Goal: Task Accomplishment & Management: Manage account settings

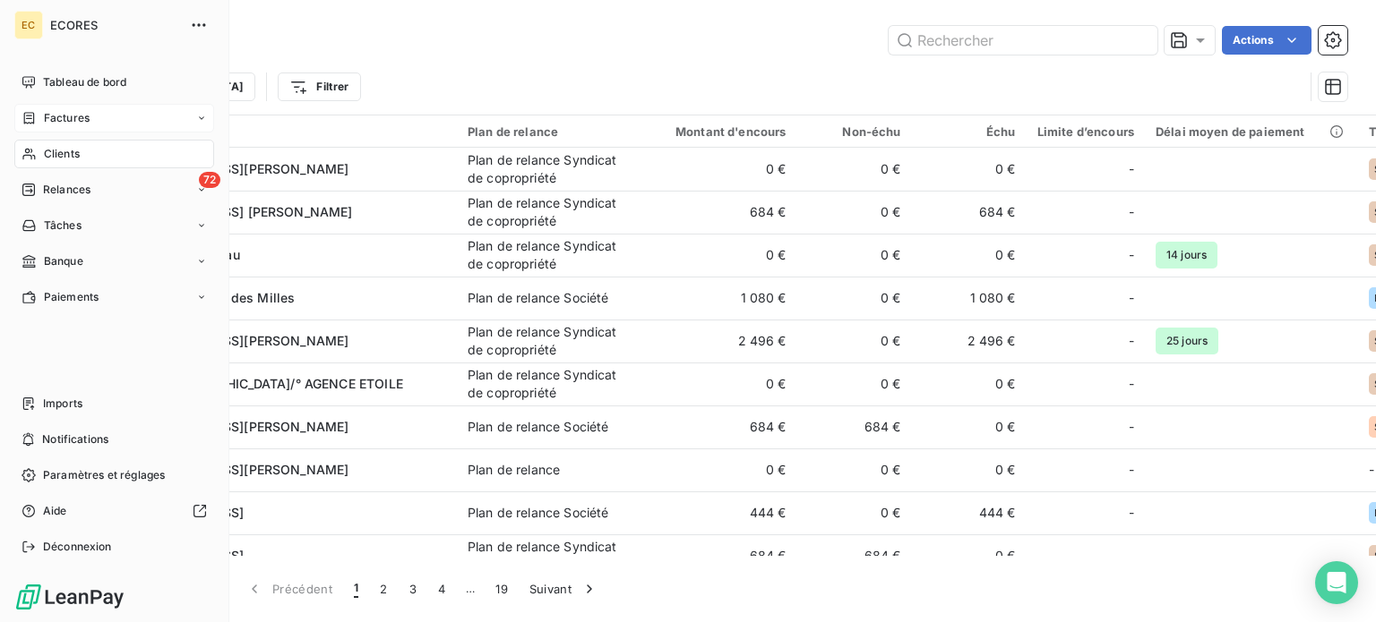
click at [53, 117] on span "Factures" at bounding box center [67, 118] width 46 height 16
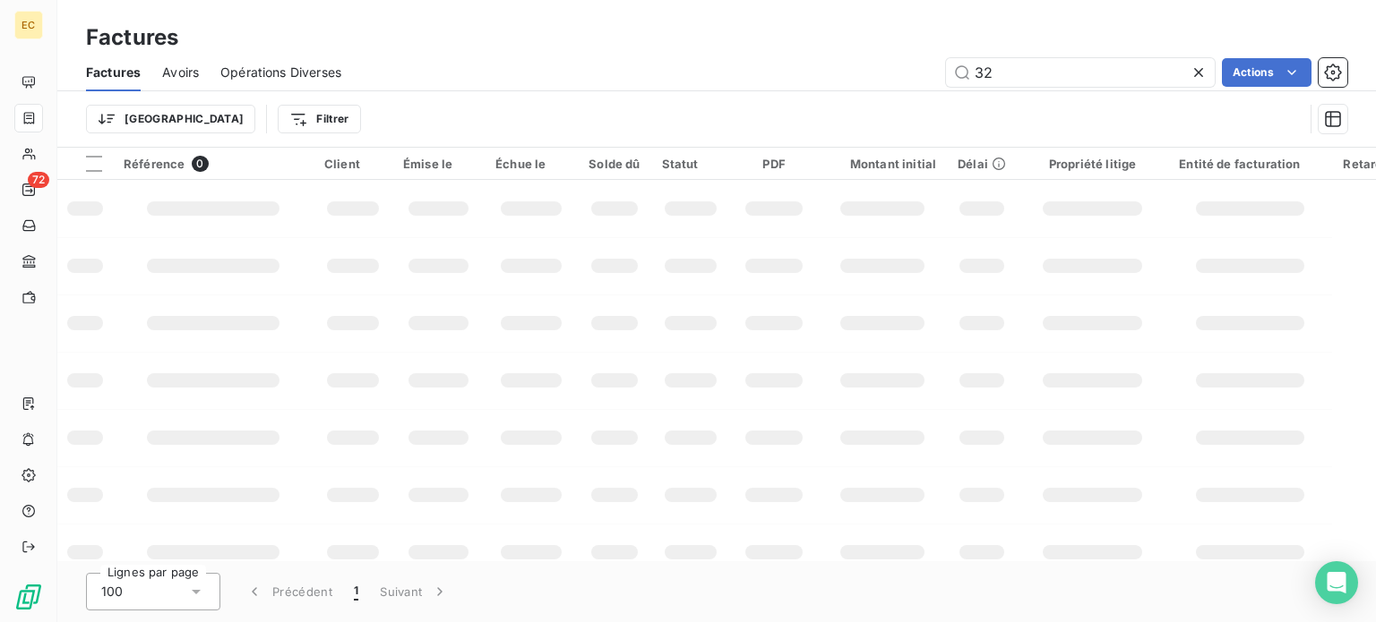
type input "3"
type input "2539"
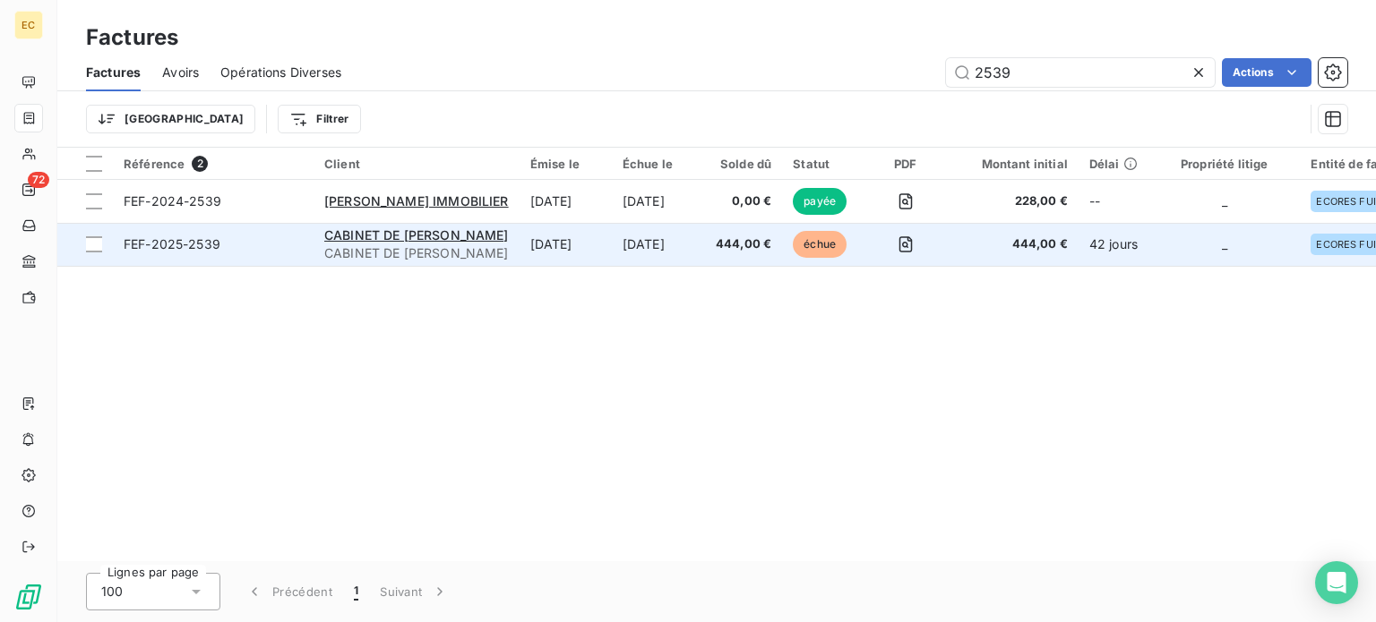
click at [266, 251] on span "FEF-2025-2539" at bounding box center [213, 245] width 179 height 18
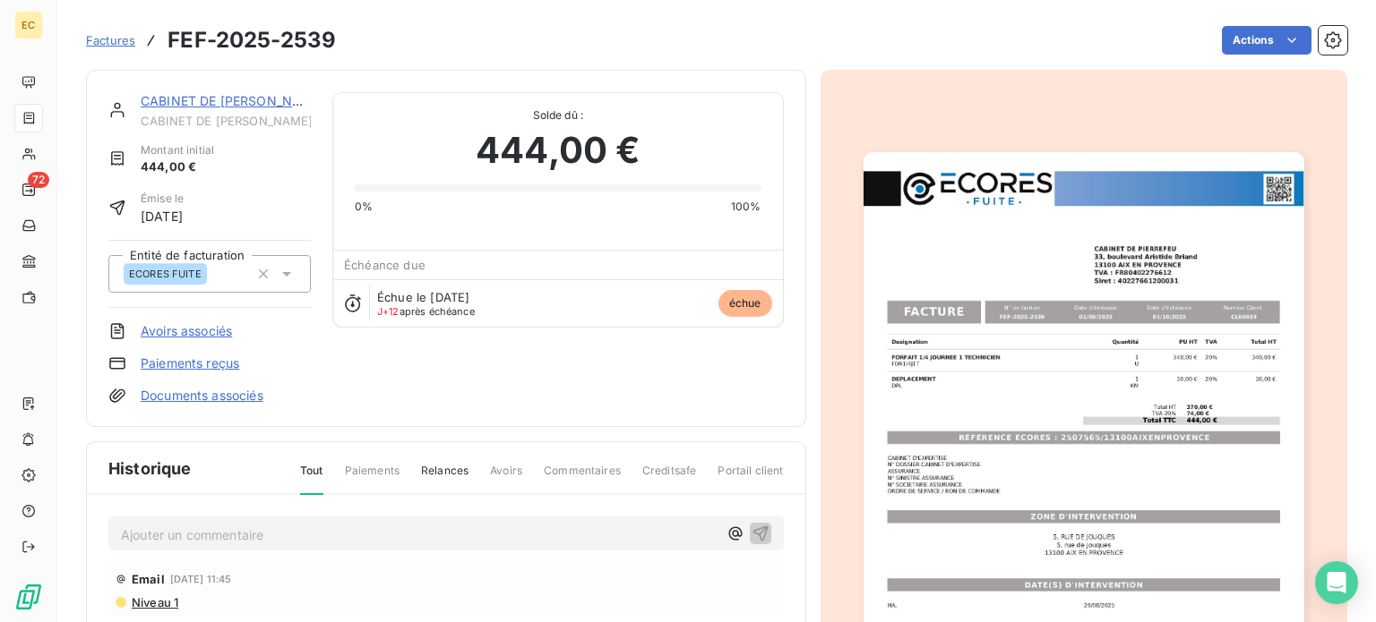
click at [196, 363] on link "Paiements reçus" at bounding box center [190, 364] width 99 height 18
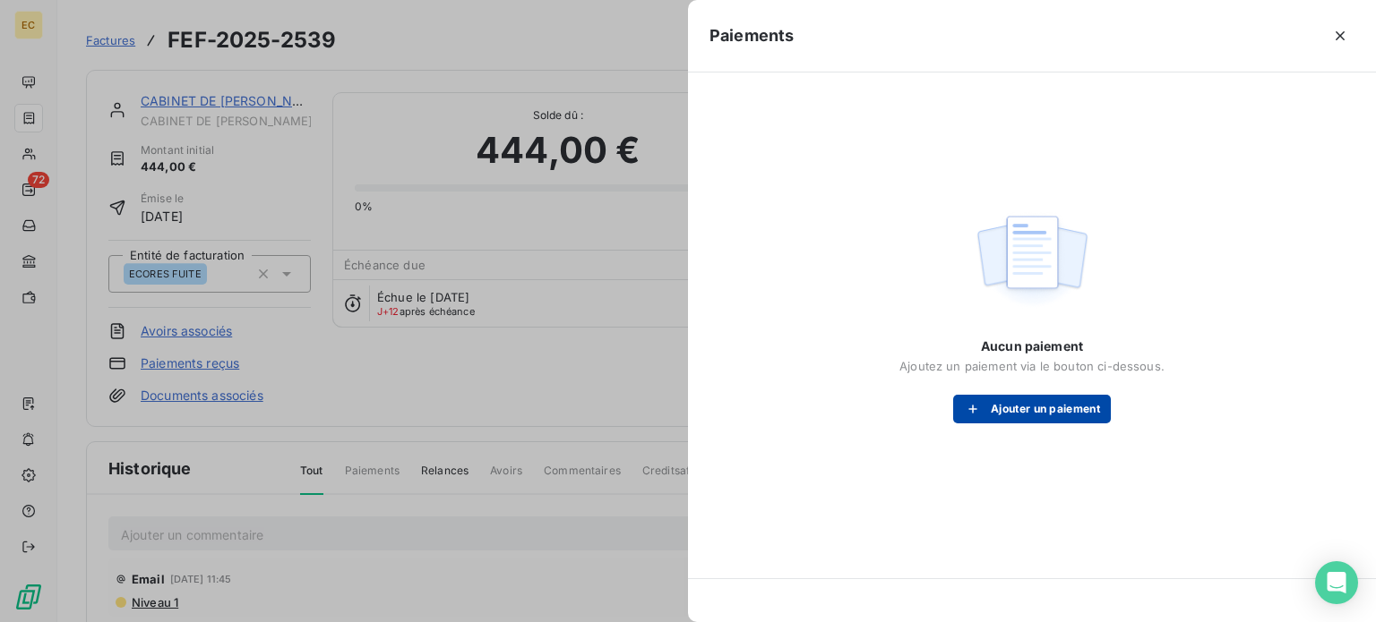
click at [985, 405] on div "button" at bounding box center [977, 409] width 27 height 18
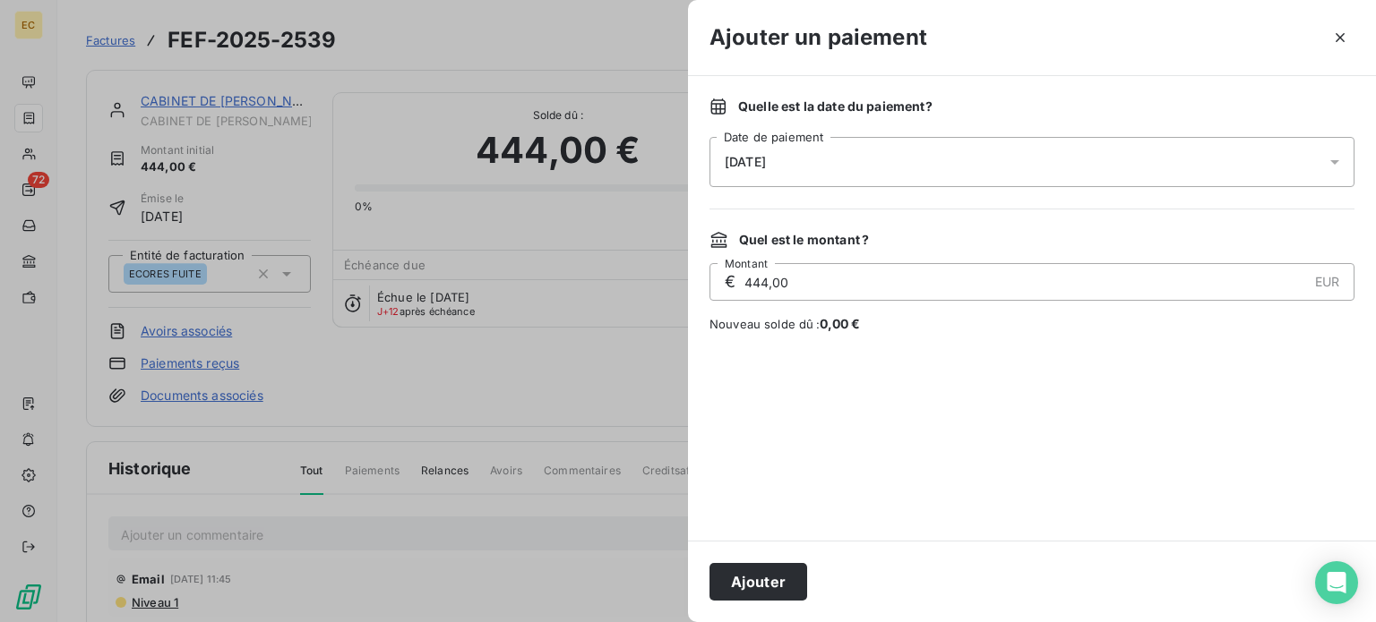
click at [862, 166] on div "[DATE]" at bounding box center [1031, 162] width 645 height 50
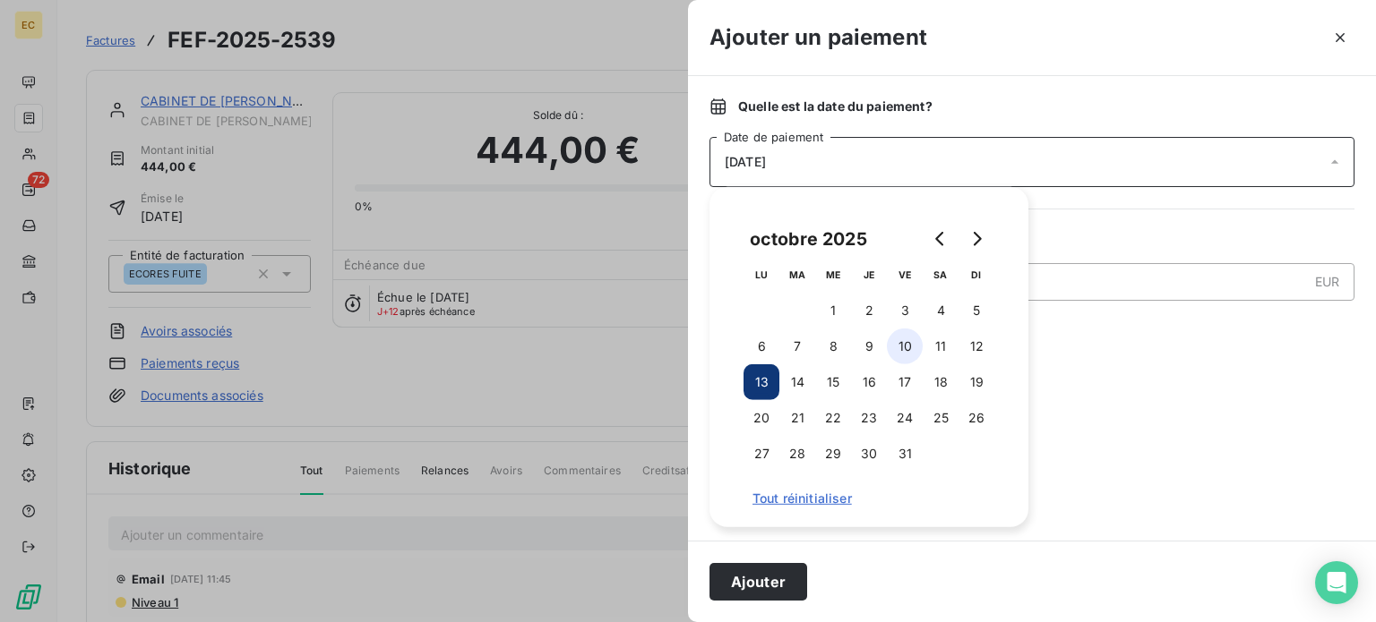
click at [899, 346] on button "10" at bounding box center [905, 347] width 36 height 36
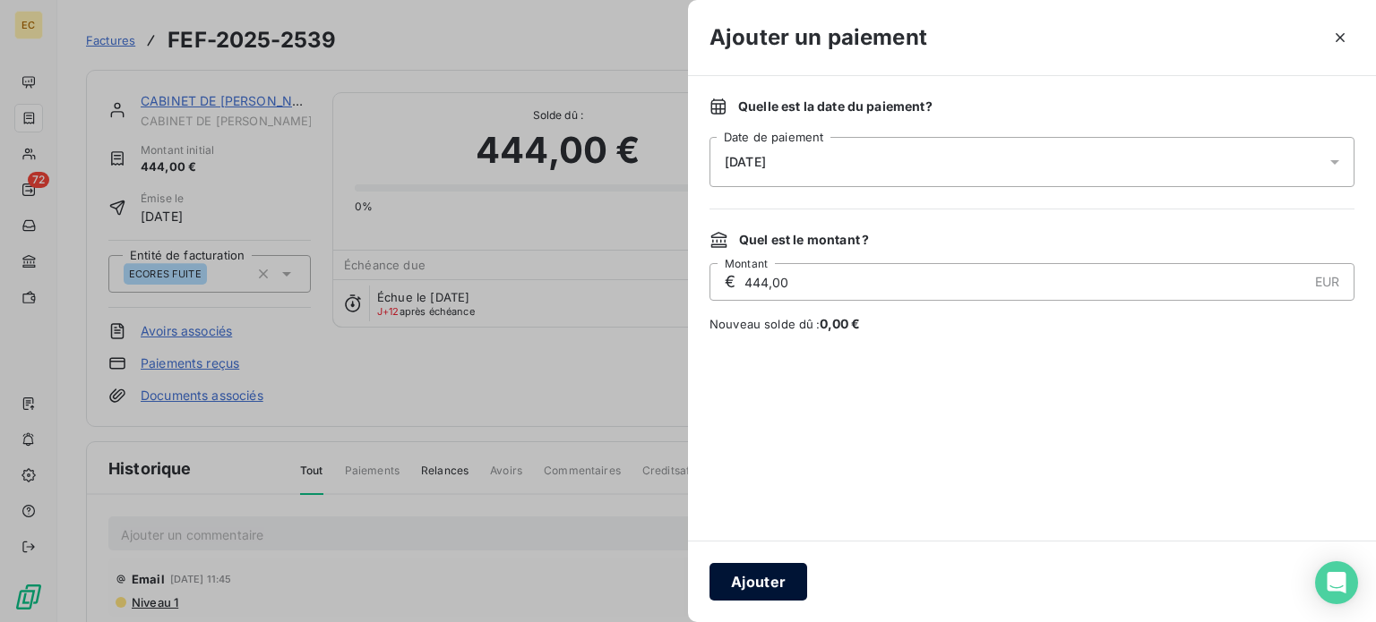
click at [774, 578] on button "Ajouter" at bounding box center [758, 582] width 98 height 38
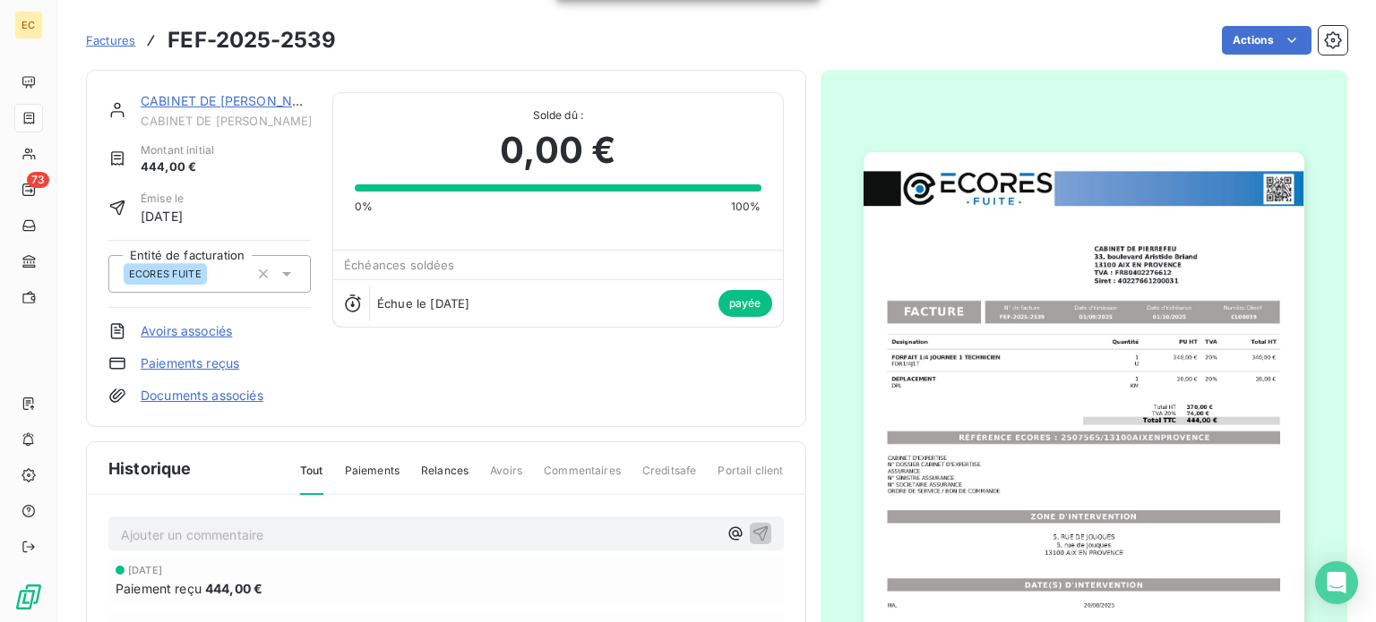
click at [106, 42] on span "Factures" at bounding box center [110, 40] width 49 height 14
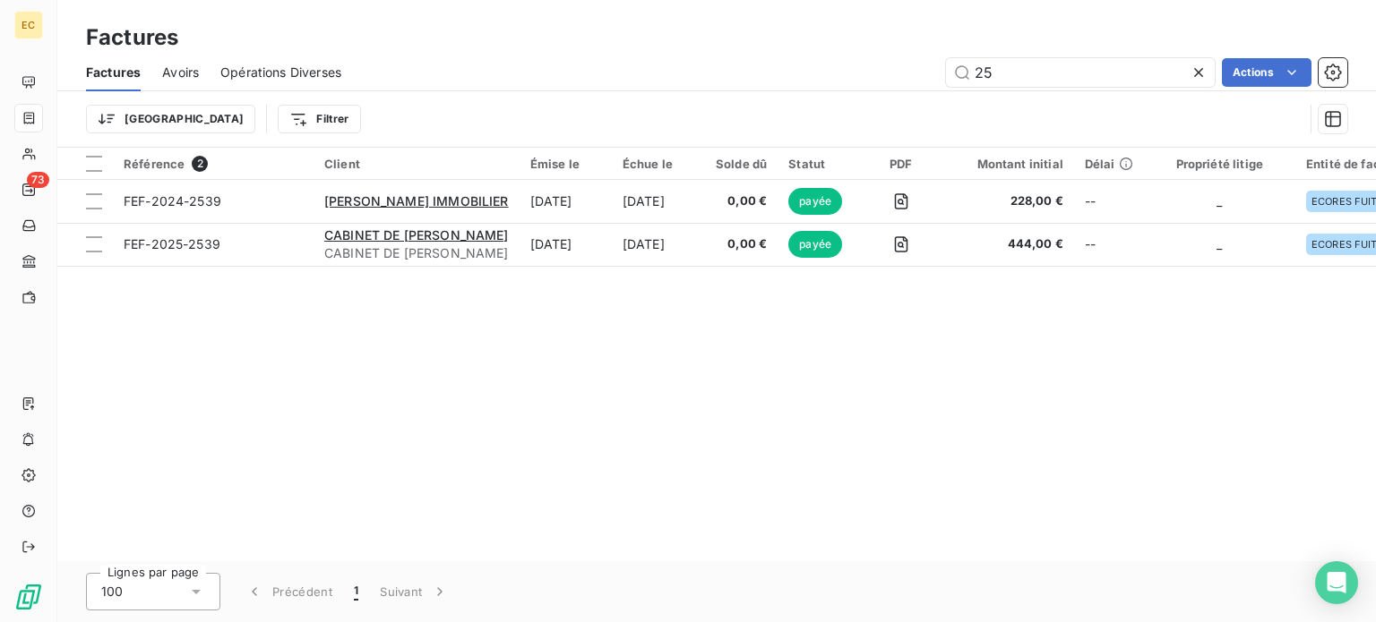
type input "2"
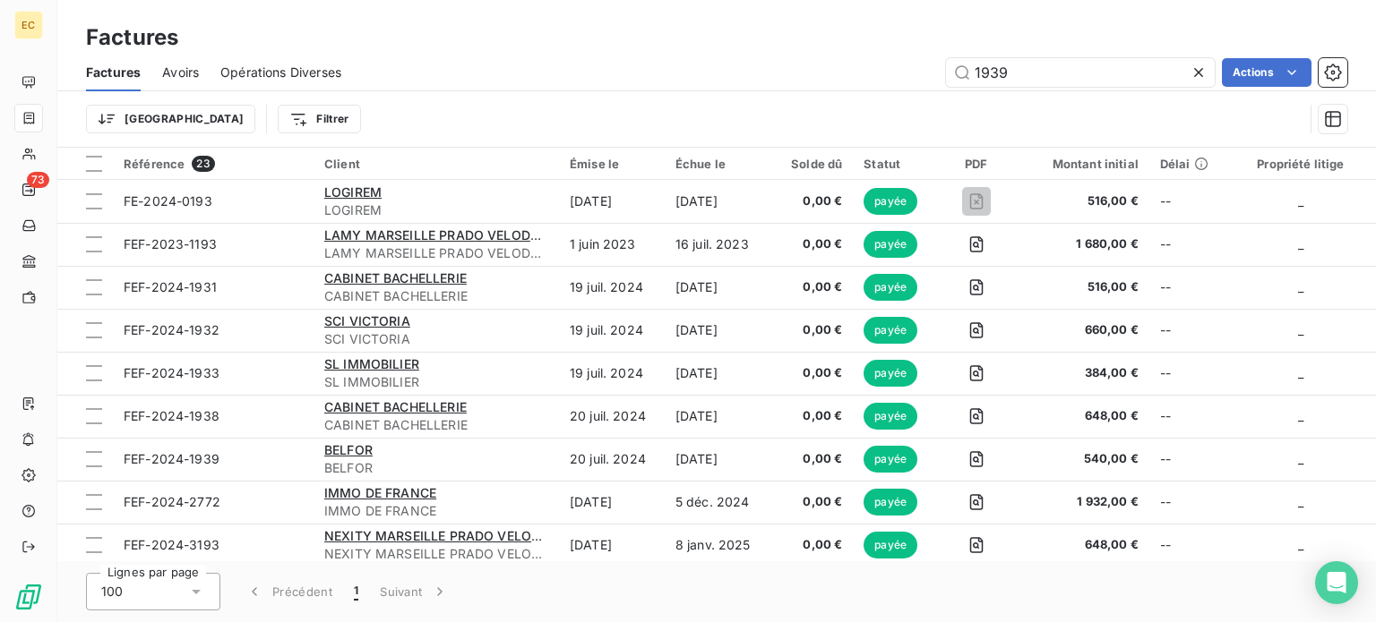
type input "1939"
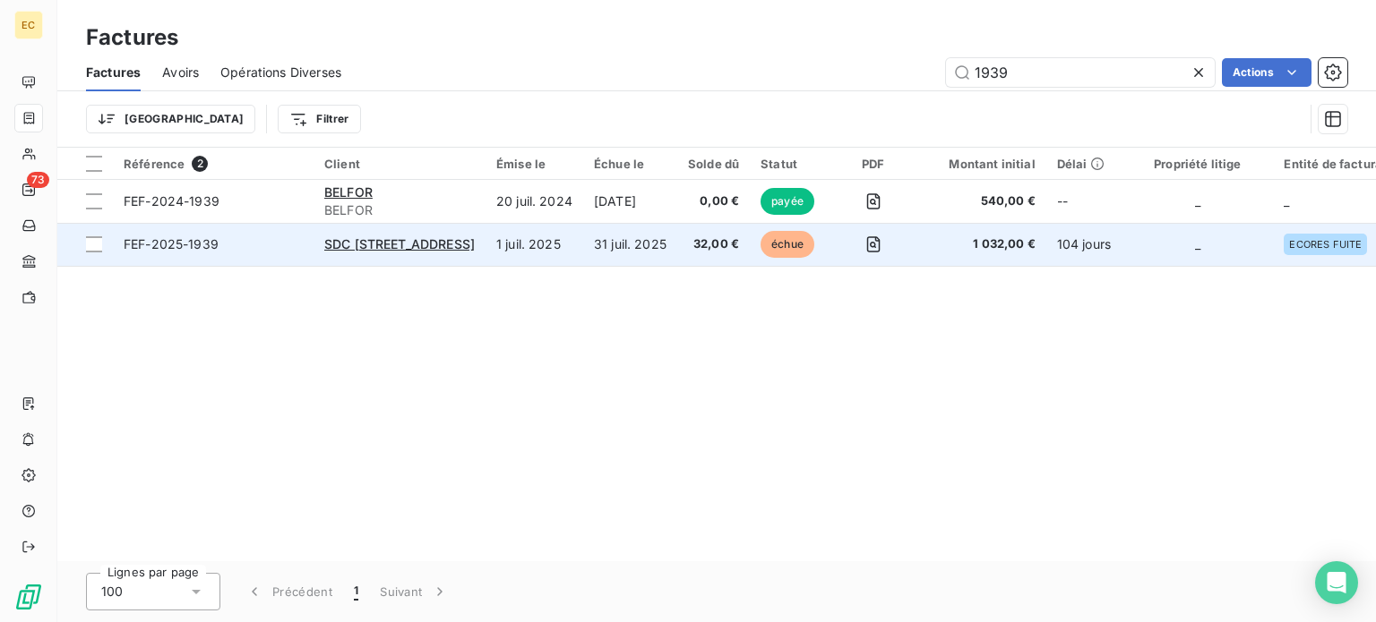
click at [280, 247] on span "FEF-2025-1939" at bounding box center [213, 245] width 179 height 18
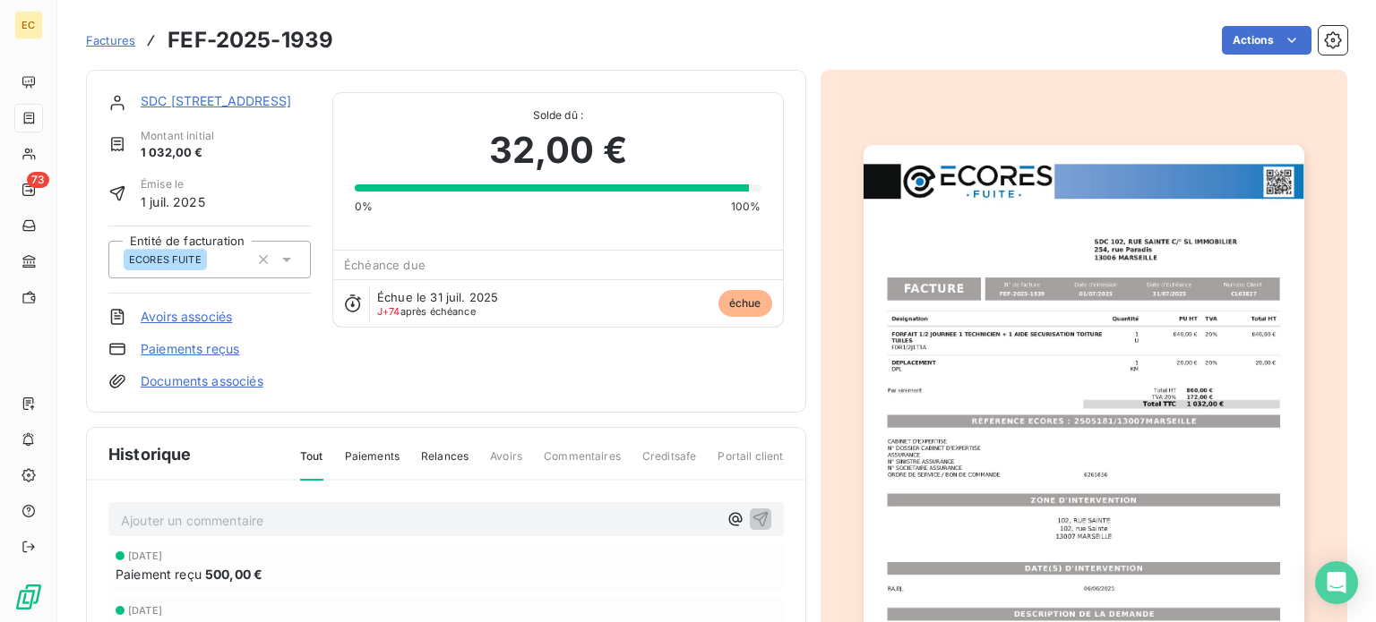
click at [215, 348] on link "Paiements reçus" at bounding box center [190, 349] width 99 height 18
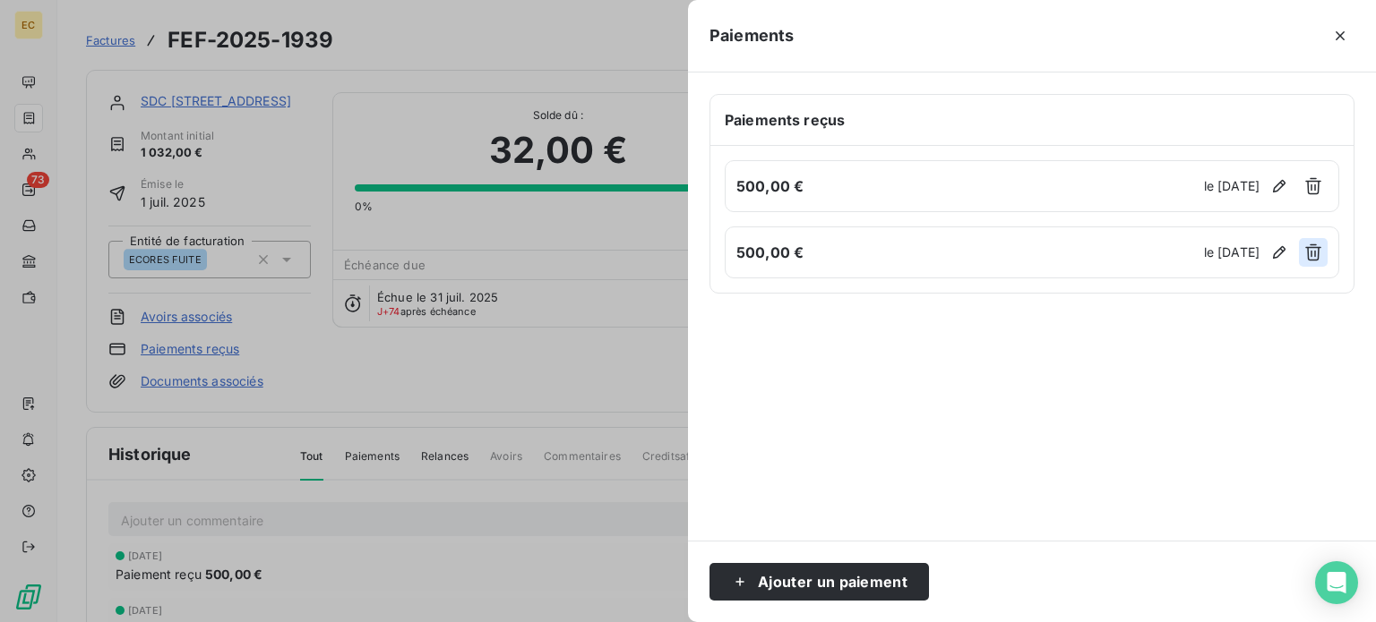
click at [1312, 254] on icon "button" at bounding box center [1313, 253] width 18 height 18
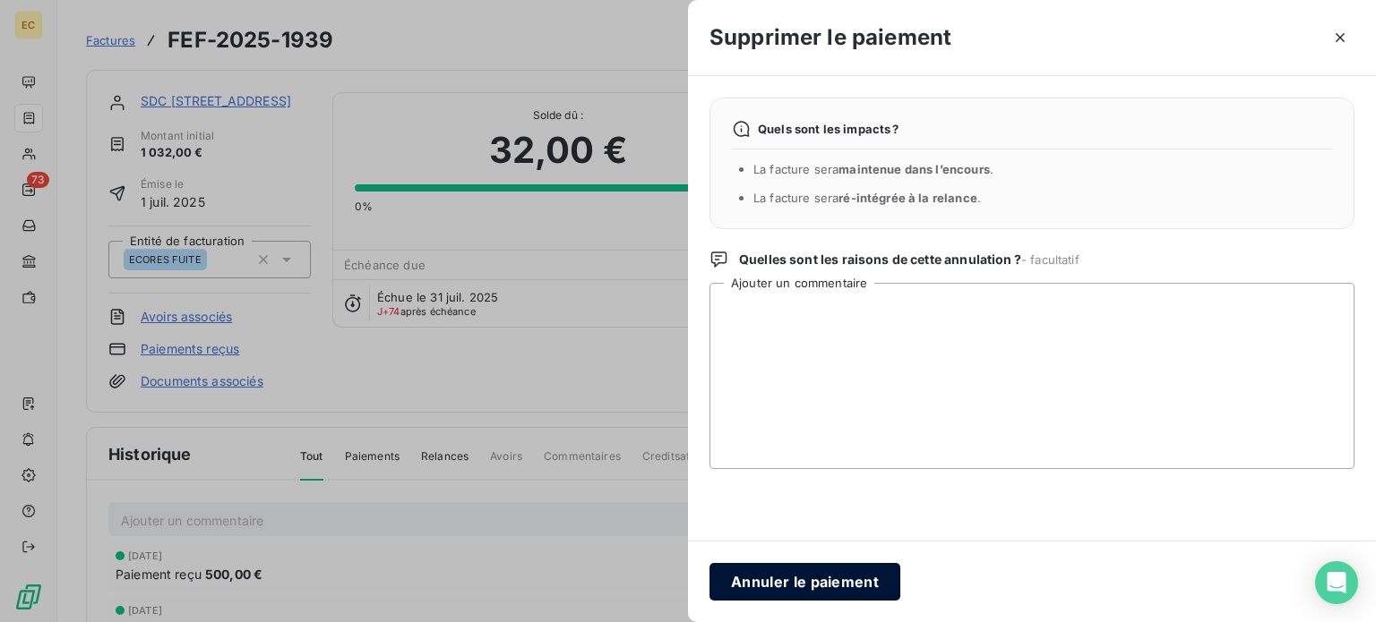
click at [780, 572] on button "Annuler le paiement" at bounding box center [804, 582] width 191 height 38
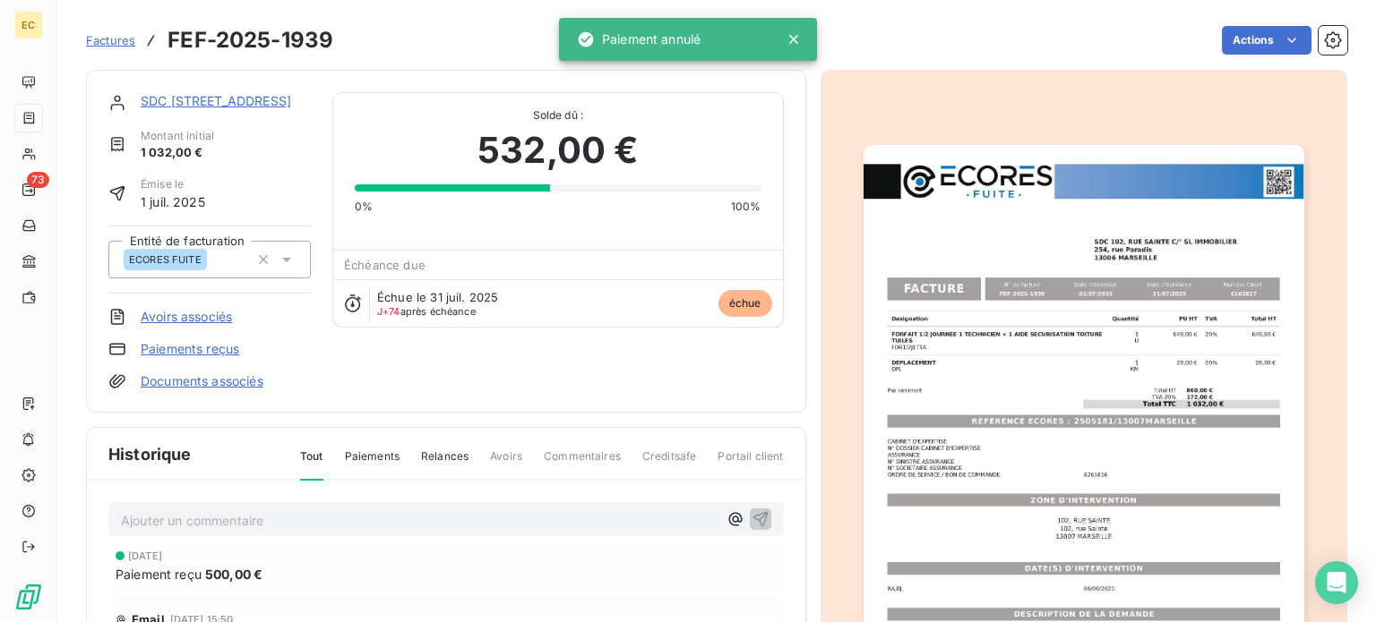
click at [175, 344] on link "Paiements reçus" at bounding box center [190, 349] width 99 height 18
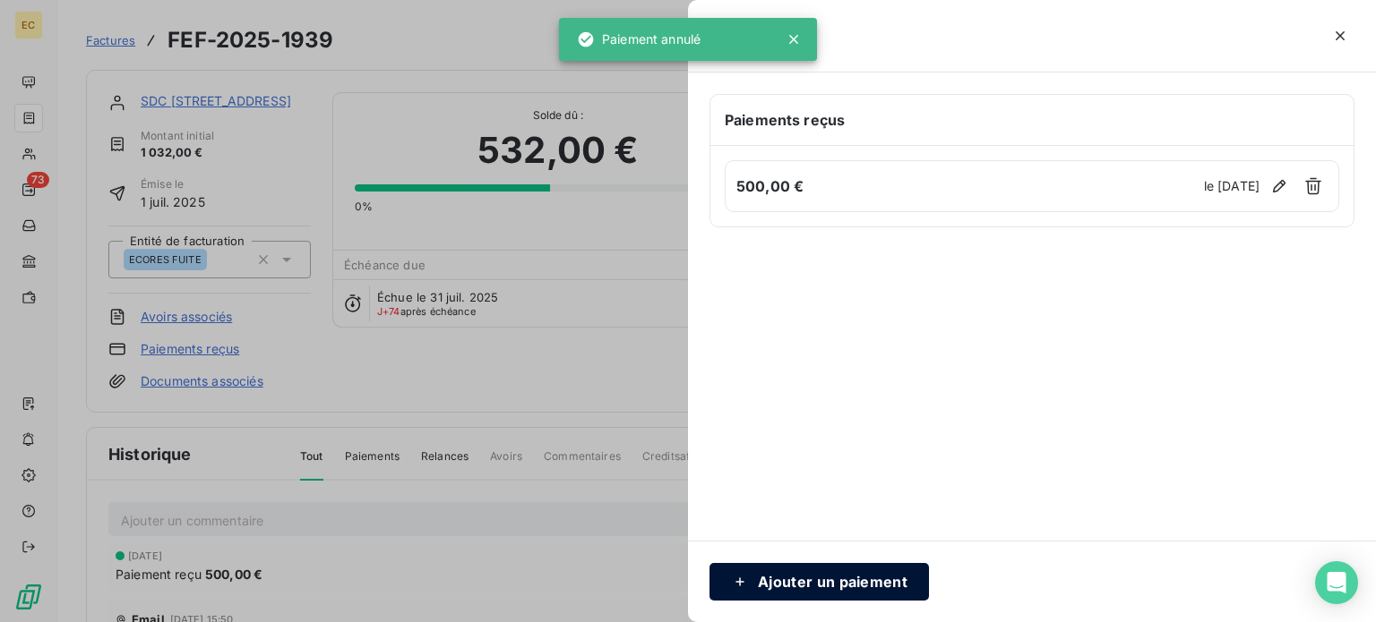
click at [821, 576] on button "Ajouter un paiement" at bounding box center [818, 582] width 219 height 38
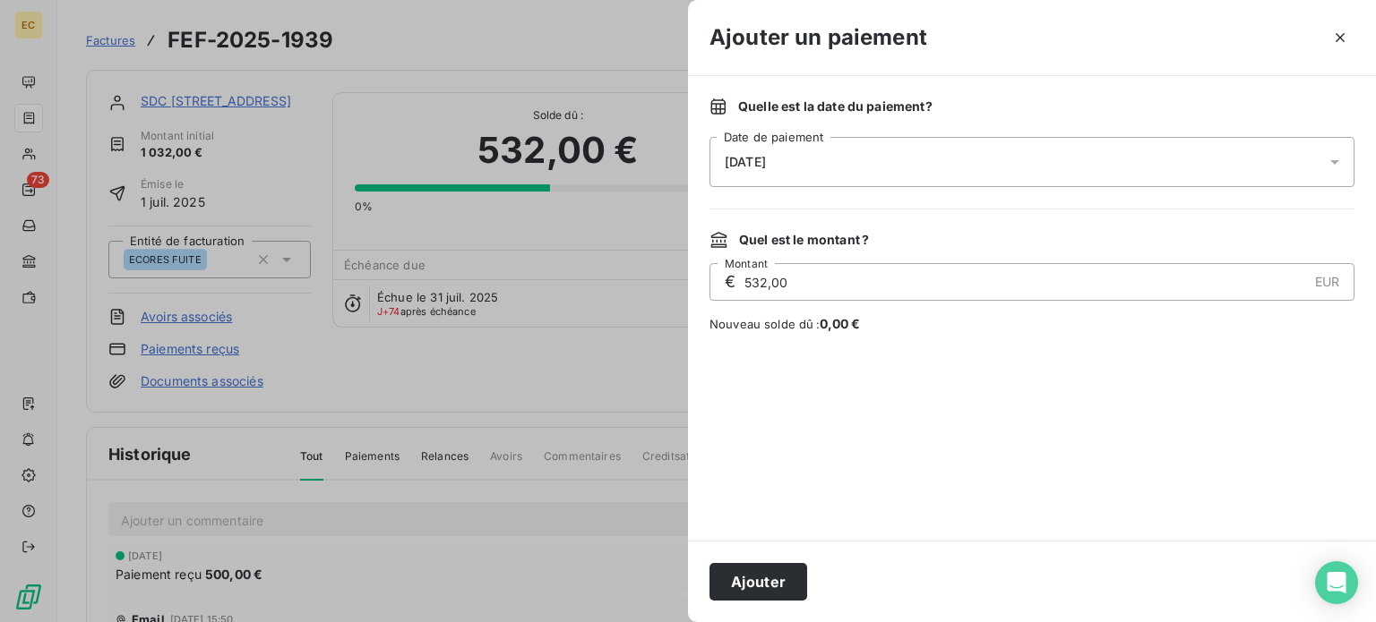
click at [835, 156] on div "[DATE]" at bounding box center [1031, 162] width 645 height 50
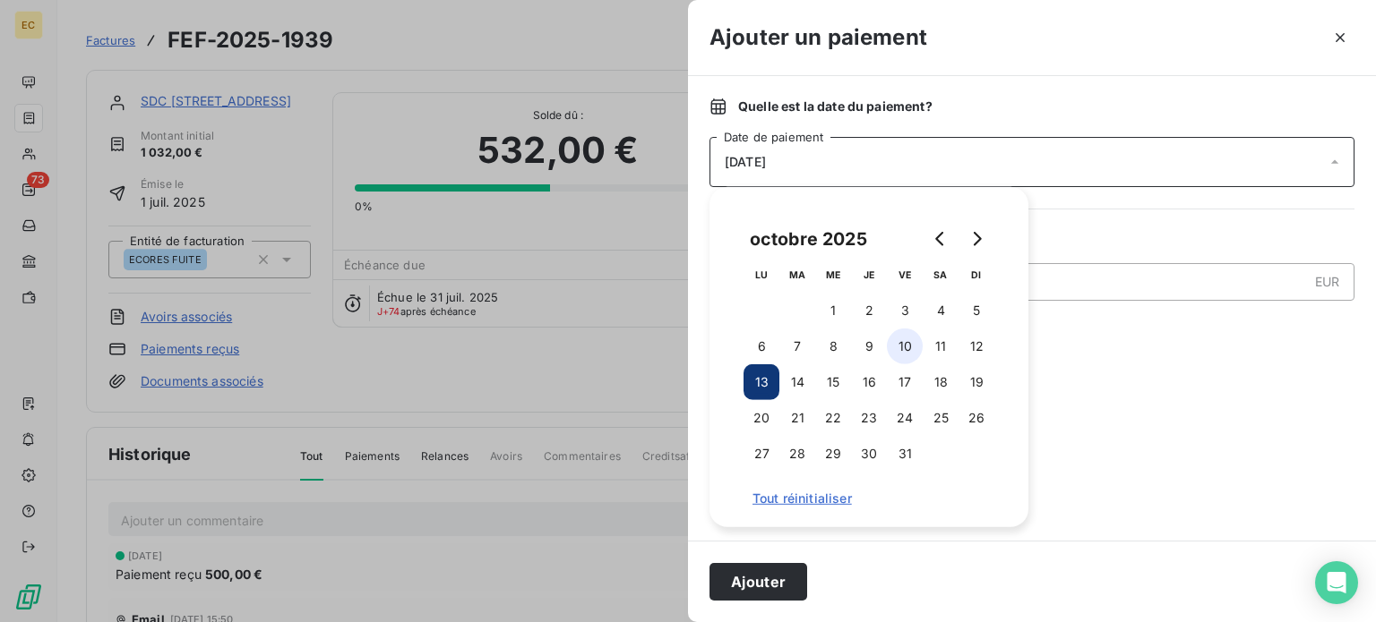
click at [897, 356] on button "10" at bounding box center [905, 347] width 36 height 36
click at [759, 577] on button "Ajouter" at bounding box center [758, 582] width 98 height 38
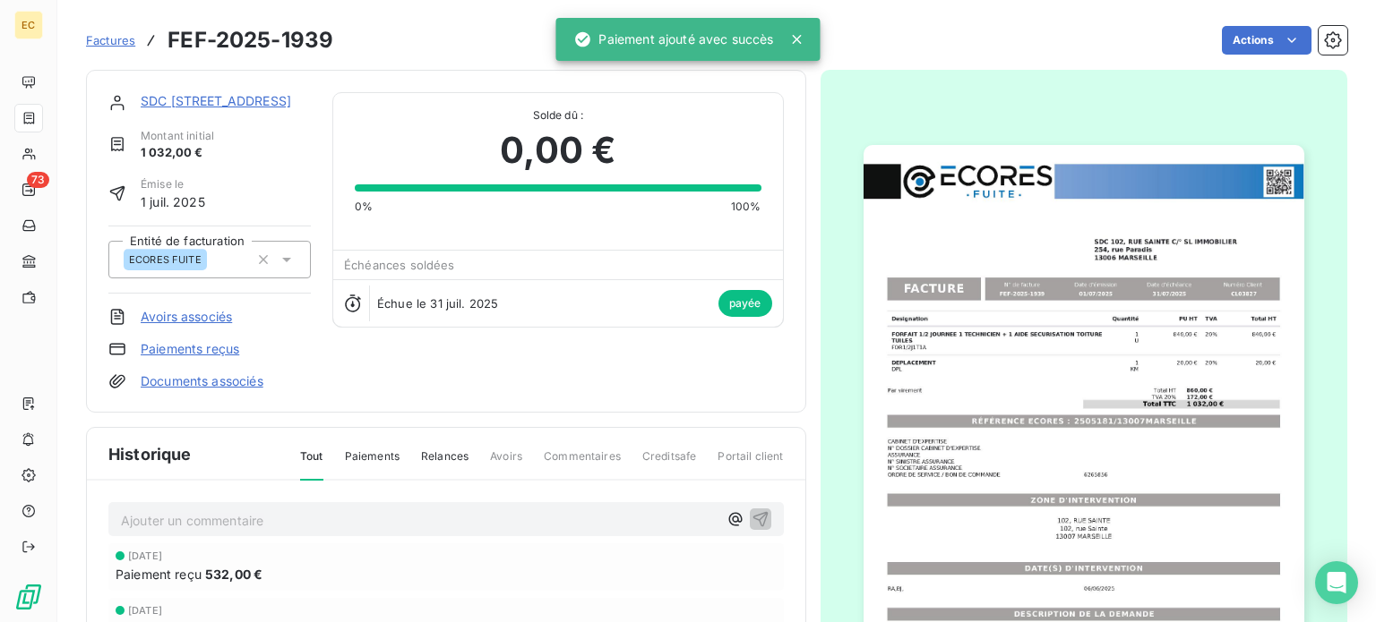
click at [100, 38] on span "Factures" at bounding box center [110, 40] width 49 height 14
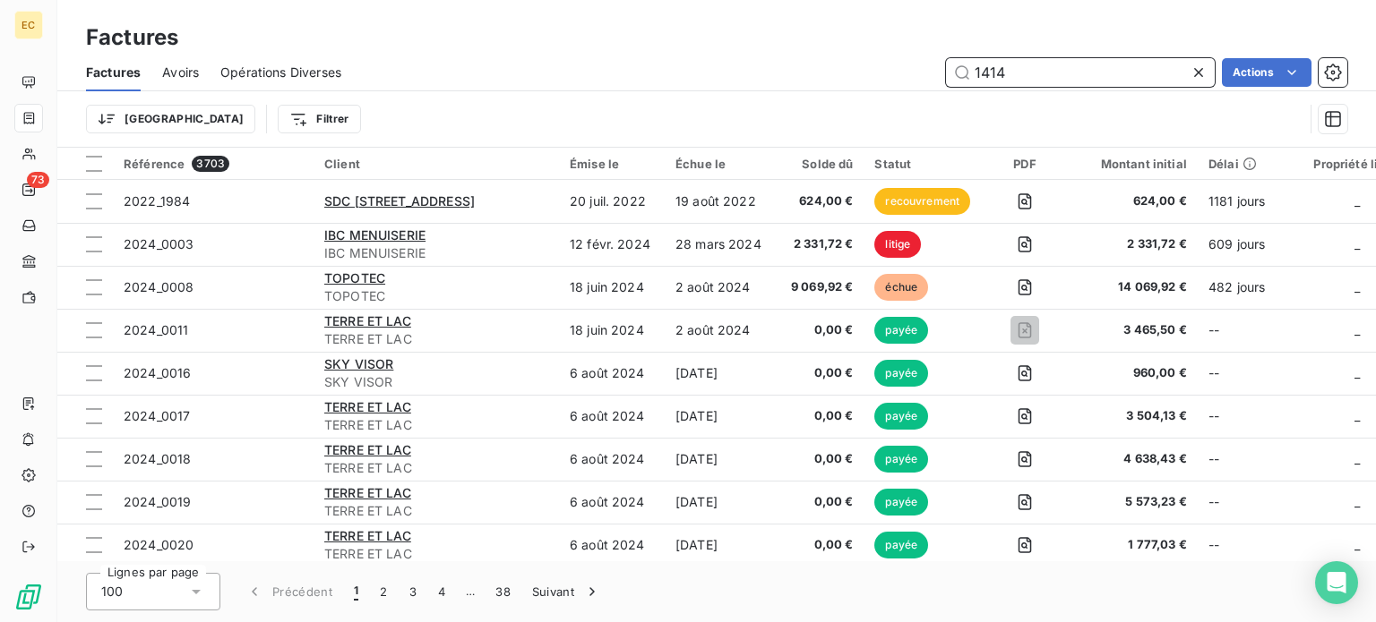
type input "1414"
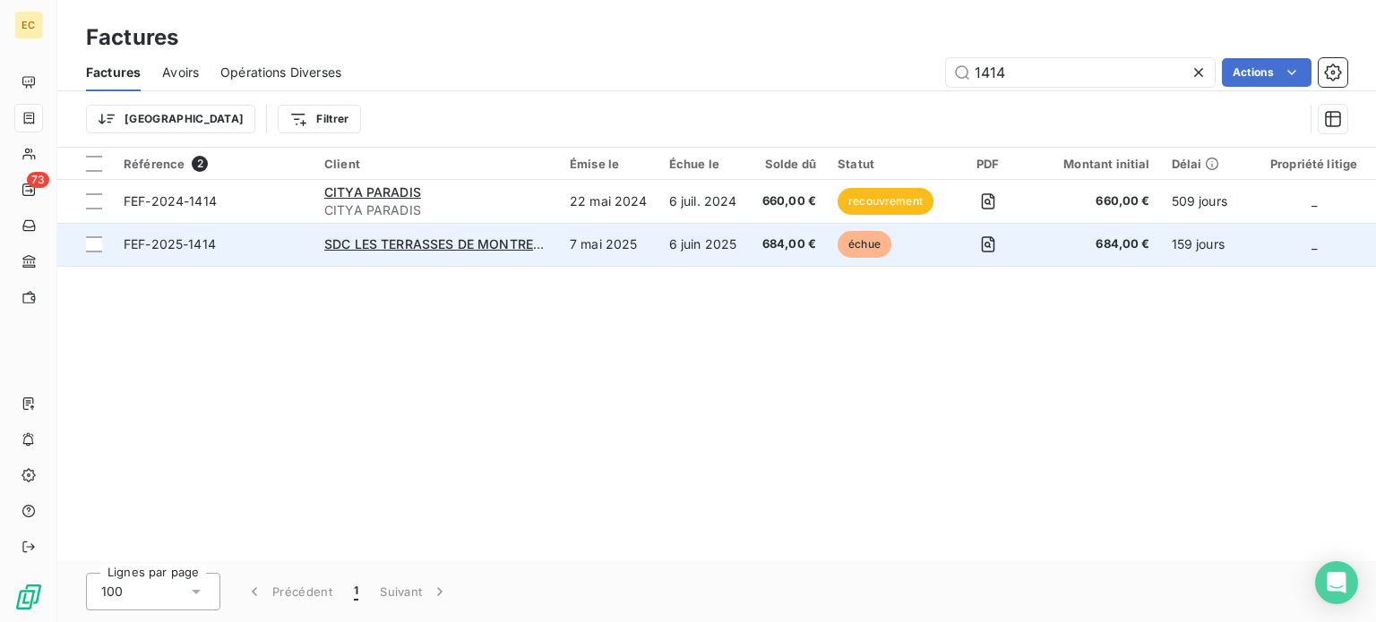
click at [237, 239] on span "FEF-2025-1414" at bounding box center [213, 245] width 179 height 18
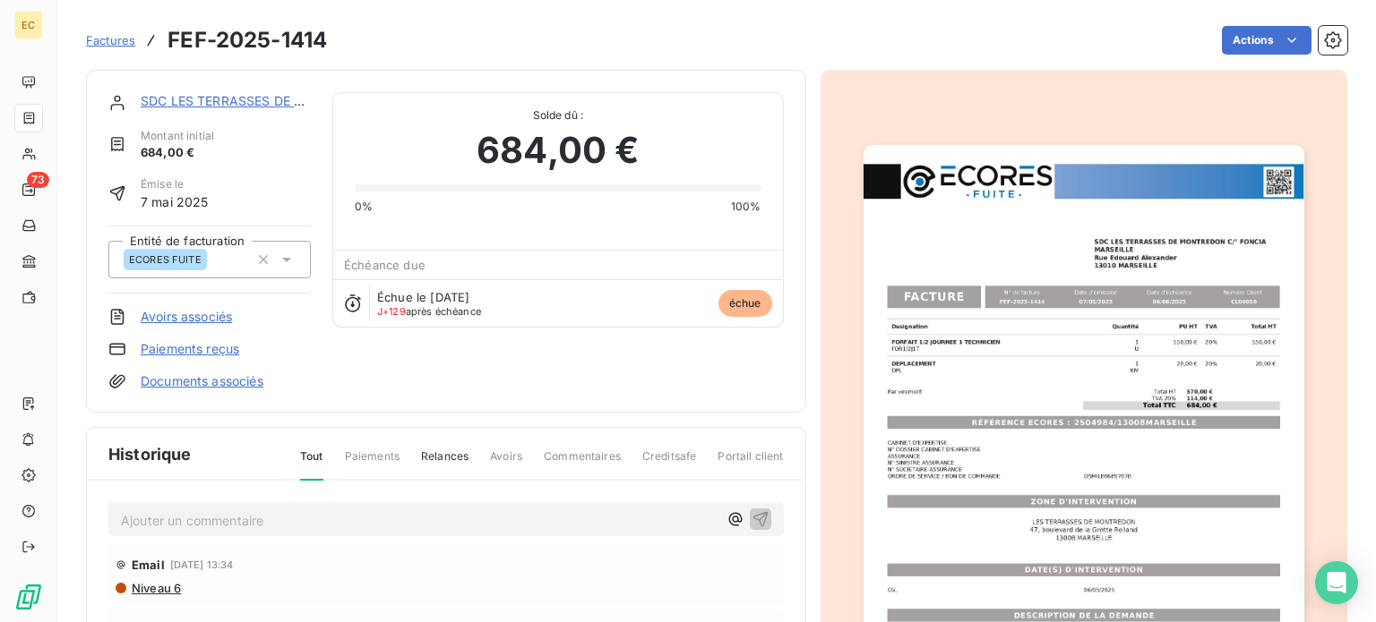
click at [184, 348] on link "Paiements reçus" at bounding box center [190, 349] width 99 height 18
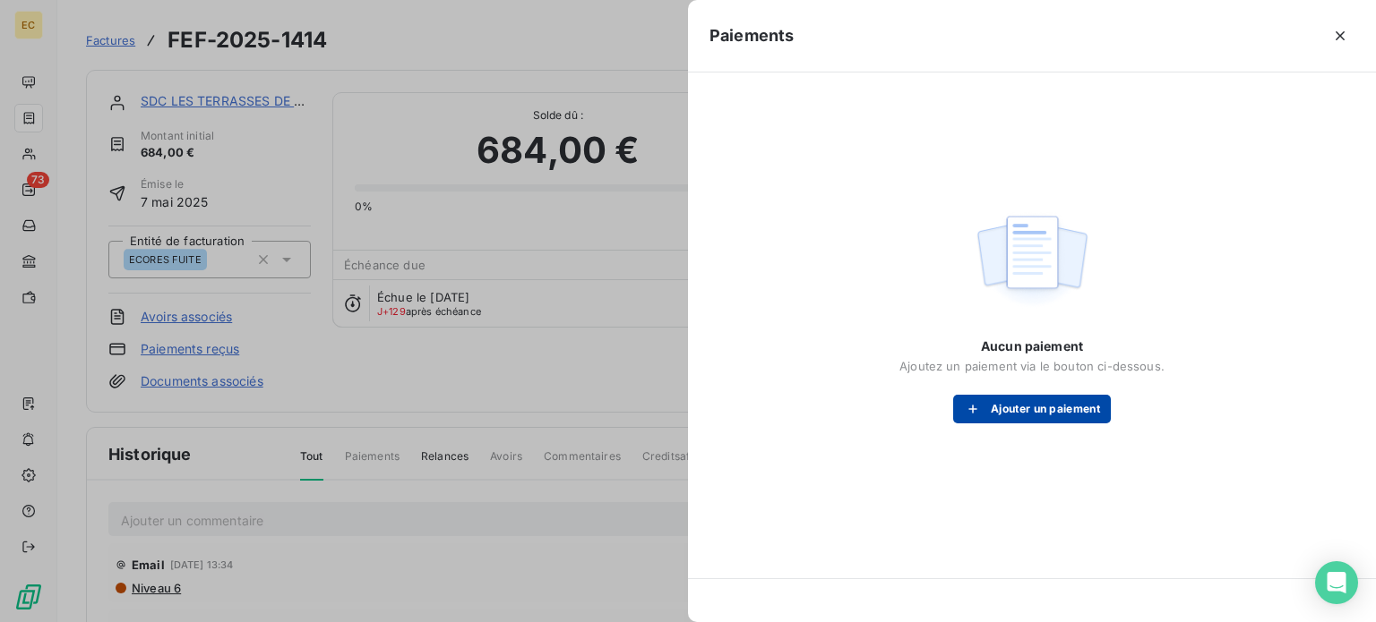
click at [1003, 417] on button "Ajouter un paiement" at bounding box center [1032, 409] width 158 height 29
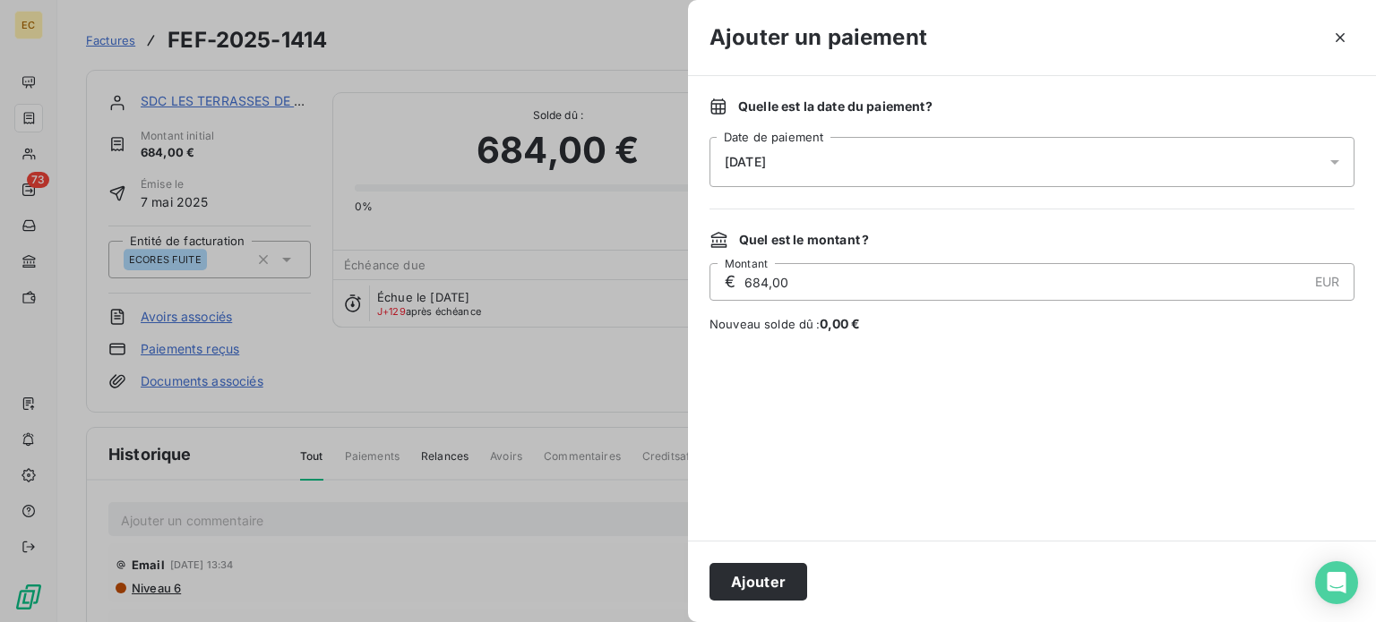
click at [875, 156] on div "[DATE]" at bounding box center [1031, 162] width 645 height 50
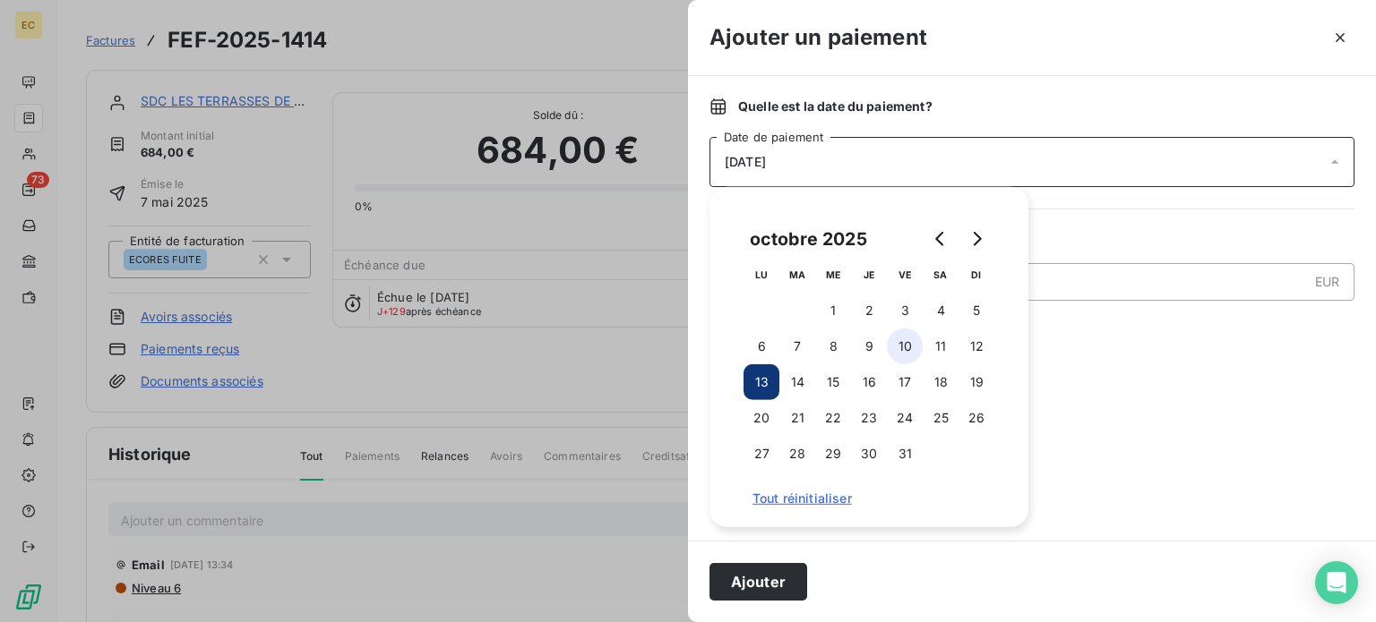
click at [890, 348] on button "10" at bounding box center [905, 347] width 36 height 36
click at [784, 581] on button "Ajouter" at bounding box center [758, 582] width 98 height 38
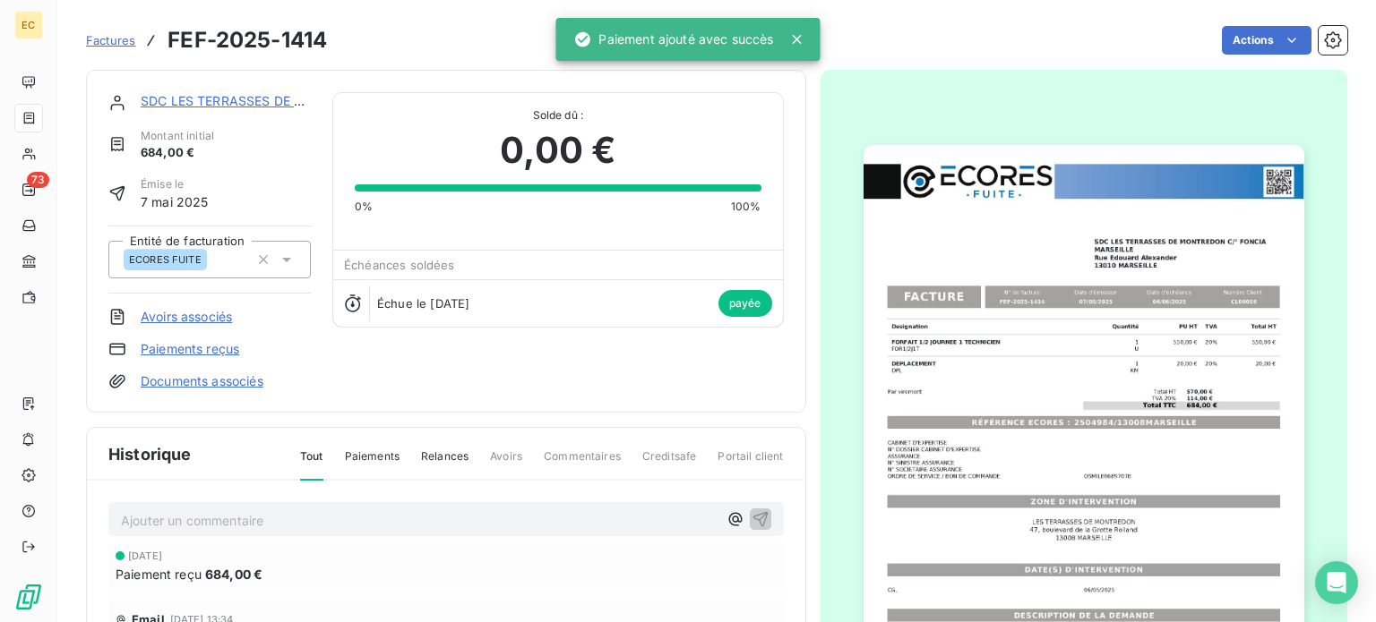
click at [102, 41] on span "Factures" at bounding box center [110, 40] width 49 height 14
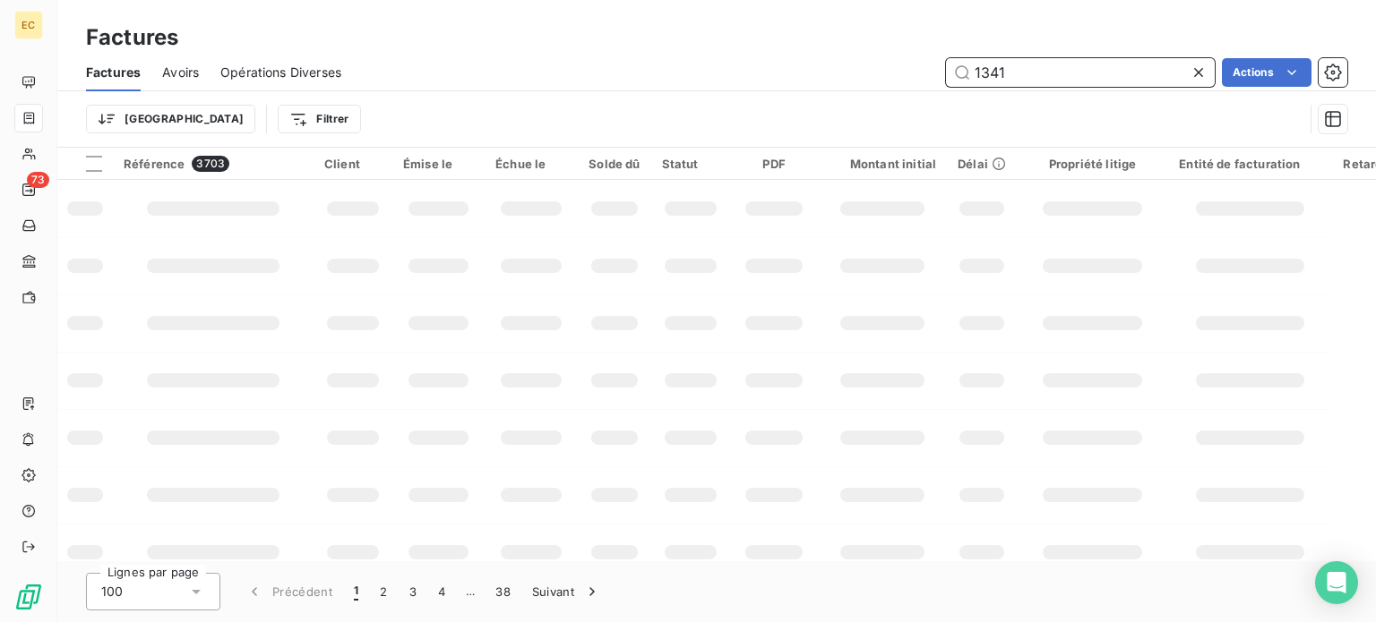
type input "1341"
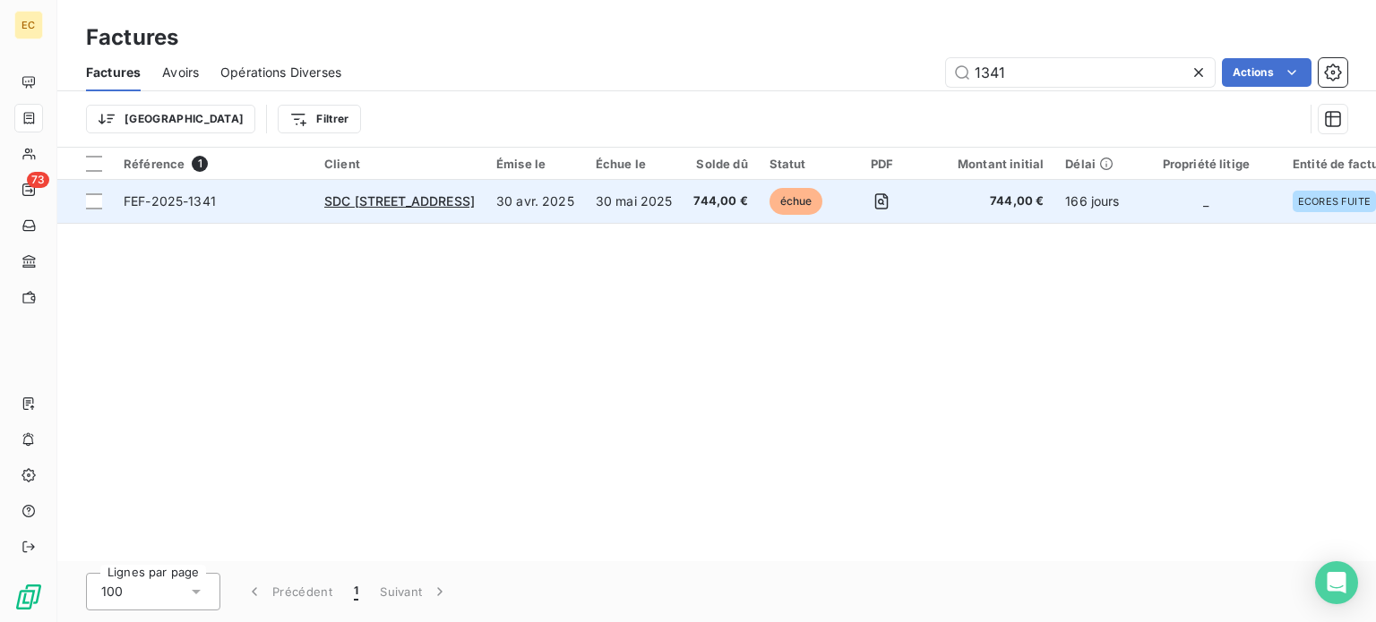
click at [272, 203] on span "FEF-2025-1341" at bounding box center [213, 202] width 179 height 18
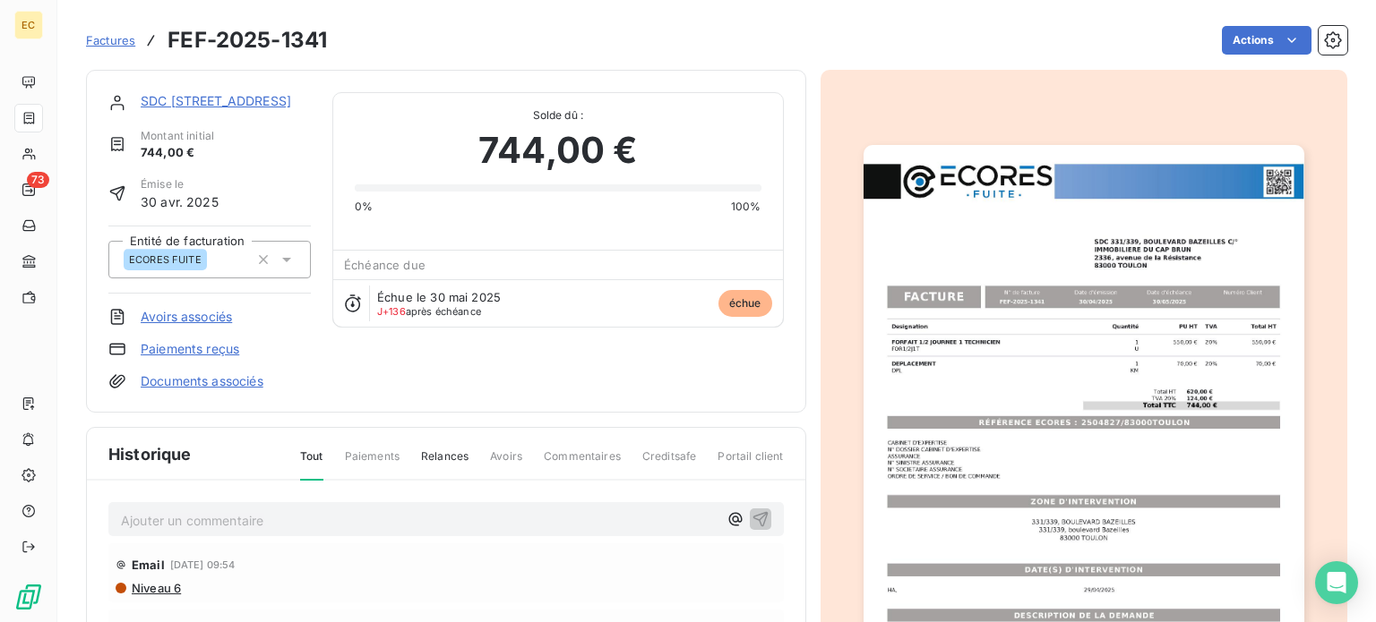
click at [208, 348] on link "Paiements reçus" at bounding box center [190, 349] width 99 height 18
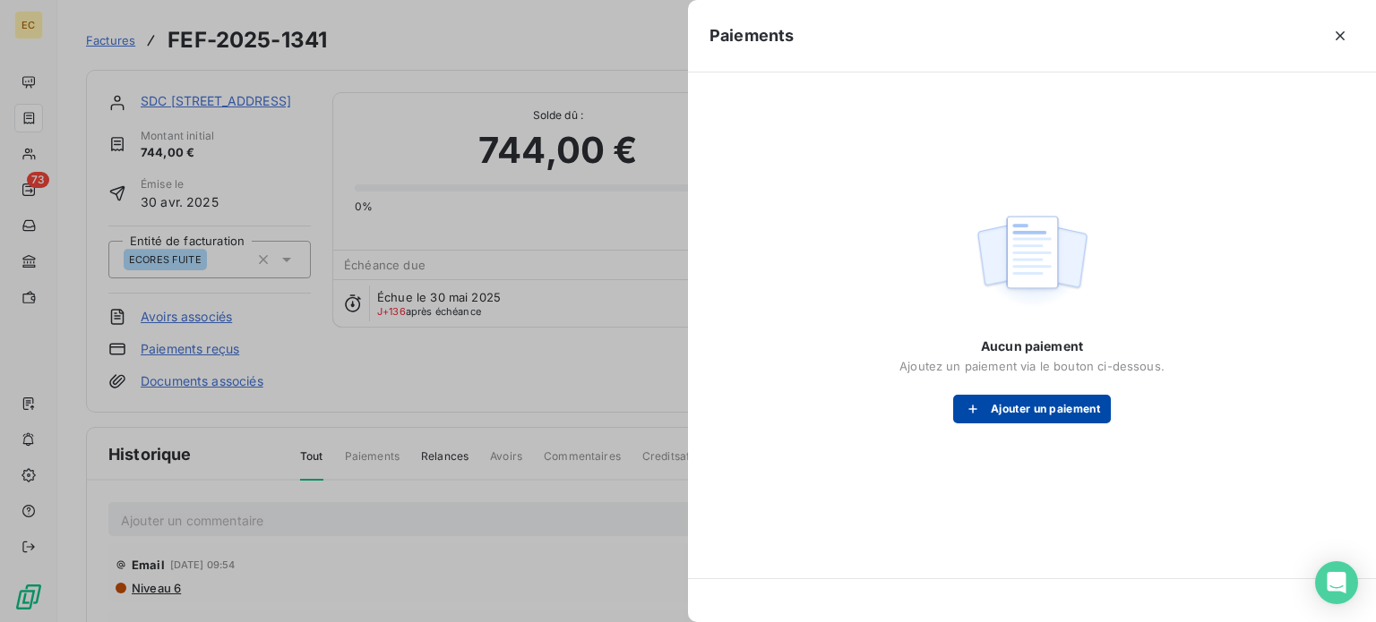
click at [978, 406] on icon "button" at bounding box center [973, 409] width 18 height 18
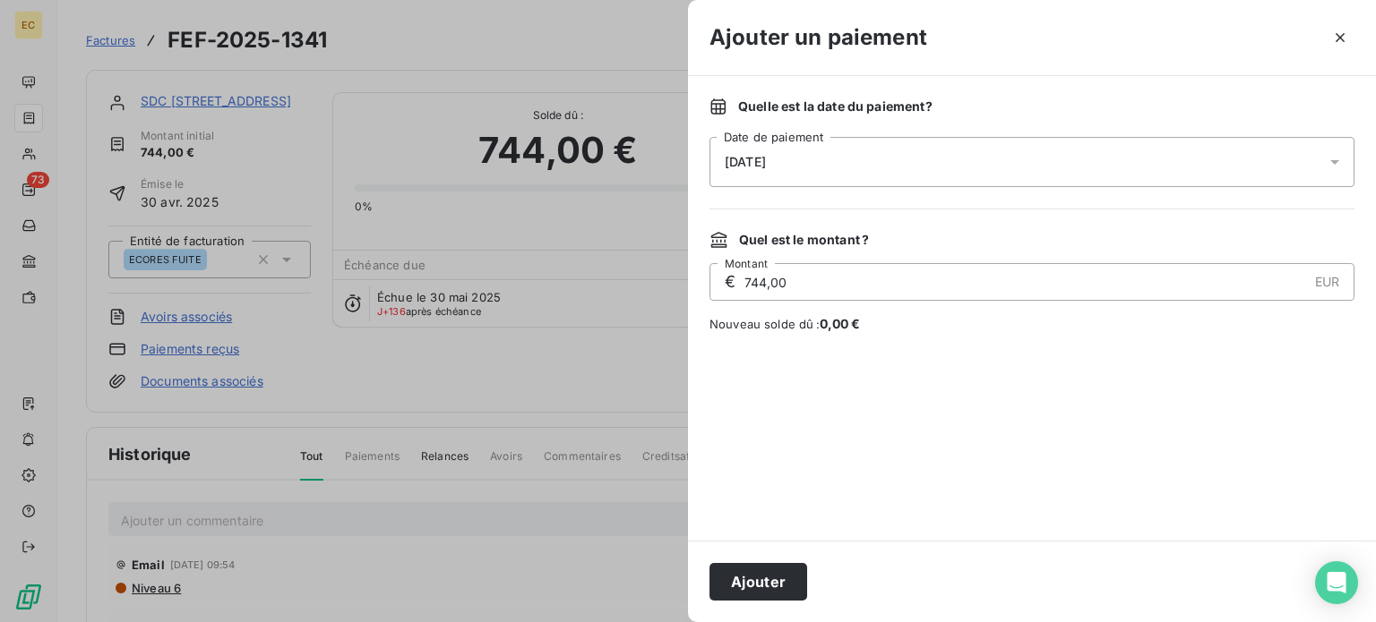
click at [831, 167] on div "[DATE]" at bounding box center [1031, 162] width 645 height 50
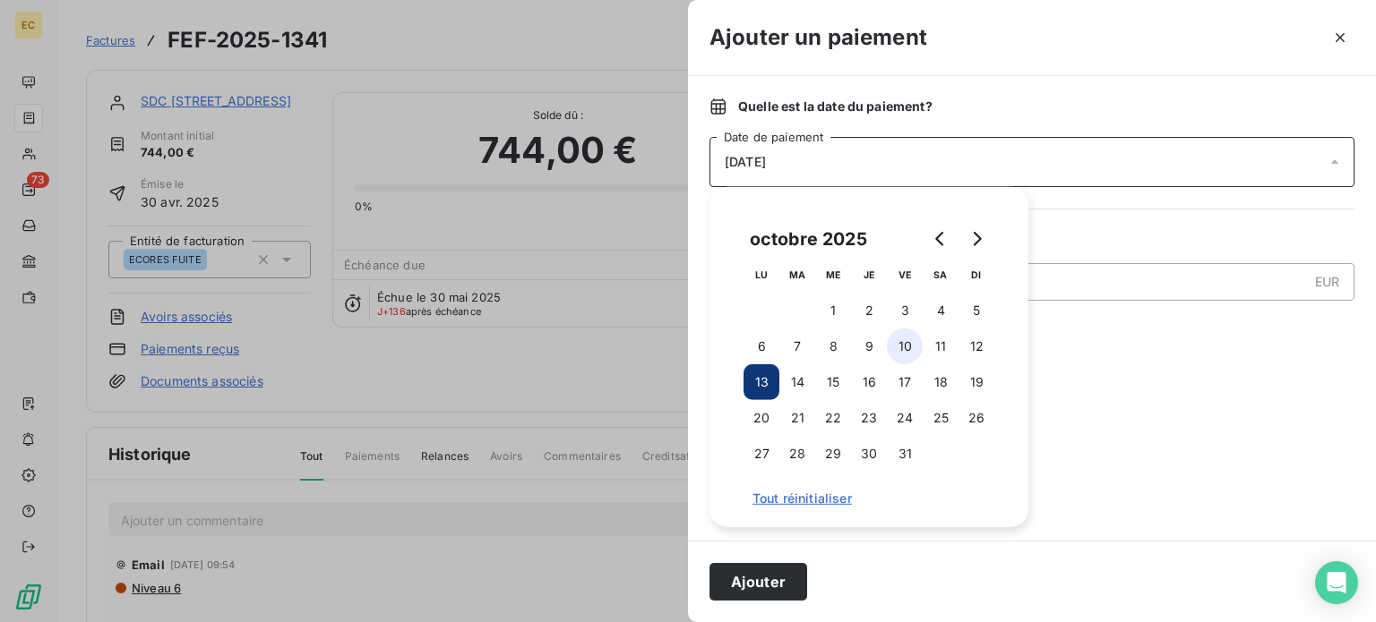
click at [899, 343] on button "10" at bounding box center [905, 347] width 36 height 36
drag, startPoint x: 747, startPoint y: 585, endPoint x: 730, endPoint y: 489, distance: 97.3
click at [747, 584] on button "Ajouter" at bounding box center [758, 582] width 98 height 38
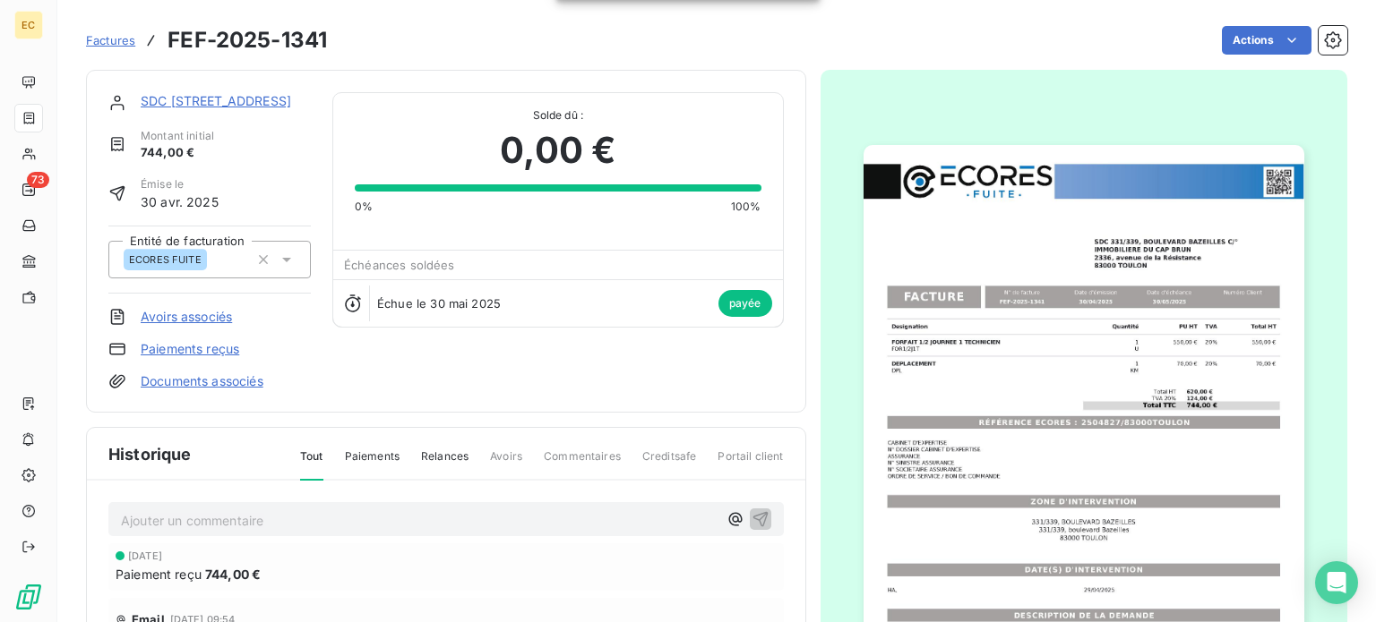
click at [111, 47] on span "Factures" at bounding box center [110, 40] width 49 height 14
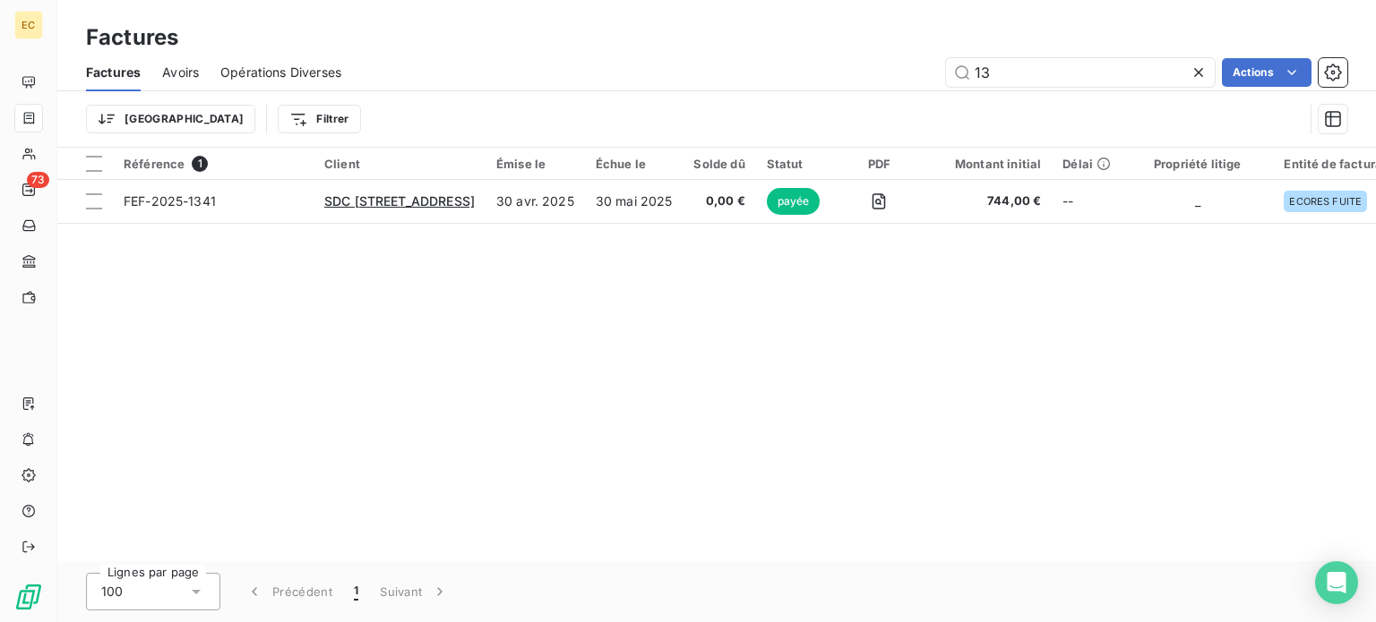
type input "1"
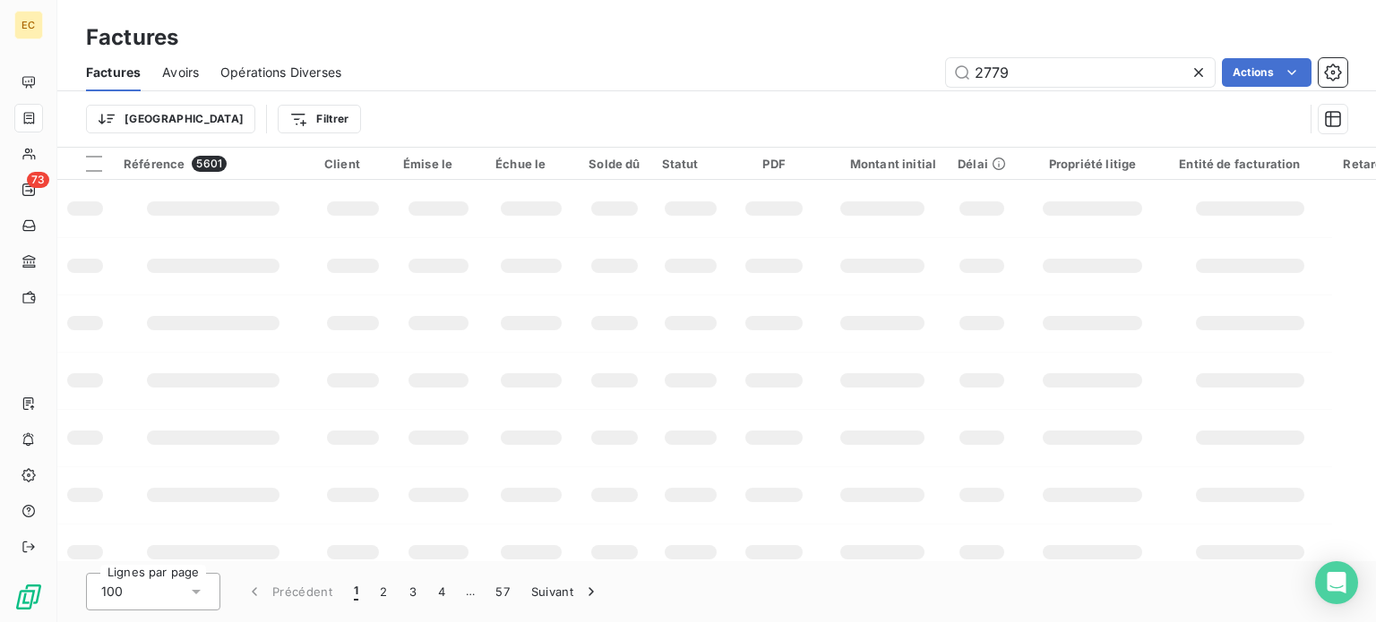
type input "2779"
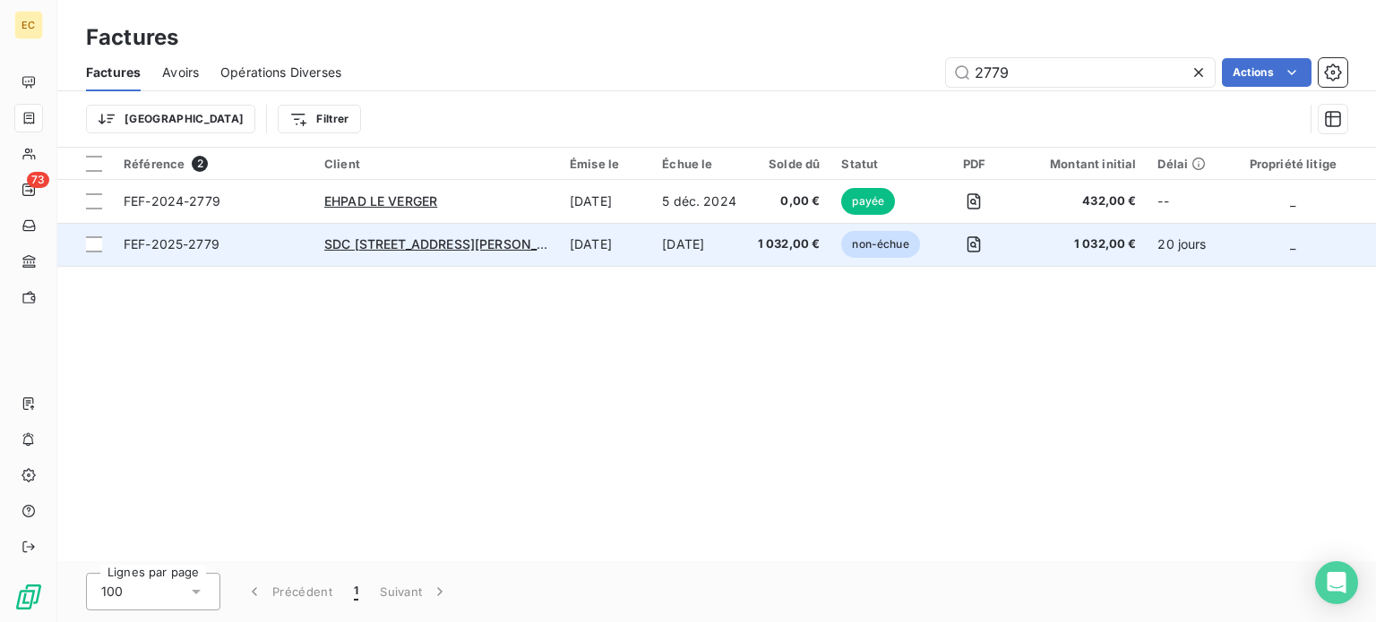
click at [243, 253] on span "FEF-2025-2779" at bounding box center [213, 245] width 179 height 18
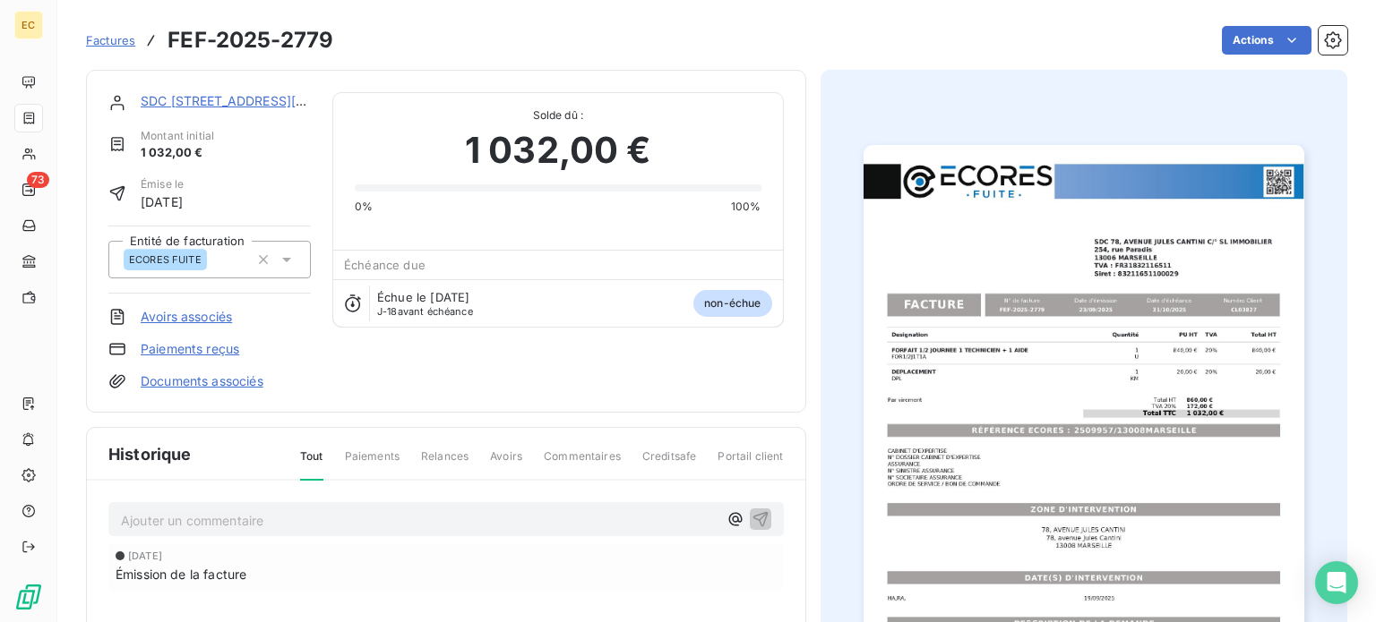
click at [167, 348] on link "Paiements reçus" at bounding box center [190, 349] width 99 height 18
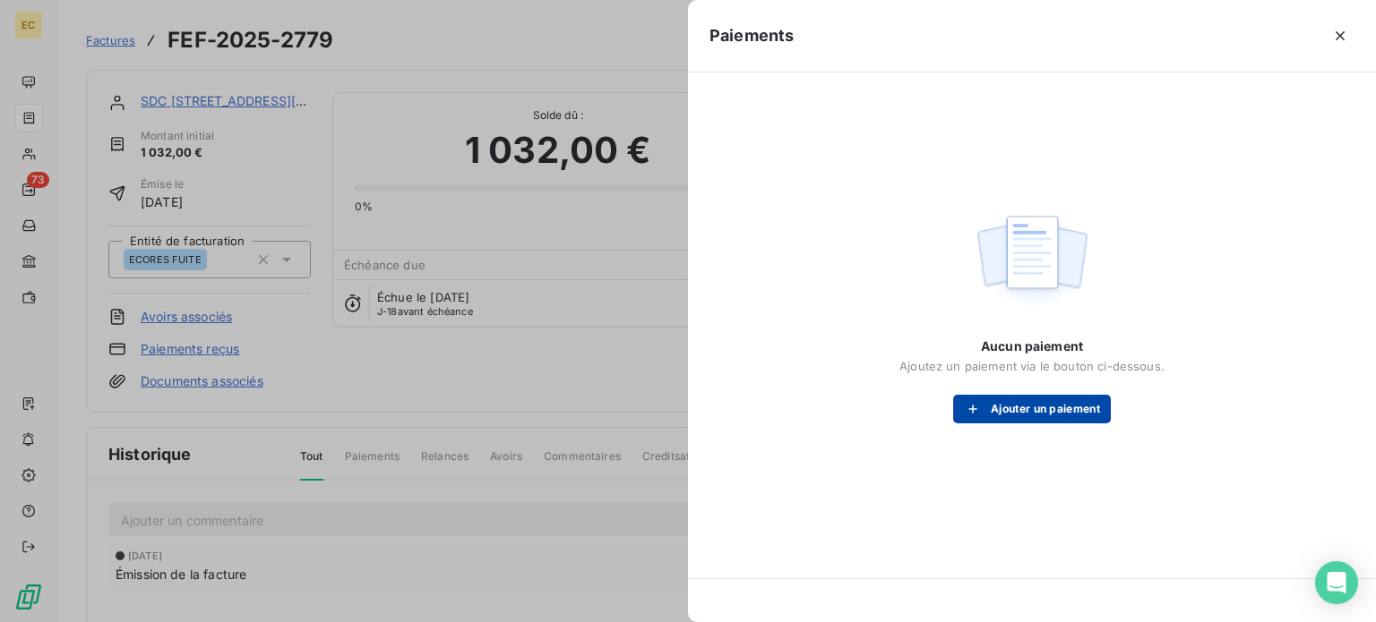
click at [1010, 408] on button "Ajouter un paiement" at bounding box center [1032, 409] width 158 height 29
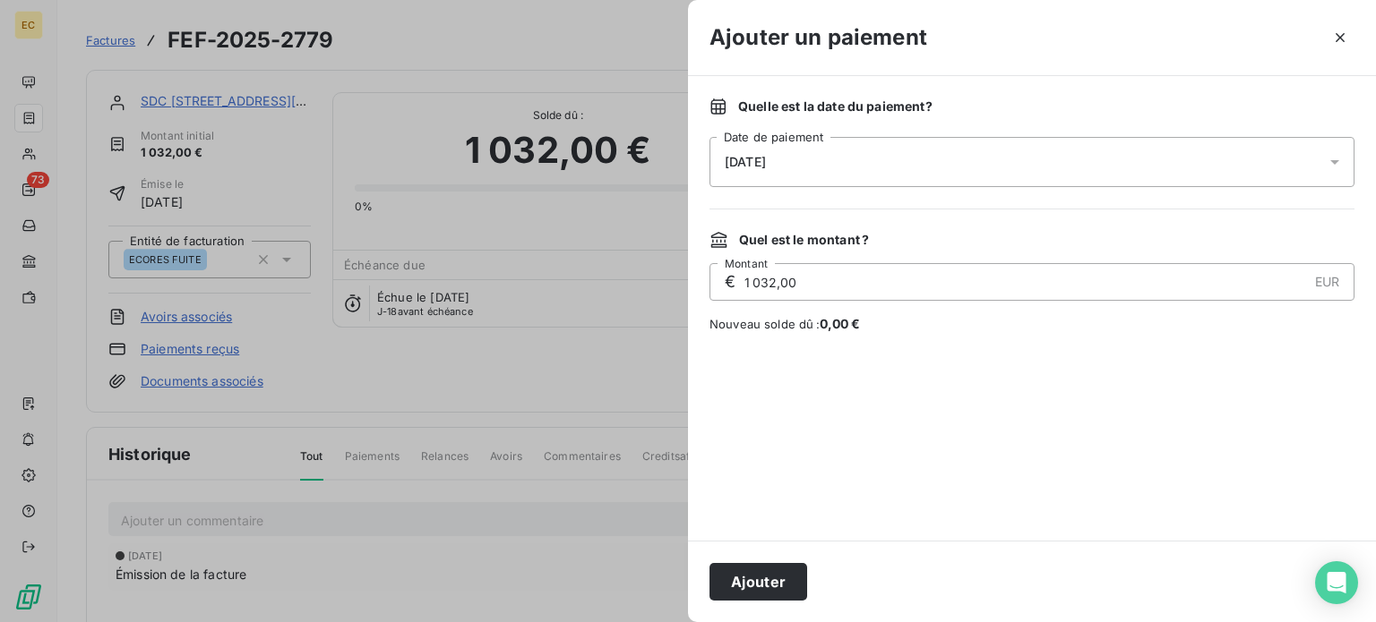
click at [903, 162] on div "[DATE]" at bounding box center [1031, 162] width 645 height 50
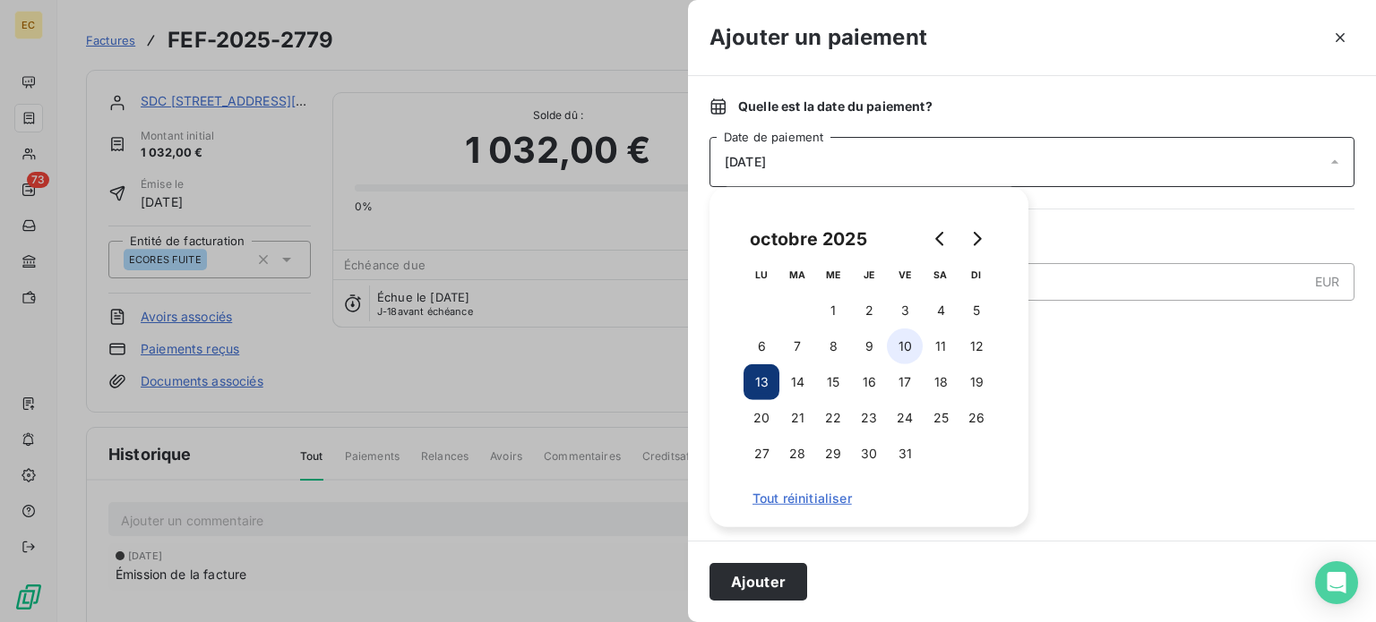
click at [893, 347] on button "10" at bounding box center [905, 347] width 36 height 36
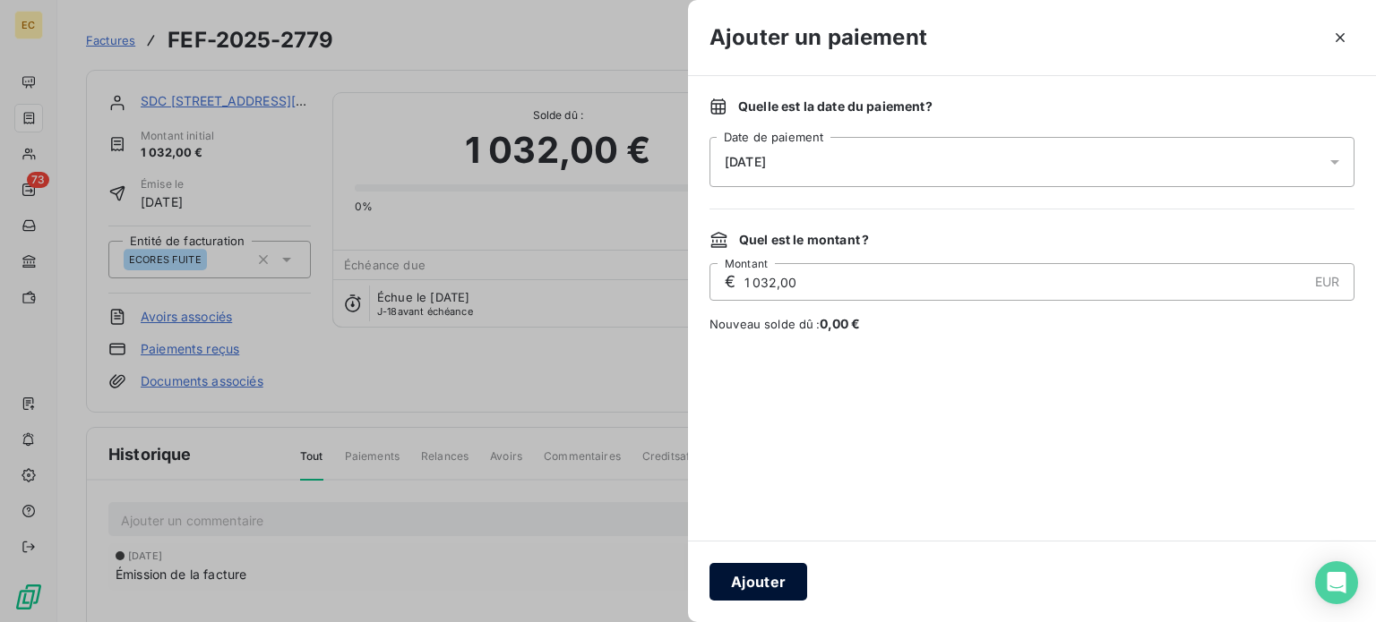
click at [745, 586] on button "Ajouter" at bounding box center [758, 582] width 98 height 38
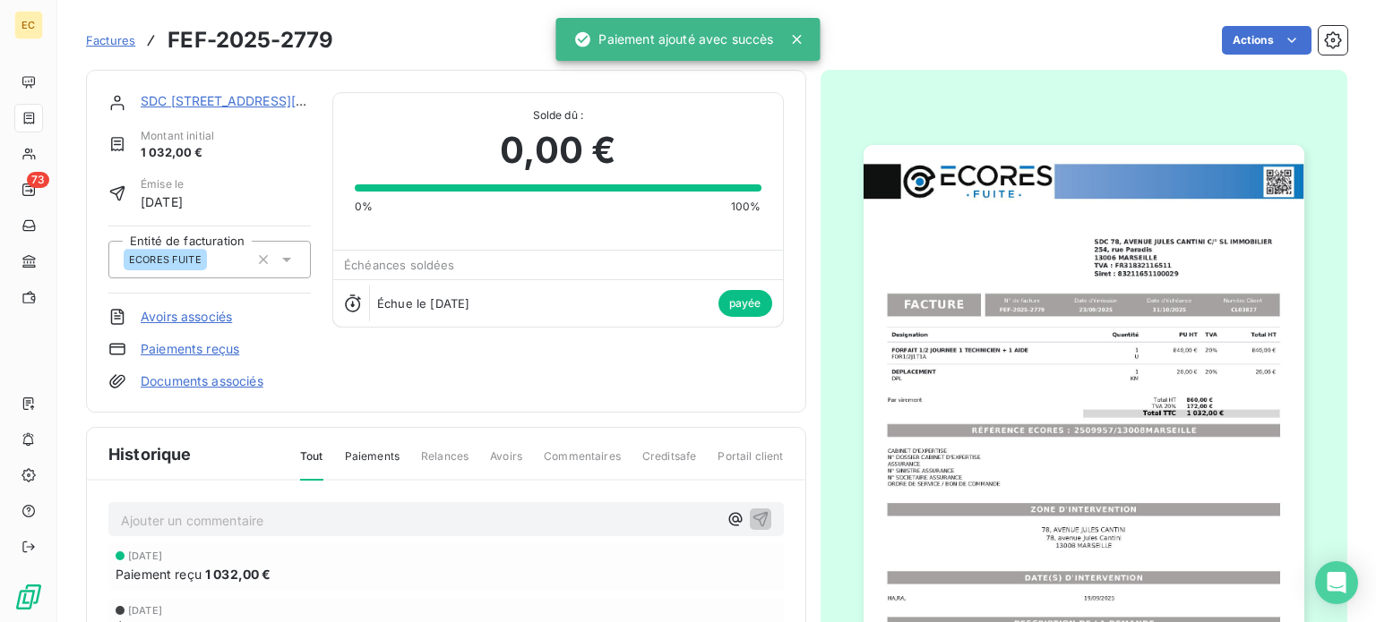
click at [115, 43] on span "Factures" at bounding box center [110, 40] width 49 height 14
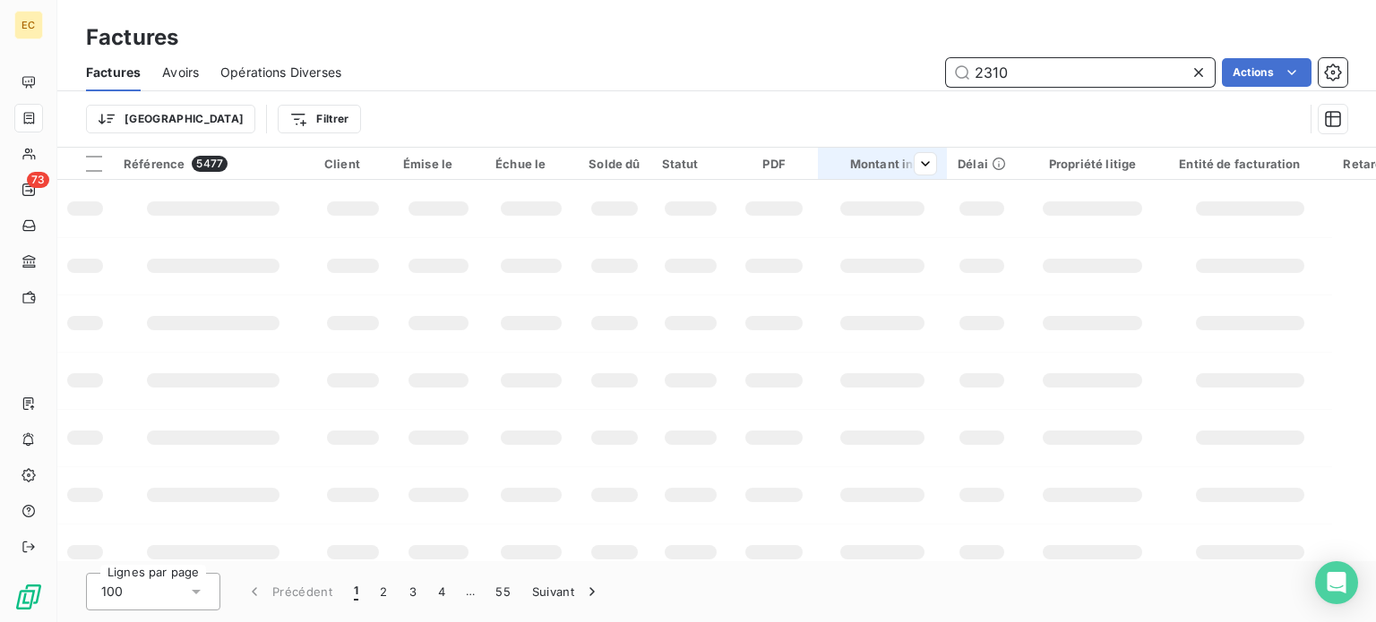
type input "2310"
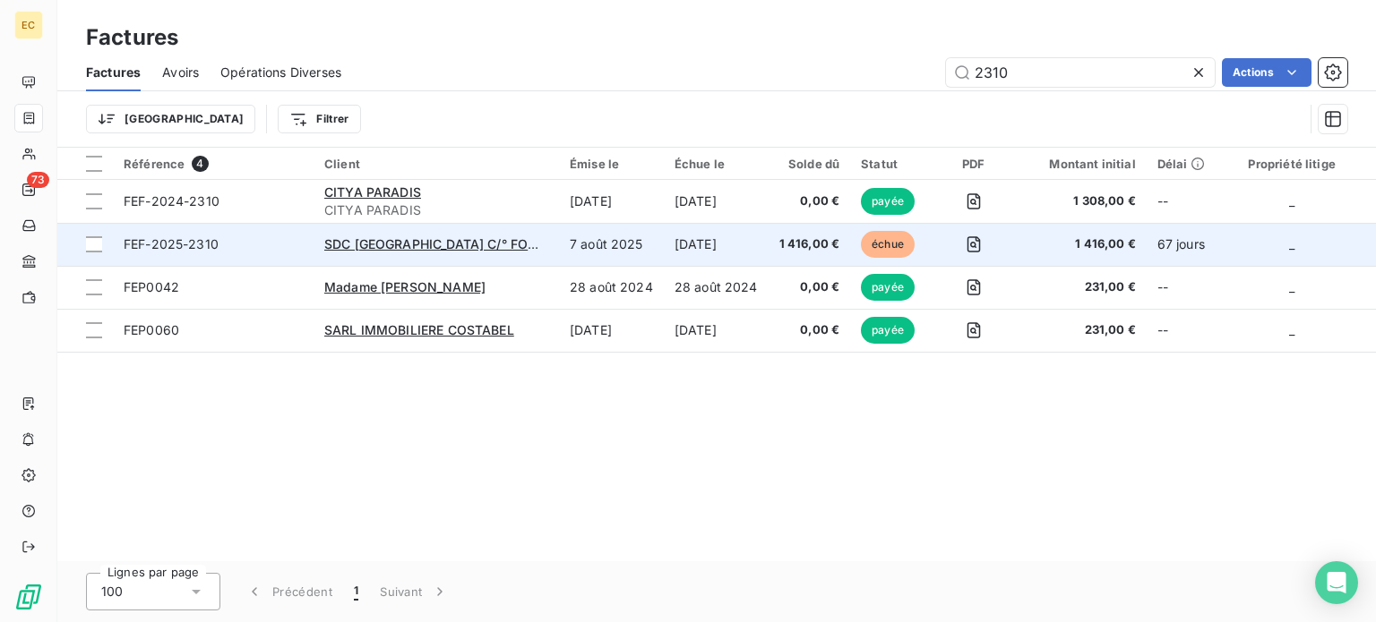
click at [244, 242] on span "FEF-2025-2310" at bounding box center [213, 245] width 179 height 18
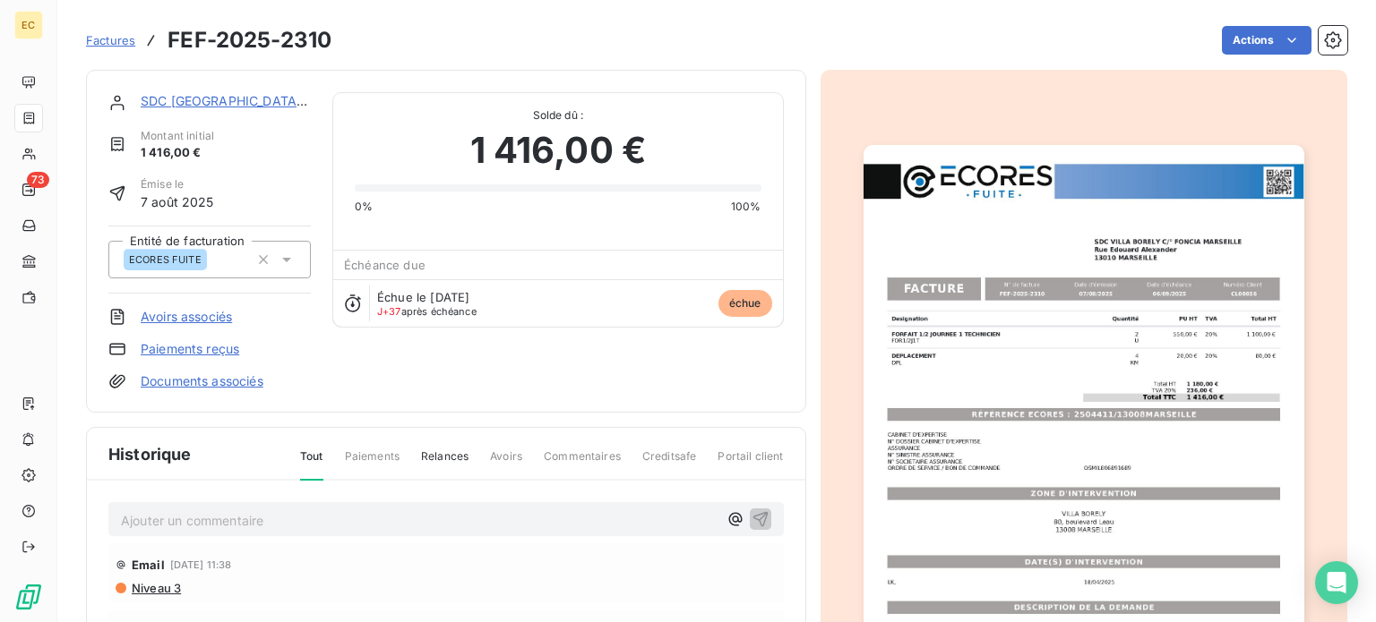
click at [193, 345] on link "Paiements reçus" at bounding box center [190, 349] width 99 height 18
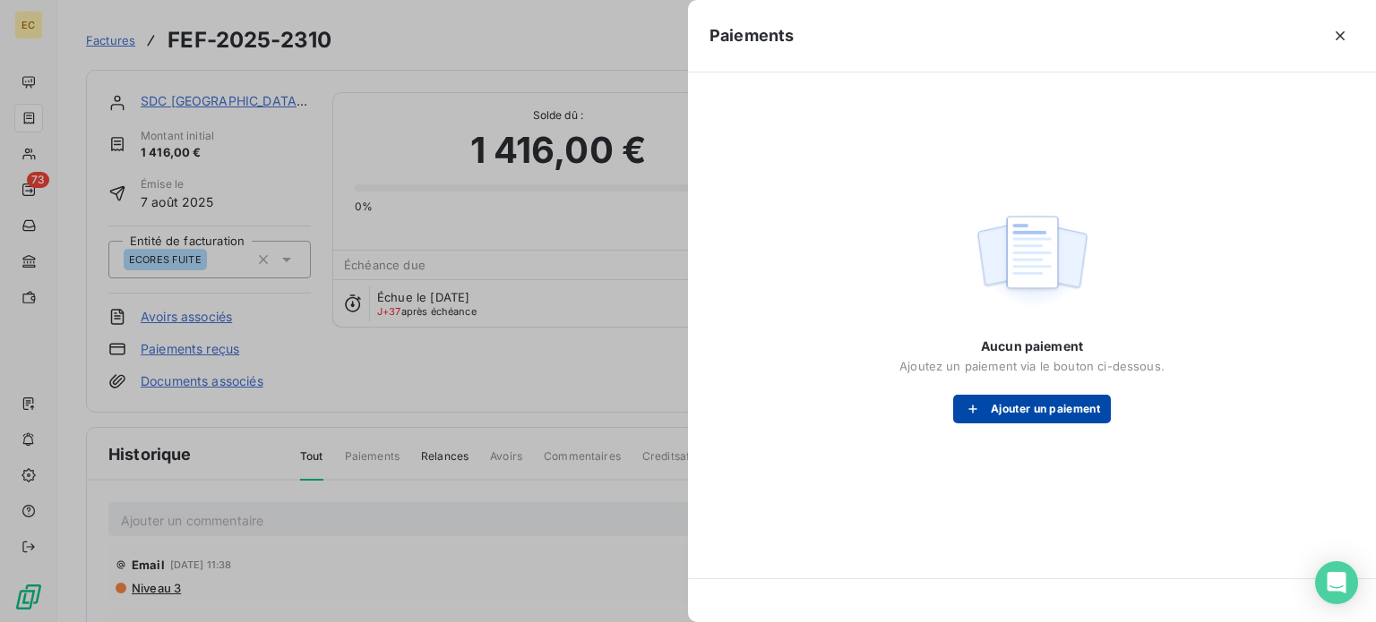
click at [1016, 406] on button "Ajouter un paiement" at bounding box center [1032, 409] width 158 height 29
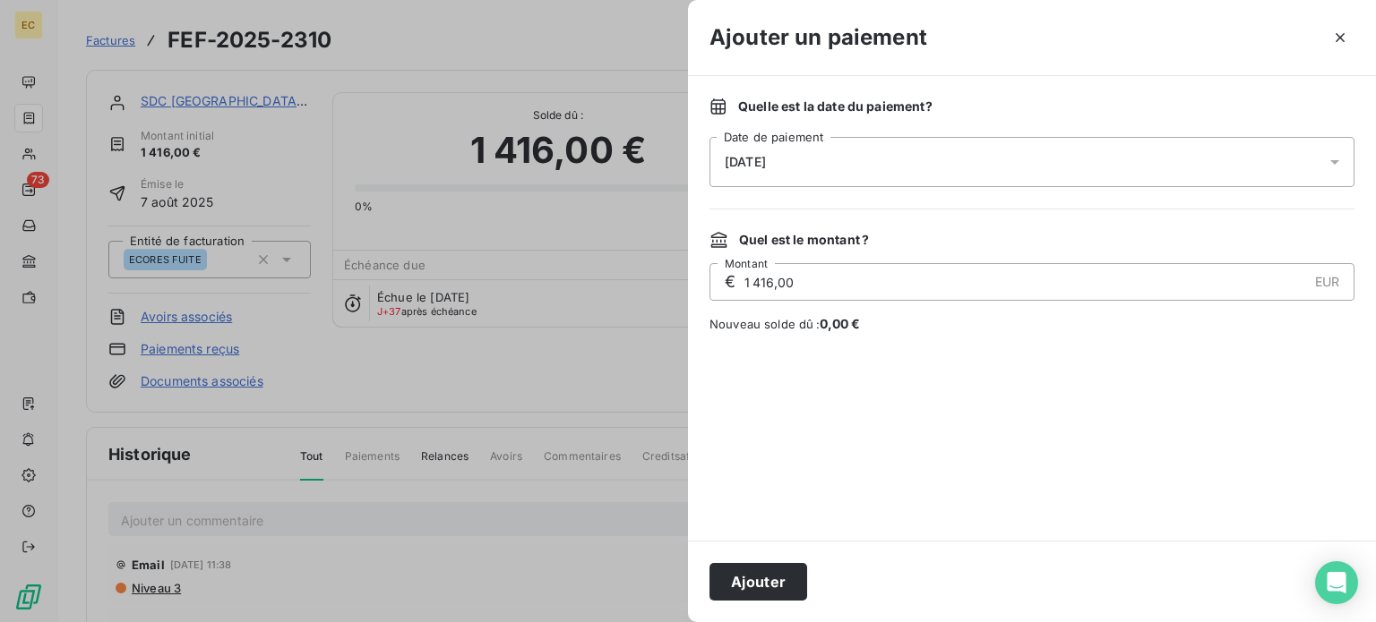
click at [797, 171] on div "[DATE]" at bounding box center [1031, 162] width 645 height 50
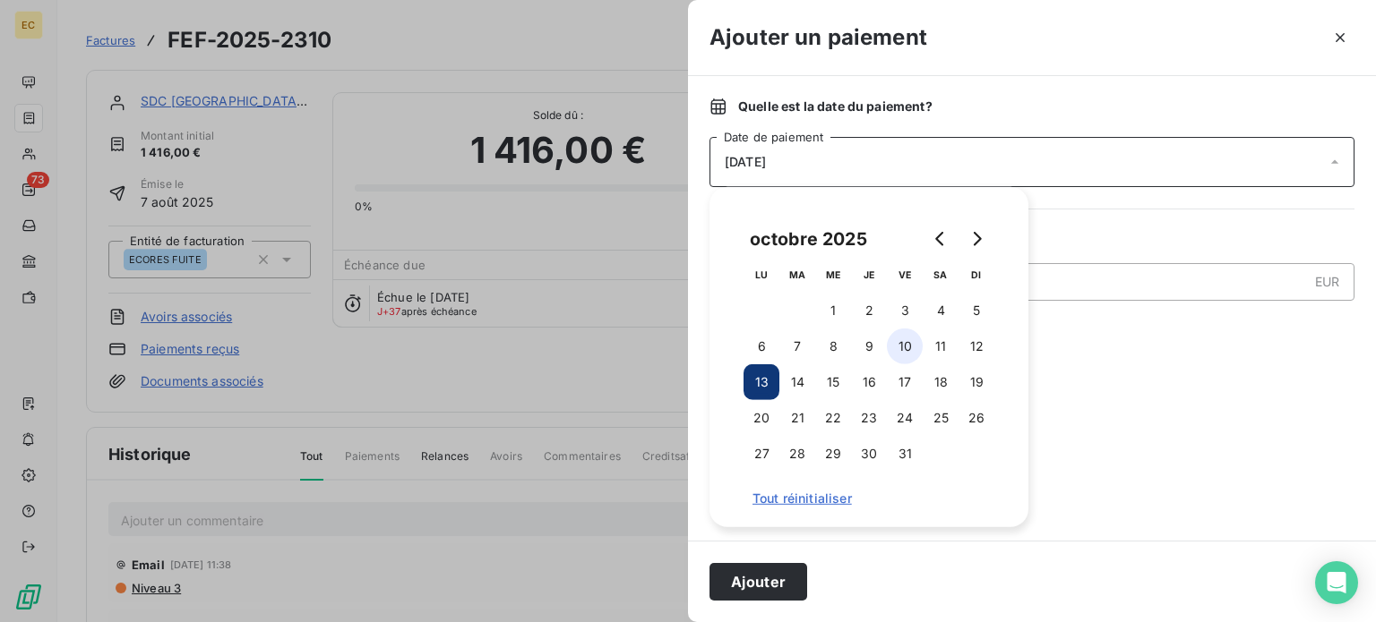
click at [911, 341] on button "10" at bounding box center [905, 347] width 36 height 36
click at [763, 585] on button "Ajouter" at bounding box center [758, 582] width 98 height 38
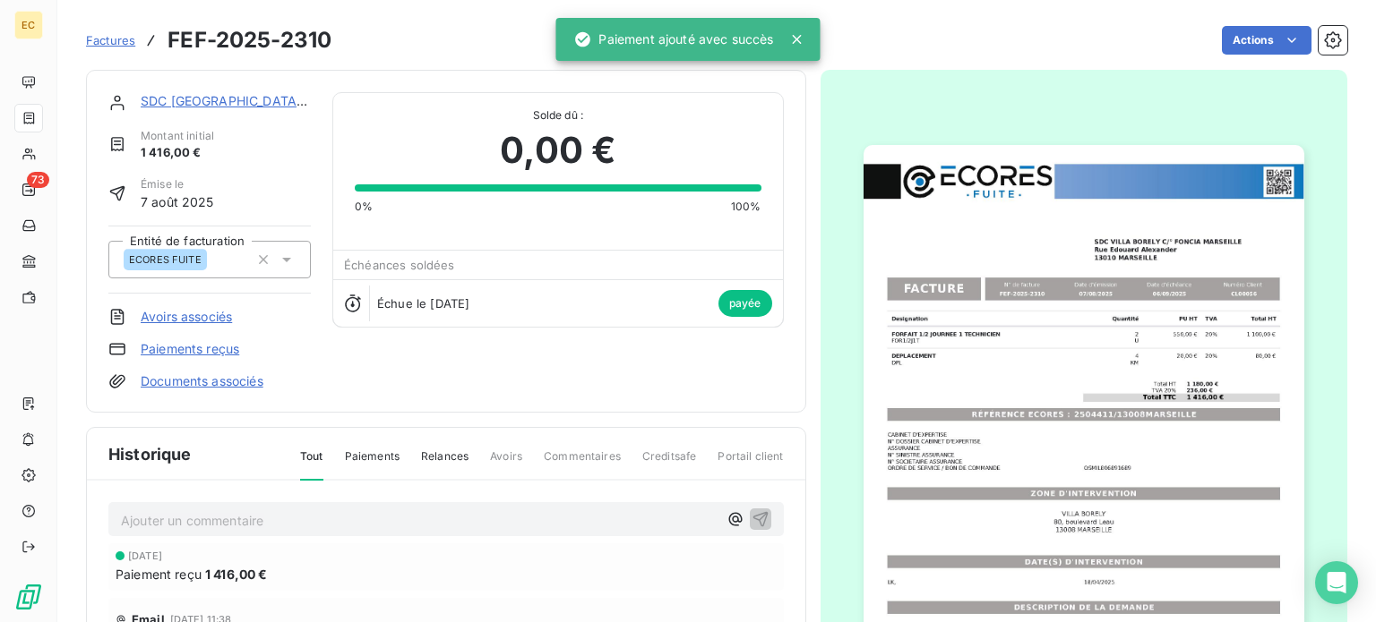
click at [114, 42] on span "Factures" at bounding box center [110, 40] width 49 height 14
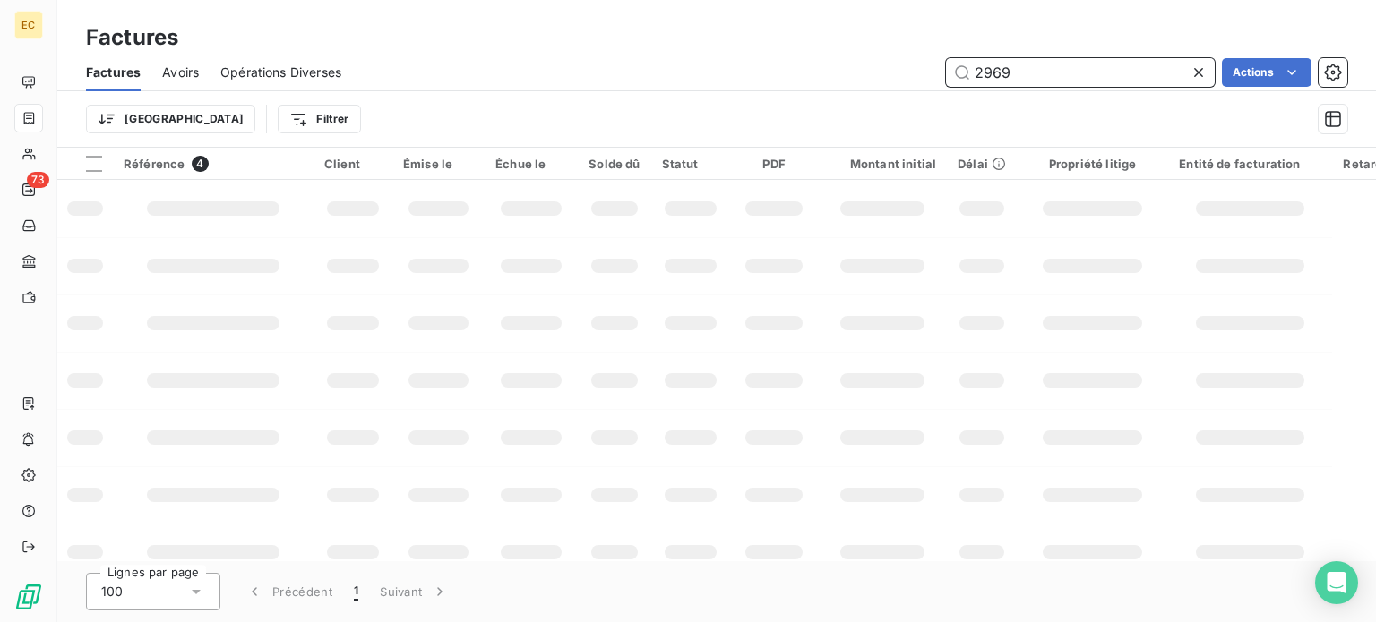
type input "2969"
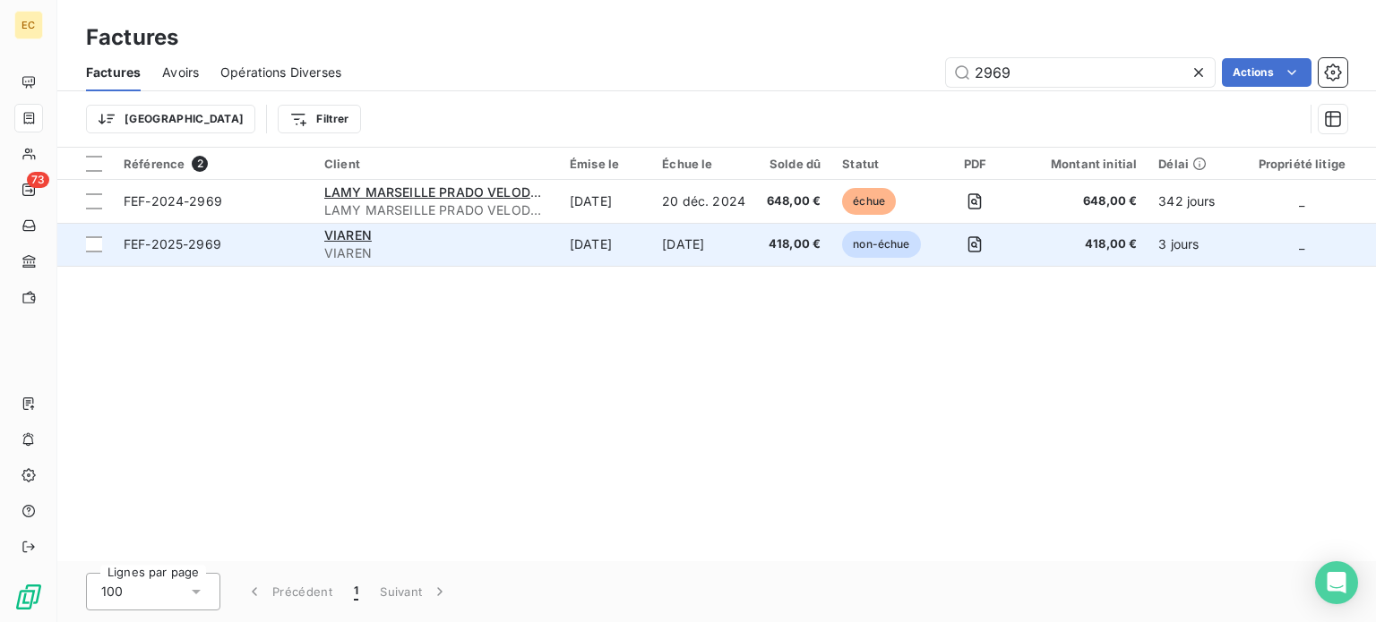
click at [255, 248] on span "FEF-2025-2969" at bounding box center [213, 245] width 179 height 18
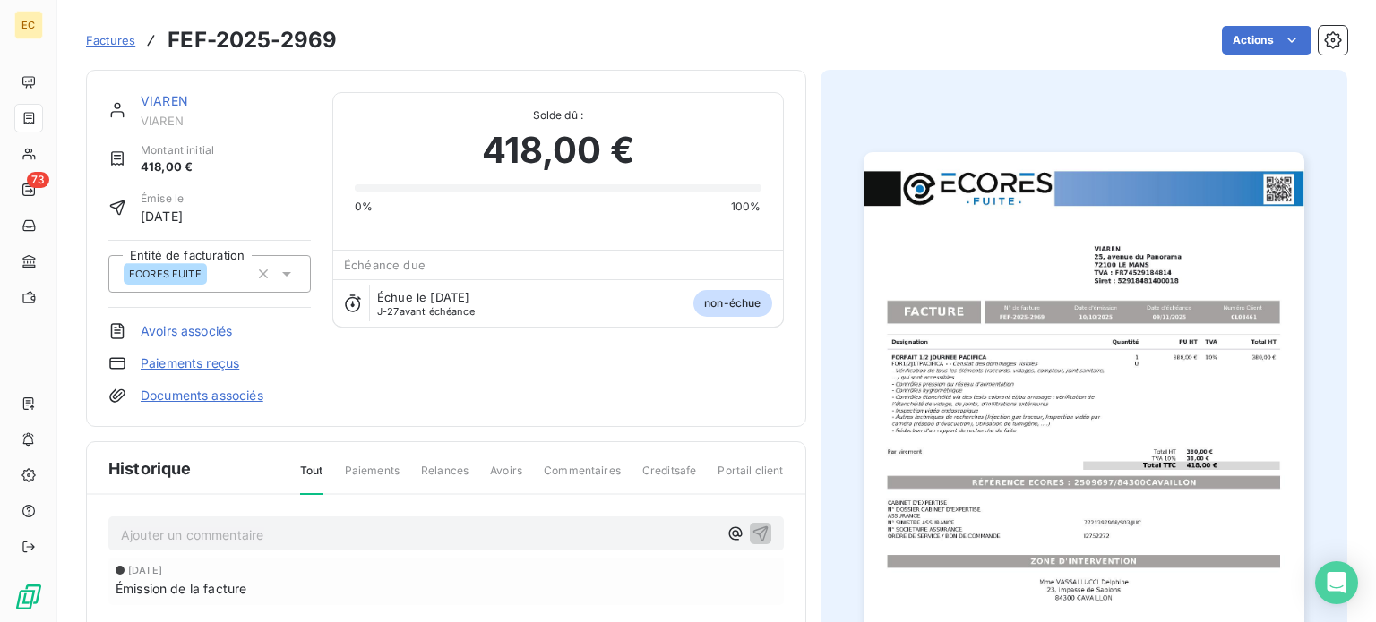
click at [192, 361] on link "Paiements reçus" at bounding box center [190, 364] width 99 height 18
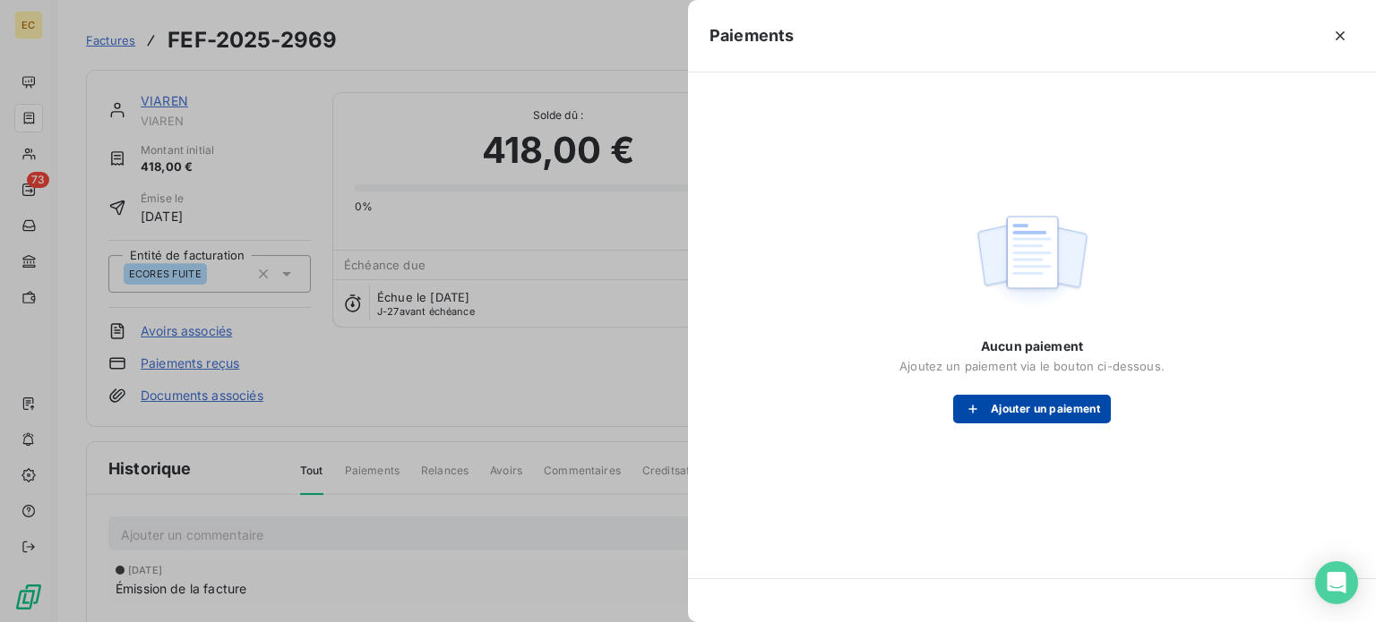
click at [1002, 415] on button "Ajouter un paiement" at bounding box center [1032, 409] width 158 height 29
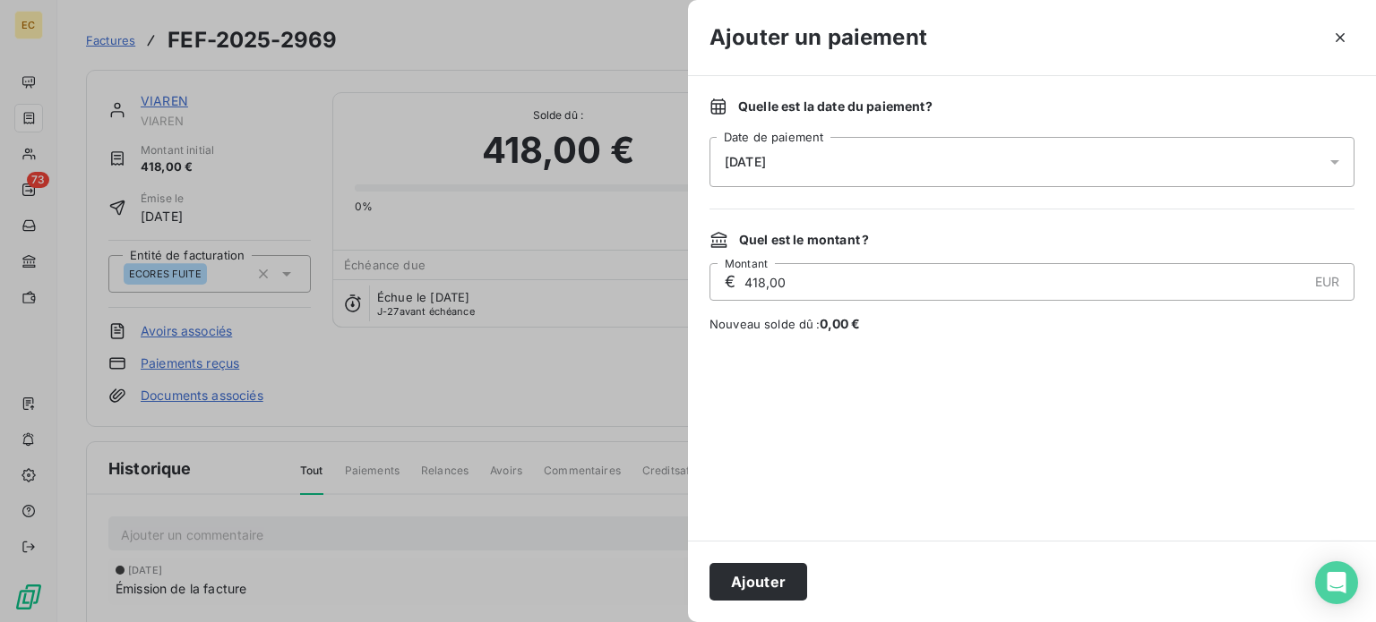
click at [864, 159] on div "[DATE]" at bounding box center [1031, 162] width 645 height 50
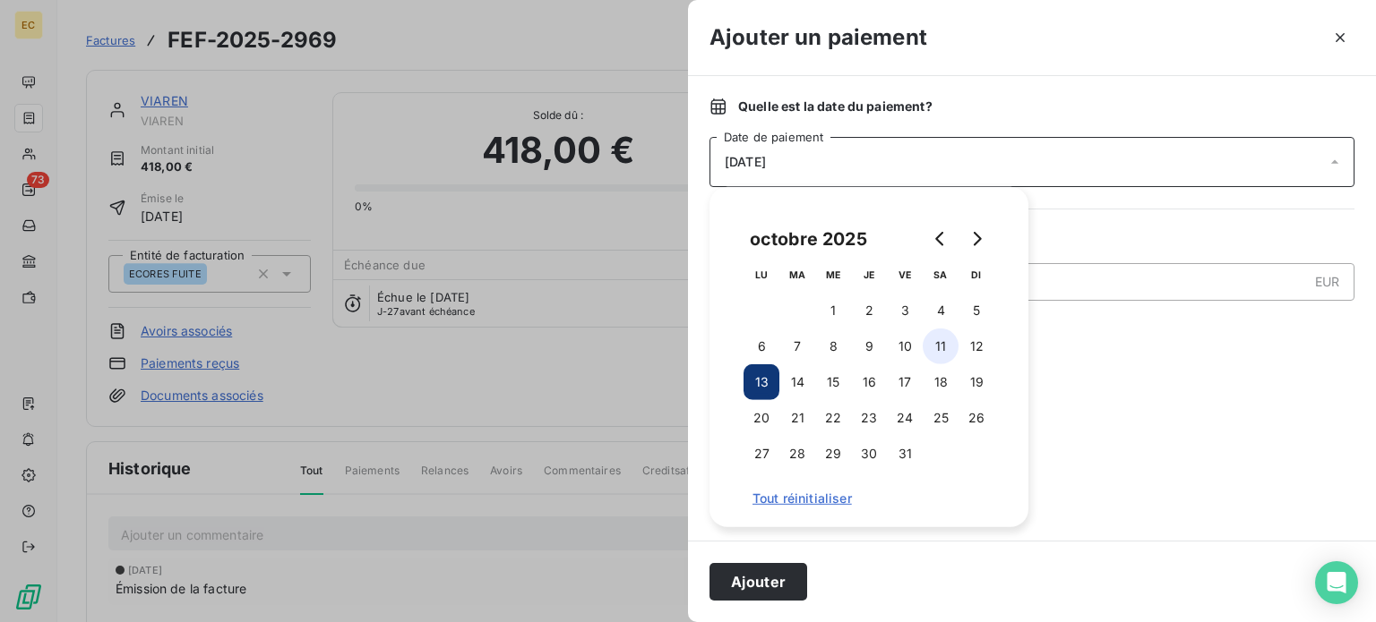
click at [928, 347] on button "11" at bounding box center [941, 347] width 36 height 36
click at [785, 581] on button "Ajouter" at bounding box center [758, 582] width 98 height 38
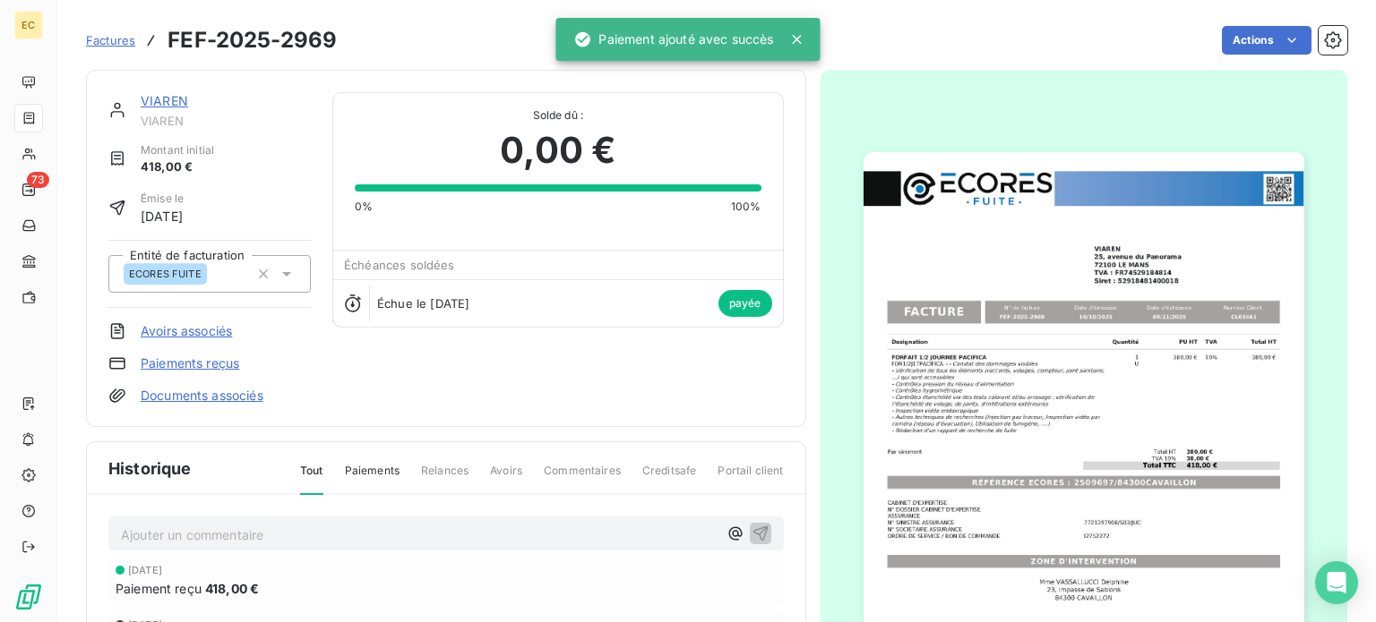
click at [169, 587] on span "Paiement reçu" at bounding box center [159, 588] width 86 height 19
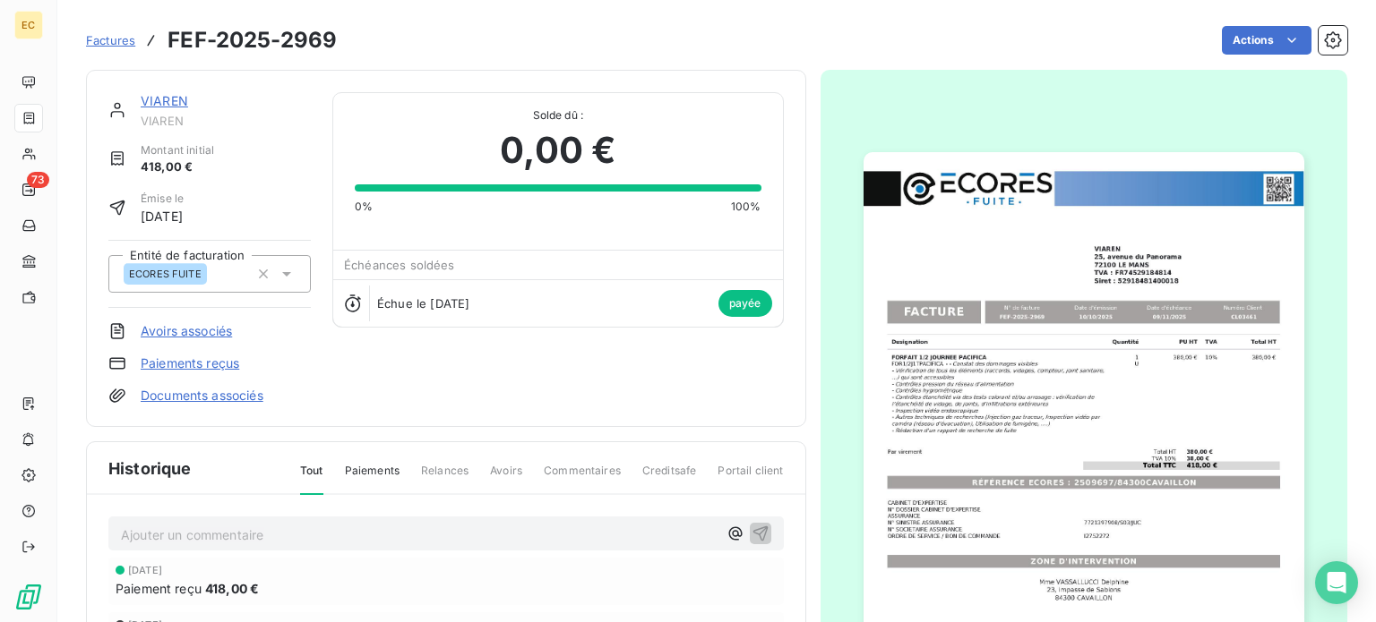
click at [190, 363] on link "Paiements reçus" at bounding box center [190, 364] width 99 height 18
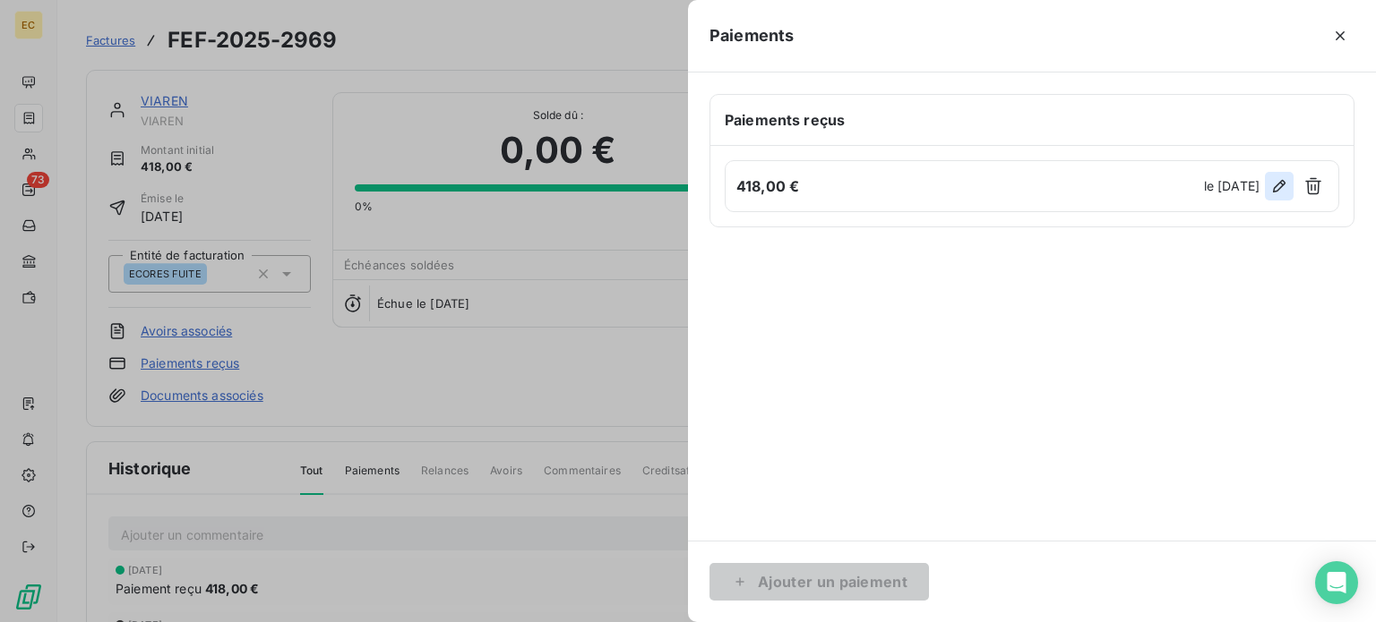
click at [1283, 185] on icon "button" at bounding box center [1279, 186] width 13 height 13
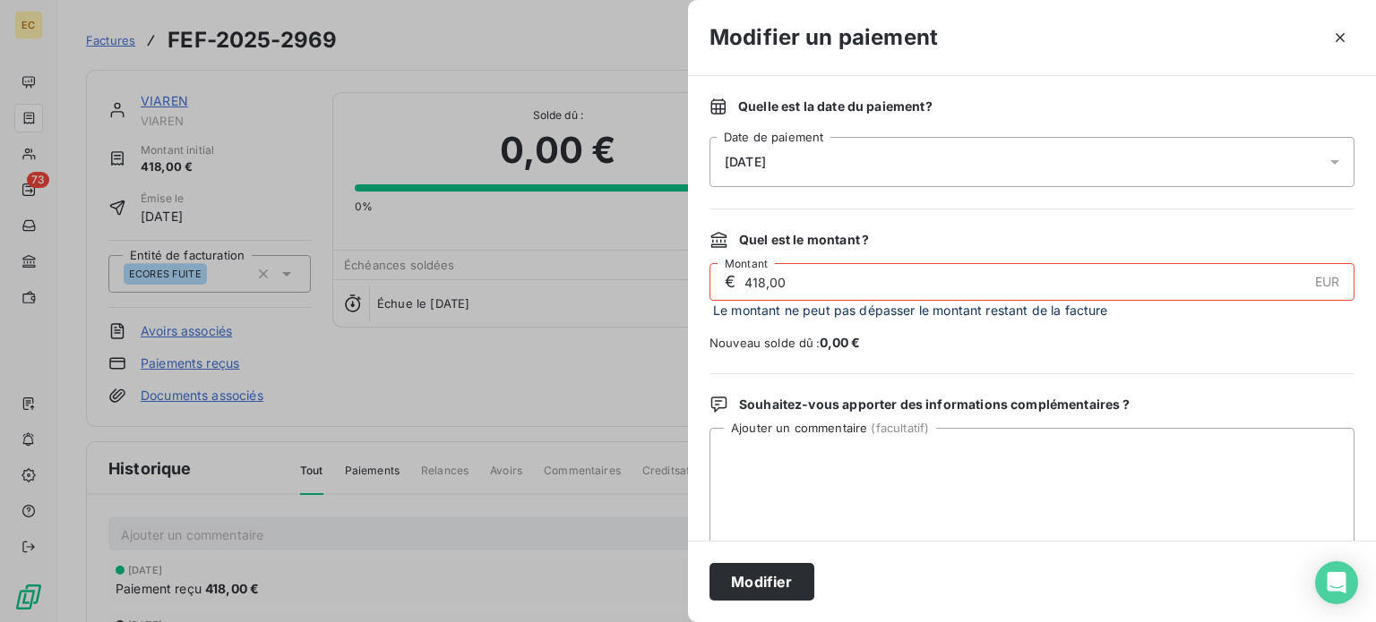
drag, startPoint x: 766, startPoint y: 281, endPoint x: 745, endPoint y: 286, distance: 21.1
click at [745, 286] on input "418,00" at bounding box center [1025, 282] width 564 height 36
type input "150,00"
click at [795, 586] on button "Modifier" at bounding box center [761, 582] width 105 height 38
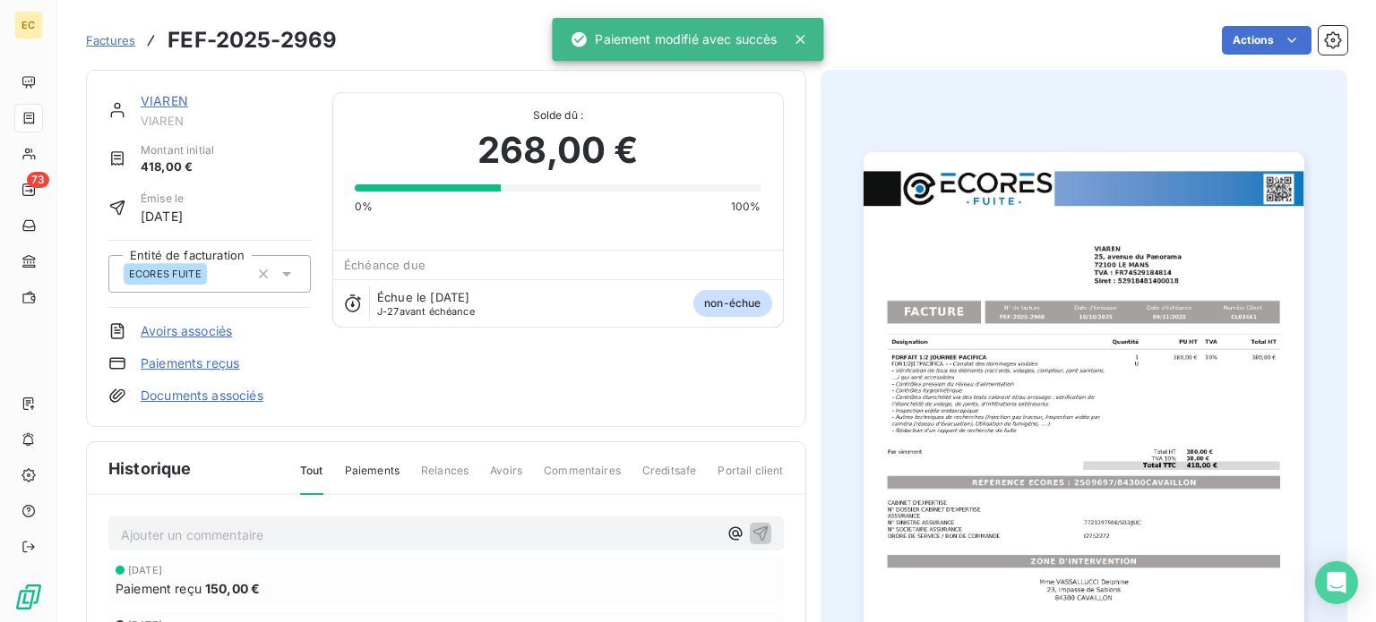
click at [116, 42] on span "Factures" at bounding box center [110, 40] width 49 height 14
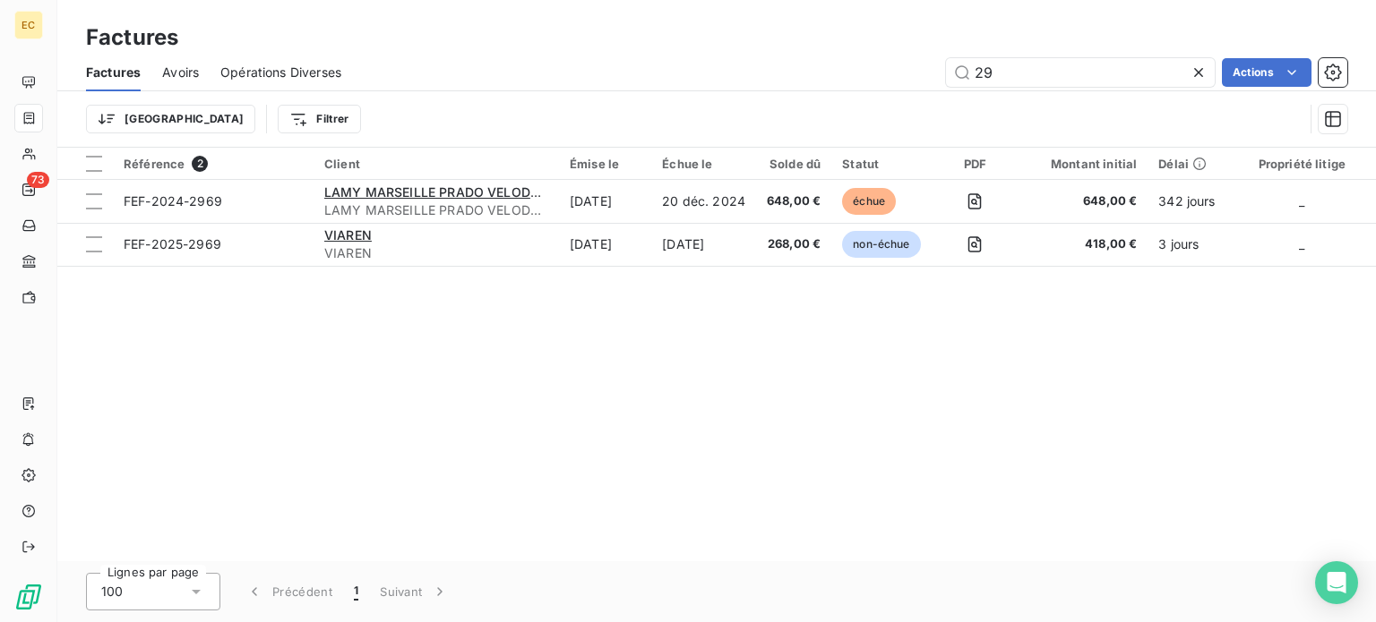
type input "2"
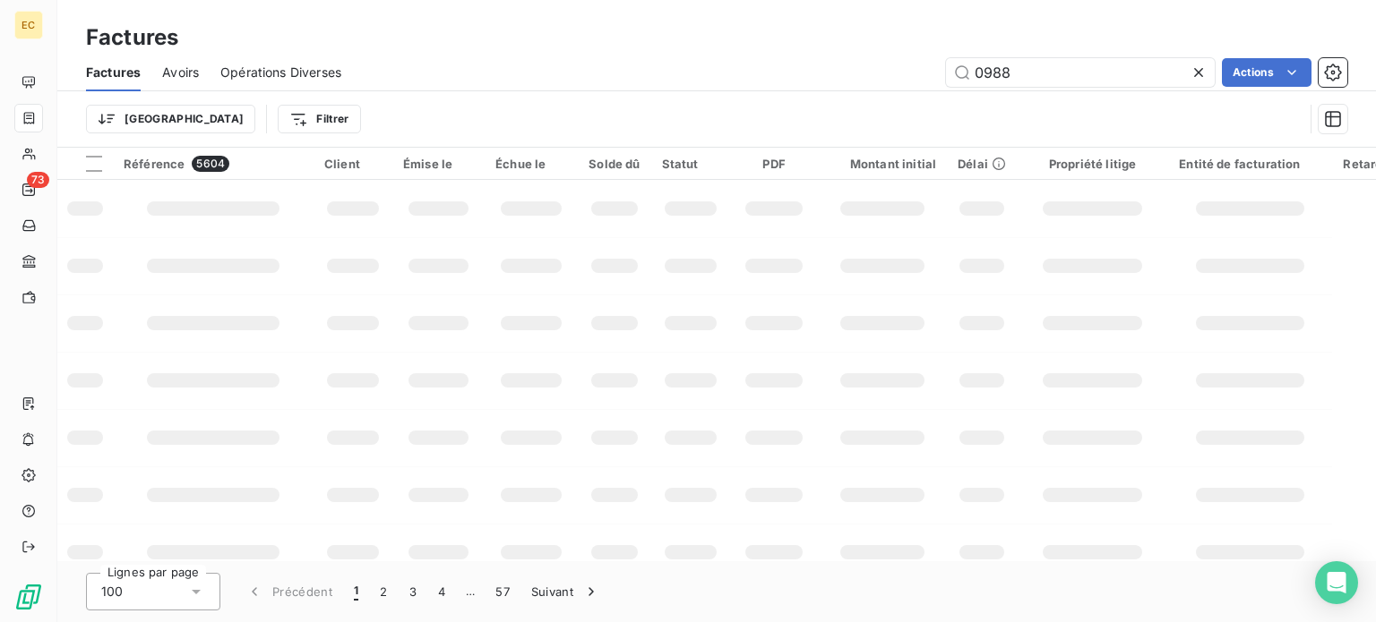
type input "0988"
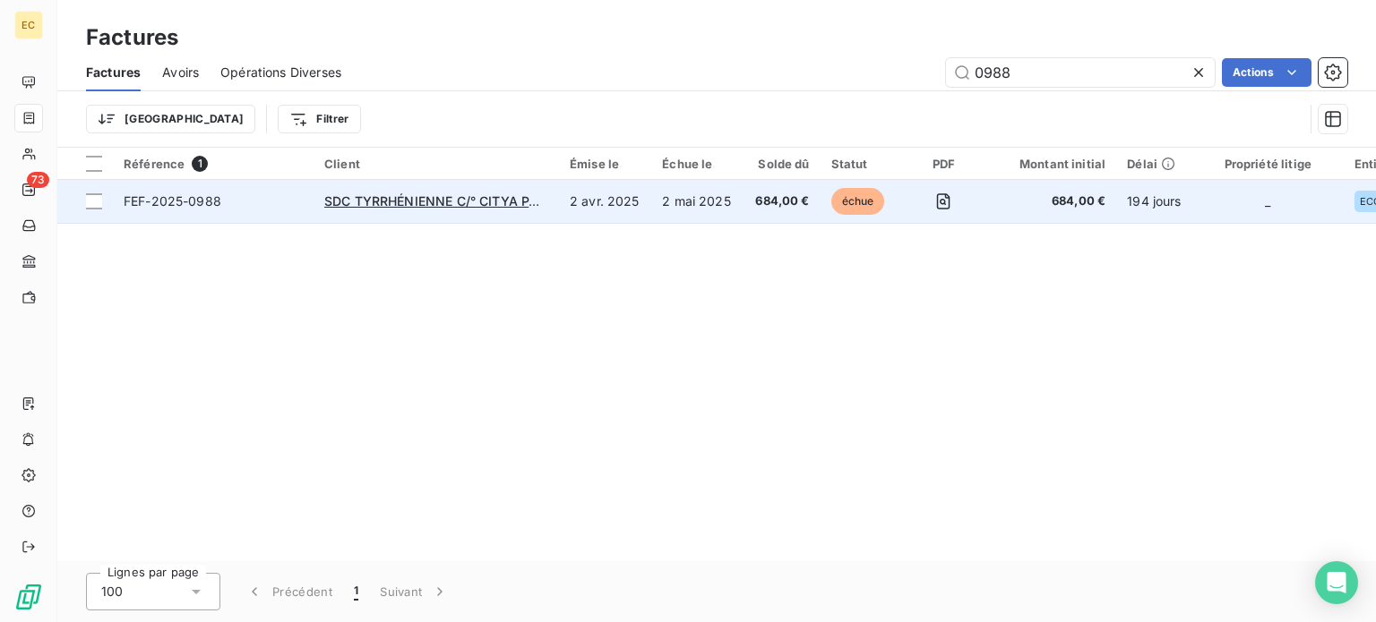
click at [244, 212] on td "FEF-2025-0988" at bounding box center [213, 201] width 201 height 43
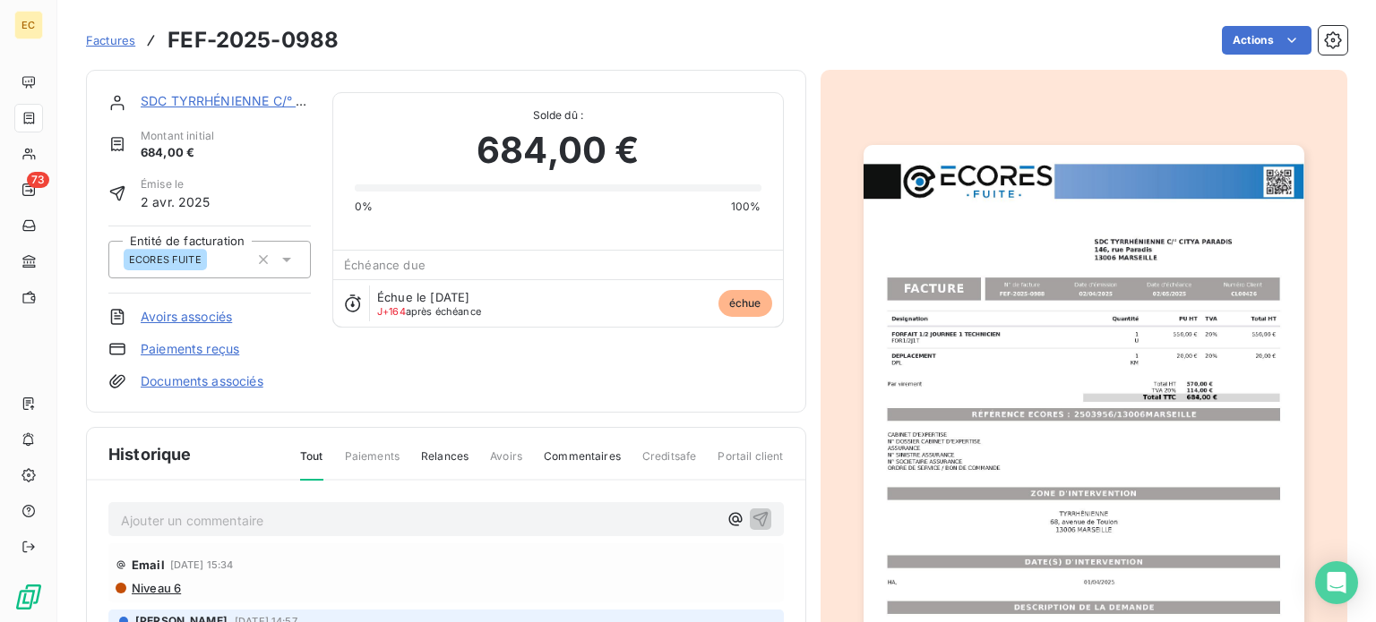
click at [167, 346] on link "Paiements reçus" at bounding box center [190, 349] width 99 height 18
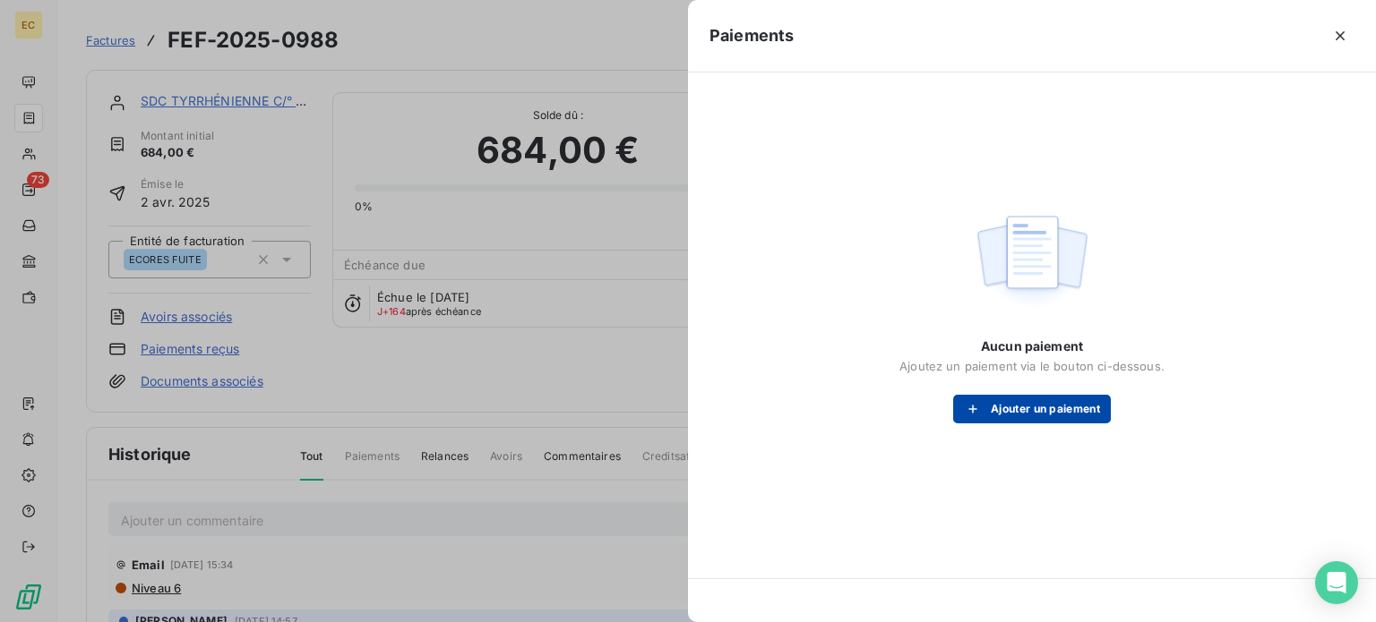
click at [1015, 407] on button "Ajouter un paiement" at bounding box center [1032, 409] width 158 height 29
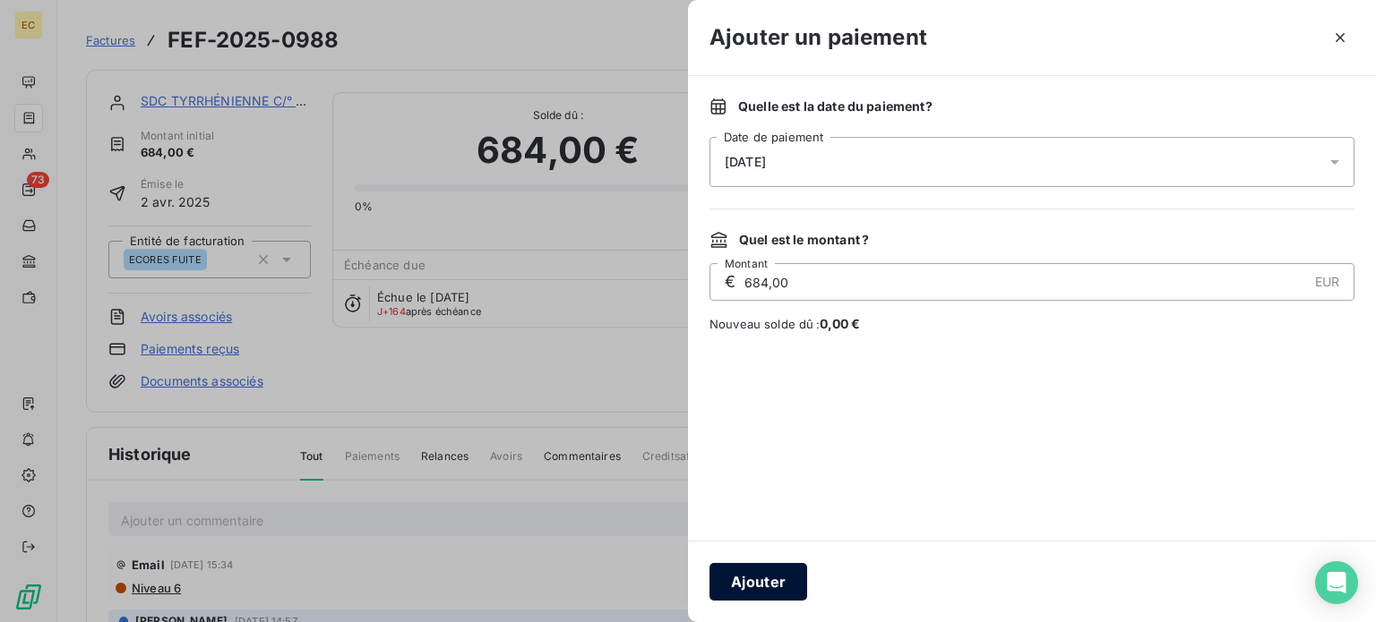
click at [768, 587] on button "Ajouter" at bounding box center [758, 582] width 98 height 38
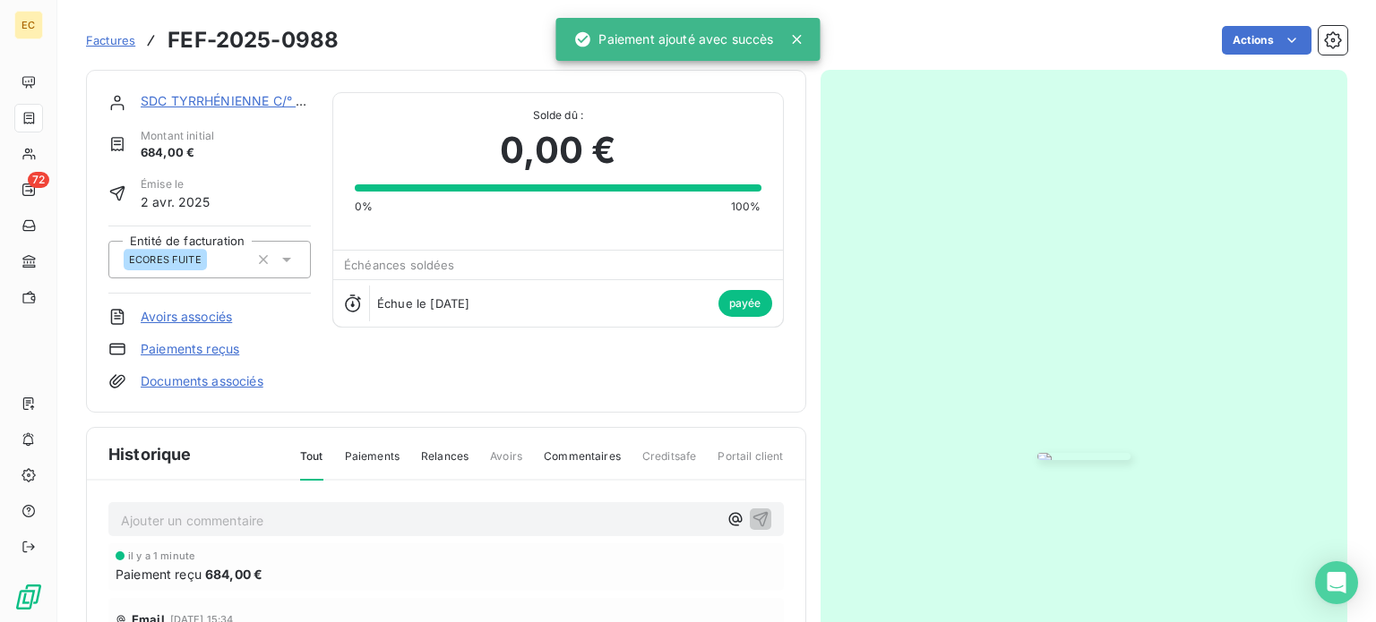
click at [110, 35] on span "Factures" at bounding box center [110, 40] width 49 height 14
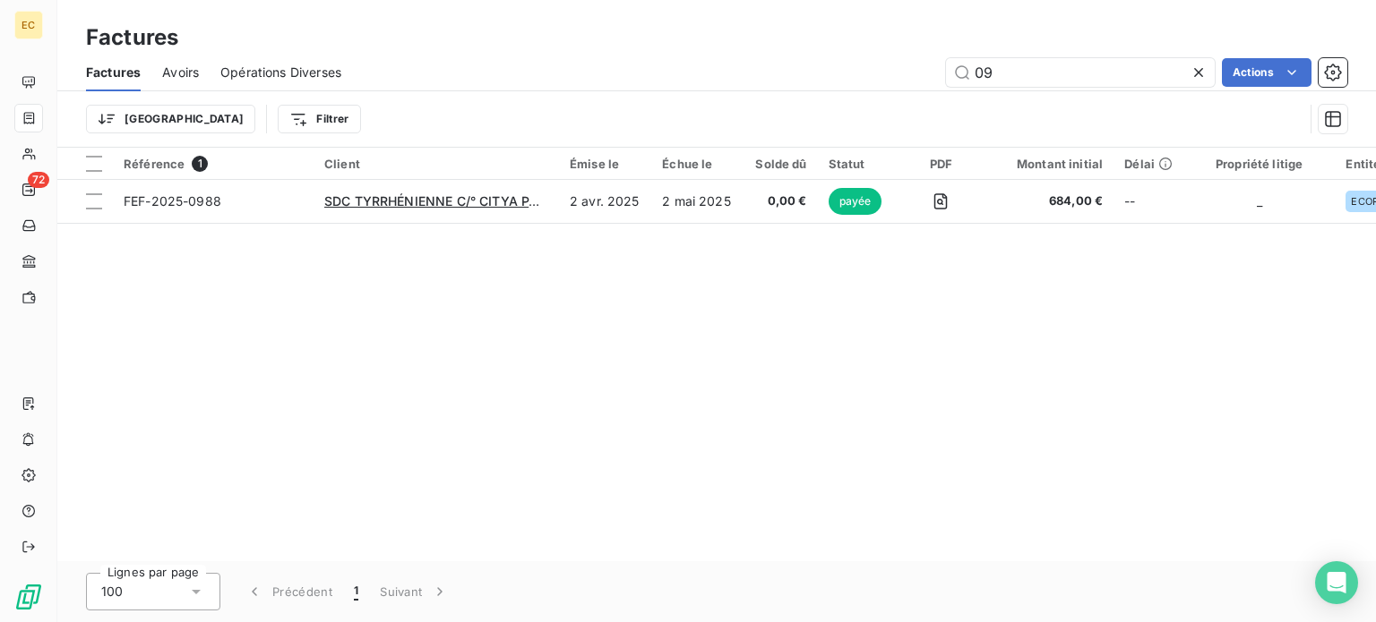
type input "0"
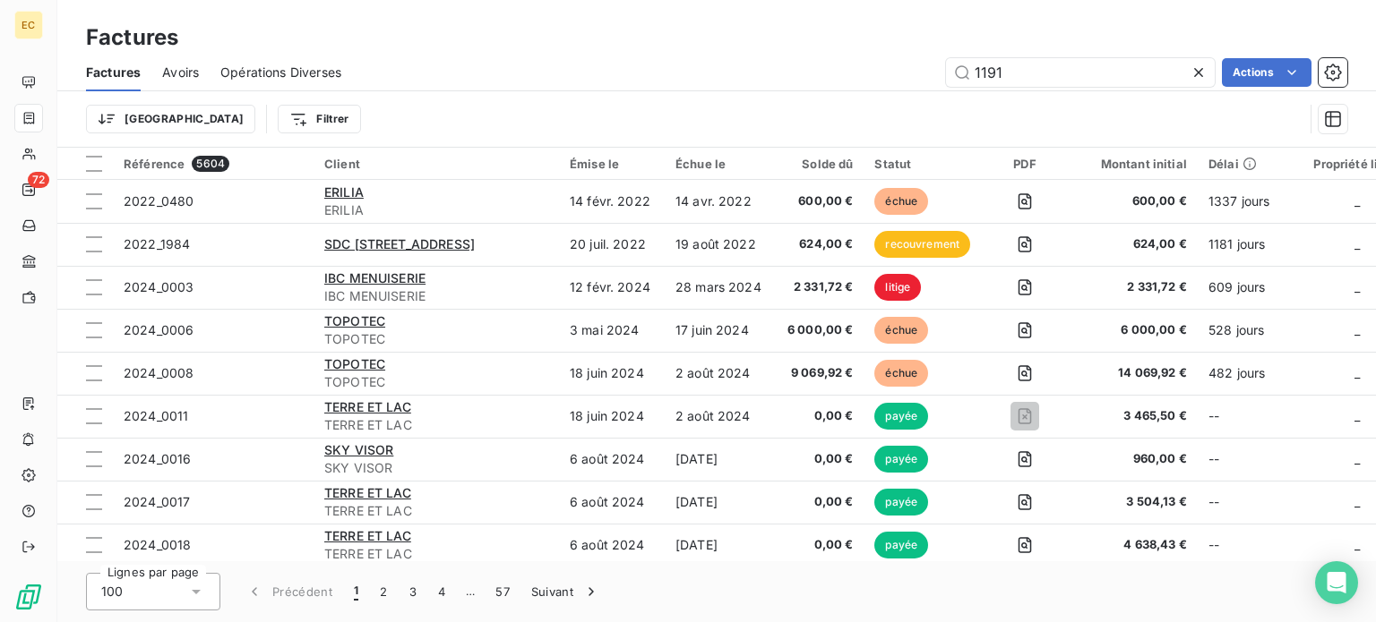
type input "1191"
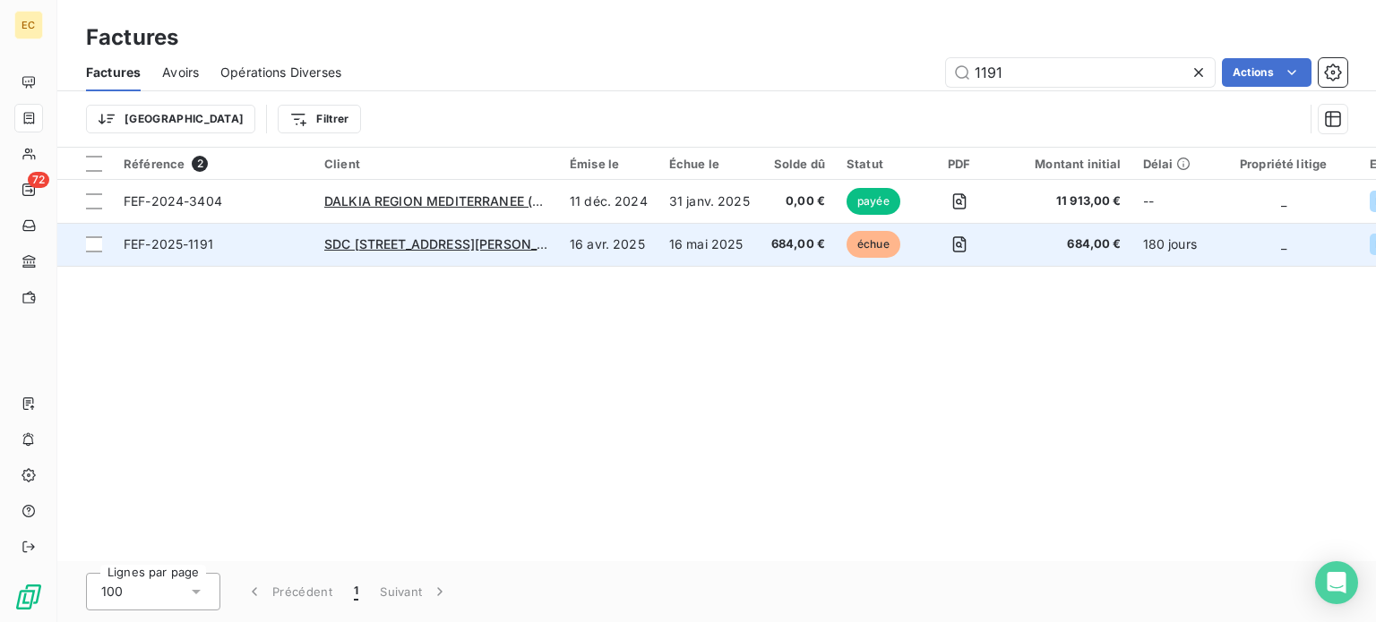
click at [260, 248] on span "FEF-2025-1191" at bounding box center [213, 245] width 179 height 18
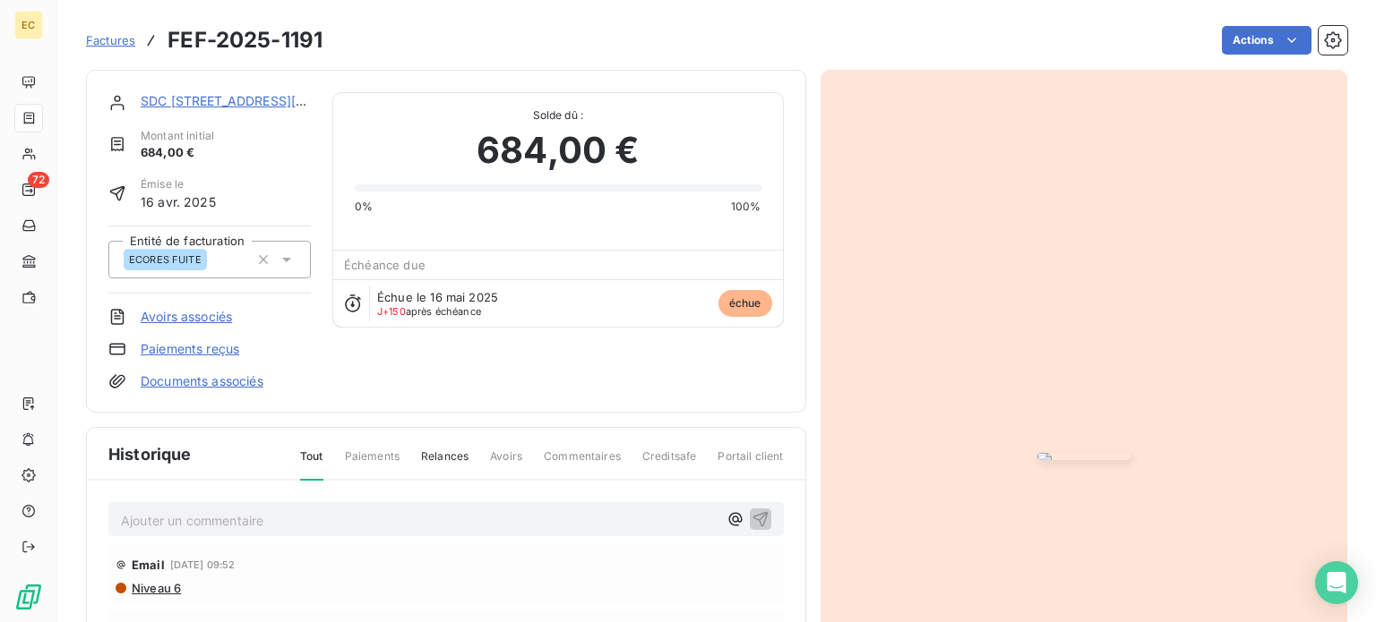
click at [183, 350] on link "Paiements reçus" at bounding box center [190, 349] width 99 height 18
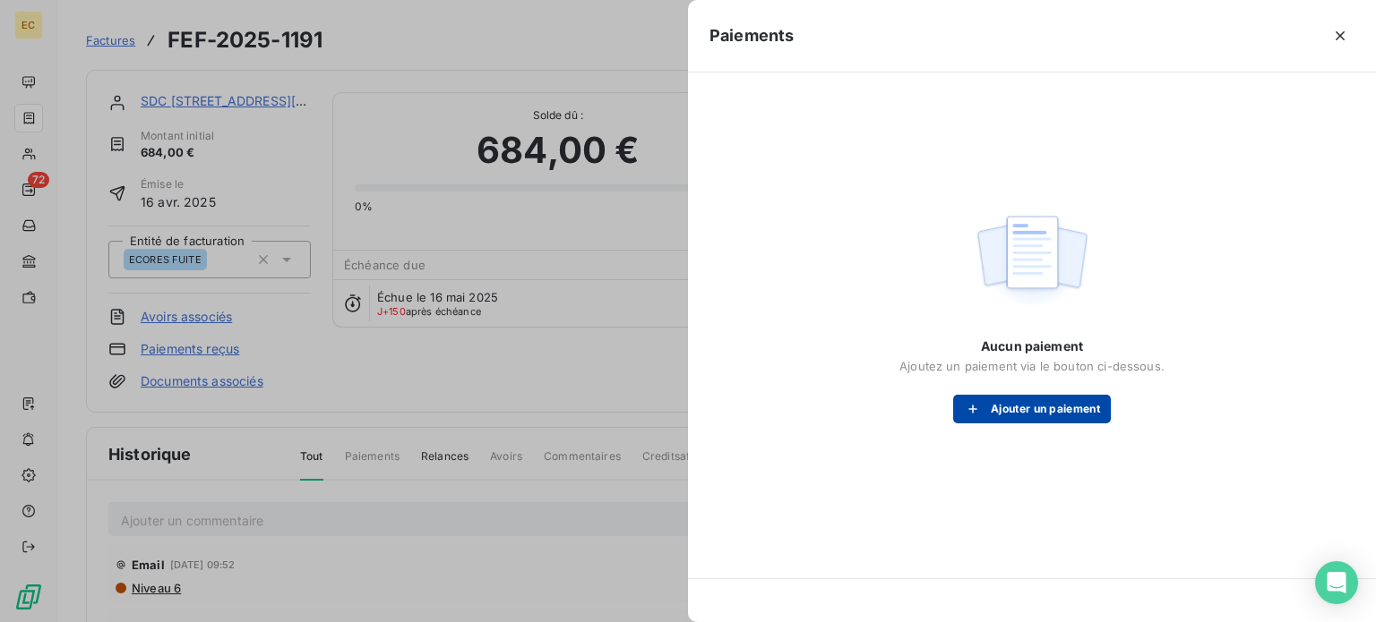
click at [974, 411] on icon "button" at bounding box center [973, 409] width 18 height 18
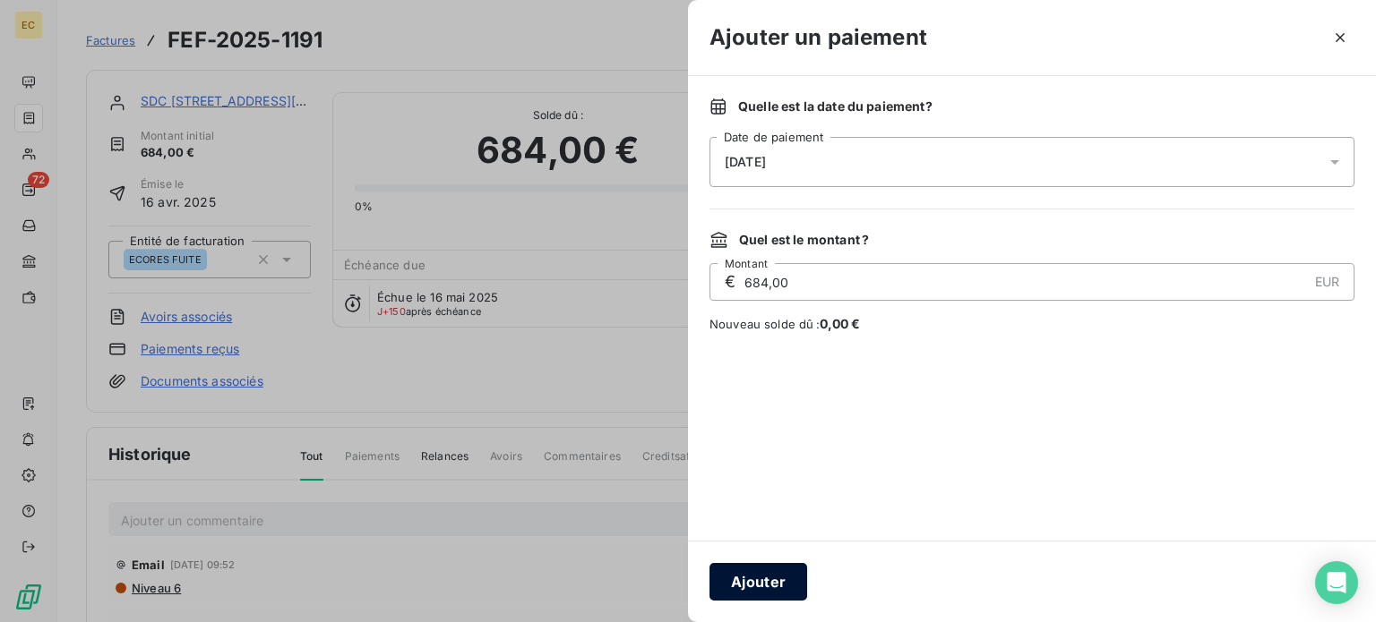
click at [796, 579] on button "Ajouter" at bounding box center [758, 582] width 98 height 38
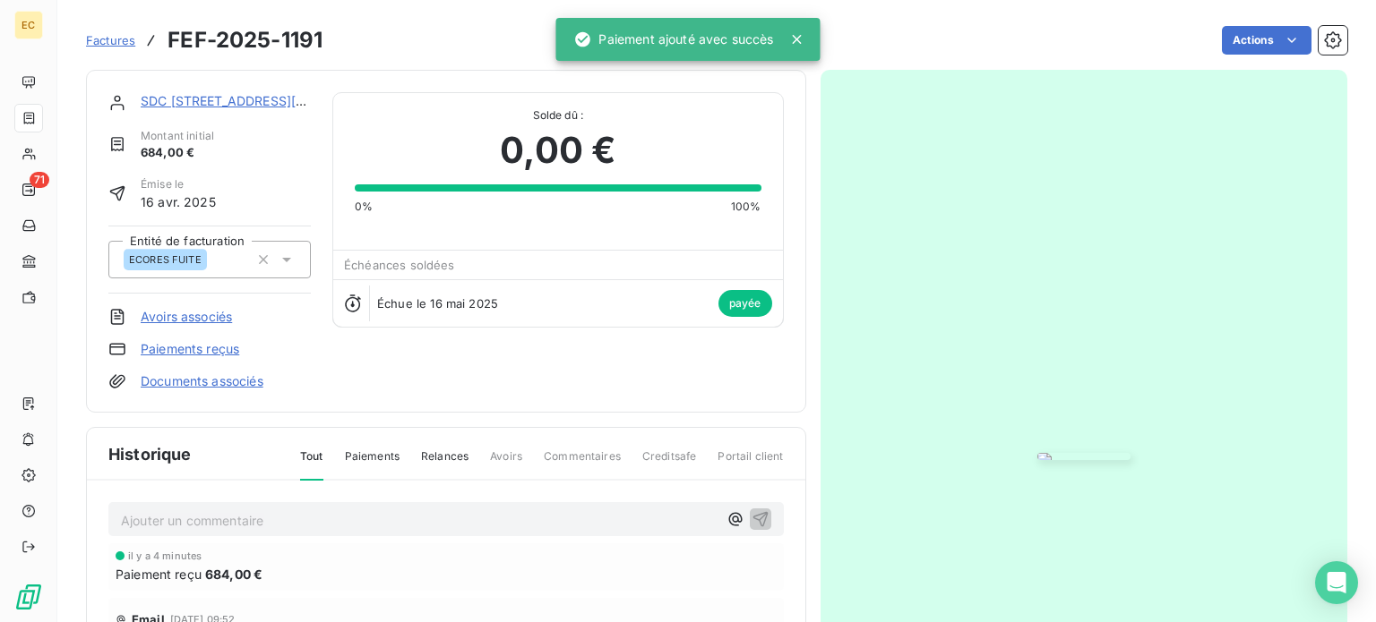
click at [125, 35] on span "Factures" at bounding box center [110, 40] width 49 height 14
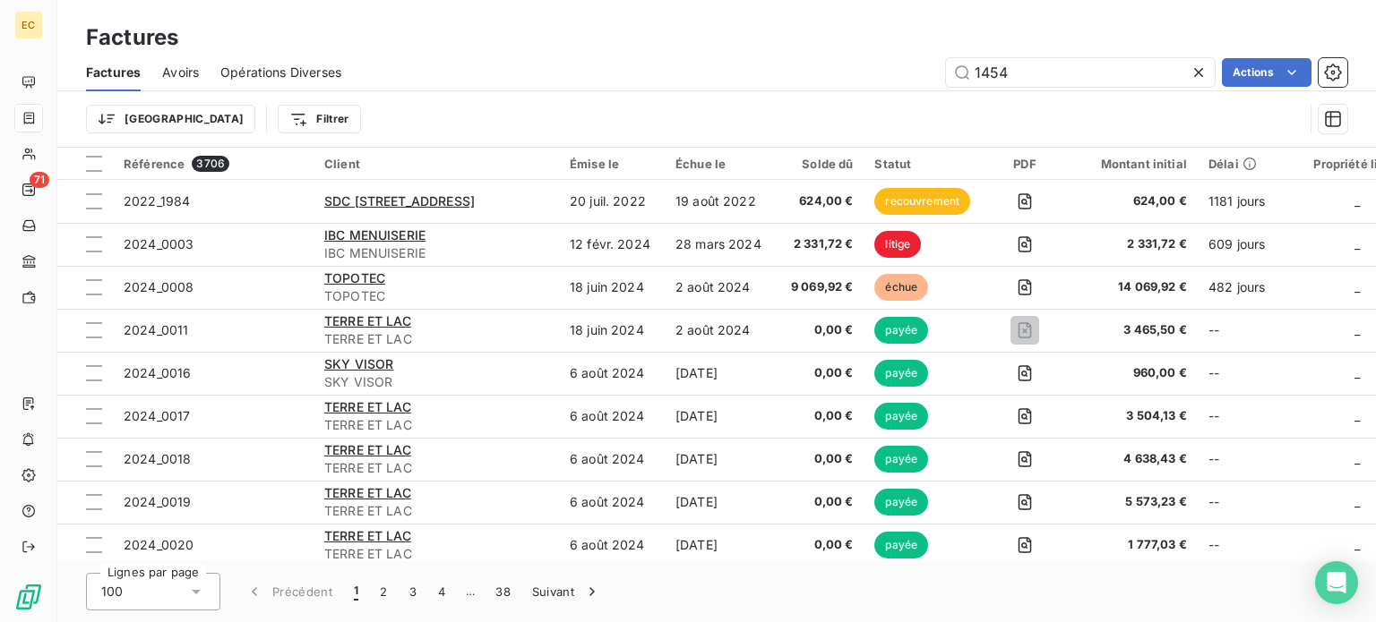
type input "1454"
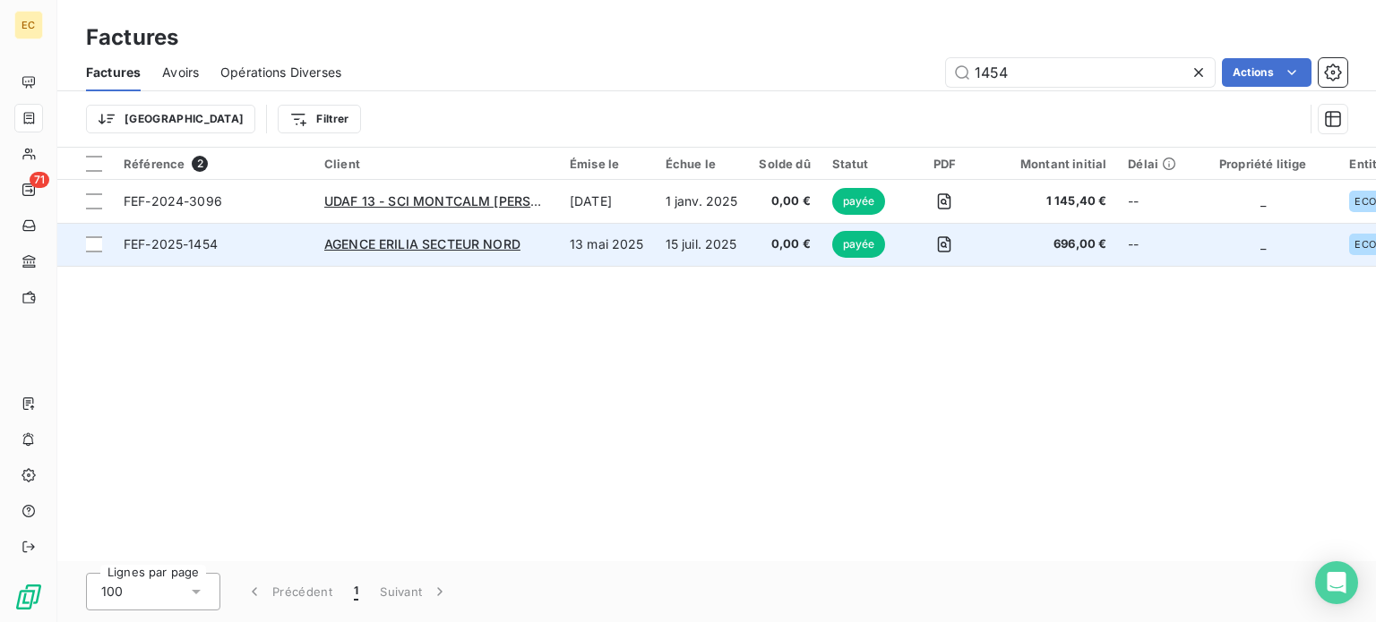
click at [256, 251] on span "FEF-2025-1454" at bounding box center [213, 245] width 179 height 18
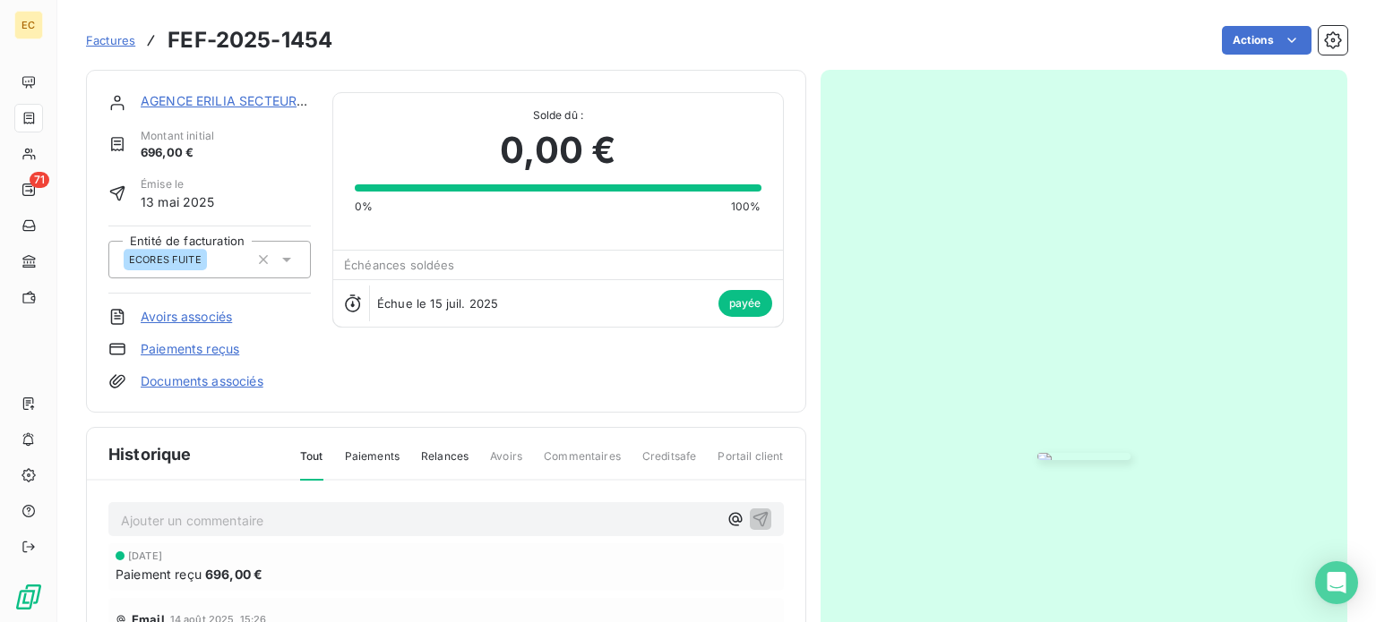
click at [1037, 453] on img "button" at bounding box center [1083, 456] width 93 height 7
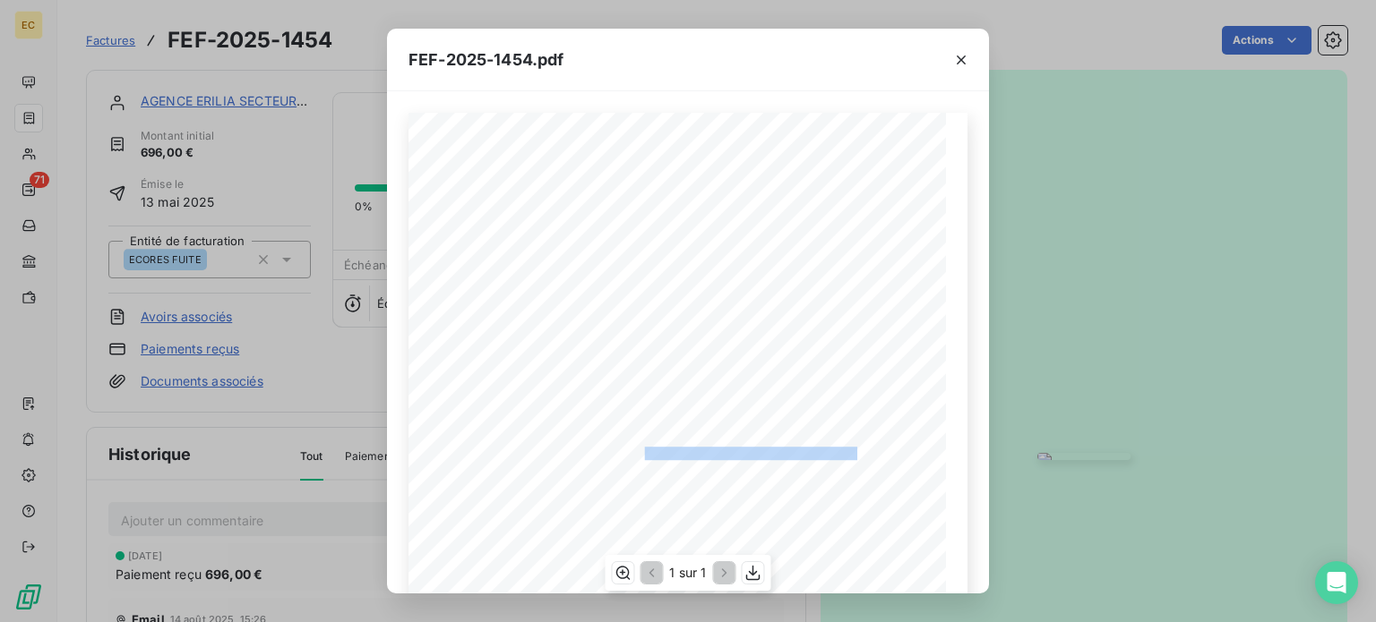
drag, startPoint x: 846, startPoint y: 452, endPoint x: 635, endPoint y: 451, distance: 210.5
click at [635, 451] on span "RÉFÉRENCE ECORES : 2503439/13170LESPENNESMIRABEAU" at bounding box center [688, 451] width 337 height 9
copy span "2503439/13170LESPENNESMIRABEAU"
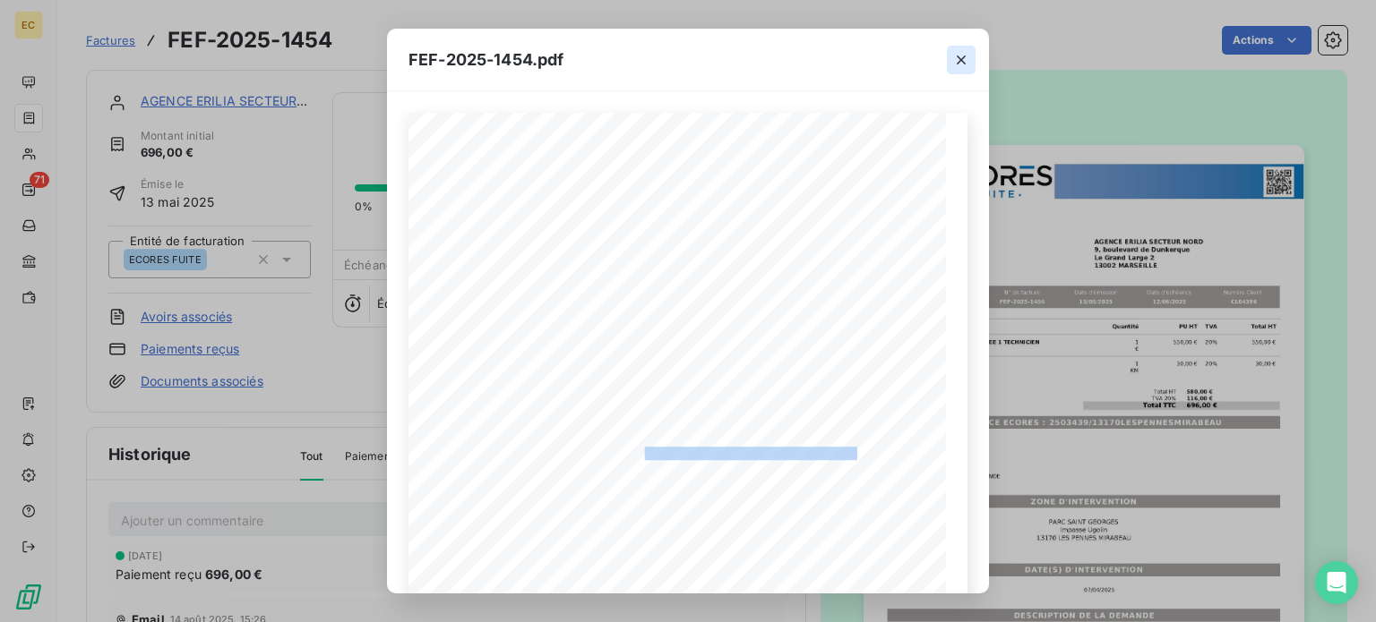
click at [958, 63] on icon "button" at bounding box center [961, 60] width 18 height 18
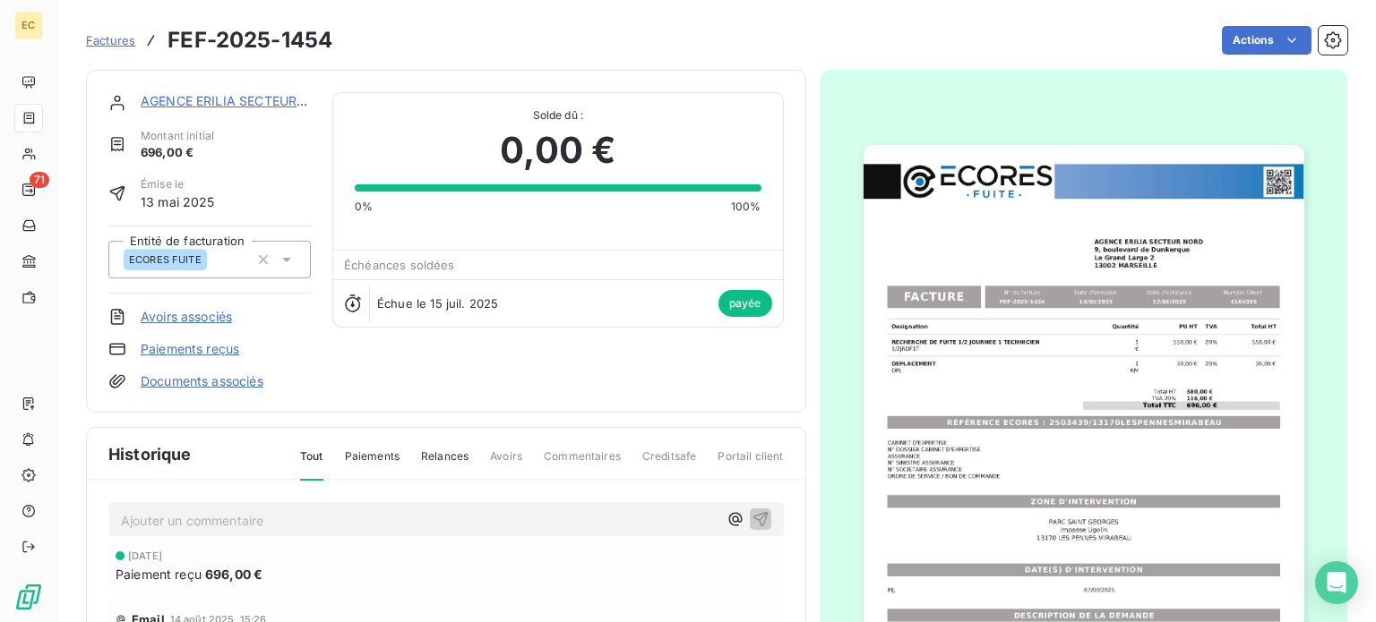
click at [107, 40] on span "Factures" at bounding box center [110, 40] width 49 height 14
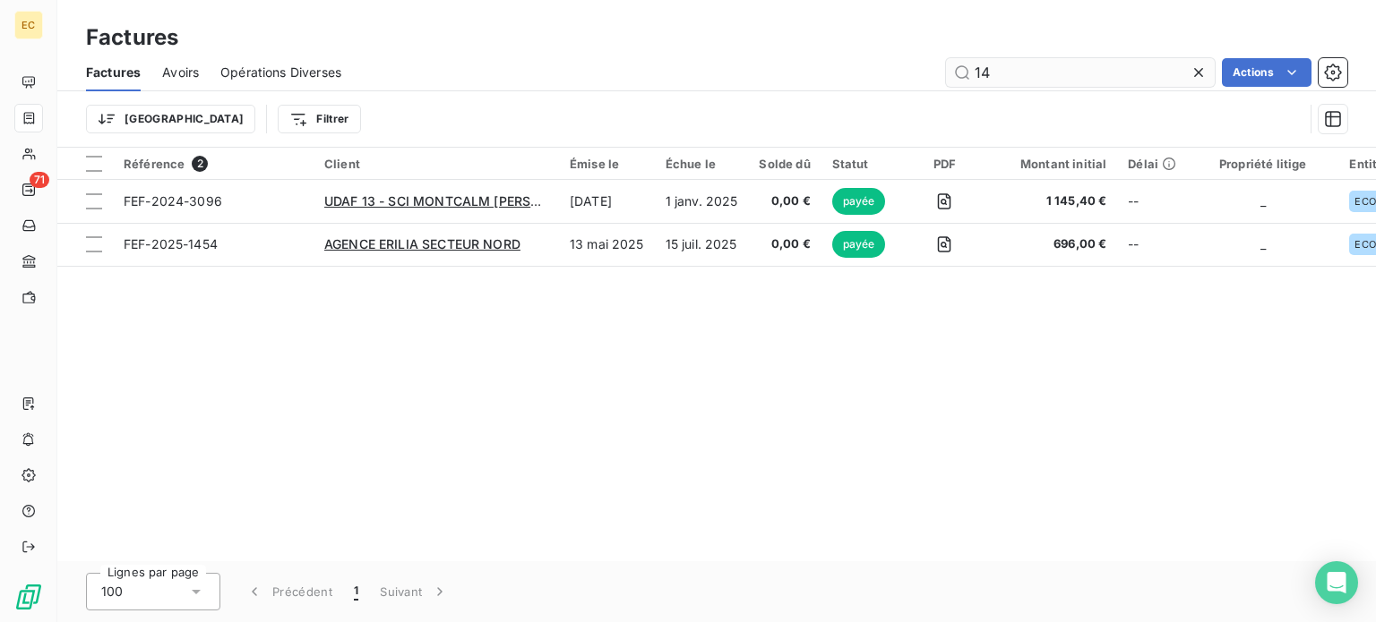
type input "1"
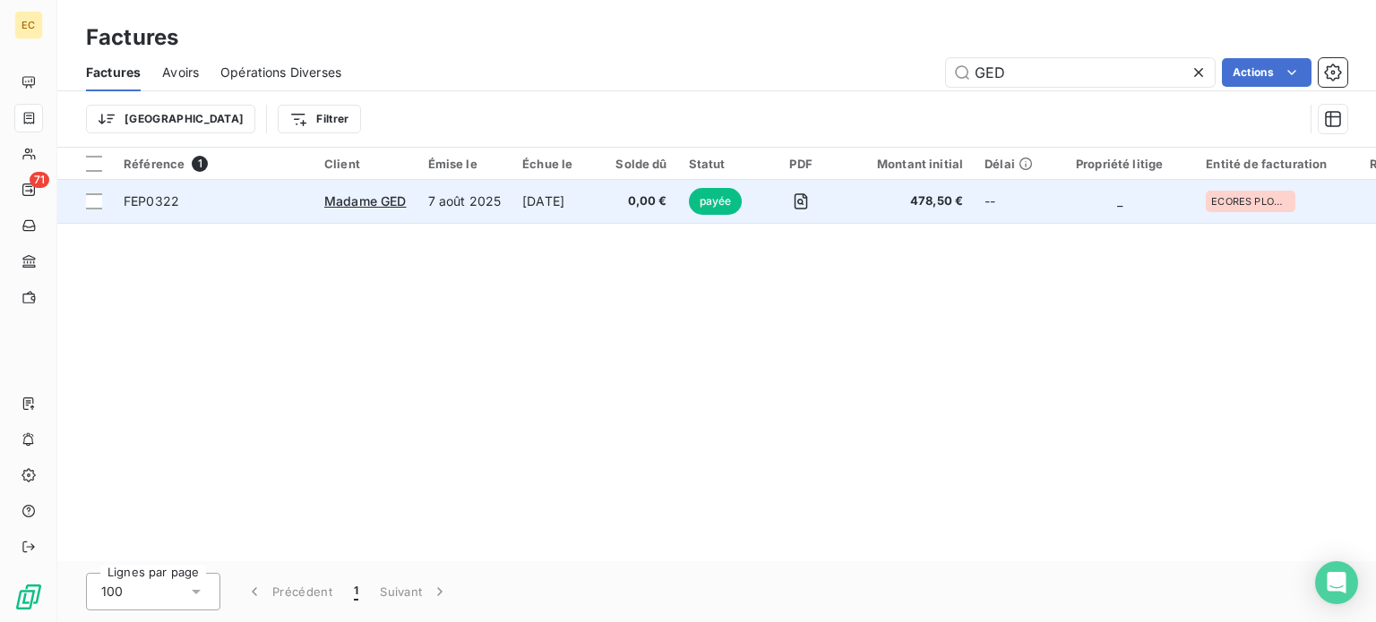
type input "GED"
click at [283, 207] on span "FEP0322" at bounding box center [213, 202] width 179 height 18
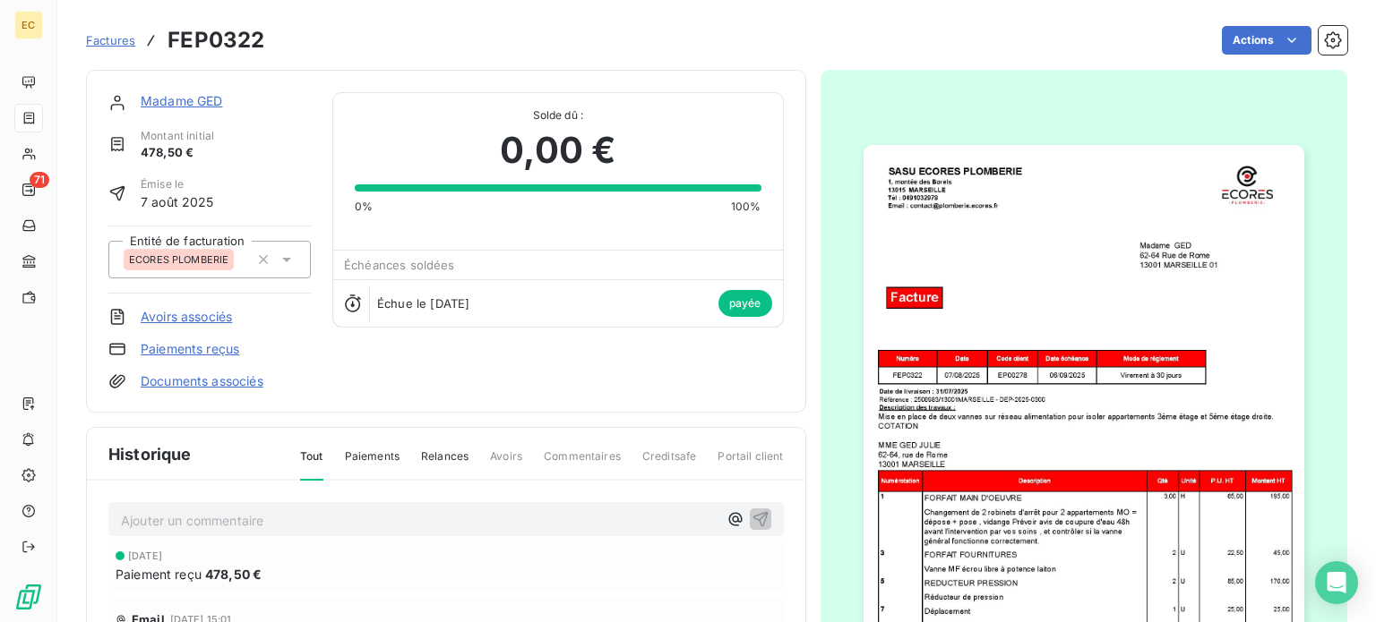
click at [964, 432] on img "button" at bounding box center [1083, 456] width 441 height 622
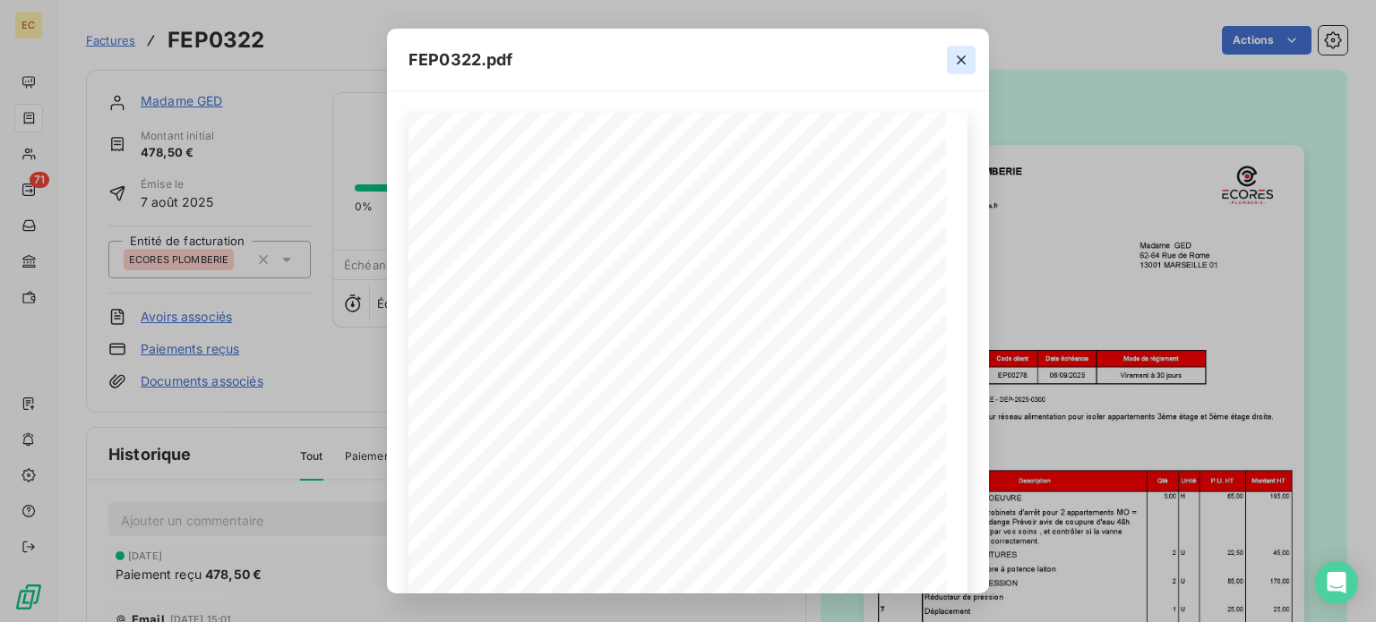
click at [960, 56] on icon "button" at bounding box center [961, 60] width 18 height 18
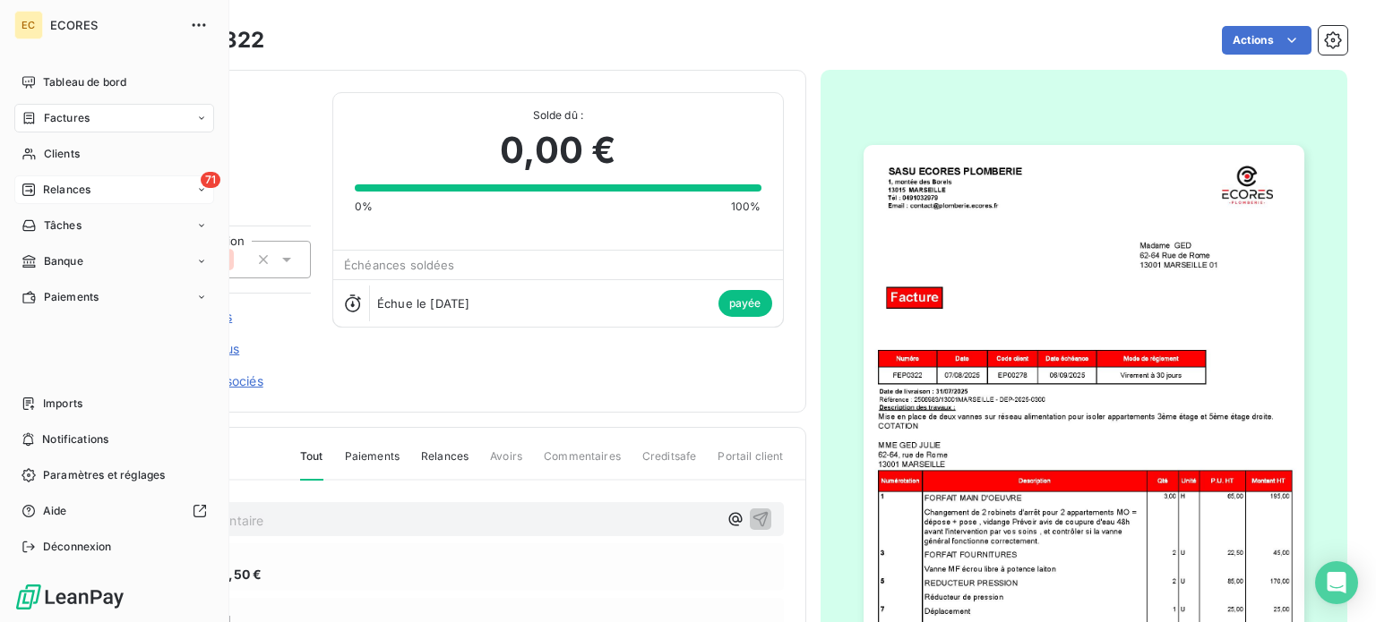
click at [55, 183] on span "Relances" at bounding box center [66, 190] width 47 height 16
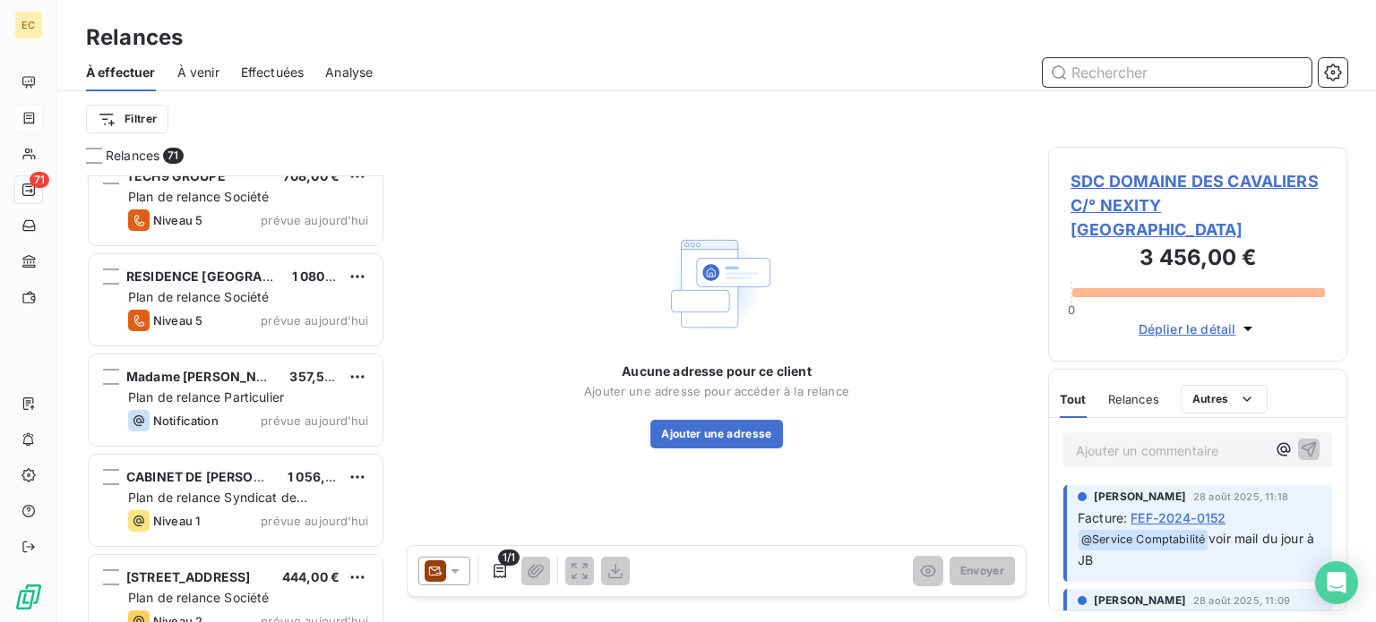
scroll to position [6675, 0]
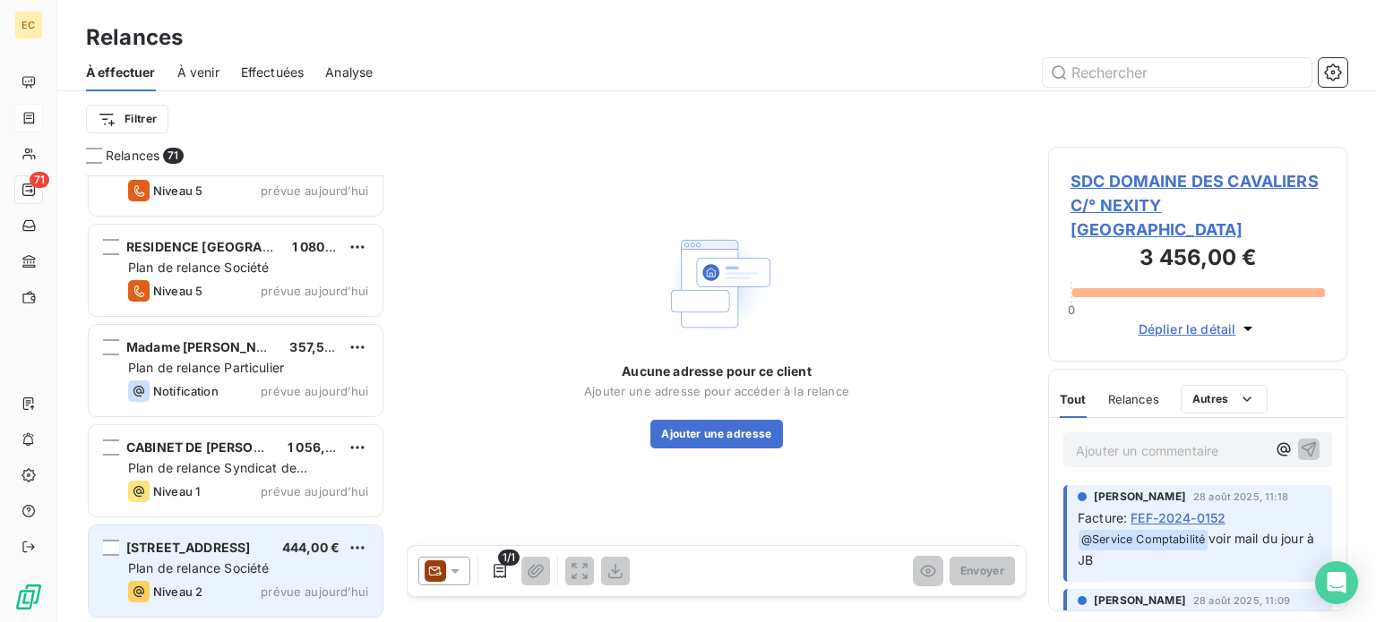
click at [254, 554] on div "[STREET_ADDRESS] 444,00 €" at bounding box center [248, 548] width 240 height 16
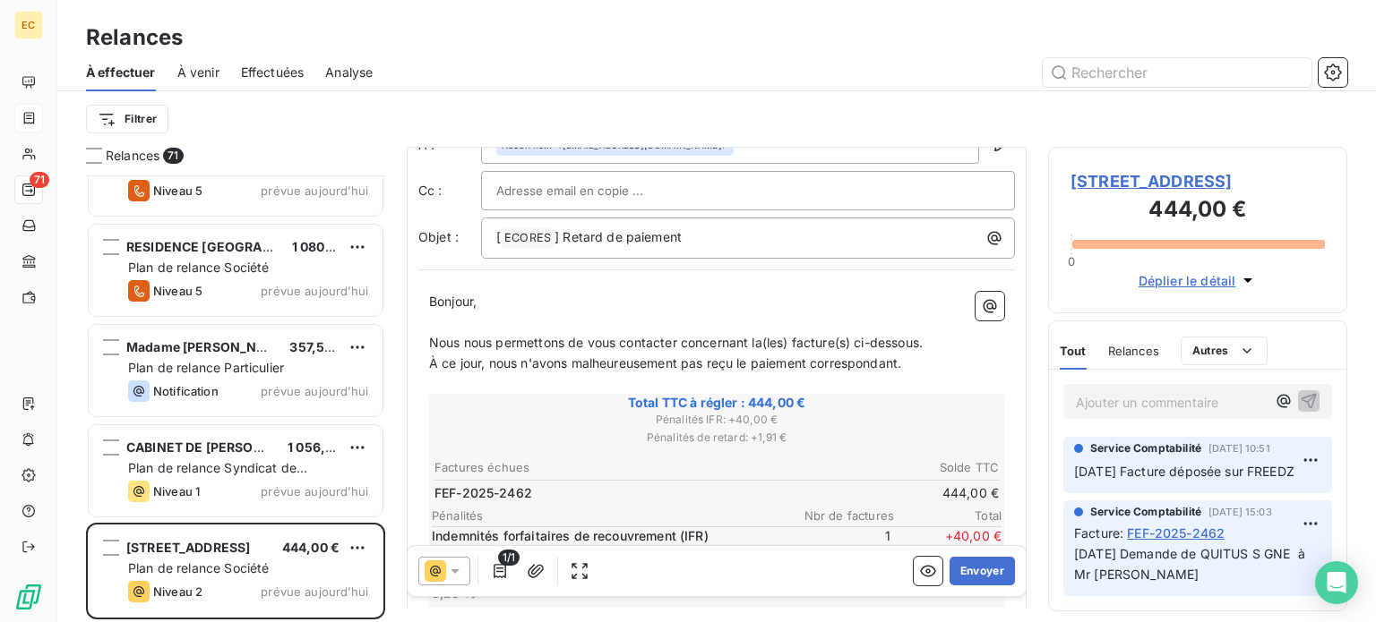
scroll to position [179, 0]
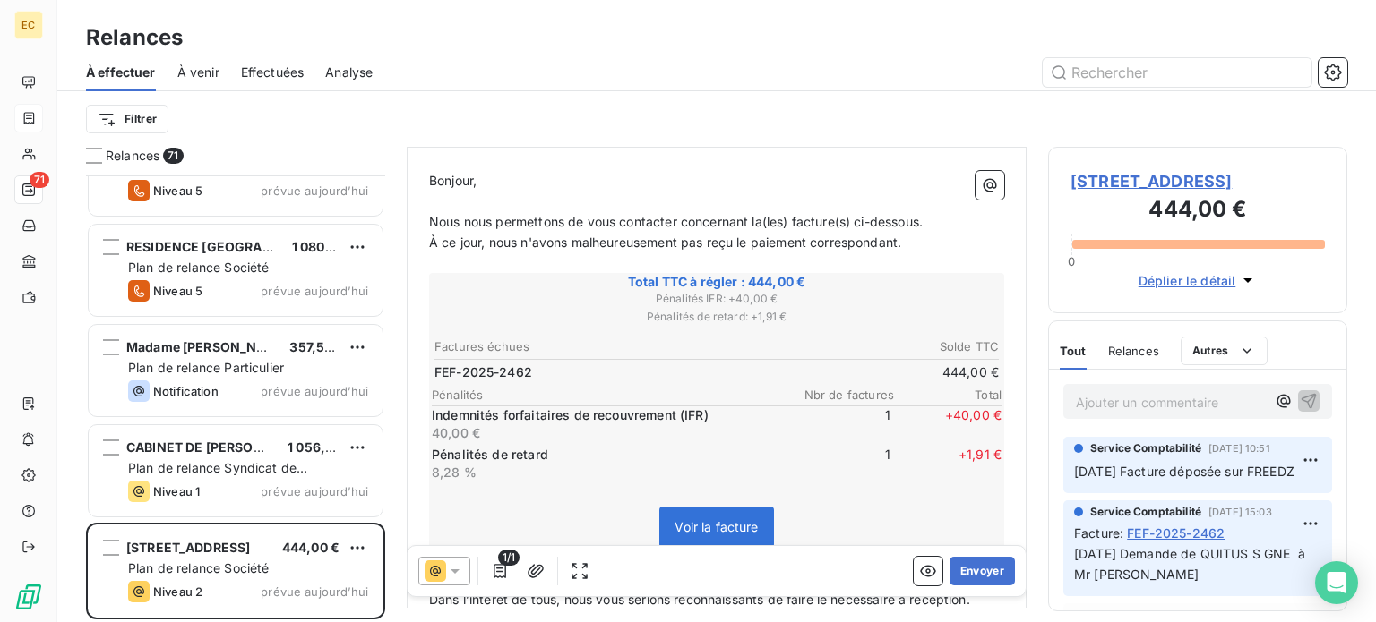
click at [1123, 183] on span "[STREET_ADDRESS]" at bounding box center [1197, 181] width 254 height 24
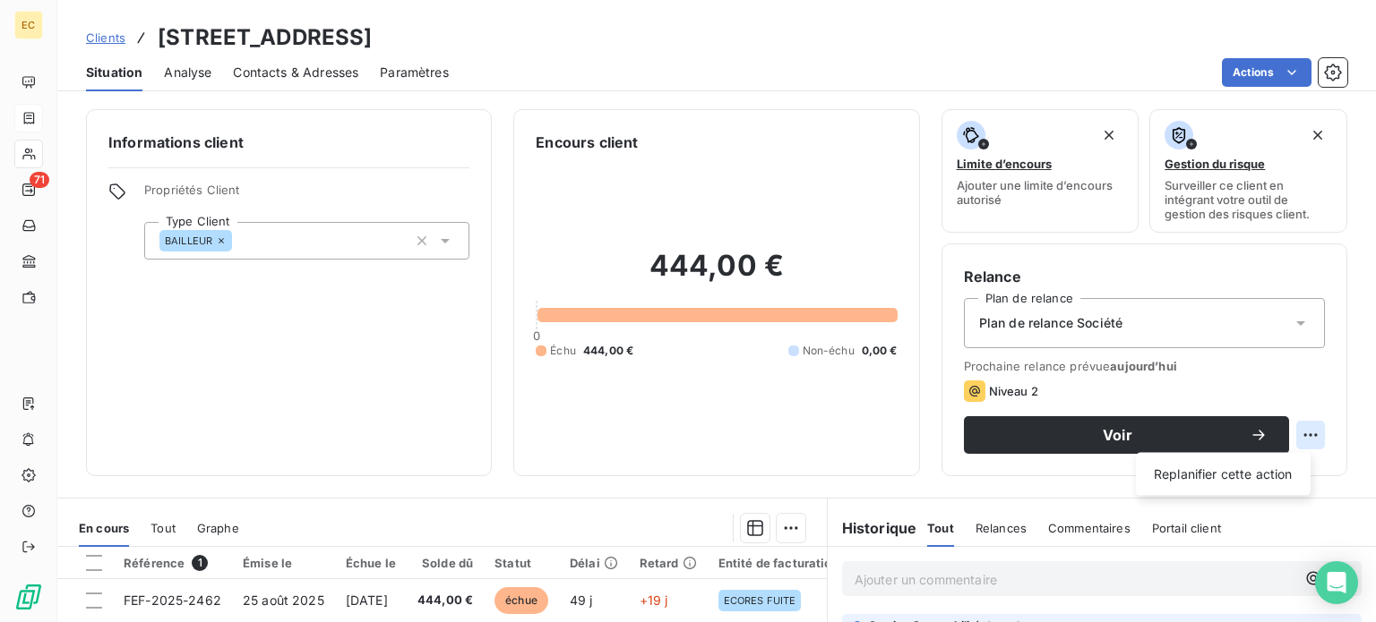
click at [1299, 436] on html "EC 71 Clients [STREET_ADDRESS] Analyse Contacts & Adresses Paramètres Actions I…" at bounding box center [688, 311] width 1376 height 622
click at [1230, 481] on div "Replanifier cette action" at bounding box center [1223, 474] width 160 height 29
select select "9"
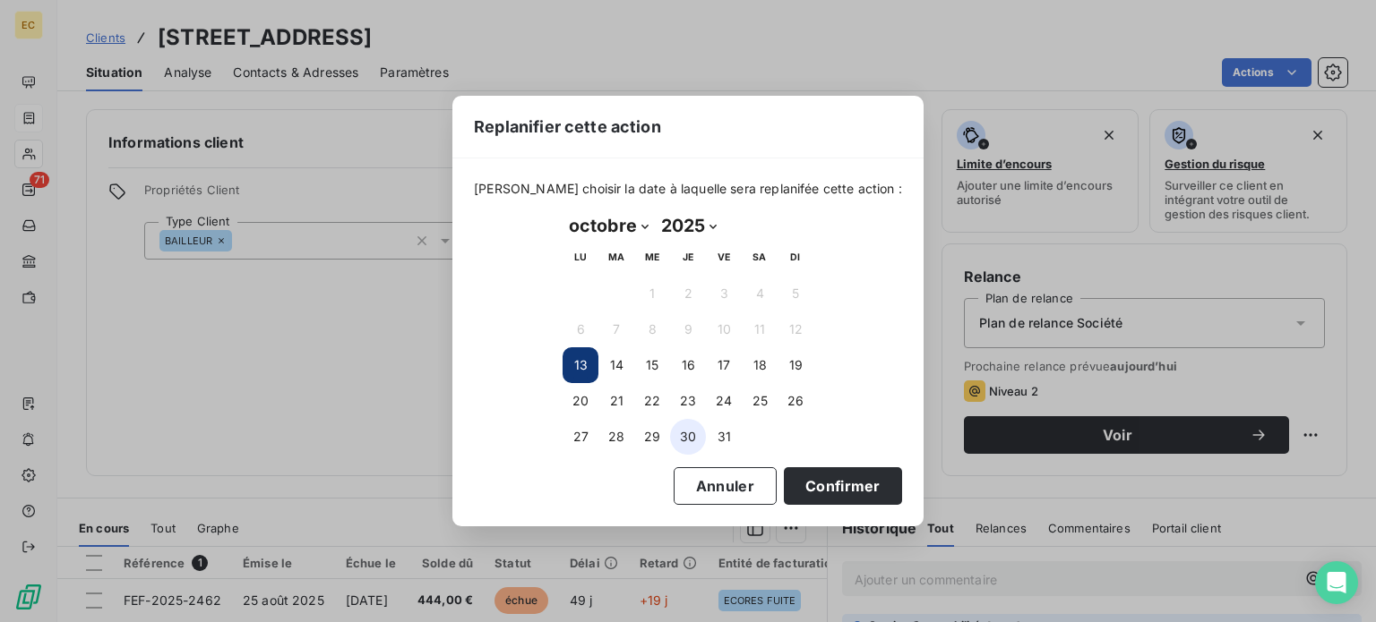
click at [688, 427] on button "30" at bounding box center [688, 437] width 36 height 36
click at [799, 477] on button "Confirmer" at bounding box center [843, 487] width 118 height 38
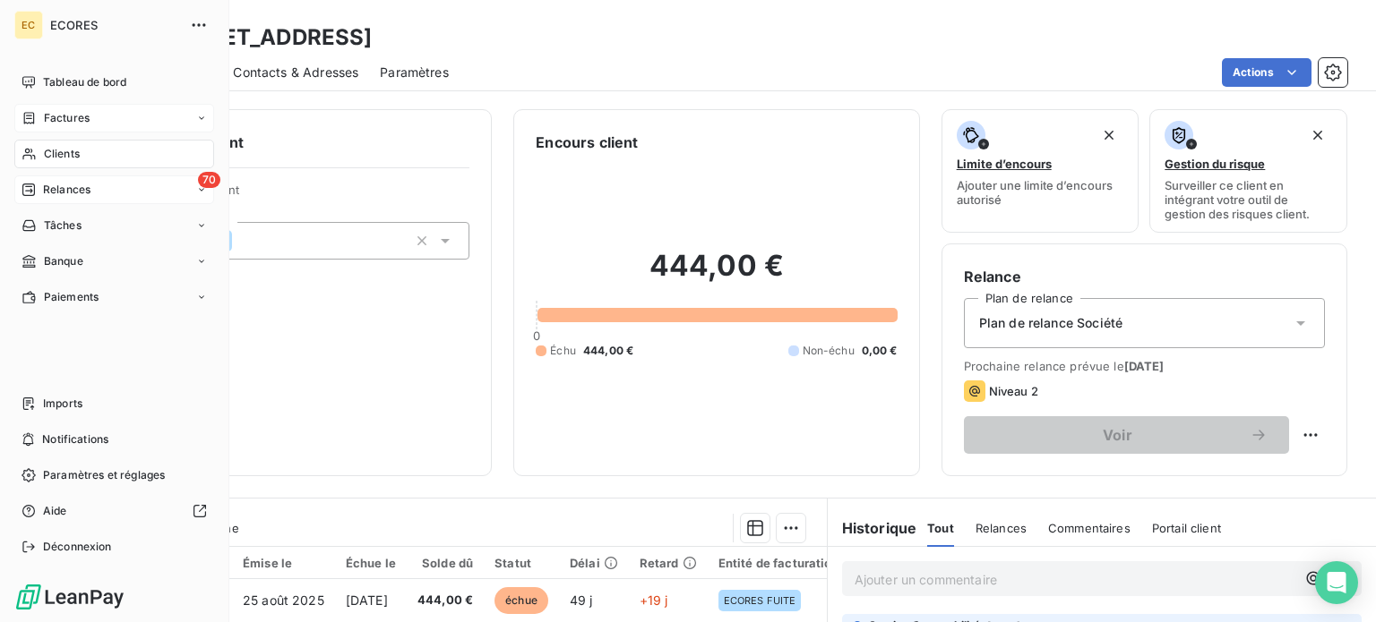
click at [56, 195] on span "Relances" at bounding box center [66, 190] width 47 height 16
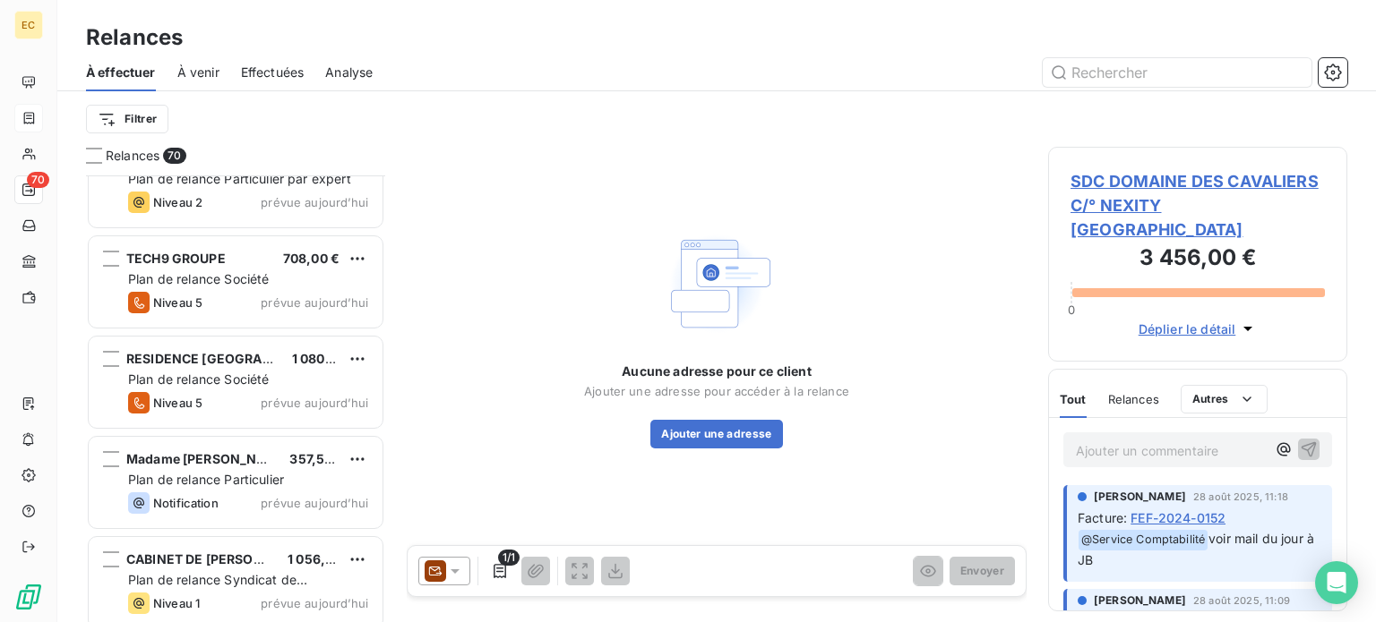
scroll to position [6575, 0]
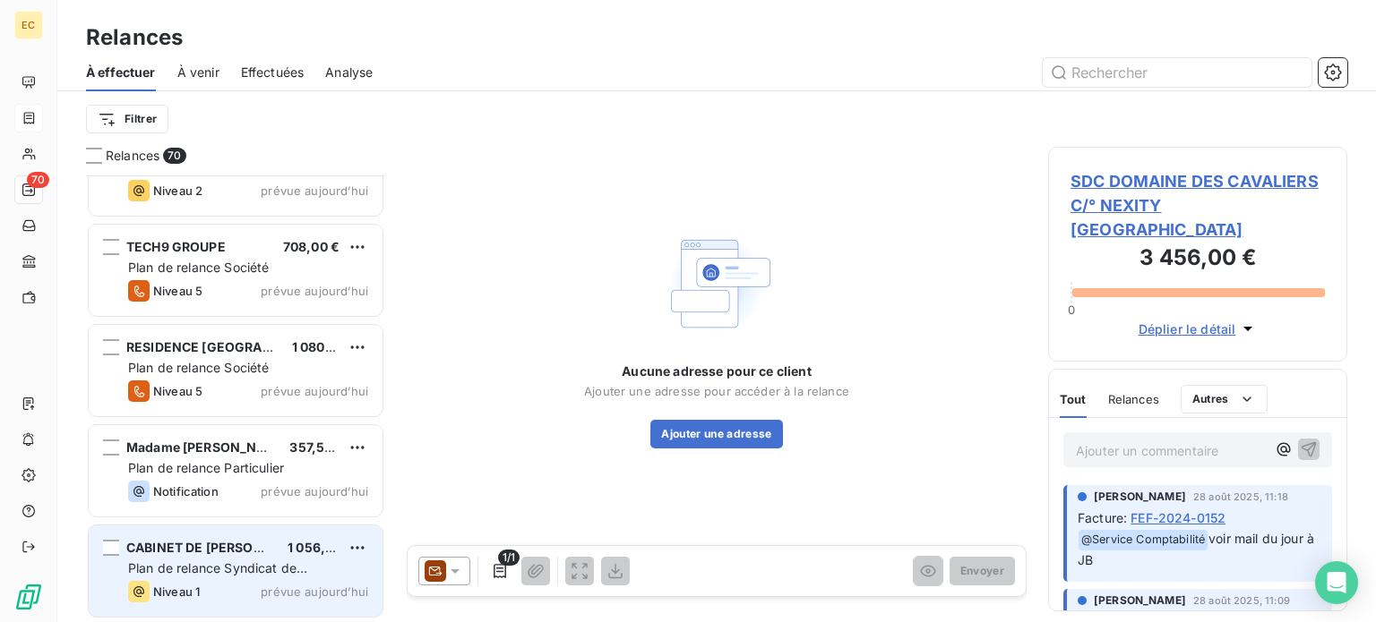
click at [226, 565] on span "Plan de relance Syndicat de copropriété" at bounding box center [217, 577] width 179 height 33
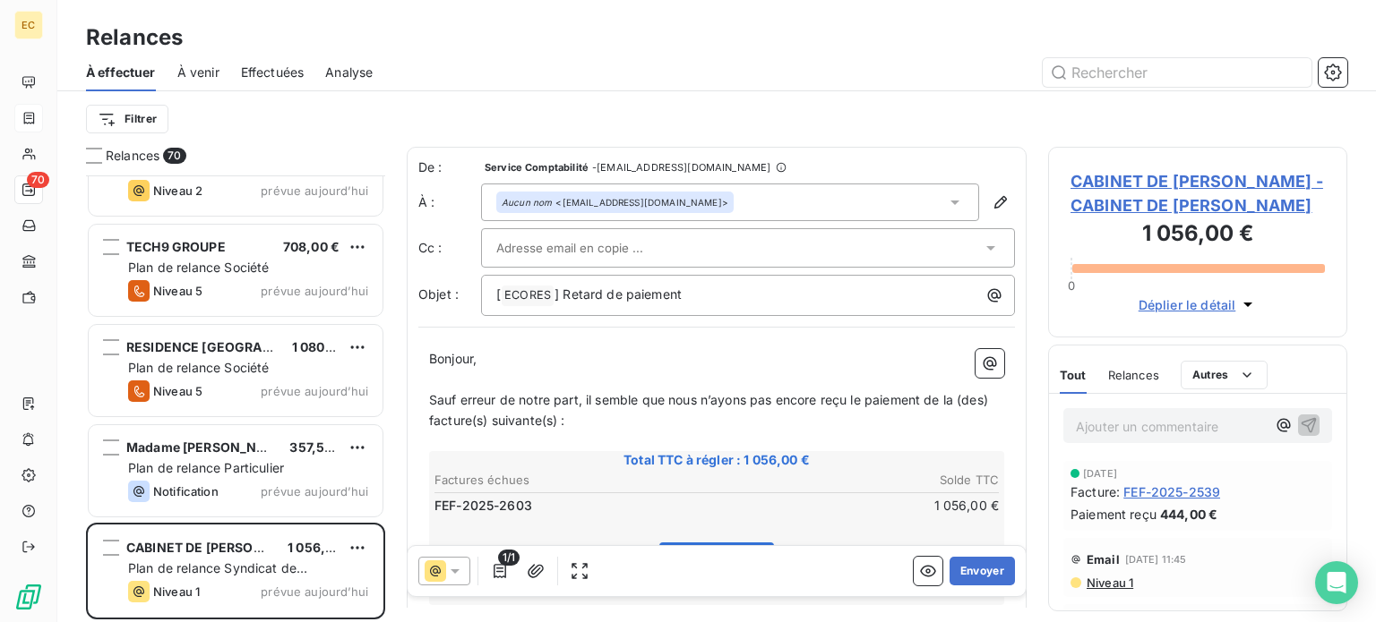
click at [536, 253] on input "text" at bounding box center [592, 248] width 193 height 27
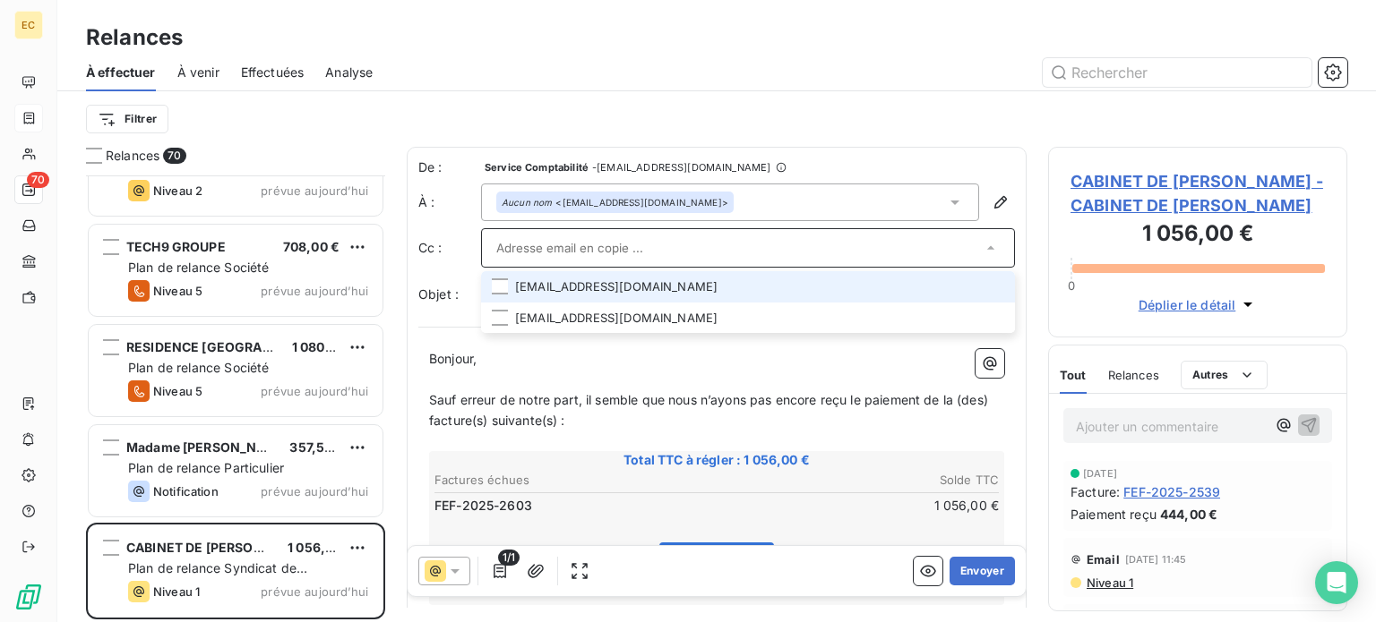
paste input "[EMAIL_ADDRESS][DOMAIN_NAME]"
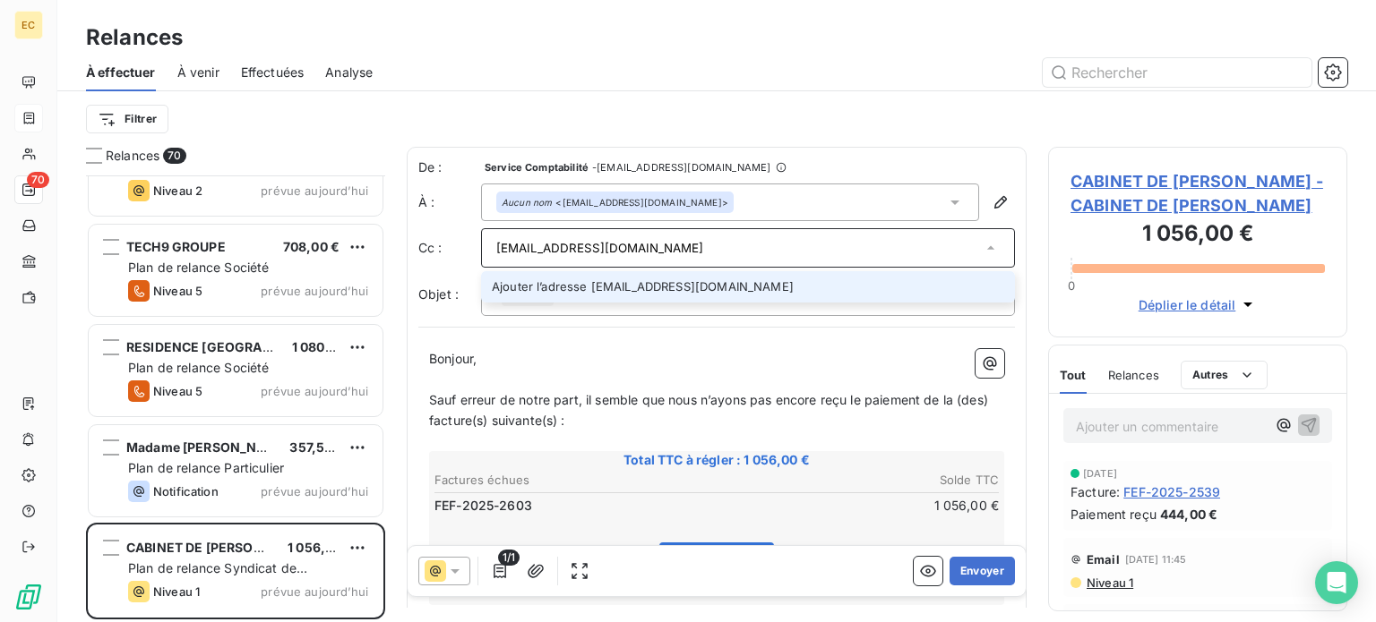
type input "[EMAIL_ADDRESS][DOMAIN_NAME]"
click at [606, 359] on p "Bonjour," at bounding box center [716, 359] width 575 height 21
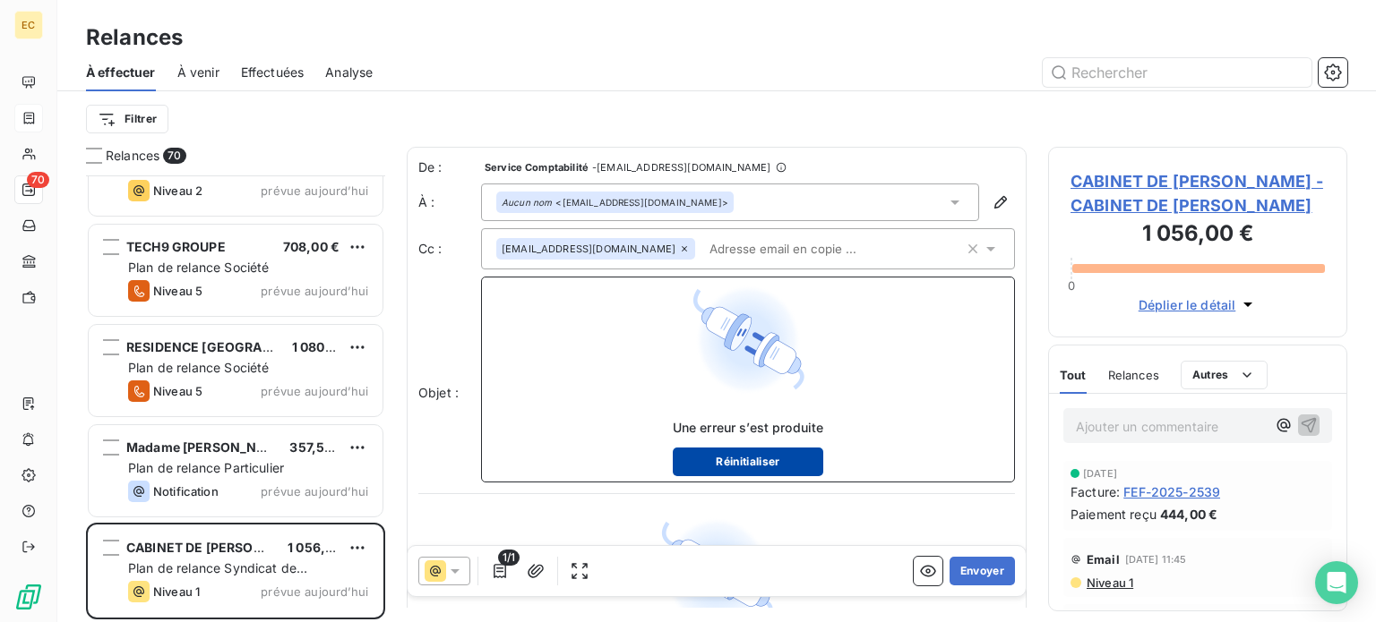
click at [759, 453] on button "Réinitialiser" at bounding box center [748, 462] width 151 height 29
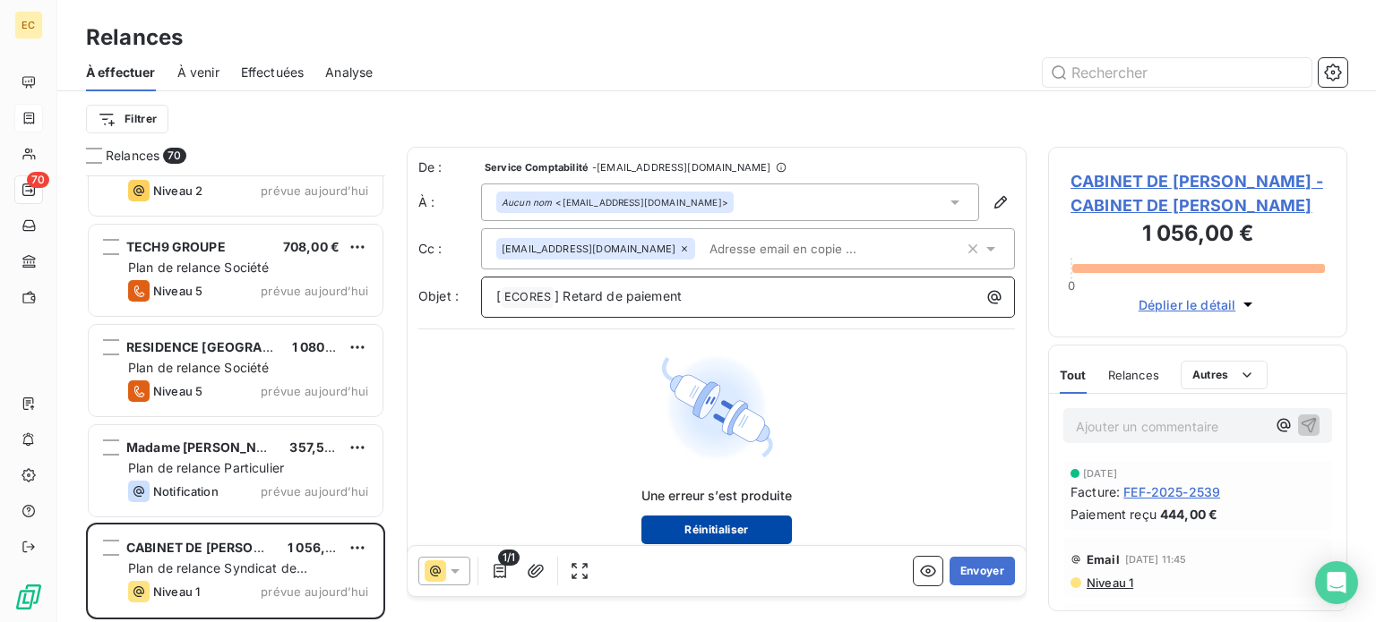
click at [738, 527] on button "Réinitialiser" at bounding box center [716, 530] width 151 height 29
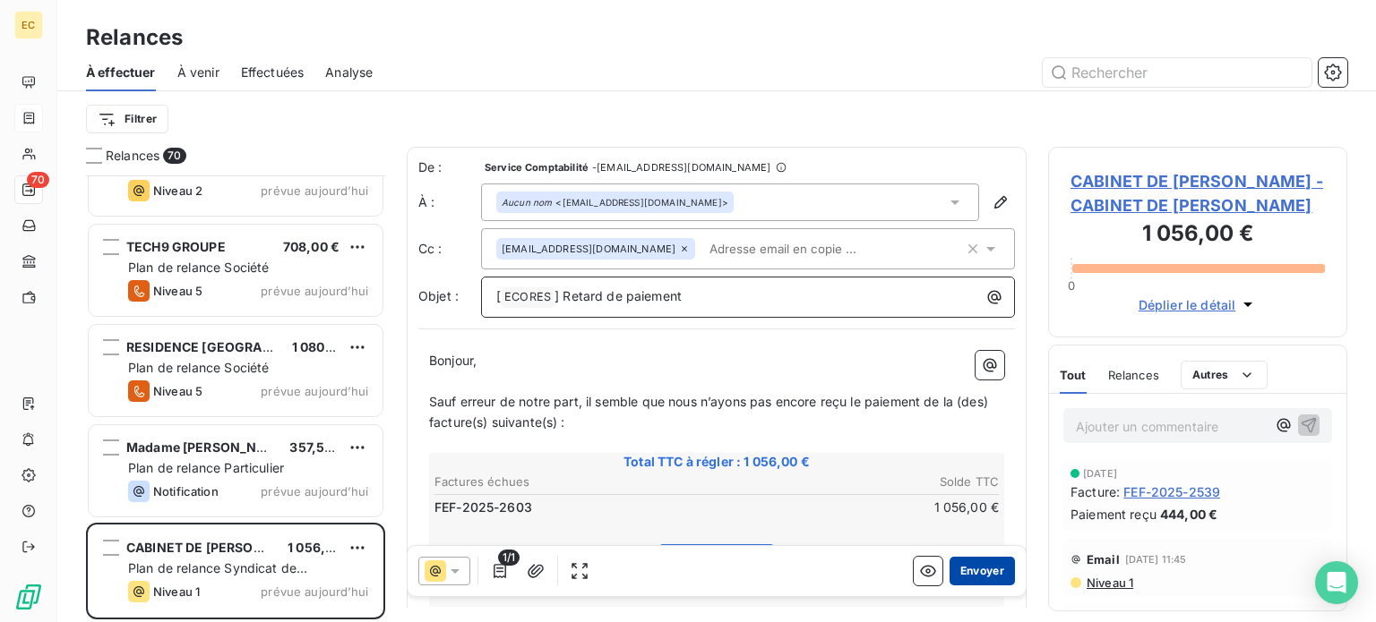
click at [974, 572] on button "Envoyer" at bounding box center [981, 571] width 65 height 29
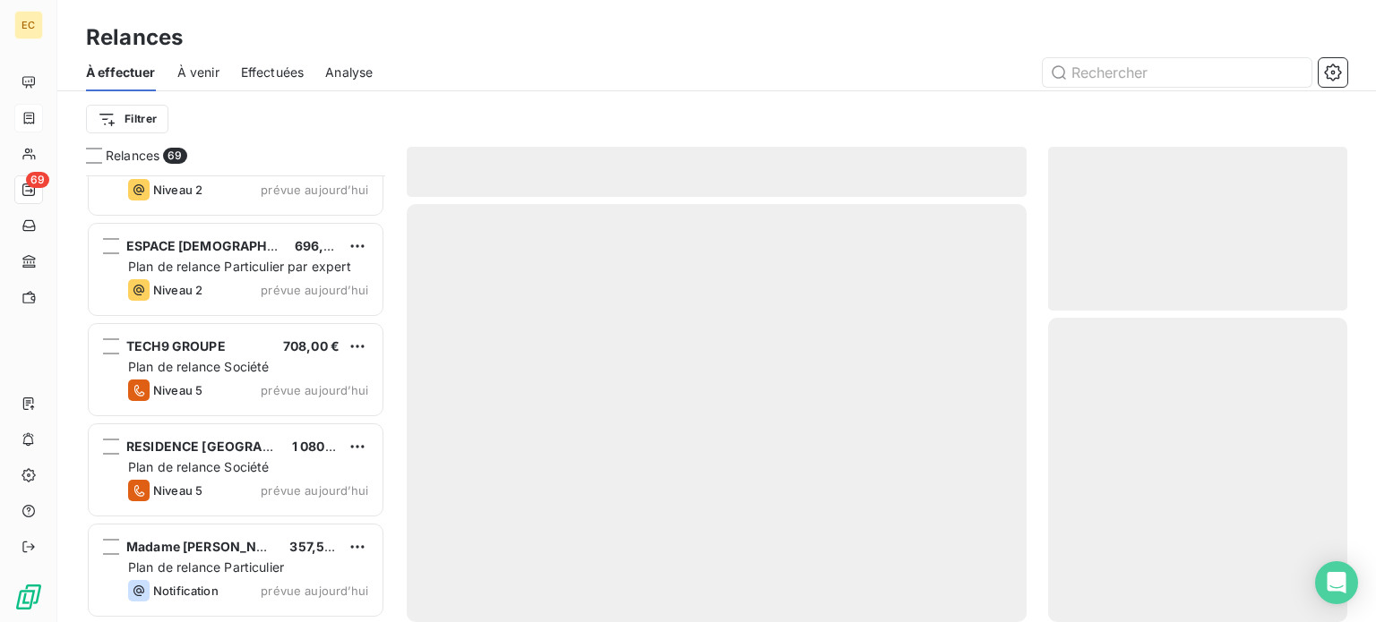
scroll to position [6474, 0]
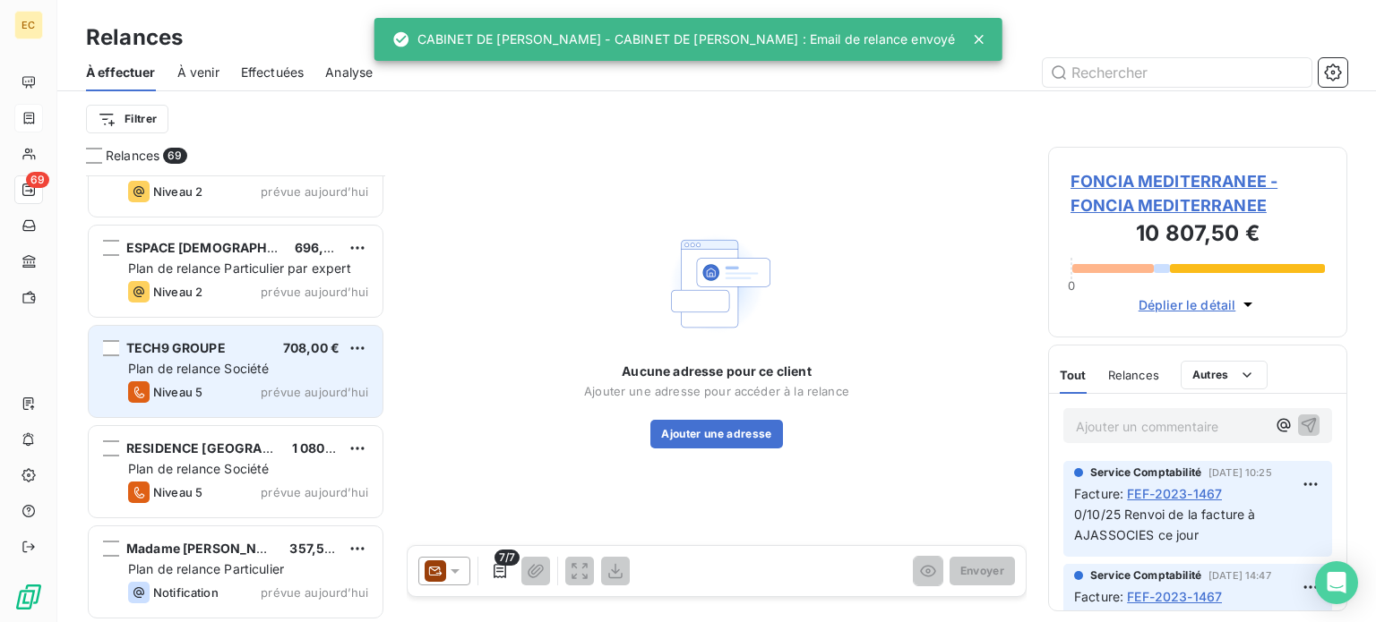
scroll to position [6475, 0]
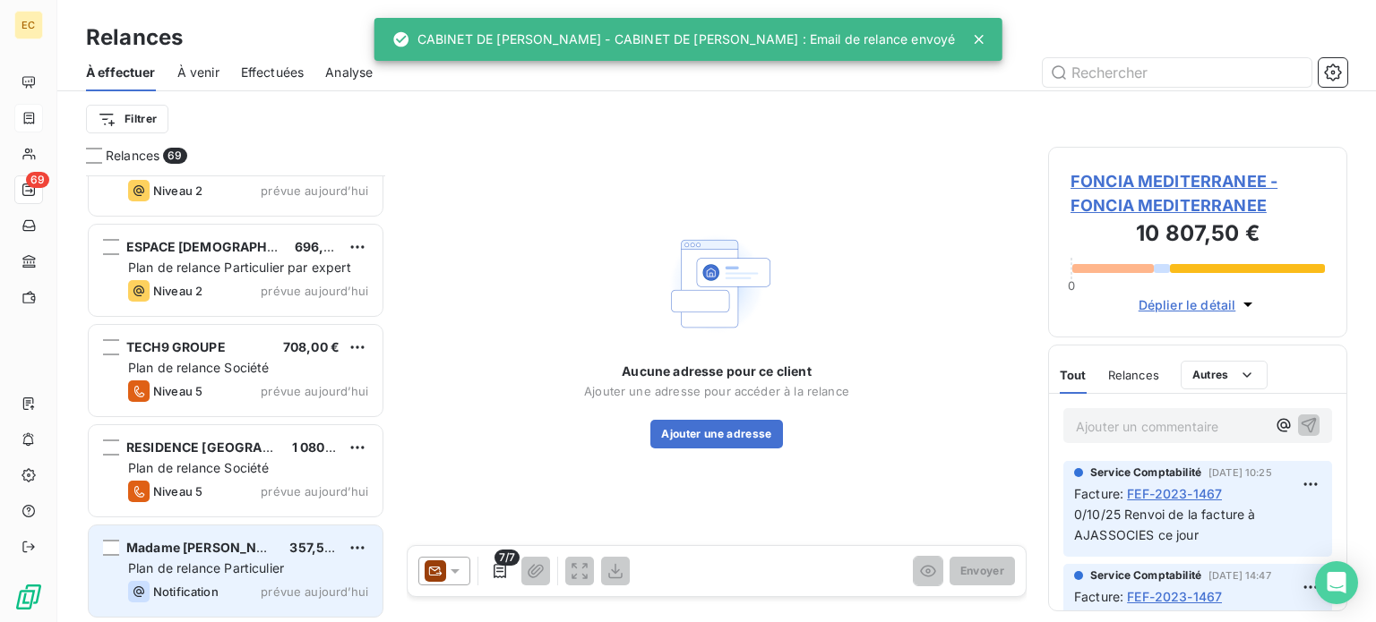
click at [215, 576] on div "Plan de relance Particulier" at bounding box center [248, 569] width 240 height 18
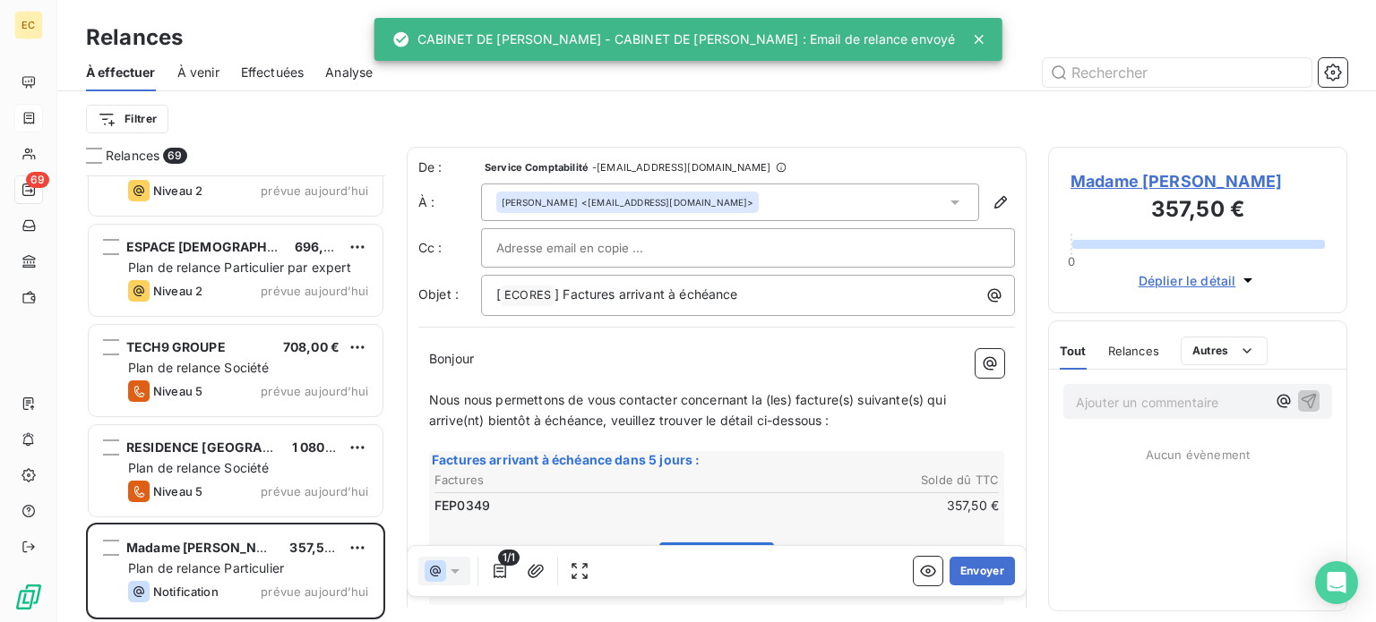
scroll to position [433, 285]
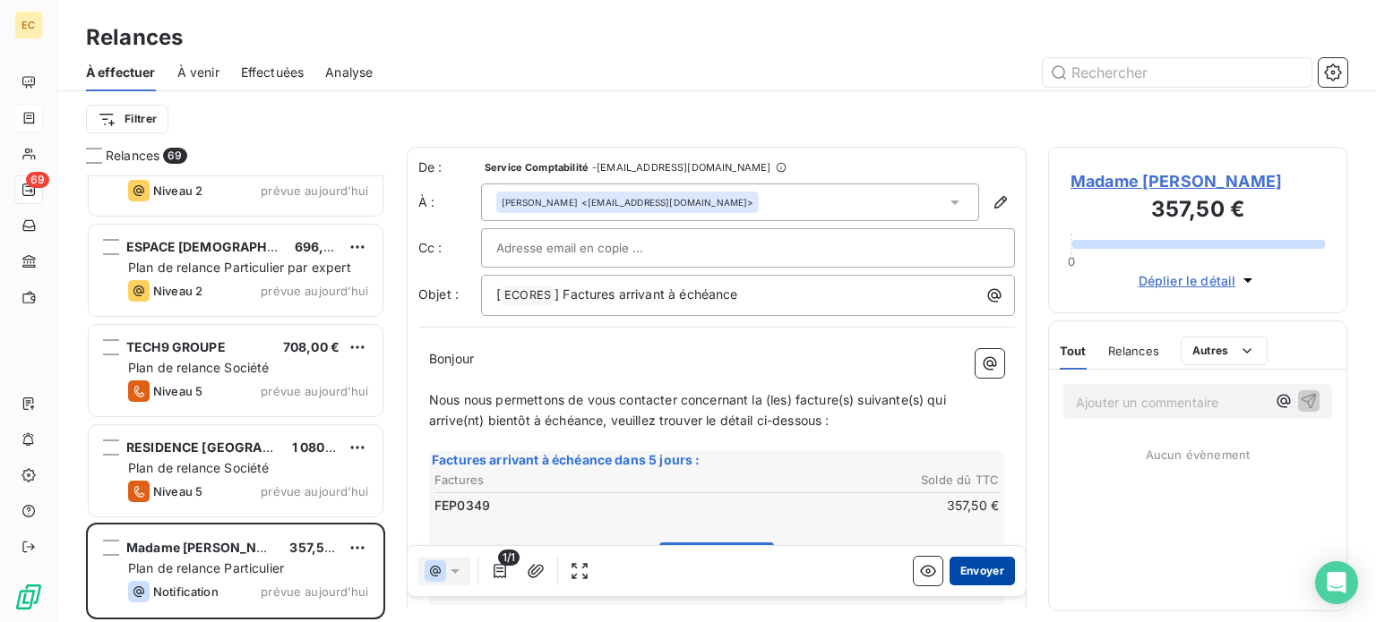
click at [960, 572] on button "Envoyer" at bounding box center [981, 571] width 65 height 29
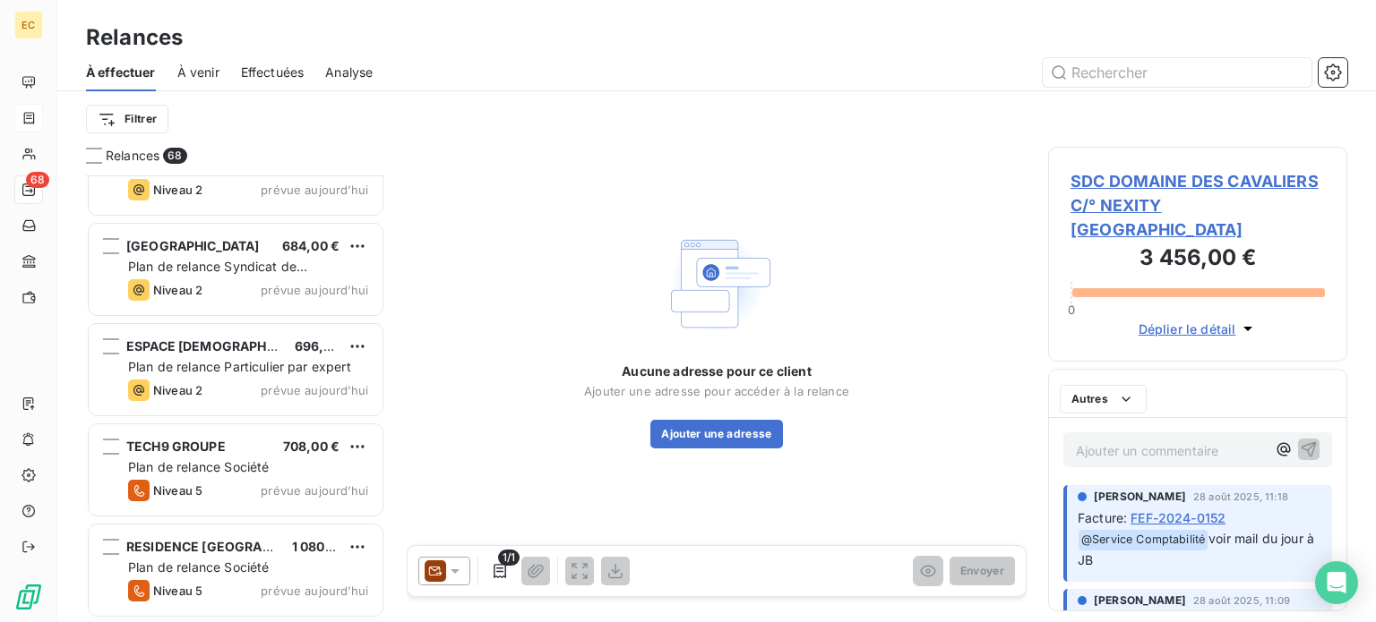
scroll to position [6374, 0]
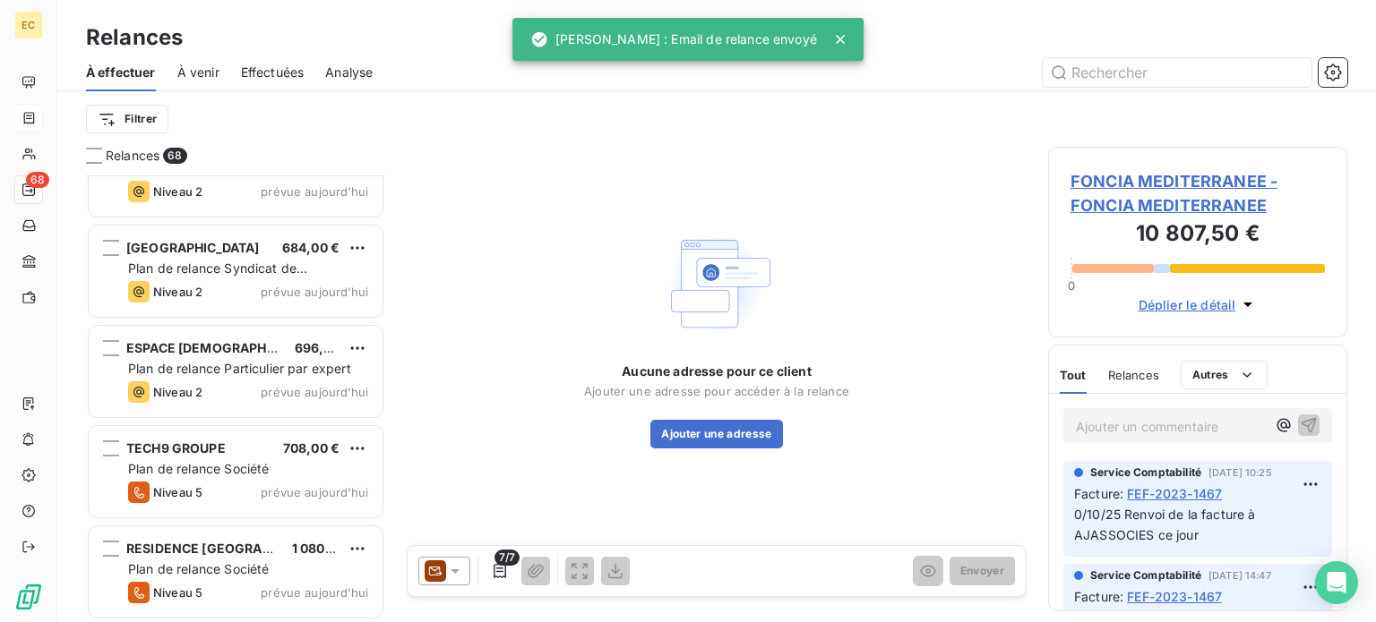
scroll to position [6374, 0]
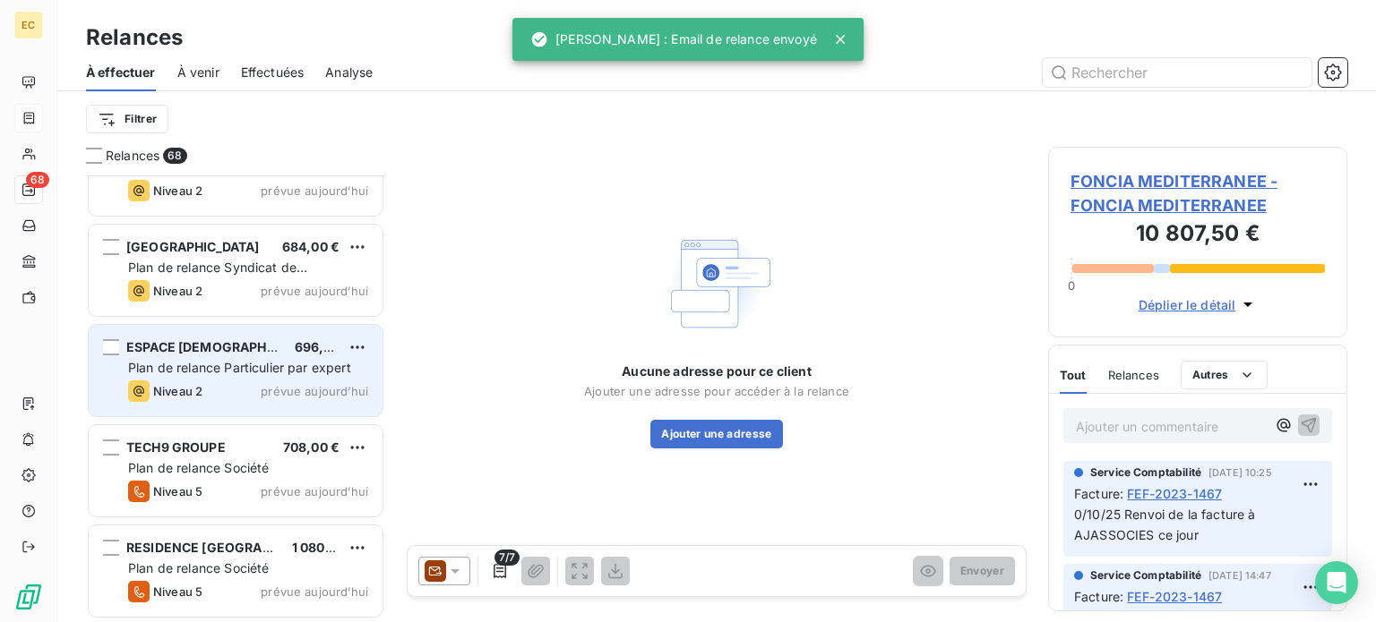
click at [187, 372] on span "Plan de relance Particulier par expert" at bounding box center [239, 367] width 223 height 15
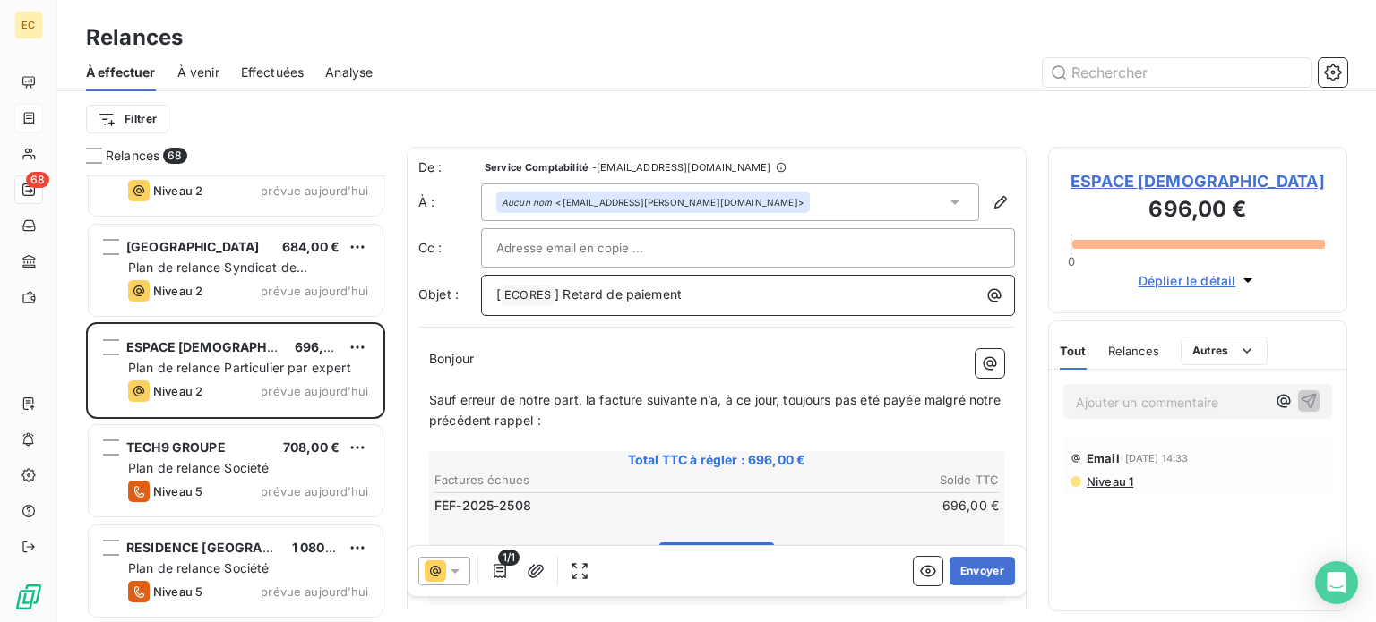
click at [491, 296] on div "[ ECORES ﻿ ] Retard de paiement" at bounding box center [747, 293] width 521 height 25
click at [497, 289] on span "N° DOSSIER ASS.SPE25X00982 SC [" at bounding box center [610, 294] width 229 height 15
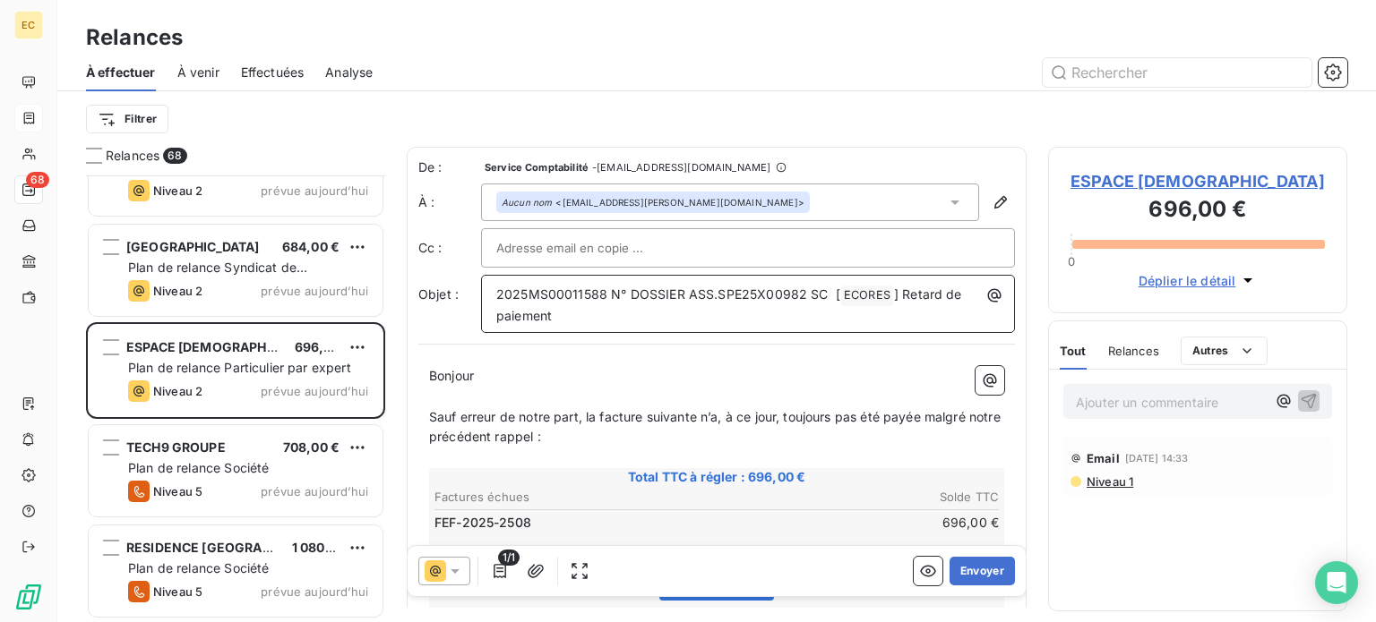
click at [498, 296] on span "2025MS00011588 N° DOSSIER ASS.SPE25X00982 SC [" at bounding box center [668, 294] width 344 height 15
drag, startPoint x: 681, startPoint y: 293, endPoint x: 630, endPoint y: 293, distance: 51.1
click at [630, 293] on span "2025MS00011588 N° DOSSIER ASS.SPE25X00982 SC [" at bounding box center [668, 294] width 344 height 15
click at [494, 289] on div "2025MS00011588 N° SINISTRE ASS.SPE25X00982 SC [ ECORES ﻿ ] Retard de paiement" at bounding box center [747, 304] width 521 height 46
click at [974, 569] on button "Envoyer" at bounding box center [981, 571] width 65 height 29
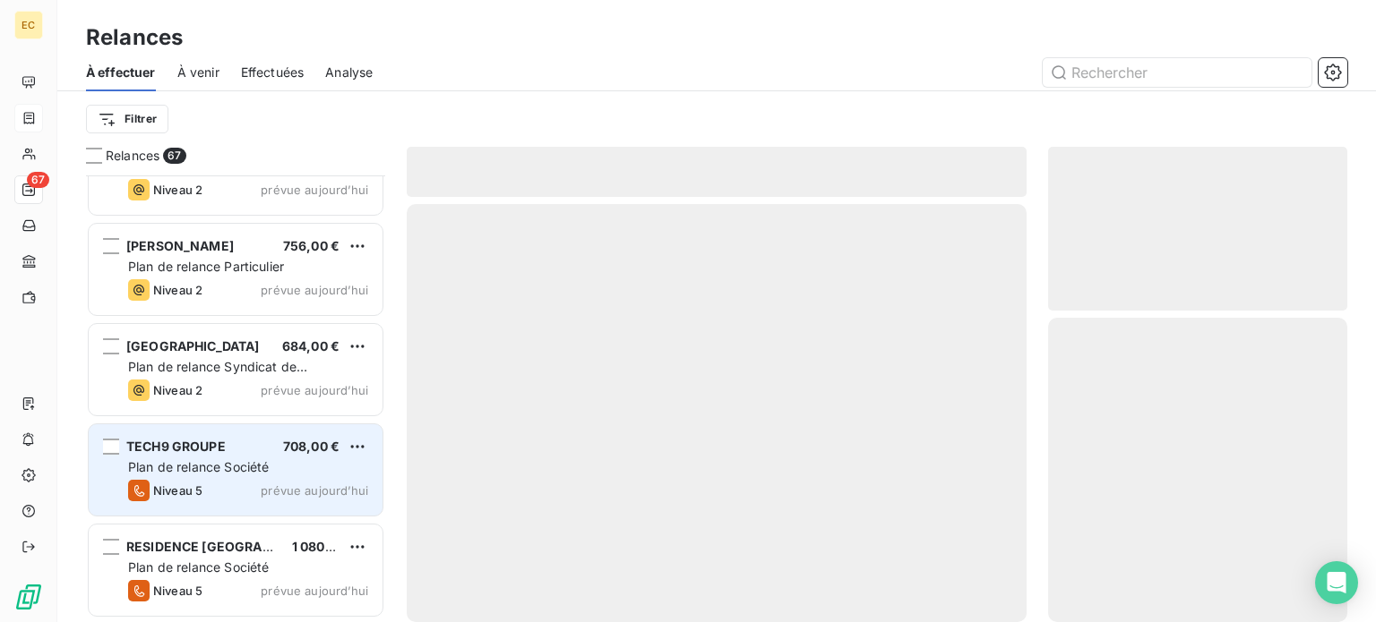
scroll to position [6273, 0]
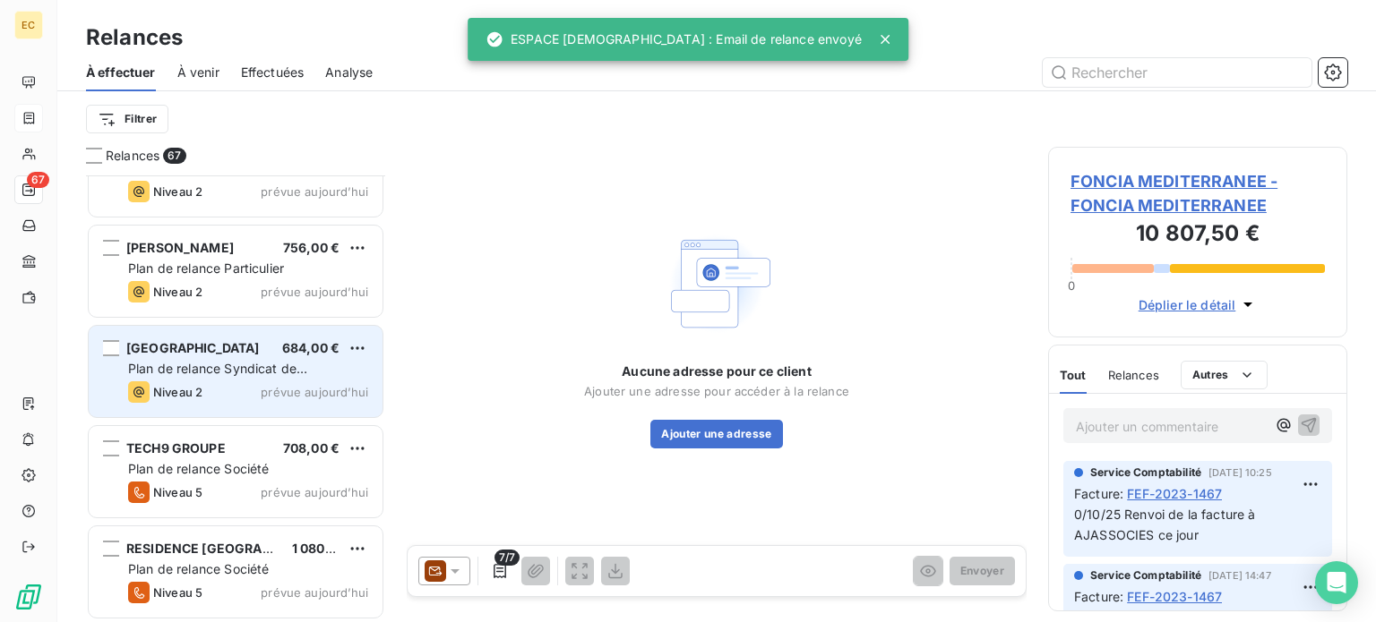
click at [223, 368] on span "Plan de relance Syndicat de copropriété" at bounding box center [217, 377] width 179 height 33
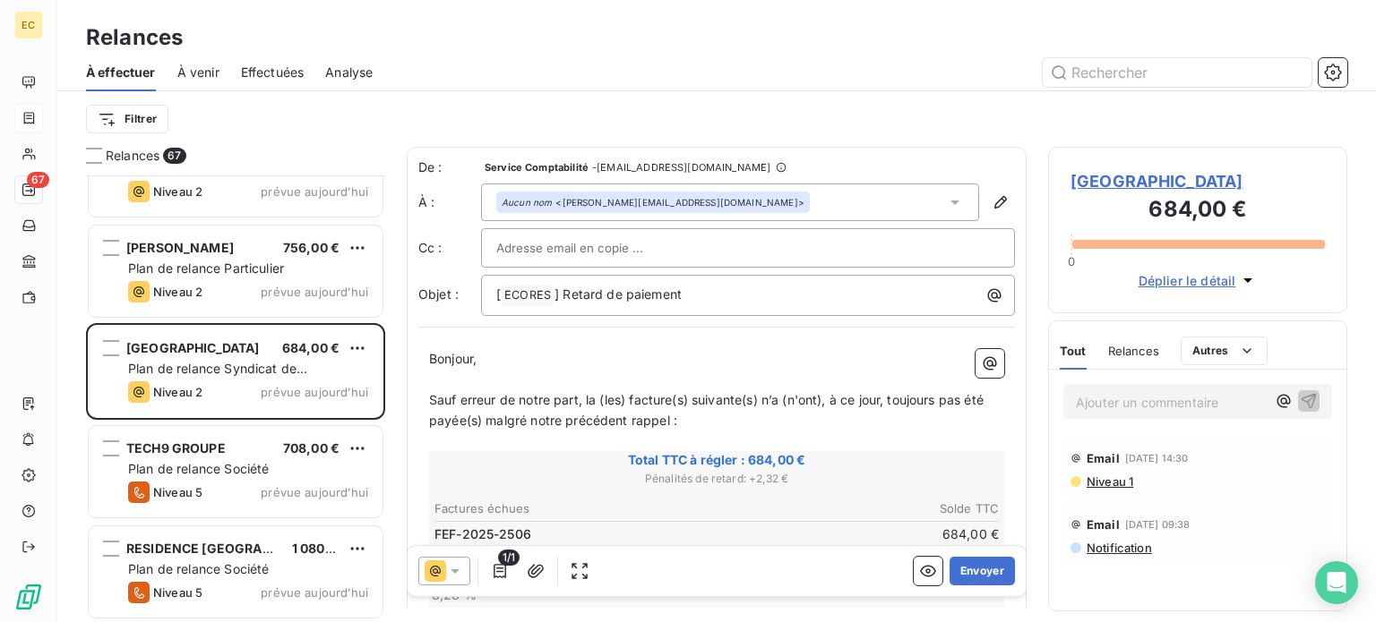
click at [579, 242] on input "text" at bounding box center [592, 248] width 193 height 27
paste input "[EMAIL_ADDRESS][DOMAIN_NAME]"
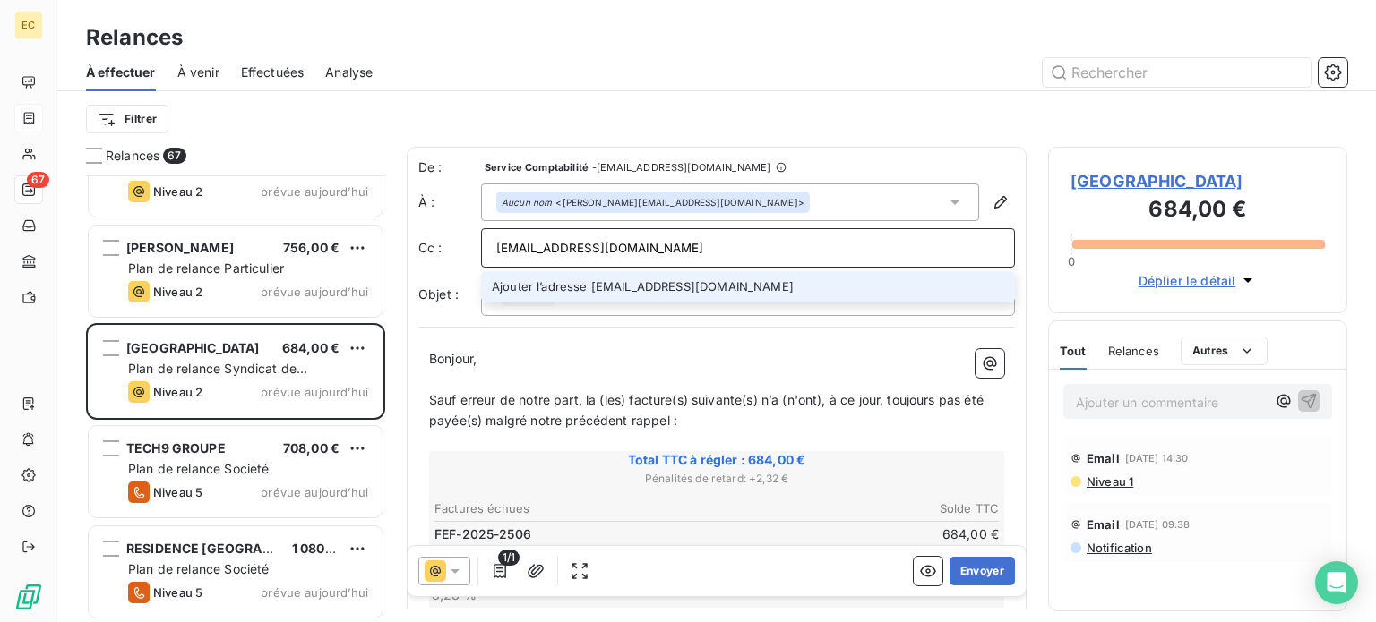
type input "[EMAIL_ADDRESS][DOMAIN_NAME]"
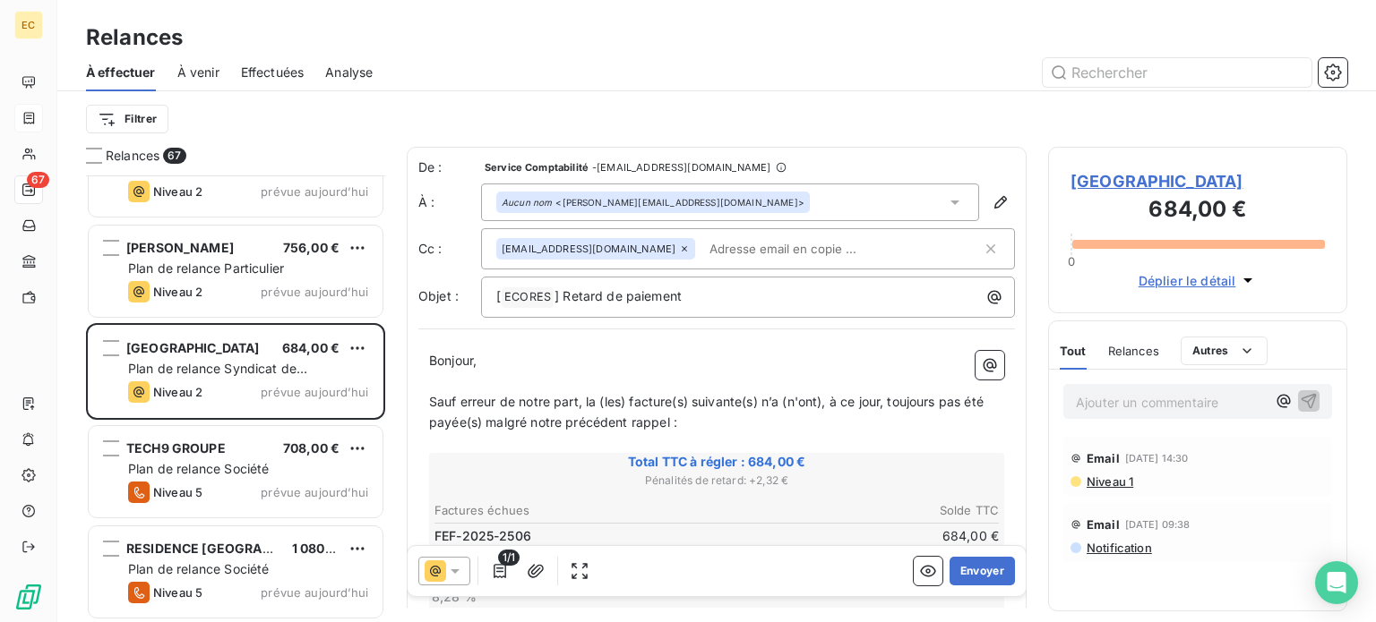
click at [643, 316] on div "De : Service Comptabilité - [EMAIL_ADDRESS][DOMAIN_NAME] À : Aucun nom <[PERSON…" at bounding box center [717, 530] width 620 height 766
paste input "[EMAIL_ADDRESS][DOMAIN_NAME]"
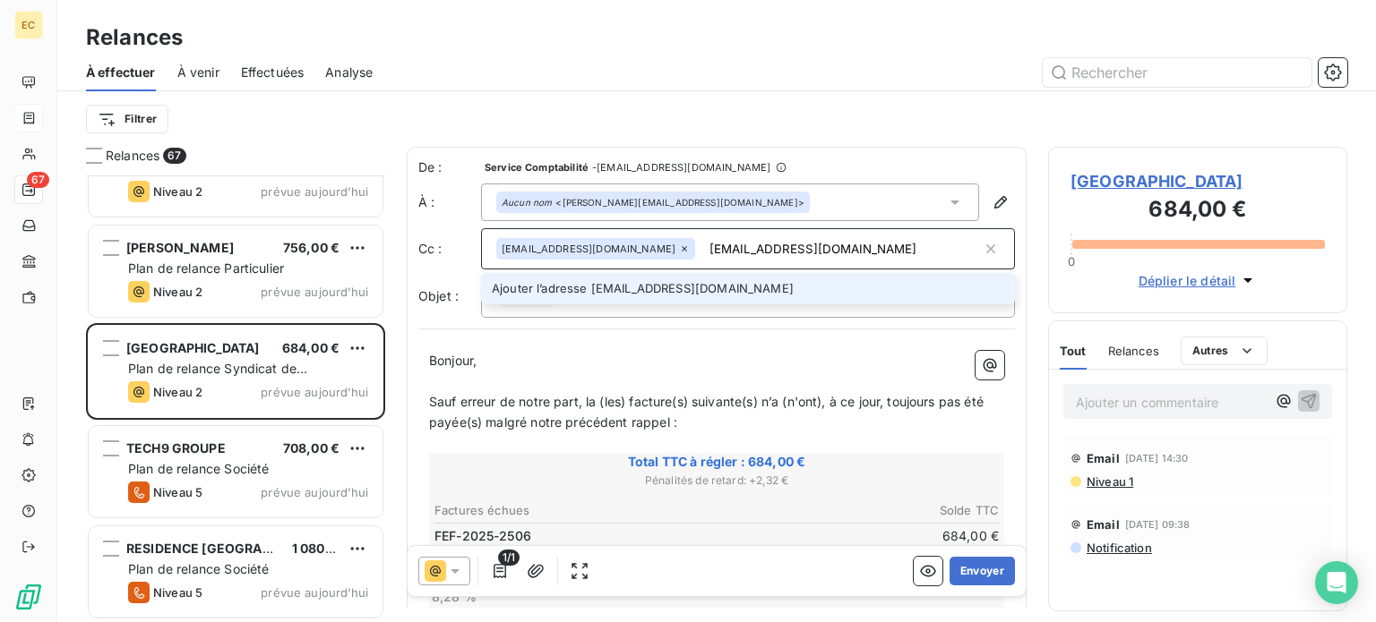
type input "[EMAIL_ADDRESS][DOMAIN_NAME]"
click at [815, 367] on p "Bonjour," at bounding box center [716, 361] width 575 height 21
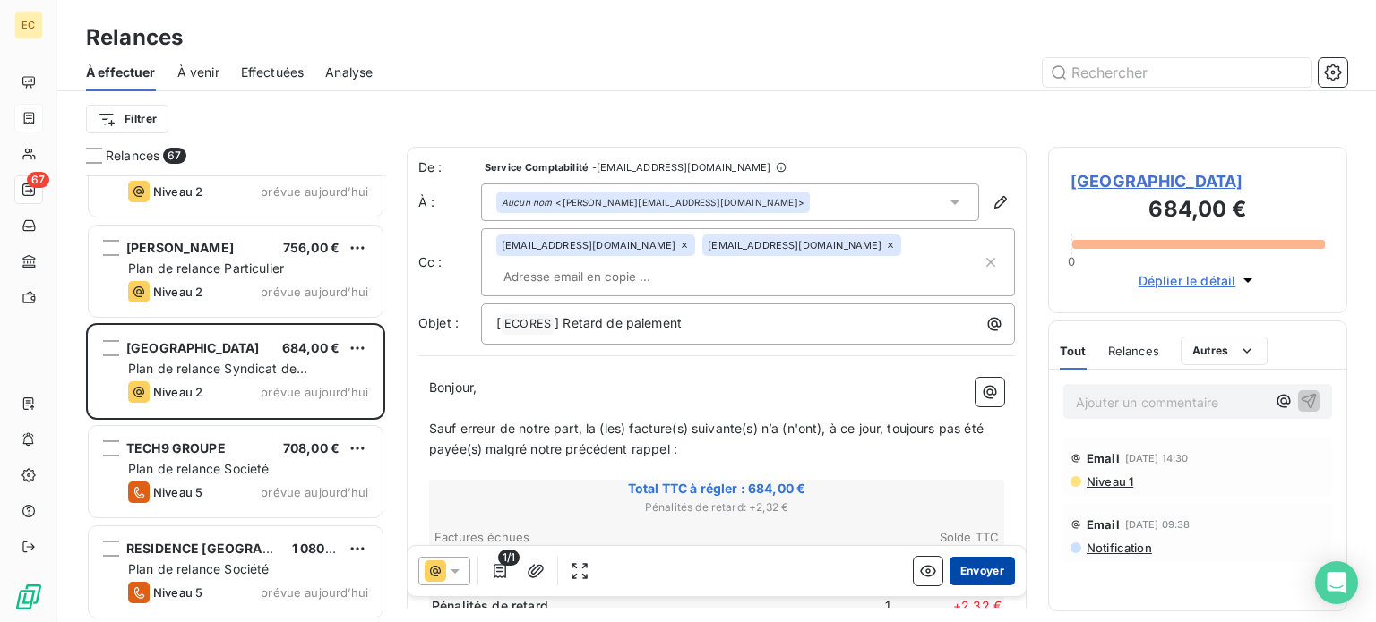
click at [971, 569] on button "Envoyer" at bounding box center [981, 571] width 65 height 29
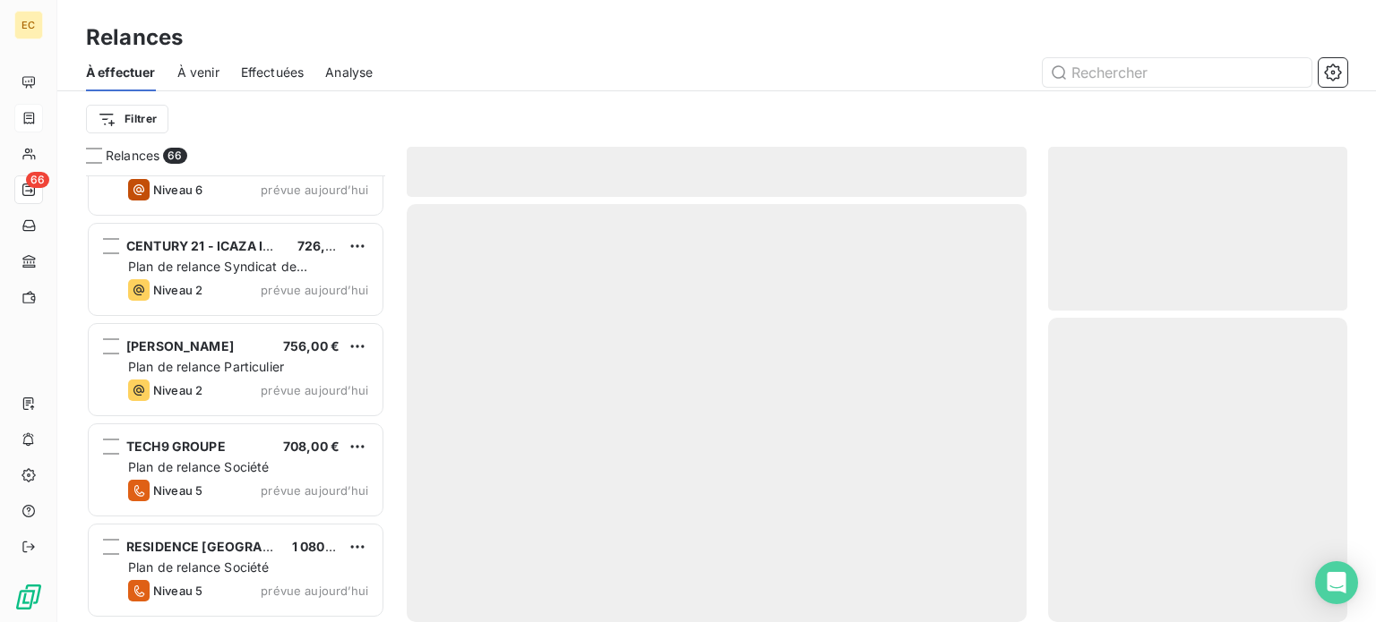
scroll to position [6173, 0]
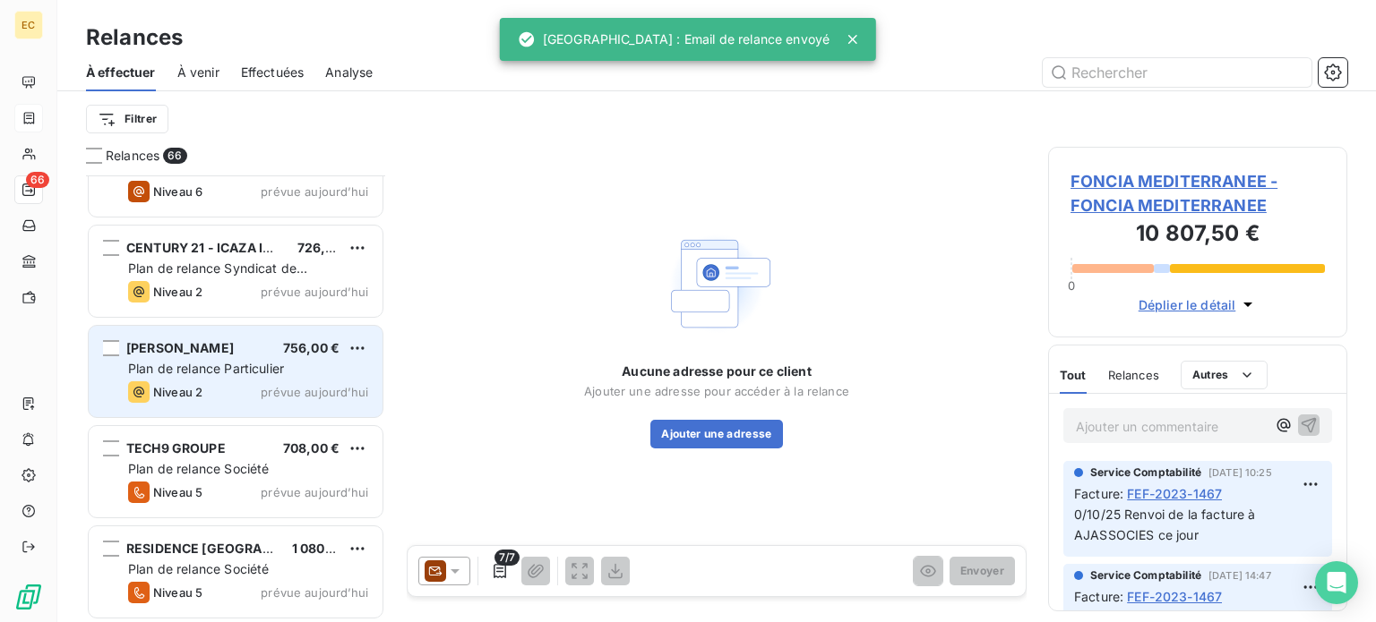
click at [221, 366] on span "Plan de relance Particulier" at bounding box center [206, 368] width 156 height 15
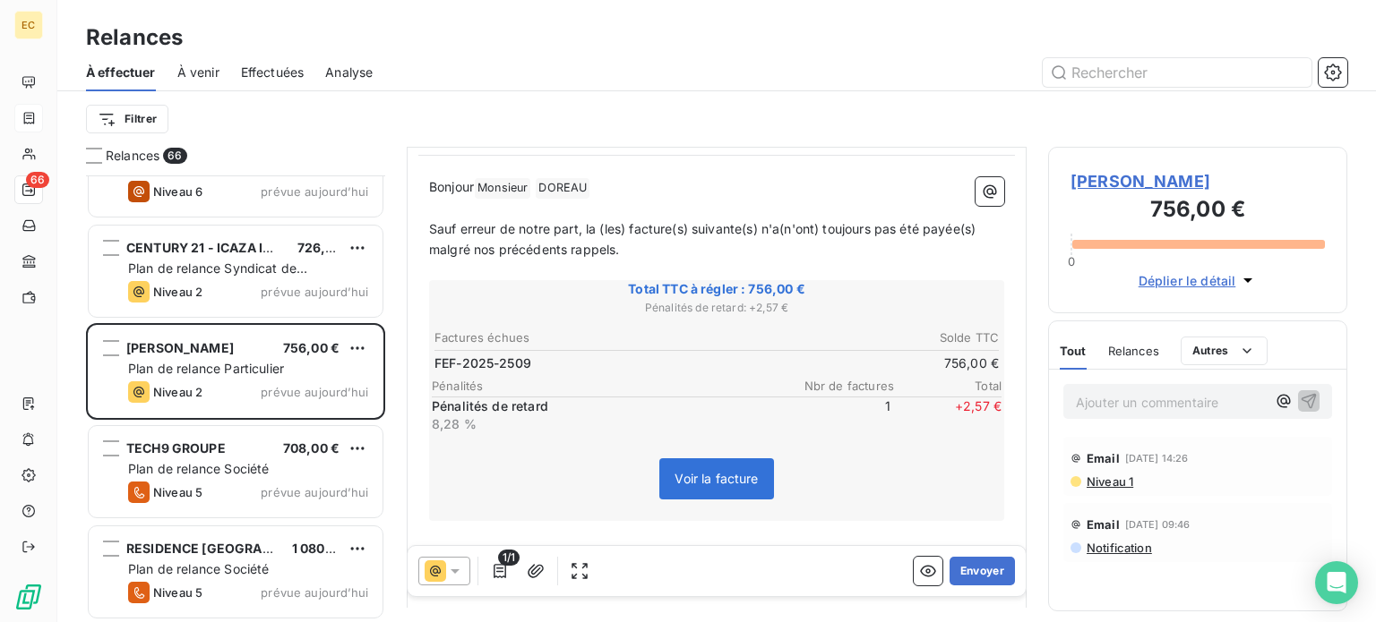
scroll to position [179, 0]
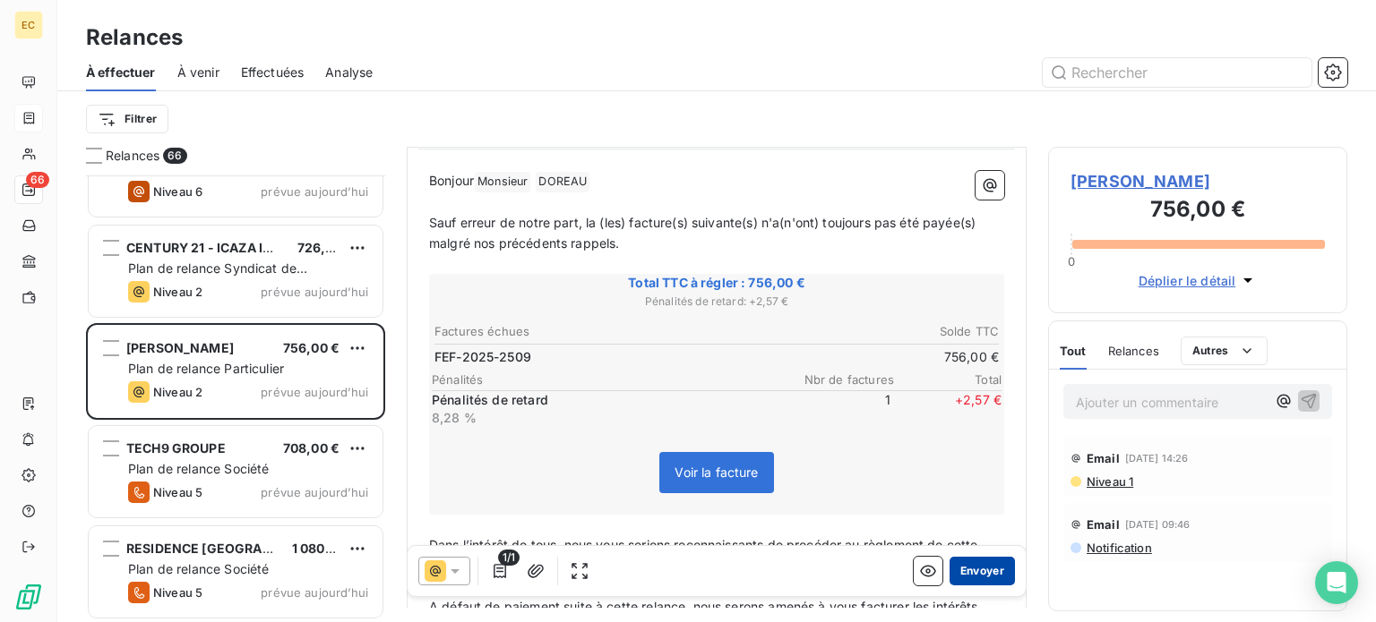
click at [978, 574] on button "Envoyer" at bounding box center [981, 571] width 65 height 29
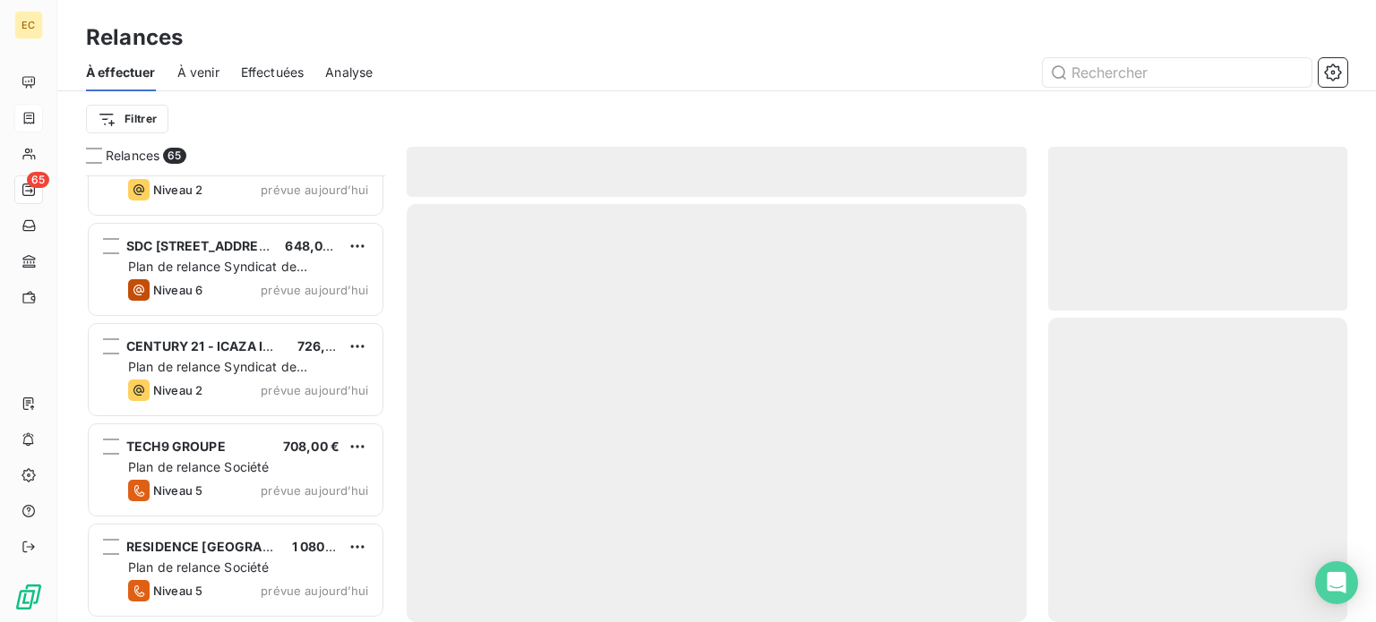
scroll to position [6073, 0]
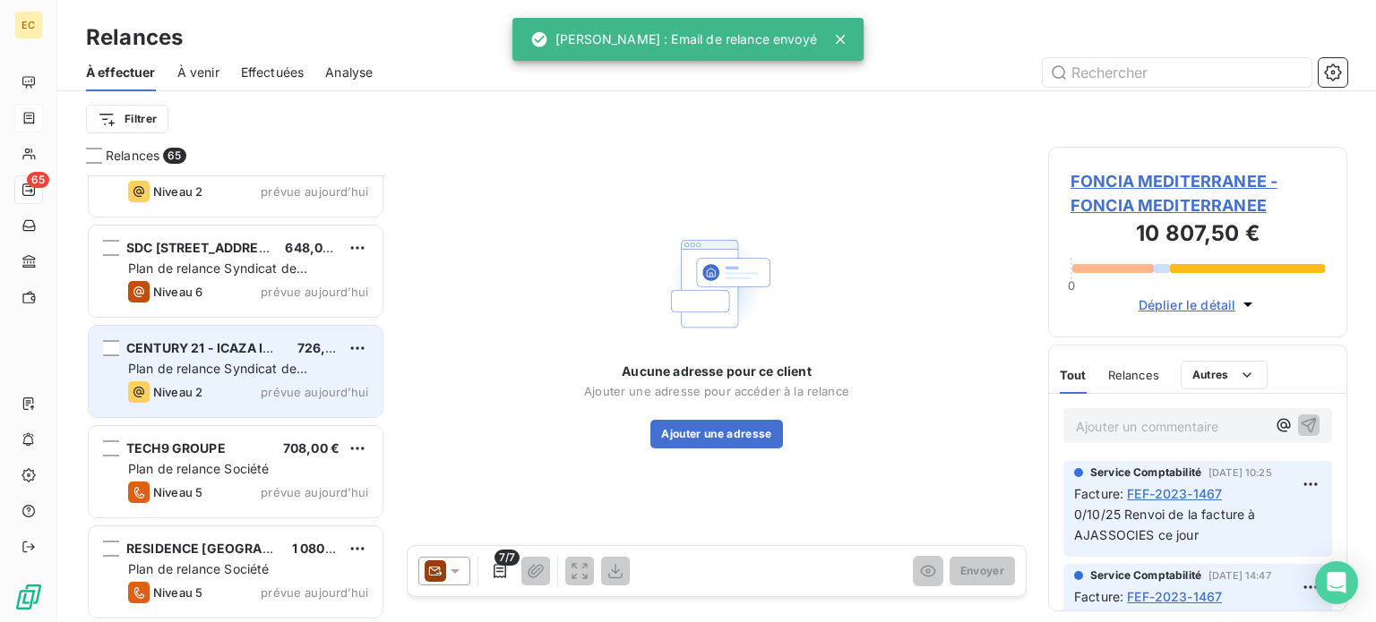
click at [215, 362] on span "Plan de relance Syndicat de copropriété" at bounding box center [217, 377] width 179 height 33
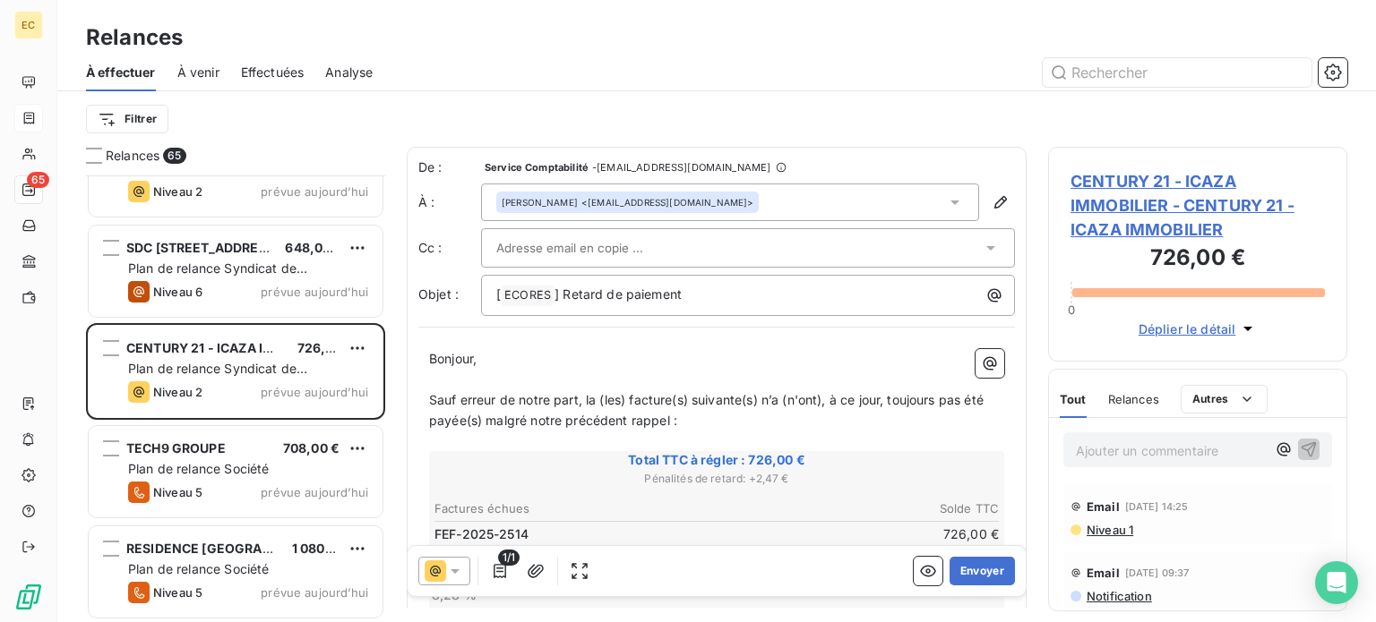
click at [1111, 232] on span "CENTURY 21 - ICAZA IMMOBILIER - CENTURY 21 - ICAZA IMMOBILIER" at bounding box center [1197, 205] width 254 height 73
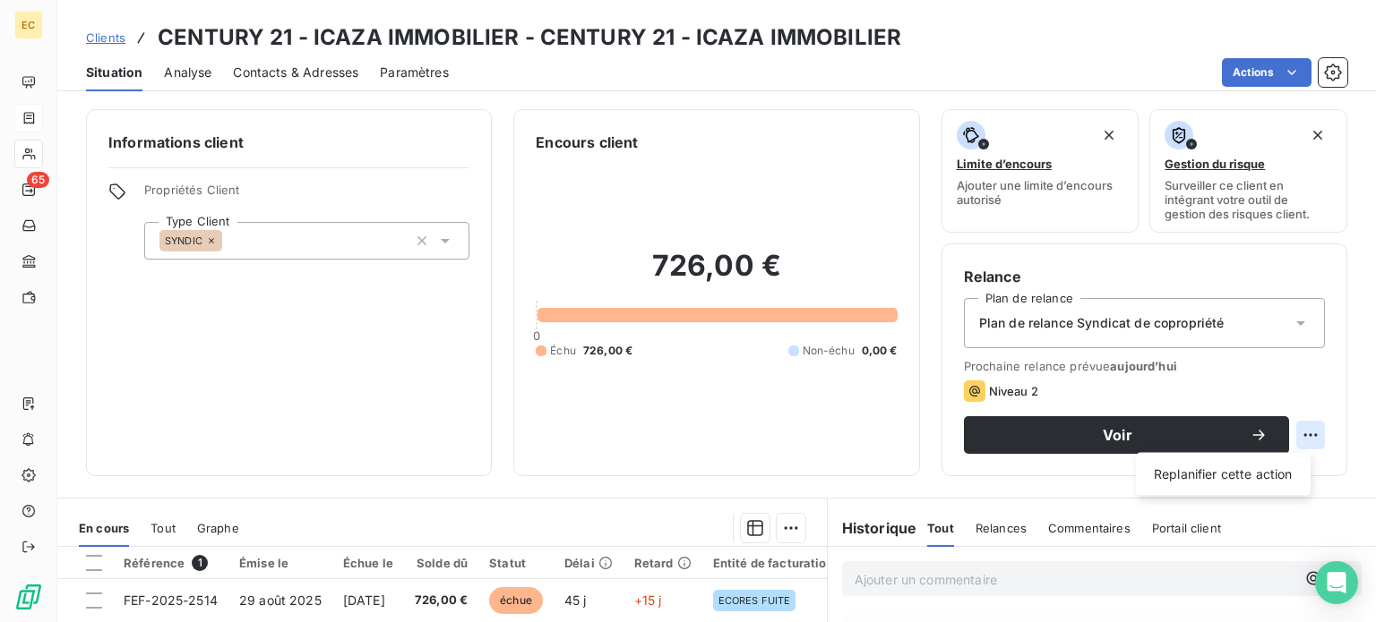
click at [1300, 435] on html "EC 65 Clients CENTURY 21 - ICAZA IMMOBILIER - CENTURY 21 - ICAZA IMMOBILIER Sit…" at bounding box center [688, 311] width 1376 height 622
click at [1232, 477] on div "Replanifier cette action" at bounding box center [1223, 474] width 160 height 29
select select "9"
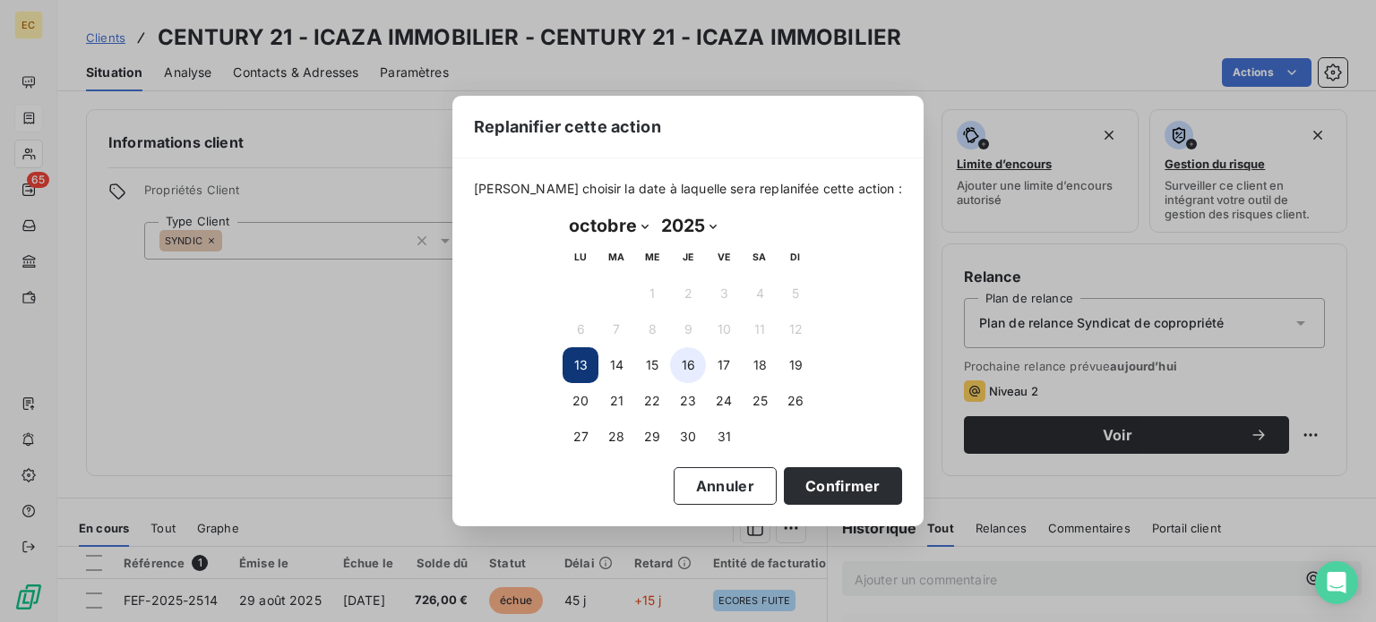
click at [690, 366] on button "16" at bounding box center [688, 366] width 36 height 36
click at [787, 489] on button "Confirmer" at bounding box center [843, 487] width 118 height 38
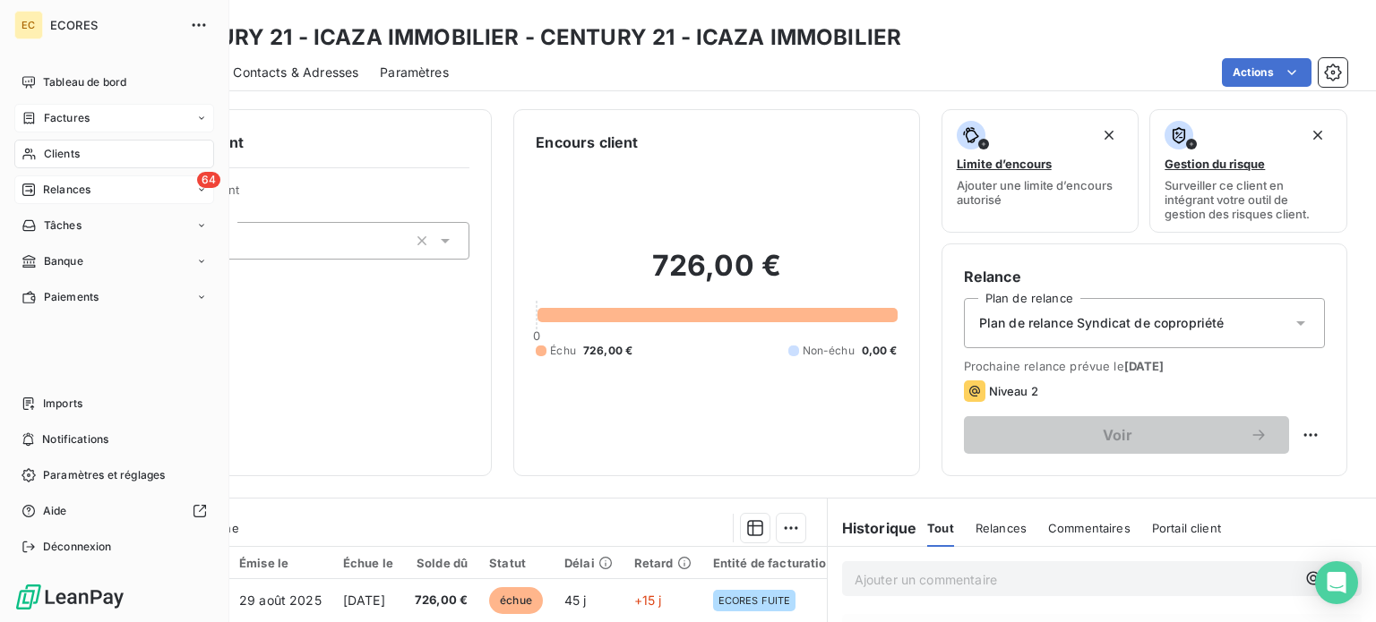
click at [54, 184] on span "Relances" at bounding box center [66, 190] width 47 height 16
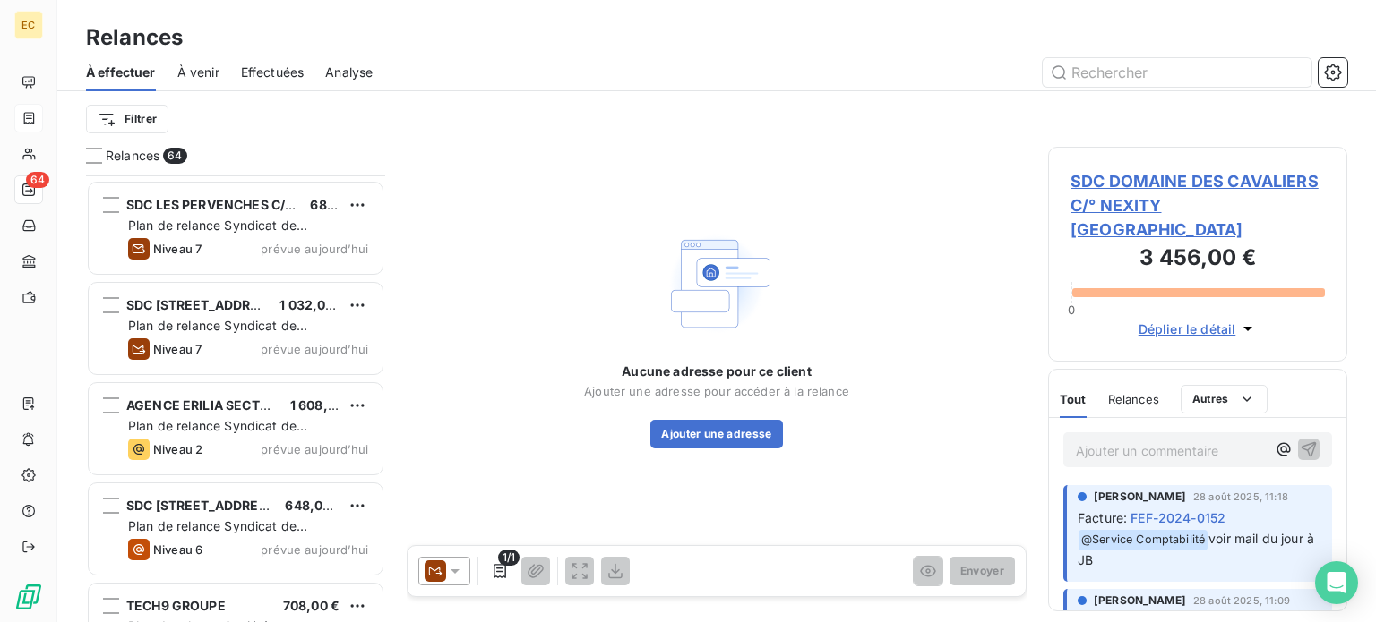
scroll to position [5794, 0]
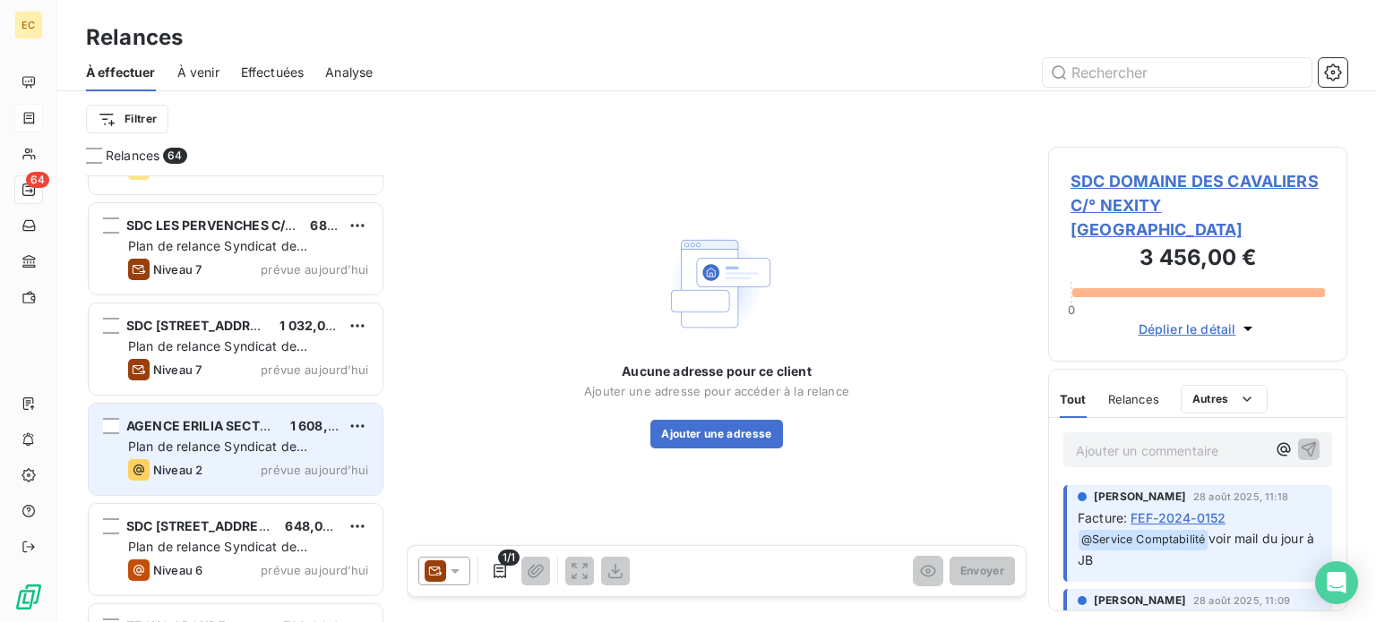
click at [262, 436] on div "AGENCE ERILIA SECTEUR NORD 1 608,00 € Plan de relance Syndicat de copropriété N…" at bounding box center [236, 449] width 294 height 91
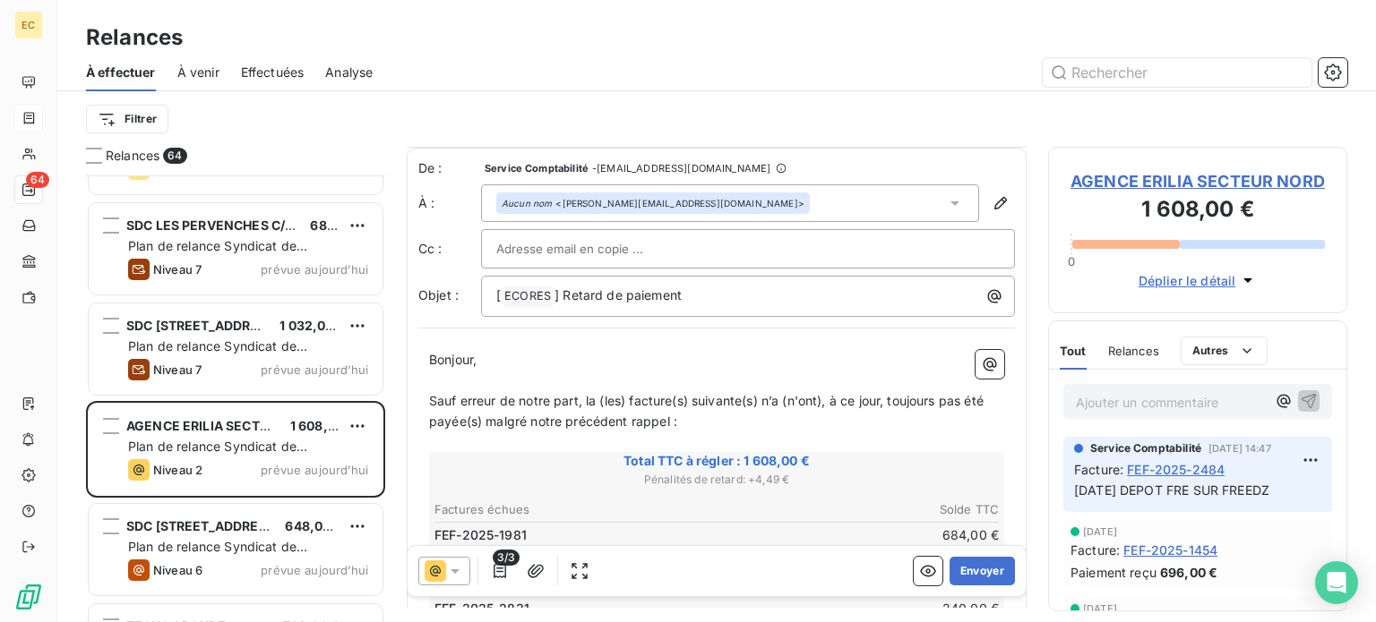
scroll to position [90, 0]
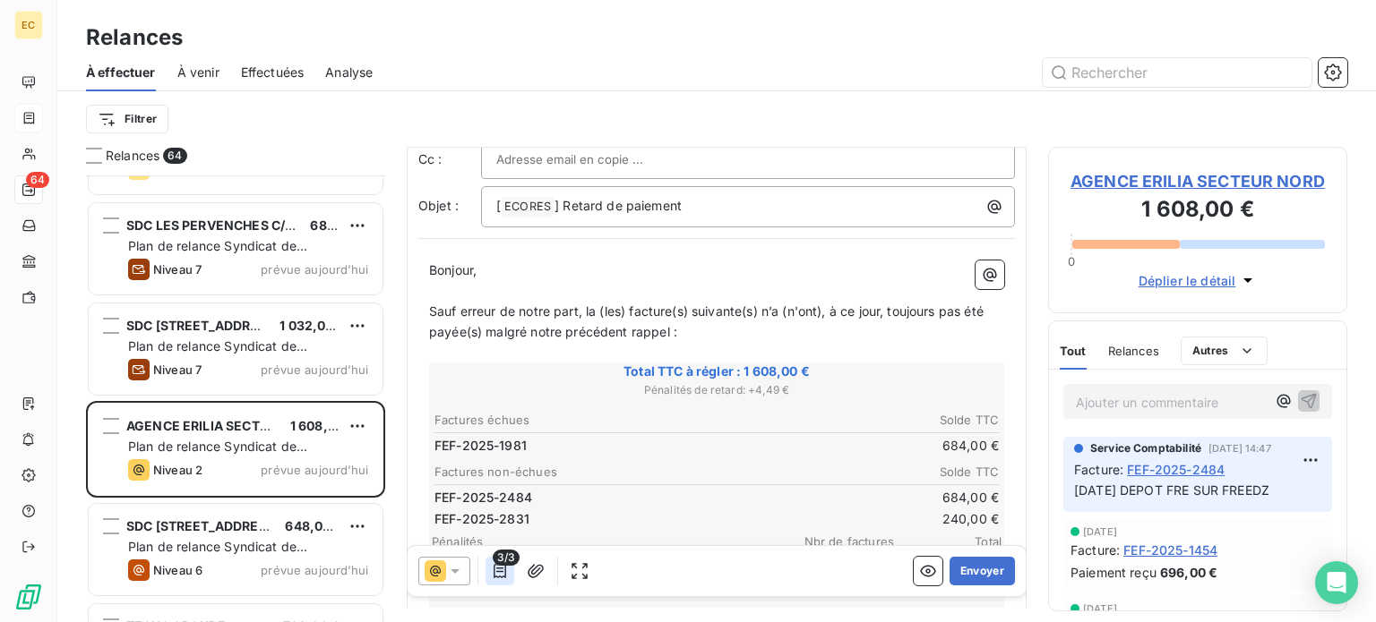
click at [499, 572] on icon "button" at bounding box center [500, 571] width 13 height 14
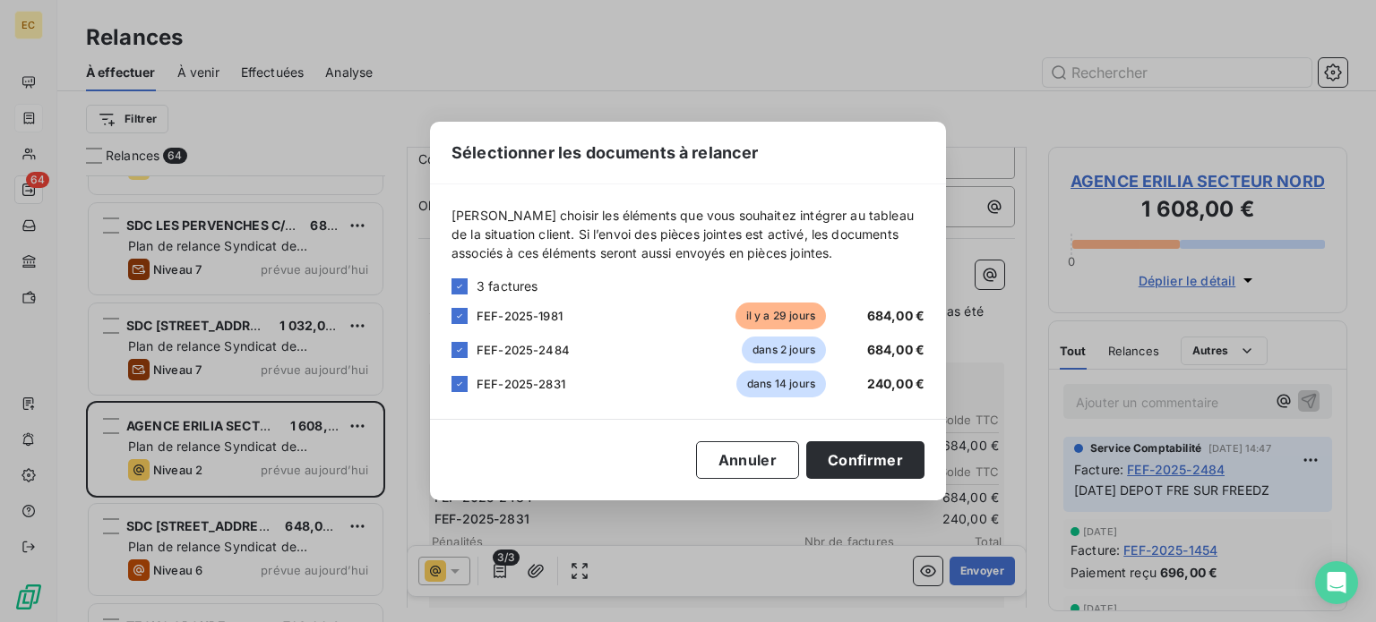
drag, startPoint x: 459, startPoint y: 382, endPoint x: 454, endPoint y: 373, distance: 10.4
click at [459, 382] on icon at bounding box center [459, 384] width 11 height 11
click at [455, 346] on icon at bounding box center [459, 350] width 11 height 11
click at [880, 467] on button "Confirmer" at bounding box center [865, 461] width 118 height 38
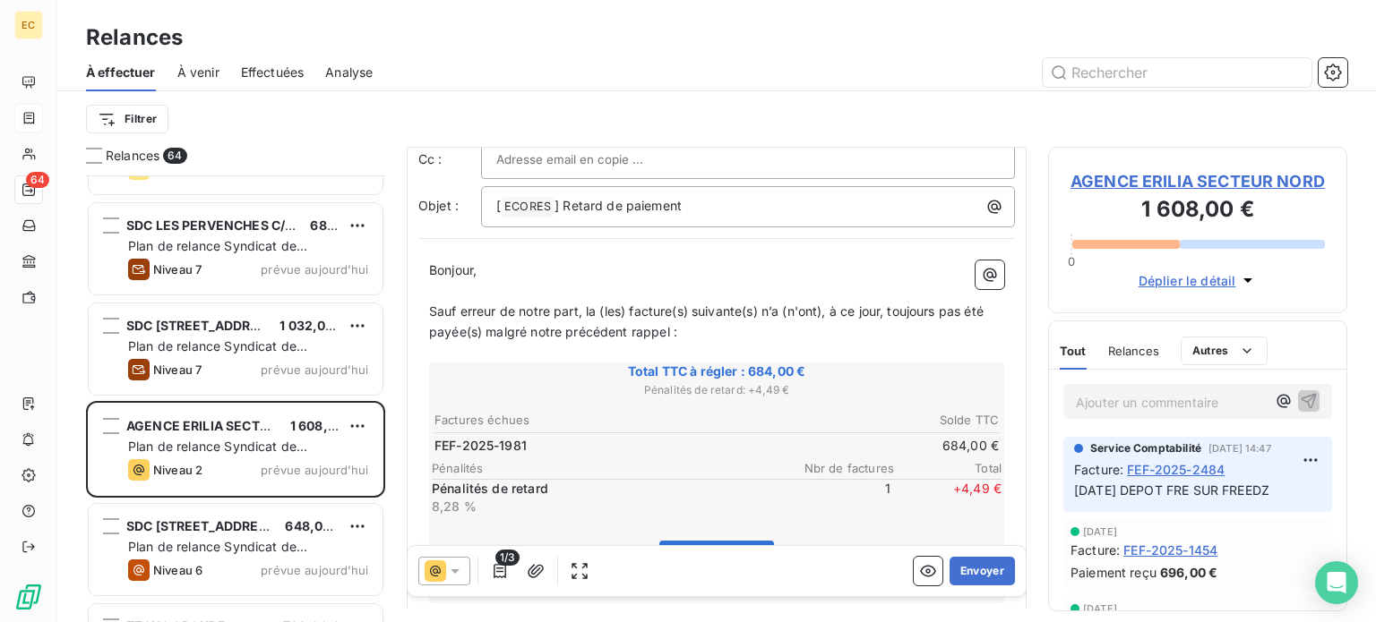
click at [1195, 185] on span "AGENCE ERILIA SECTEUR NORD" at bounding box center [1197, 181] width 254 height 24
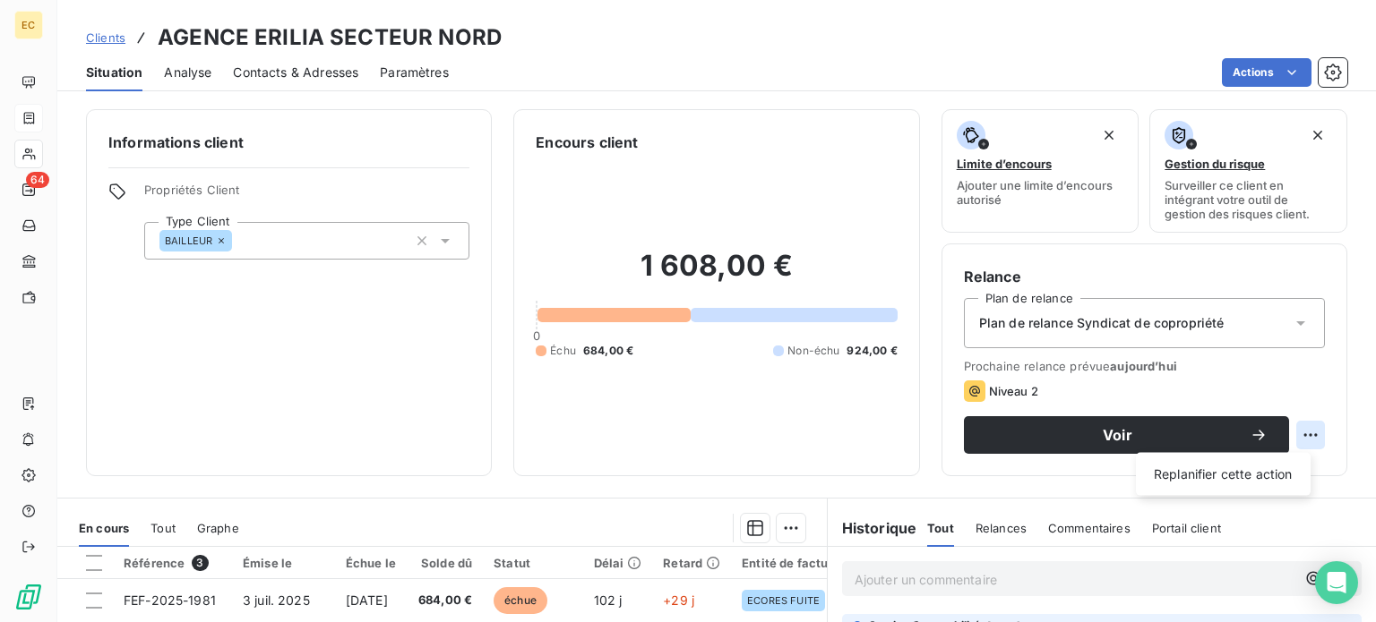
click at [1300, 440] on html "EC 64 Clients AGENCE ERILIA SECTEUR NORD Situation Analyse Contacts & Adresses …" at bounding box center [688, 311] width 1376 height 622
click at [1281, 479] on div "Replanifier cette action" at bounding box center [1223, 474] width 160 height 29
select select "9"
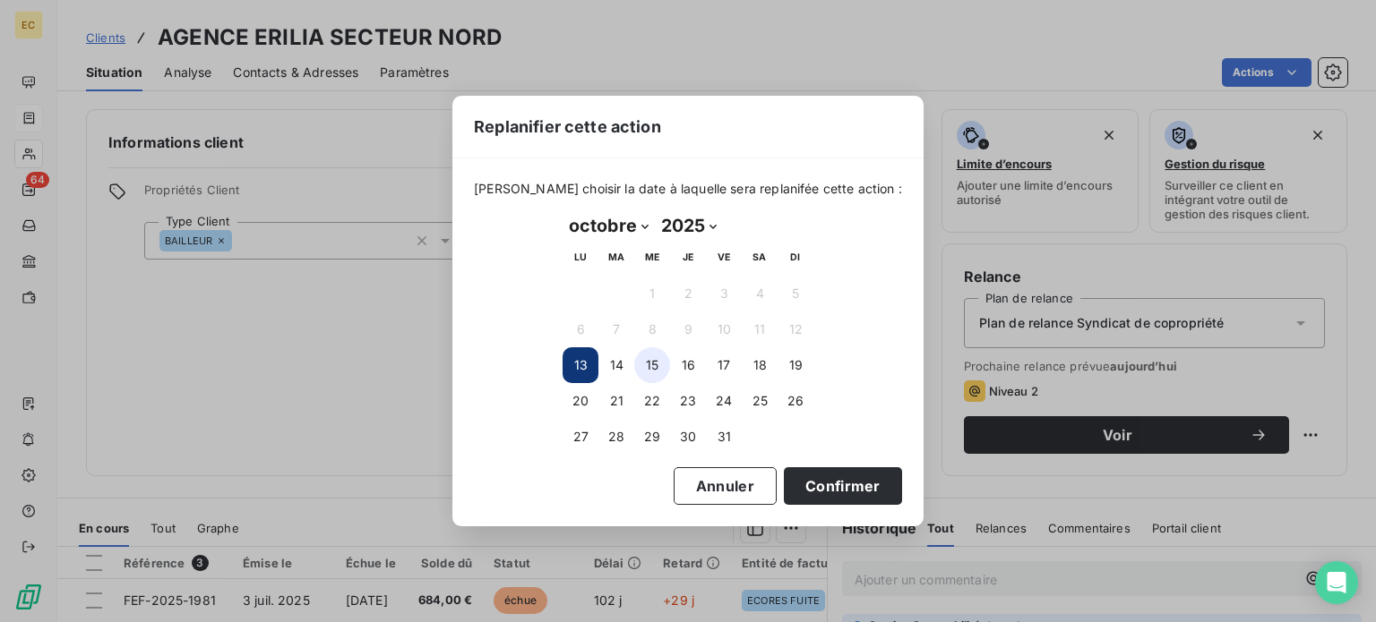
click at [648, 363] on button "15" at bounding box center [652, 366] width 36 height 36
click at [825, 486] on button "Confirmer" at bounding box center [843, 487] width 118 height 38
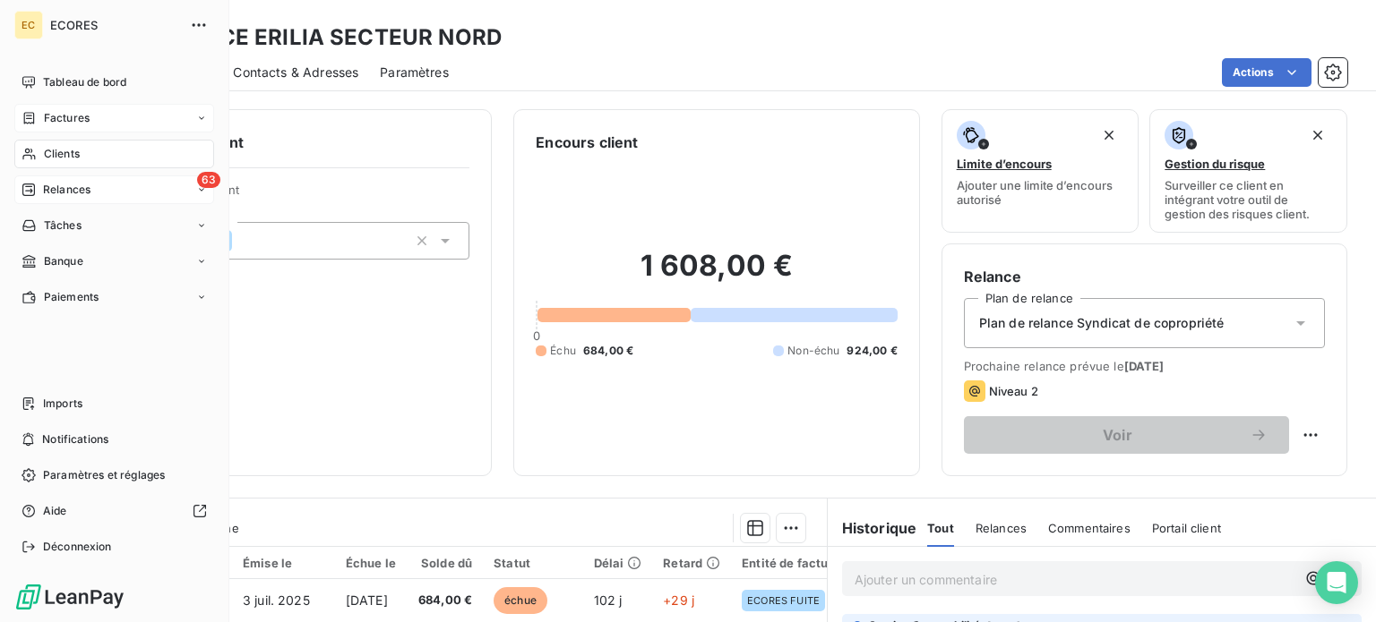
click at [43, 191] on span "Relances" at bounding box center [66, 190] width 47 height 16
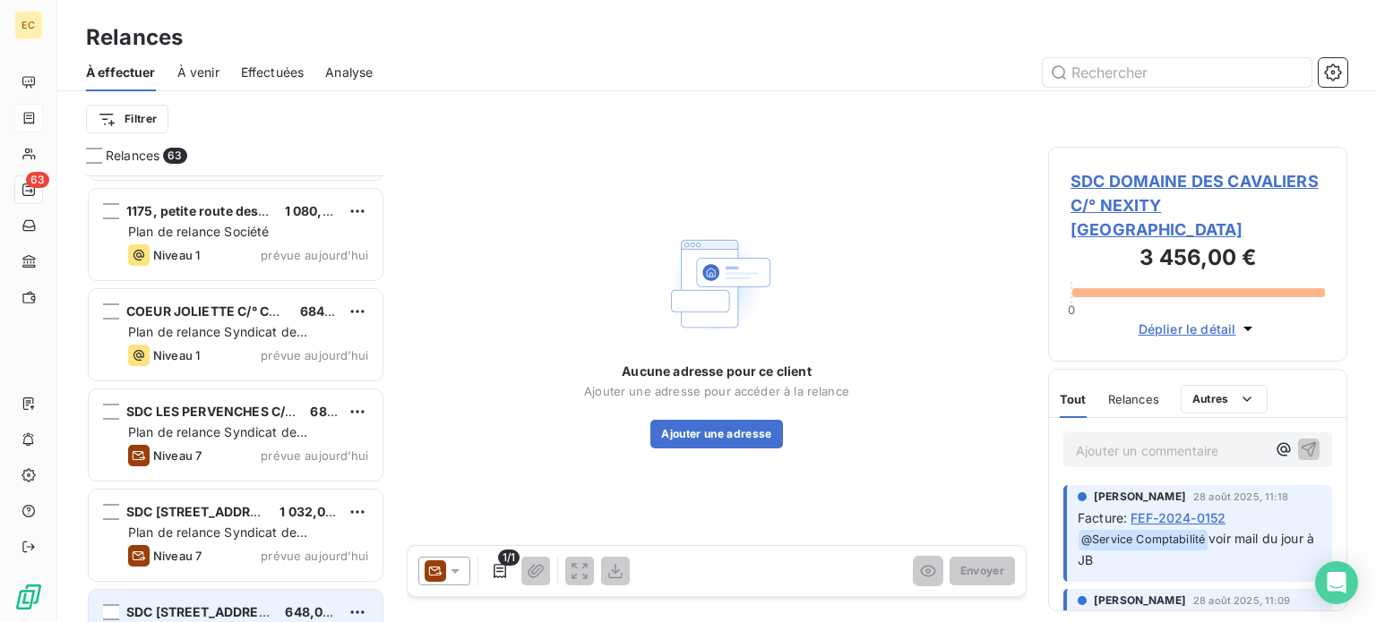
scroll to position [5604, 0]
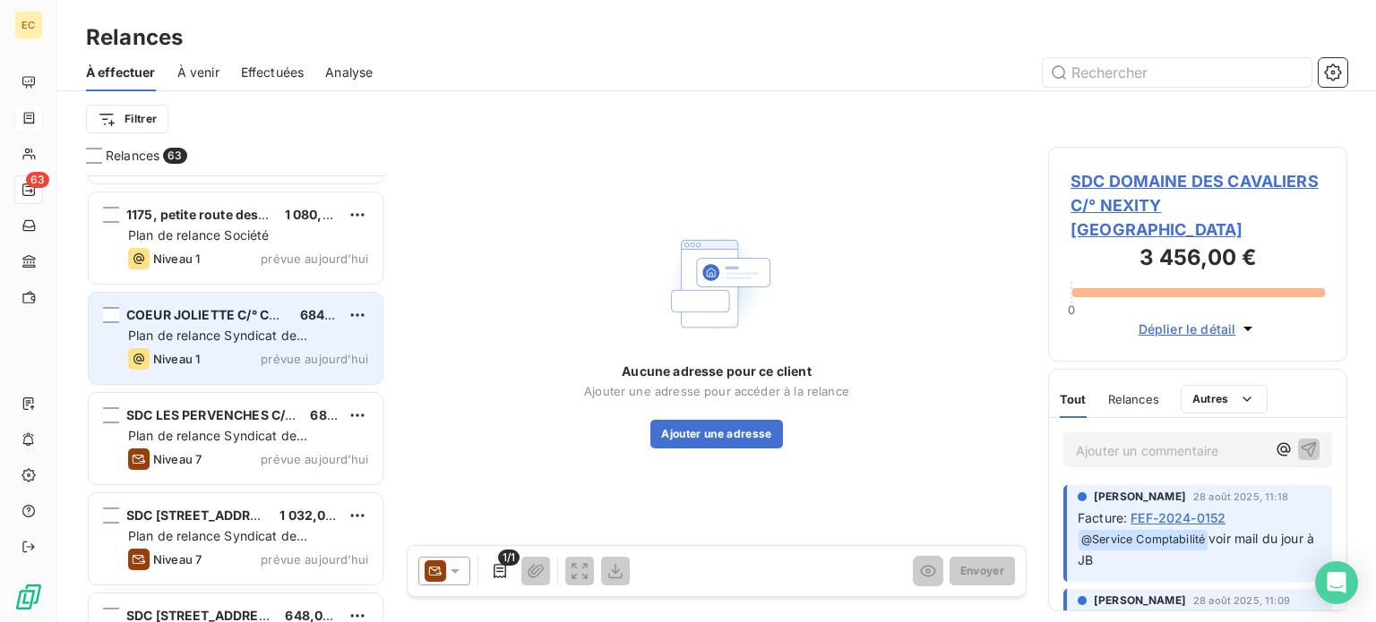
click at [238, 332] on span "Plan de relance Syndicat de copropriété" at bounding box center [217, 344] width 179 height 33
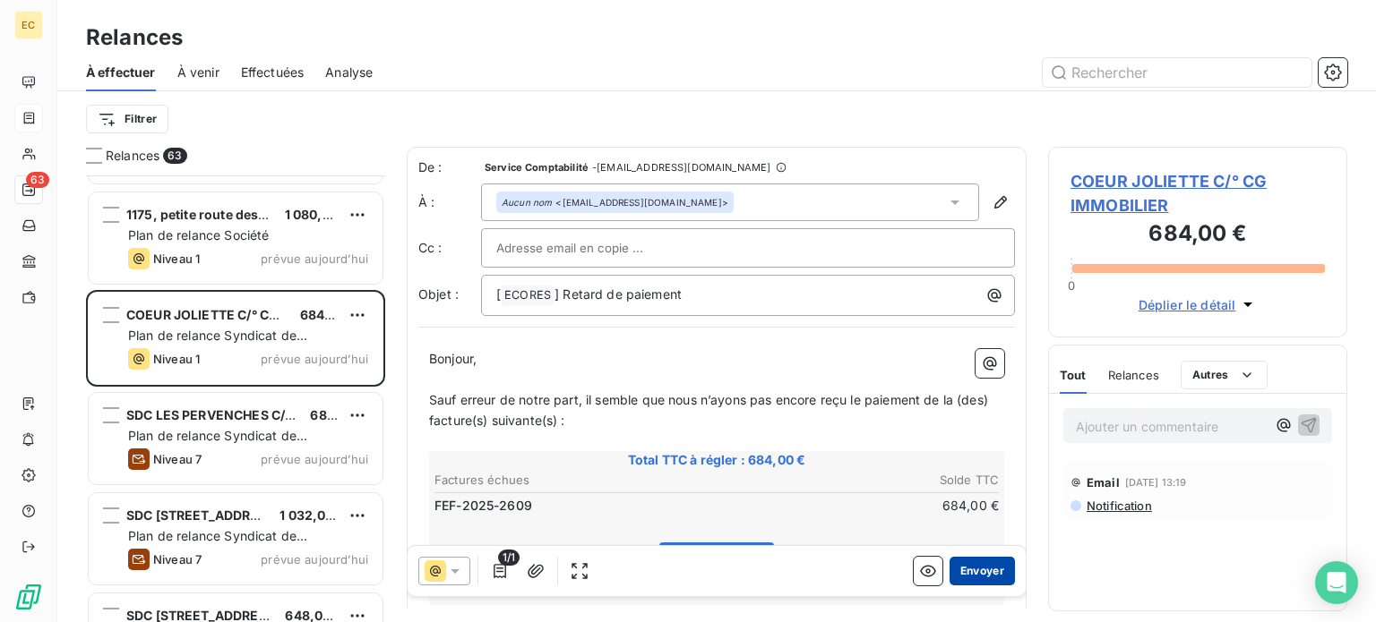
click at [957, 570] on button "Envoyer" at bounding box center [981, 571] width 65 height 29
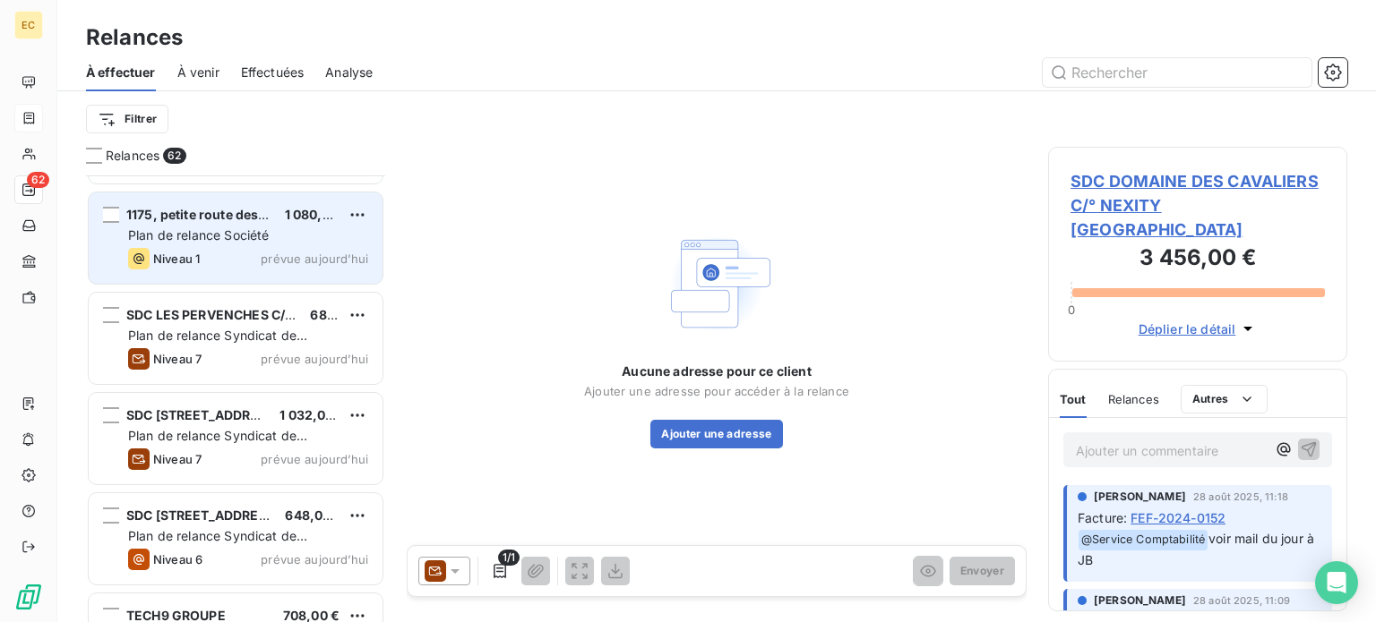
click at [227, 241] on span "Plan de relance Société" at bounding box center [198, 234] width 141 height 15
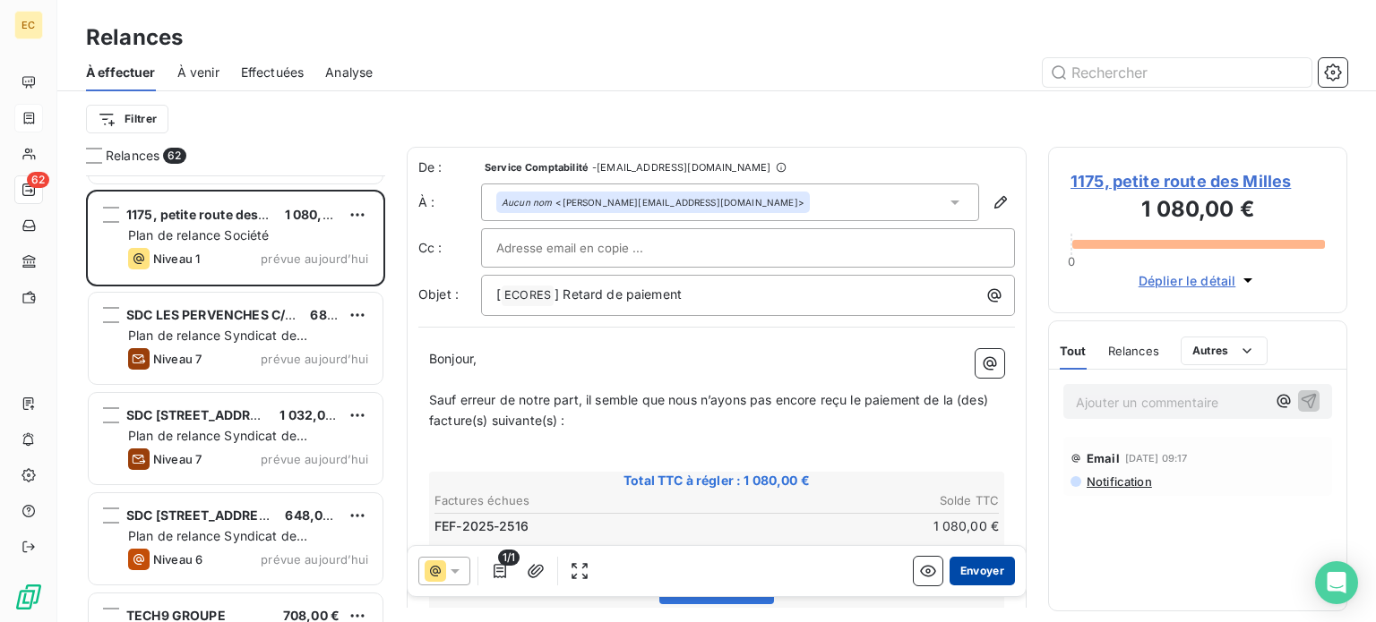
click at [968, 580] on button "Envoyer" at bounding box center [981, 571] width 65 height 29
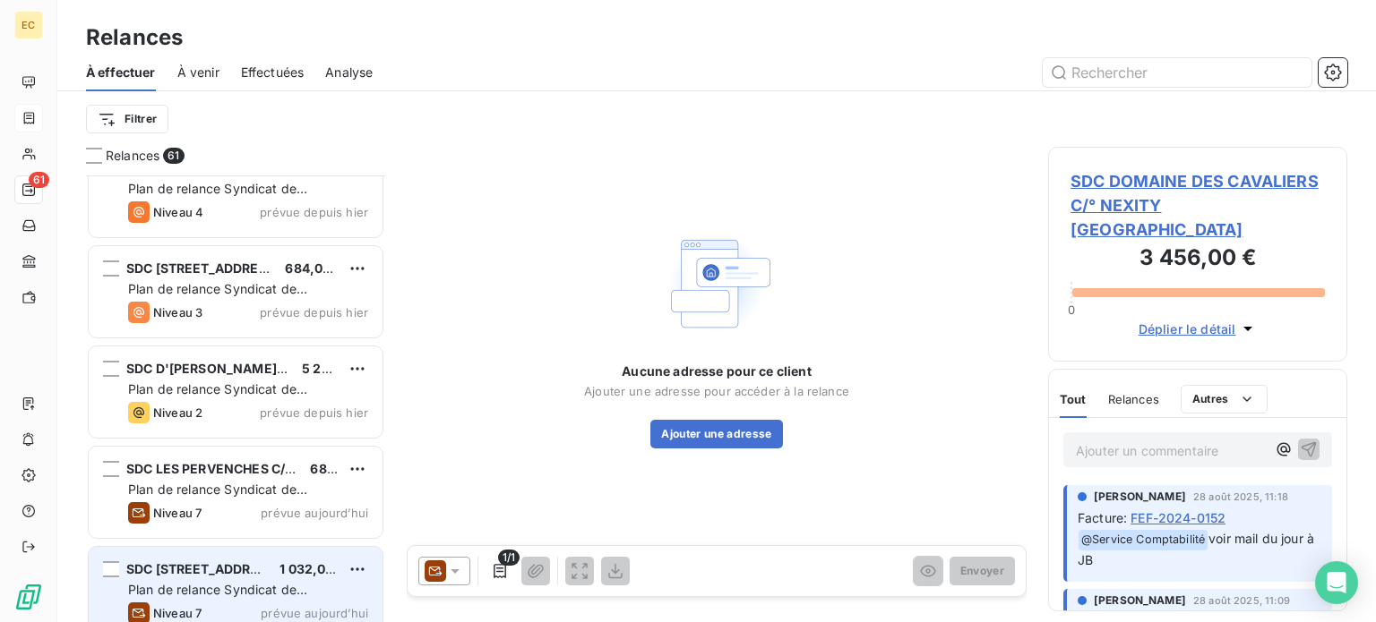
scroll to position [5335, 0]
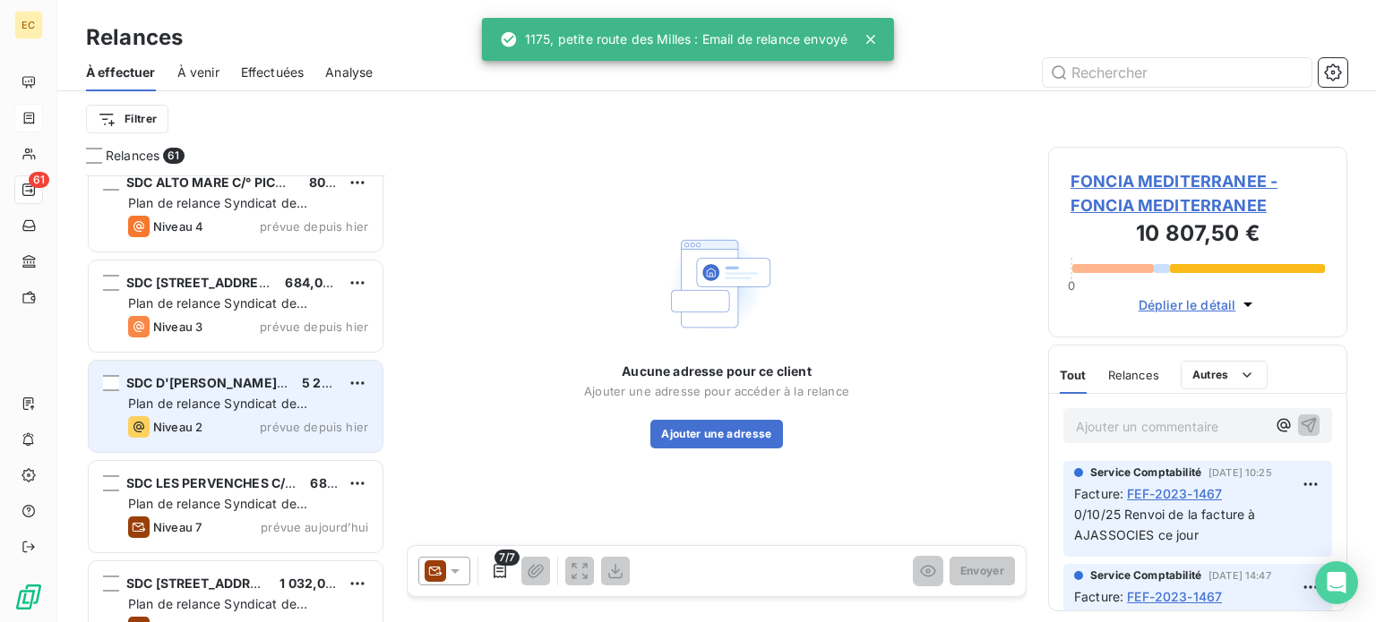
click at [235, 396] on span "Plan de relance Syndicat de copropriété" at bounding box center [217, 412] width 179 height 33
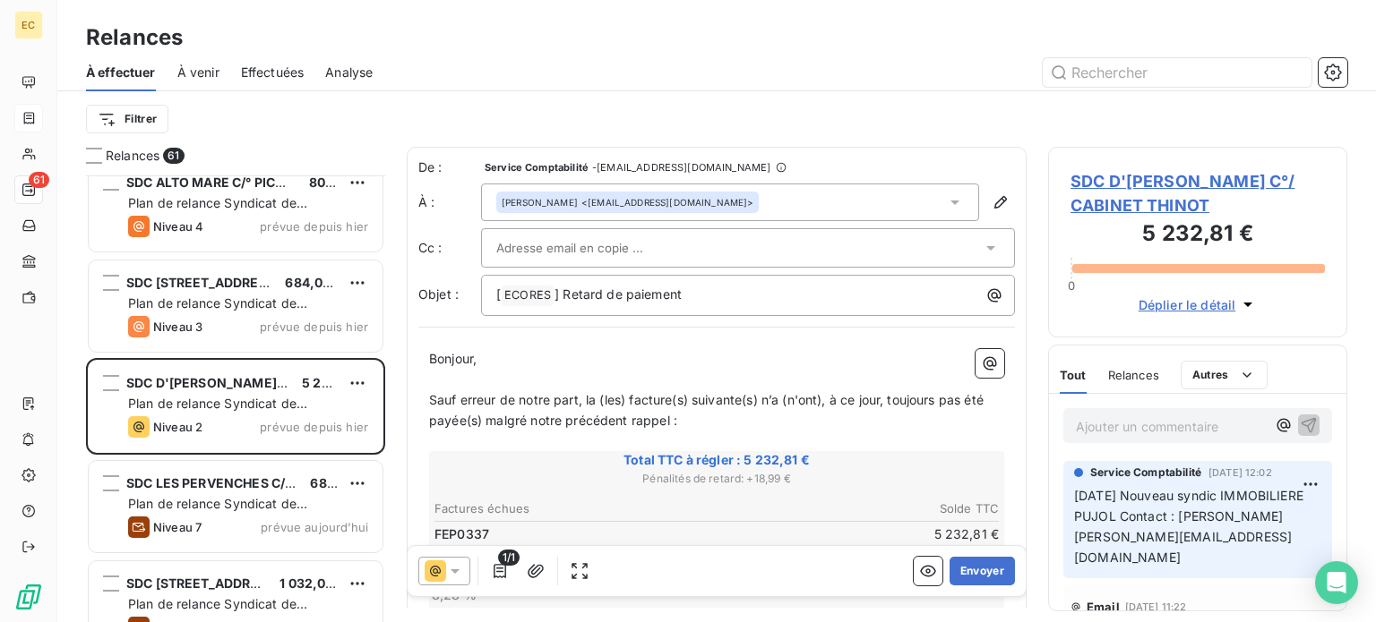
click at [1081, 185] on span "SDC D'[PERSON_NAME] C°/ CABINET THINOT" at bounding box center [1197, 193] width 254 height 48
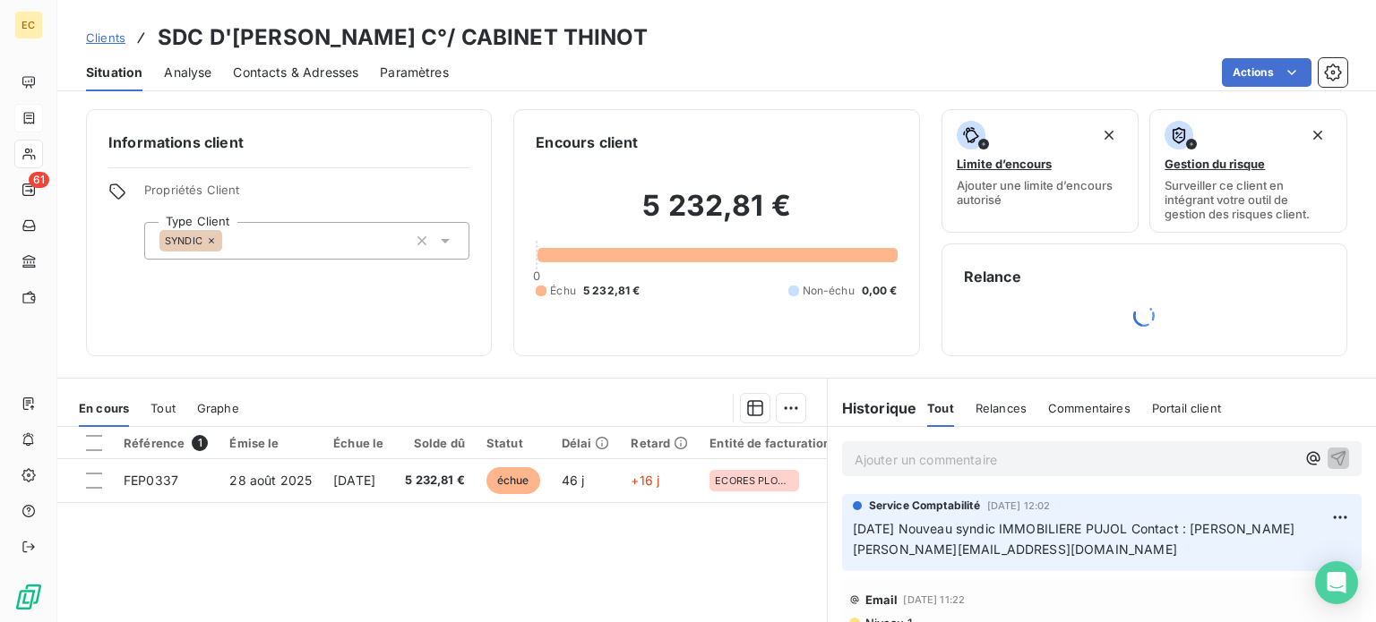
click at [279, 73] on span "Contacts & Adresses" at bounding box center [295, 73] width 125 height 18
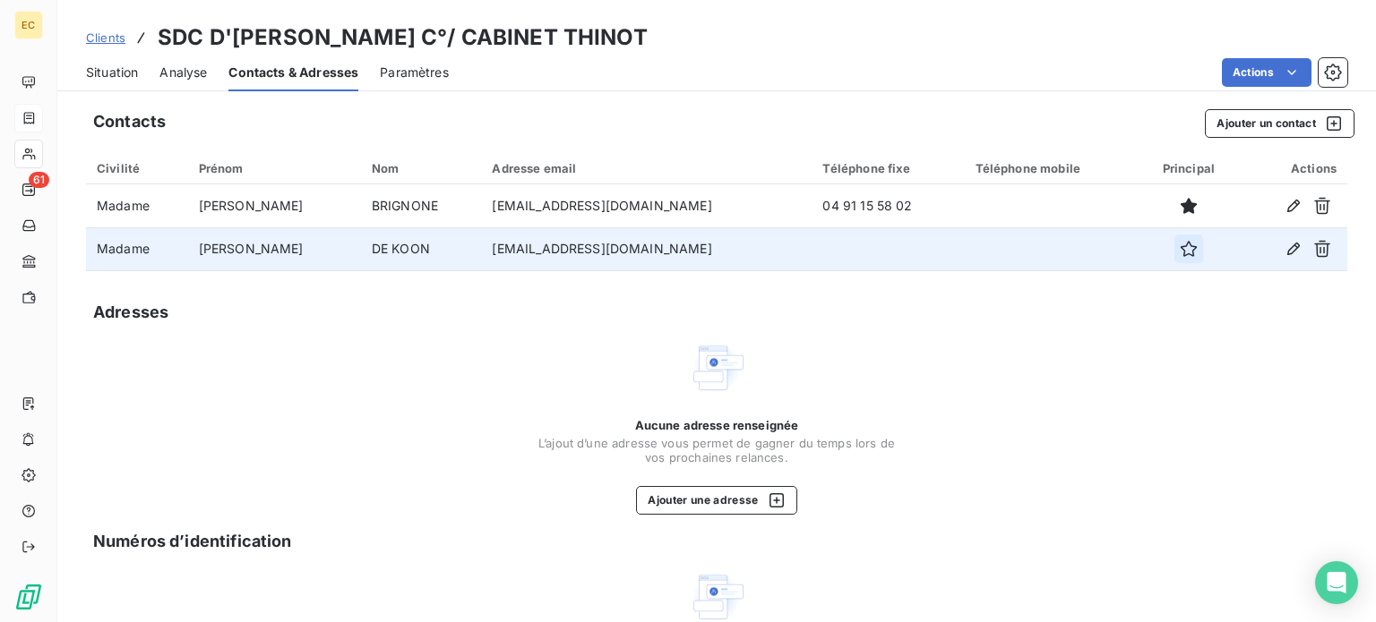
click at [1180, 252] on icon "button" at bounding box center [1189, 249] width 18 height 18
click at [113, 69] on span "Situation" at bounding box center [112, 73] width 52 height 18
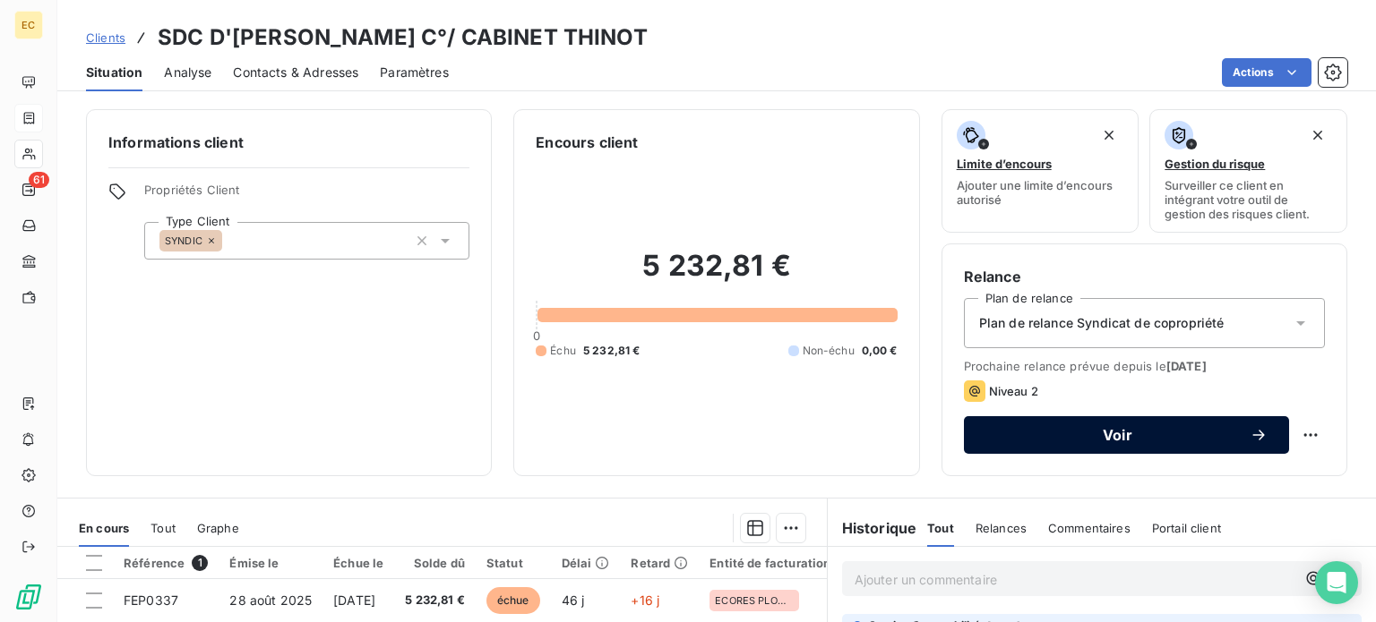
click at [1184, 440] on span "Voir" at bounding box center [1117, 435] width 264 height 14
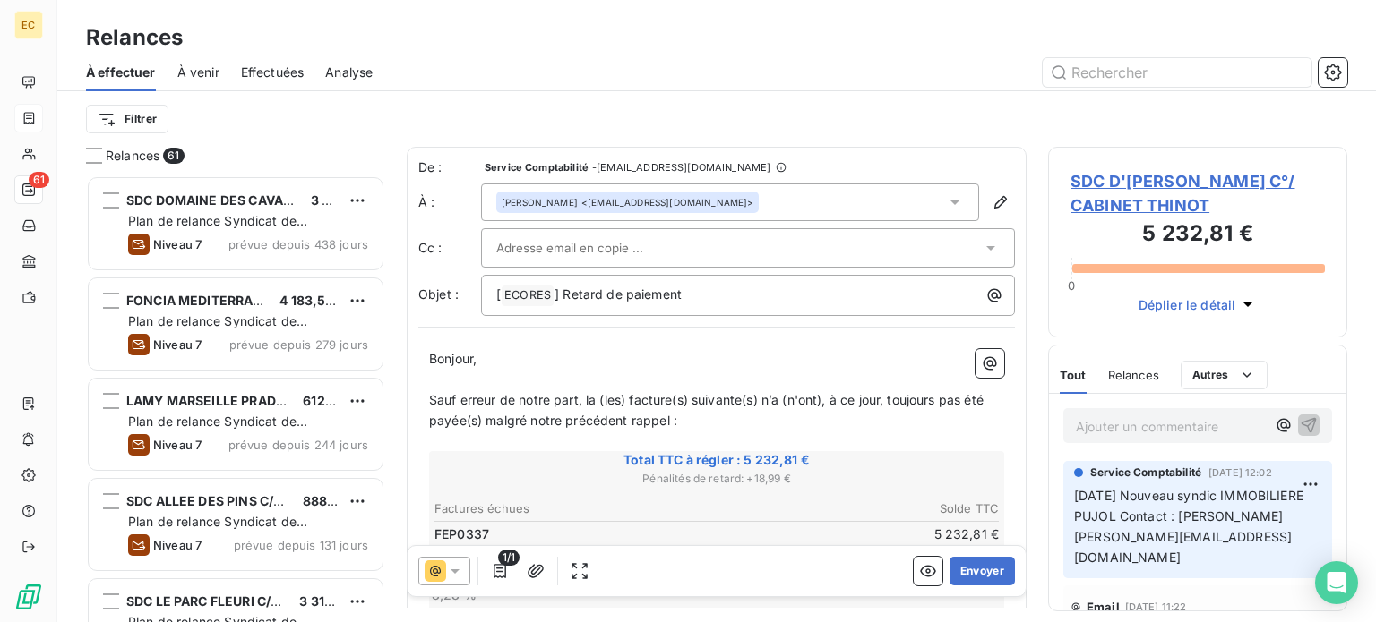
scroll to position [433, 285]
click at [652, 203] on div "[PERSON_NAME] <[EMAIL_ADDRESS][DOMAIN_NAME]>" at bounding box center [628, 202] width 252 height 13
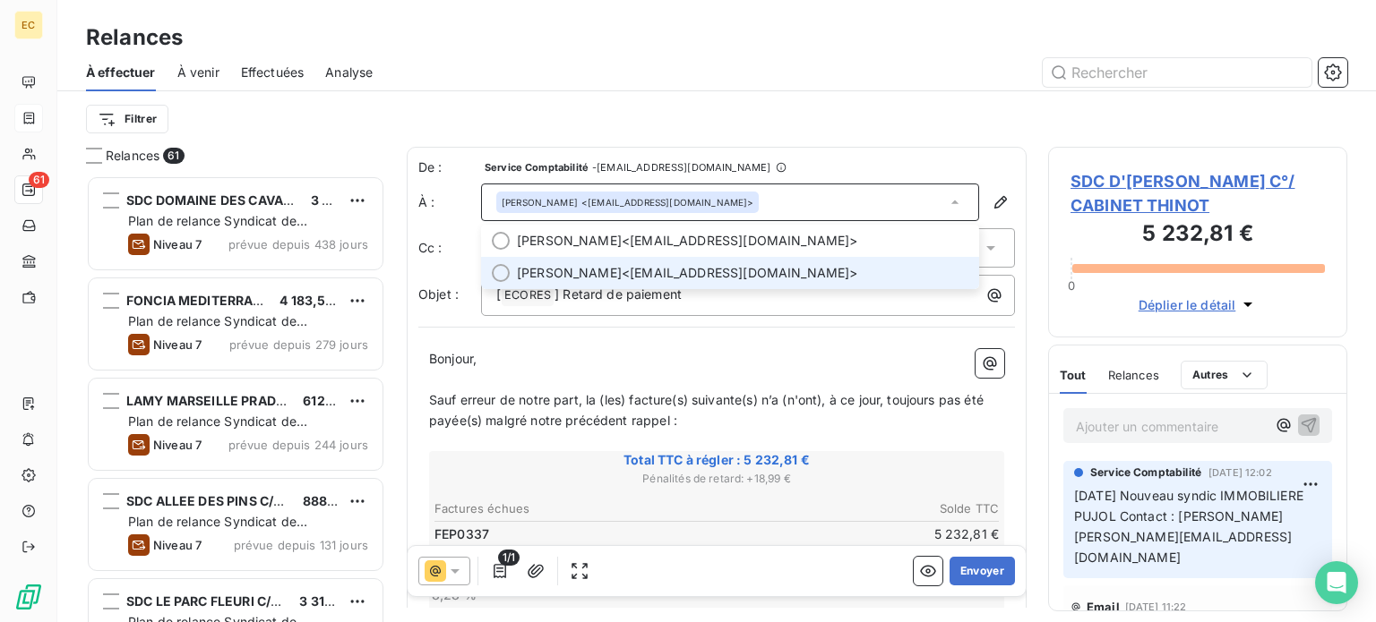
click at [641, 270] on span "[PERSON_NAME] <[EMAIL_ADDRESS][DOMAIN_NAME]>" at bounding box center [742, 273] width 451 height 18
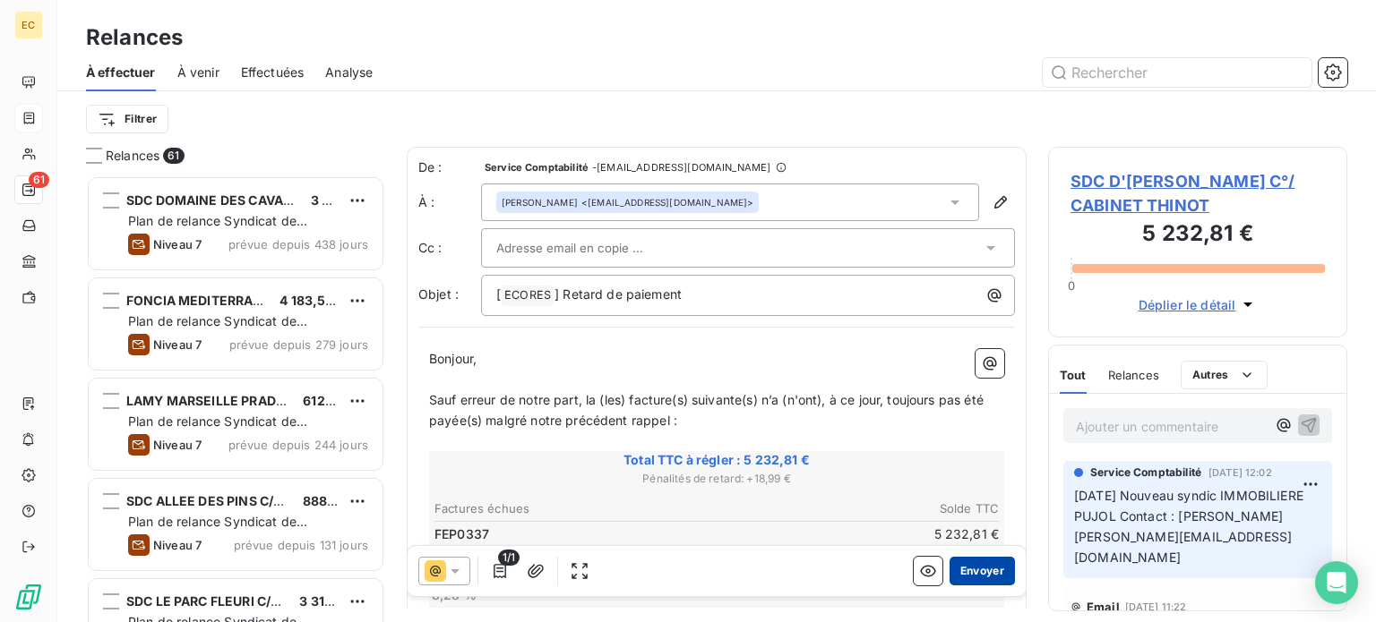
click at [978, 576] on button "Envoyer" at bounding box center [981, 571] width 65 height 29
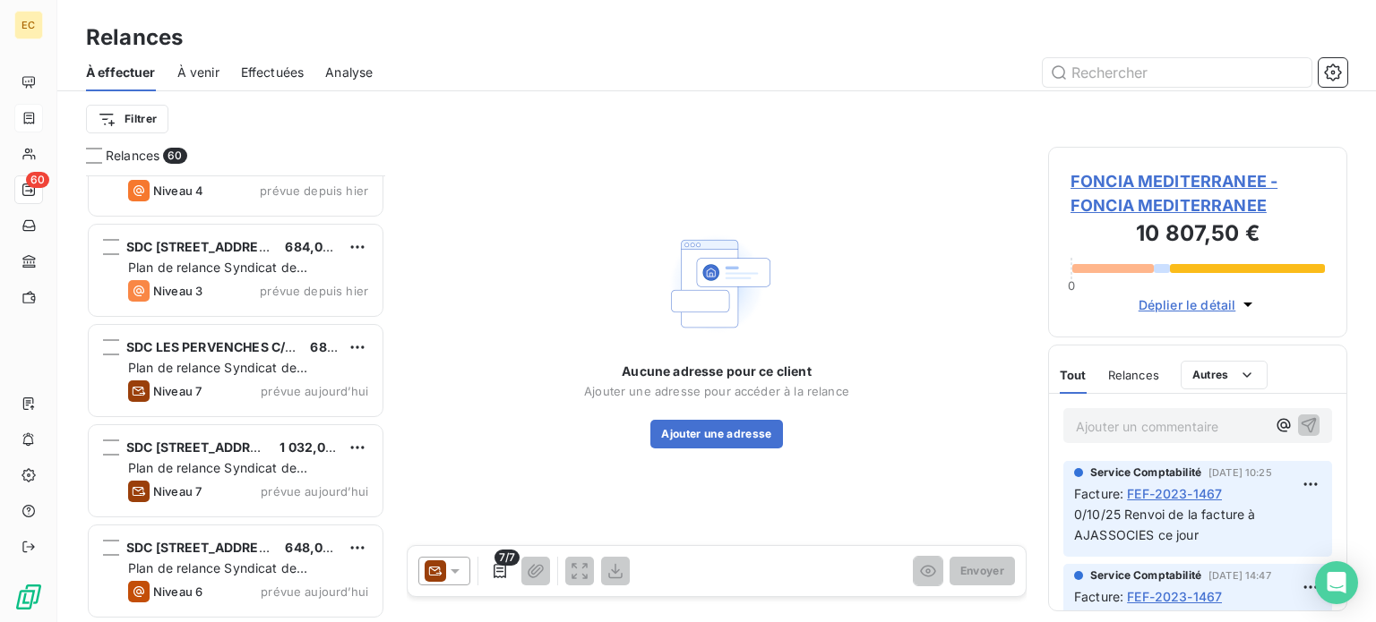
scroll to position [5374, 0]
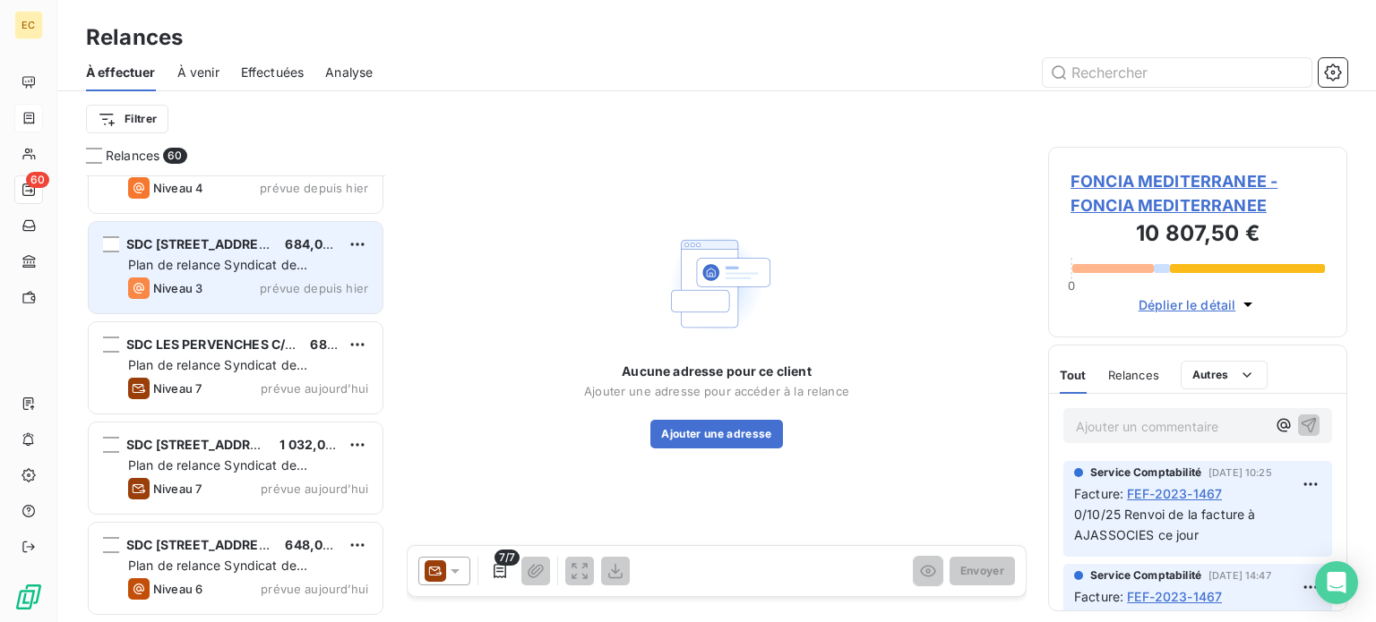
click at [243, 275] on div "SDC [STREET_ADDRESS] IMMO GESTION 684,00 € Plan de relance Syndicat de copropri…" at bounding box center [236, 267] width 294 height 91
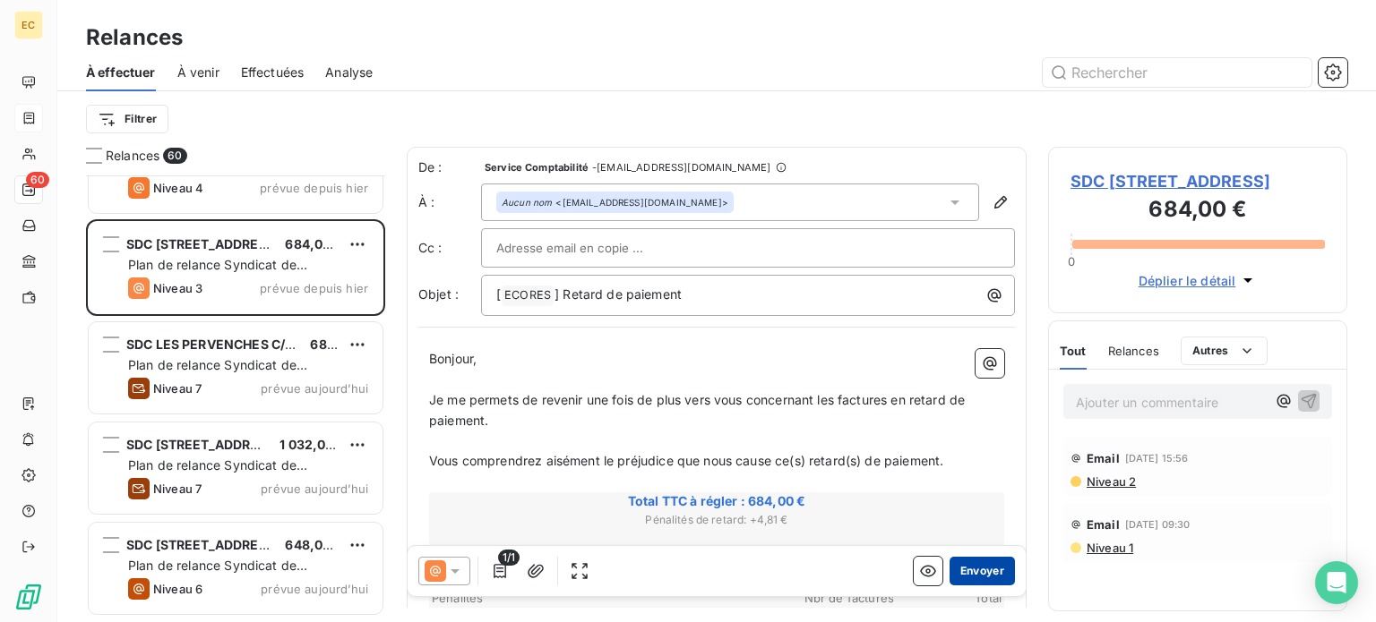
click at [957, 571] on button "Envoyer" at bounding box center [981, 571] width 65 height 29
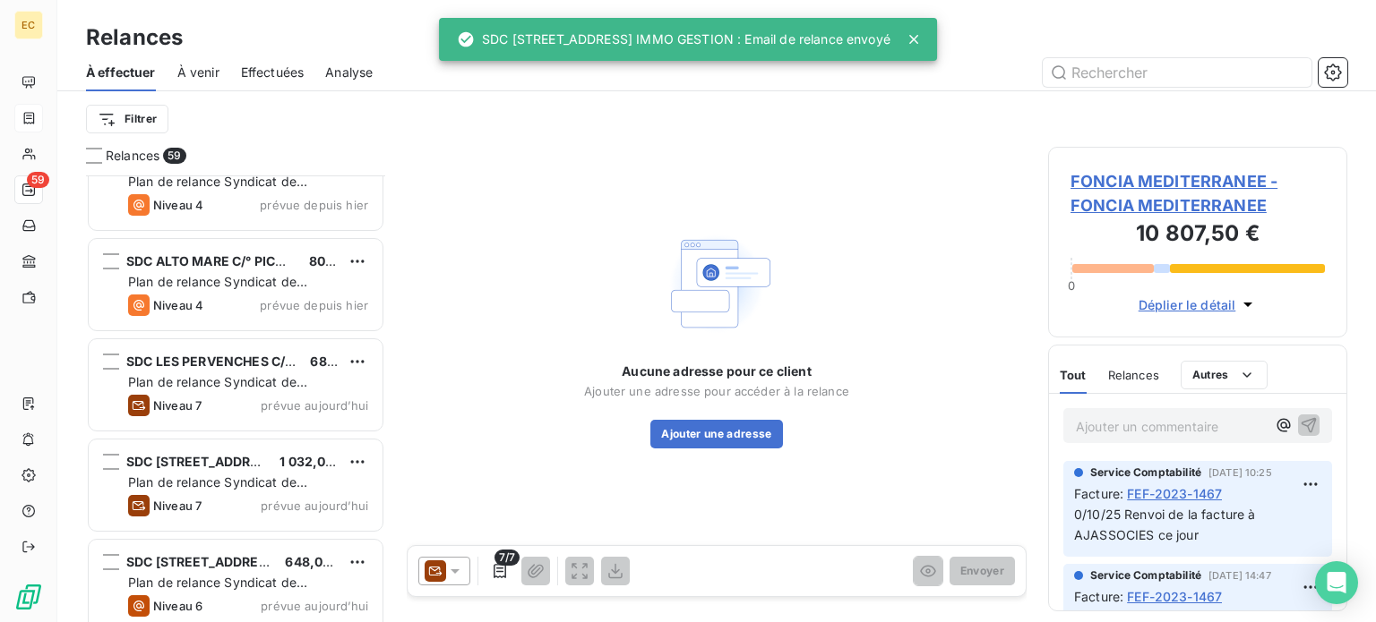
scroll to position [5195, 0]
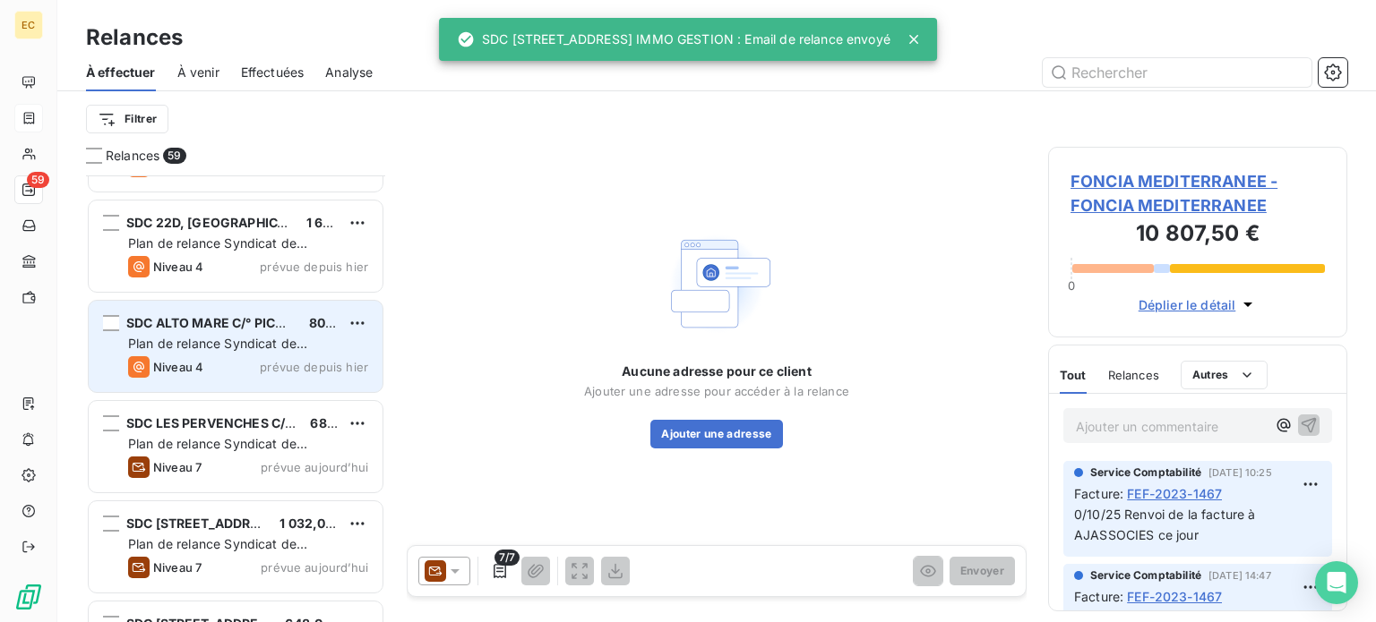
click at [241, 346] on span "Plan de relance Syndicat de copropriété" at bounding box center [217, 352] width 179 height 33
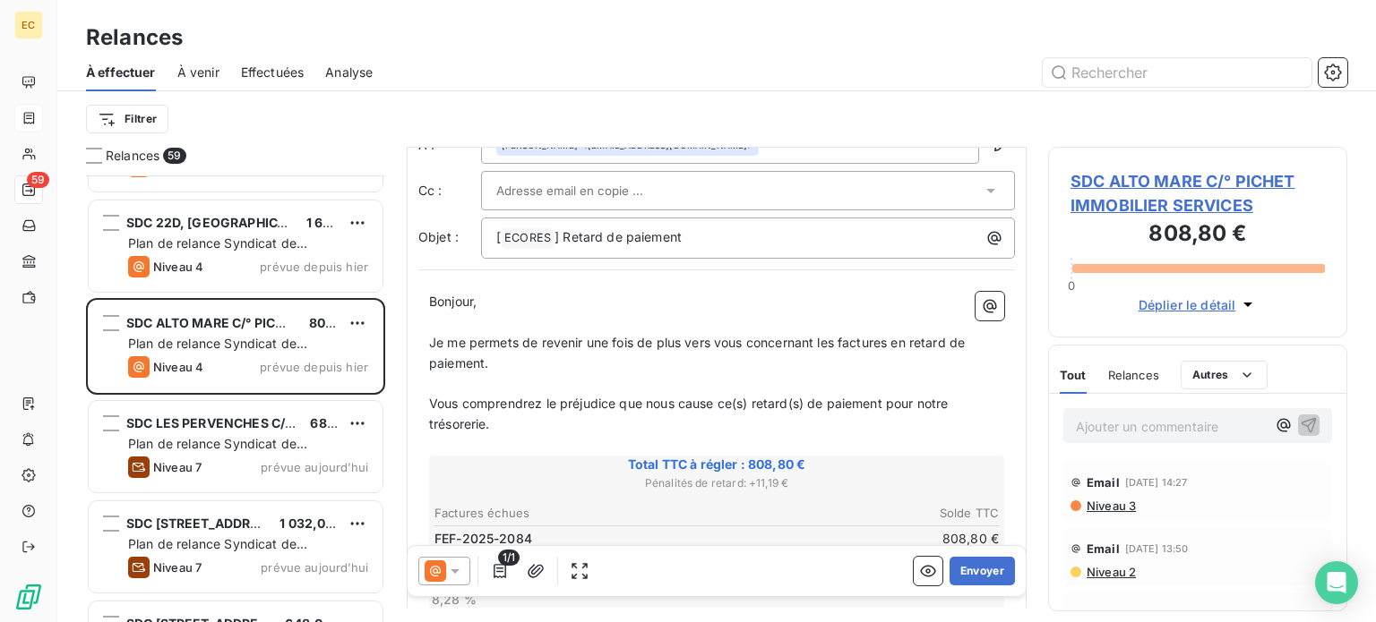
scroll to position [179, 0]
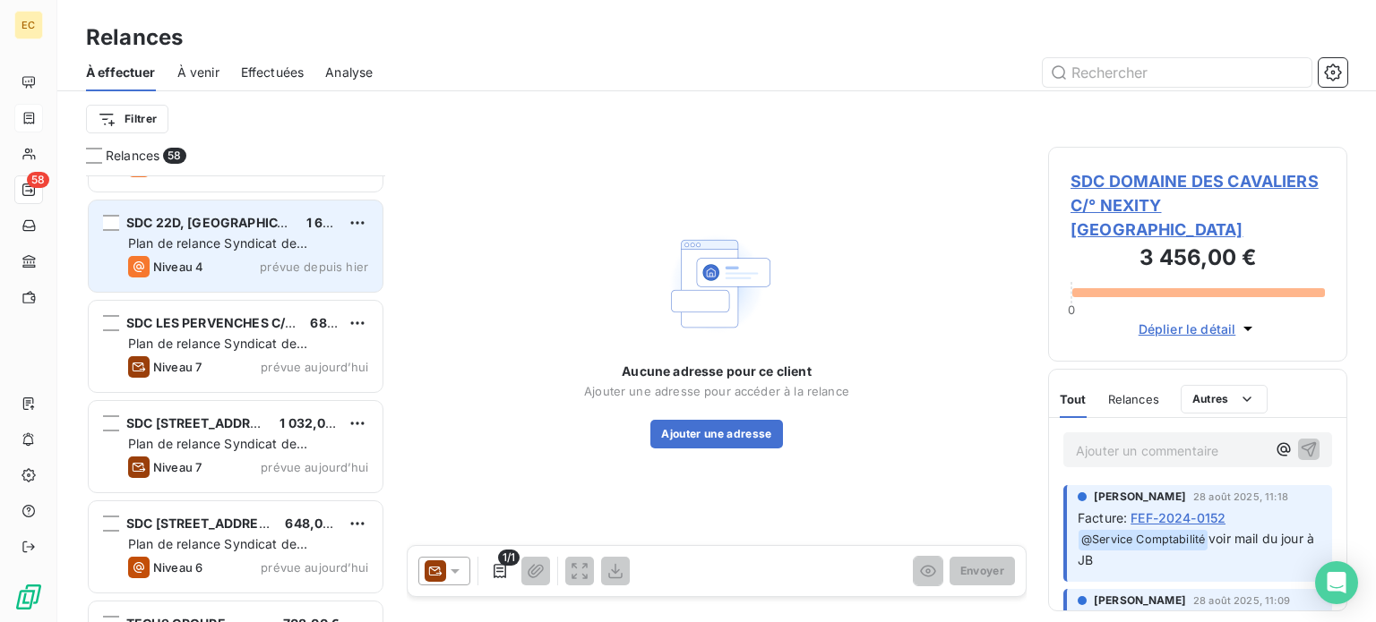
click at [239, 261] on div "Niveau 4 prévue depuis hier" at bounding box center [248, 266] width 240 height 21
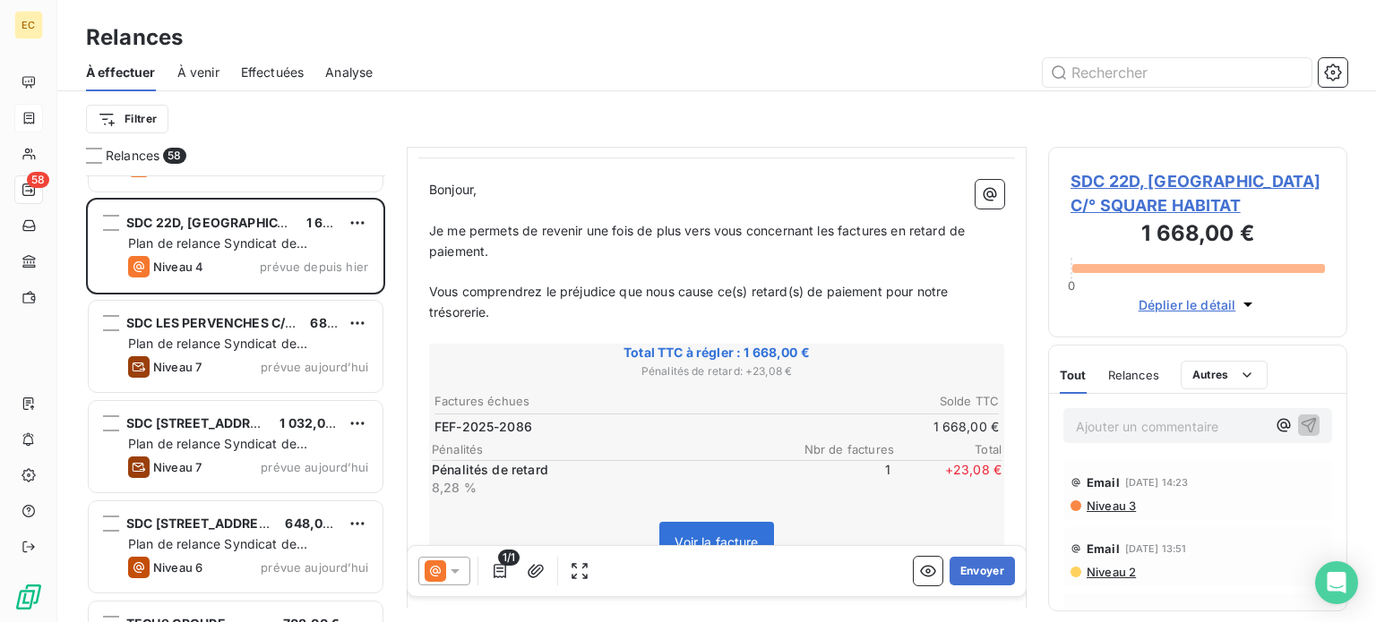
scroll to position [179, 0]
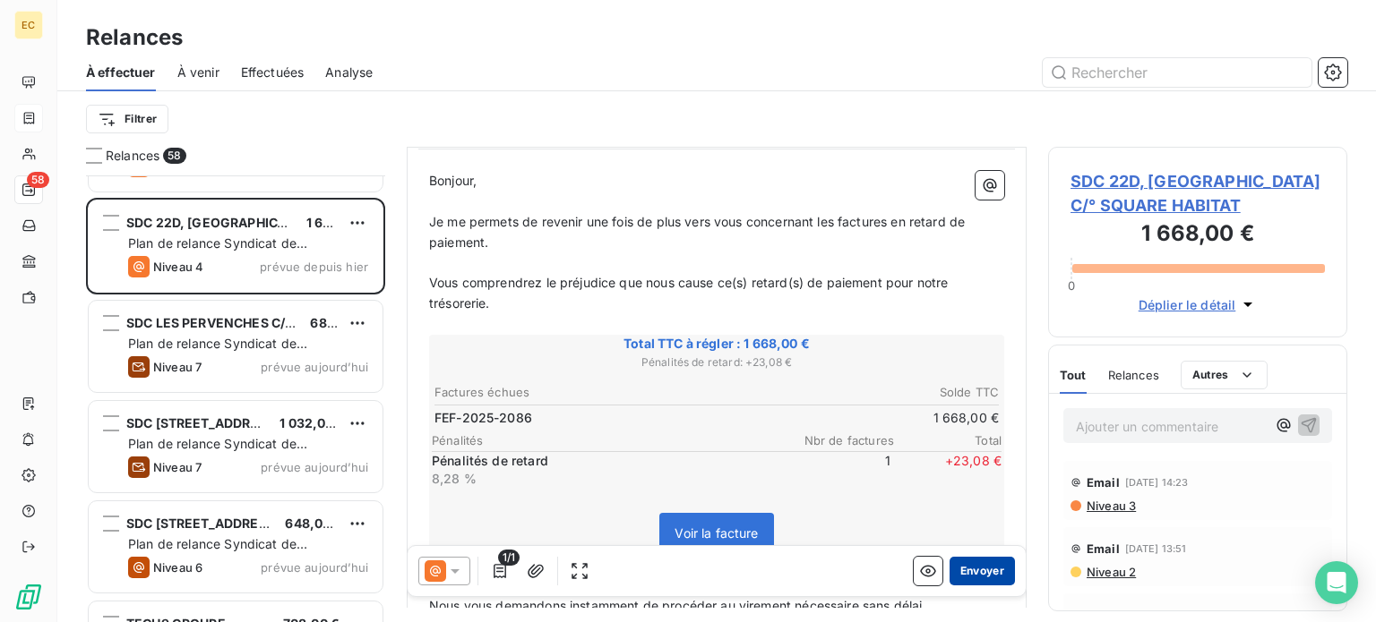
click at [960, 575] on button "Envoyer" at bounding box center [981, 571] width 65 height 29
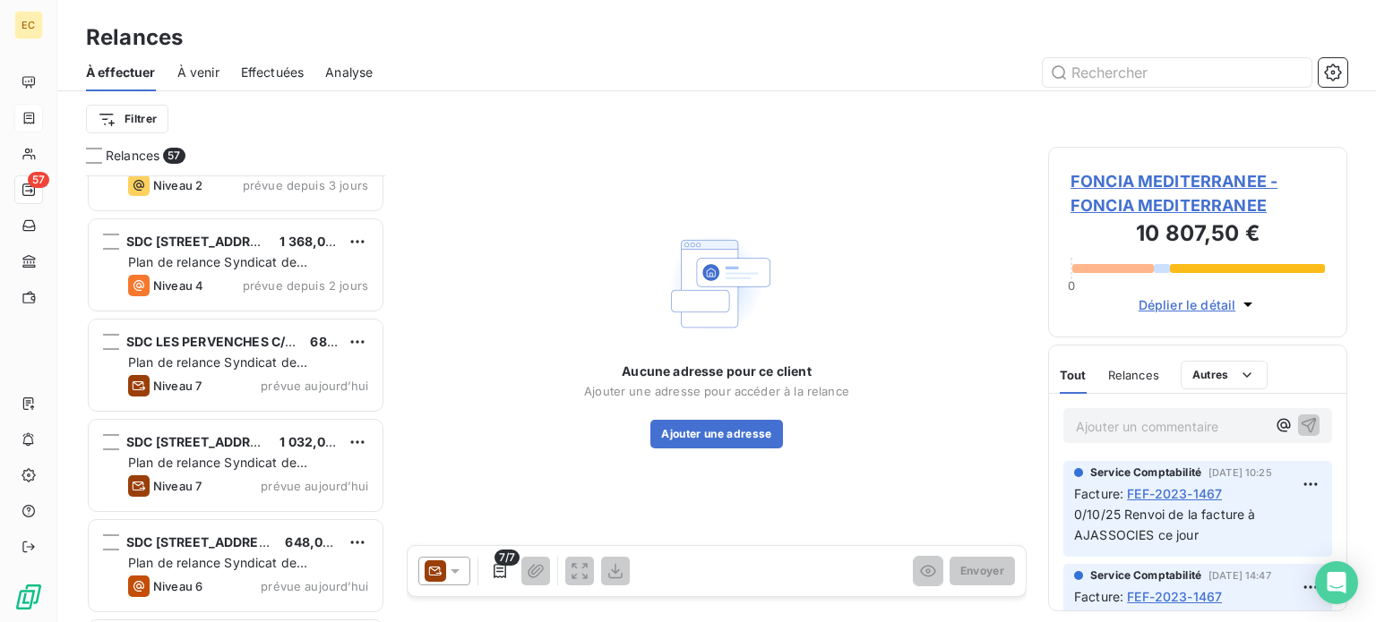
scroll to position [5016, 0]
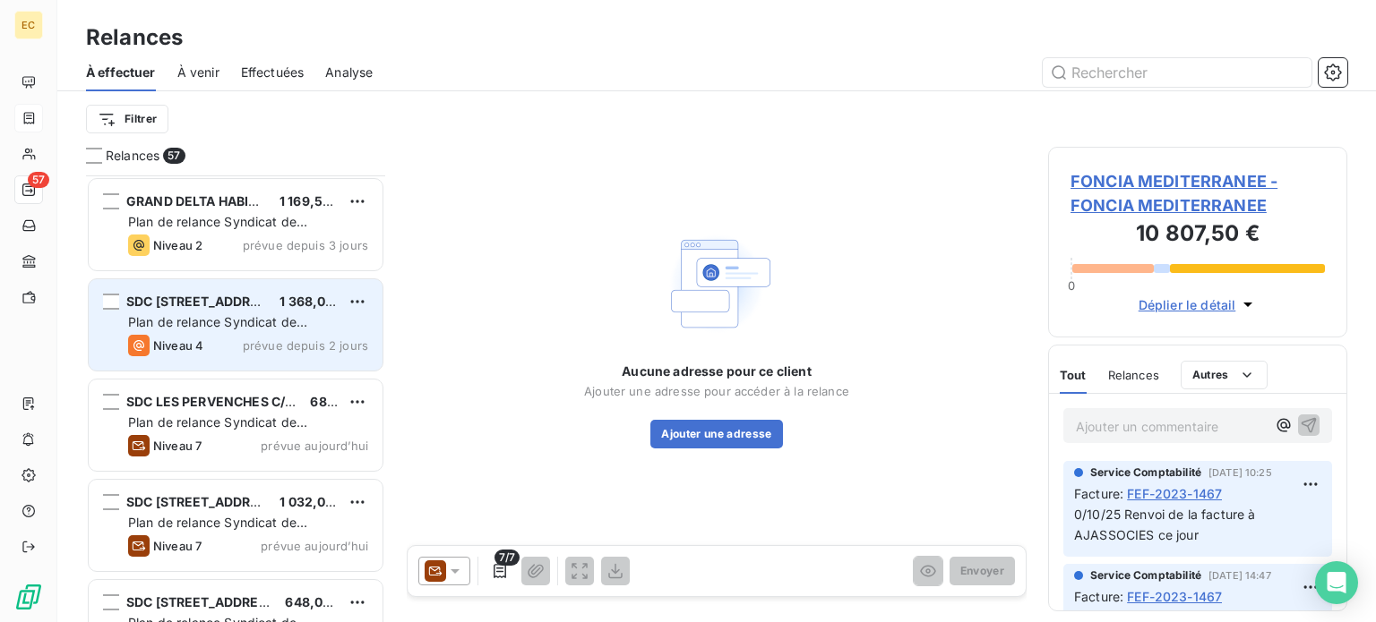
click at [238, 313] on div "Plan de relance Syndicat de copropriété" at bounding box center [248, 322] width 240 height 18
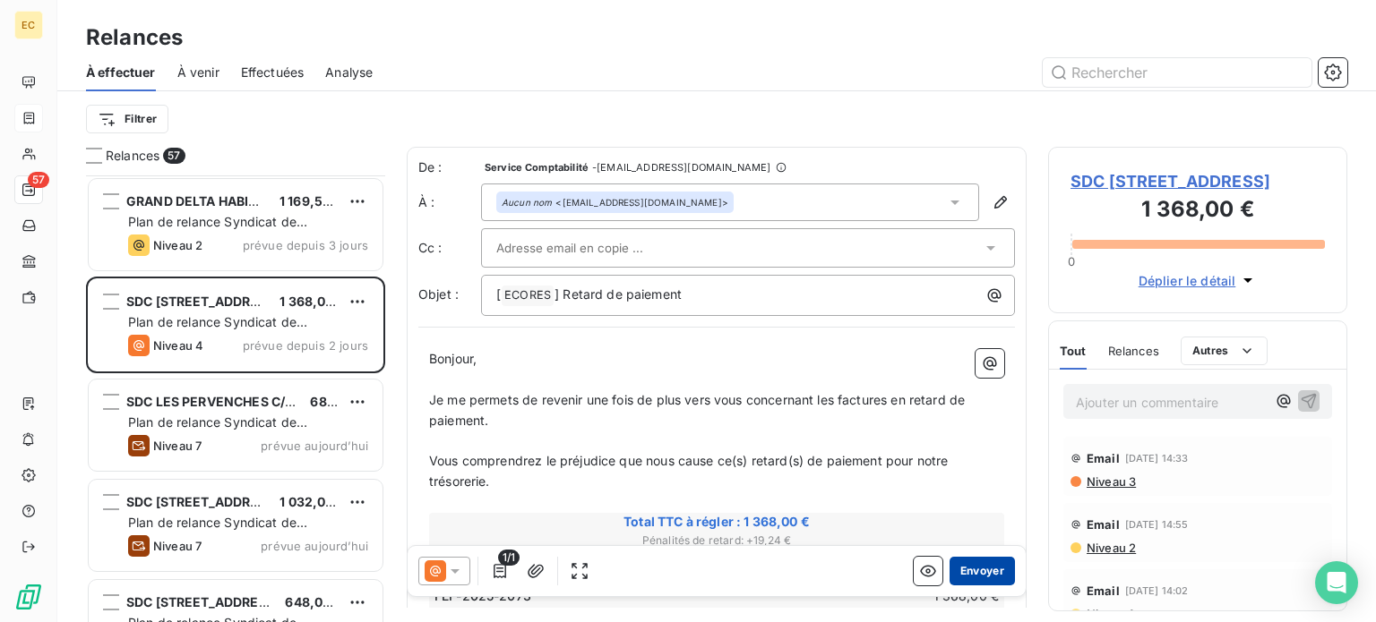
click at [972, 576] on button "Envoyer" at bounding box center [981, 571] width 65 height 29
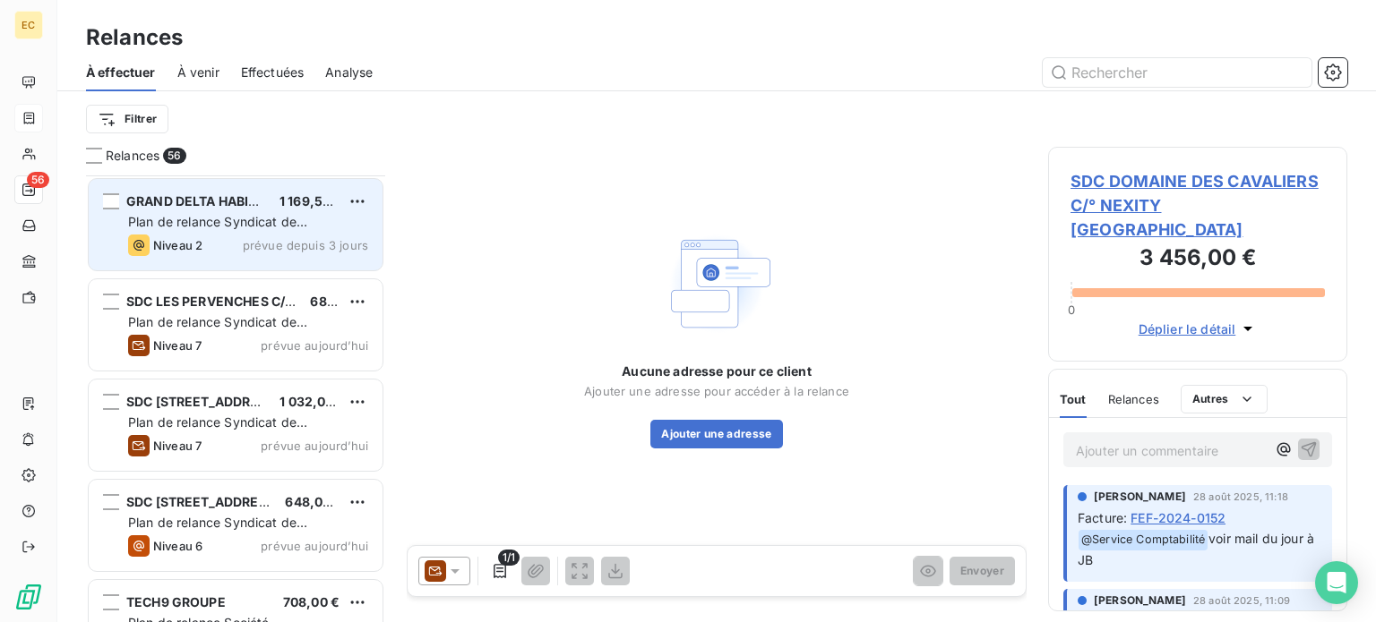
click at [195, 258] on div "GRAND DELTA HABITAT 1 169,50 € Plan de relance Syndicat de copropriété Niveau 2…" at bounding box center [236, 224] width 294 height 91
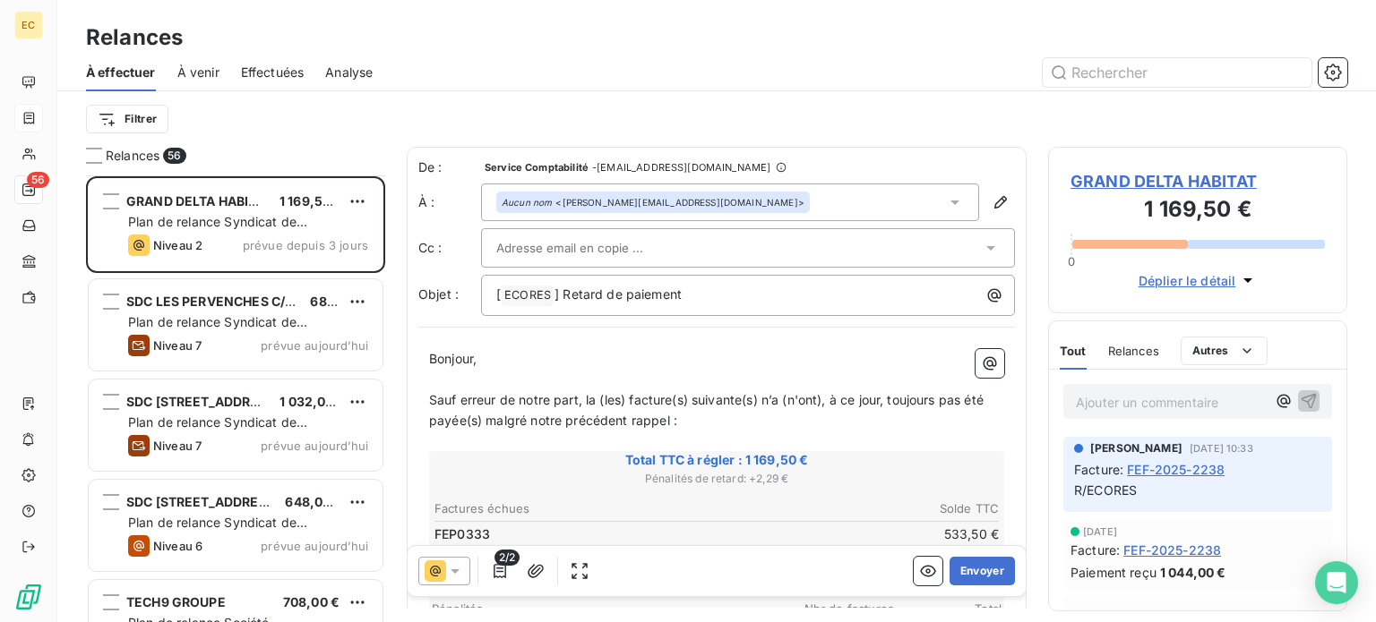
click at [1113, 185] on span "GRAND DELTA HABITAT" at bounding box center [1197, 181] width 254 height 24
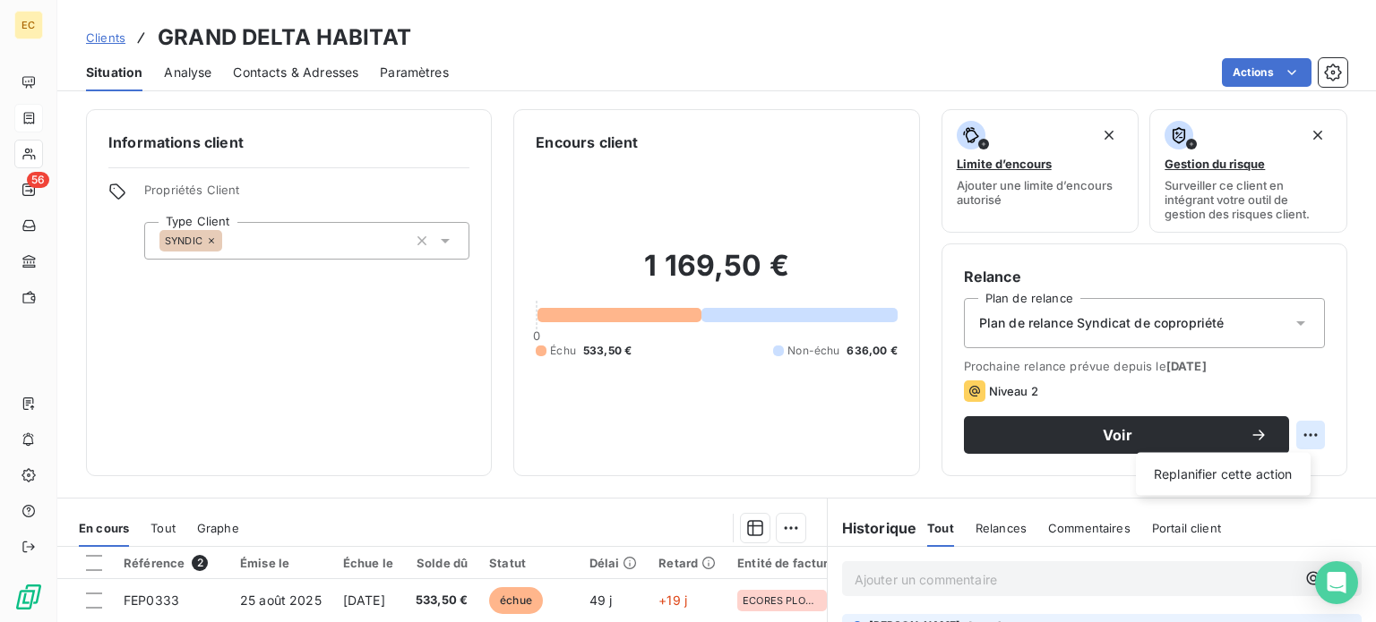
click at [1298, 436] on html "EC 56 Clients GRAND DELTA HABITAT Situation Analyse Contacts & Adresses Paramèt…" at bounding box center [688, 311] width 1376 height 622
click at [1245, 484] on div "Replanifier cette action" at bounding box center [1223, 474] width 160 height 29
select select "9"
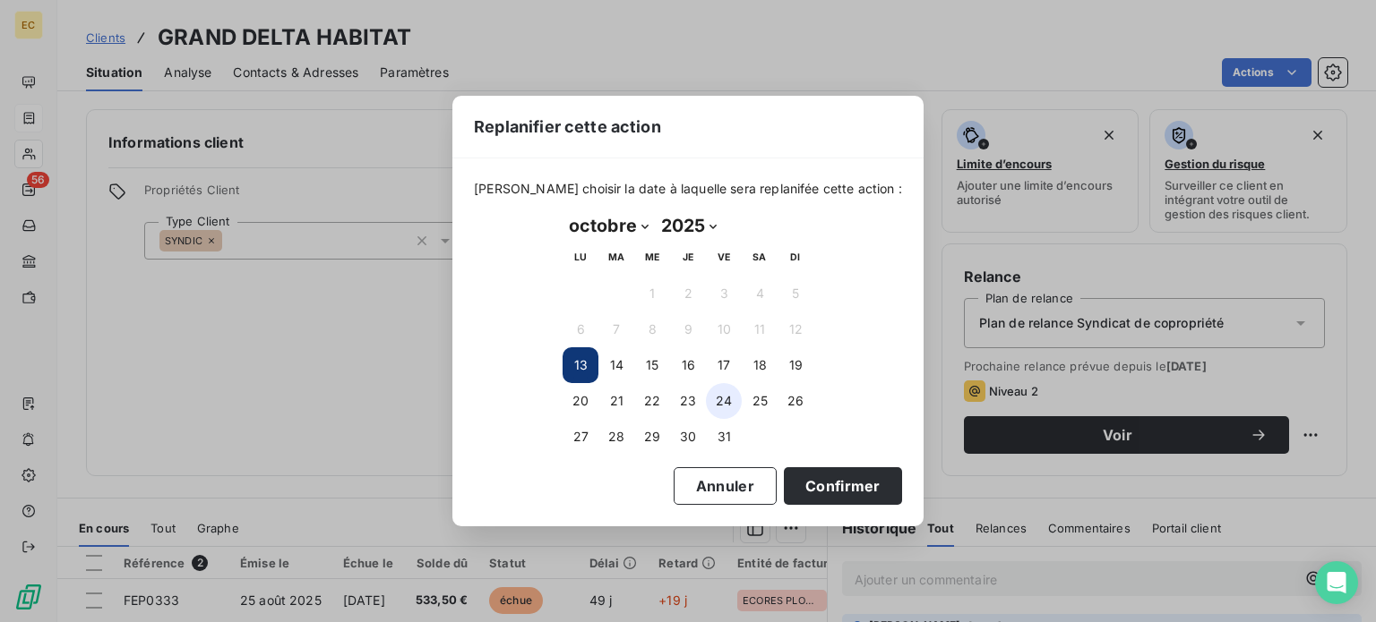
click at [717, 405] on button "24" at bounding box center [724, 401] width 36 height 36
click at [793, 479] on button "Confirmer" at bounding box center [843, 487] width 118 height 38
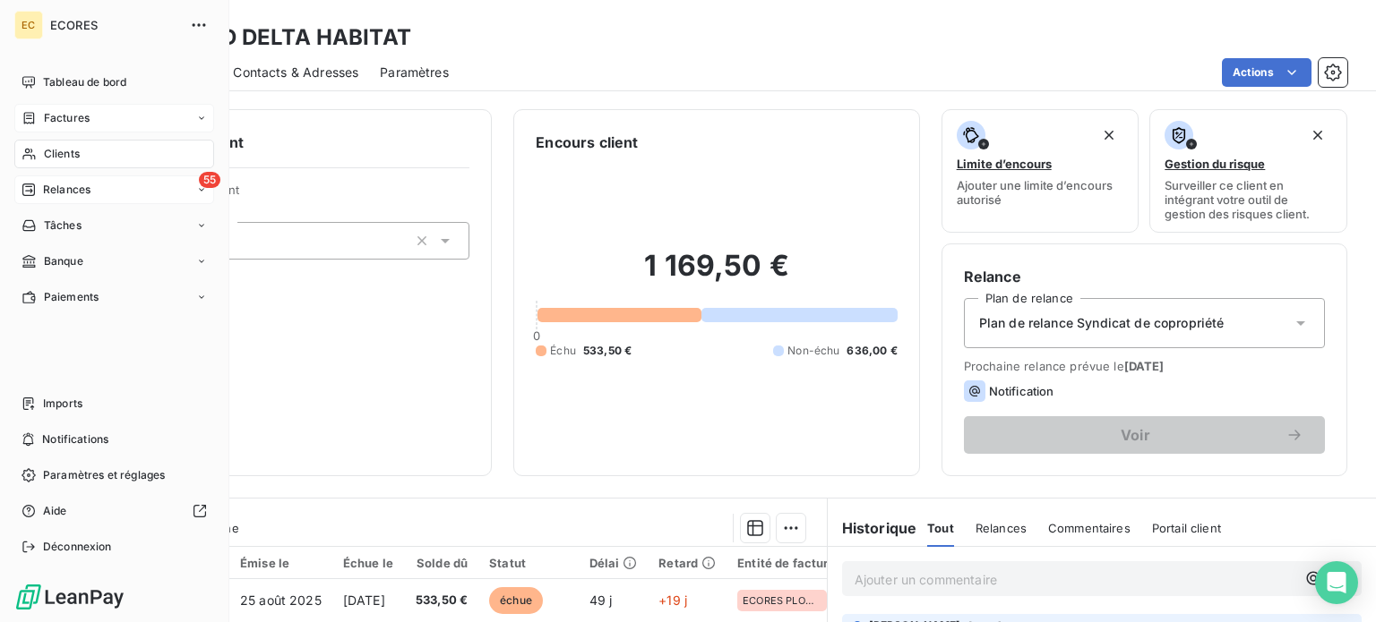
click at [55, 188] on span "Relances" at bounding box center [66, 190] width 47 height 16
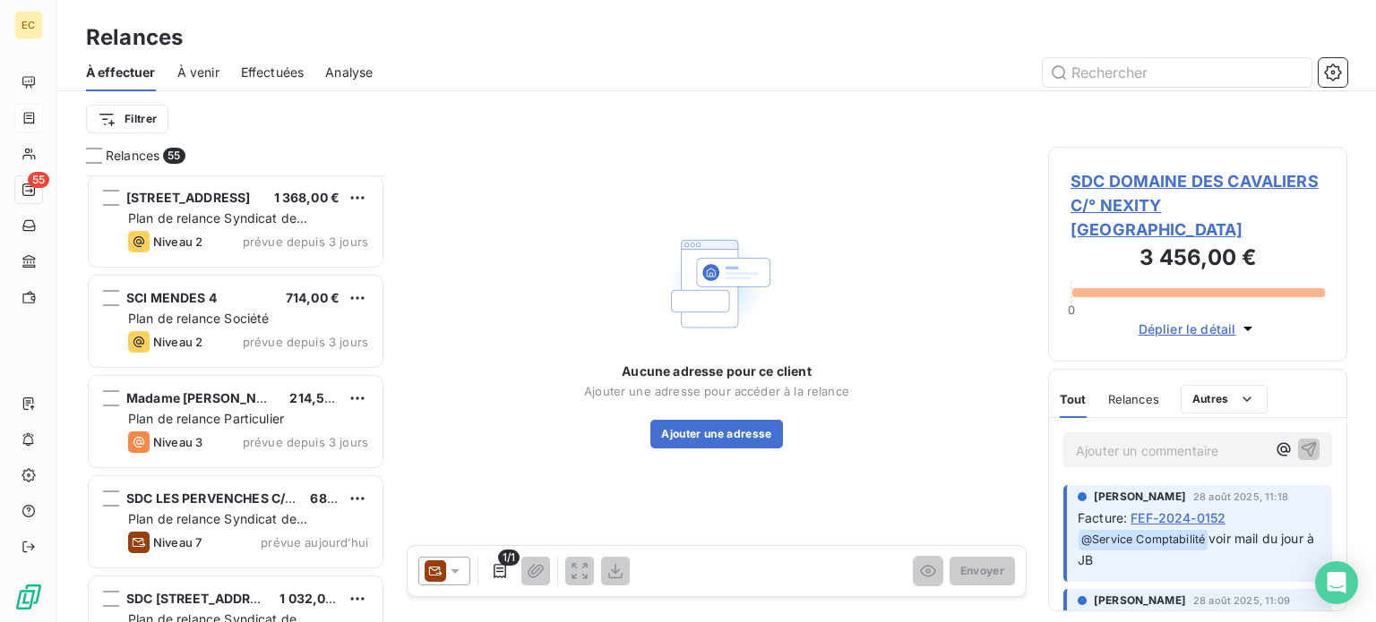
scroll to position [4712, 0]
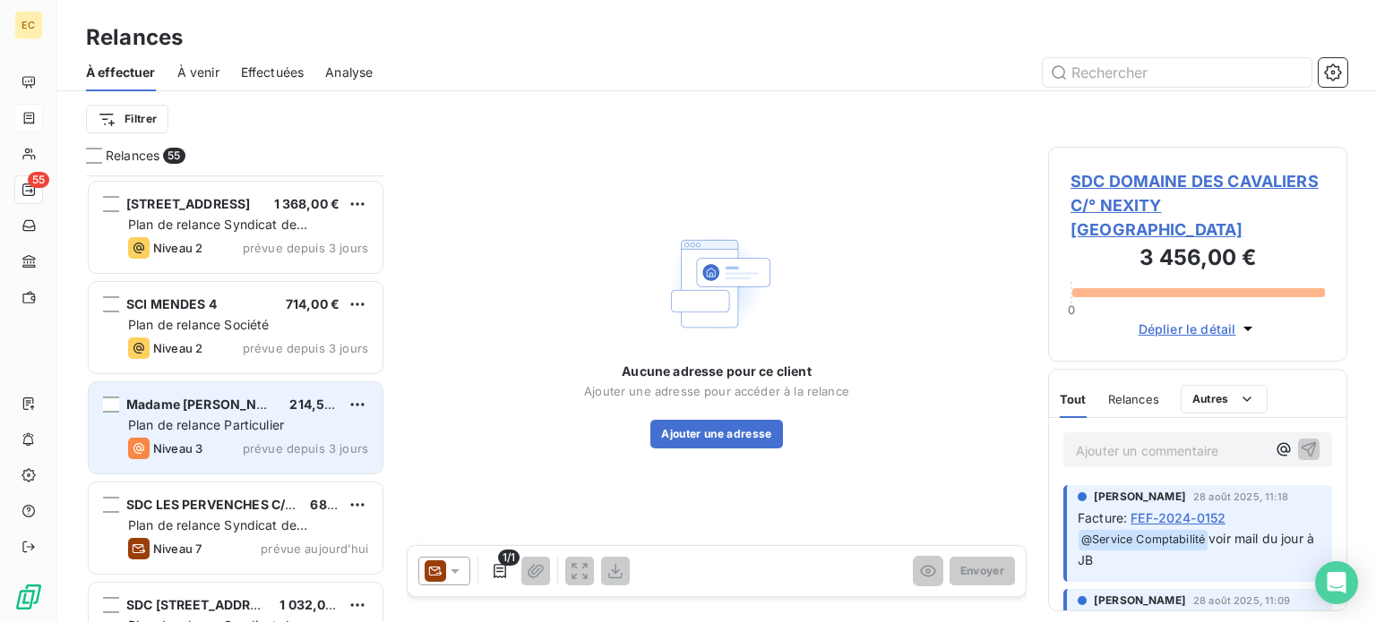
click at [235, 431] on span "Plan de relance Particulier" at bounding box center [206, 424] width 156 height 15
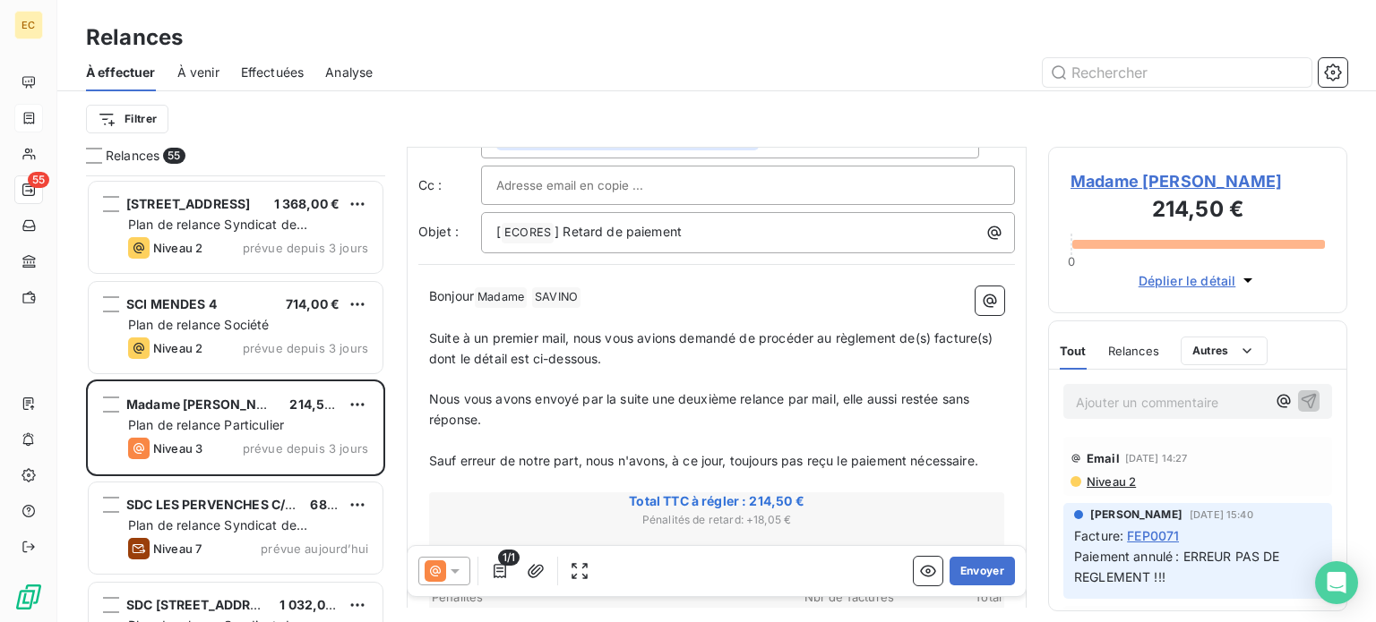
scroll to position [179, 0]
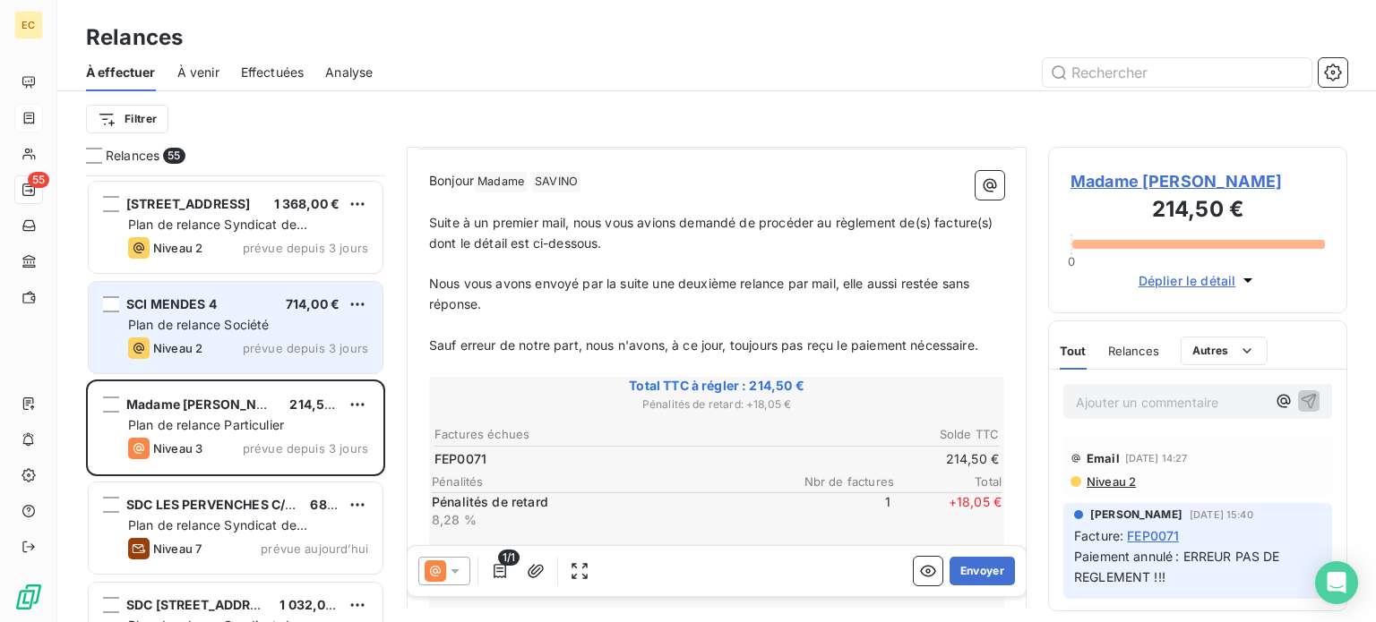
click at [208, 313] on div "SCI MENDES 4 714,00 € Plan de relance Société Niveau 2 prévue depuis 3 jours" at bounding box center [236, 327] width 294 height 91
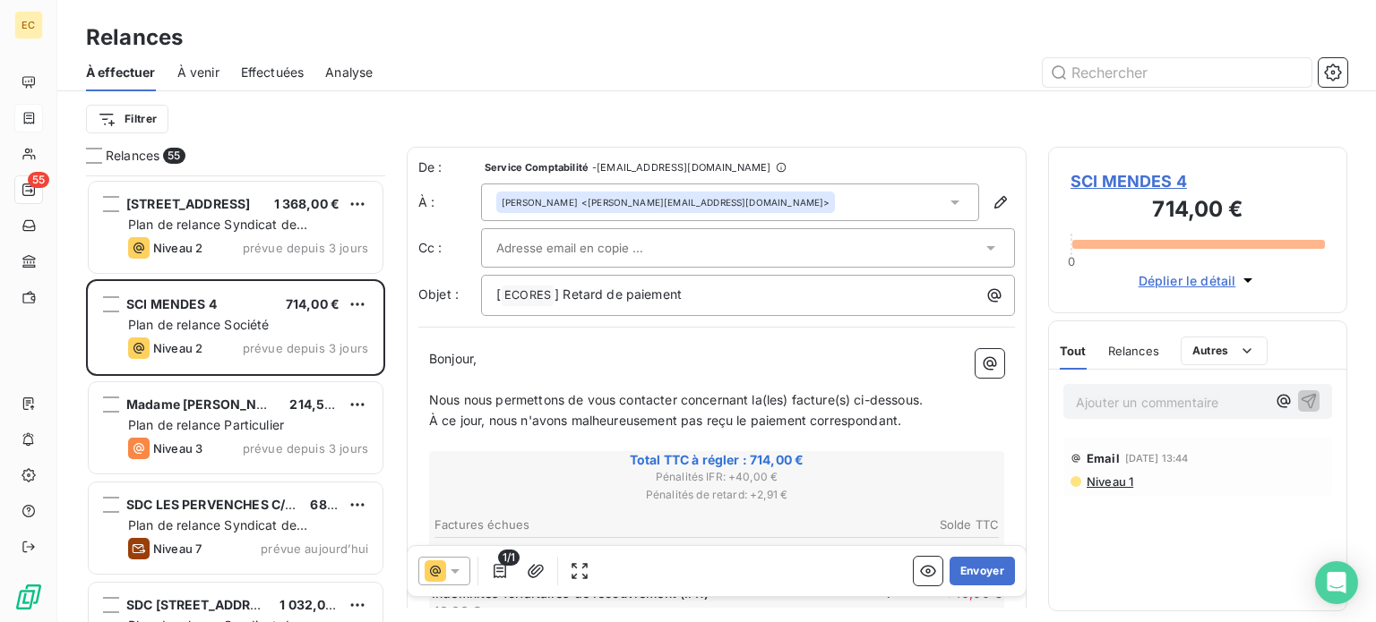
click at [1127, 181] on span "SCI MENDES 4" at bounding box center [1197, 181] width 254 height 24
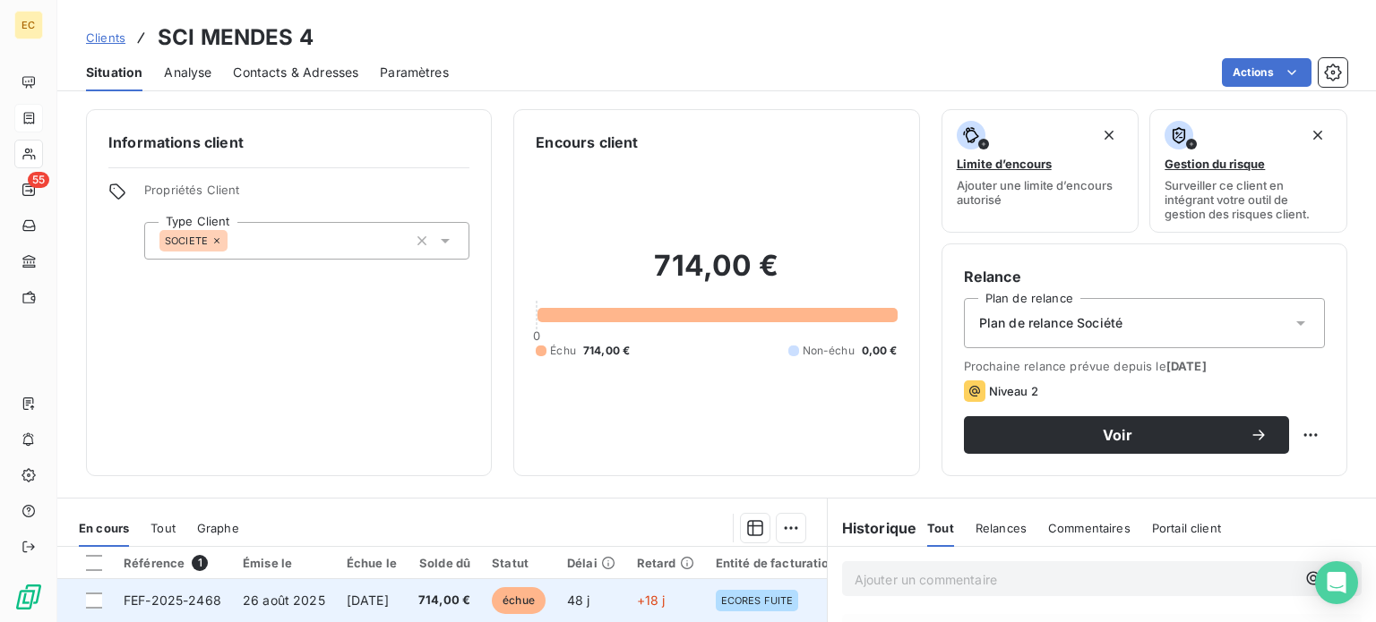
click at [213, 603] on span "FEF-2025-2468" at bounding box center [173, 600] width 98 height 15
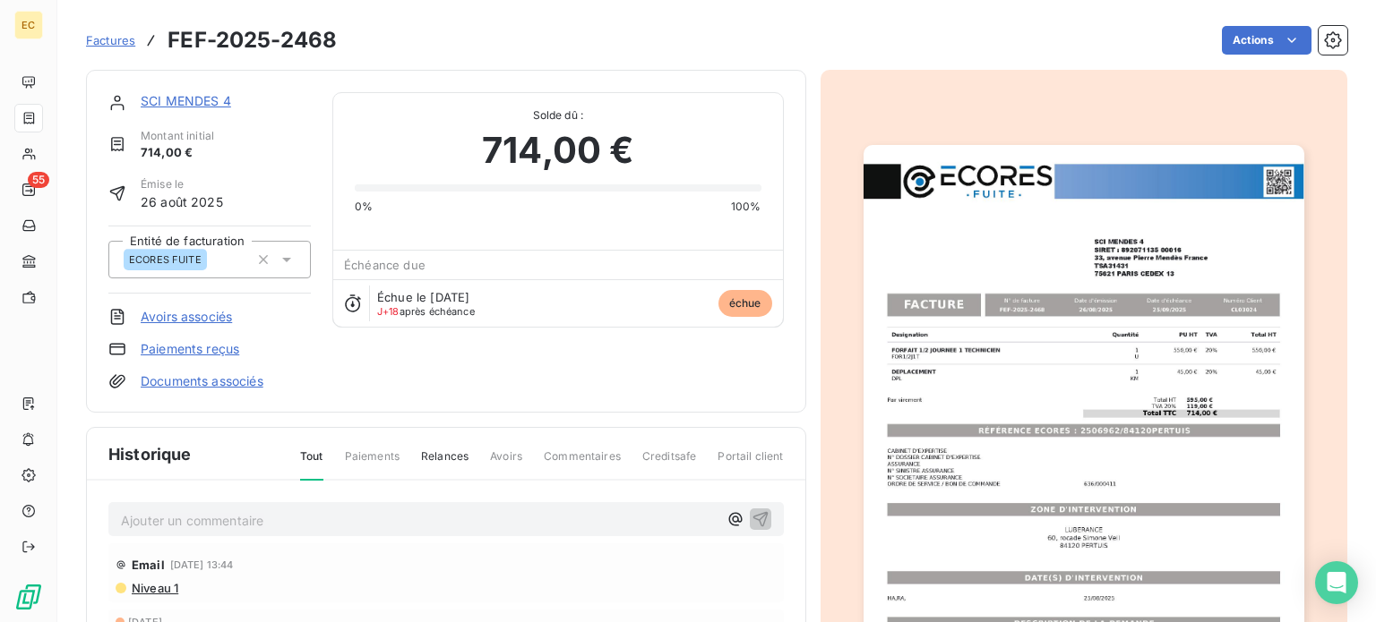
click at [190, 100] on link "SCI MENDES 4" at bounding box center [186, 100] width 90 height 15
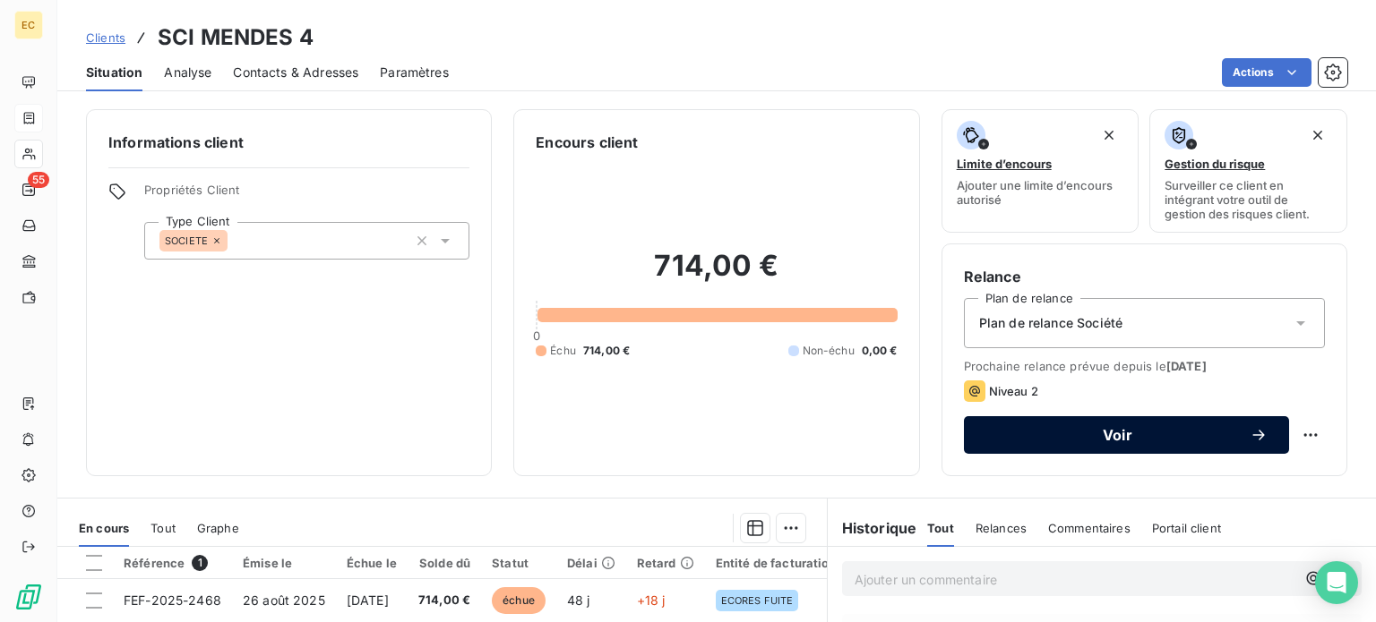
click at [1018, 435] on span "Voir" at bounding box center [1117, 435] width 264 height 14
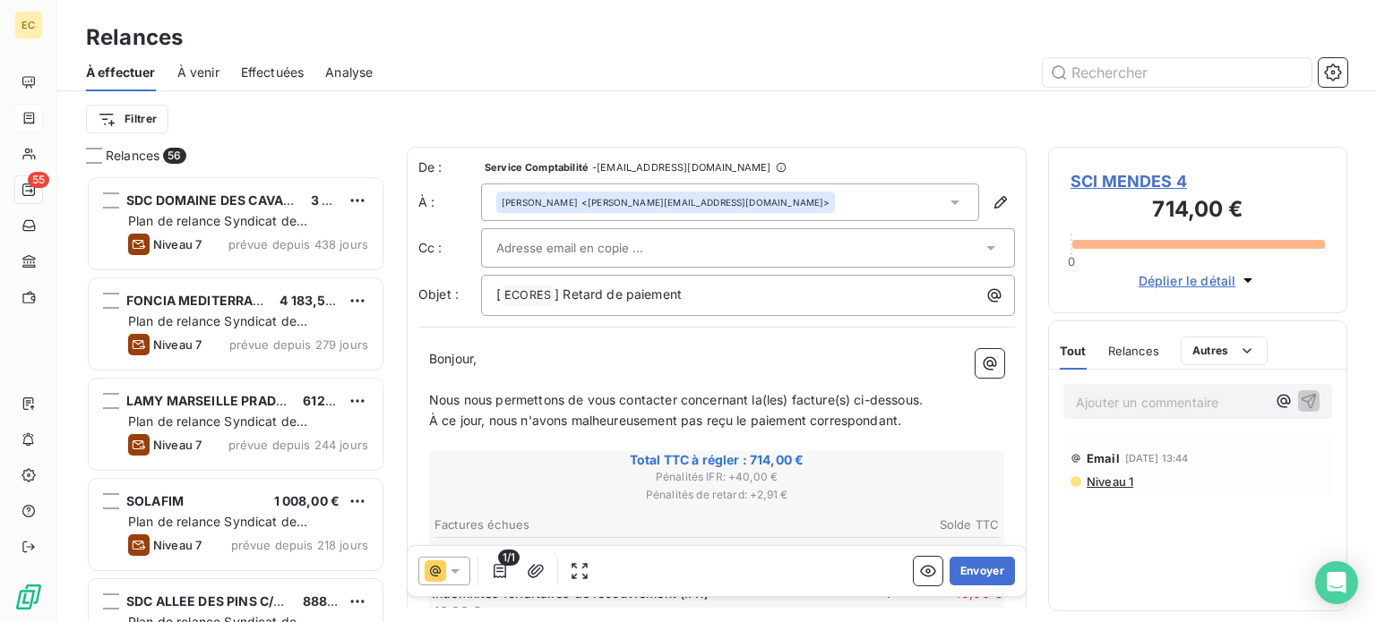
scroll to position [433, 285]
click at [965, 575] on button "Envoyer" at bounding box center [981, 571] width 65 height 29
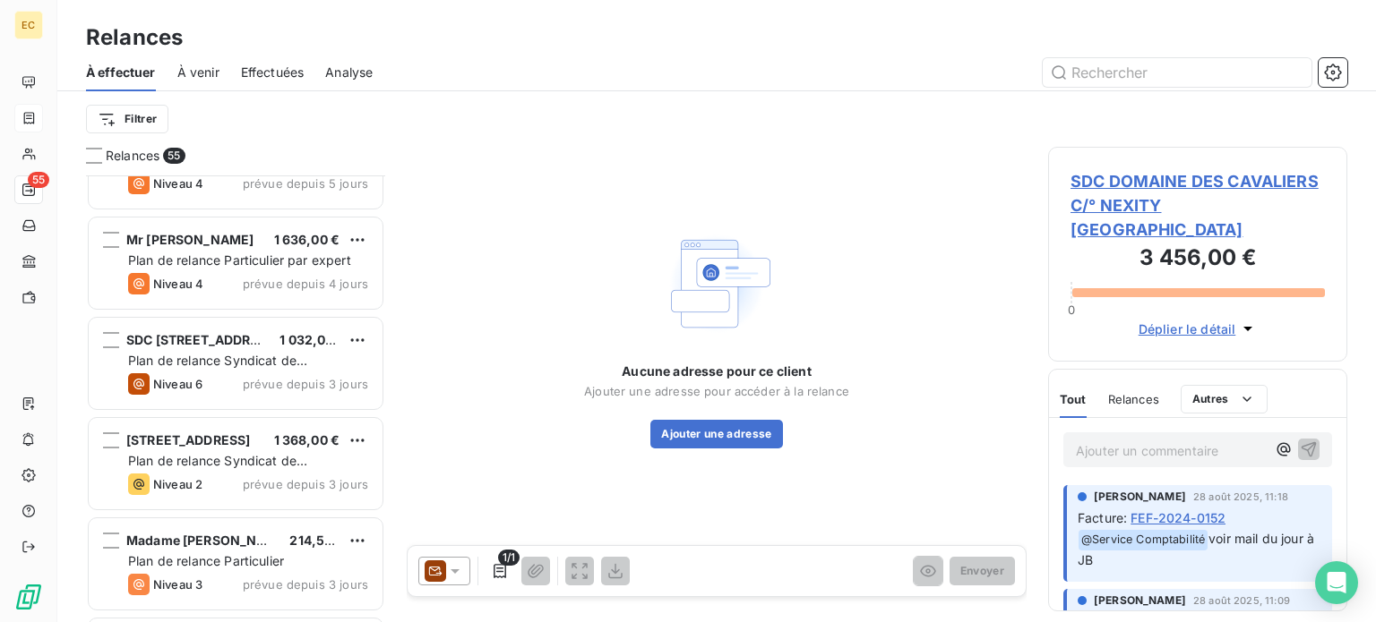
scroll to position [4568, 0]
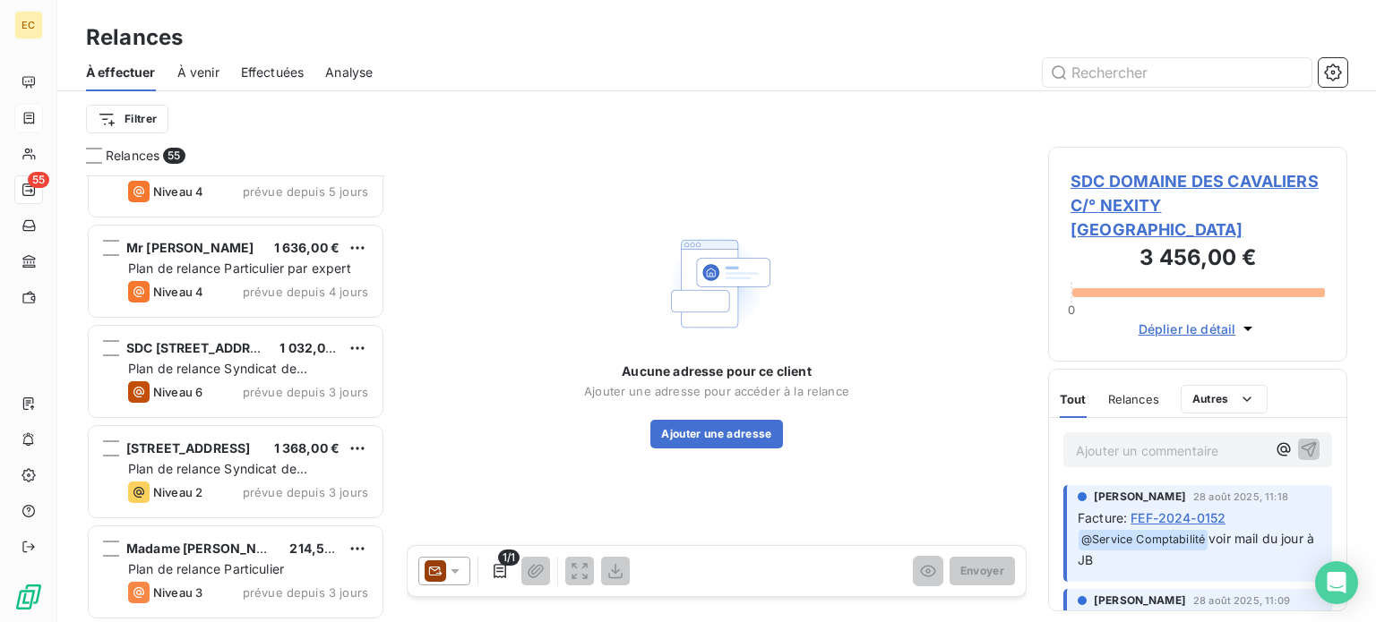
click at [266, 448] on div "[STREET_ADDRESS] €" at bounding box center [248, 449] width 240 height 16
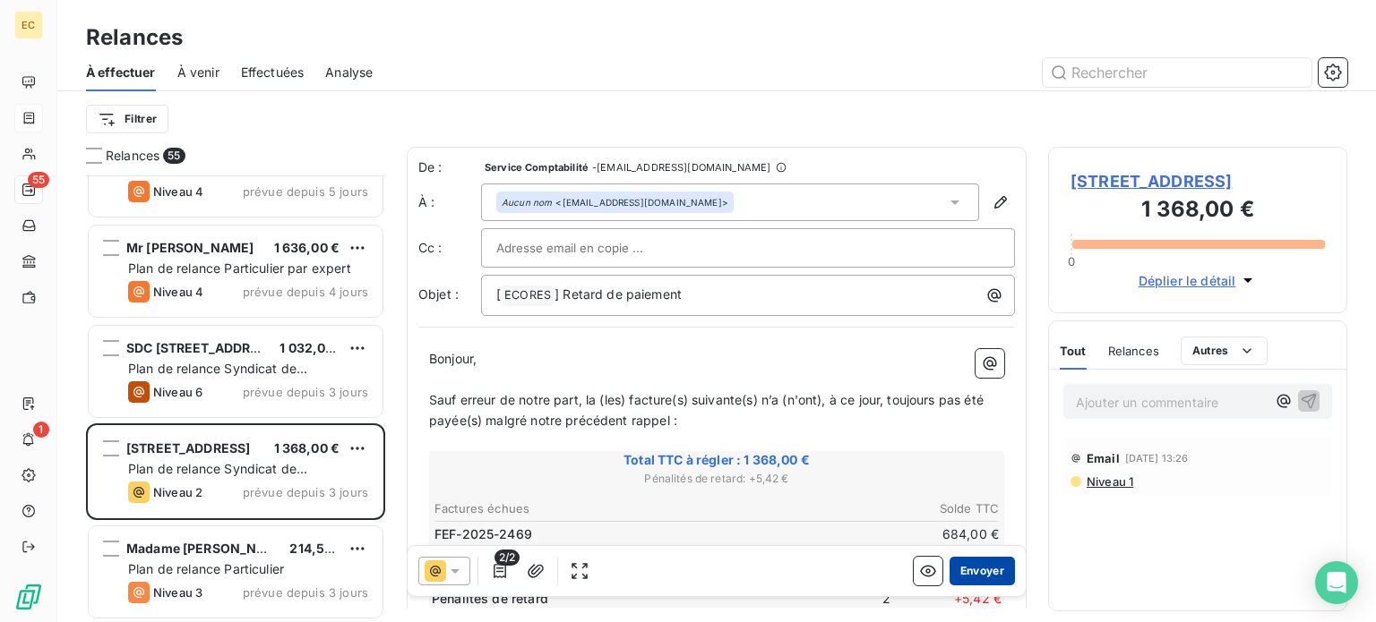
click at [965, 576] on button "Envoyer" at bounding box center [981, 571] width 65 height 29
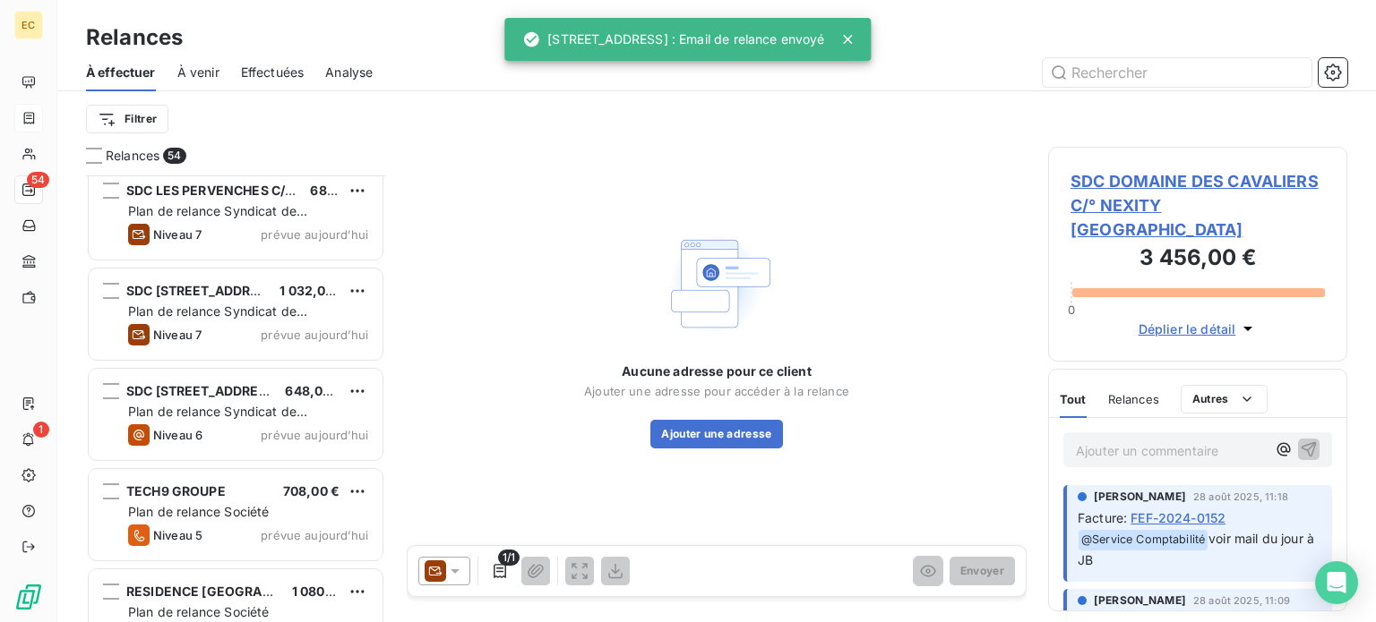
scroll to position [4970, 0]
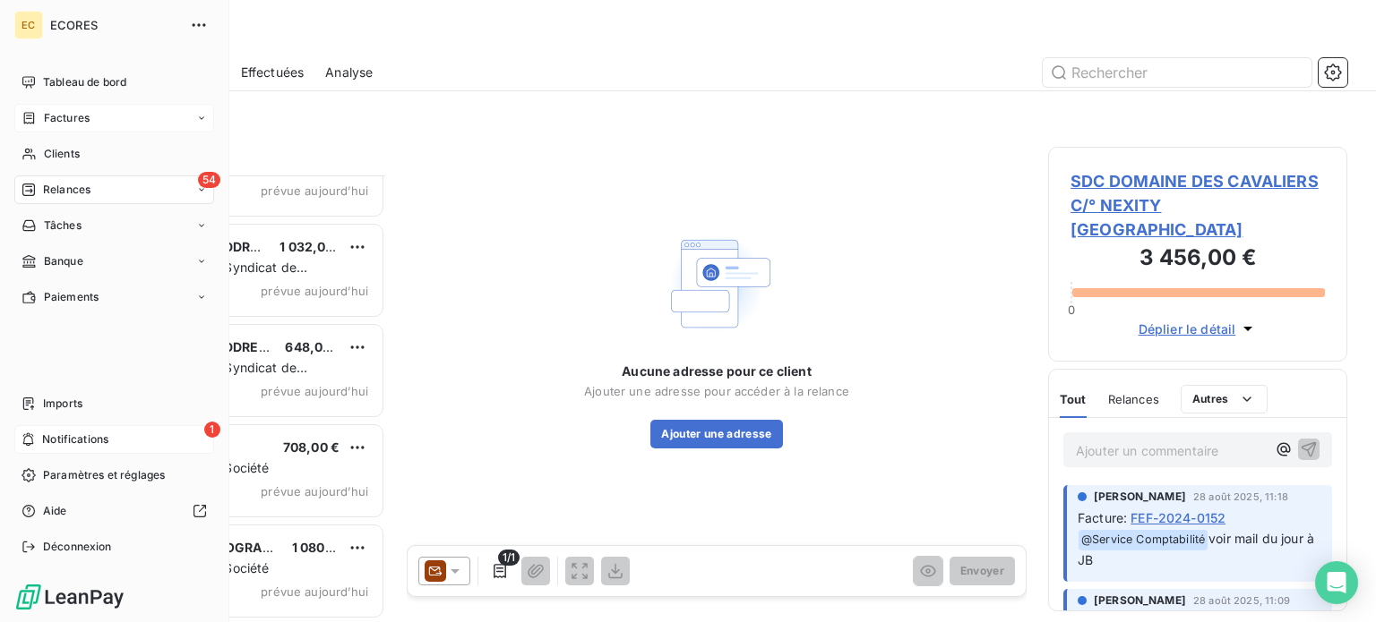
click at [77, 438] on span "Notifications" at bounding box center [75, 440] width 66 height 16
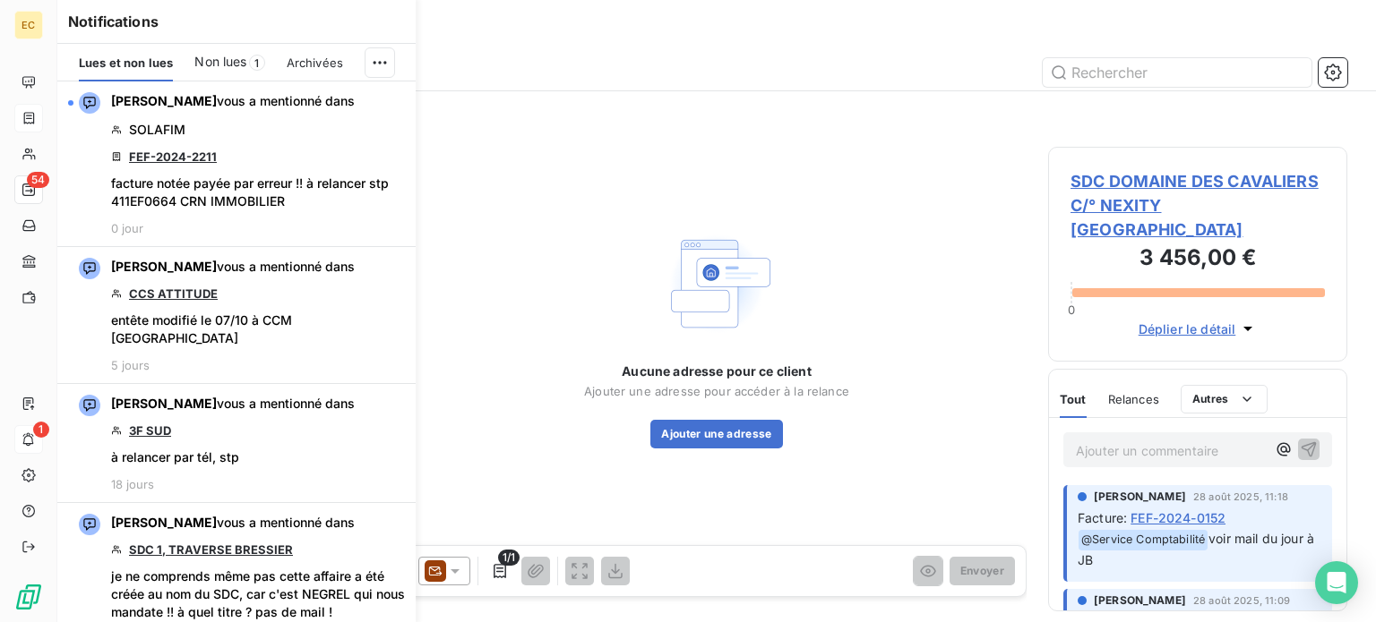
scroll to position [433, 285]
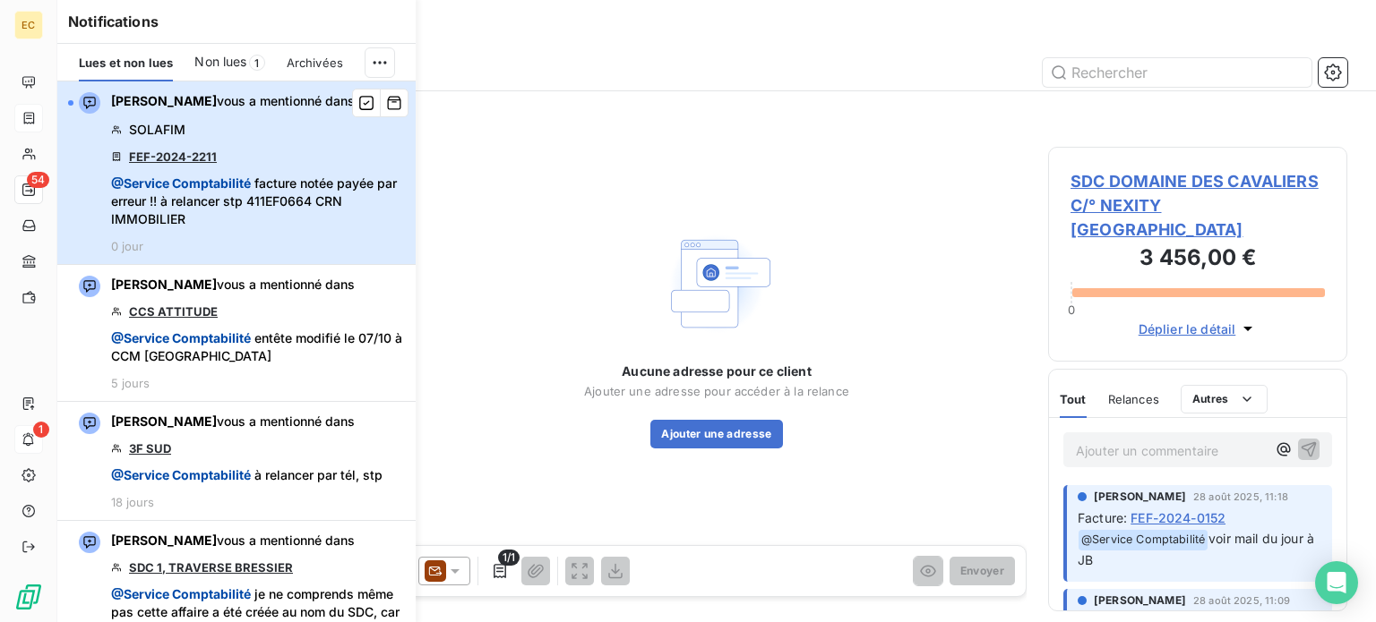
click at [268, 163] on div "[PERSON_NAME] vous a mentionné dans SOLAFIM FEF-2024-2211 @ Service Comptabilit…" at bounding box center [258, 172] width 294 height 161
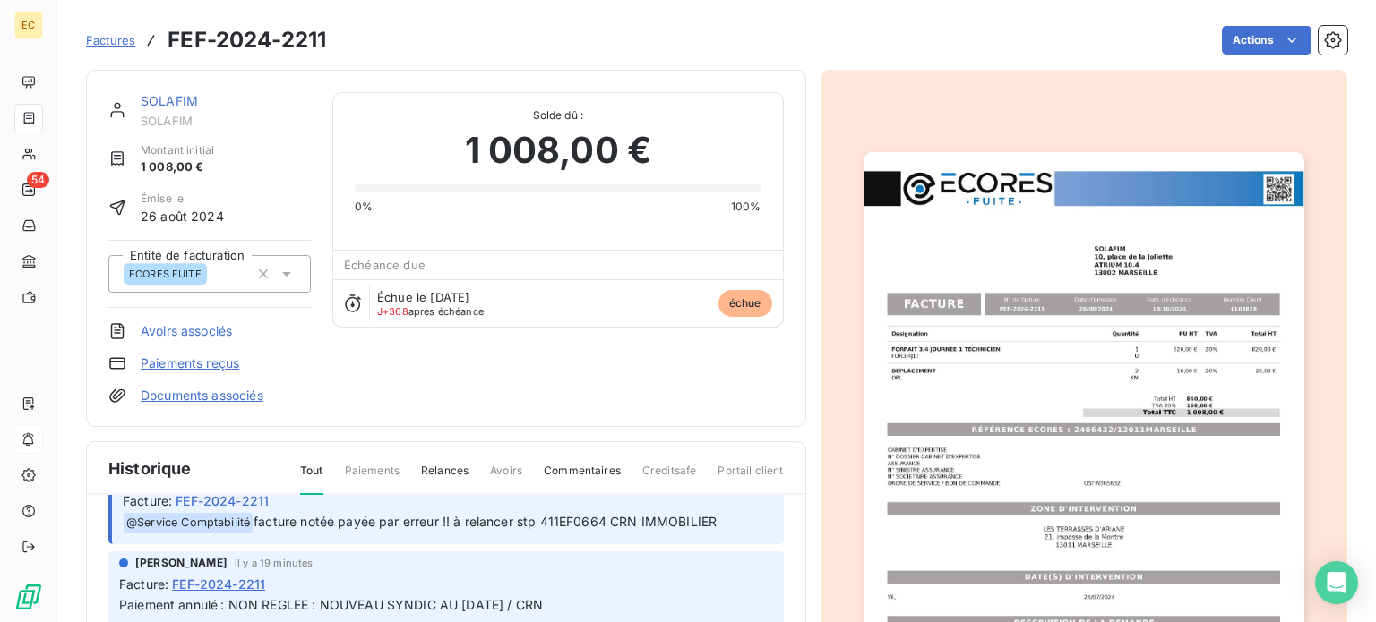
click at [176, 107] on link "SOLAFIM" at bounding box center [169, 100] width 57 height 15
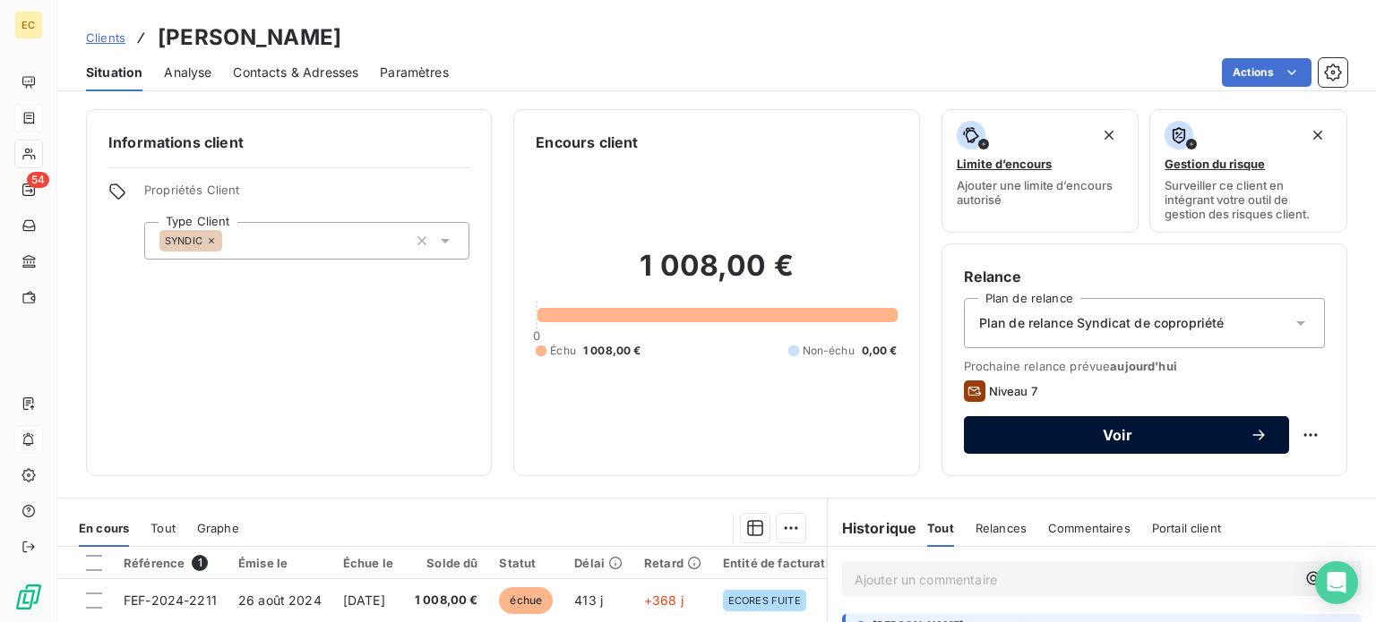
click at [1094, 442] on span "Voir" at bounding box center [1117, 435] width 264 height 14
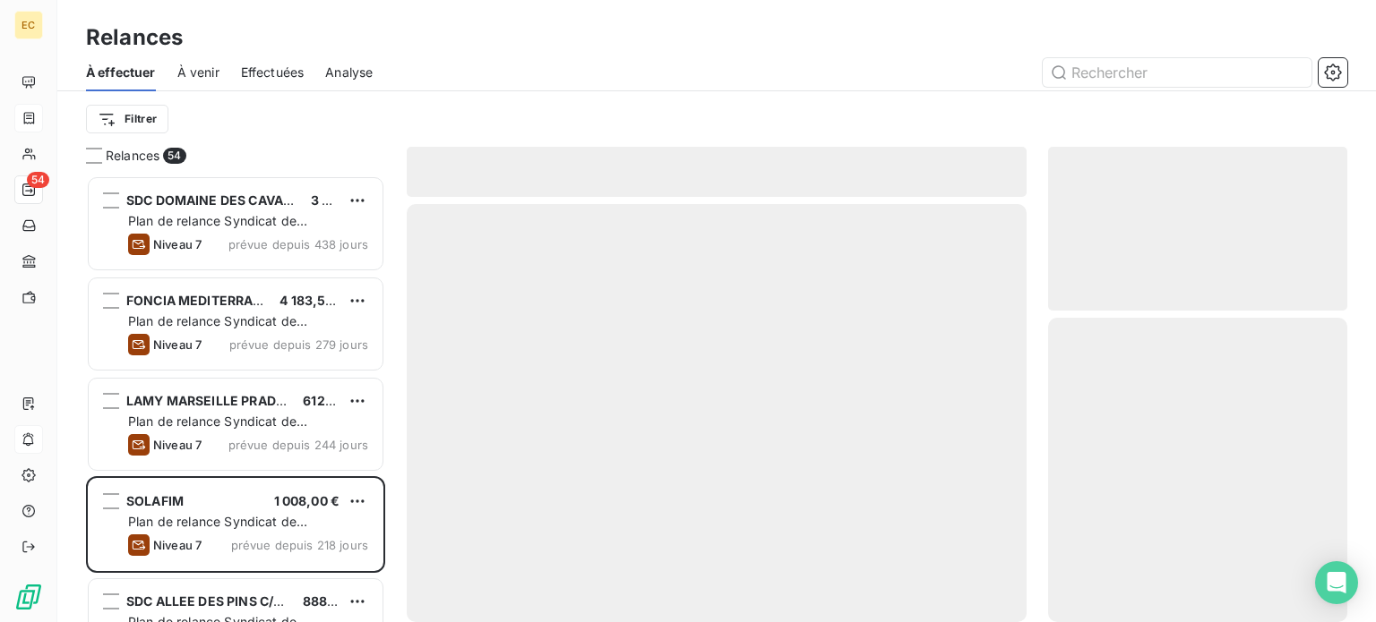
scroll to position [433, 285]
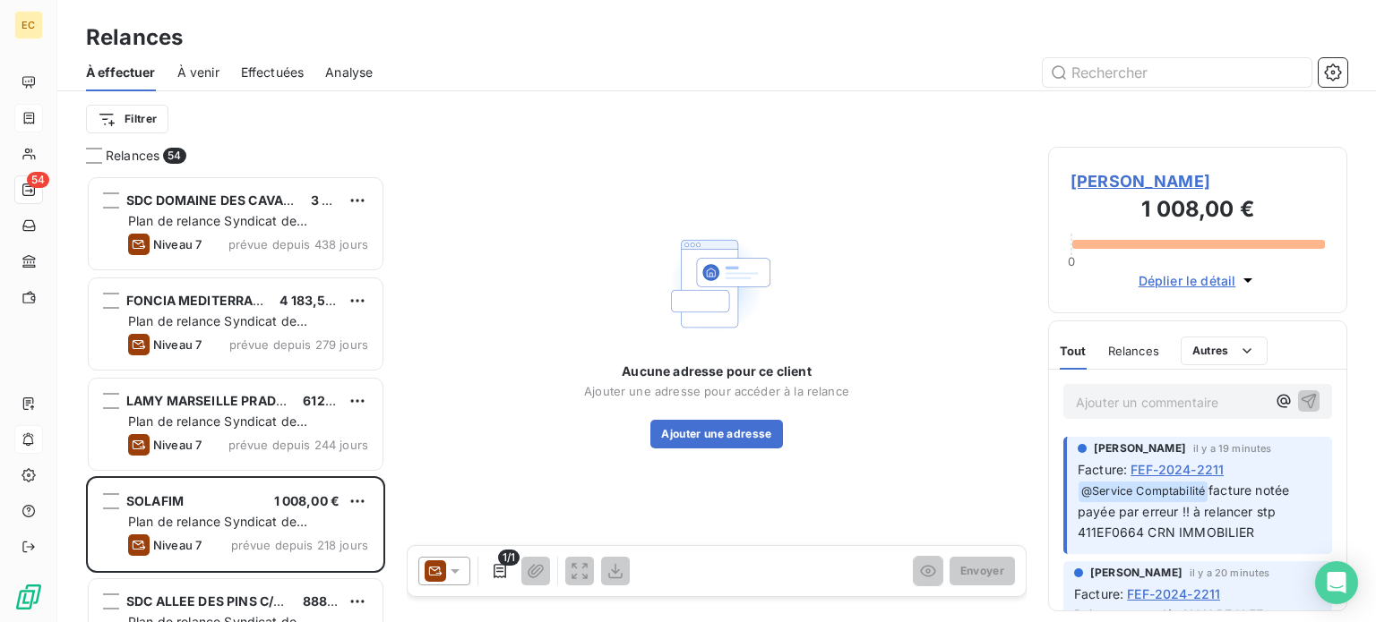
click at [452, 570] on icon at bounding box center [455, 572] width 9 height 4
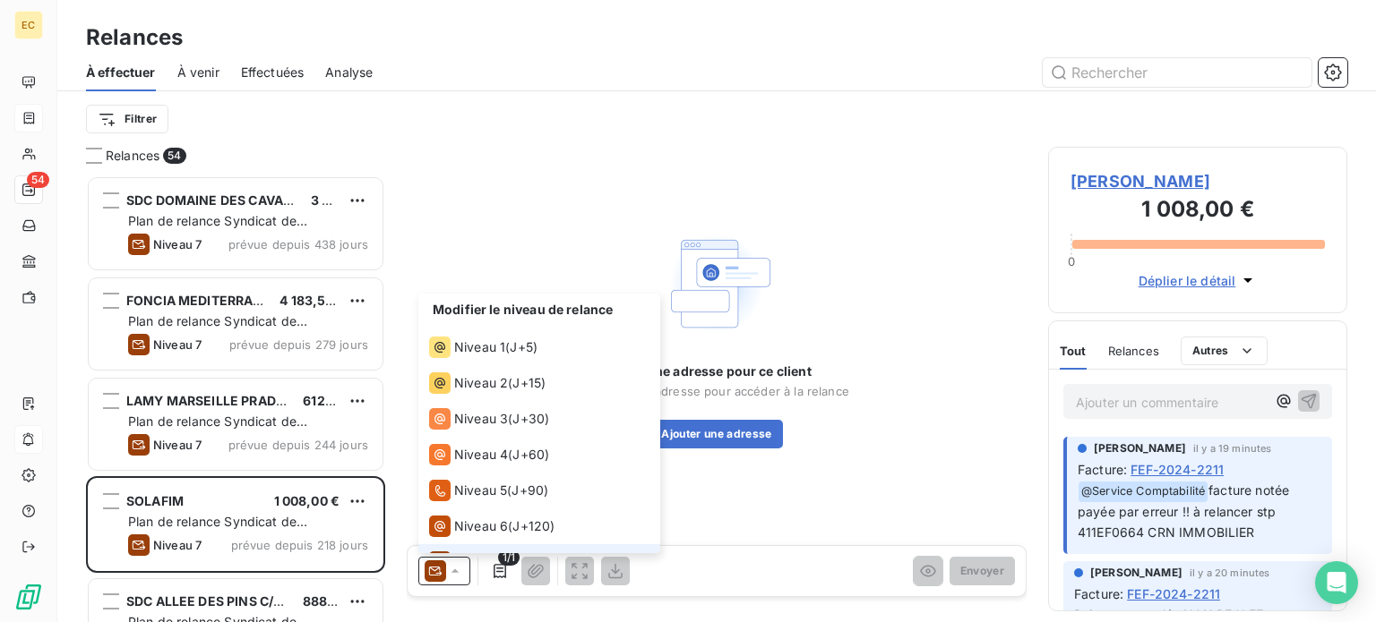
scroll to position [26, 0]
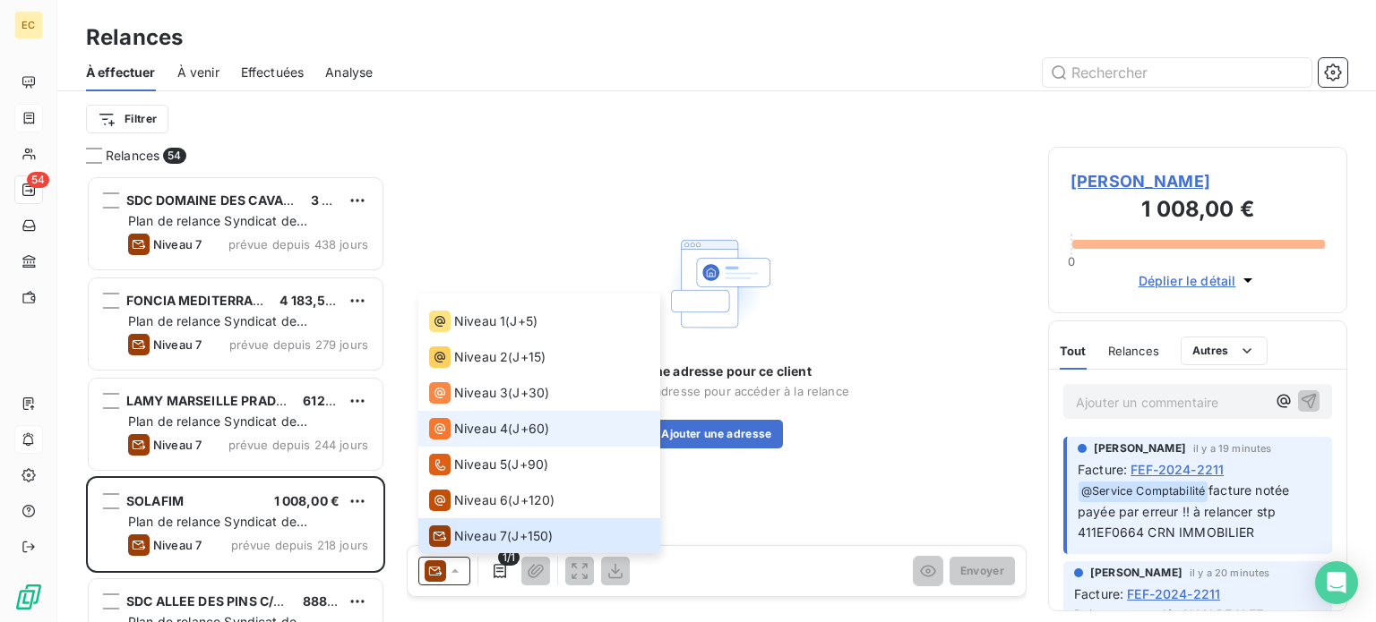
click at [461, 438] on div "Niveau 4" at bounding box center [468, 428] width 79 height 21
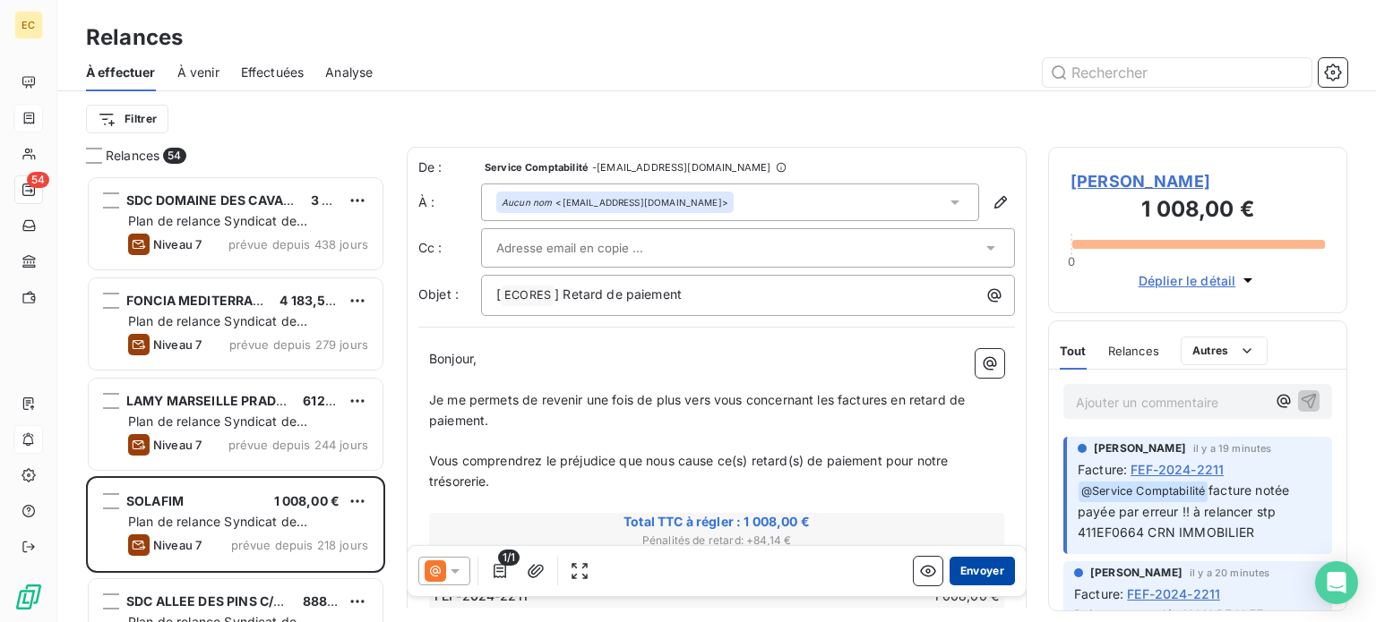
click at [968, 569] on button "Envoyer" at bounding box center [981, 571] width 65 height 29
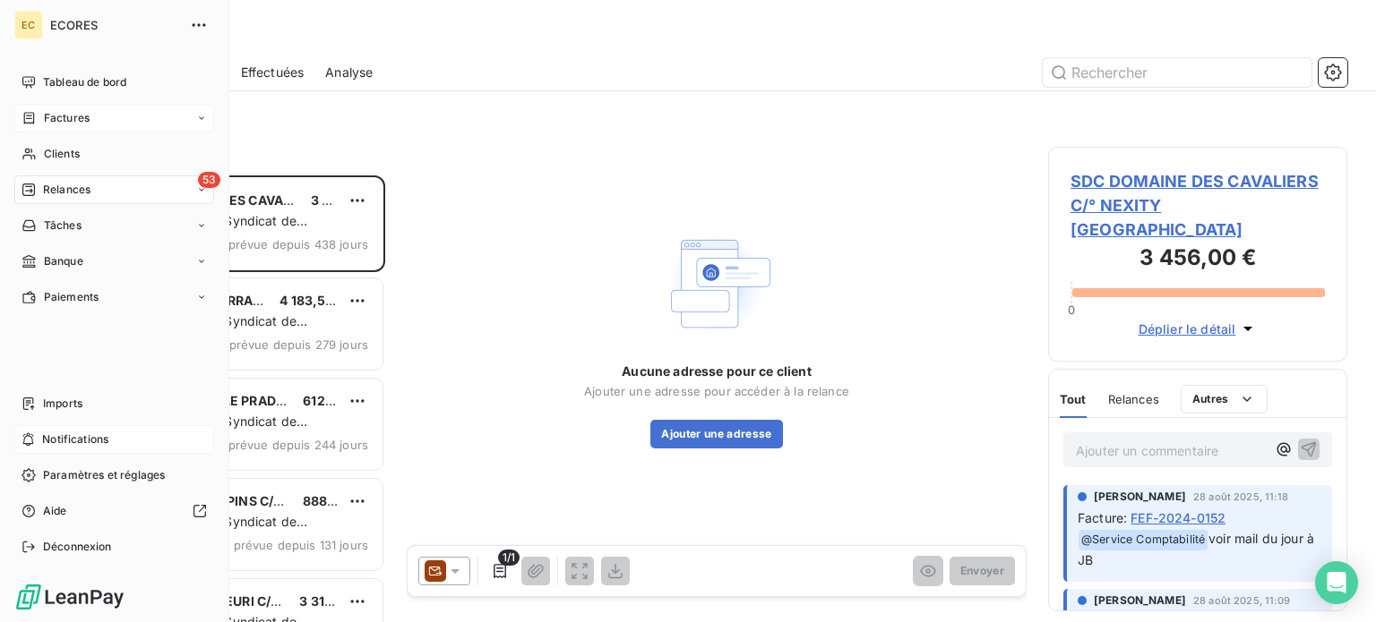
click at [63, 121] on span "Factures" at bounding box center [67, 118] width 46 height 16
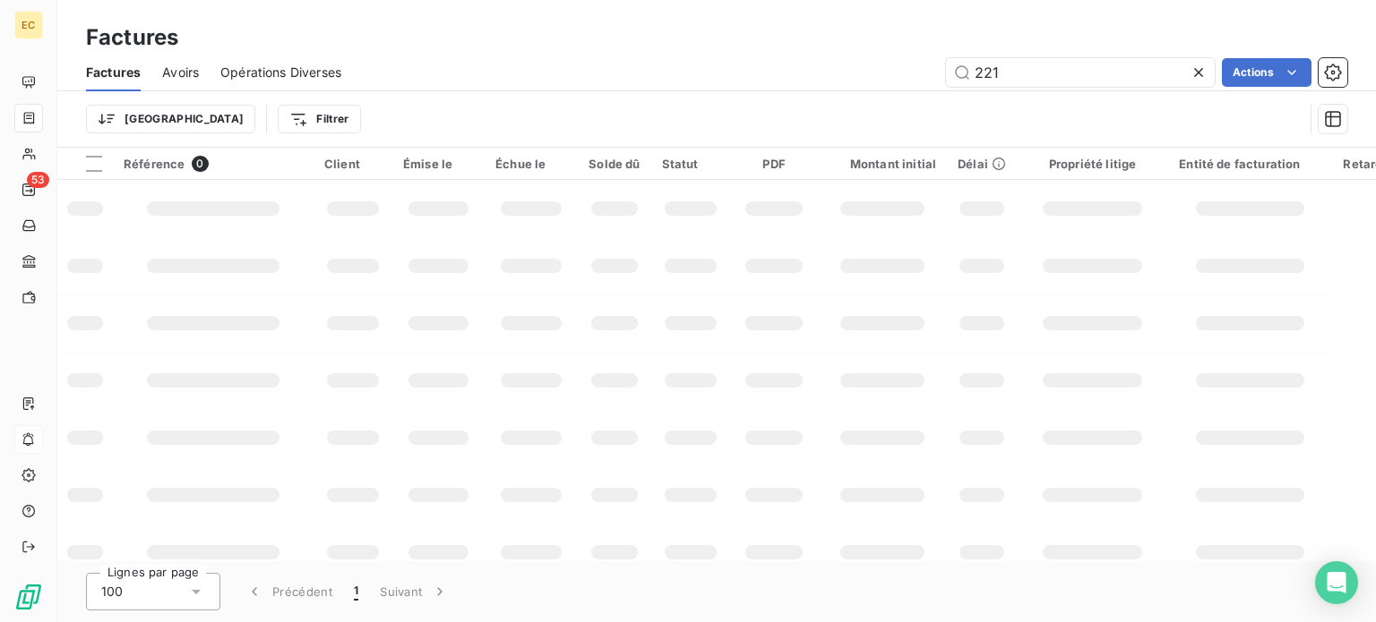
type input "2211"
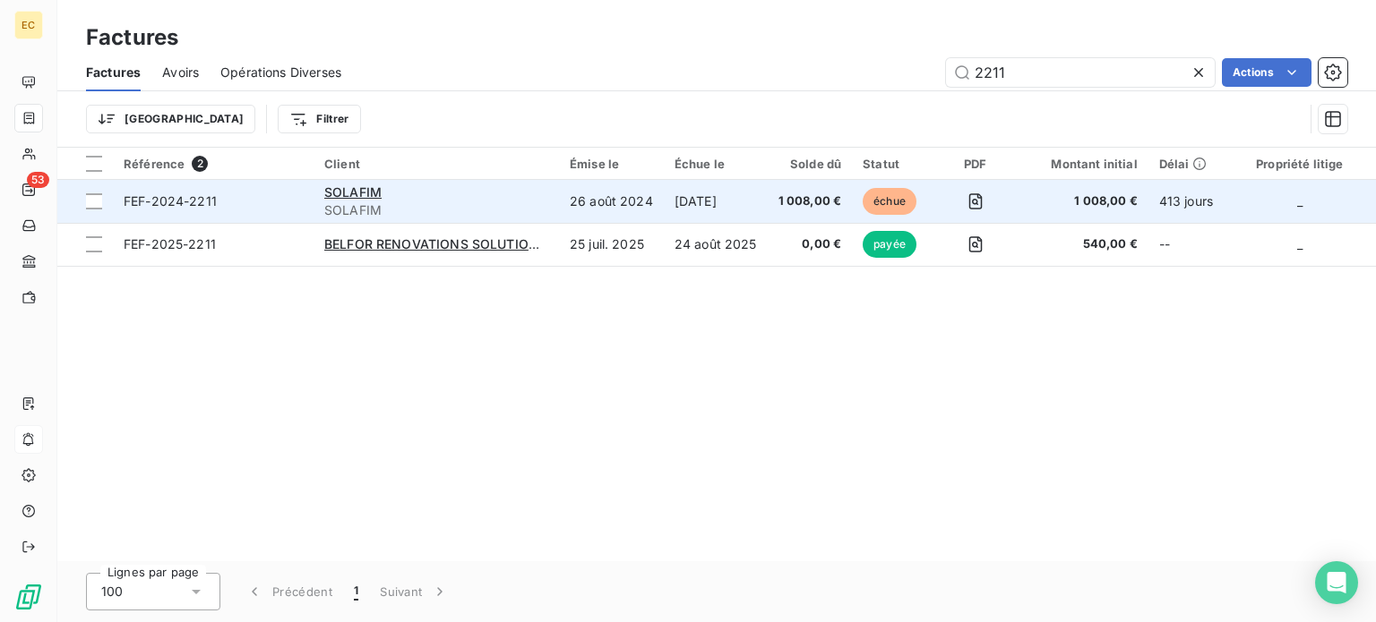
click at [235, 209] on span "FEF-2024-2211" at bounding box center [213, 202] width 179 height 18
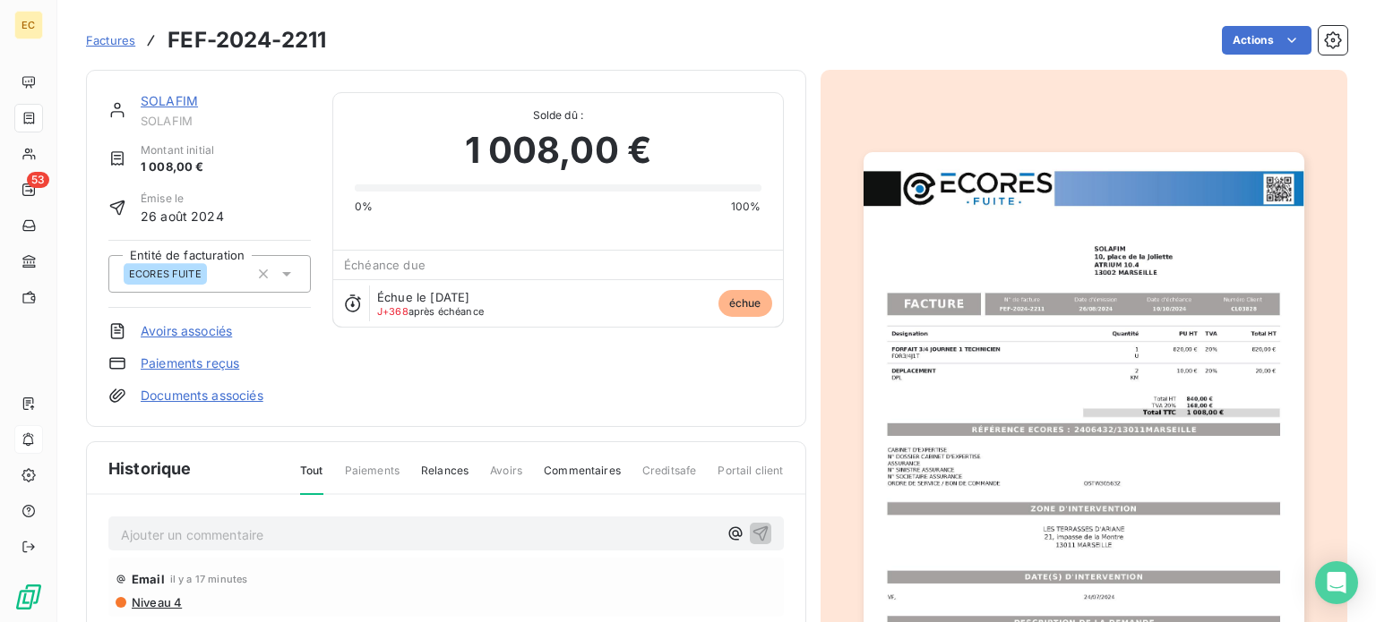
click at [967, 457] on img "button" at bounding box center [1083, 463] width 441 height 622
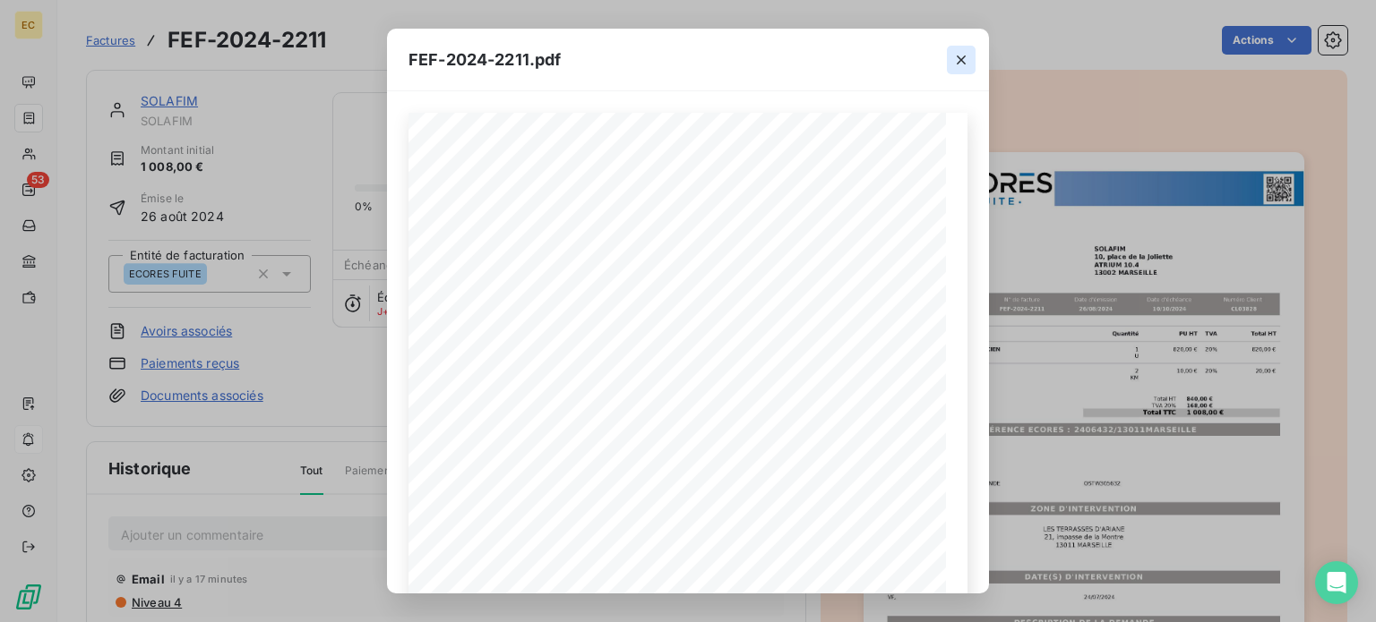
click at [957, 56] on icon "button" at bounding box center [961, 60] width 9 height 9
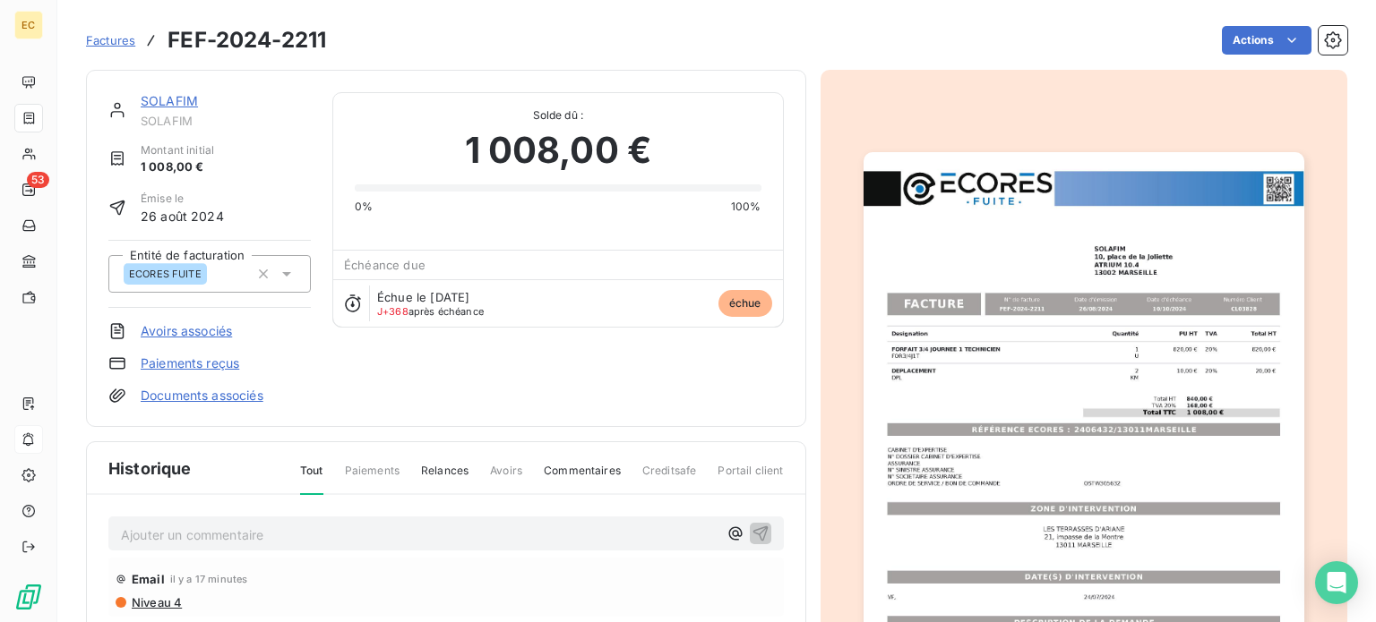
click at [175, 102] on link "SOLAFIM" at bounding box center [169, 100] width 57 height 15
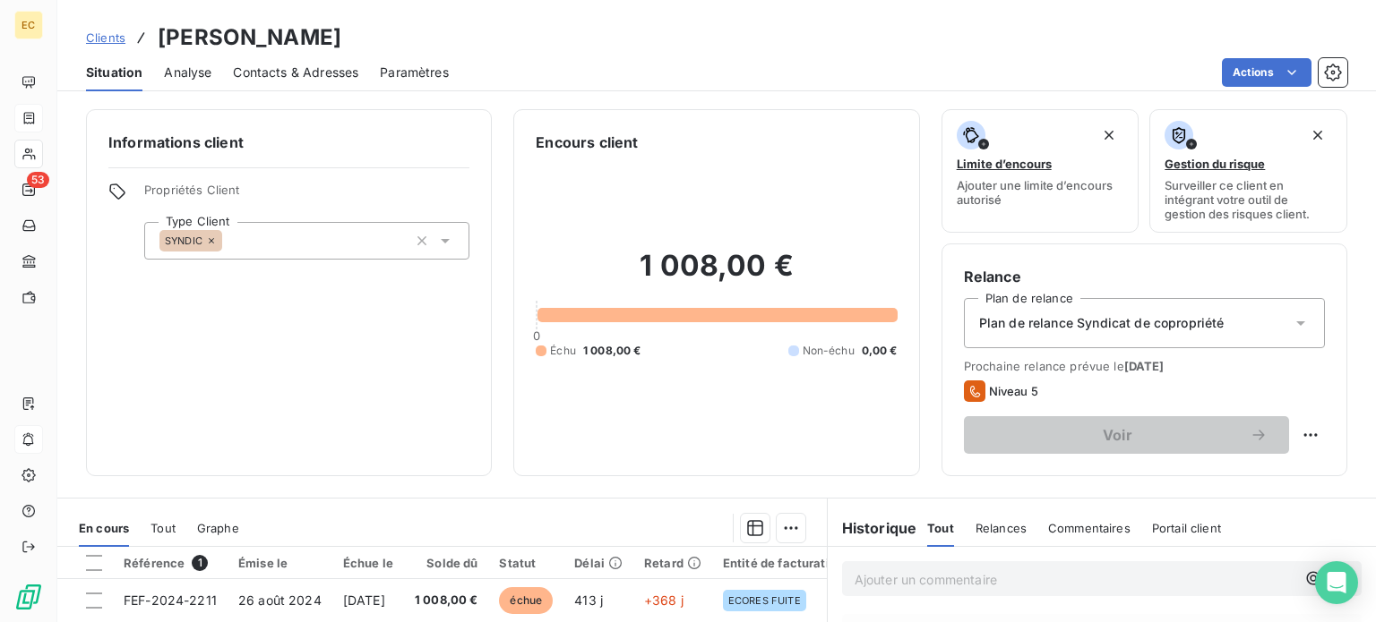
click at [317, 67] on span "Contacts & Adresses" at bounding box center [295, 73] width 125 height 18
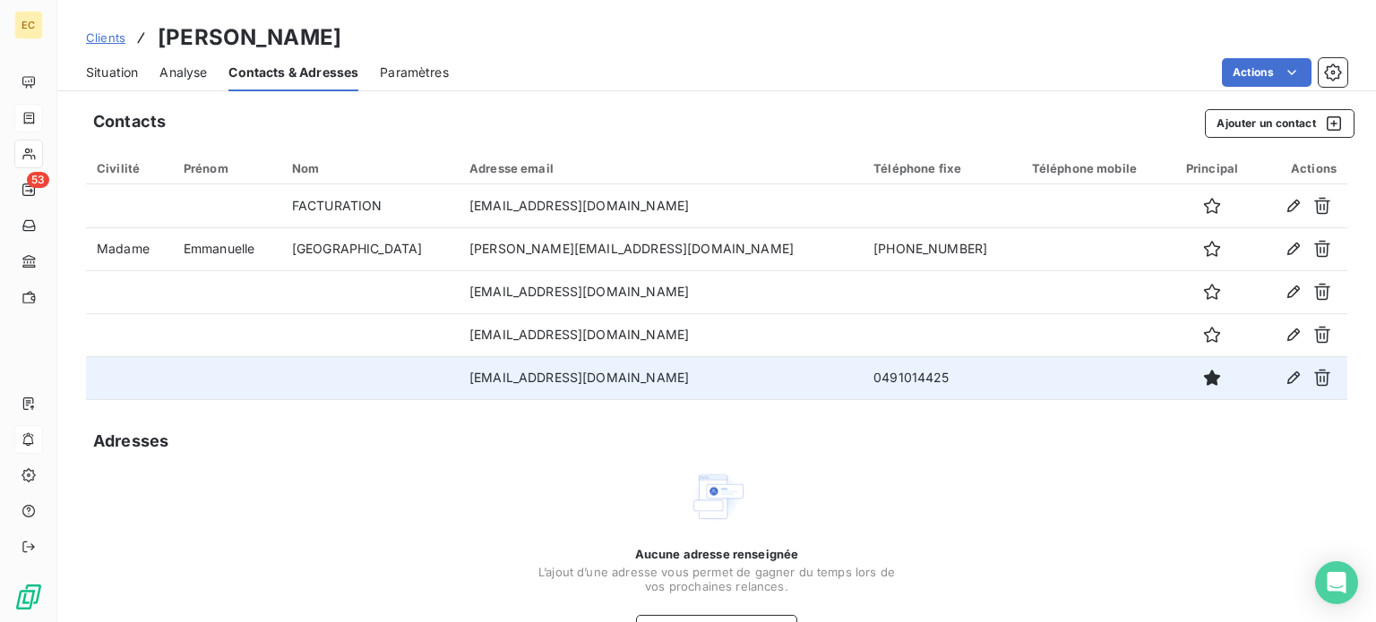
click at [863, 387] on td "0491014425" at bounding box center [942, 377] width 159 height 43
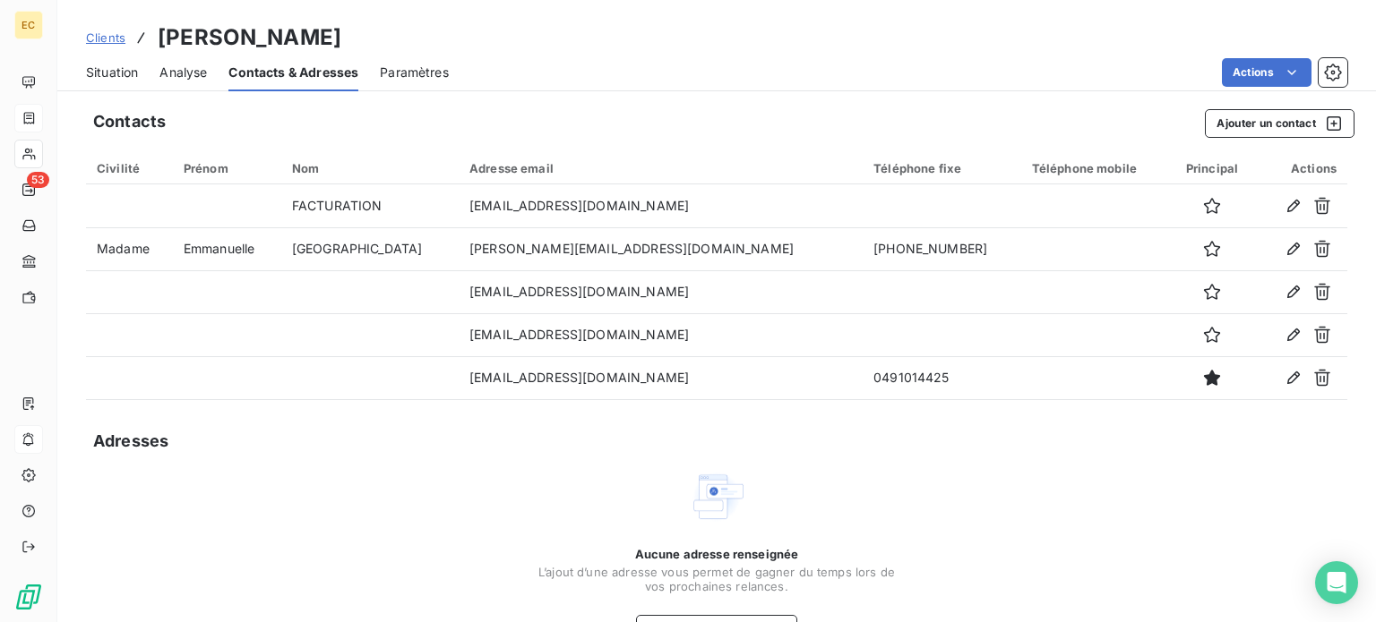
click at [118, 76] on span "Situation" at bounding box center [112, 73] width 52 height 18
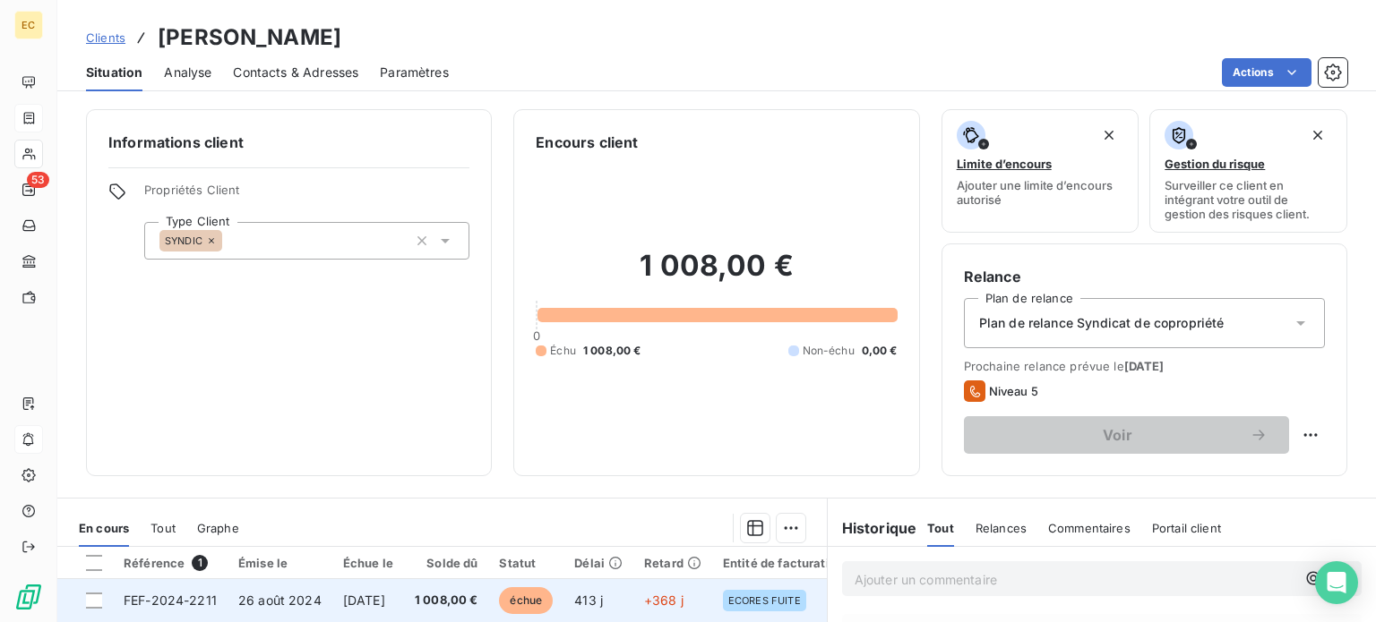
click at [253, 605] on span "26 août 2024" at bounding box center [279, 600] width 83 height 15
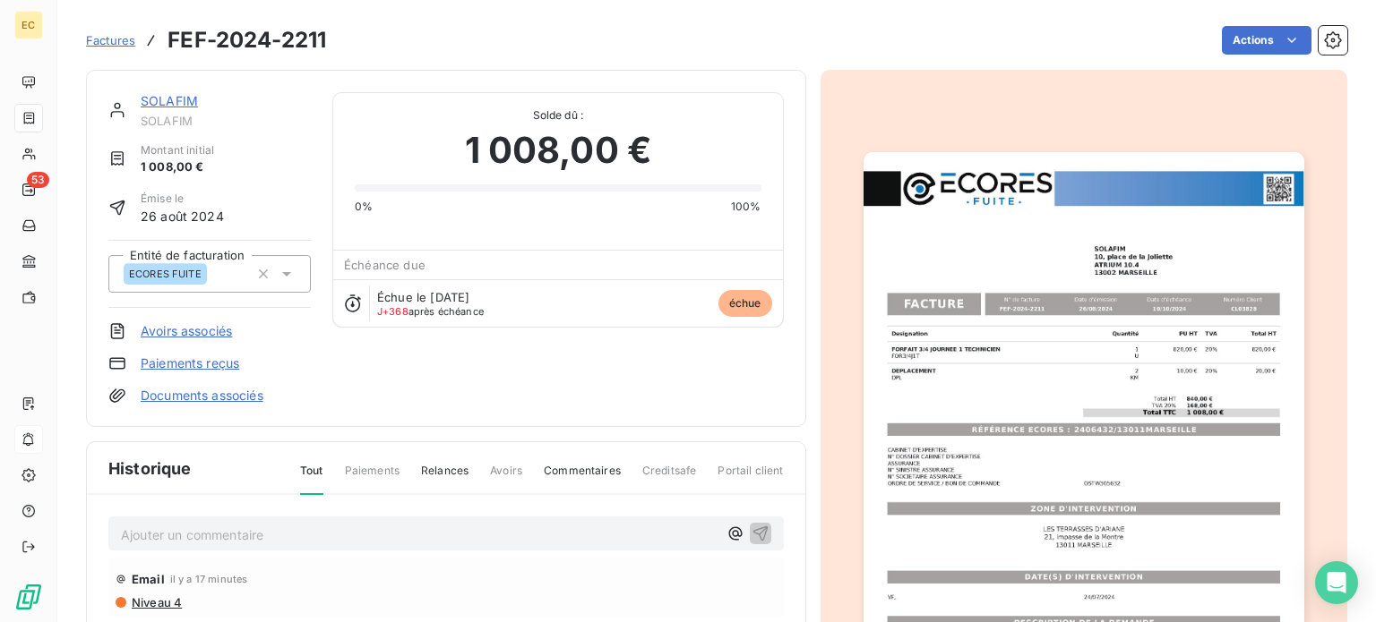
click at [176, 100] on link "SOLAFIM" at bounding box center [169, 100] width 57 height 15
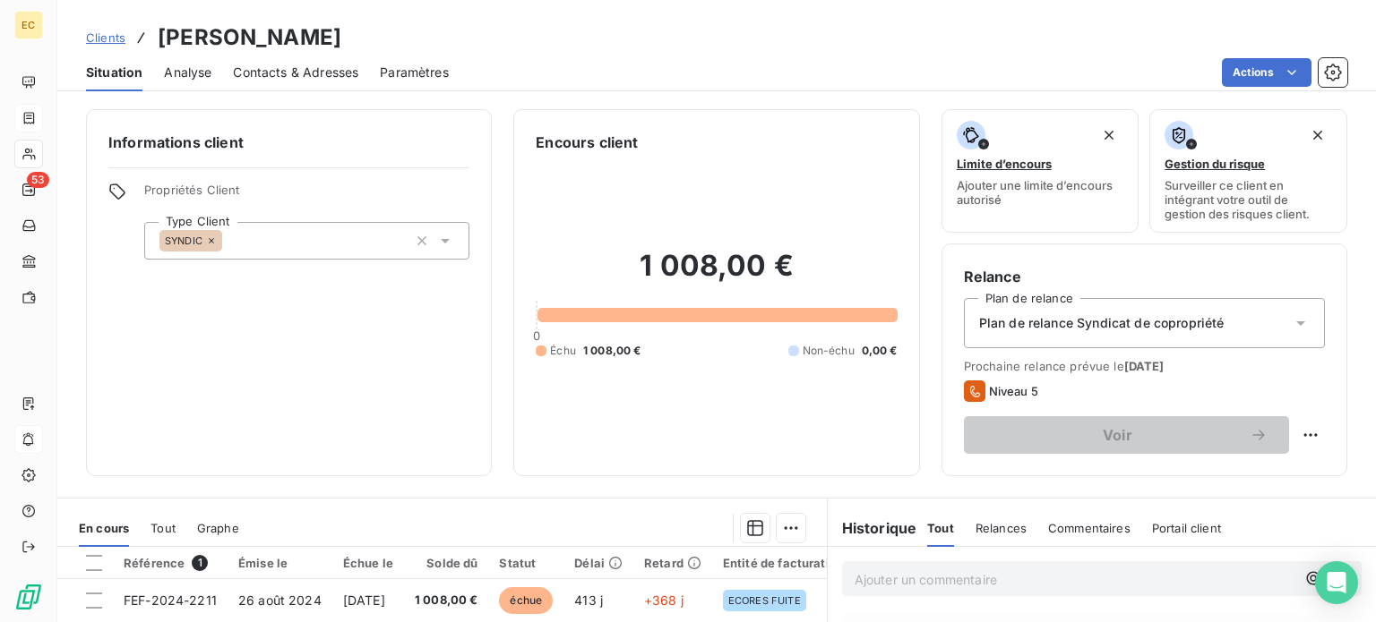
click at [1009, 381] on div "Niveau 5" at bounding box center [1001, 391] width 74 height 21
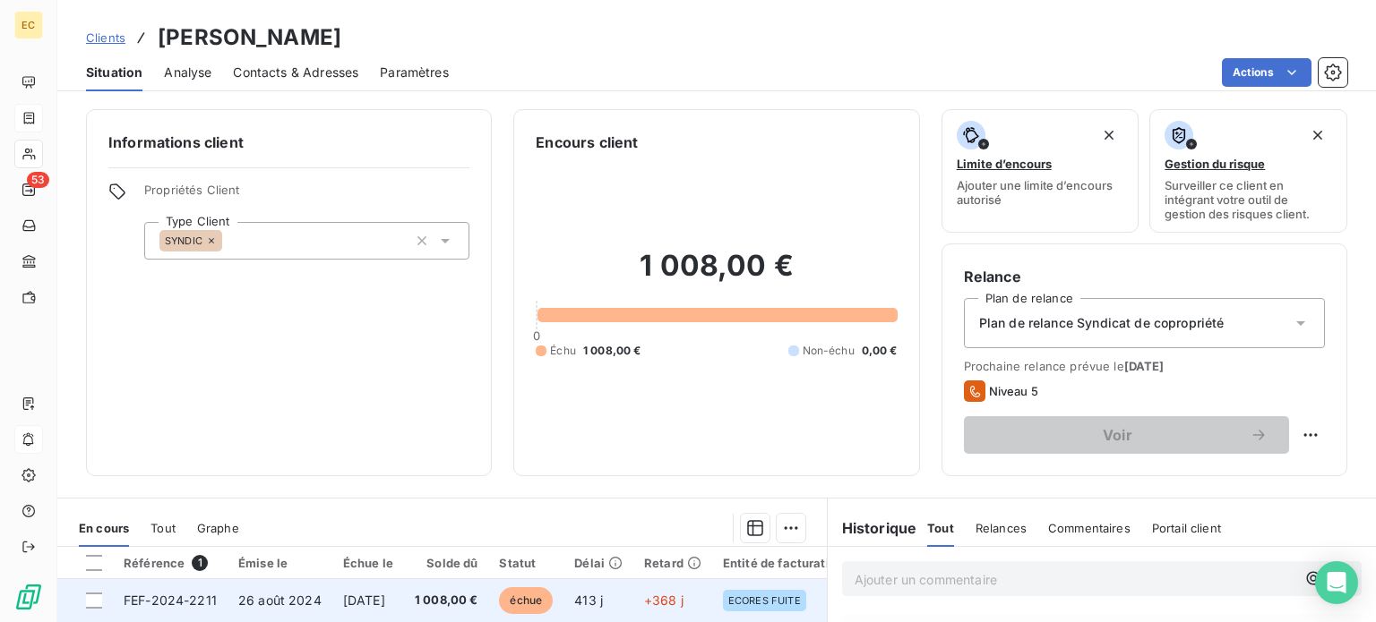
click at [307, 604] on span "26 août 2024" at bounding box center [279, 600] width 83 height 15
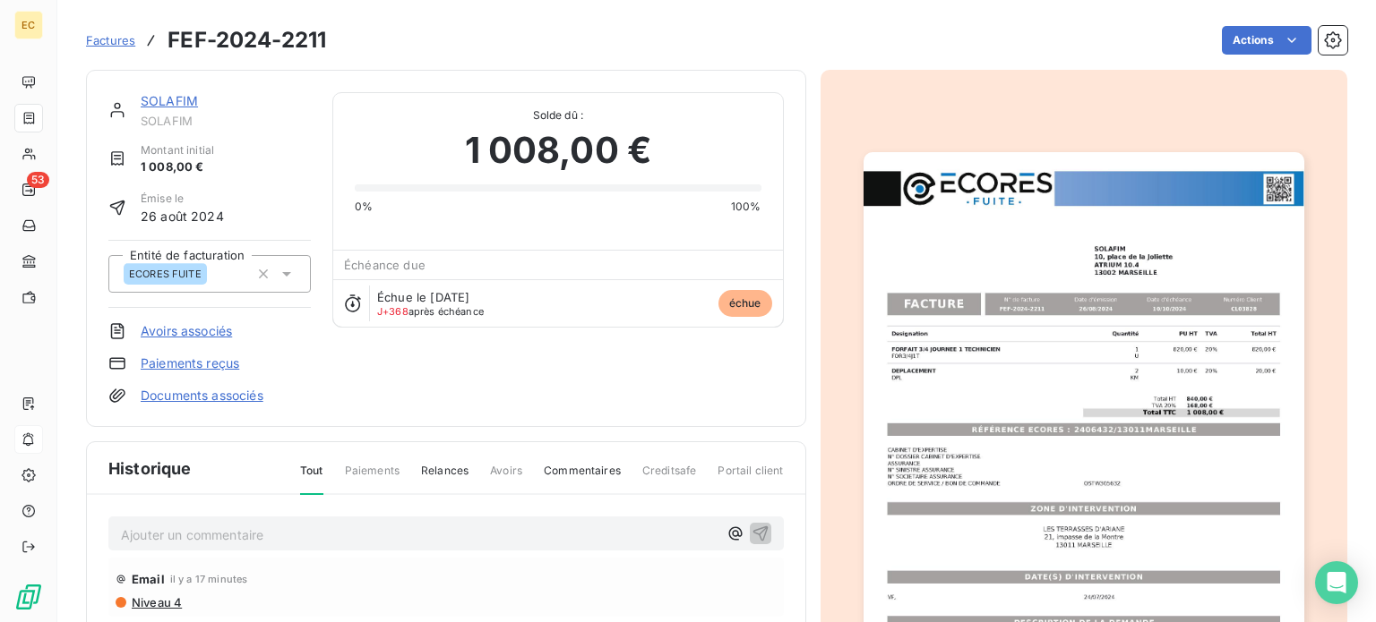
click at [319, 541] on p "Ajouter un commentaire ﻿" at bounding box center [419, 535] width 597 height 22
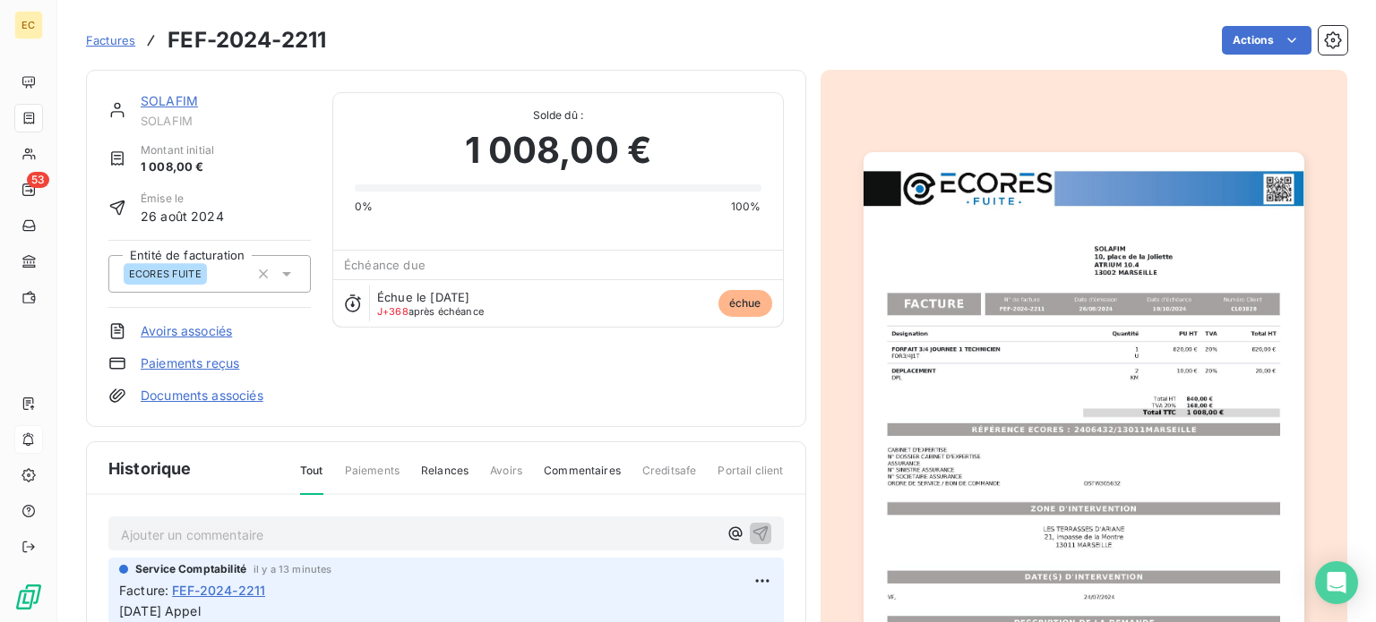
click at [170, 99] on link "SOLAFIM" at bounding box center [169, 100] width 57 height 15
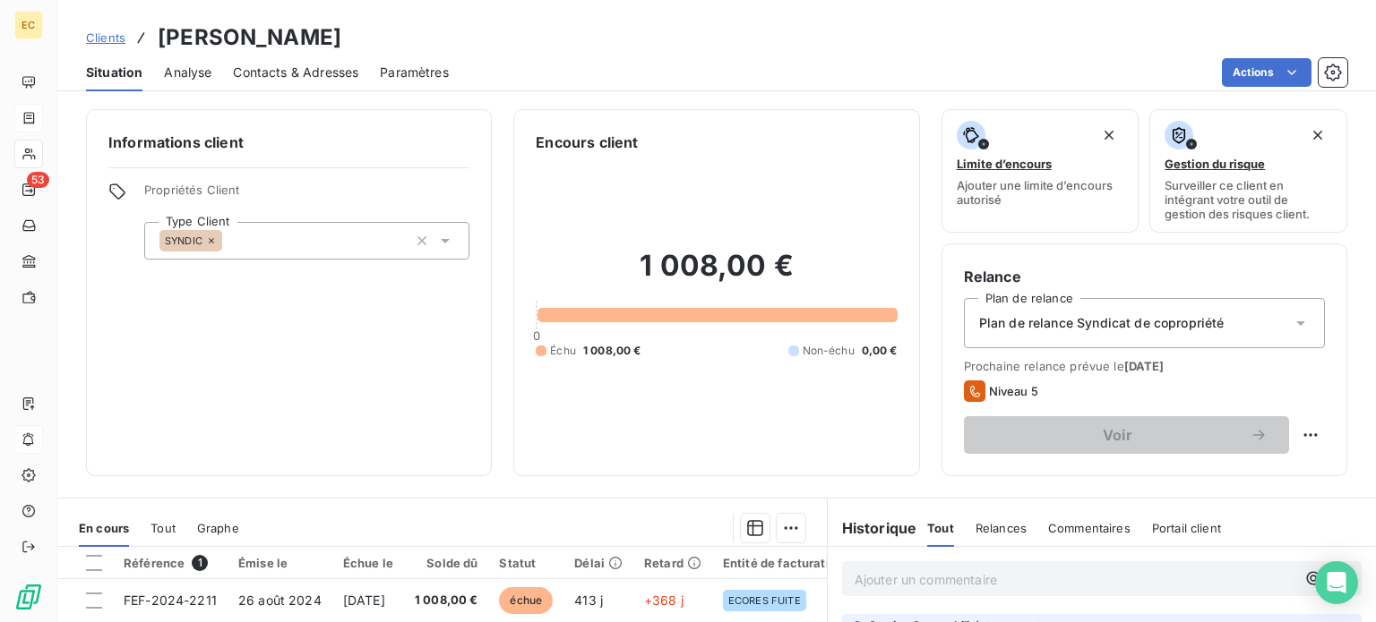
click at [308, 76] on span "Contacts & Adresses" at bounding box center [295, 73] width 125 height 18
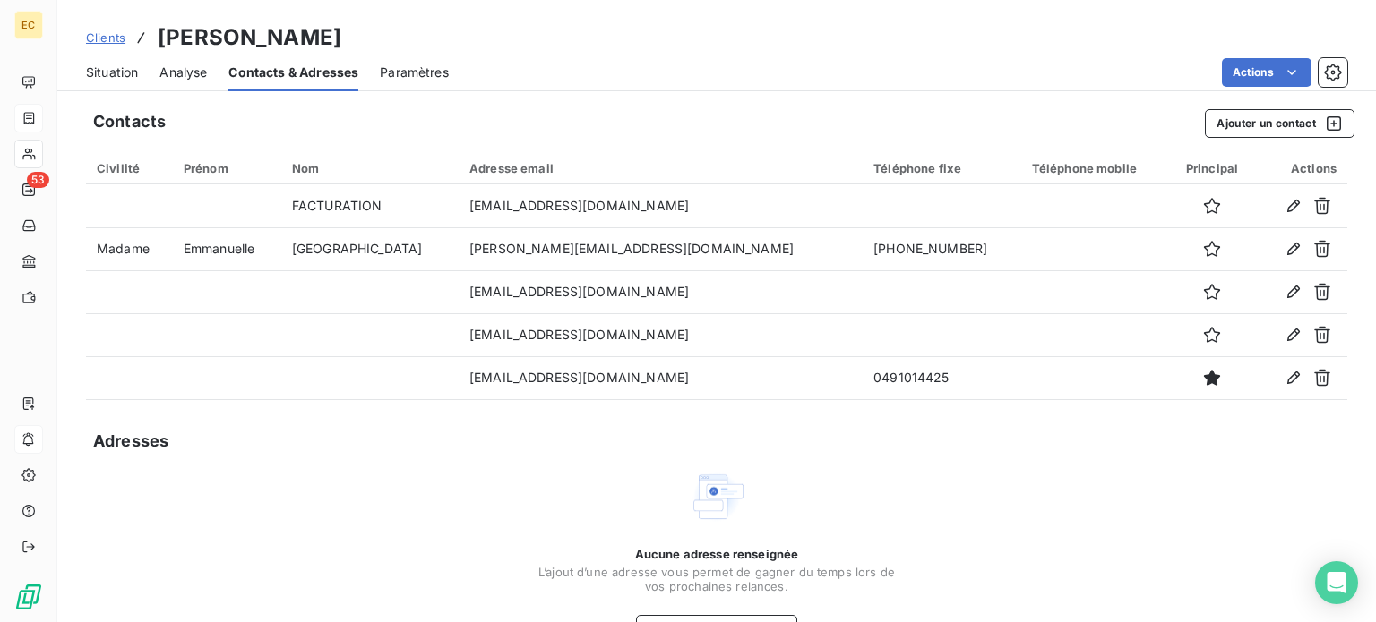
click at [102, 73] on span "Situation" at bounding box center [112, 73] width 52 height 18
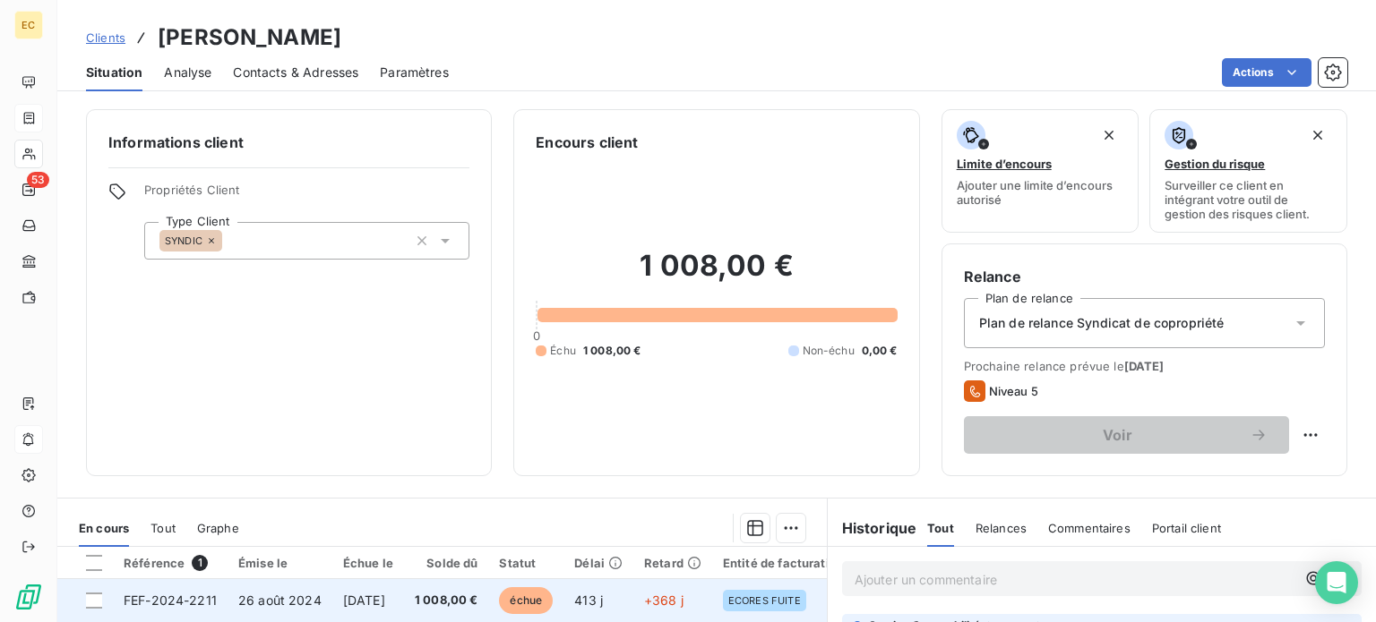
click at [245, 602] on span "26 août 2024" at bounding box center [279, 600] width 83 height 15
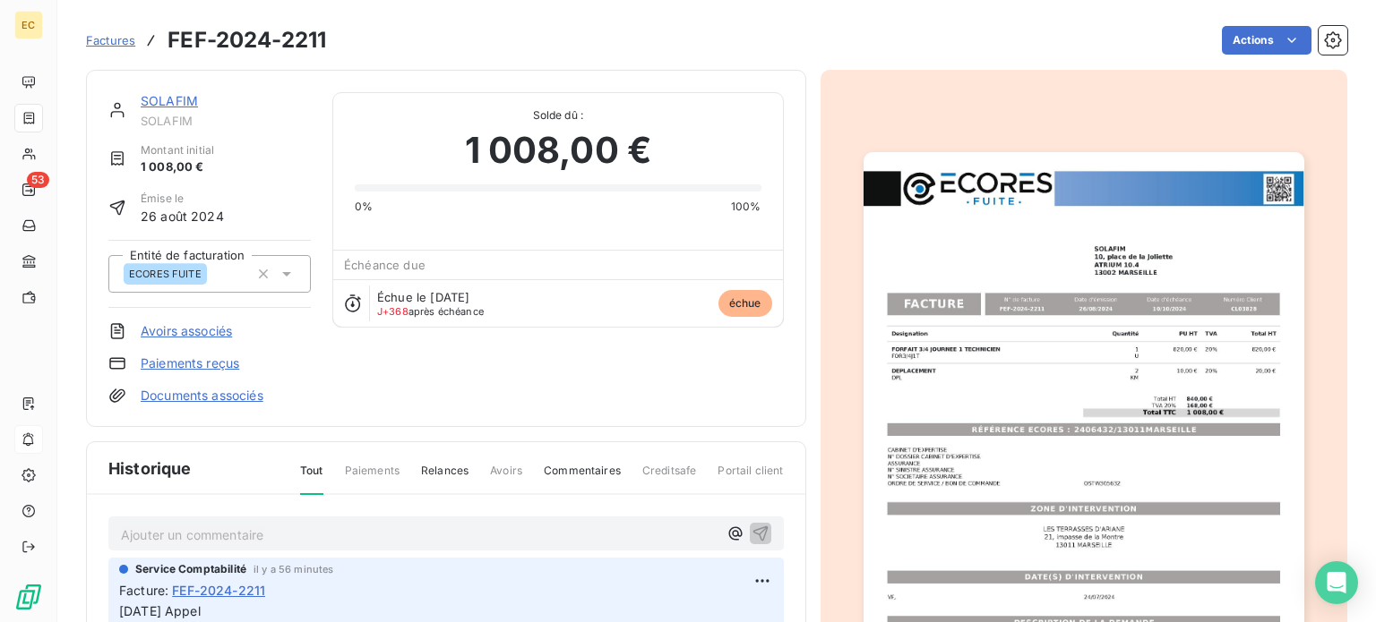
click at [1061, 498] on img "button" at bounding box center [1083, 463] width 441 height 622
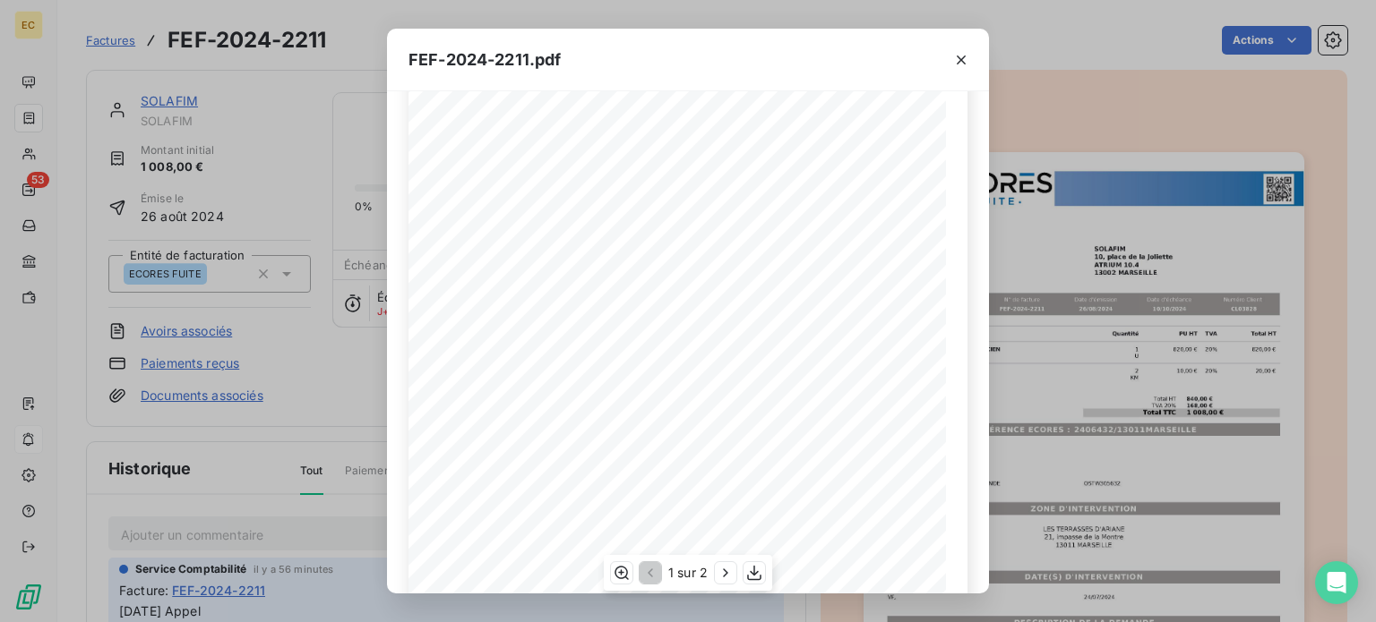
scroll to position [269, 0]
click at [966, 64] on icon "button" at bounding box center [961, 60] width 18 height 18
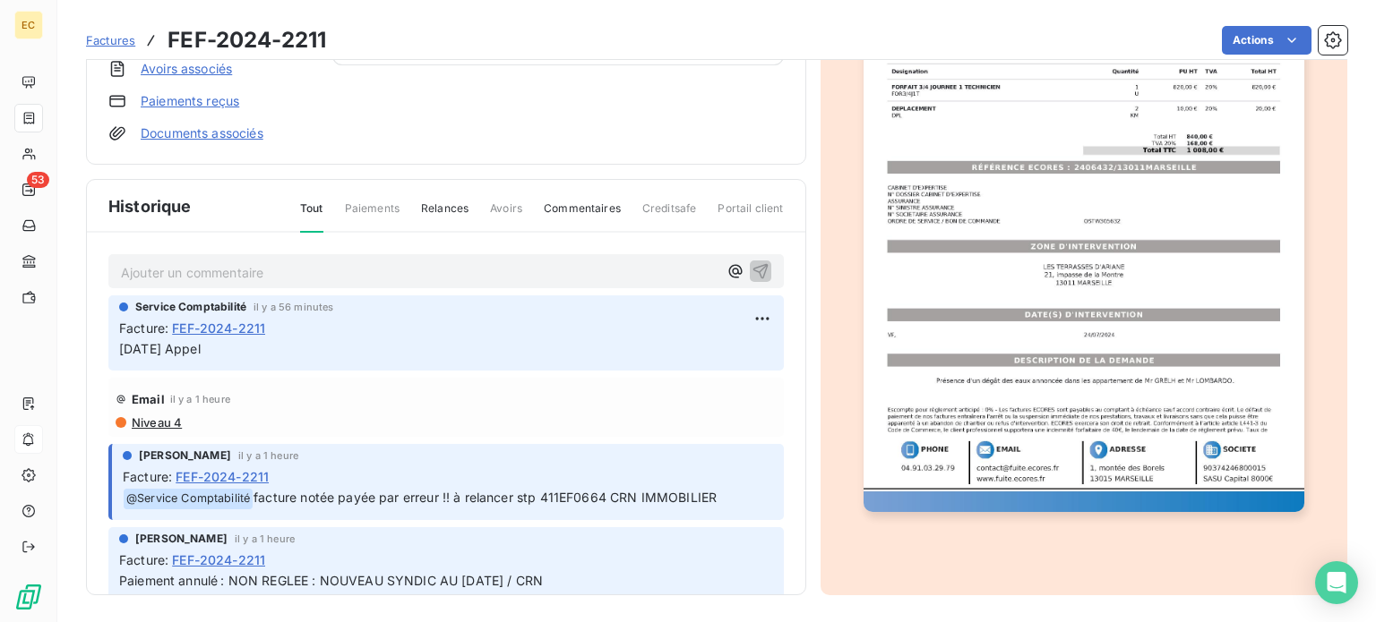
scroll to position [84, 0]
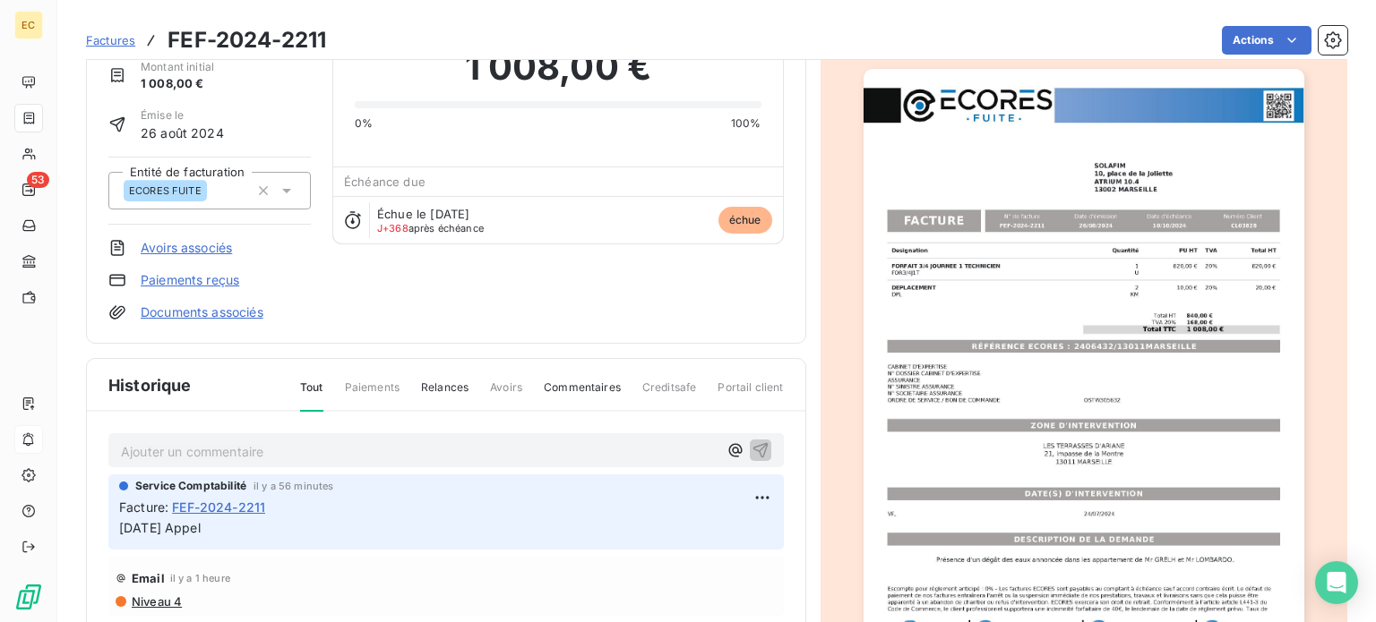
click at [273, 451] on p "Ajouter un commentaire ﻿" at bounding box center [419, 452] width 597 height 22
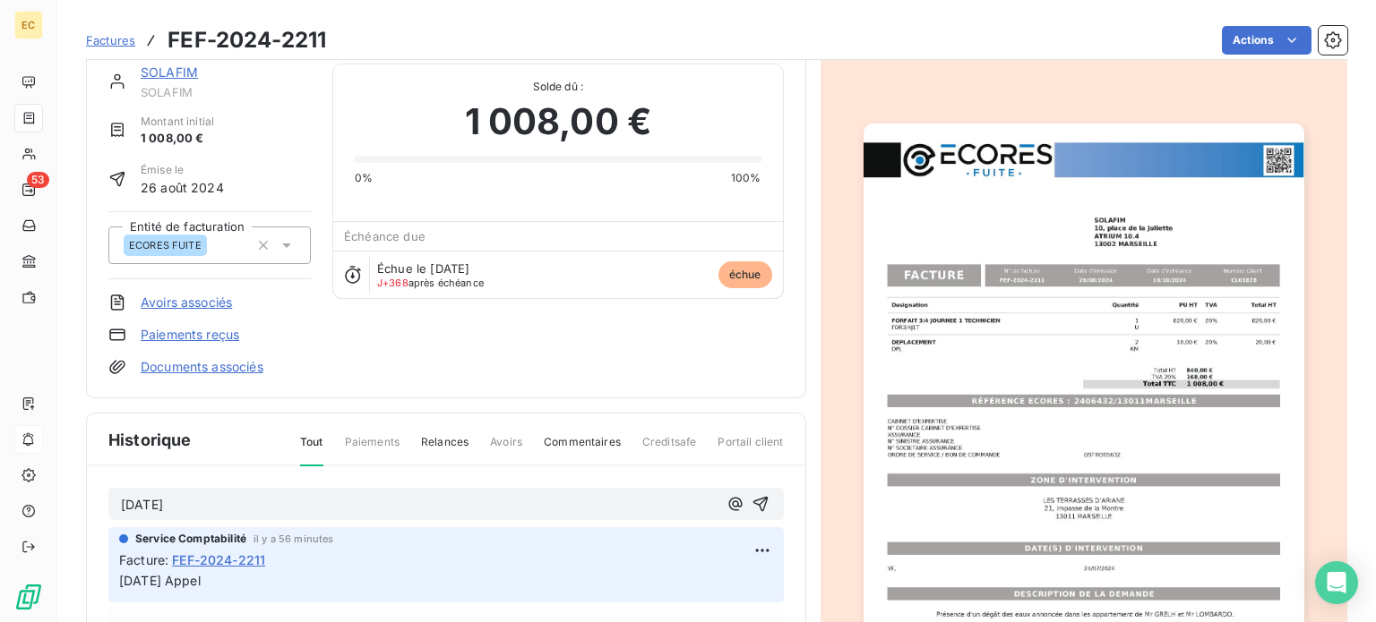
scroll to position [0, 0]
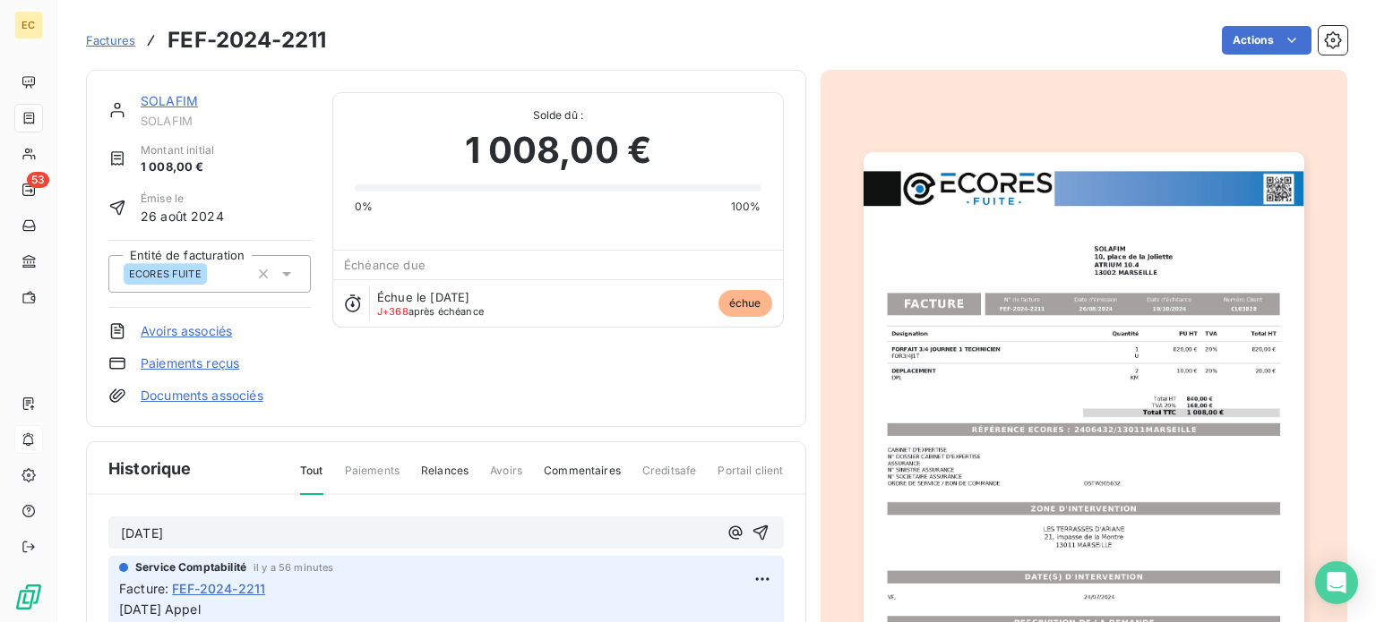
click at [236, 535] on p "[DATE]" at bounding box center [419, 534] width 597 height 21
click at [1069, 497] on img "button" at bounding box center [1083, 463] width 441 height 622
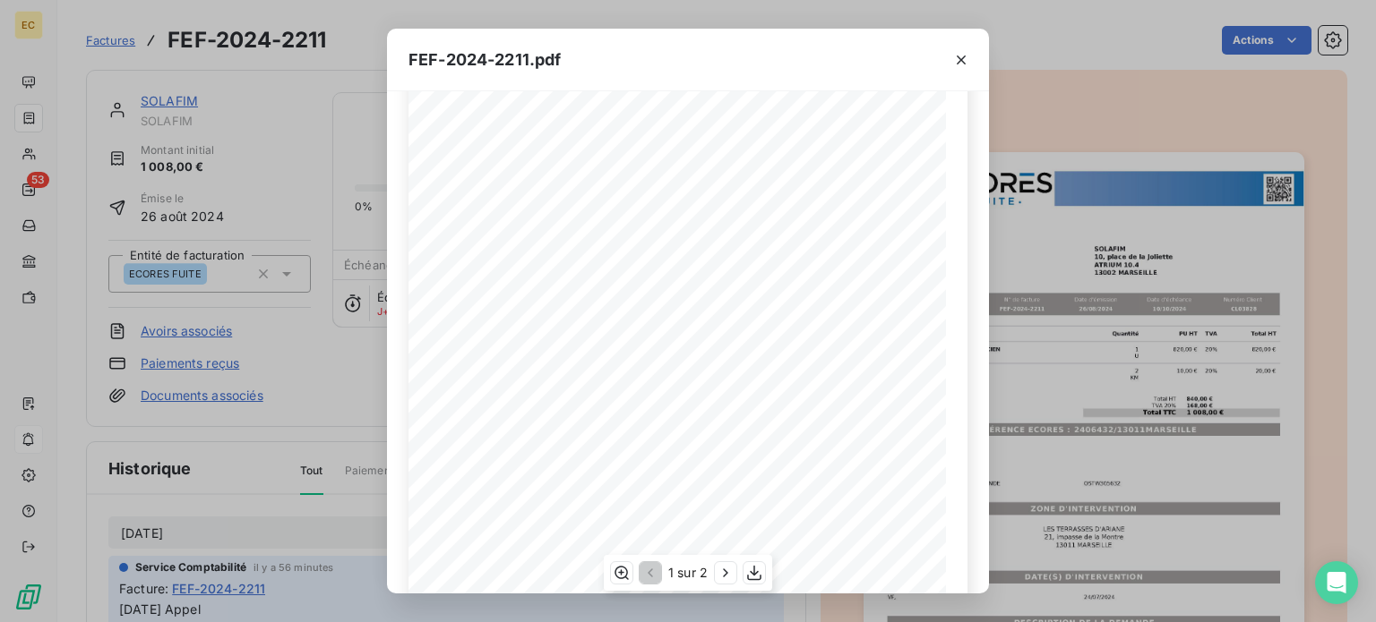
scroll to position [179, 0]
click at [962, 58] on icon "button" at bounding box center [961, 60] width 9 height 9
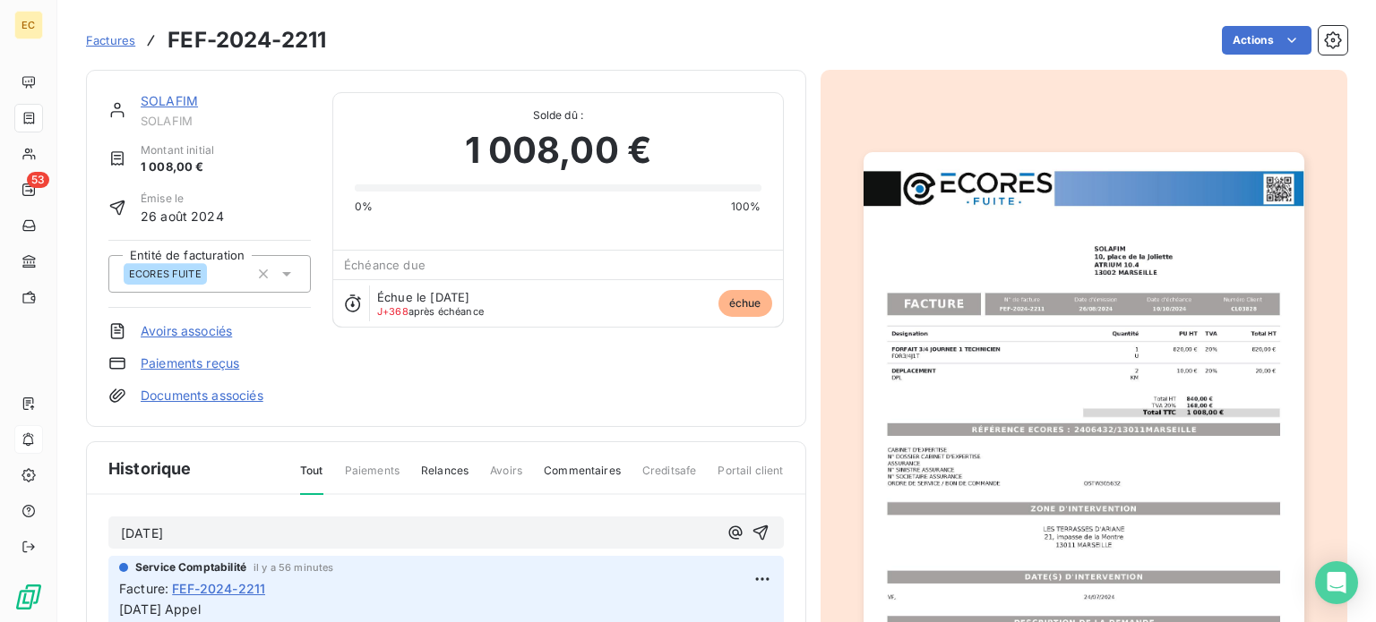
click at [208, 524] on p "[DATE]" at bounding box center [419, 534] width 597 height 21
click at [236, 533] on span "[DATE] Appel règlment de la facture FEF-2024-2211" at bounding box center [278, 533] width 314 height 15
click at [523, 536] on p "[DATE] Appel règlement de la facture FEF-2024-2211" at bounding box center [419, 534] width 597 height 21
click at [751, 529] on icon "button" at bounding box center [760, 533] width 18 height 18
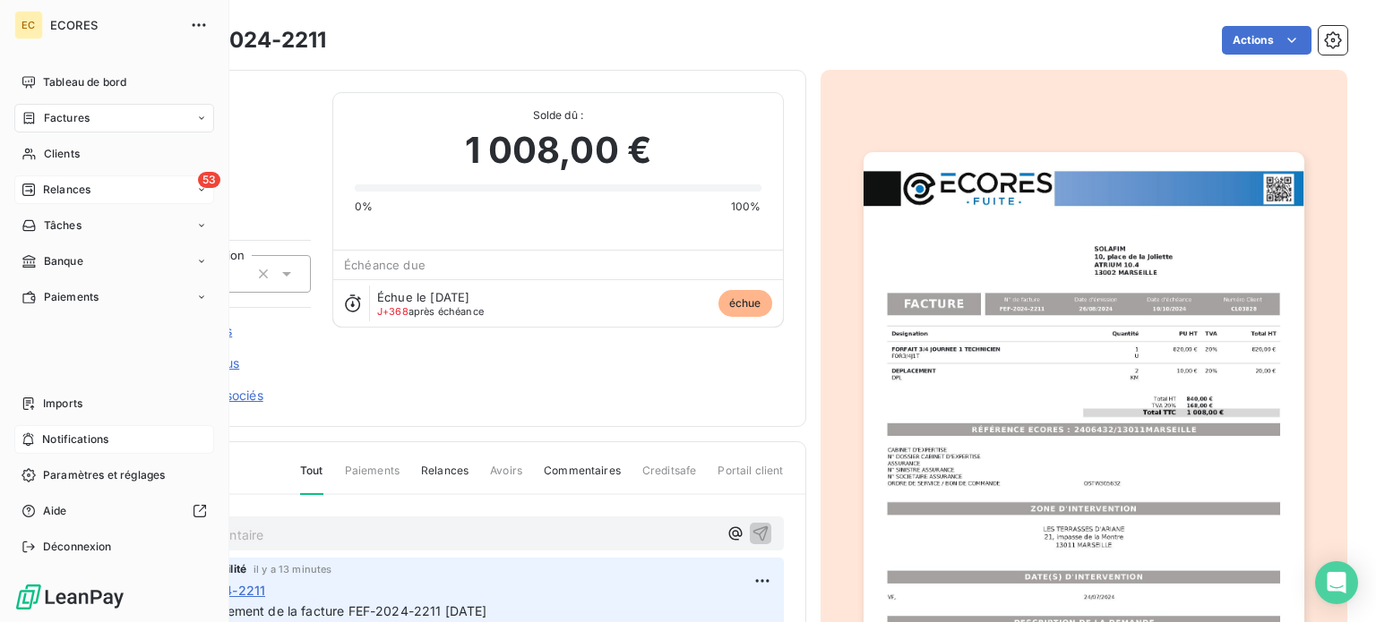
click at [51, 188] on span "Relances" at bounding box center [66, 190] width 47 height 16
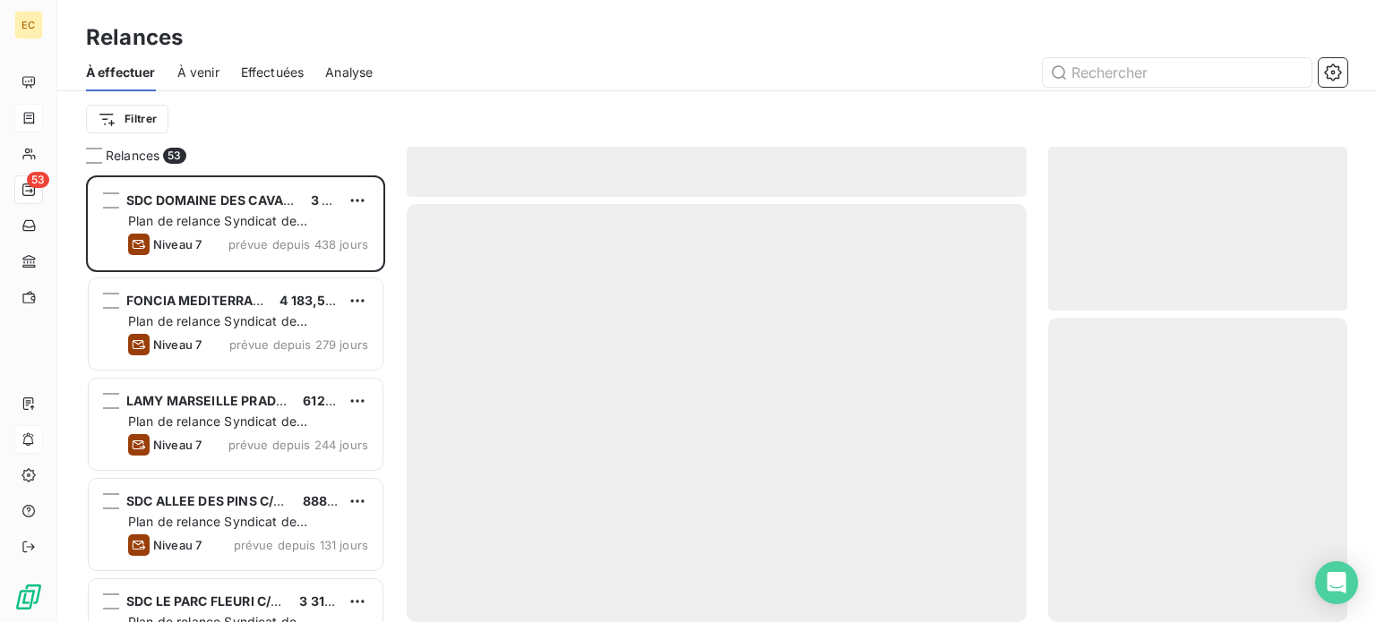
scroll to position [433, 285]
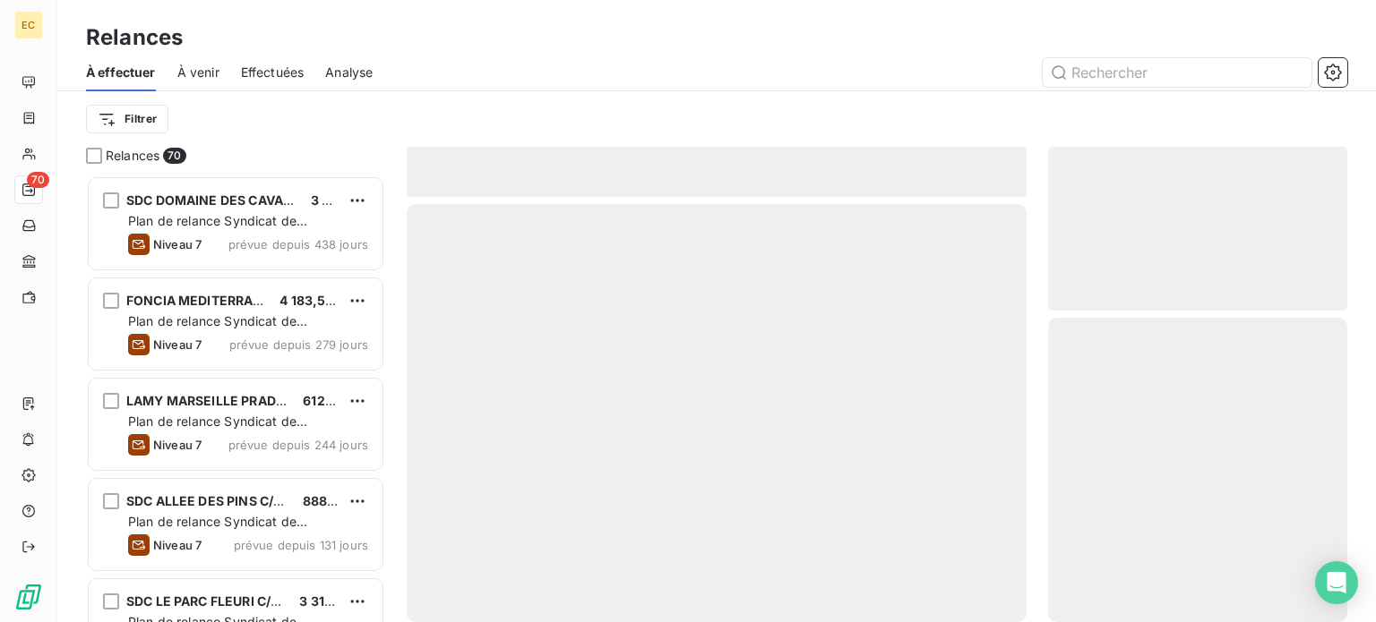
scroll to position [433, 285]
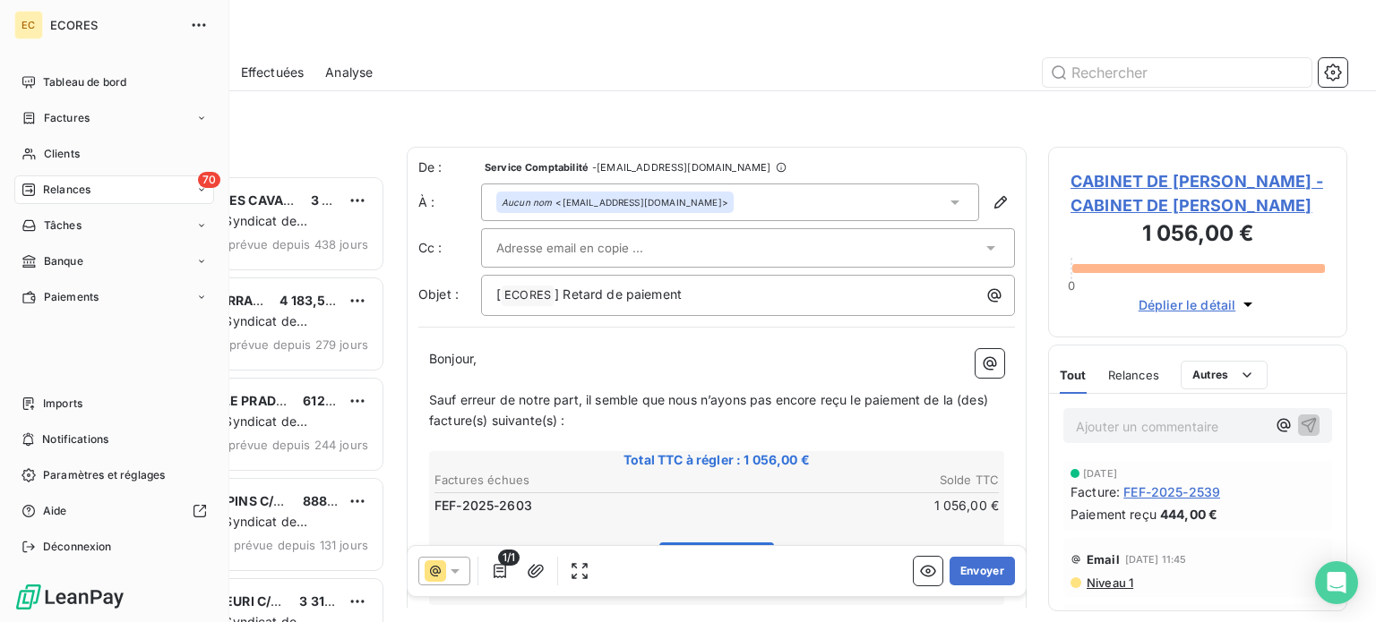
click at [49, 193] on span "Relances" at bounding box center [66, 190] width 47 height 16
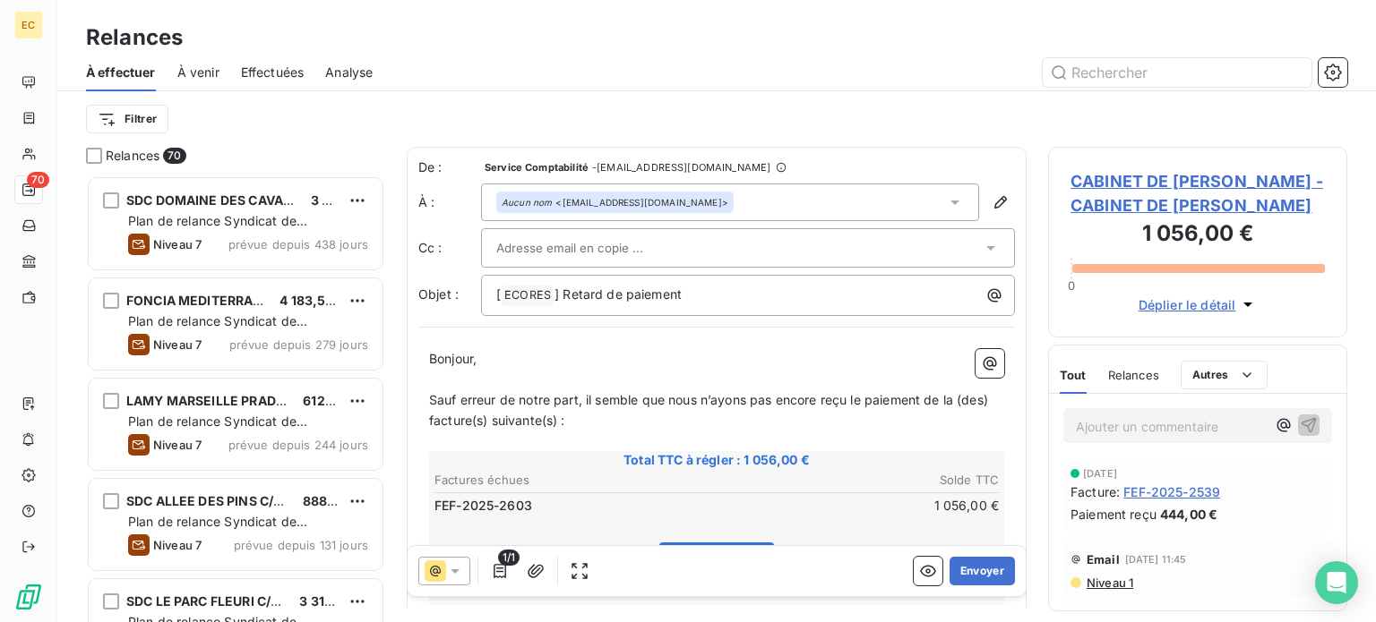
click at [1156, 188] on span "CABINET DE PIERREFEU - CABINET DE PIERREFEU" at bounding box center [1197, 193] width 254 height 48
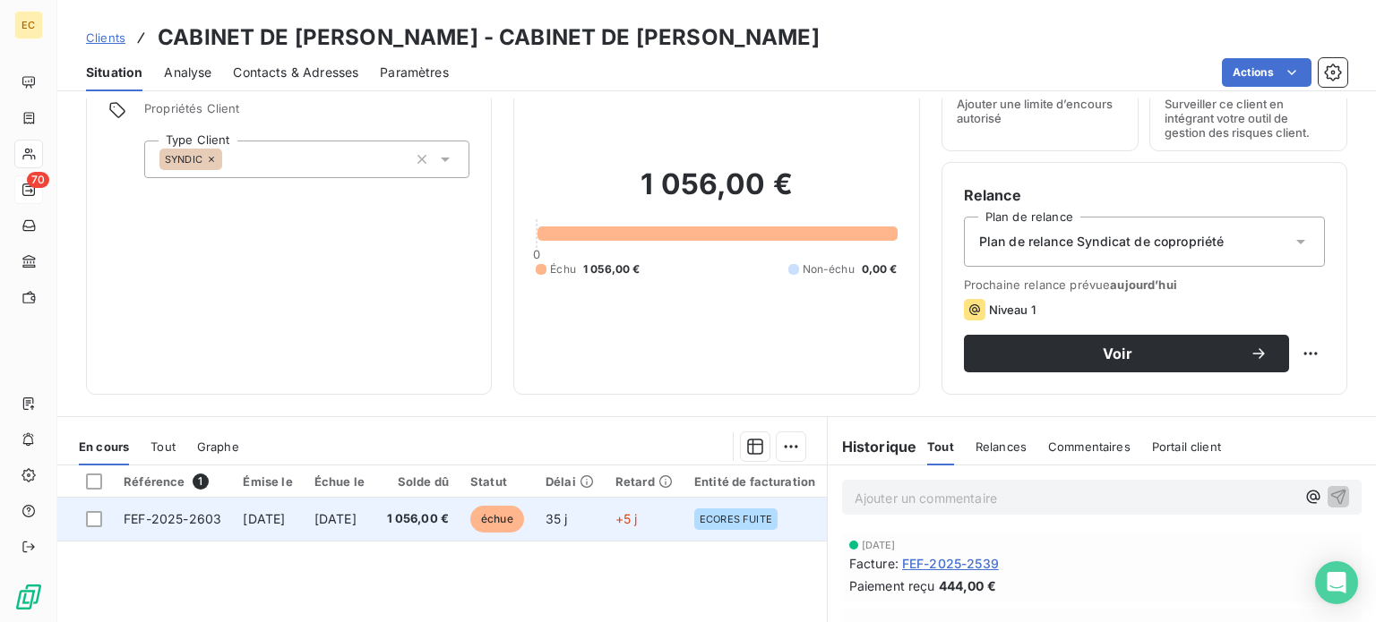
scroll to position [179, 0]
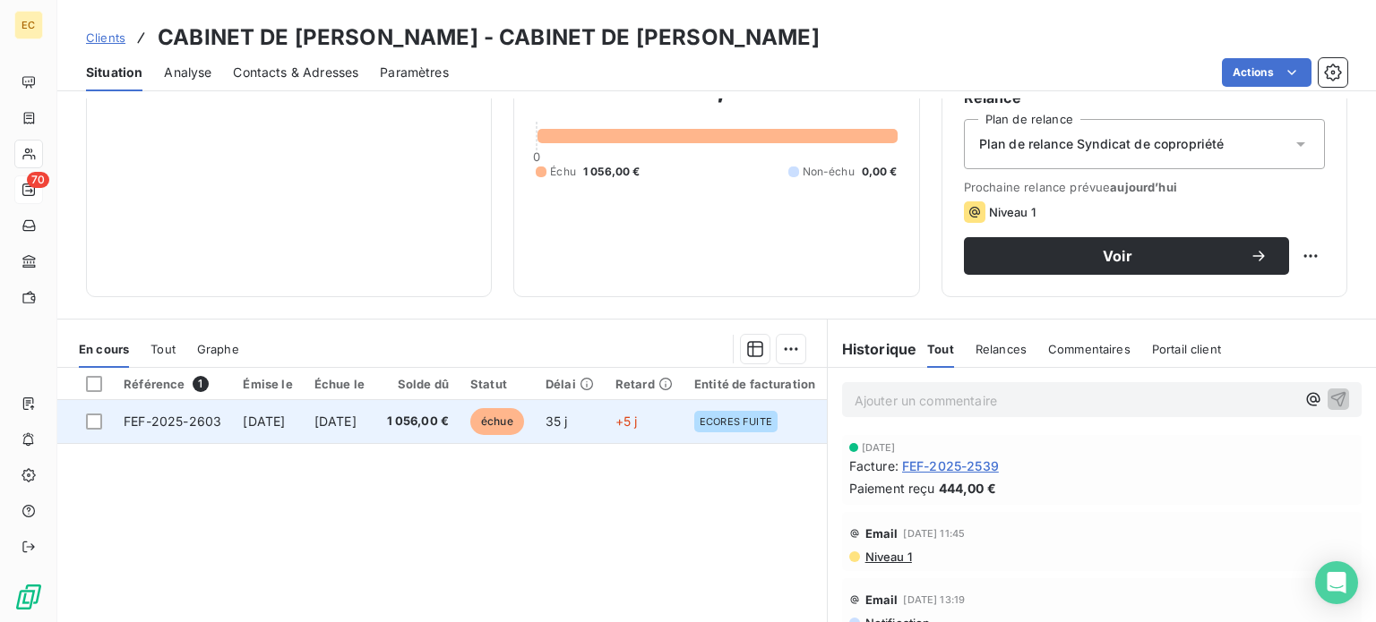
click at [173, 429] on td "FEF-2025-2603" at bounding box center [172, 421] width 119 height 43
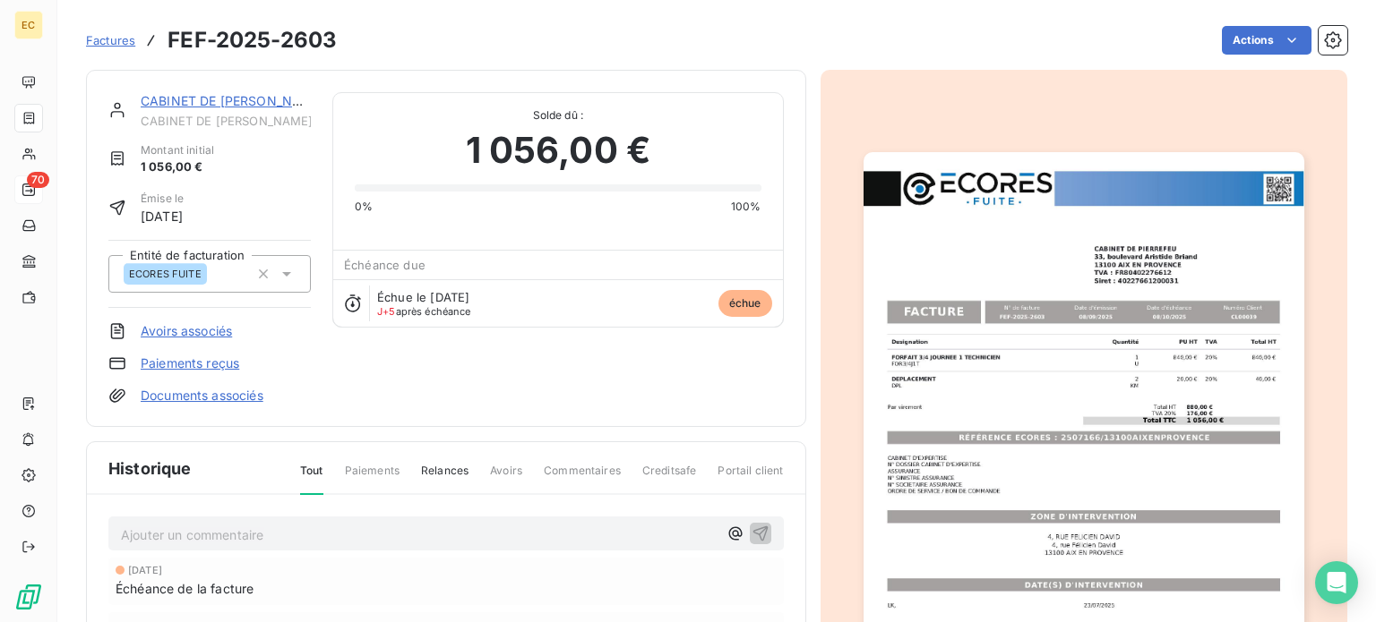
click at [1083, 424] on img "button" at bounding box center [1083, 463] width 441 height 622
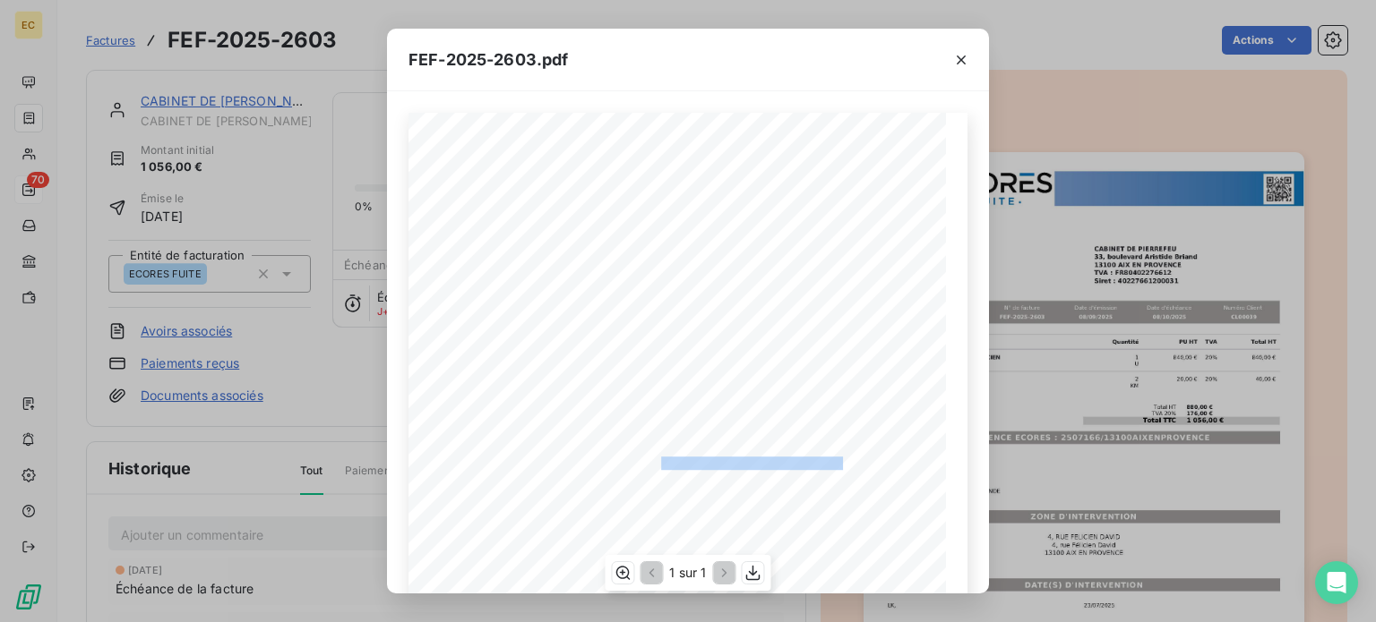
drag, startPoint x: 831, startPoint y: 465, endPoint x: 652, endPoint y: 460, distance: 179.2
click at [652, 460] on span "RÉFÉRENCE ECORES : 2507166/13100AIXENPROVENCE" at bounding box center [689, 461] width 307 height 9
copy span "2507166/13100AIXENPROVENCE"
click at [92, 46] on div "FEF-2025-2603.pdf Designation Quantité PU HT TVA Total HT FORFAIT 3/4 JOURNEE 1…" at bounding box center [688, 311] width 1376 height 622
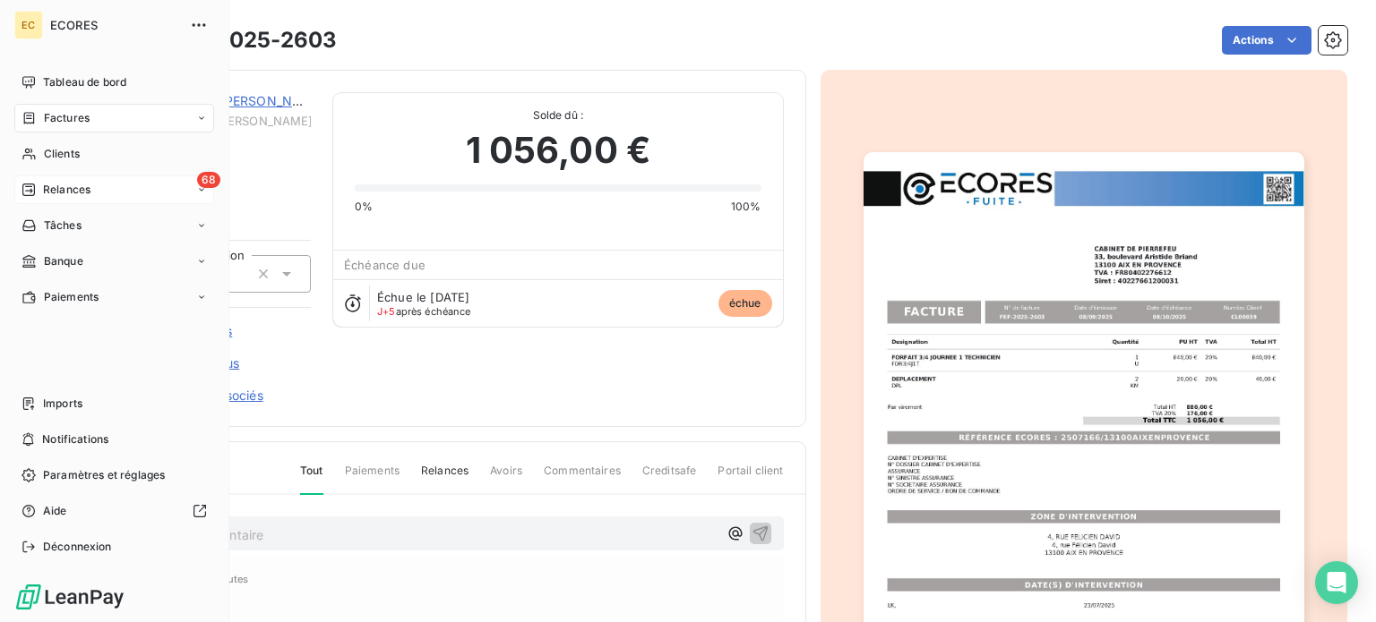
click at [32, 193] on icon at bounding box center [28, 190] width 14 height 14
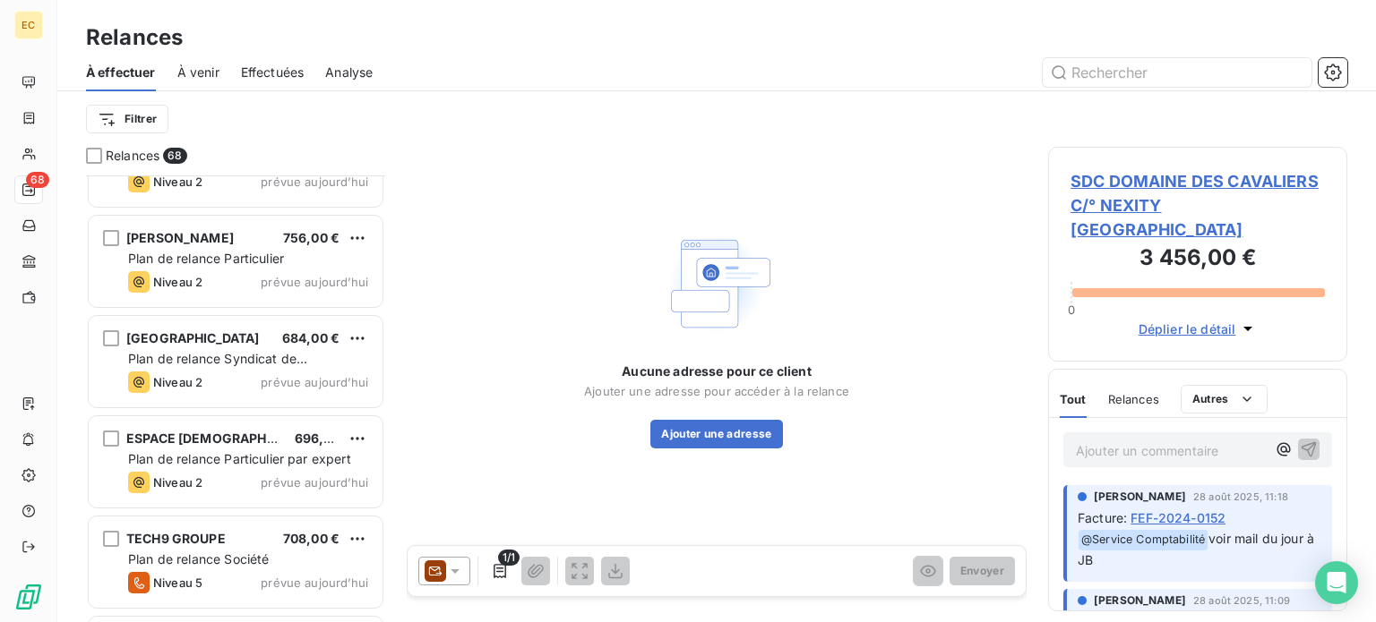
scroll to position [6374, 0]
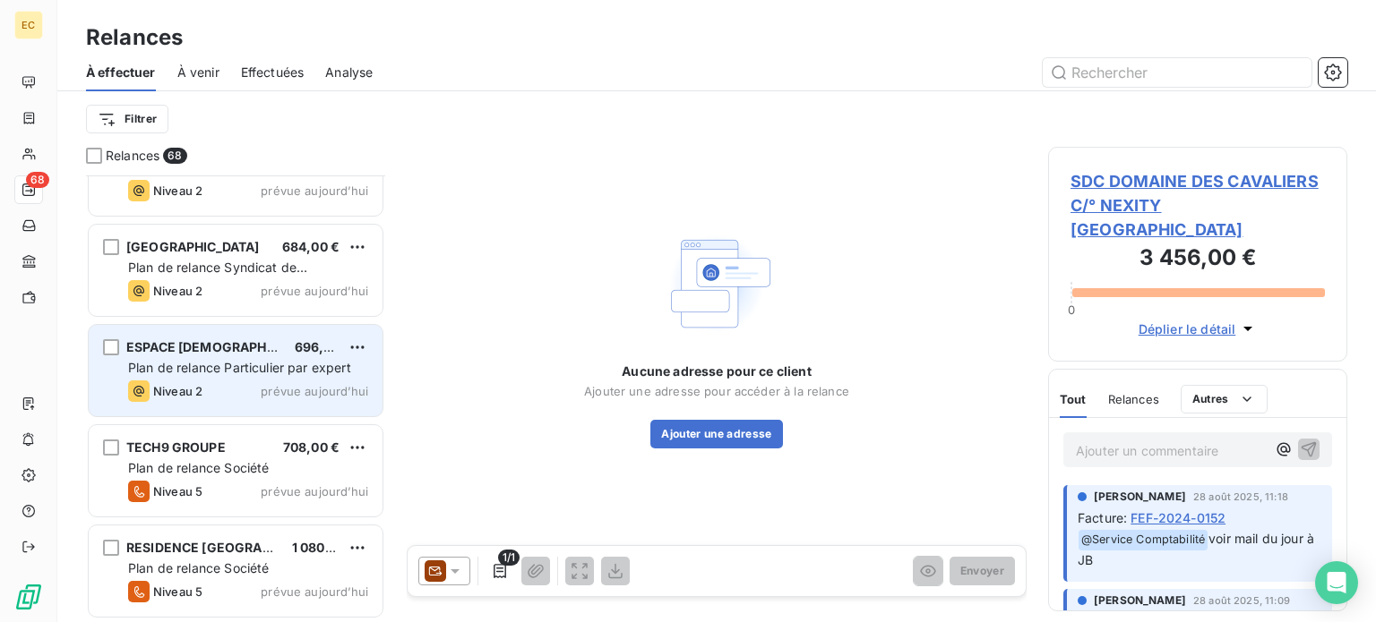
click at [207, 365] on span "Plan de relance Particulier par expert" at bounding box center [239, 367] width 223 height 15
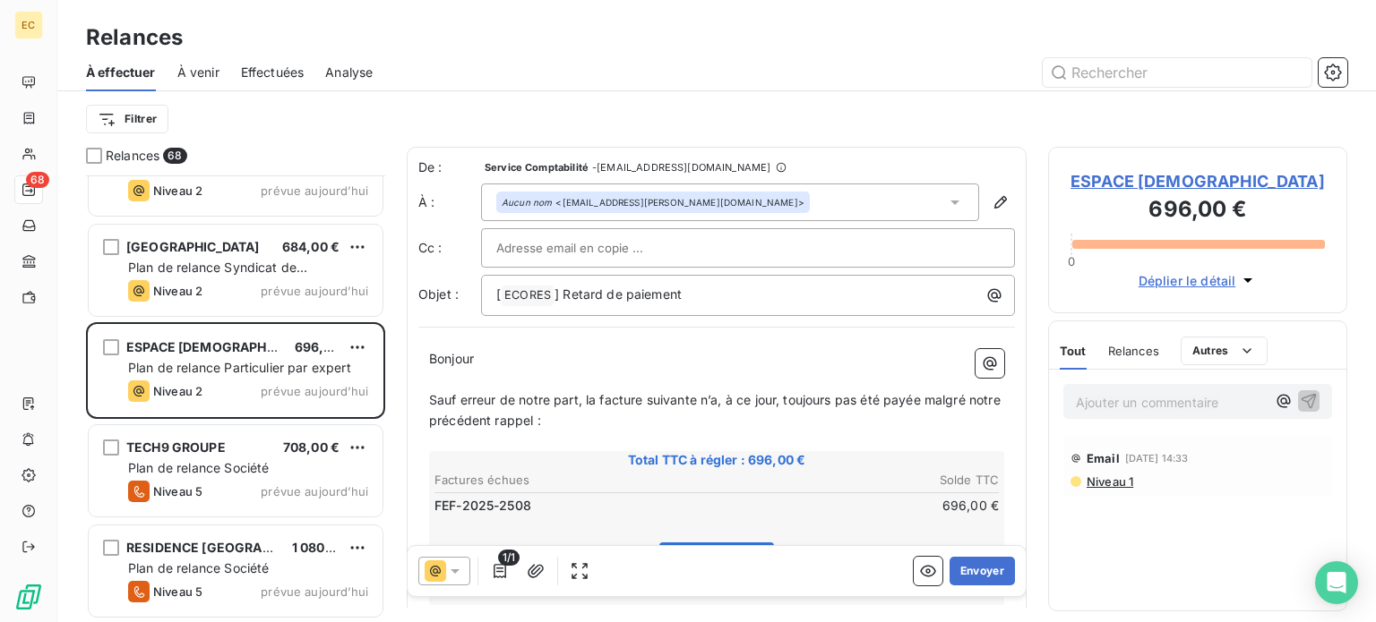
click at [1118, 183] on span "ESPACE [DEMOGRAPHIC_DATA]" at bounding box center [1197, 181] width 254 height 24
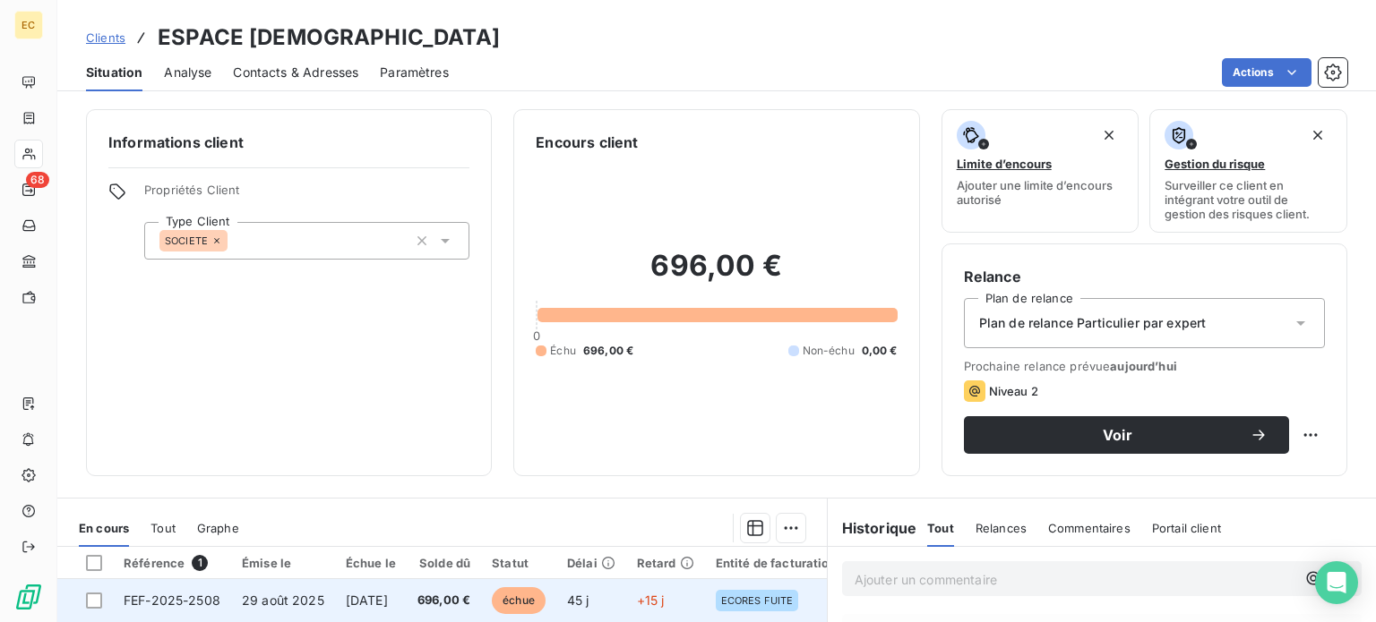
click at [221, 598] on td "FEF-2025-2508" at bounding box center [172, 600] width 118 height 43
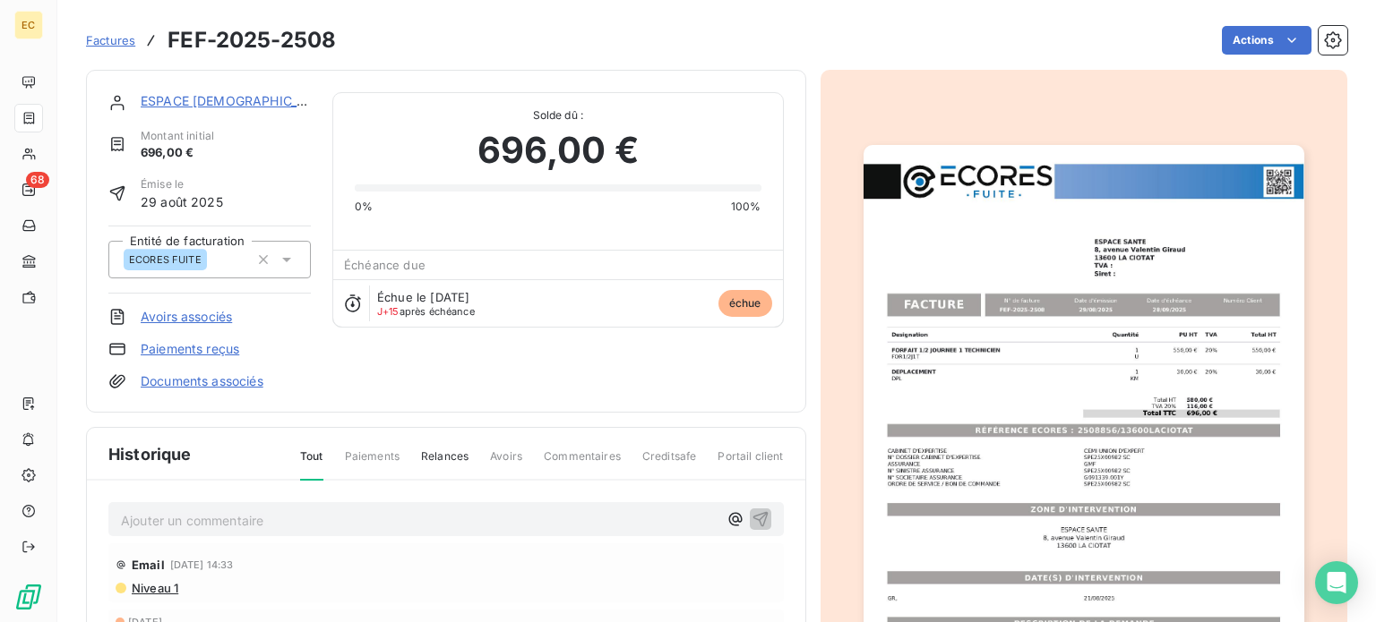
click at [1050, 428] on img "button" at bounding box center [1083, 456] width 441 height 622
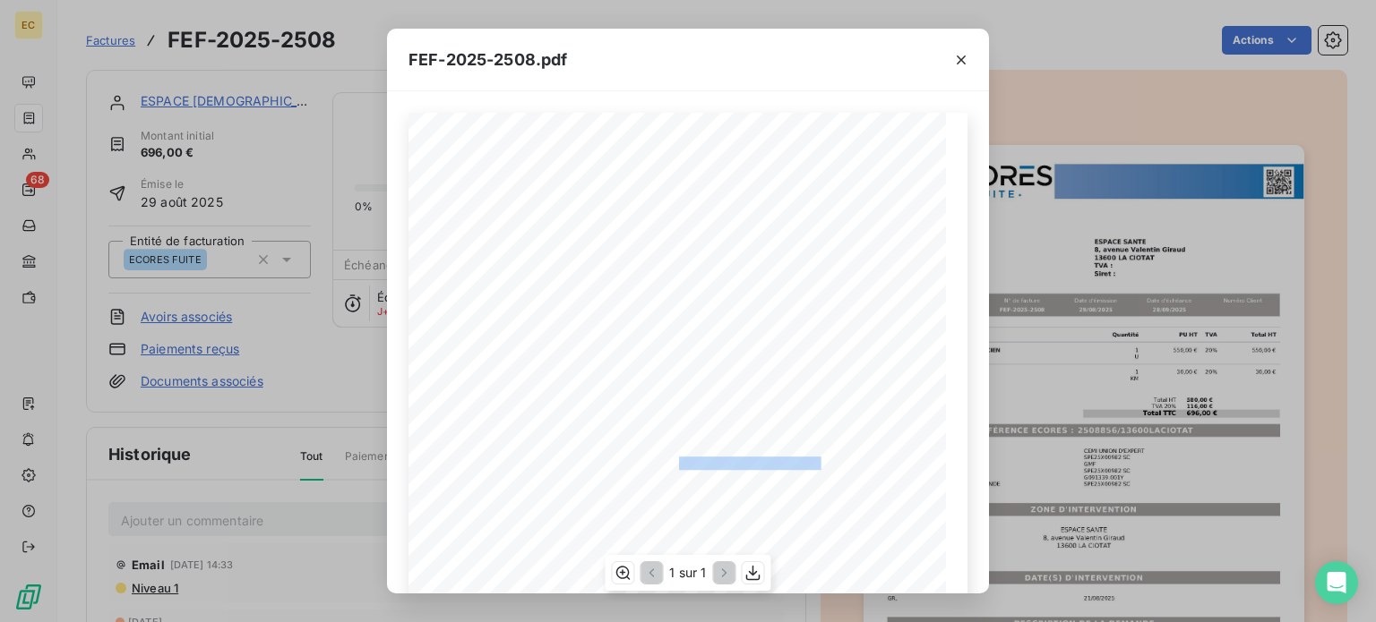
drag, startPoint x: 812, startPoint y: 460, endPoint x: 670, endPoint y: 461, distance: 142.4
click at [670, 461] on span "RÉFÉRENCE ECORES : 2508856/13600LACIOTAT" at bounding box center [688, 461] width 266 height 9
copy span "2508856/13600LACIOTAT"
click at [25, 180] on div "FEF-2025-2508.pdf Designation Quantité PU HT TVA Total HT FORFAIT 1/2 JOURNEE 1…" at bounding box center [688, 311] width 1376 height 622
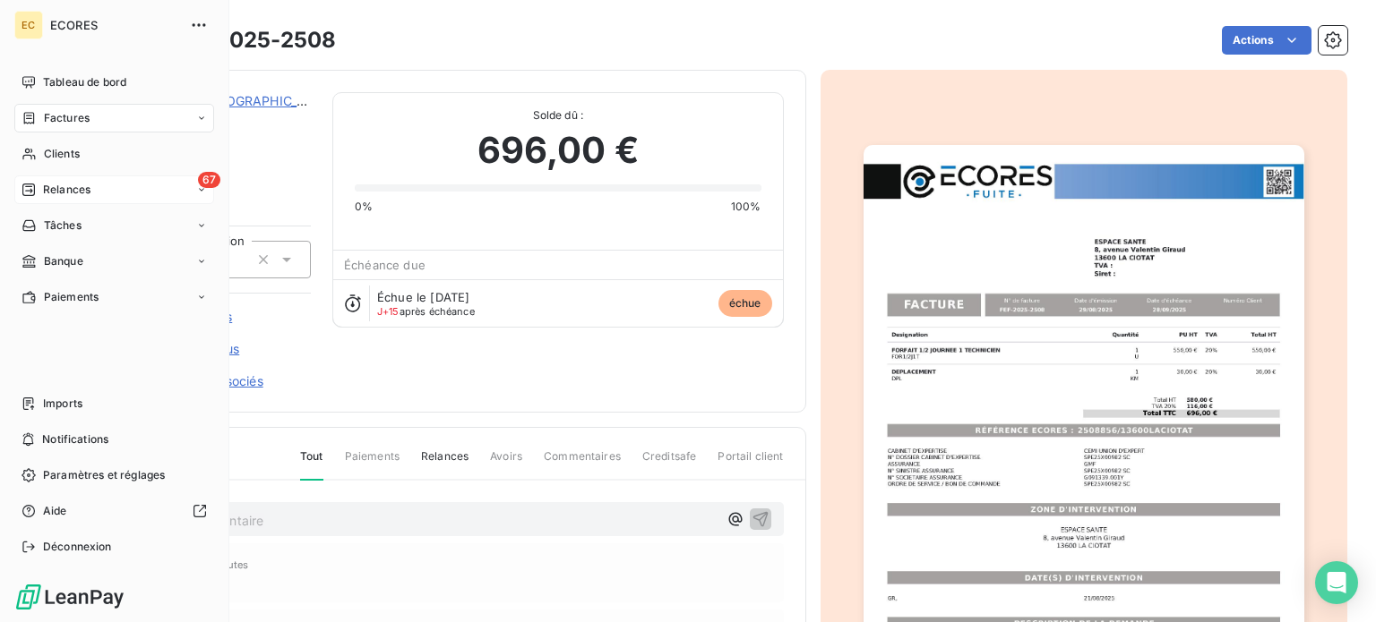
click at [44, 190] on span "Relances" at bounding box center [66, 190] width 47 height 16
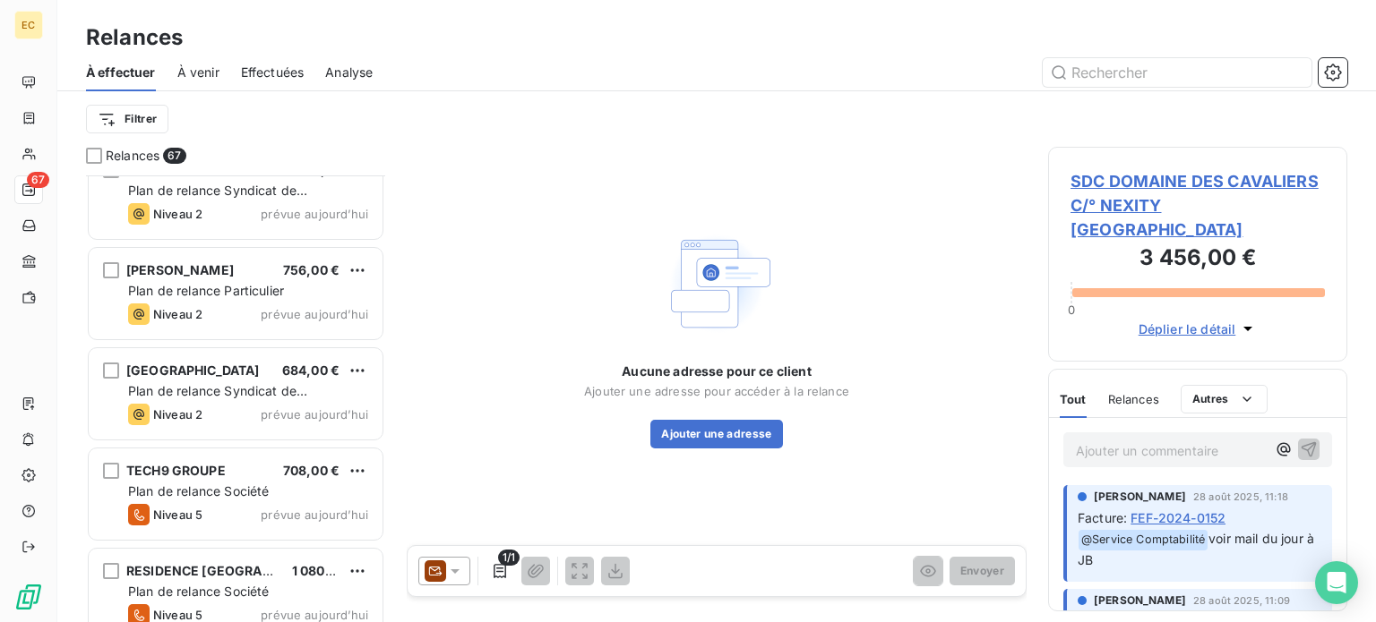
scroll to position [6274, 0]
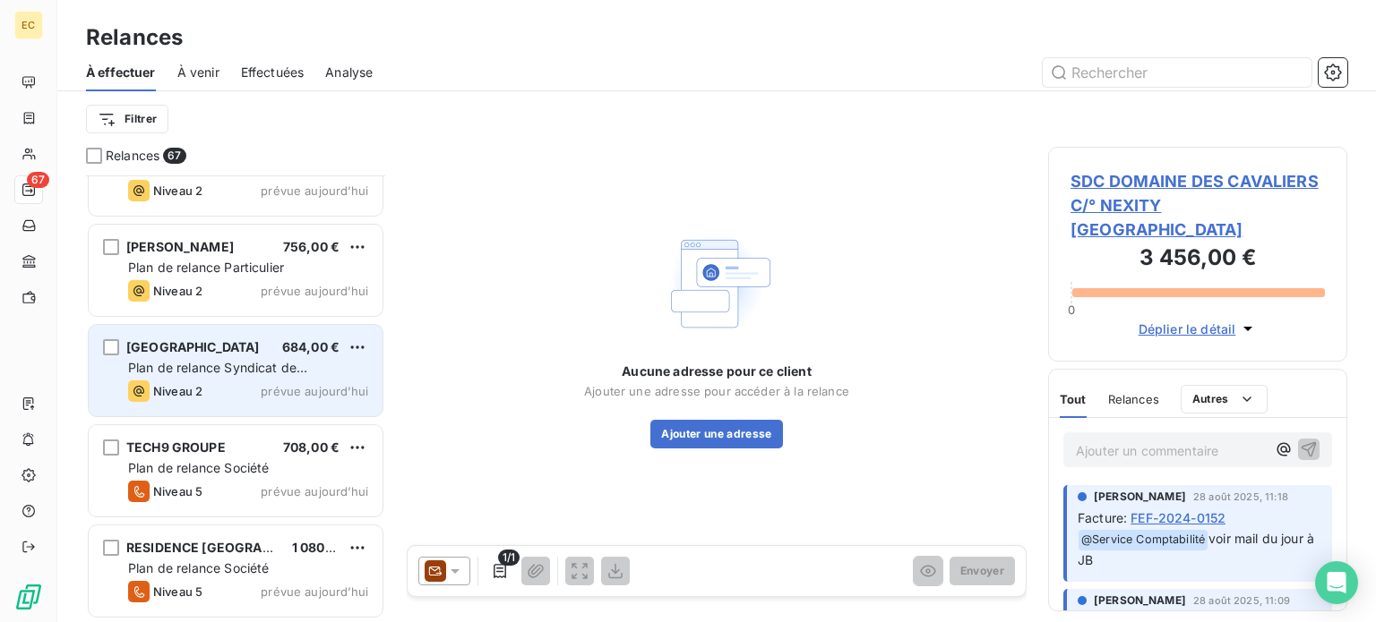
click at [242, 361] on span "Plan de relance Syndicat de copropriété" at bounding box center [217, 376] width 179 height 33
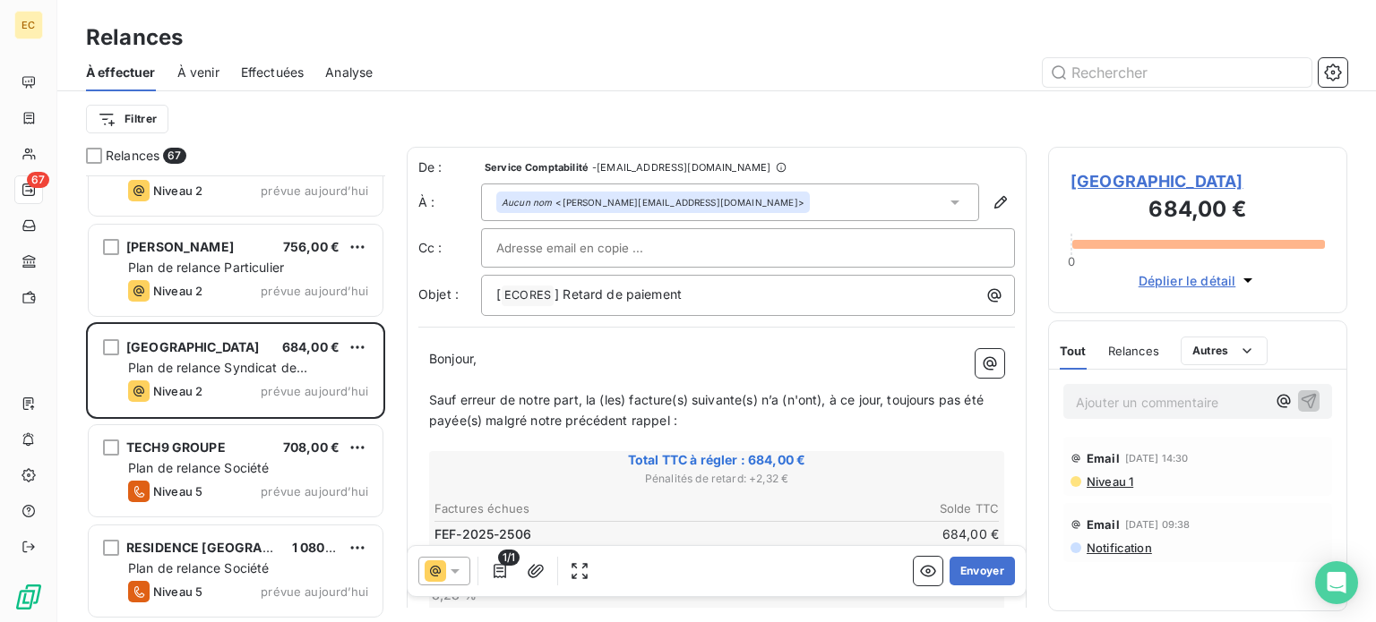
click at [1142, 181] on span "[GEOGRAPHIC_DATA]" at bounding box center [1197, 181] width 254 height 24
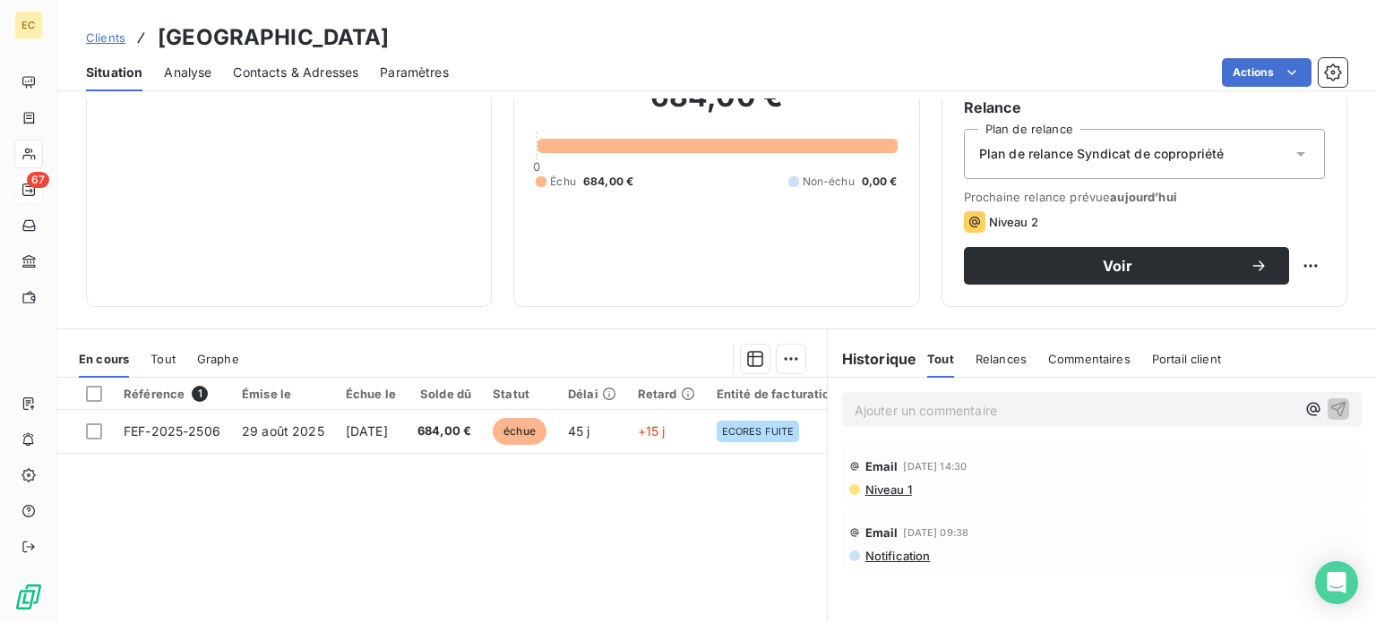
scroll to position [179, 0]
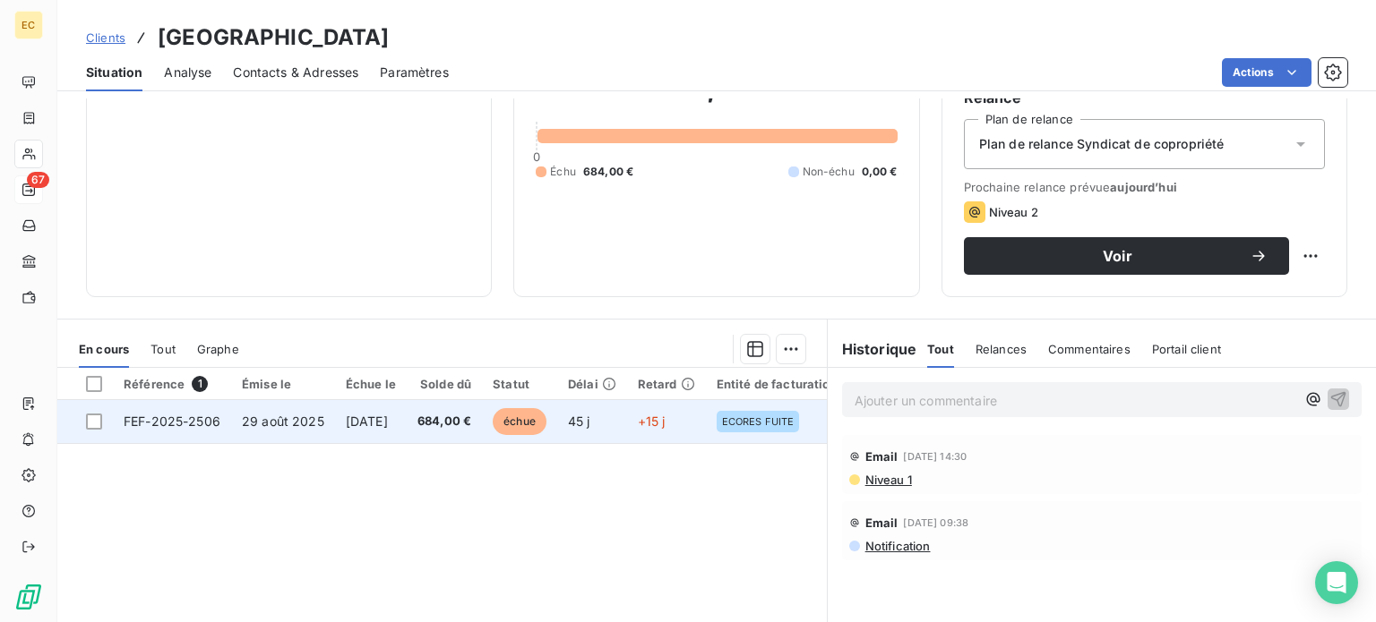
click at [211, 425] on span "FEF-2025-2506" at bounding box center [172, 421] width 97 height 15
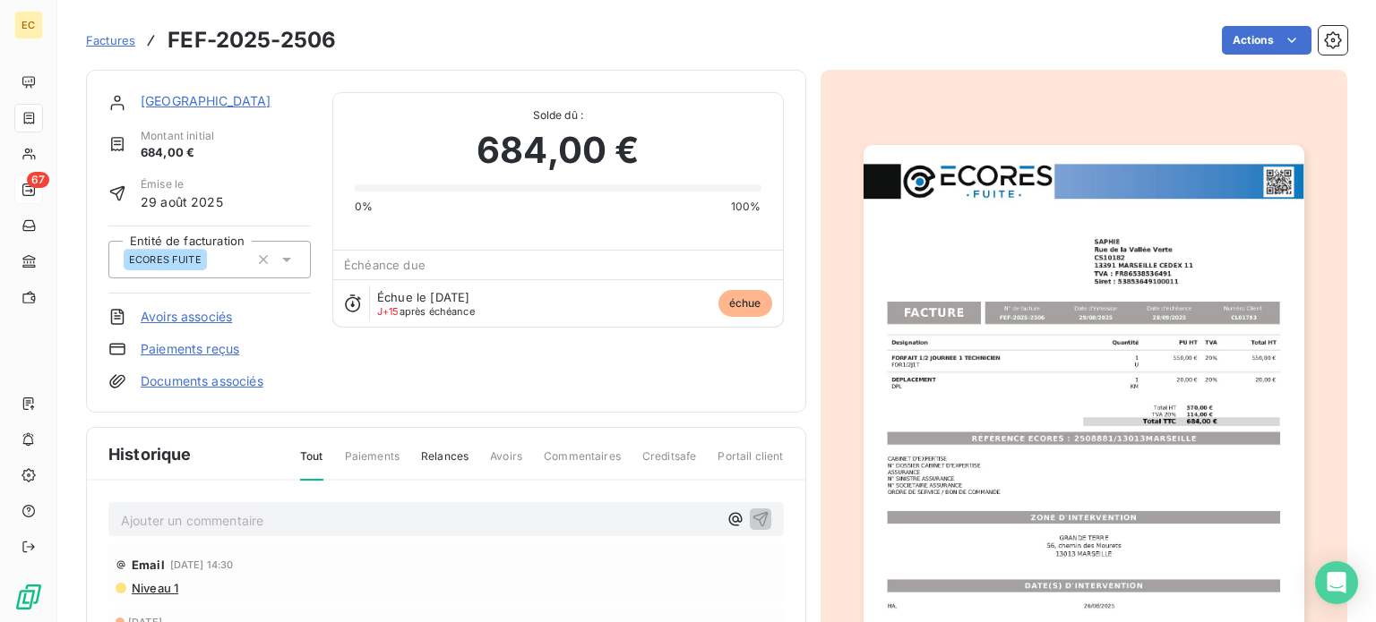
click at [1076, 443] on img "button" at bounding box center [1083, 456] width 441 height 622
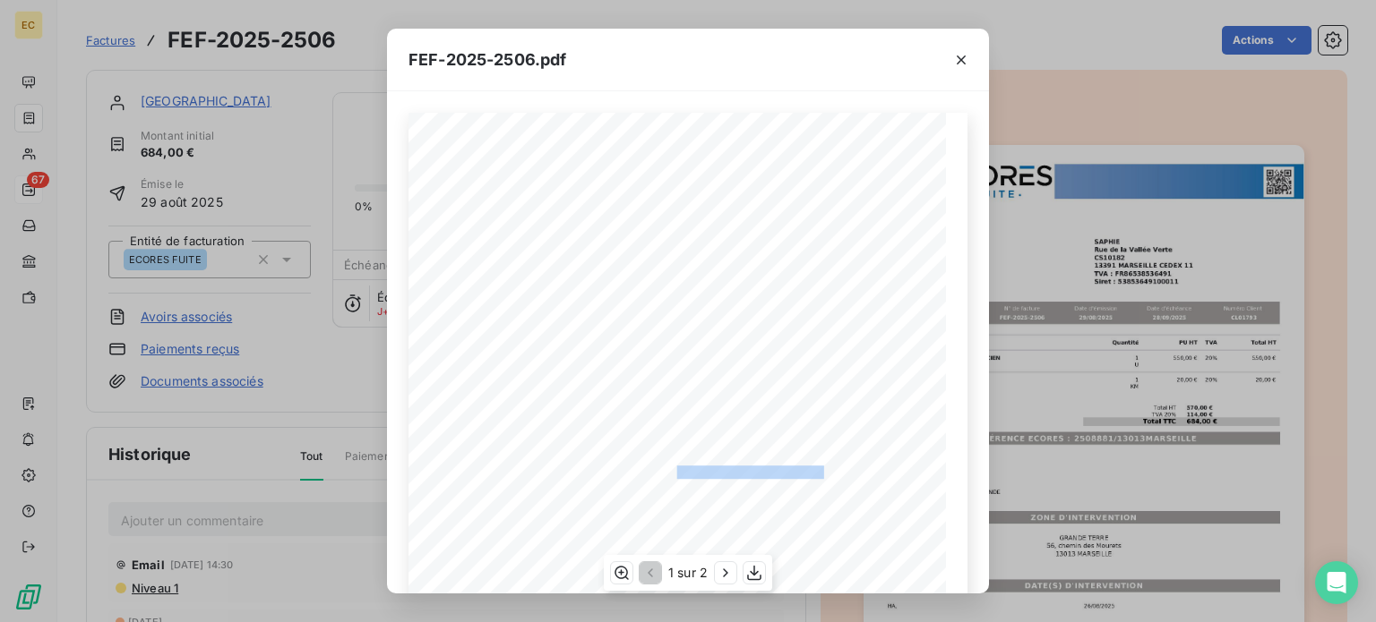
drag, startPoint x: 815, startPoint y: 468, endPoint x: 666, endPoint y: 470, distance: 148.7
click at [666, 470] on span "RÉFÉRENCE ECORES : 2508881/13013MARSEILLE" at bounding box center [687, 471] width 273 height 9
copy span "2508881/13013MARSEILLE"
click at [240, 243] on div "FEF-2025-2506.pdf Designation Quantité PU HT TVA Total HT FORFAIT 1/2 JOURNEE 1…" at bounding box center [688, 311] width 1376 height 622
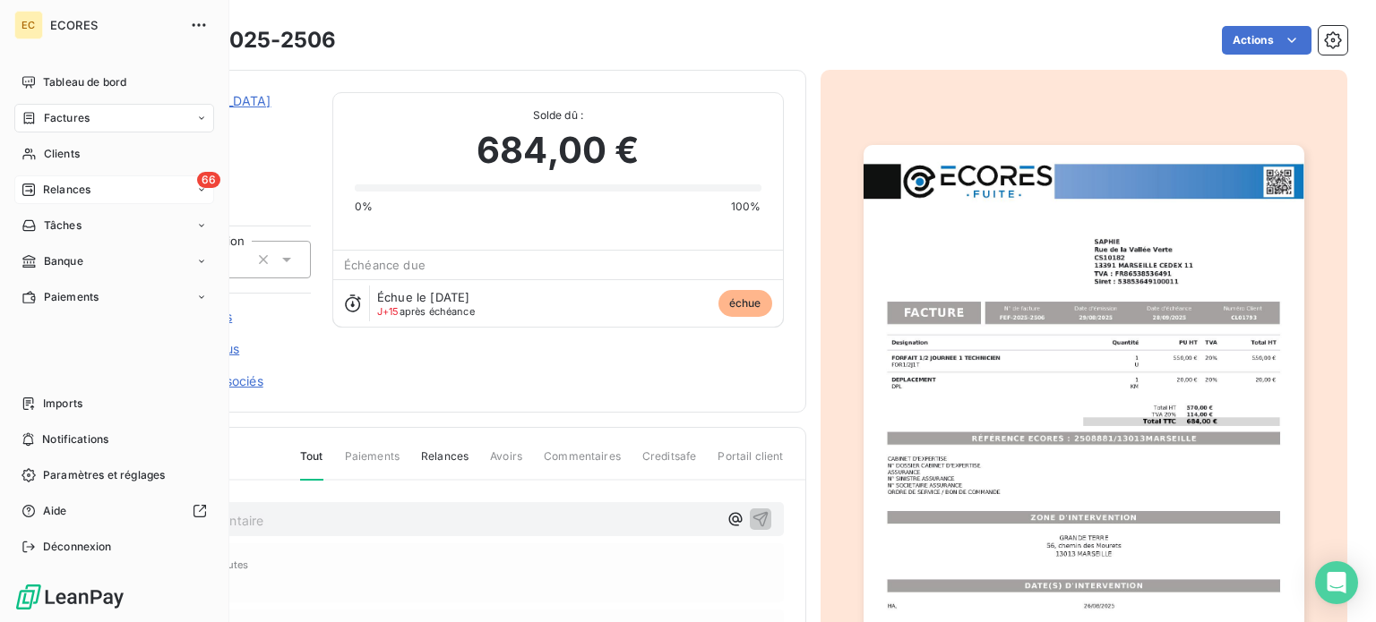
click at [39, 189] on div "Relances" at bounding box center [55, 190] width 69 height 16
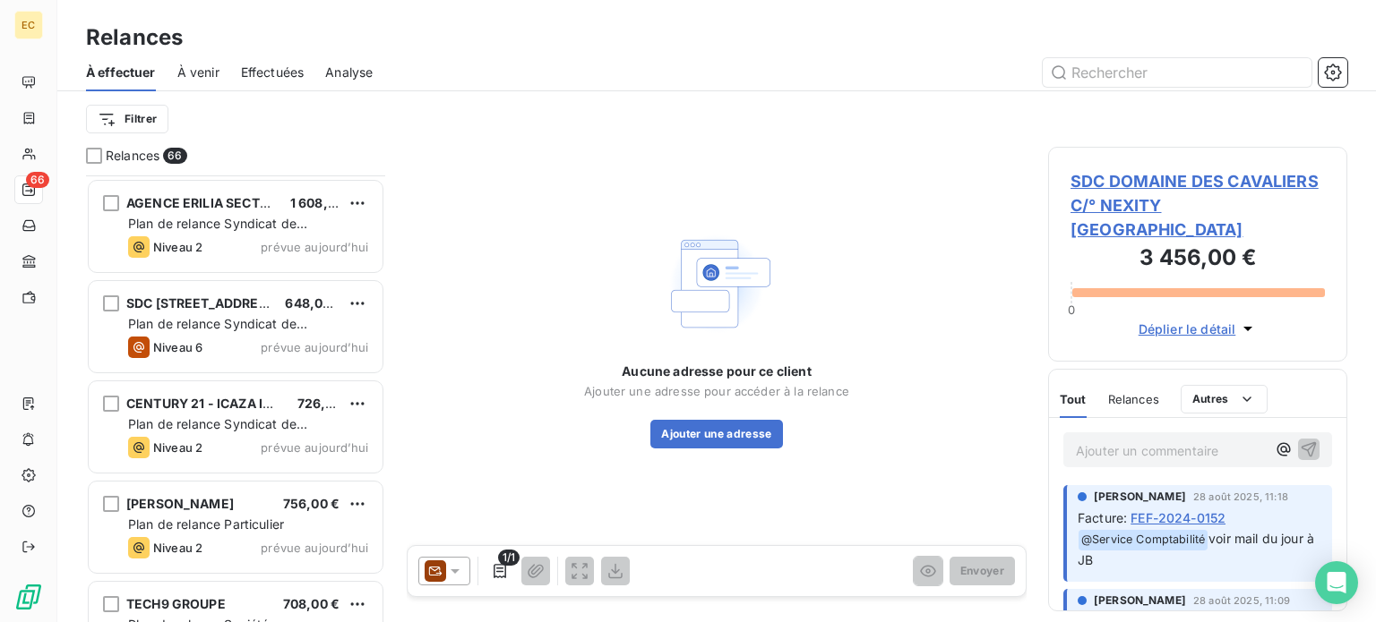
scroll to position [6090, 0]
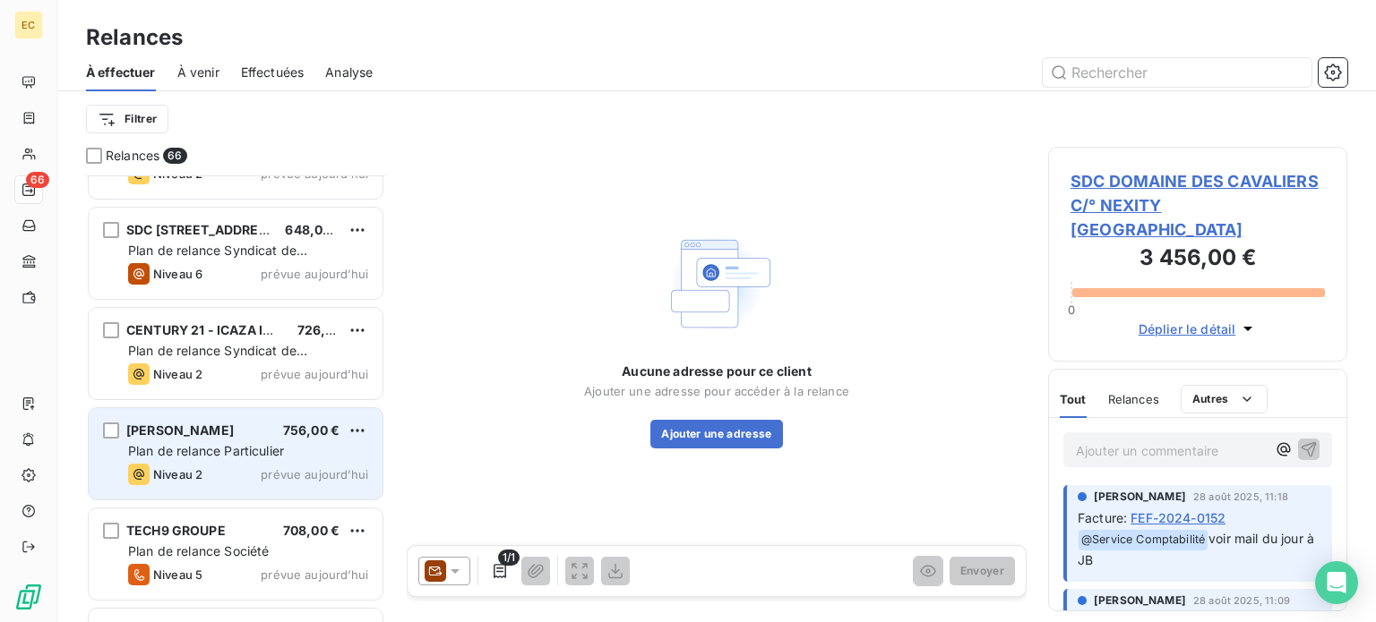
click at [204, 460] on div "Mr DOREAU Alexandre 756,00 € Plan de relance Particulier Niveau 2 prévue aujour…" at bounding box center [236, 453] width 294 height 91
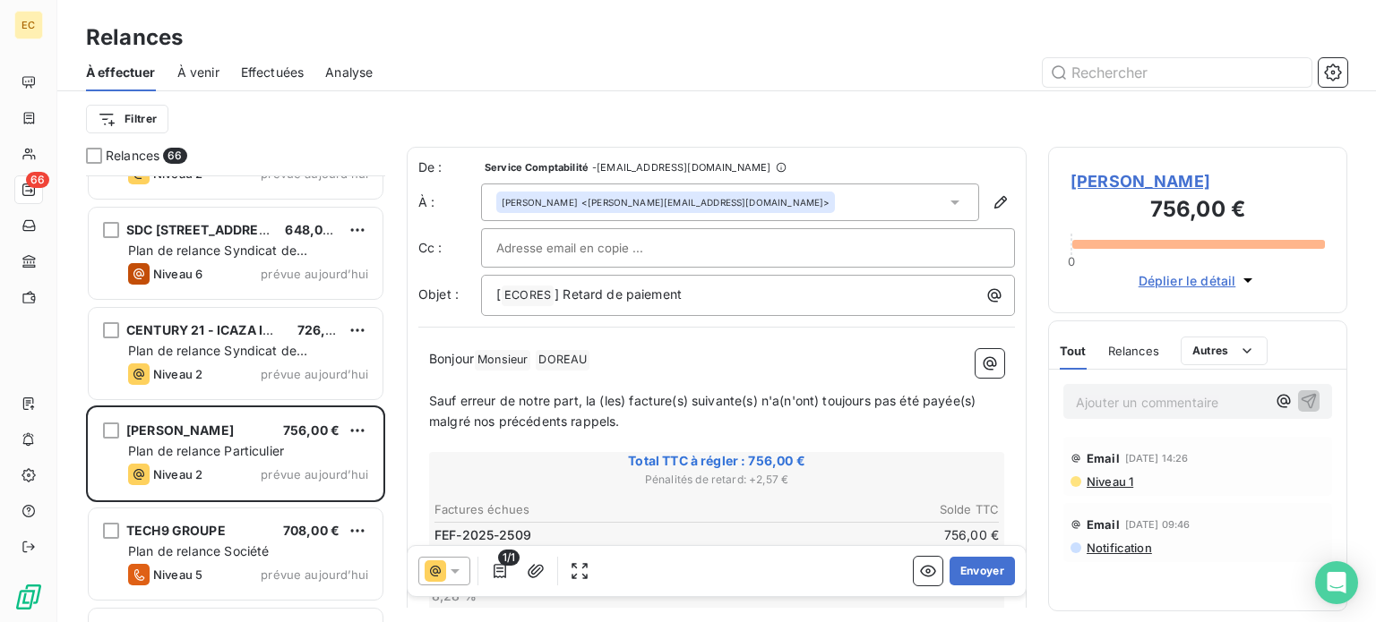
click at [1101, 189] on span "[PERSON_NAME]" at bounding box center [1197, 181] width 254 height 24
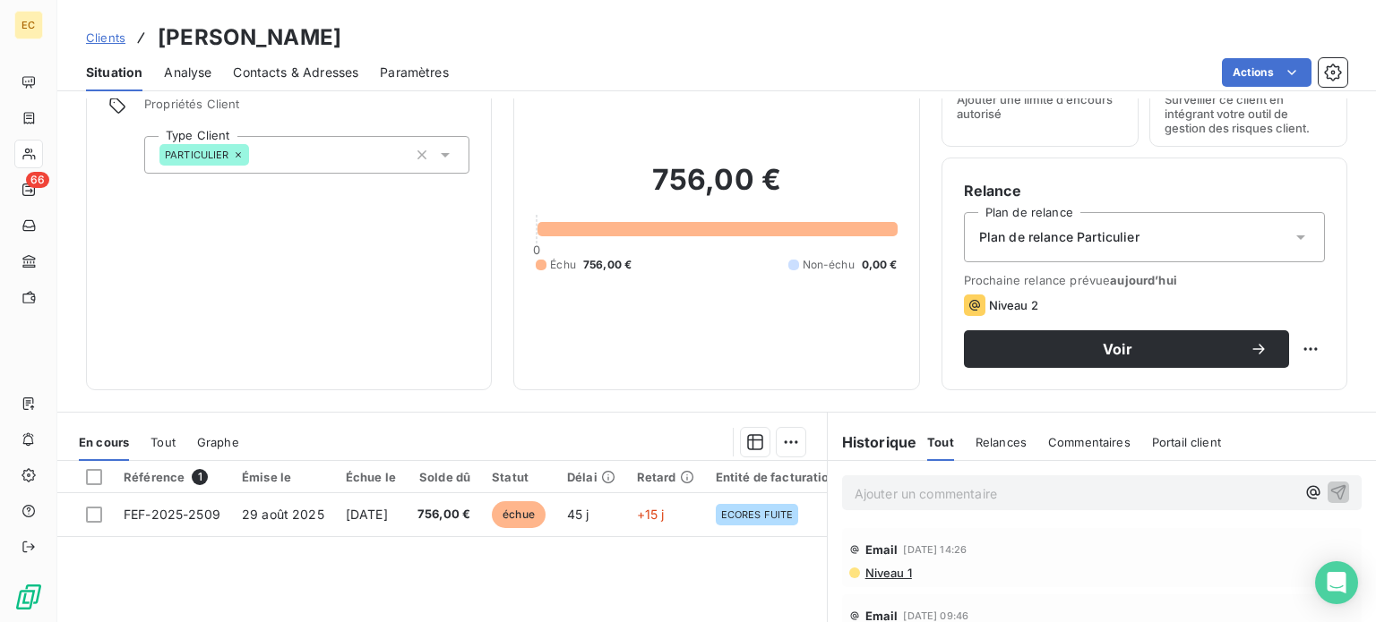
scroll to position [269, 0]
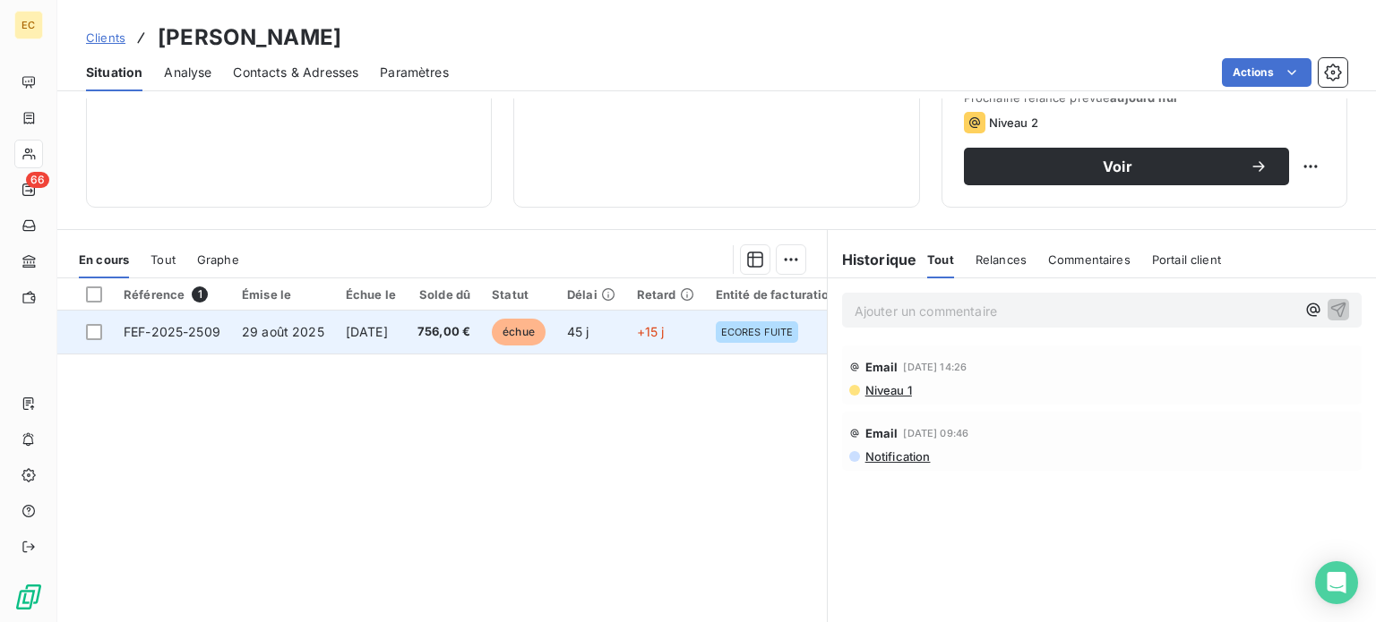
click at [227, 332] on td "FEF-2025-2509" at bounding box center [172, 332] width 118 height 43
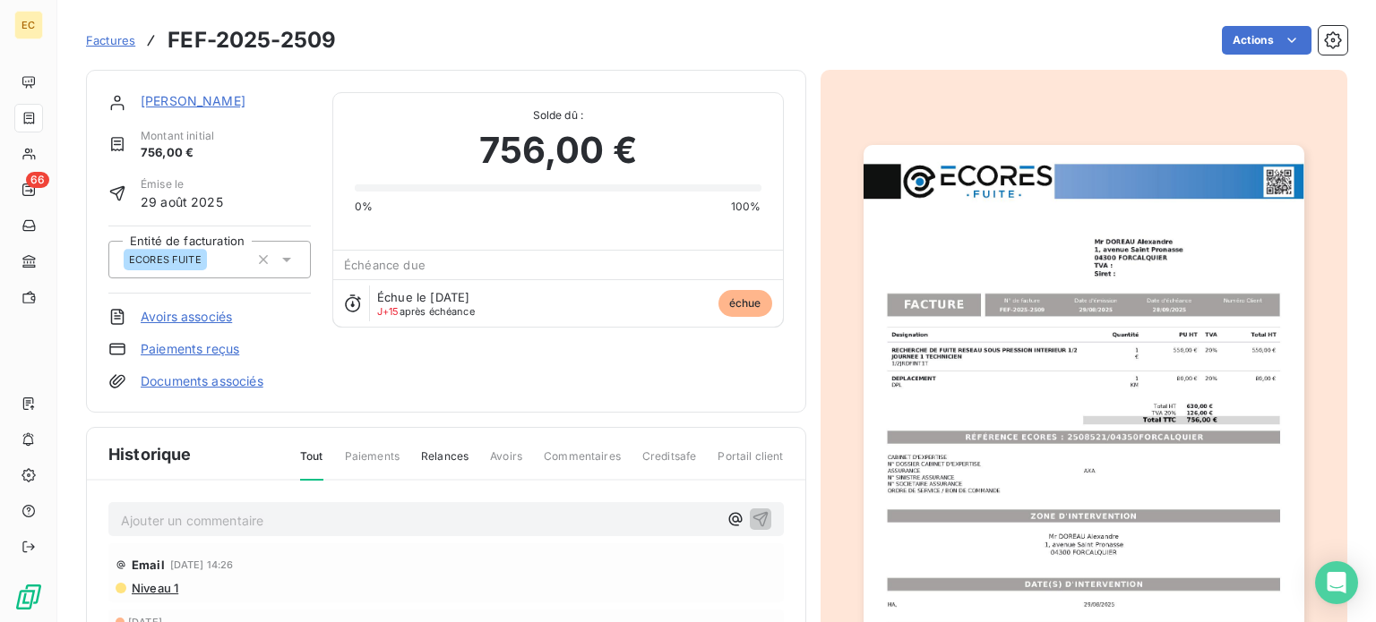
click at [1032, 440] on img "button" at bounding box center [1083, 456] width 441 height 622
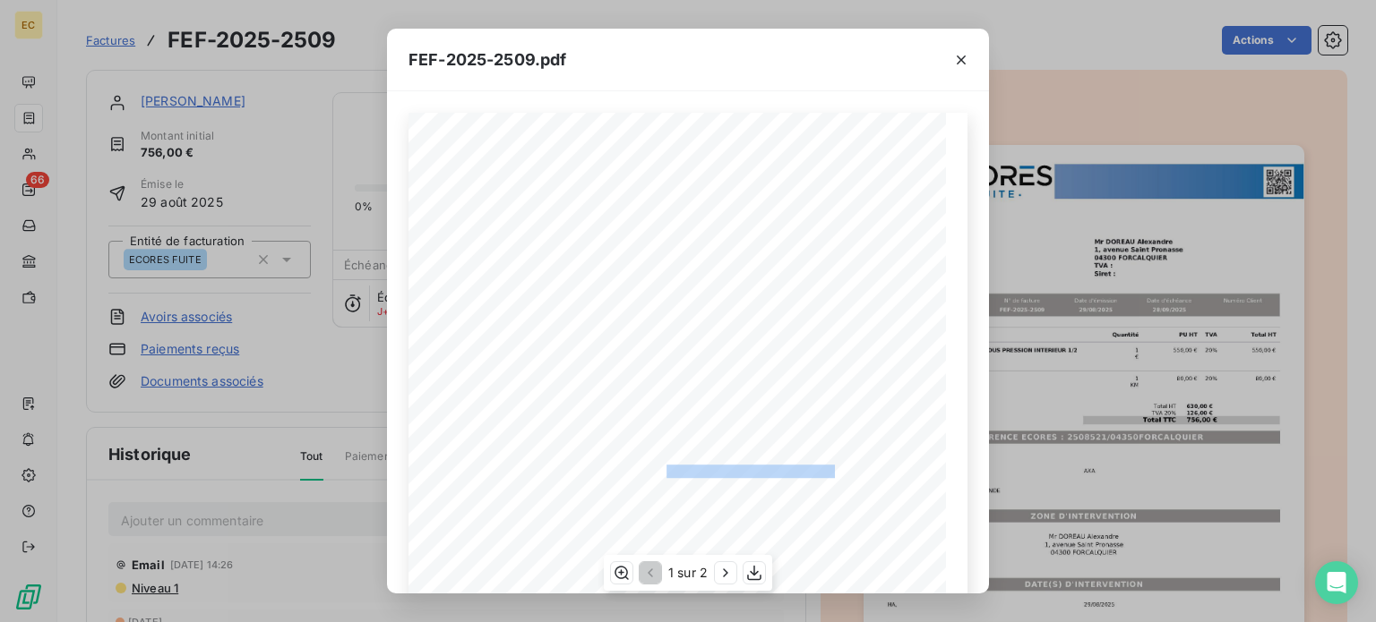
drag, startPoint x: 823, startPoint y: 473, endPoint x: 656, endPoint y: 468, distance: 167.6
click at [656, 468] on span "RÉFÉRENCE ECORES : 2508521/04350FORCALQUIER" at bounding box center [689, 469] width 293 height 9
copy span "2508521/04350FORCALQUIER"
click at [215, 330] on div "FEF-2025-2509.pdf Designation Quantité PU HT TVA Total HT RECHERCHE DE FUITE RE…" at bounding box center [688, 311] width 1376 height 622
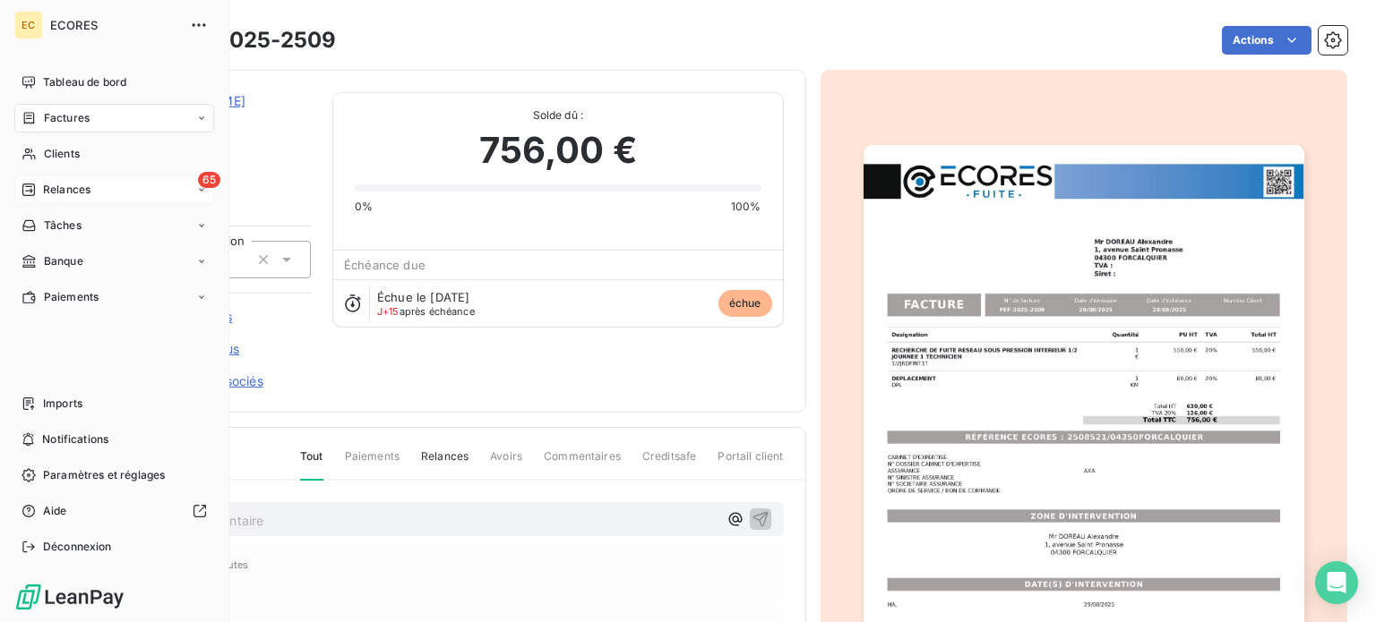
click at [51, 192] on span "Relances" at bounding box center [66, 190] width 47 height 16
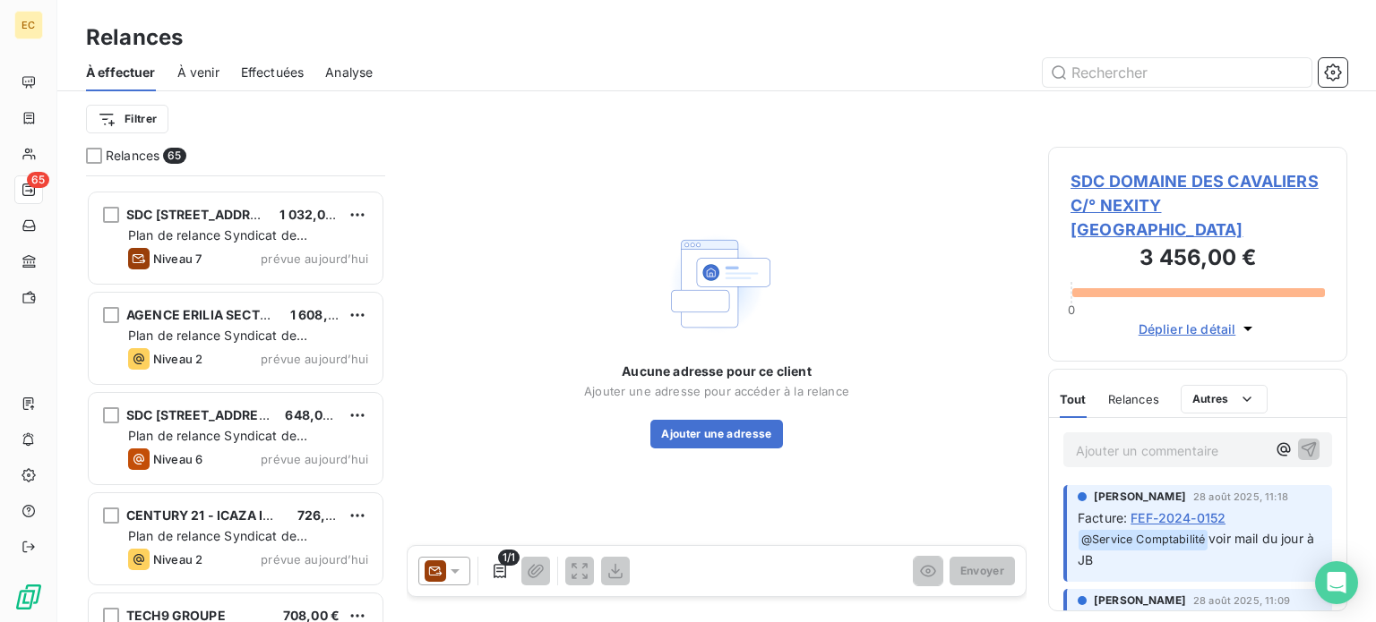
scroll to position [6073, 0]
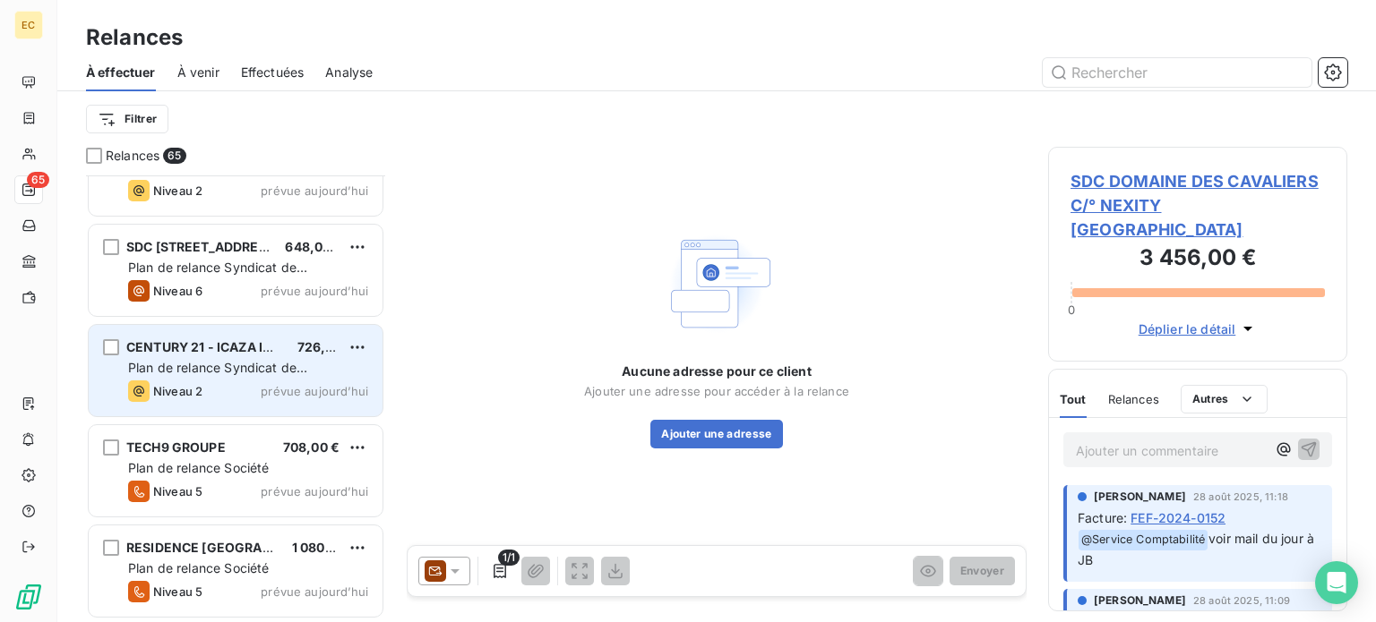
click at [226, 360] on span "Plan de relance Syndicat de copropriété" at bounding box center [217, 376] width 179 height 33
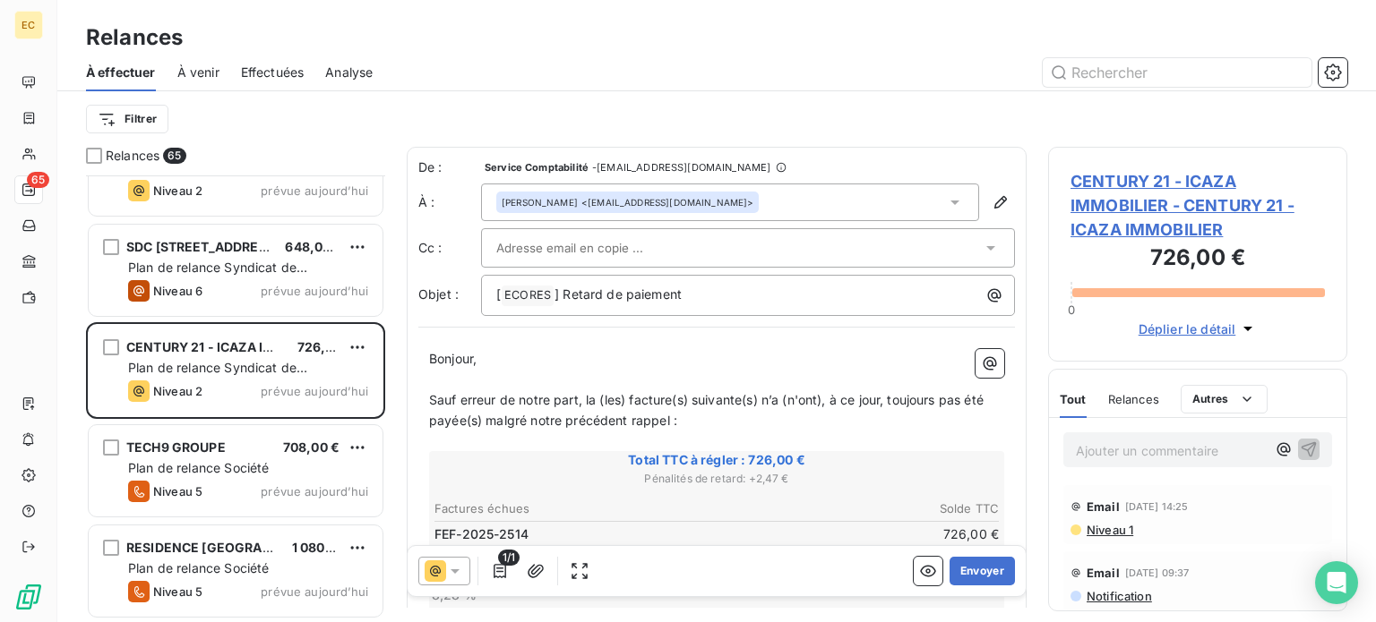
click at [1162, 209] on span "CENTURY 21 - ICAZA IMMOBILIER - CENTURY 21 - ICAZA IMMOBILIER" at bounding box center [1197, 205] width 254 height 73
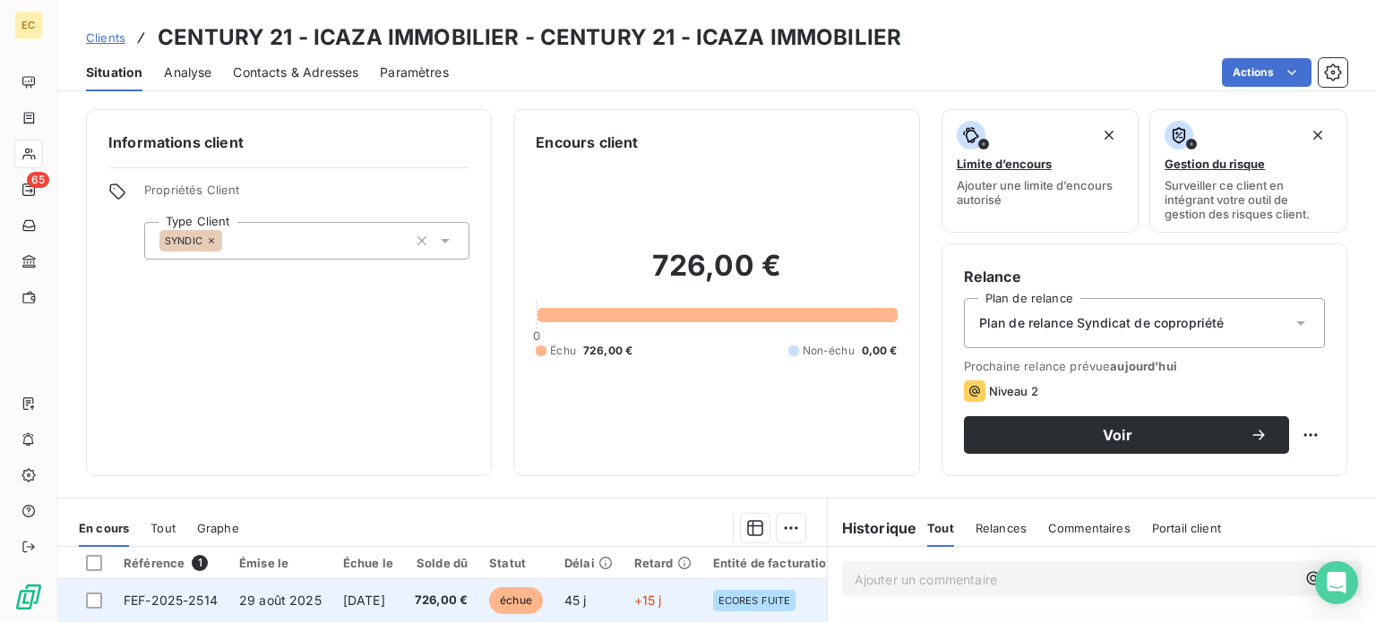
click at [212, 603] on span "FEF-2025-2514" at bounding box center [171, 600] width 94 height 15
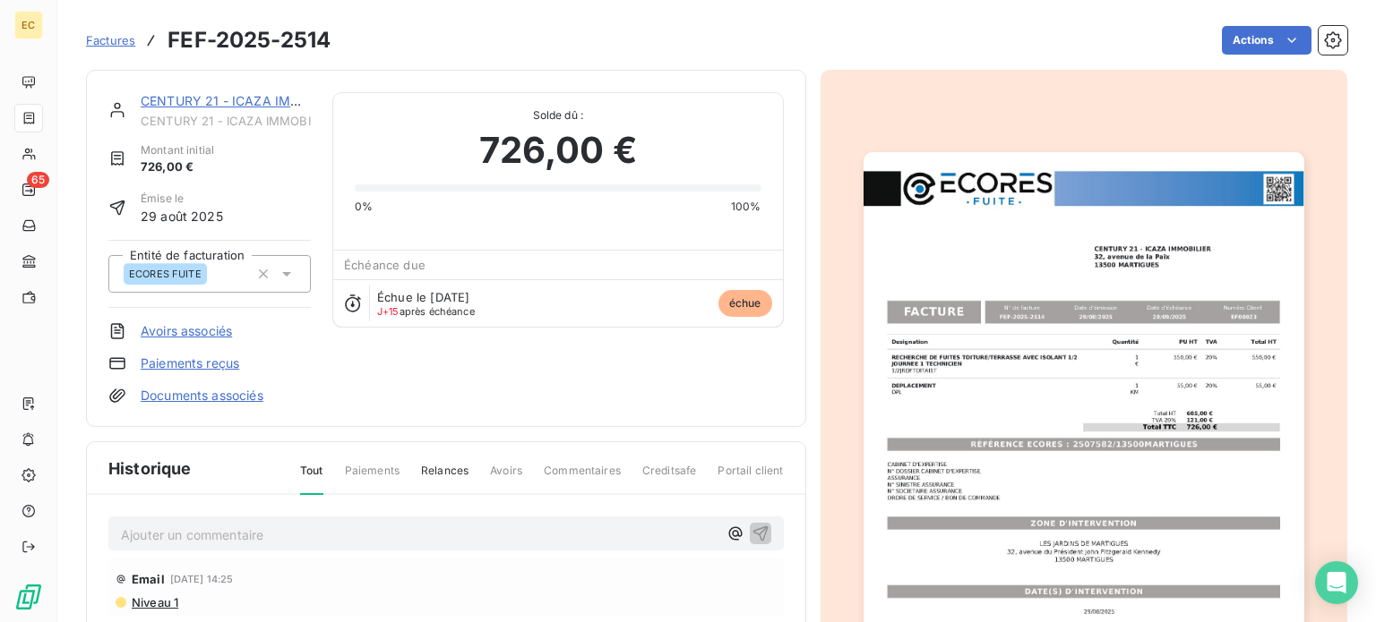
click at [1087, 371] on img "button" at bounding box center [1083, 463] width 441 height 622
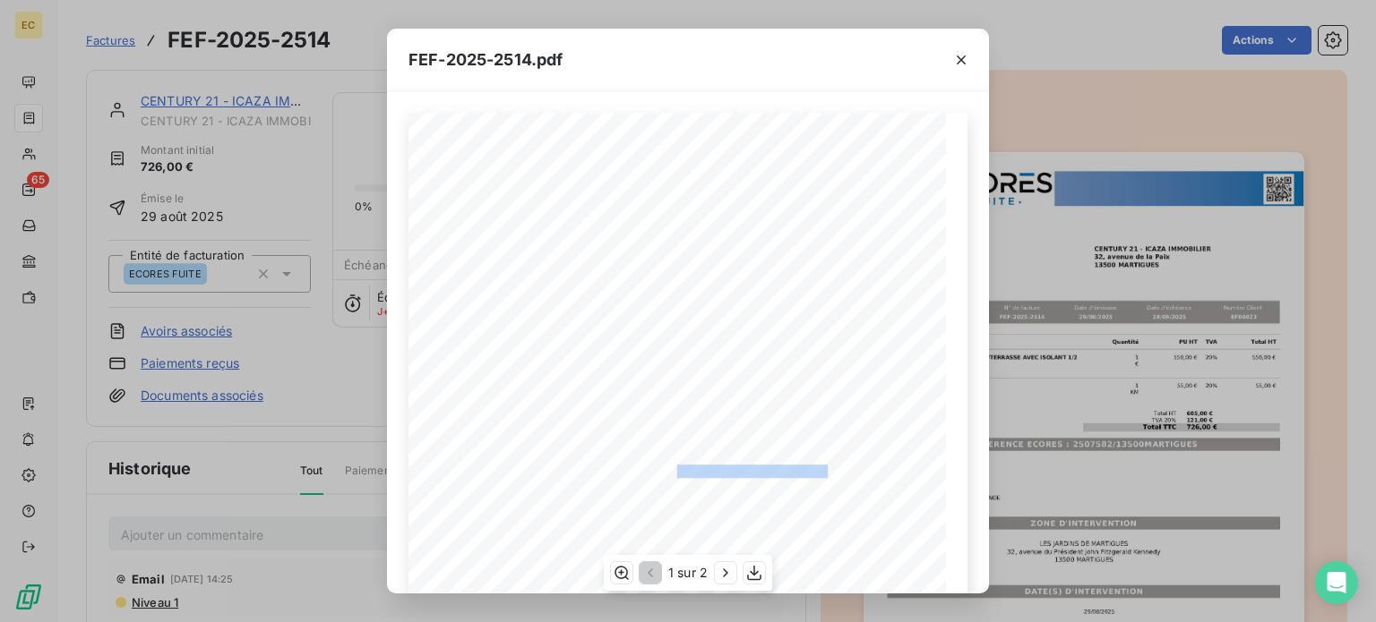
drag, startPoint x: 819, startPoint y: 467, endPoint x: 666, endPoint y: 468, distance: 152.3
click at [666, 468] on span "RÉFÉRENCE ECORES : 2507582/13500MARTIGUES" at bounding box center [689, 469] width 278 height 9
copy span "2507582/13500MARTIGUES"
click at [265, 355] on div "FEF-2025-2514.pdf Designation Quantité PU HT TVA Total HT RECHERCHE DE FUITES T…" at bounding box center [688, 311] width 1376 height 622
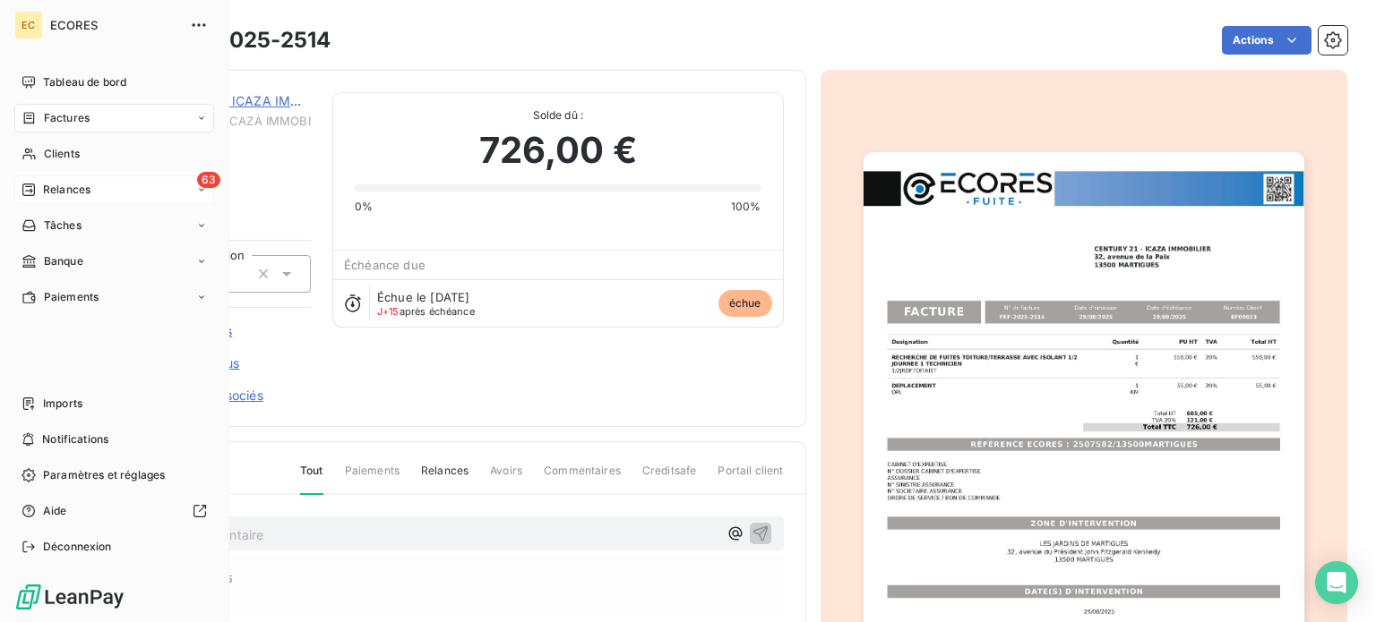
click at [72, 189] on span "Relances" at bounding box center [66, 190] width 47 height 16
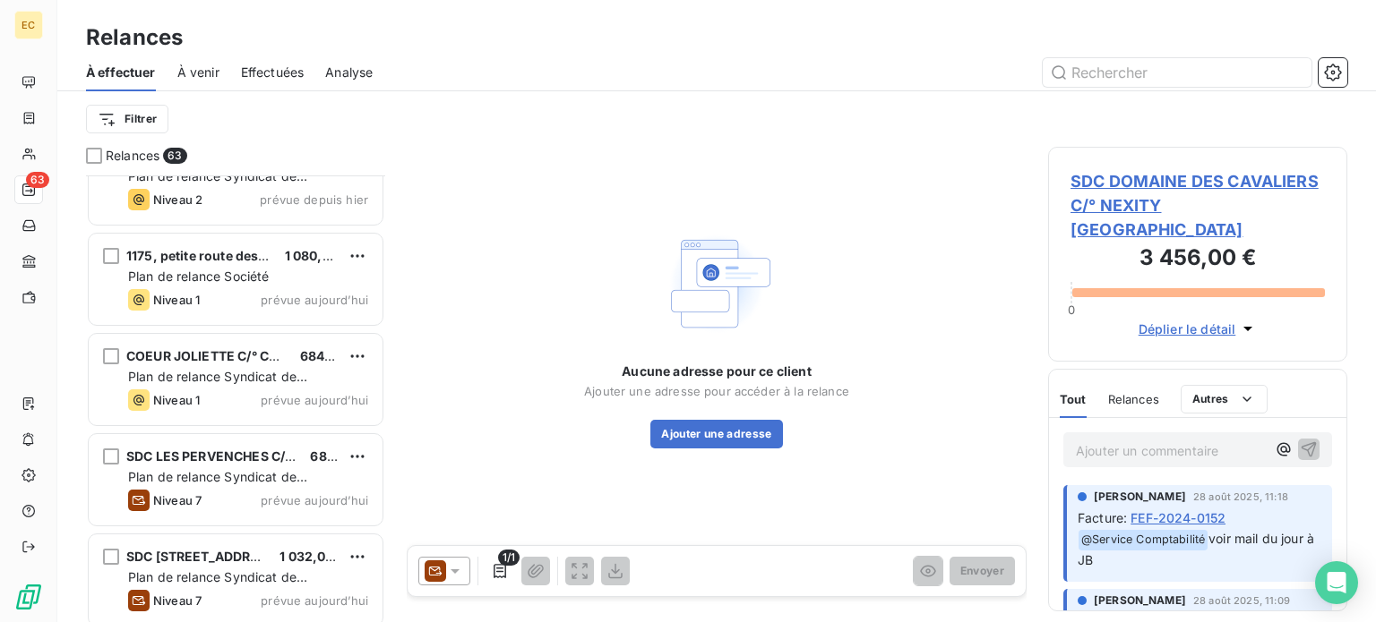
scroll to position [5643, 0]
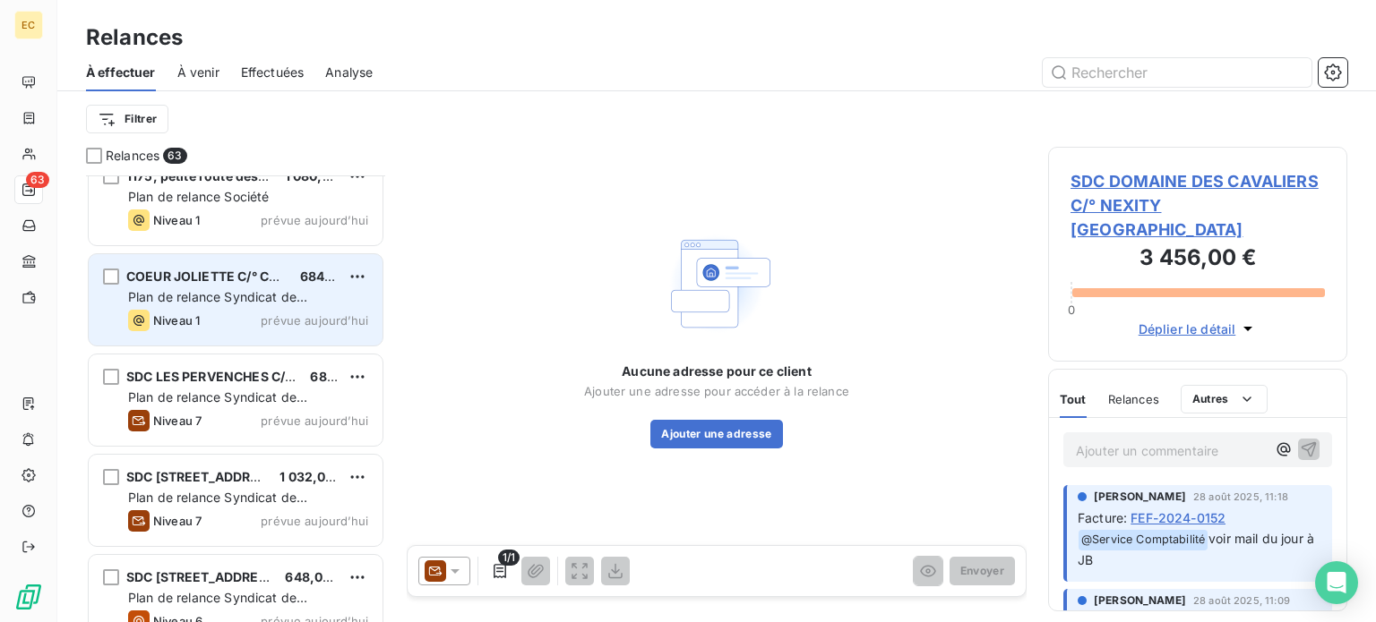
click at [205, 289] on span "Plan de relance Syndicat de copropriété" at bounding box center [217, 305] width 179 height 33
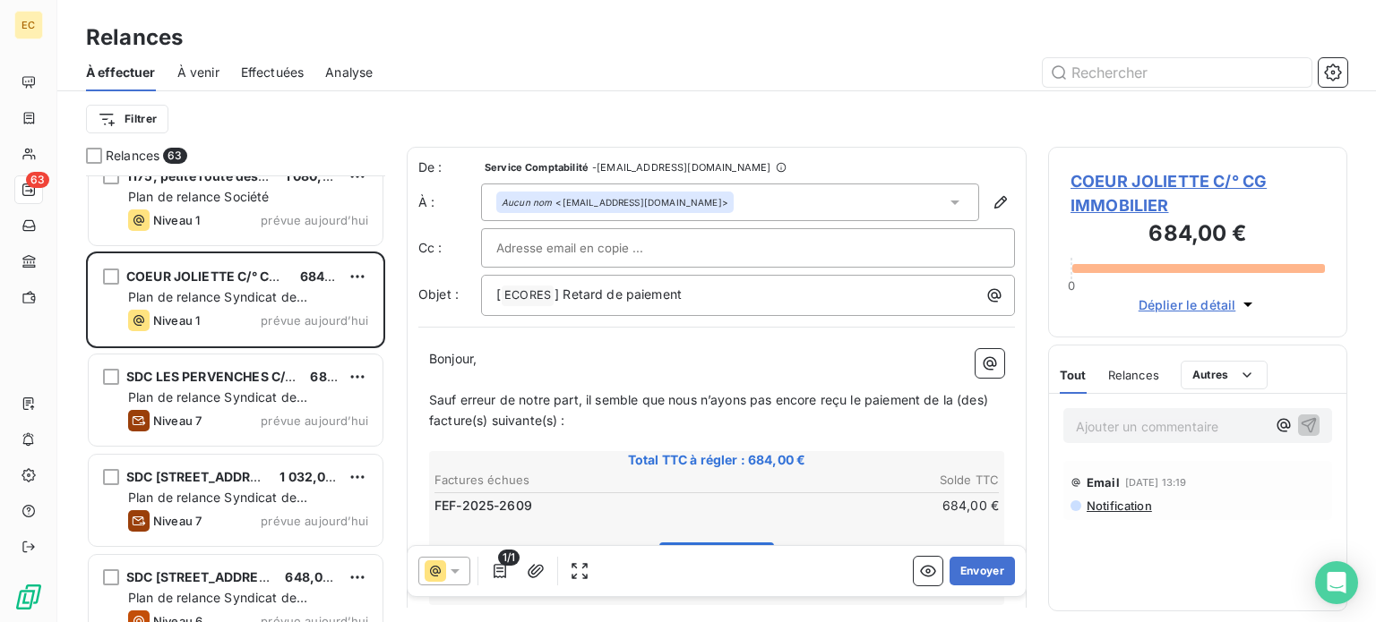
click at [1161, 178] on span "COEUR JOLIETTE C/° CG IMMOBILIER" at bounding box center [1197, 193] width 254 height 48
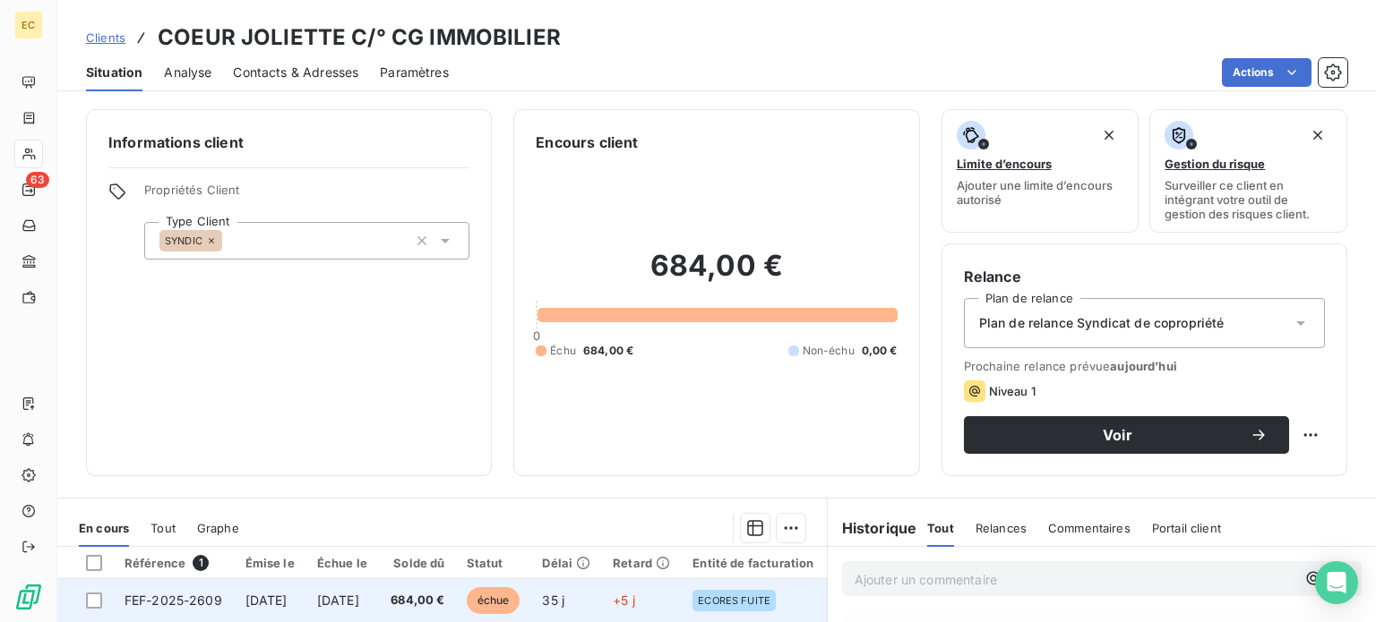
click at [213, 601] on span "FEF-2025-2609" at bounding box center [173, 600] width 98 height 15
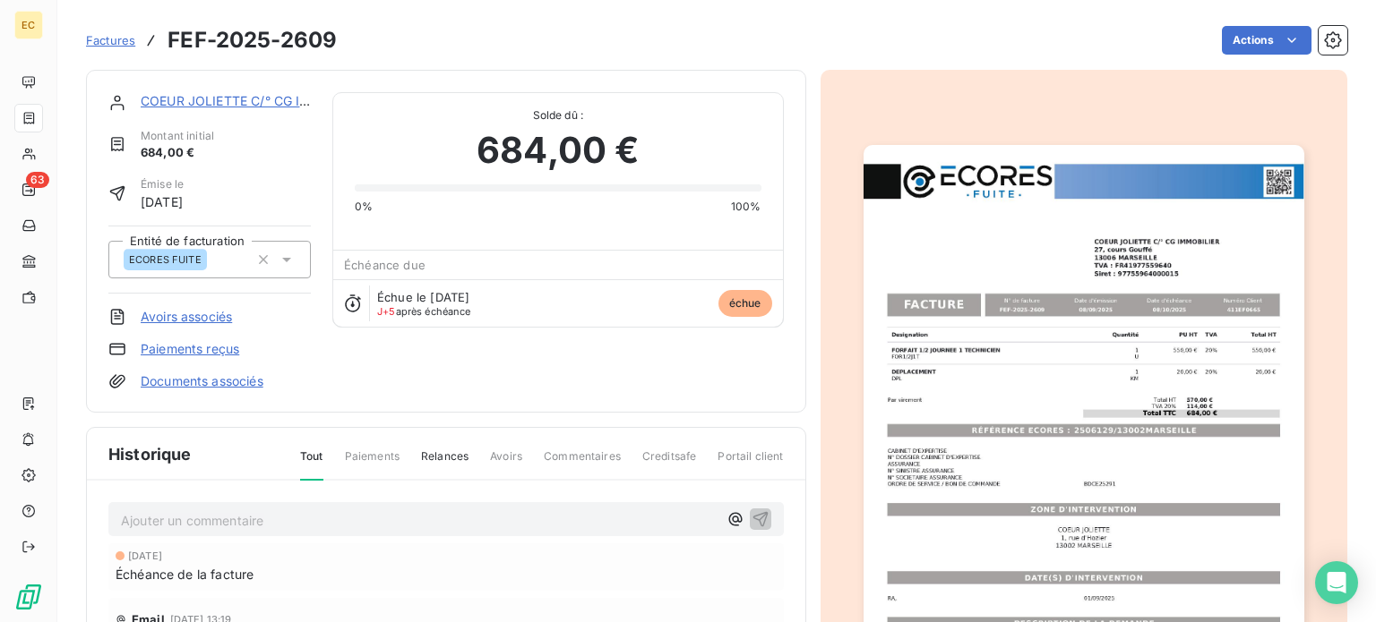
click at [1075, 427] on img "button" at bounding box center [1083, 456] width 441 height 622
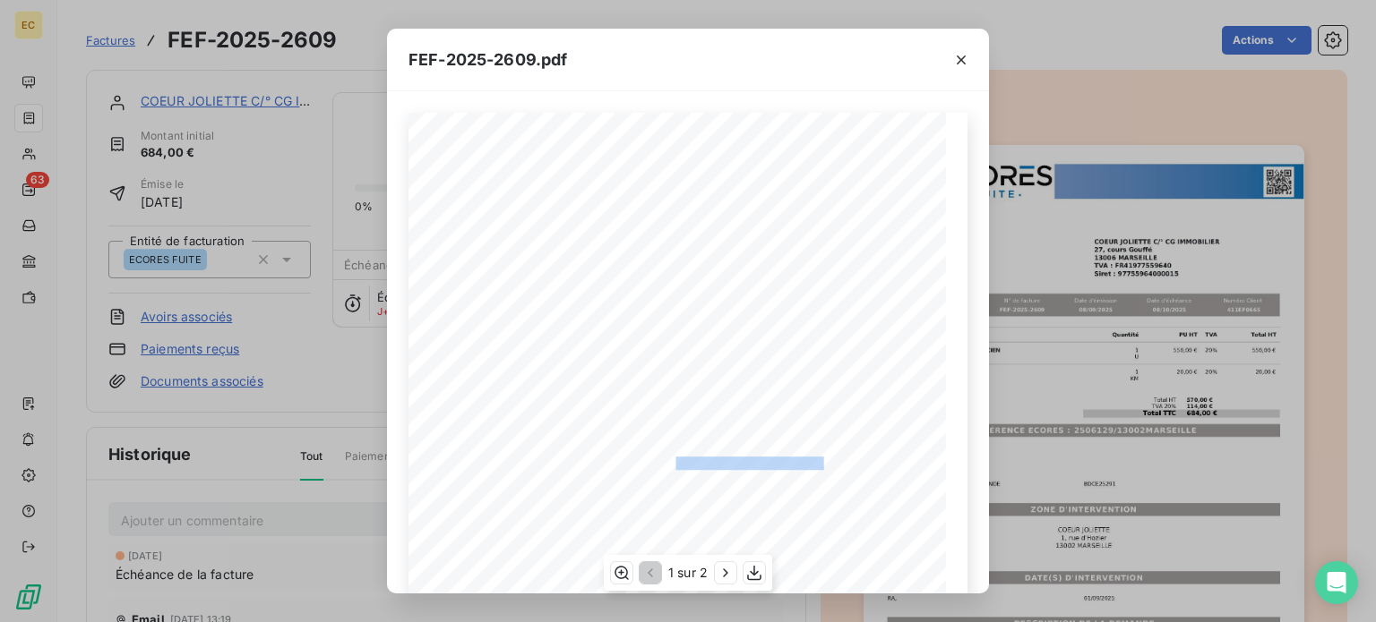
drag, startPoint x: 817, startPoint y: 460, endPoint x: 668, endPoint y: 459, distance: 148.7
click at [668, 459] on span "RÉFÉRENCE ECORES : 2506129/13002MARSEILLE" at bounding box center [687, 461] width 273 height 9
copy span "2506129/13002MARSEILLE"
click at [122, 323] on div "FEF-2025-2609.pdf Designation Quantité PU HT TVA Total HT FORFAIT 1/2 JOURNEE 1…" at bounding box center [688, 311] width 1376 height 622
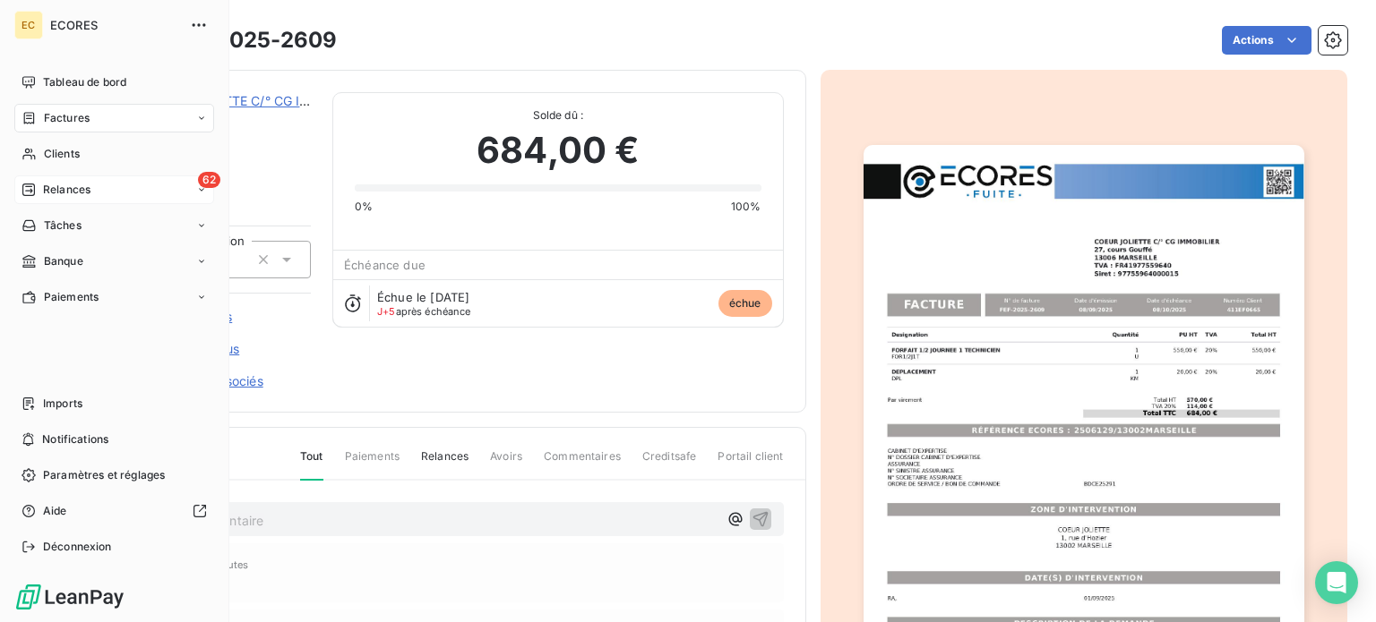
click at [47, 193] on span "Relances" at bounding box center [66, 190] width 47 height 16
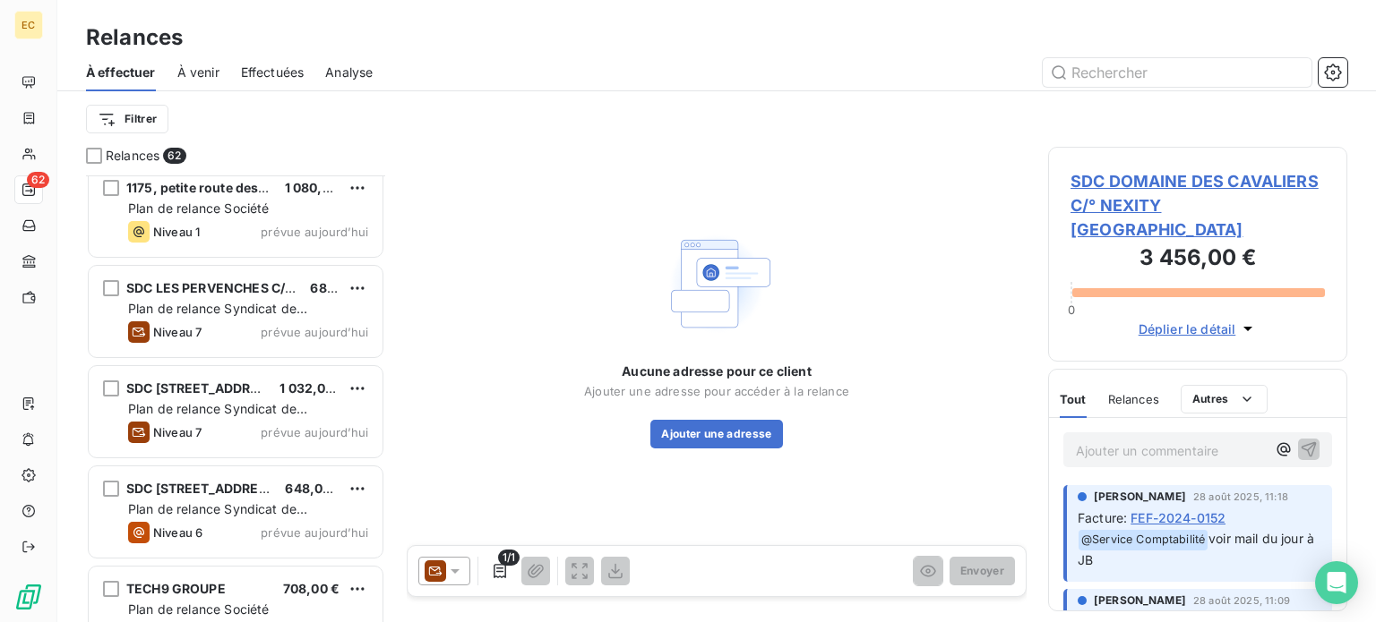
scroll to position [5643, 0]
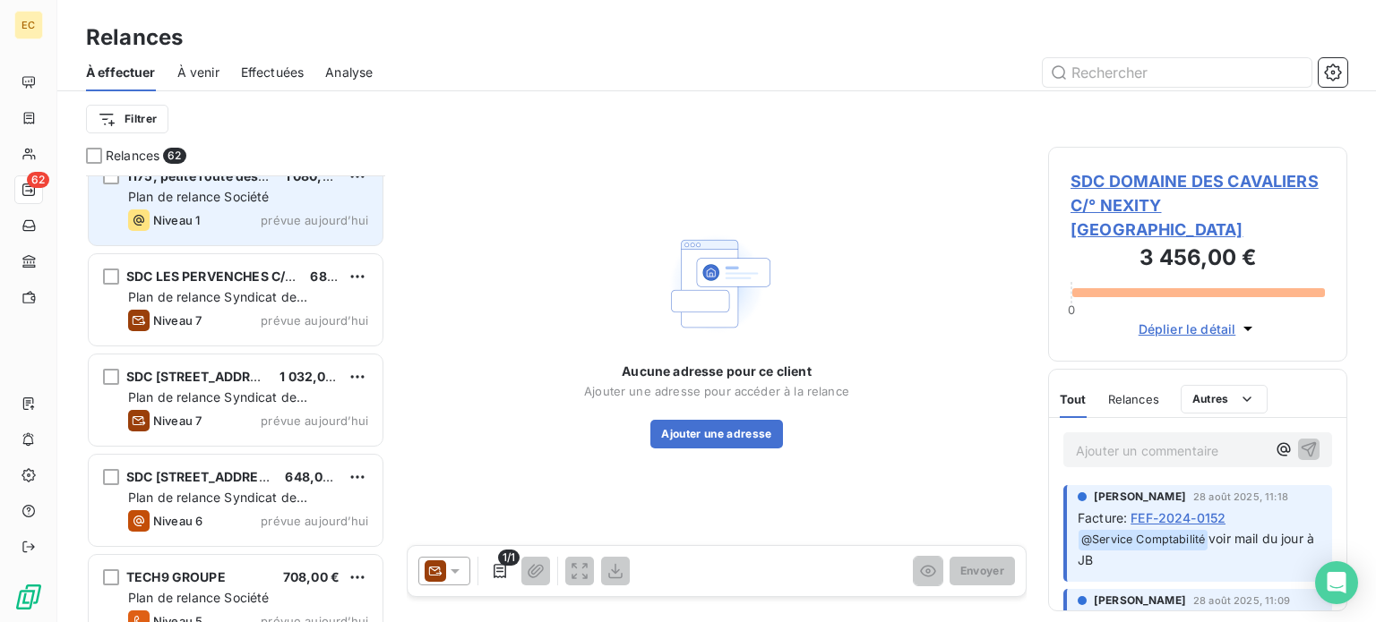
click at [229, 202] on span "Plan de relance Société" at bounding box center [198, 196] width 141 height 15
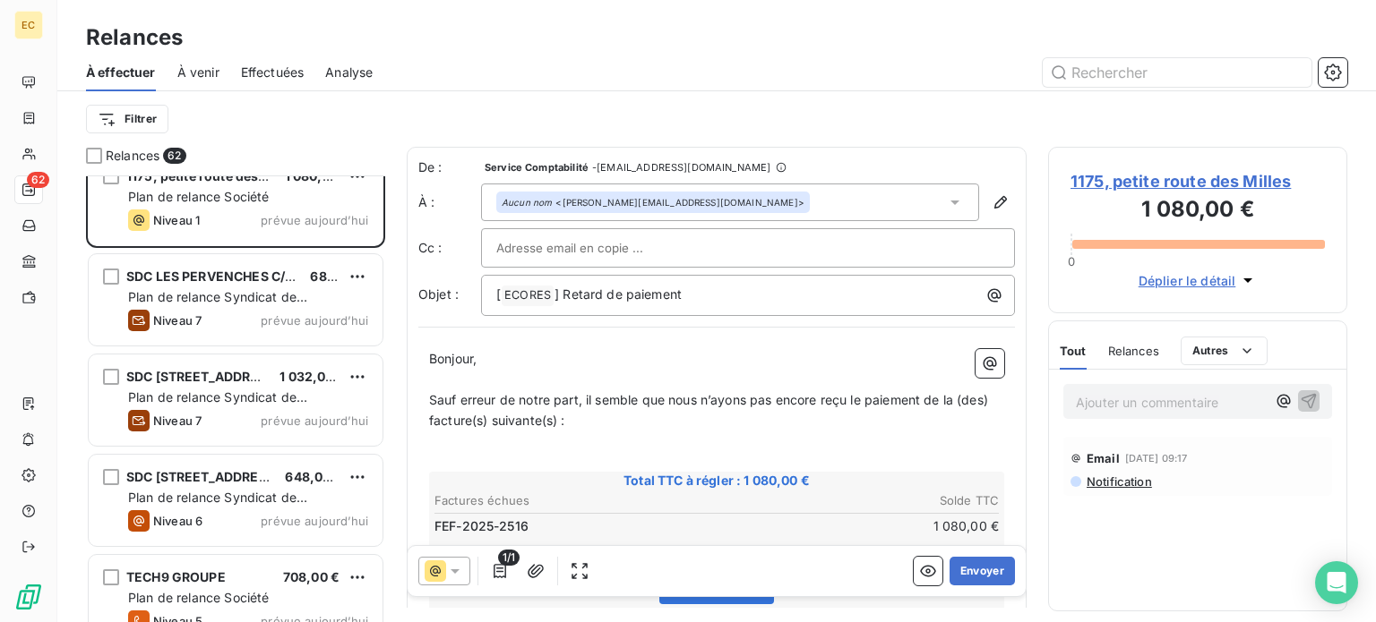
click at [1120, 188] on span "1175, petite route des Milles" at bounding box center [1197, 181] width 254 height 24
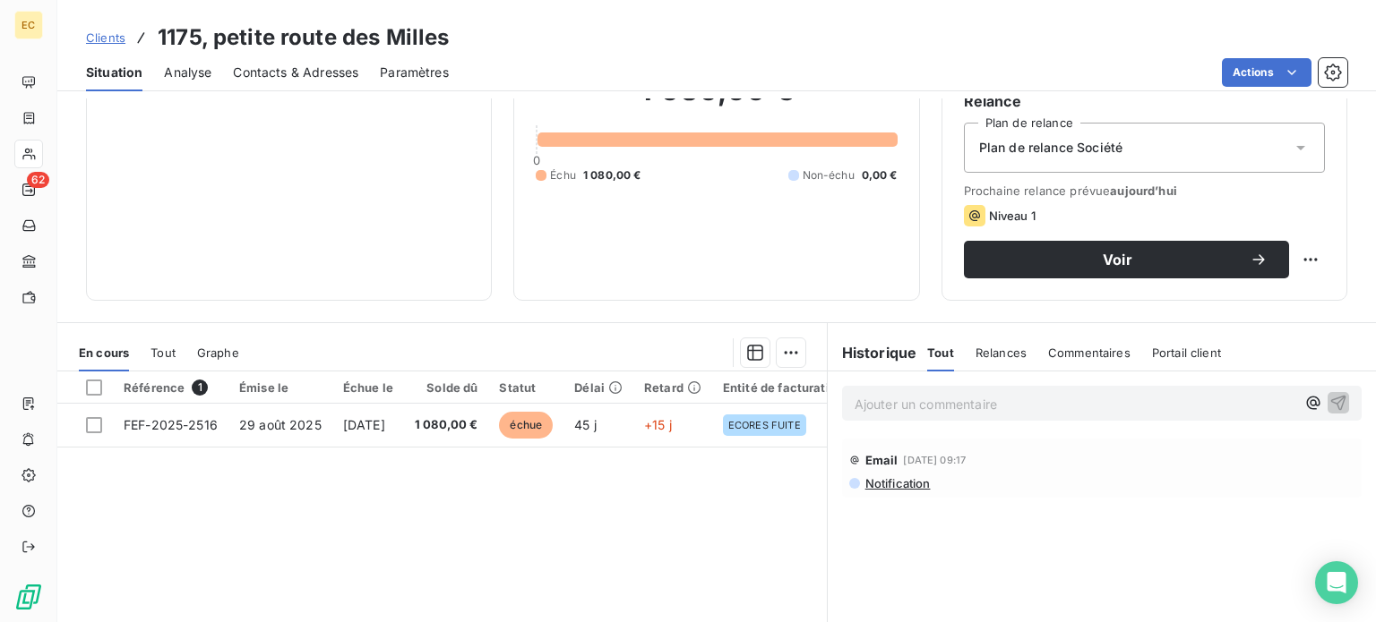
scroll to position [179, 0]
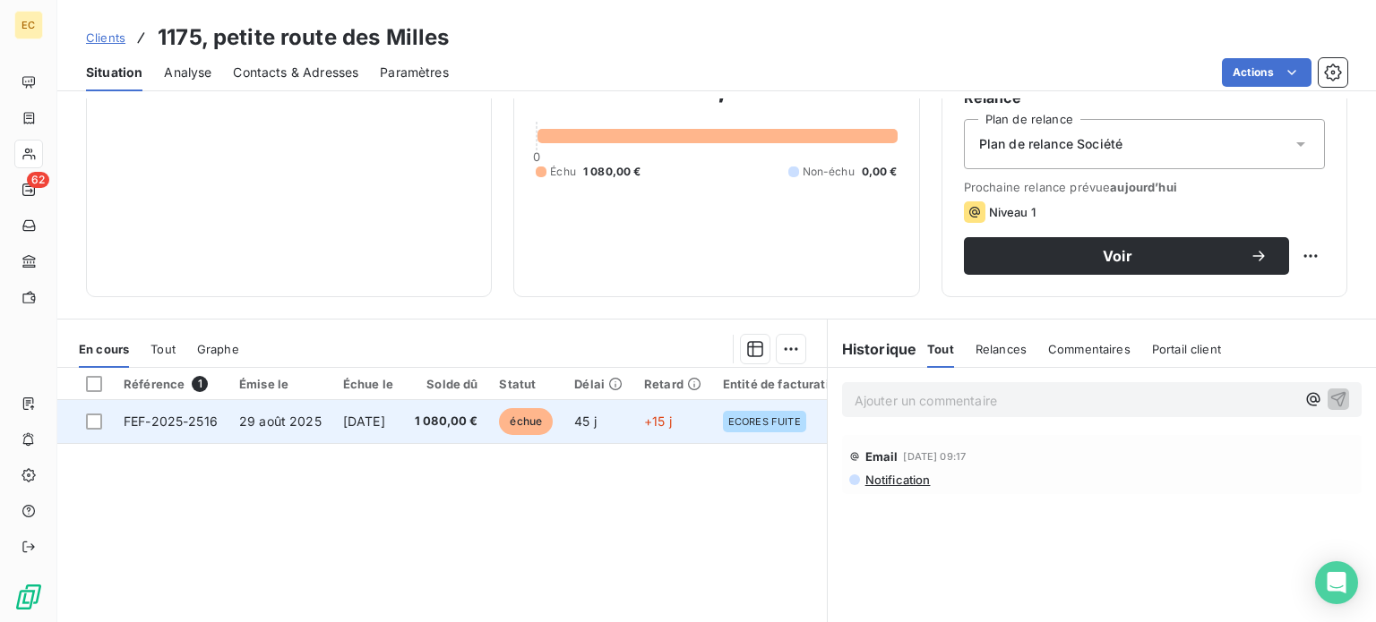
click at [215, 424] on span "FEF-2025-2516" at bounding box center [171, 421] width 94 height 15
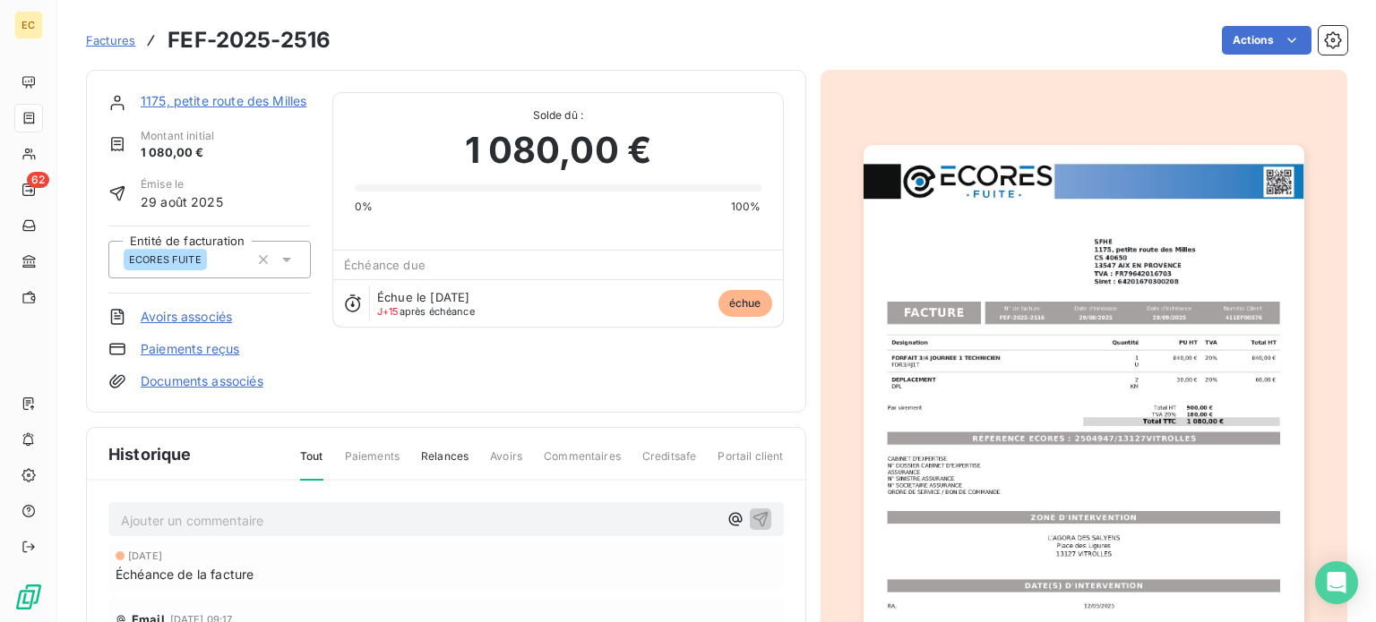
scroll to position [2, 0]
click at [1026, 437] on img "button" at bounding box center [1083, 455] width 441 height 622
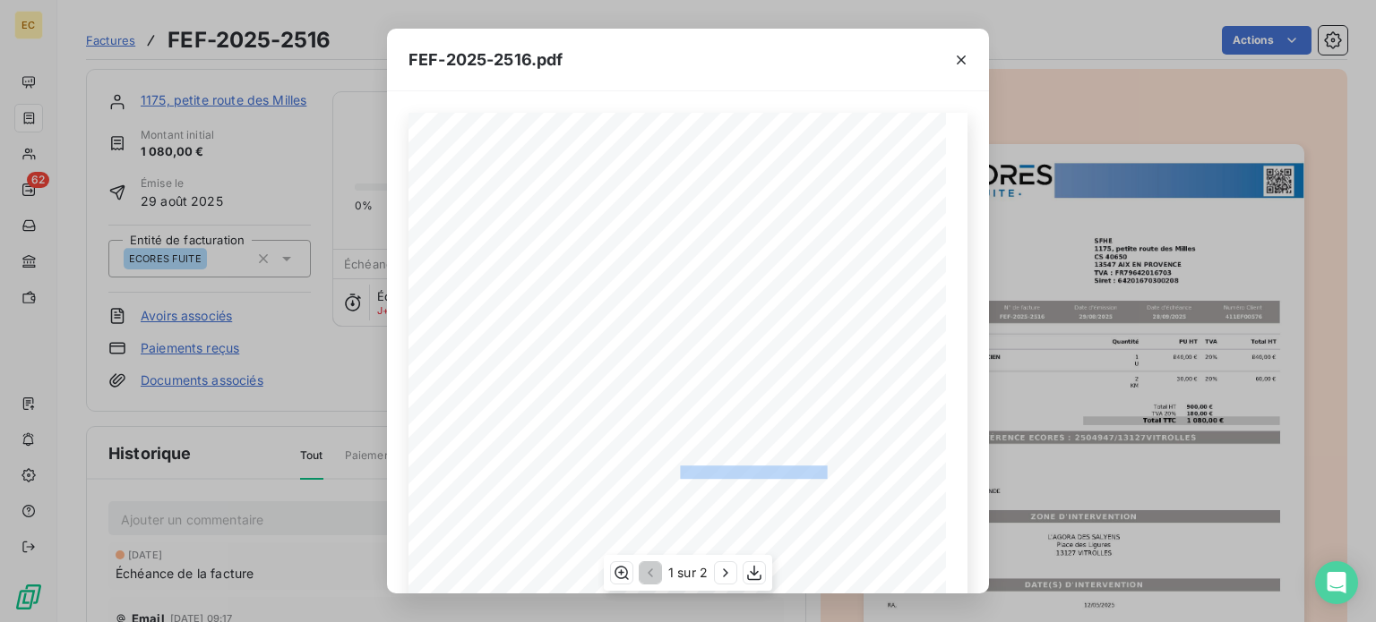
drag, startPoint x: 817, startPoint y: 468, endPoint x: 672, endPoint y: 475, distance: 145.2
click at [672, 475] on span "RÉFÉRENCE ECORES : 2504947/13127VITROLLES" at bounding box center [690, 471] width 276 height 9
copy span "2504947/13127VITROLLES"
click at [111, 42] on div "FEF-2025-2516.pdf Designation Quantité PU HT TVA Total HT FORFAIT 3/4 JOURNEE 1…" at bounding box center [688, 311] width 1376 height 622
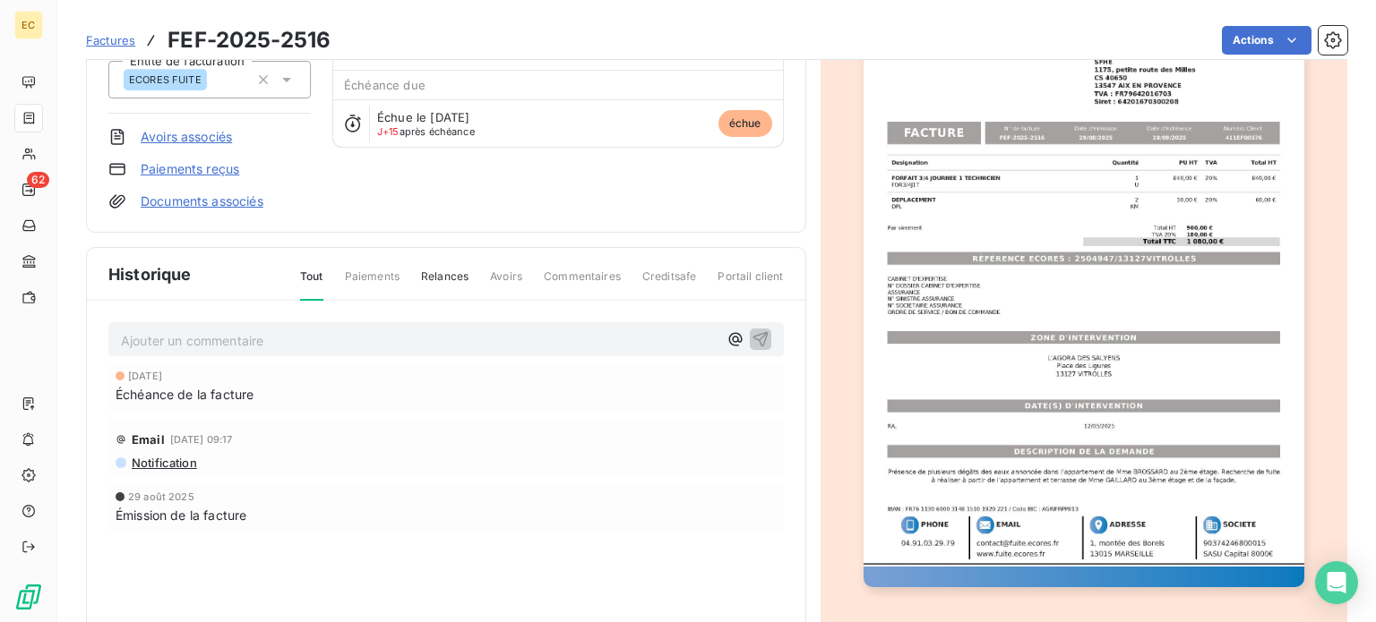
scroll to position [91, 0]
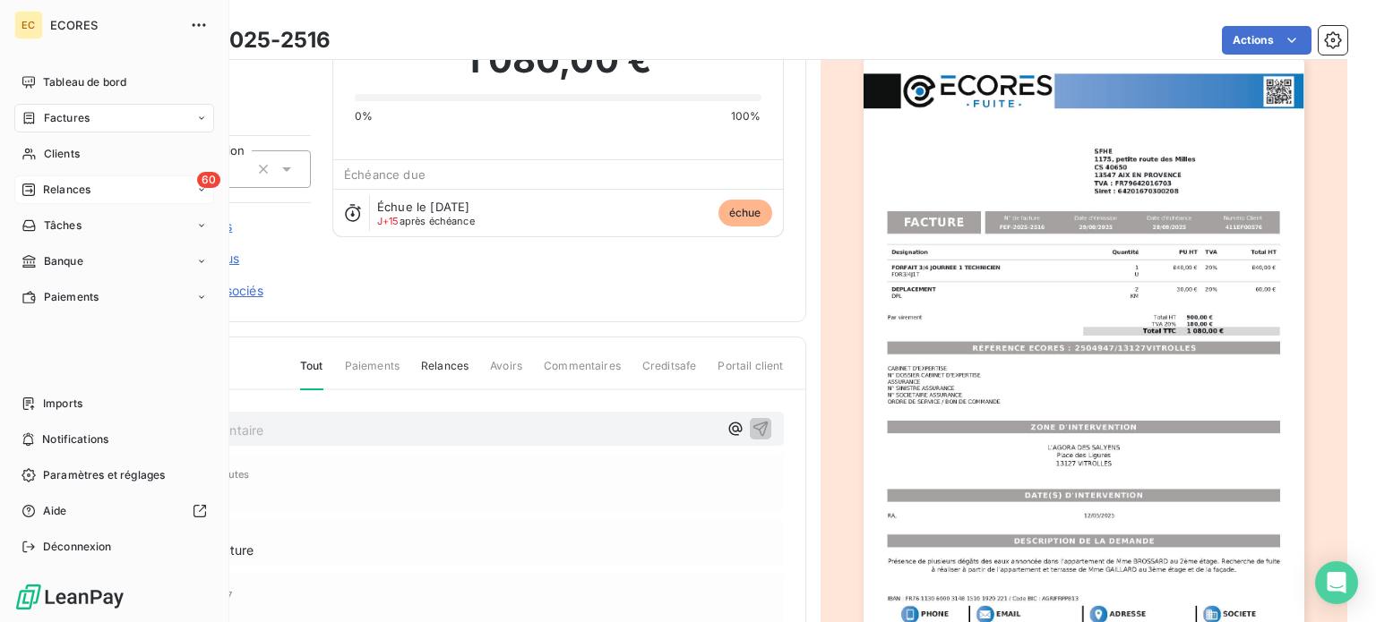
click at [61, 193] on span "Relances" at bounding box center [66, 190] width 47 height 16
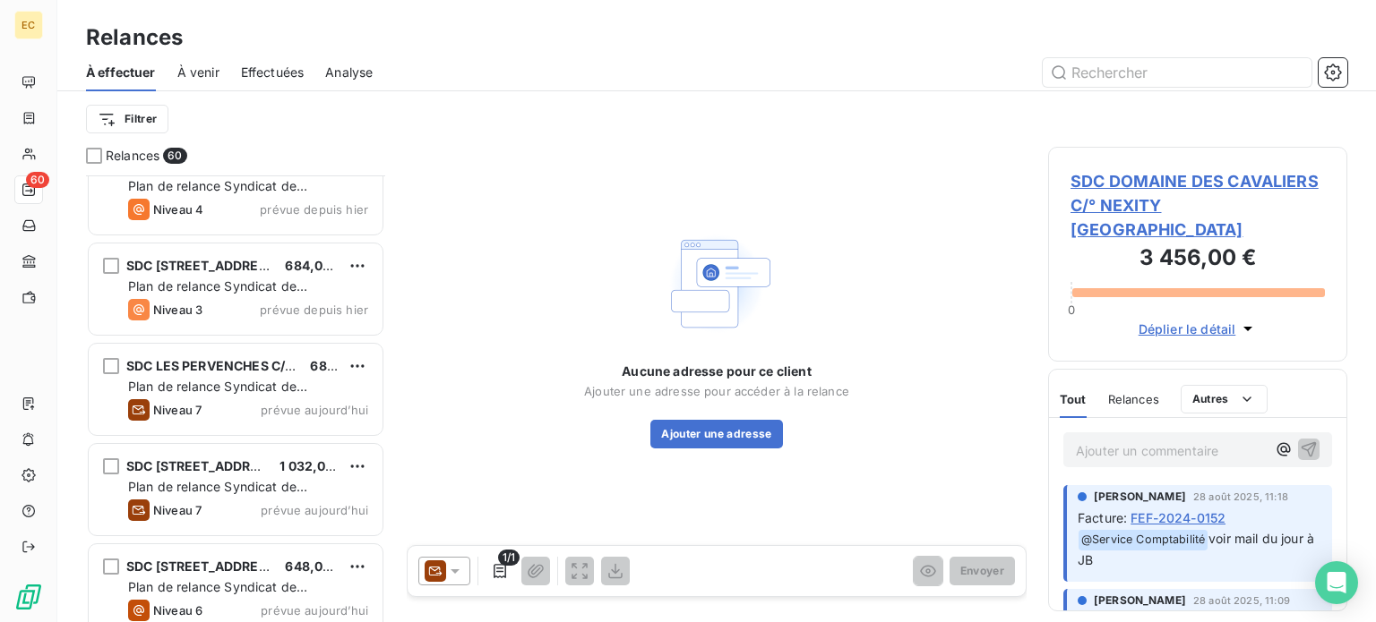
scroll to position [5303, 0]
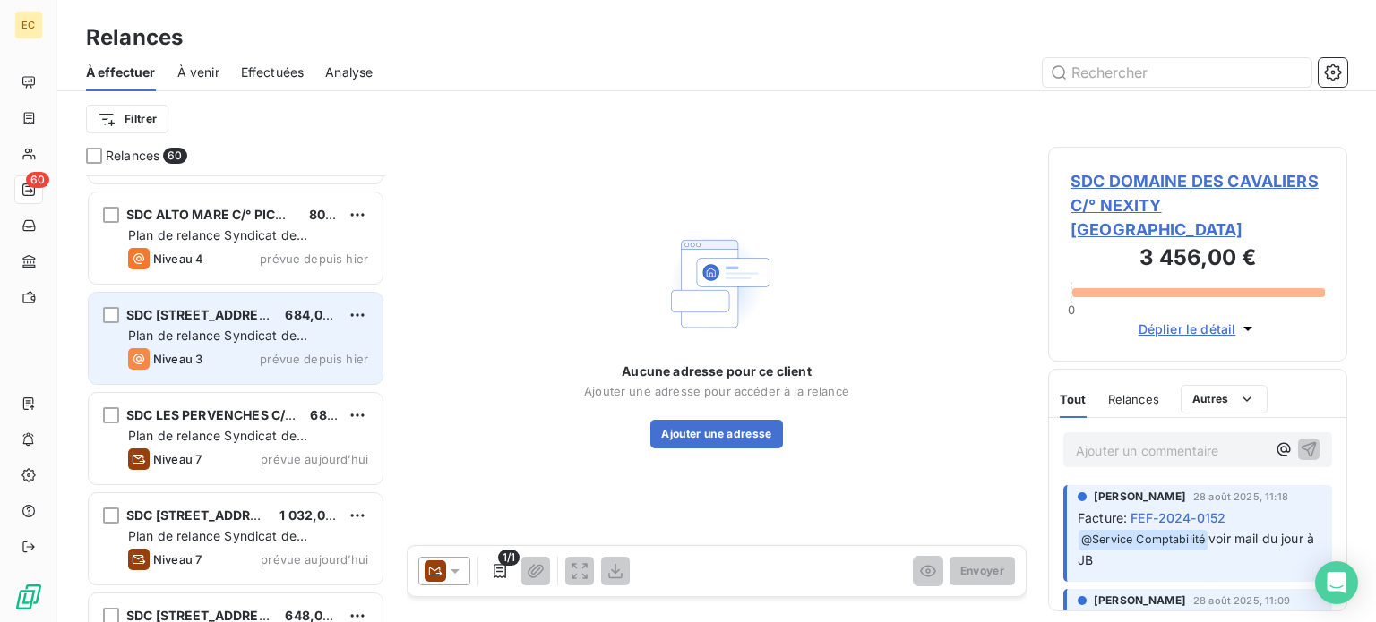
click at [262, 330] on span "Plan de relance Syndicat de copropriété" at bounding box center [217, 344] width 179 height 33
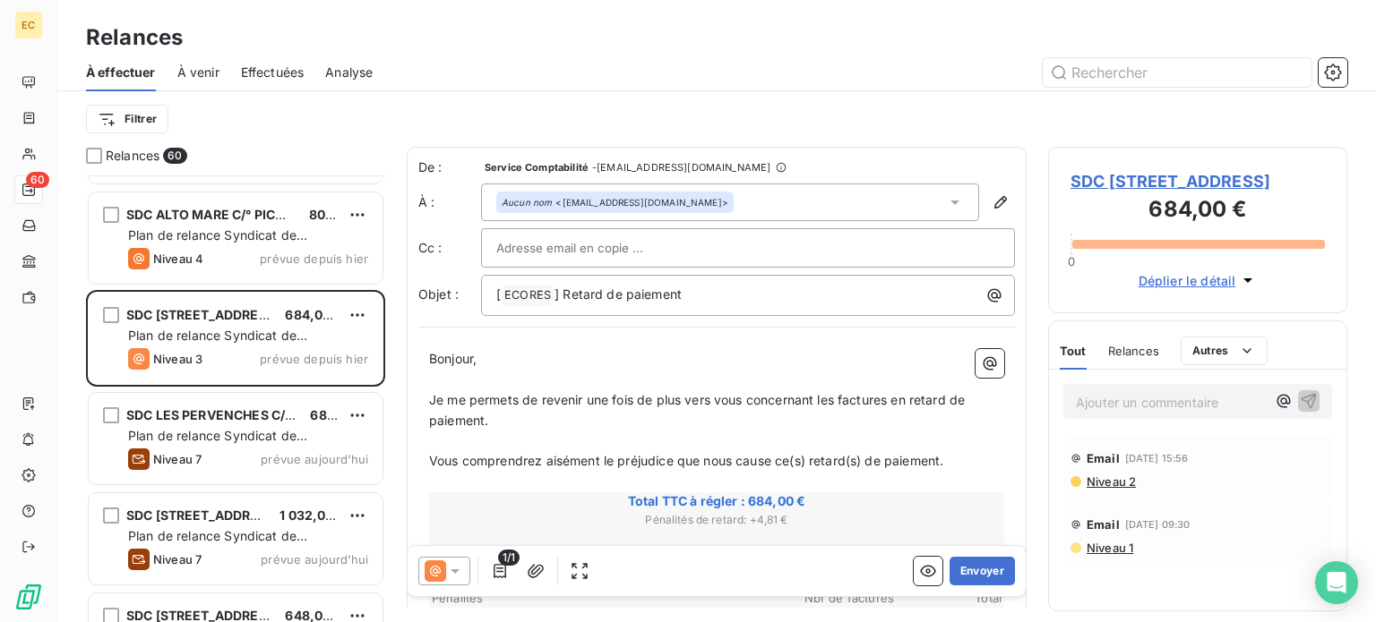
click at [1124, 180] on span "SDC [STREET_ADDRESS]" at bounding box center [1197, 181] width 254 height 24
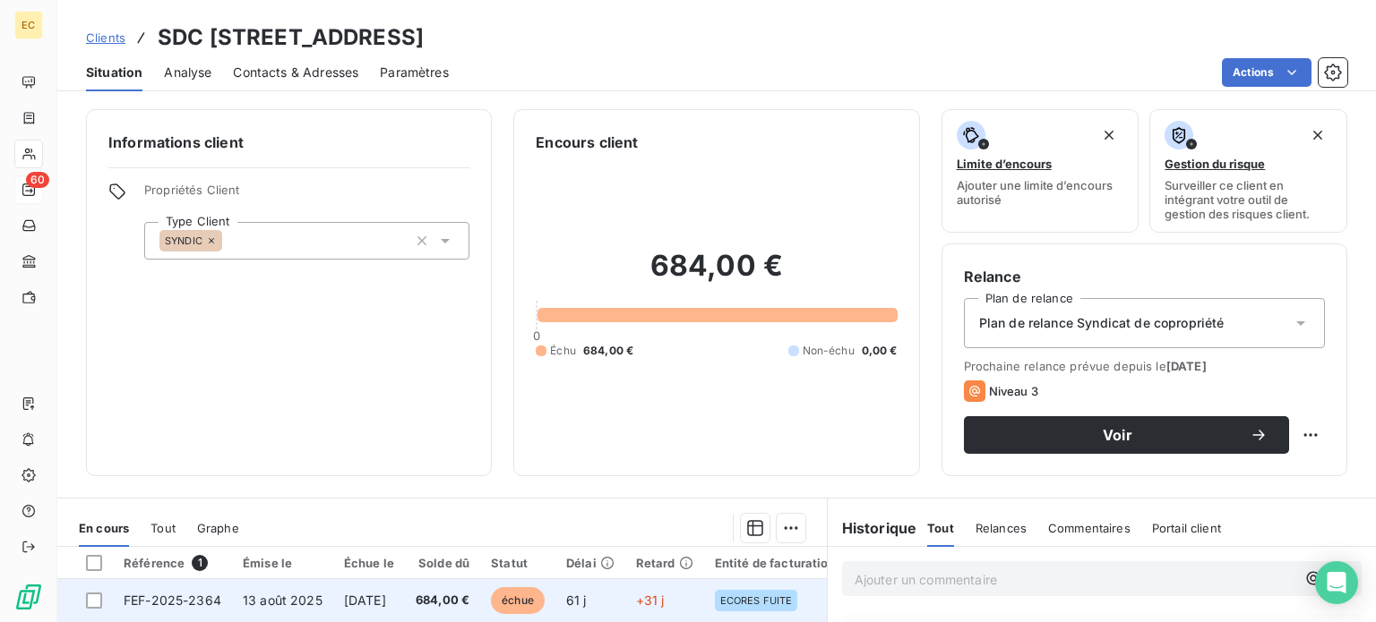
click at [198, 601] on span "FEF-2025-2364" at bounding box center [173, 600] width 98 height 15
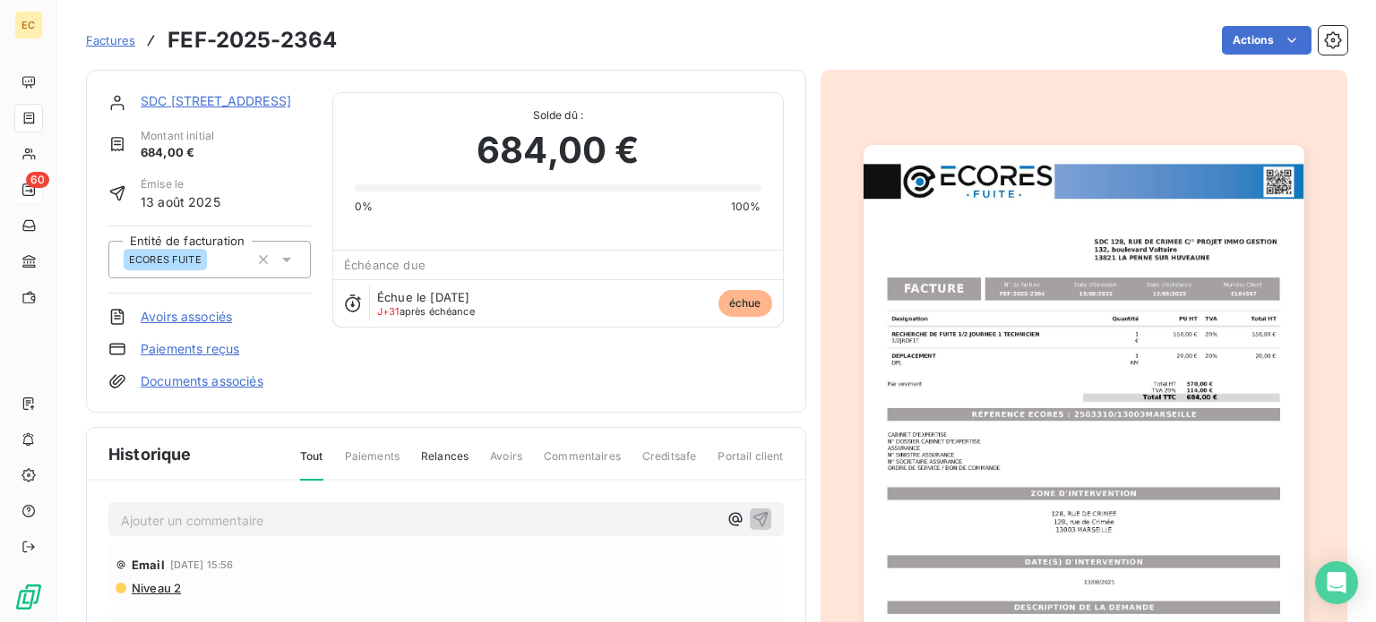
click at [1036, 416] on img "button" at bounding box center [1083, 456] width 441 height 622
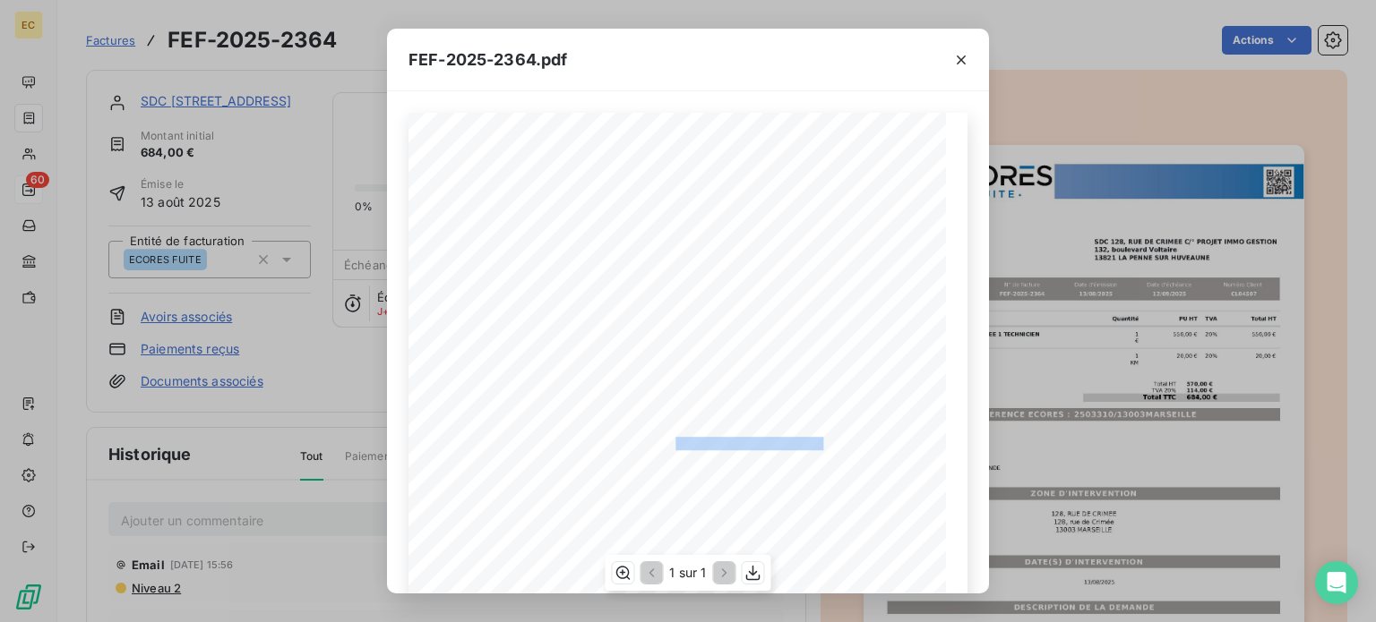
drag, startPoint x: 816, startPoint y: 443, endPoint x: 666, endPoint y: 442, distance: 149.6
click at [666, 442] on span "RÉFÉRENCE ECORES : 2503310/13003MARSEILLE" at bounding box center [687, 441] width 273 height 9
copy span "2503310/13003MARSEILLE"
drag, startPoint x: 121, startPoint y: 167, endPoint x: 107, endPoint y: 97, distance: 72.0
click at [121, 165] on div "FEF-2025-2364.pdf Designation Quantité PU HT TVA Total HT RECHERCHE DE FUITE 1/…" at bounding box center [688, 311] width 1376 height 622
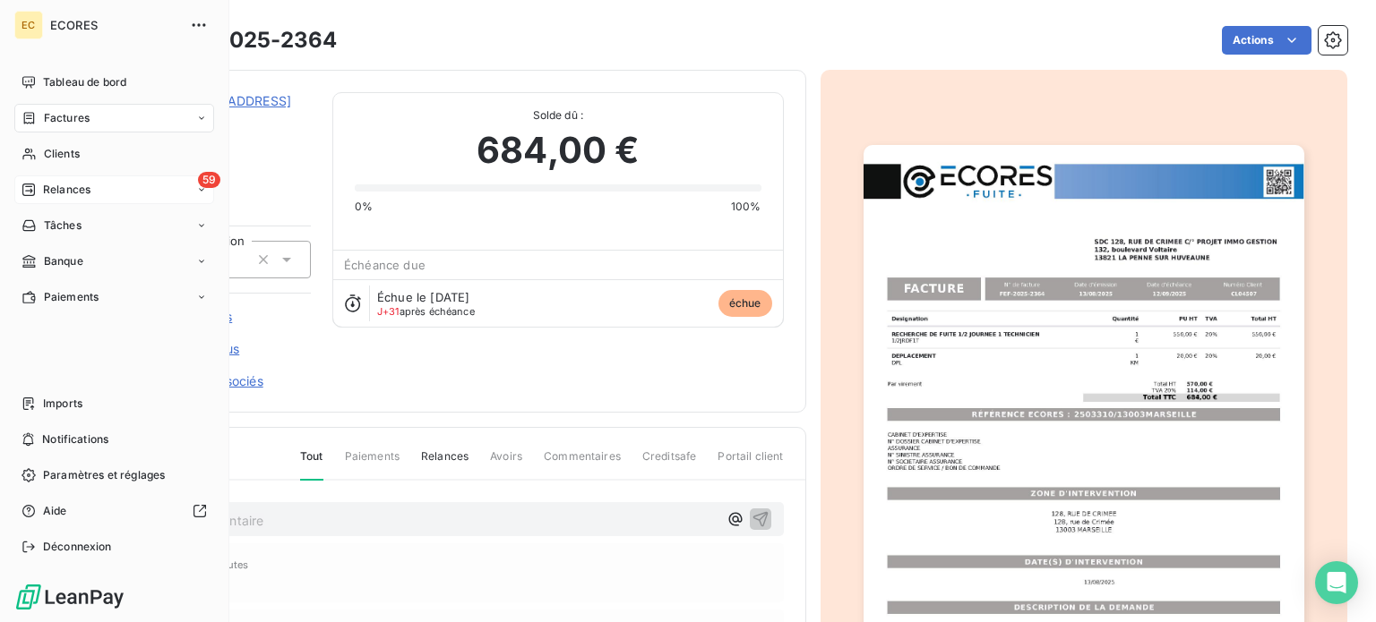
click at [47, 185] on span "Relances" at bounding box center [66, 190] width 47 height 16
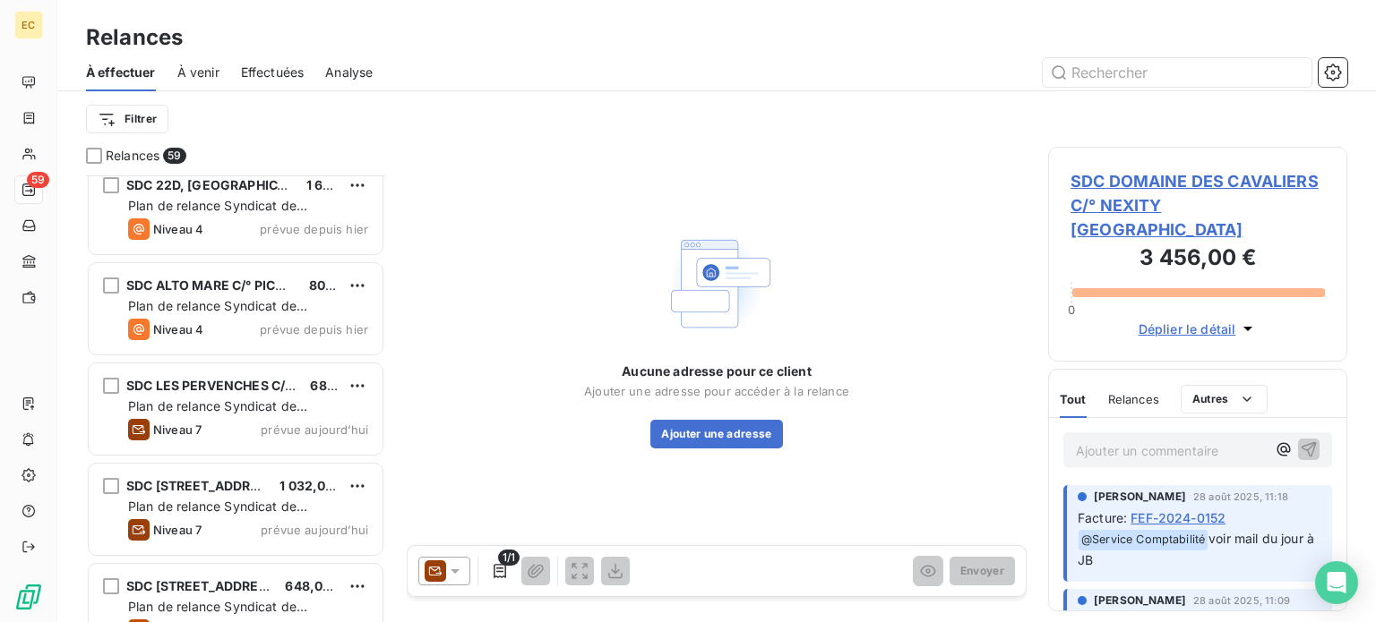
scroll to position [5203, 0]
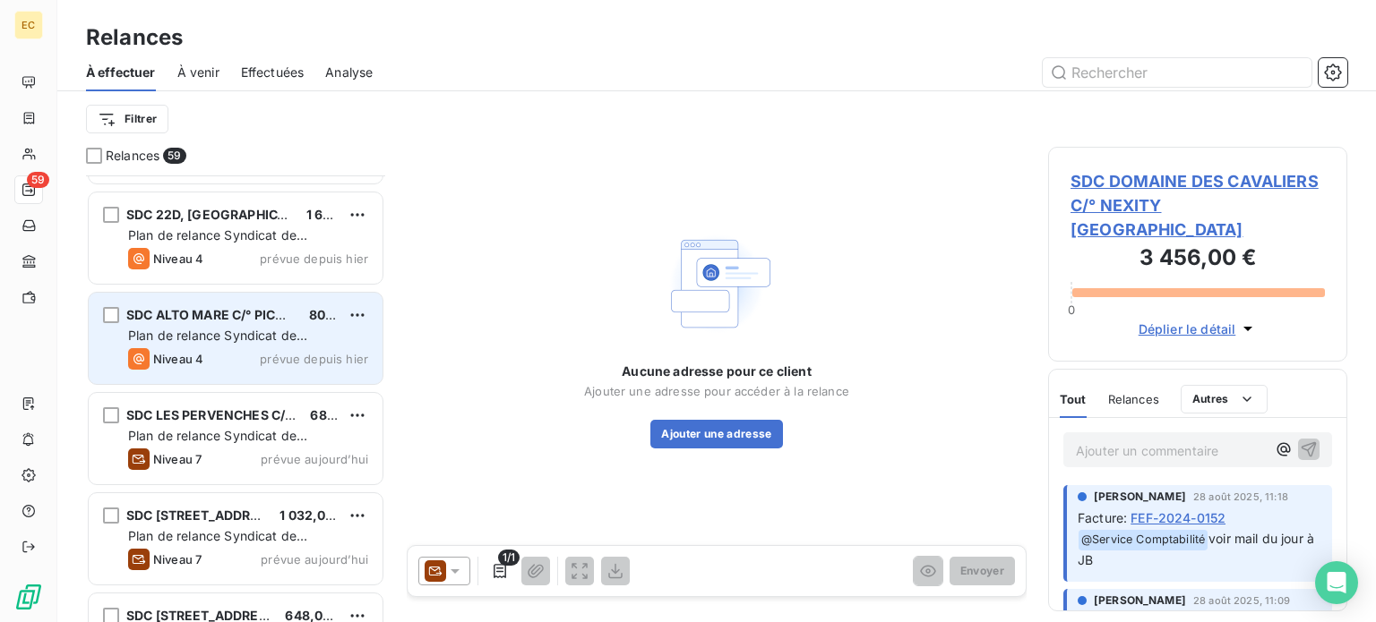
click at [231, 343] on div "Plan de relance Syndicat de copropriété" at bounding box center [248, 336] width 240 height 18
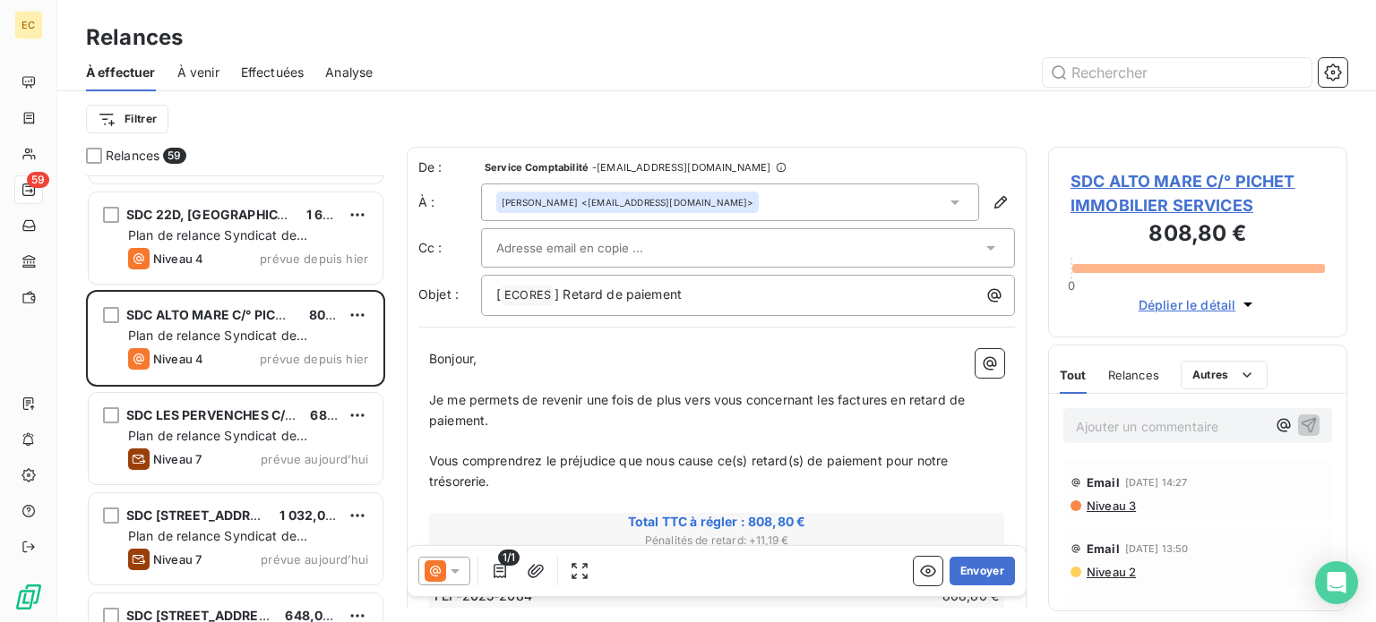
click at [1125, 182] on span "SDC ALTO MARE C/° PICHET IMMOBILIER SERVICES" at bounding box center [1197, 193] width 254 height 48
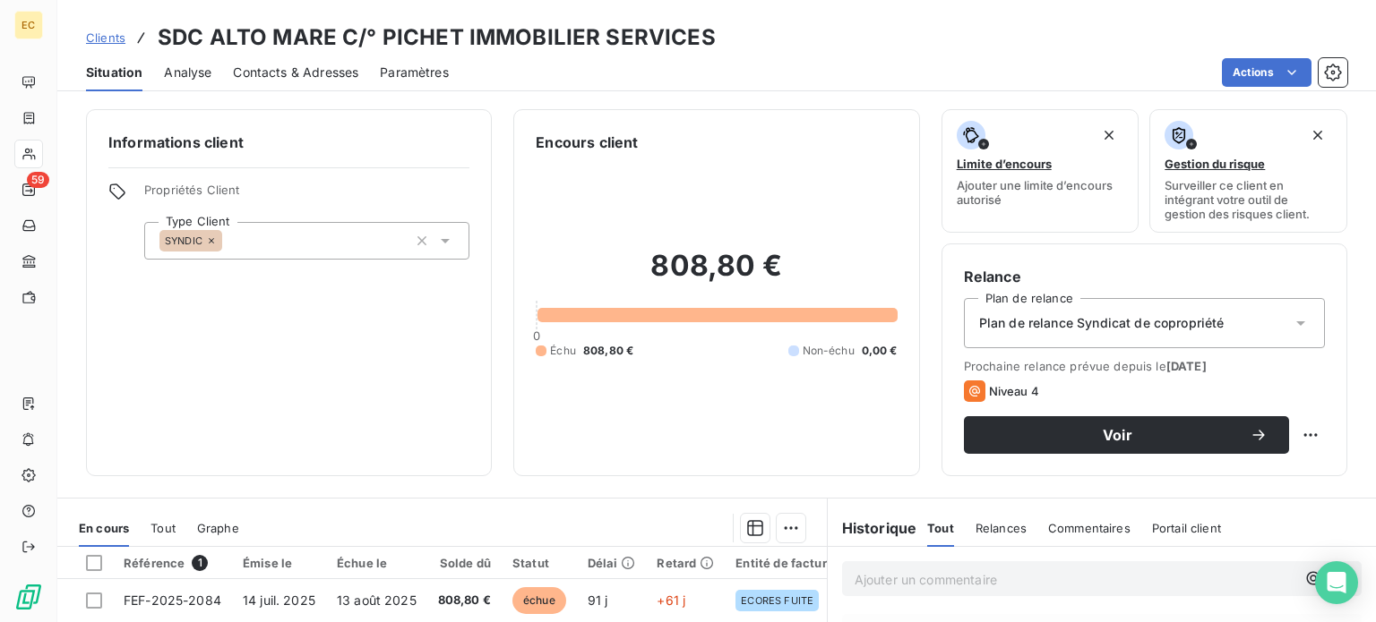
click at [304, 73] on span "Contacts & Adresses" at bounding box center [295, 73] width 125 height 18
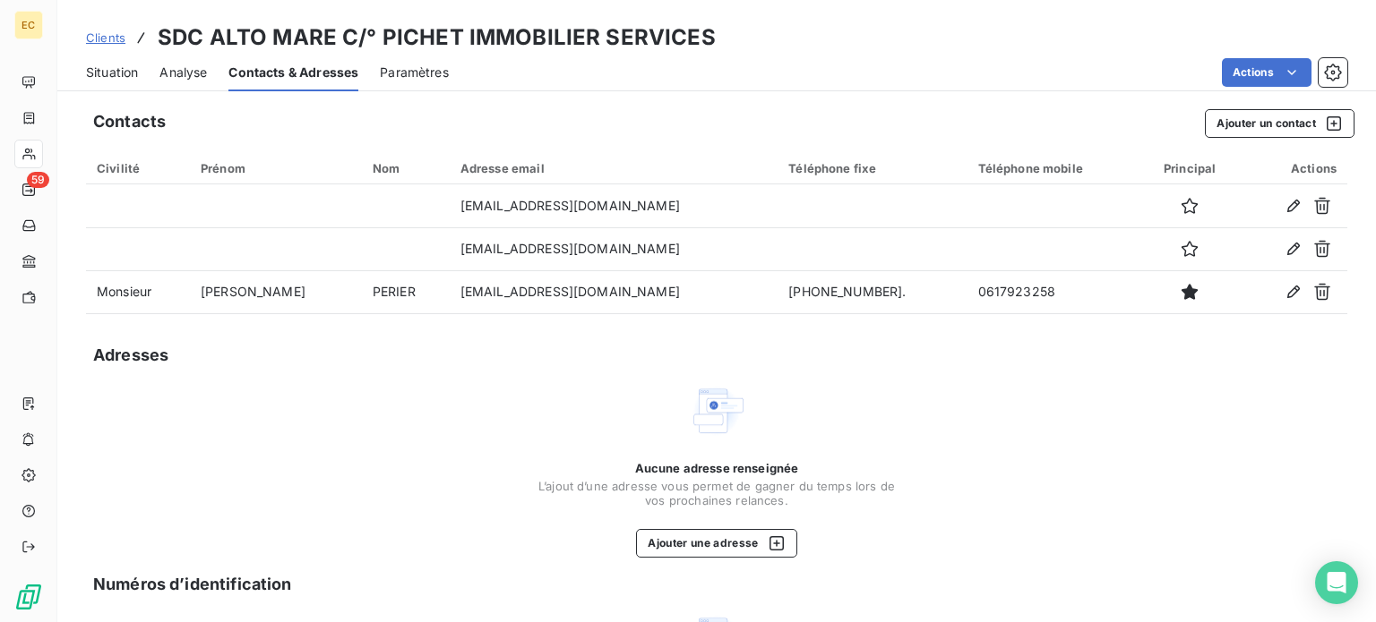
click at [129, 74] on span "Situation" at bounding box center [112, 73] width 52 height 18
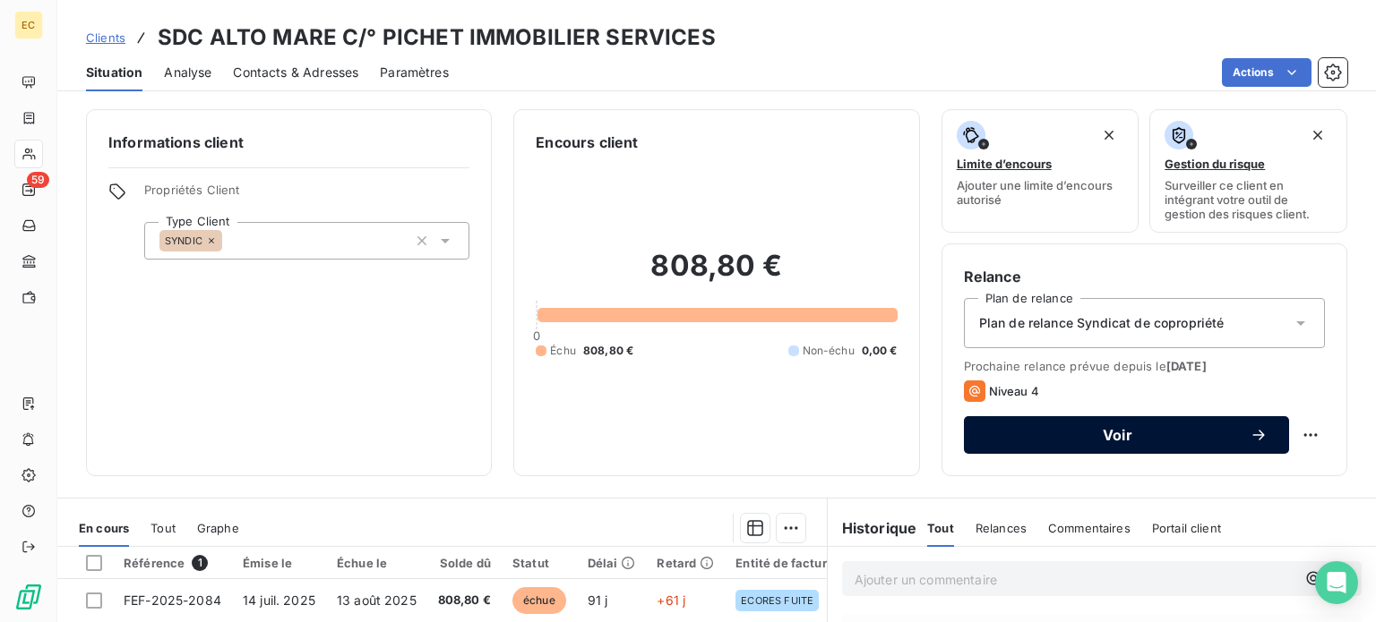
click at [1120, 440] on span "Voir" at bounding box center [1117, 435] width 264 height 14
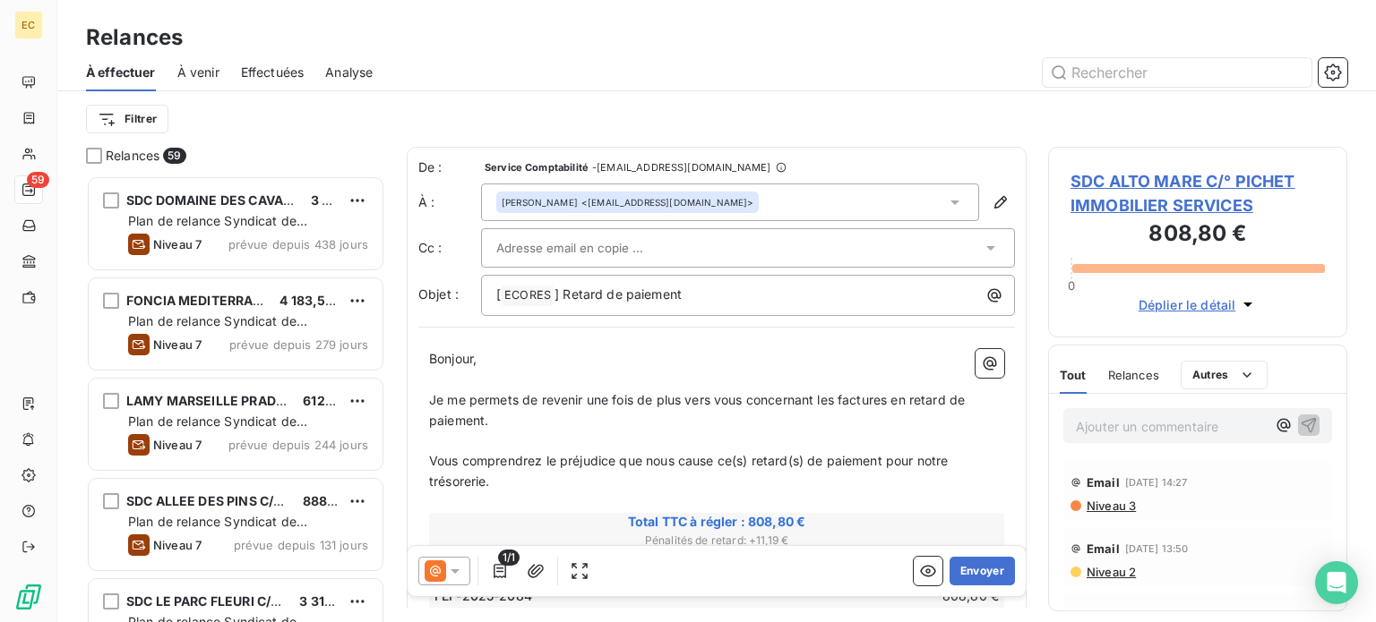
scroll to position [433, 285]
click at [652, 241] on div at bounding box center [738, 248] width 485 height 27
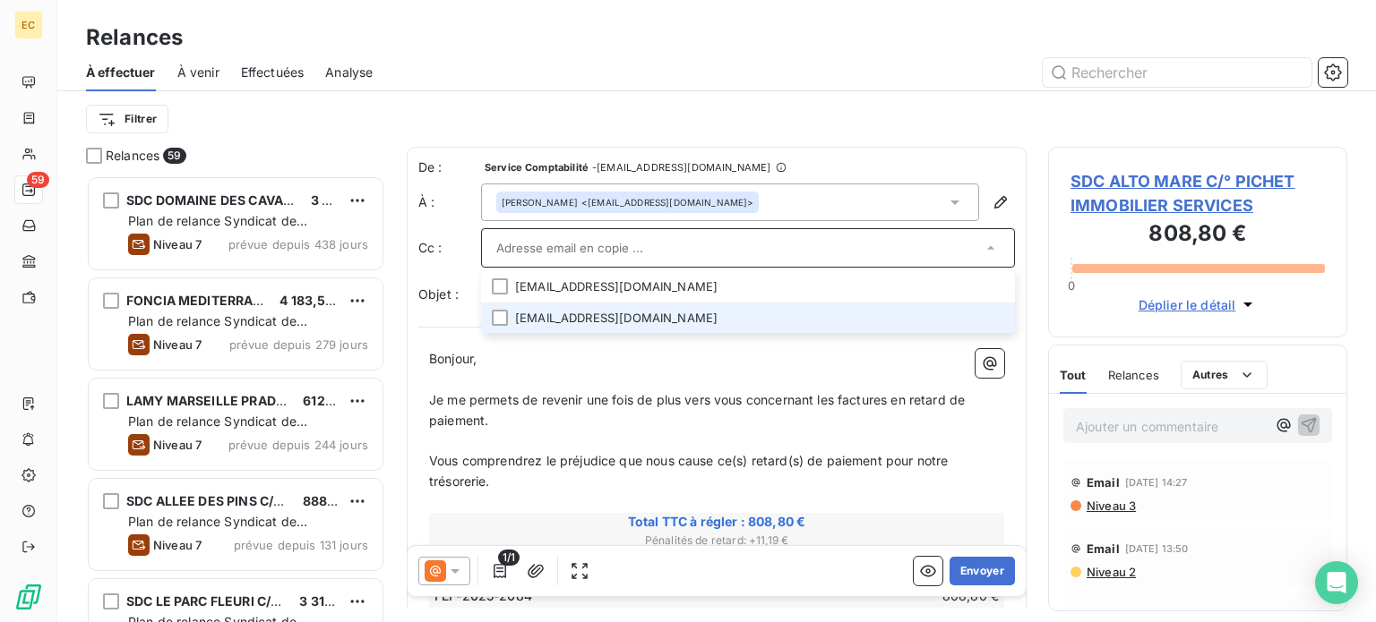
click at [595, 315] on li "[EMAIL_ADDRESS][DOMAIN_NAME]" at bounding box center [748, 318] width 534 height 31
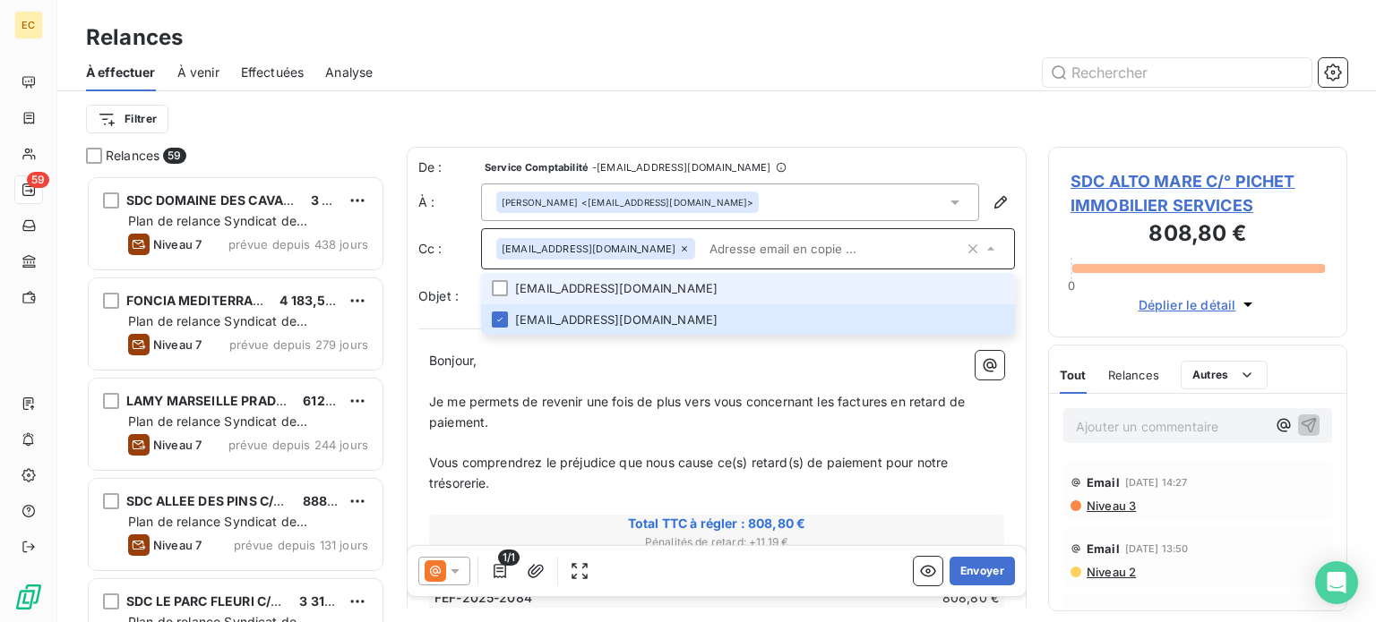
click at [734, 283] on li "contact.syndic@pichet-adb.fr" at bounding box center [748, 288] width 534 height 31
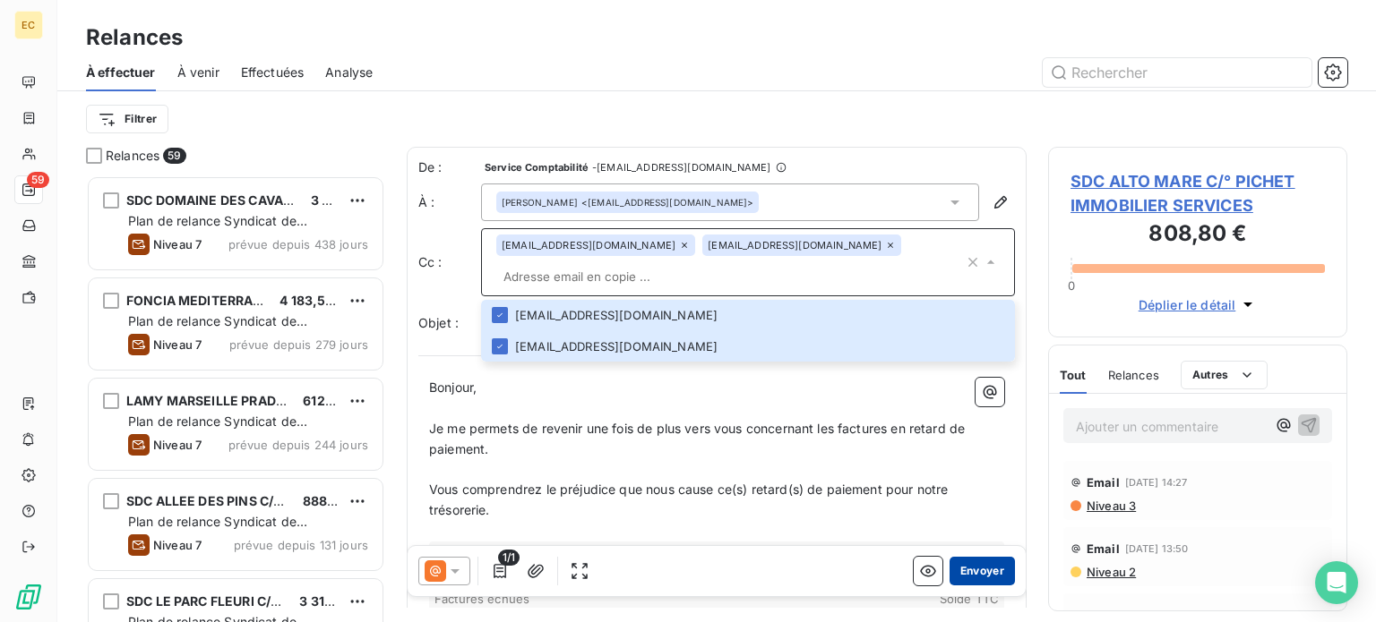
click at [966, 575] on button "Envoyer" at bounding box center [981, 571] width 65 height 29
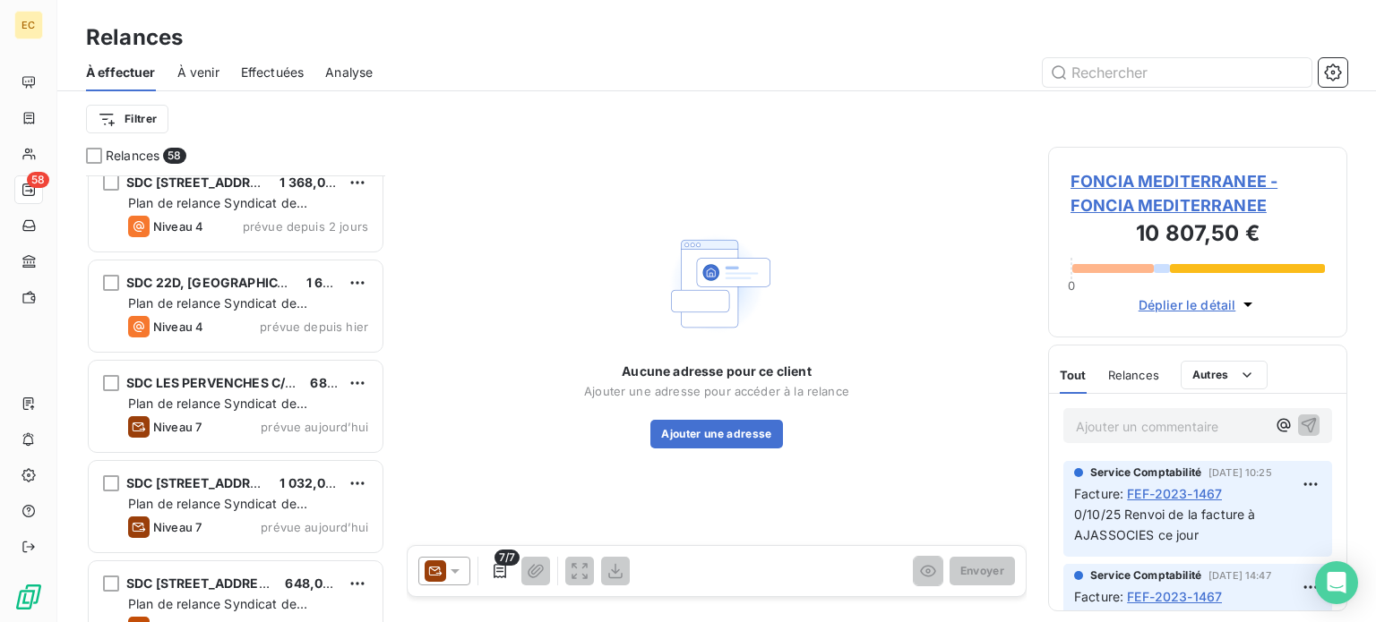
scroll to position [5103, 0]
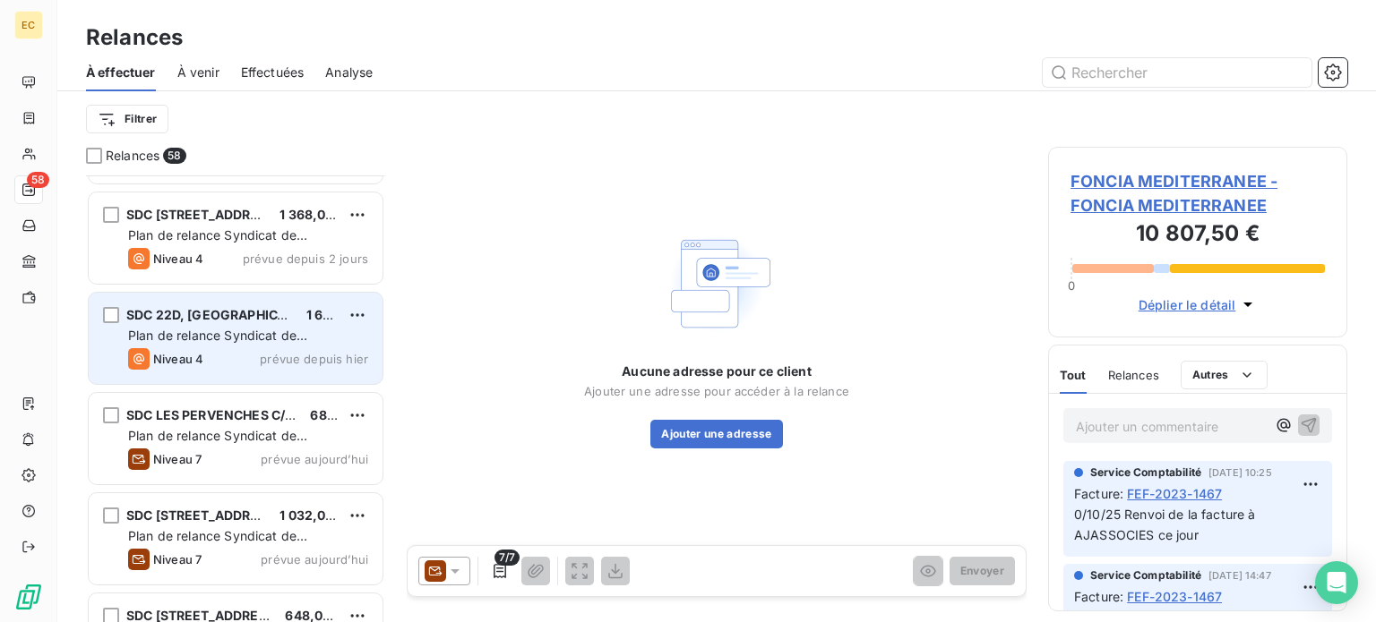
click at [202, 328] on span "Plan de relance Syndicat de copropriété" at bounding box center [217, 344] width 179 height 33
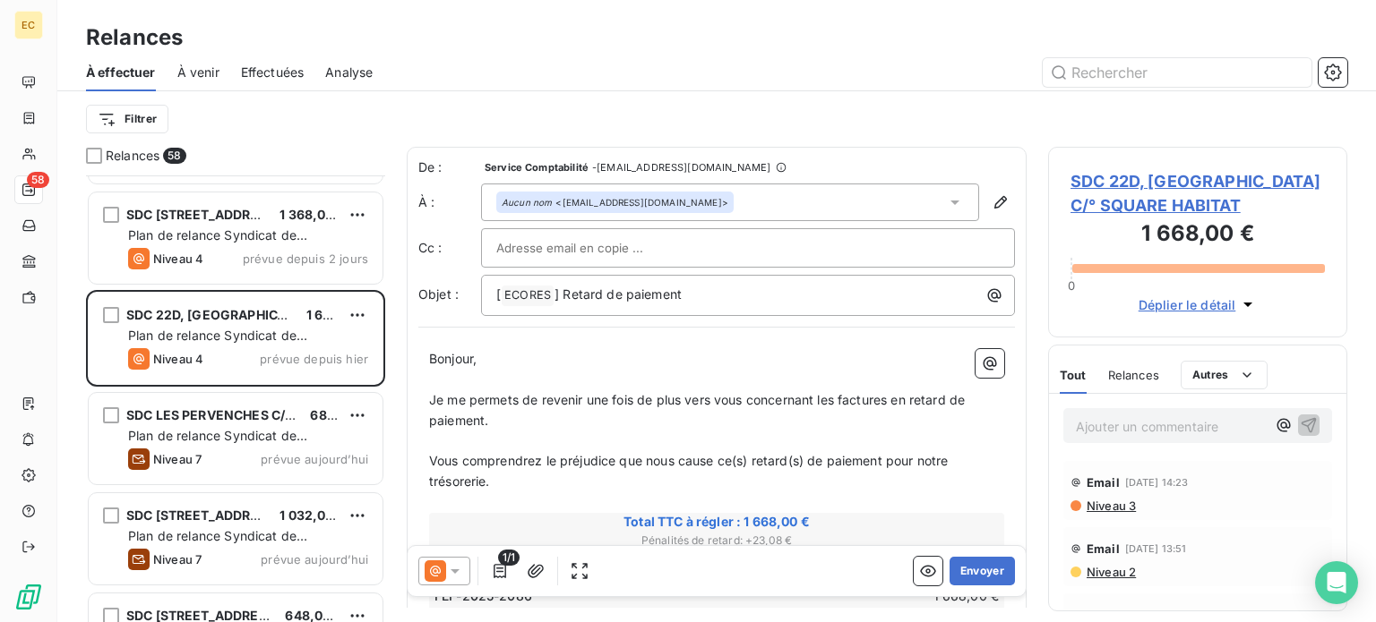
click at [1100, 203] on span "SDC 22D, [GEOGRAPHIC_DATA] C/° SQUARE HABITAT" at bounding box center [1197, 193] width 254 height 48
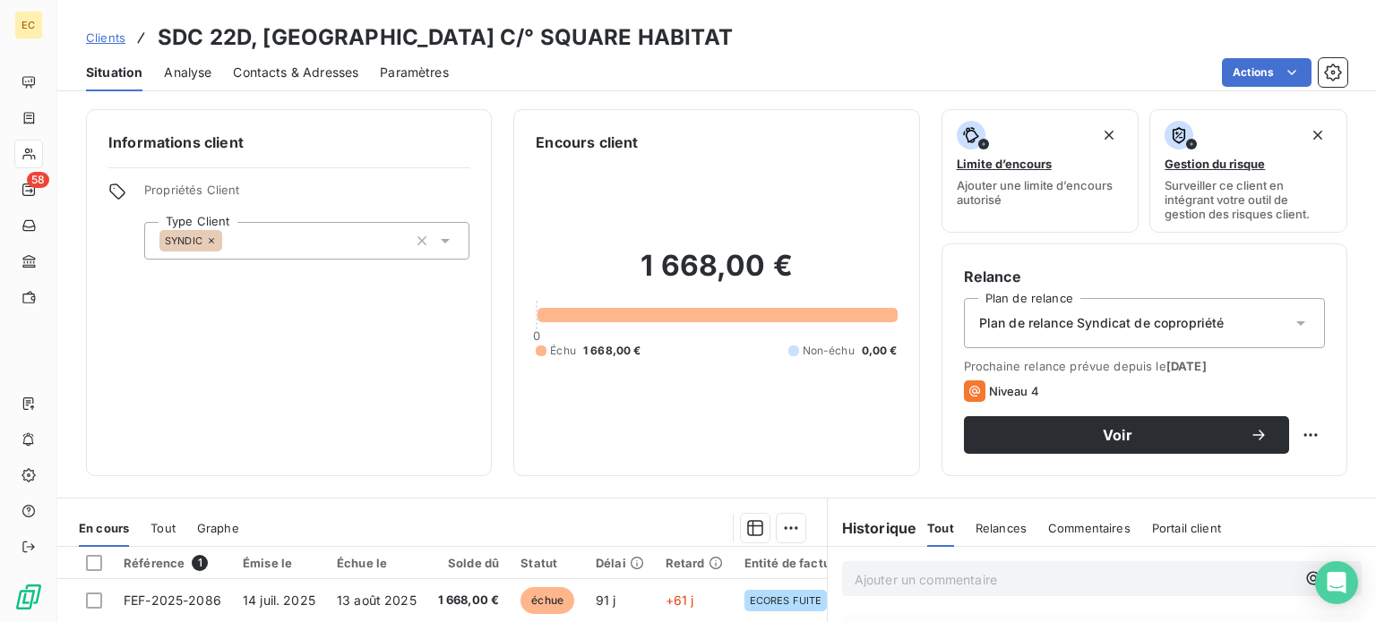
scroll to position [179, 0]
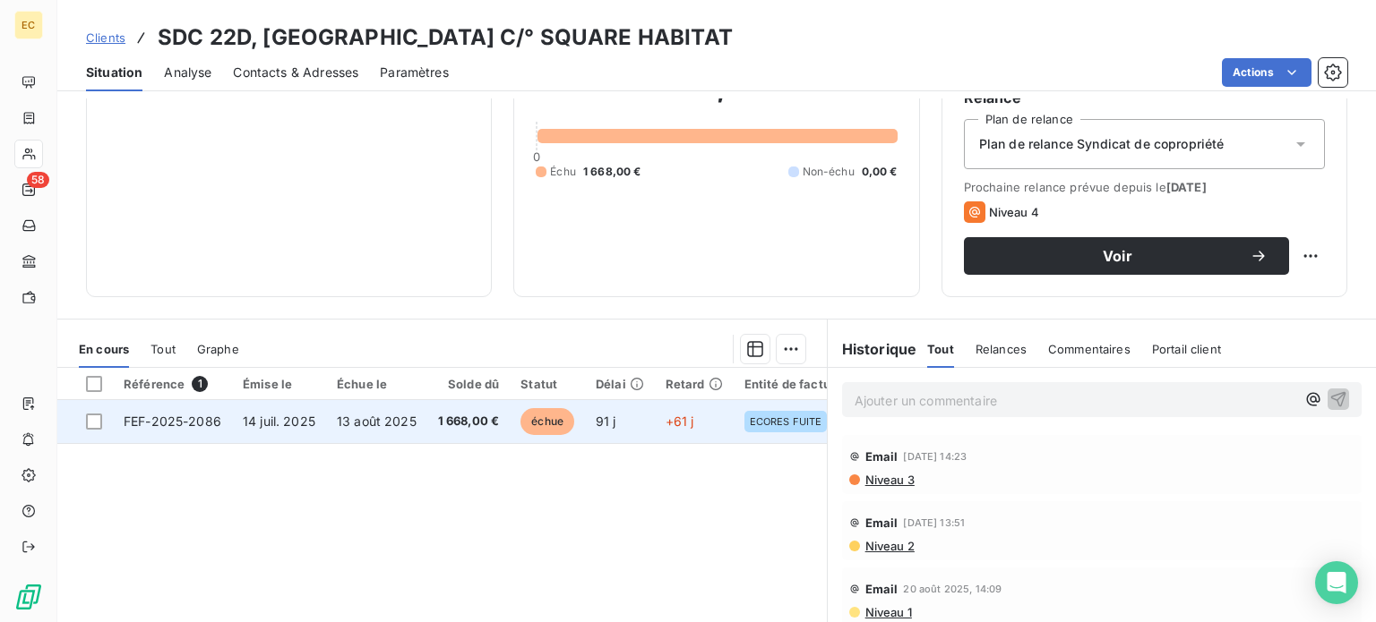
click at [192, 418] on span "FEF-2025-2086" at bounding box center [173, 421] width 98 height 15
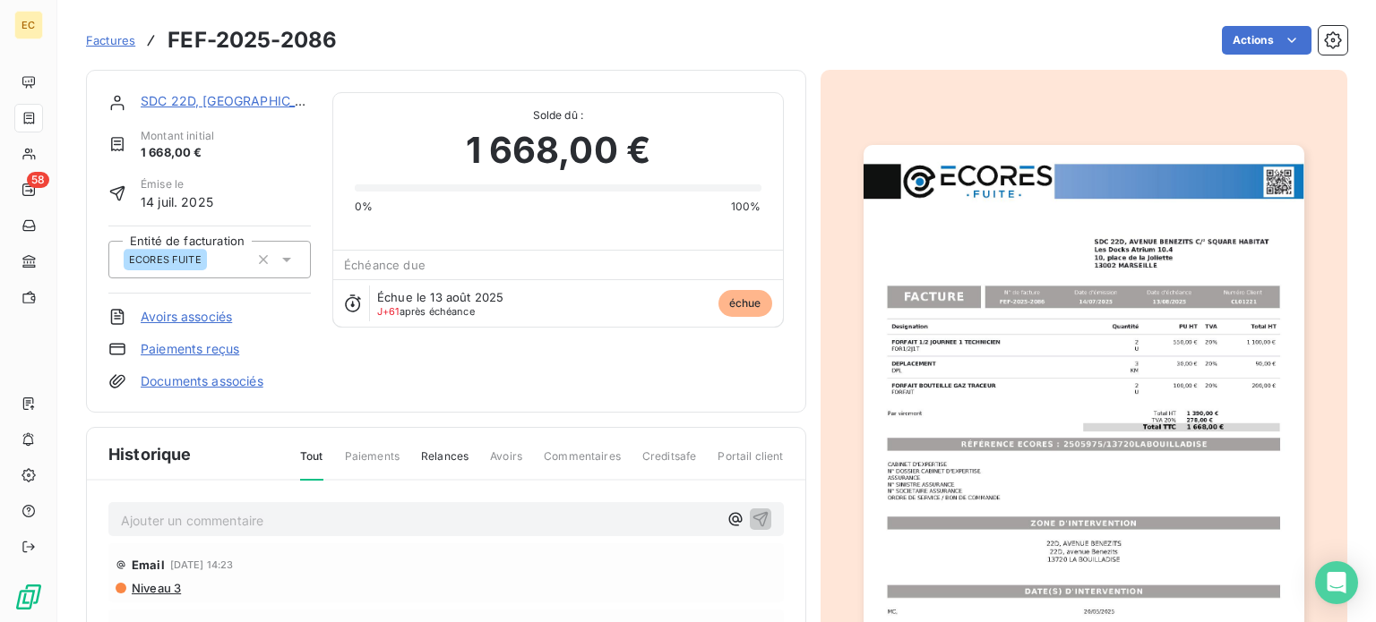
click at [1060, 436] on img "button" at bounding box center [1083, 456] width 441 height 622
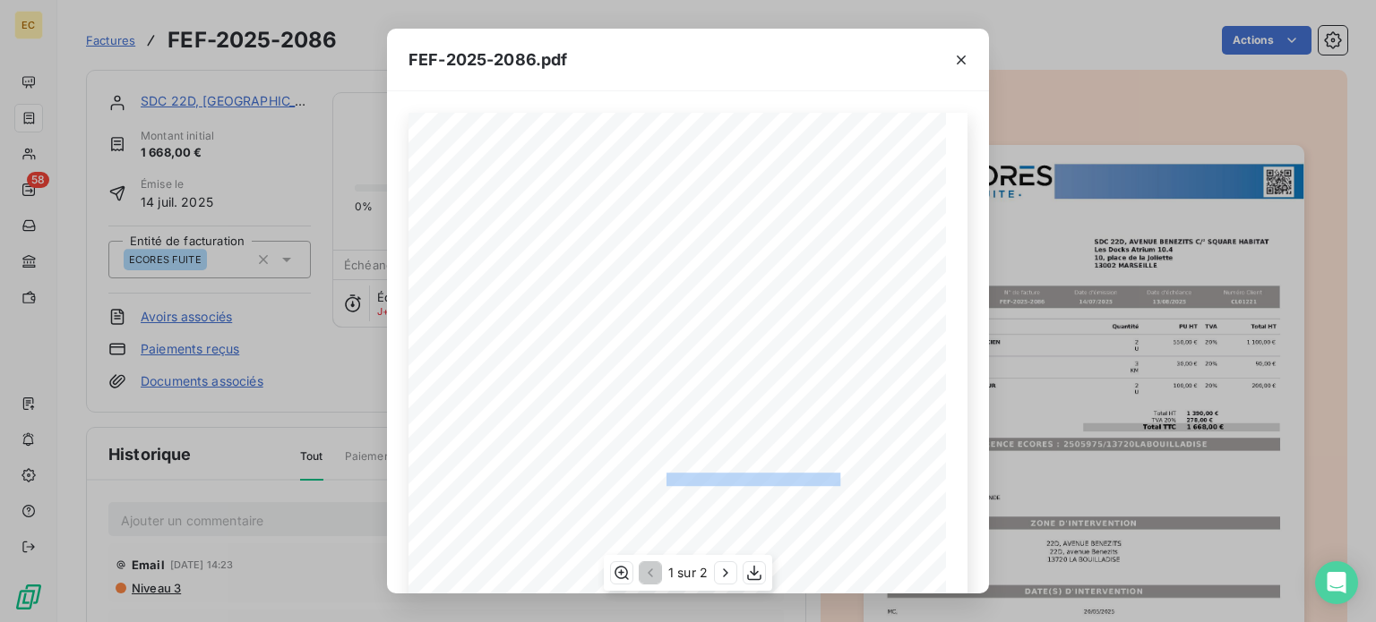
drag, startPoint x: 831, startPoint y: 476, endPoint x: 657, endPoint y: 479, distance: 173.8
click at [657, 479] on span "RÉFÉRENCE ECORES : 2505975/13720LABOUILLADISE" at bounding box center [689, 478] width 302 height 9
copy span "2505975/13720LABOUILLADISE"
click at [121, 158] on div "FEF-2025-2086.pdf Designation Quantité PU HT TVA Total HT FORFAIT 1/2 JOURNEE 1…" at bounding box center [688, 311] width 1376 height 622
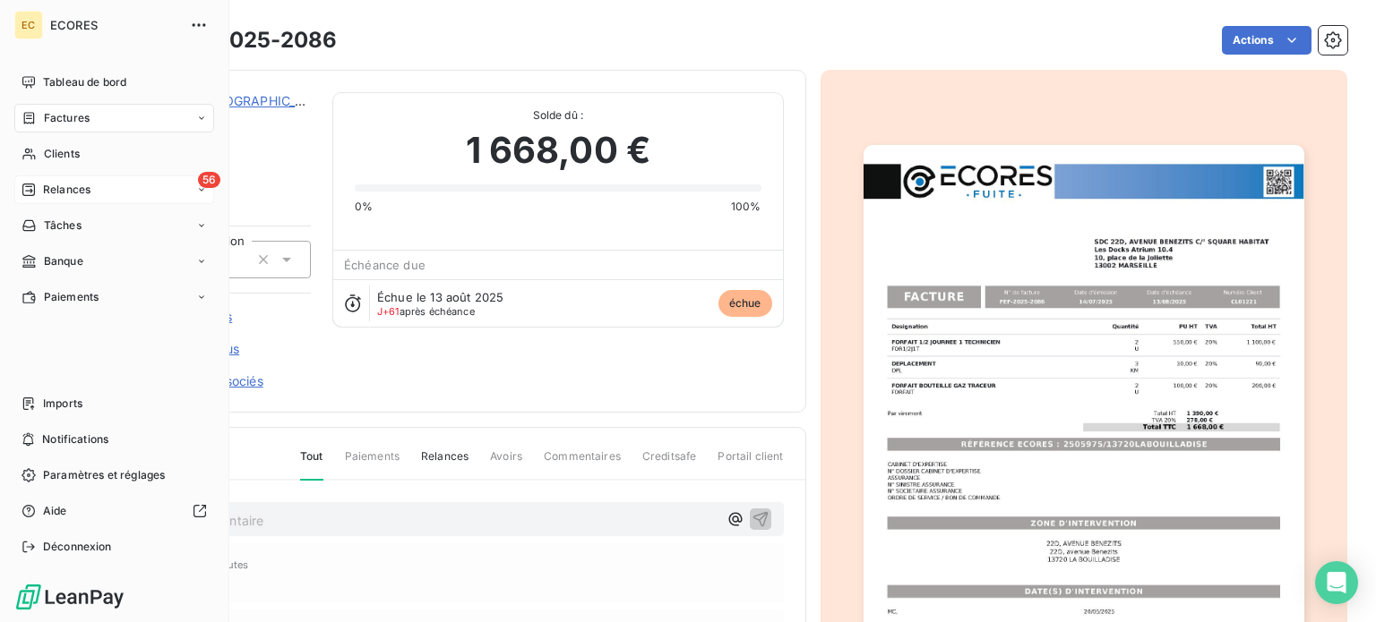
click at [52, 181] on div "56 Relances" at bounding box center [114, 190] width 200 height 29
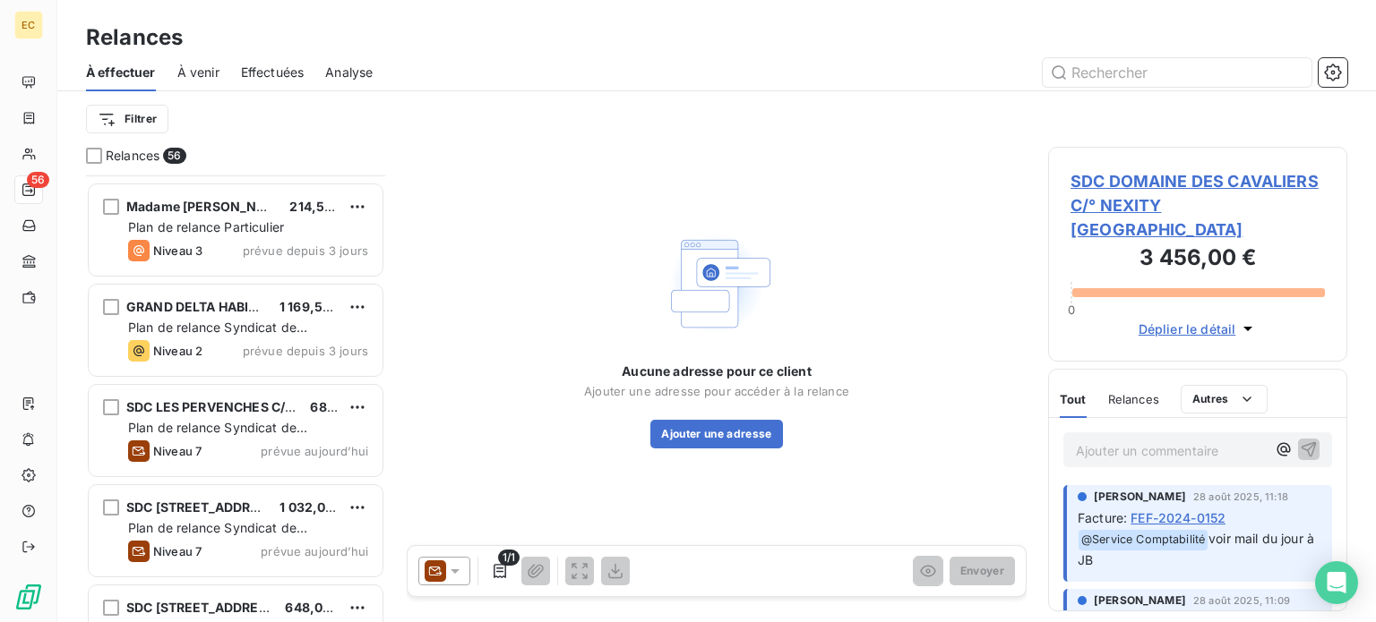
scroll to position [4926, 0]
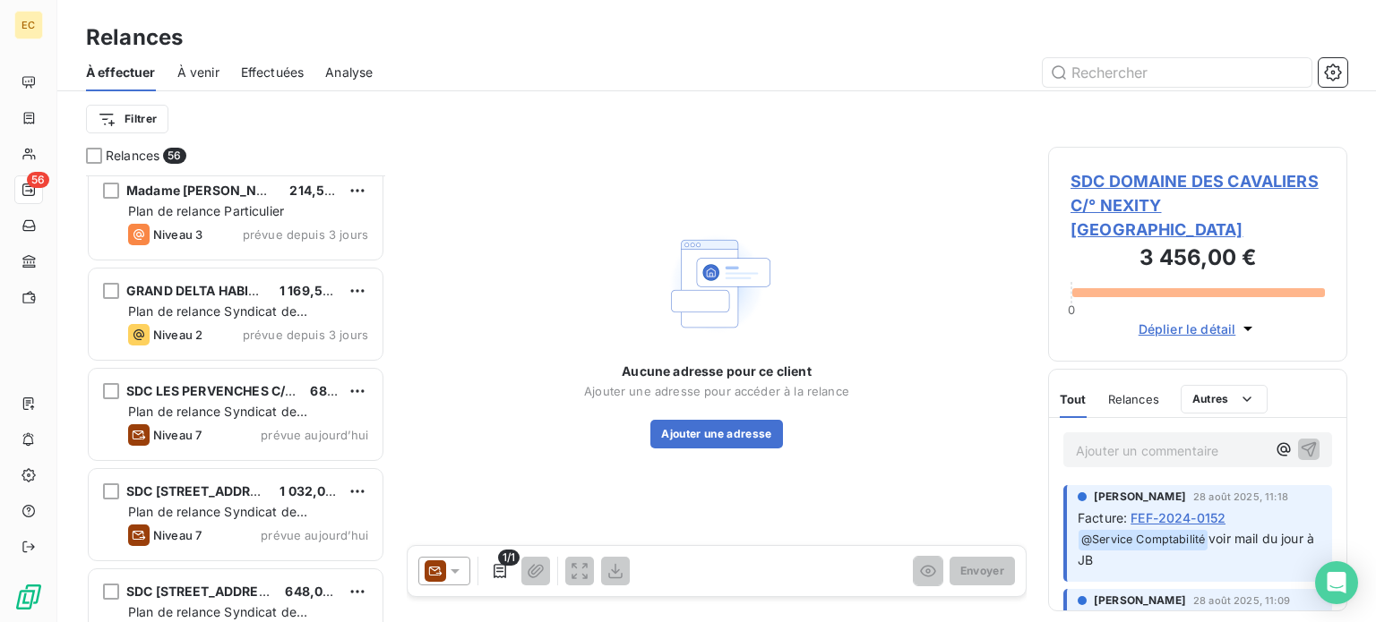
click at [226, 296] on span "GRAND DELTA HABITAT" at bounding box center [199, 290] width 146 height 15
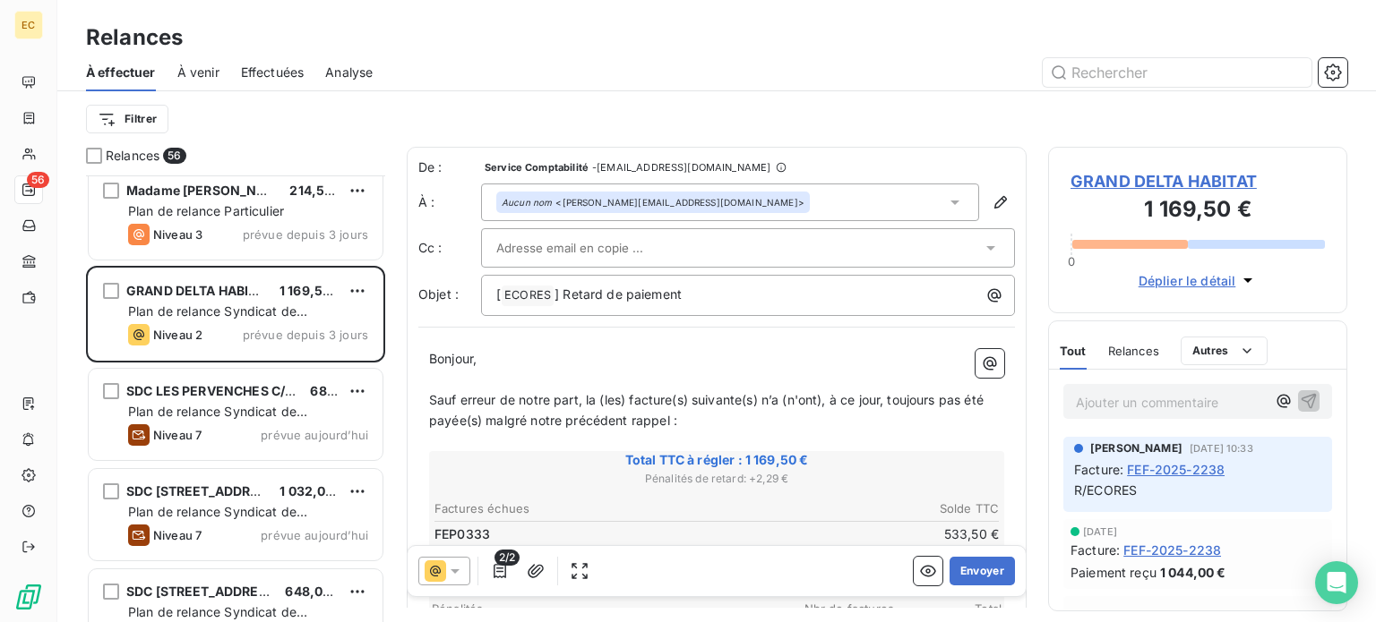
click at [1131, 185] on span "GRAND DELTA HABITAT" at bounding box center [1197, 181] width 254 height 24
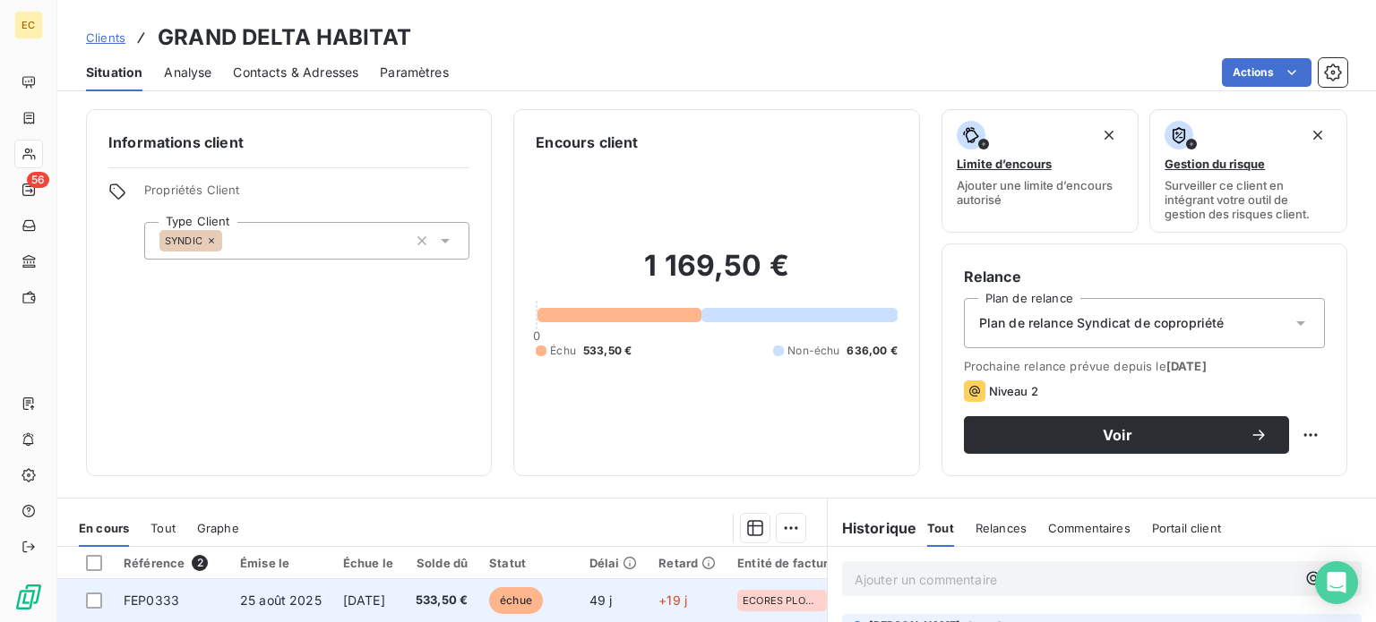
click at [207, 601] on td "FEP0333" at bounding box center [171, 600] width 116 height 43
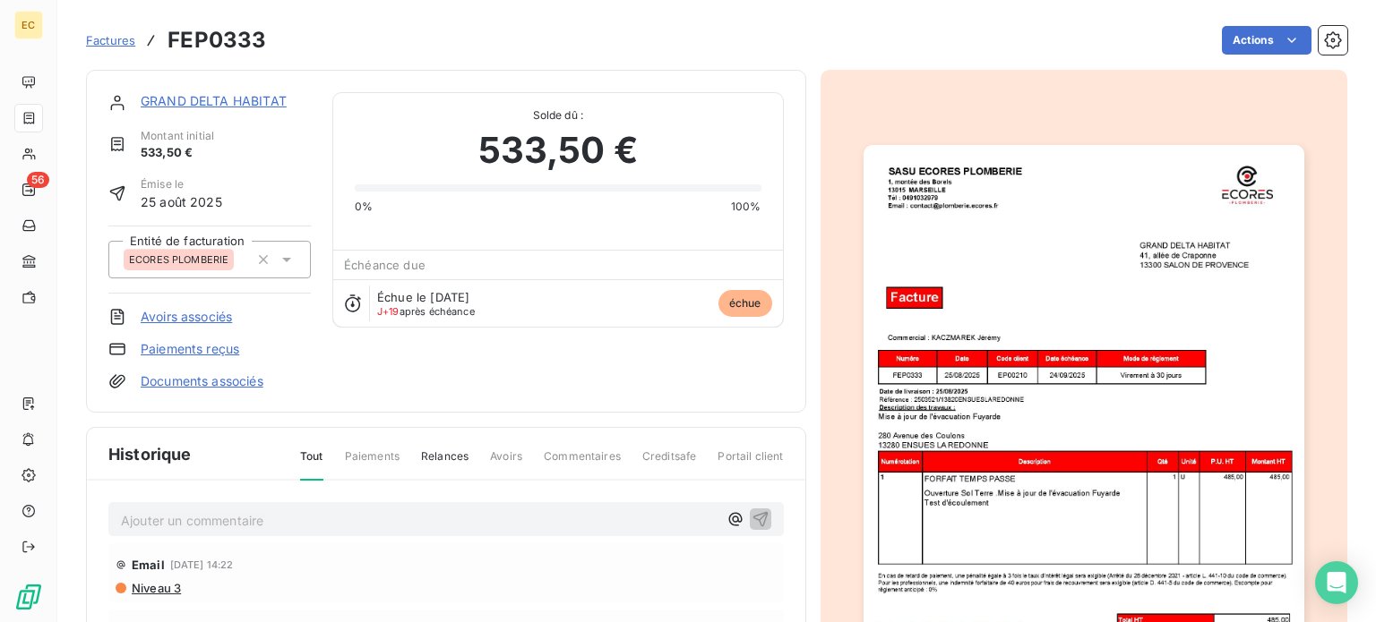
click at [968, 369] on img "button" at bounding box center [1083, 456] width 441 height 622
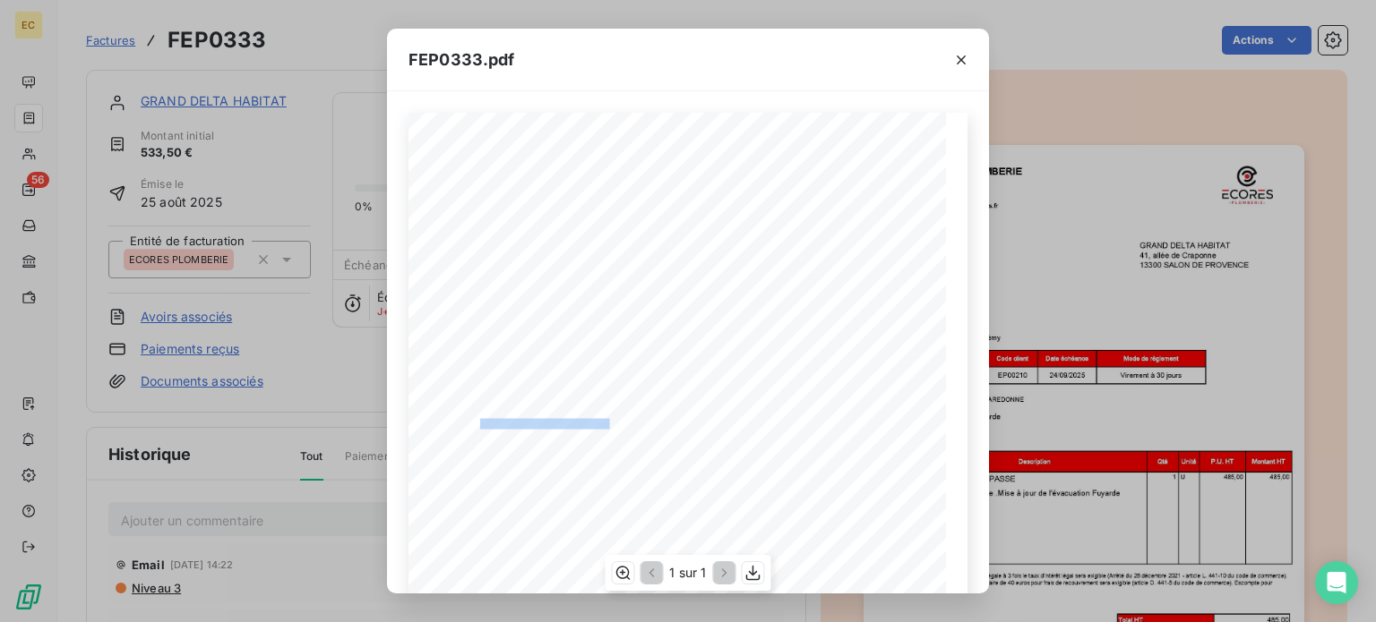
drag, startPoint x: 603, startPoint y: 422, endPoint x: 474, endPoint y: 422, distance: 129.0
click at [474, 422] on span "Référence : 2503521/13820ENSUESLAREDONNE" at bounding box center [526, 423] width 176 height 8
copy span "2503521/13820ENSUESLAREDONN"
click at [99, 38] on div "FEP0333.pdf 0,00 € Siret : 90374247600018 - APE : 4322A - N° TVA intracom : FR3…" at bounding box center [688, 311] width 1376 height 622
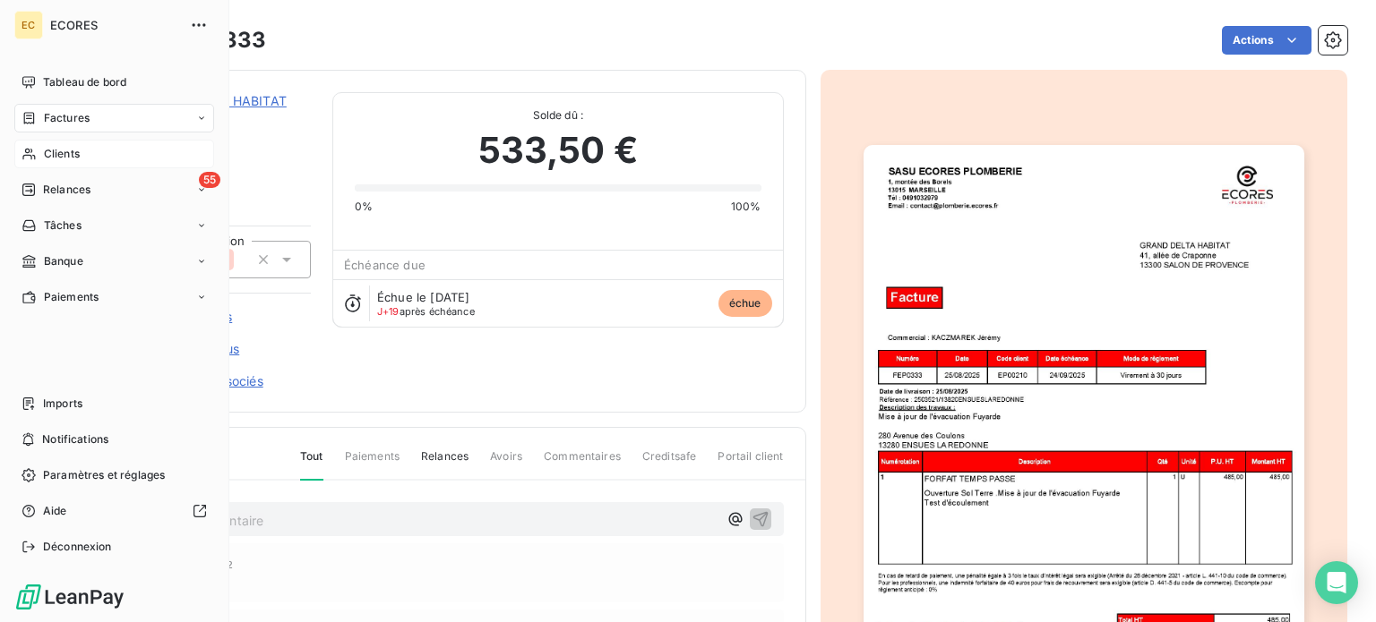
click at [58, 149] on span "Clients" at bounding box center [62, 154] width 36 height 16
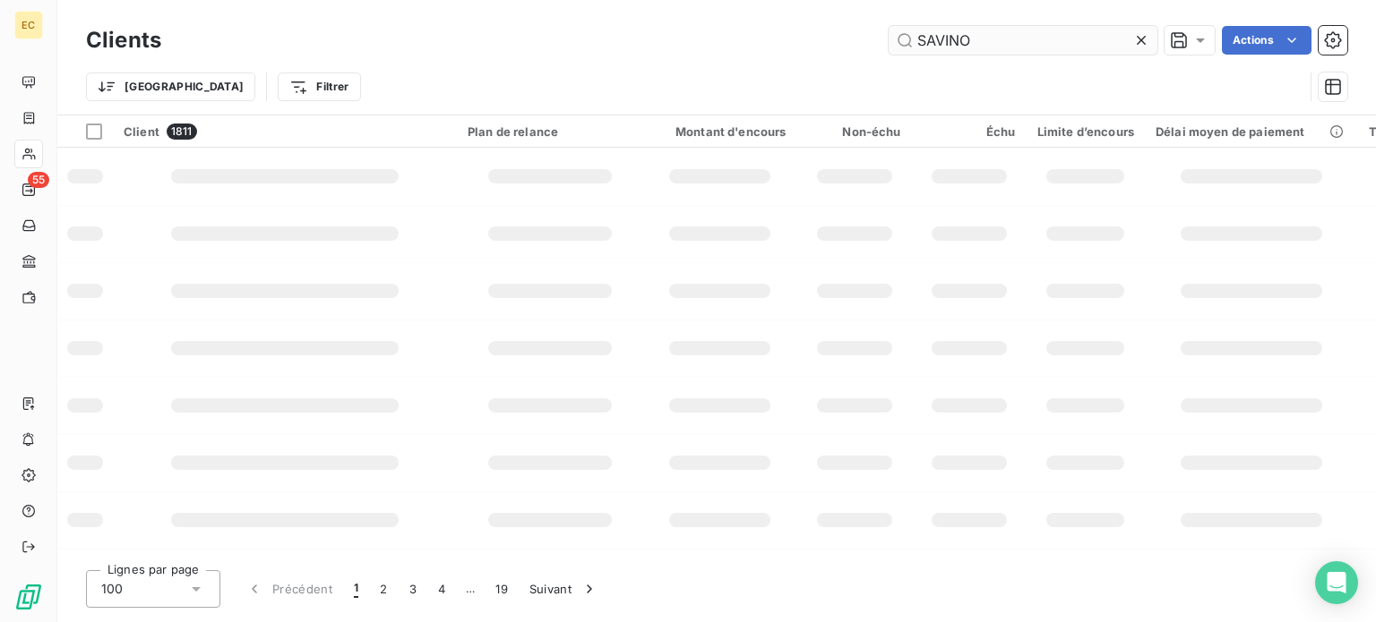
type input "SAVINO"
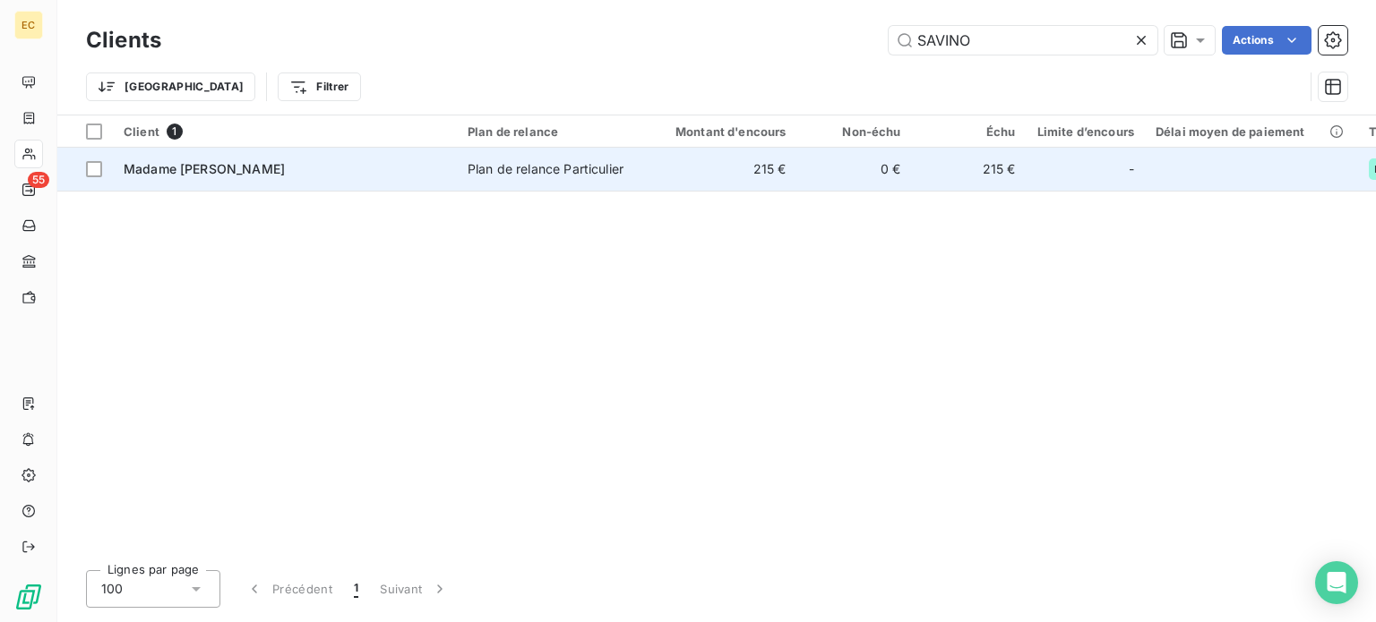
click at [343, 179] on td "Madame [PERSON_NAME]" at bounding box center [285, 169] width 344 height 43
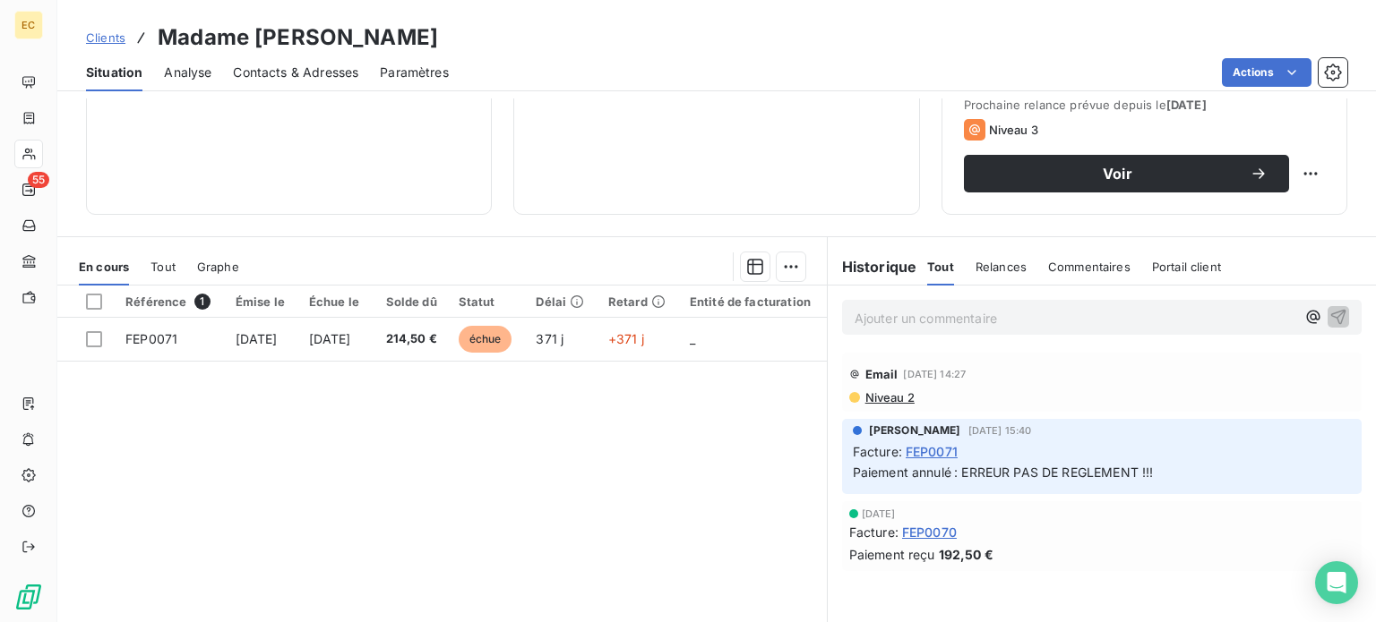
scroll to position [269, 0]
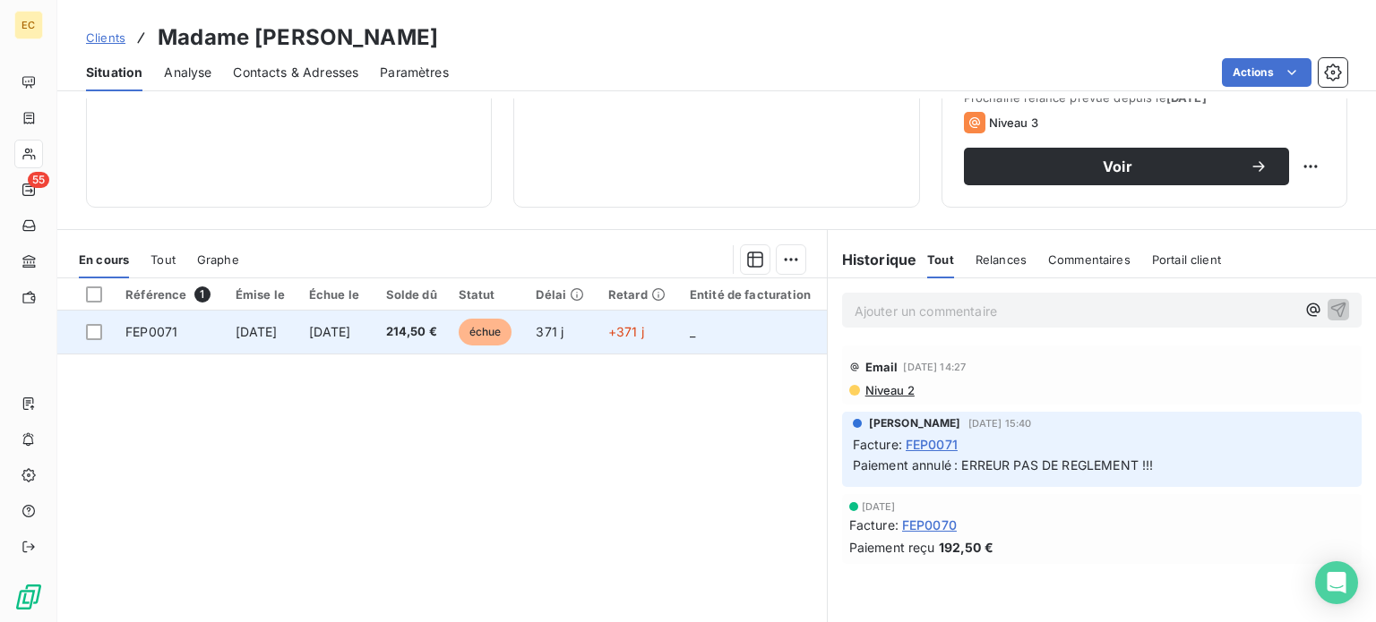
click at [193, 336] on td "FEP0071" at bounding box center [170, 332] width 110 height 43
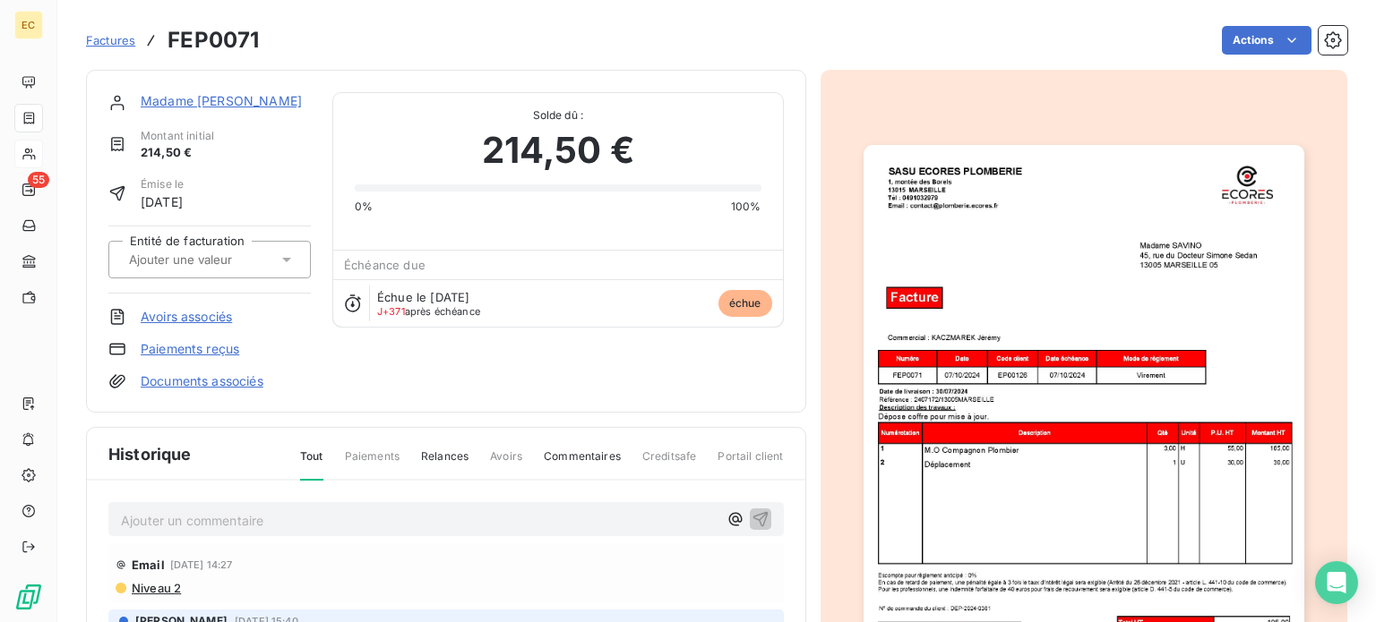
click at [942, 400] on img "button" at bounding box center [1083, 456] width 441 height 622
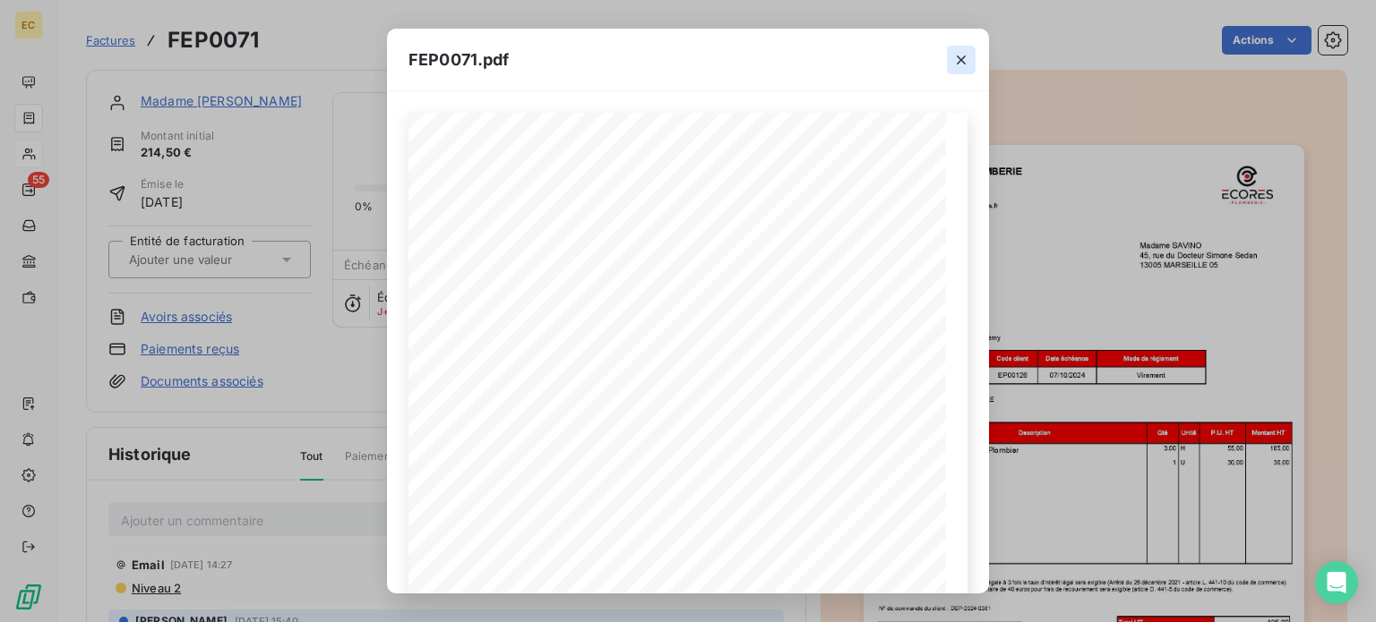
click at [962, 60] on icon "button" at bounding box center [961, 60] width 9 height 9
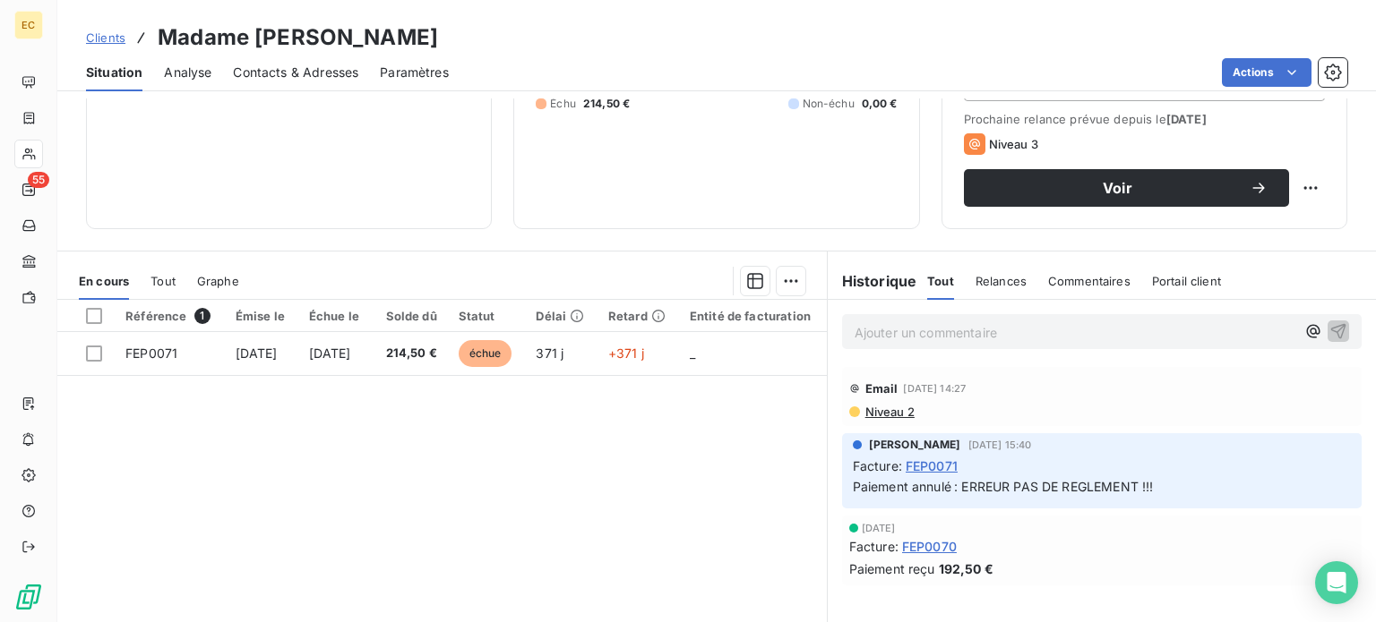
scroll to position [322, 0]
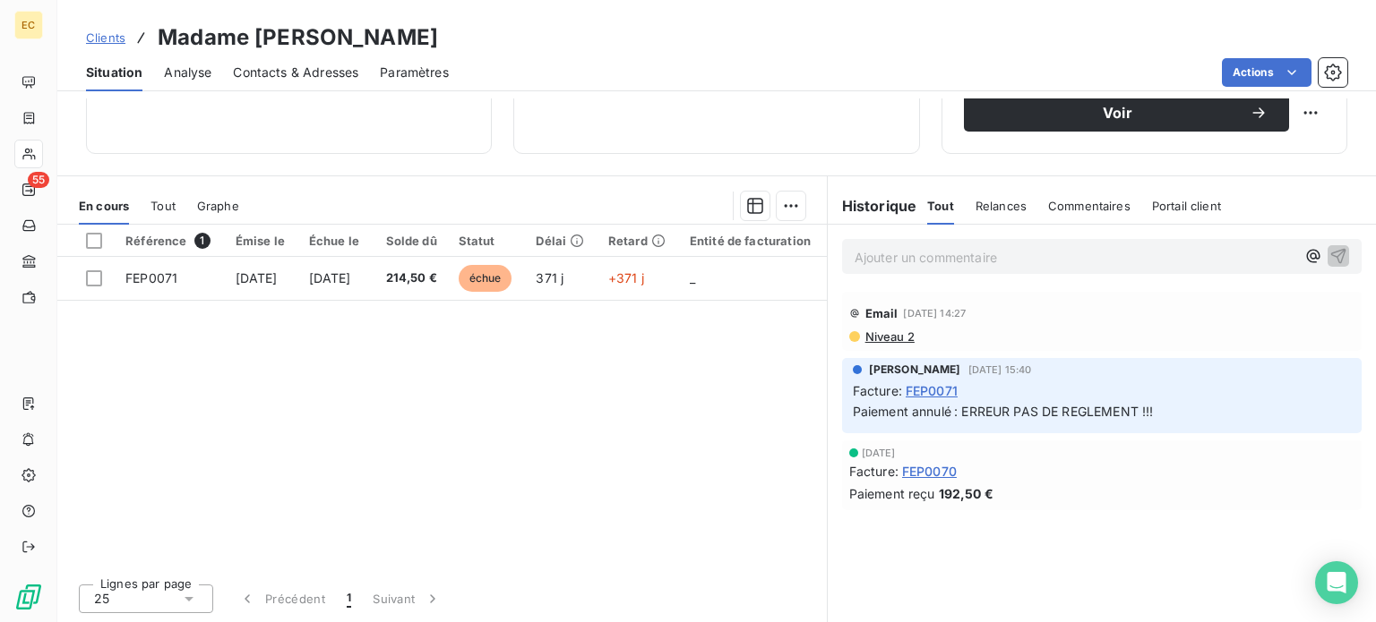
click at [925, 472] on span "FEP0070" at bounding box center [929, 471] width 55 height 19
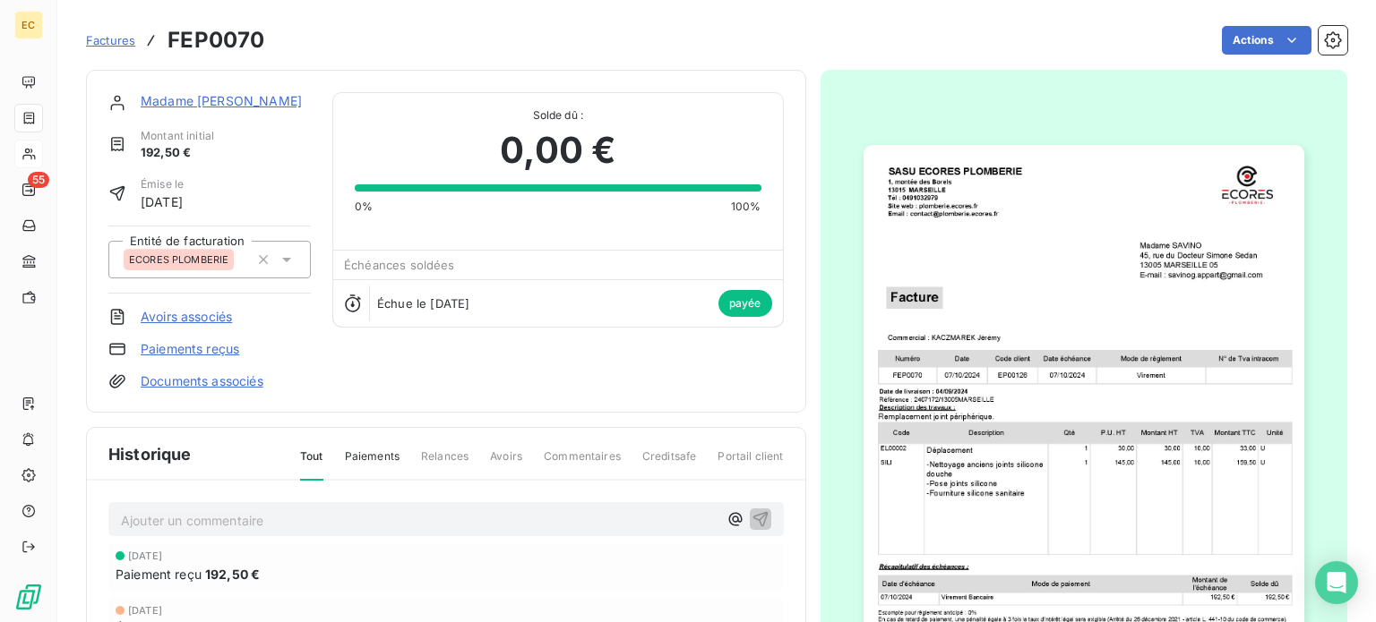
click at [1043, 419] on img "button" at bounding box center [1083, 456] width 441 height 622
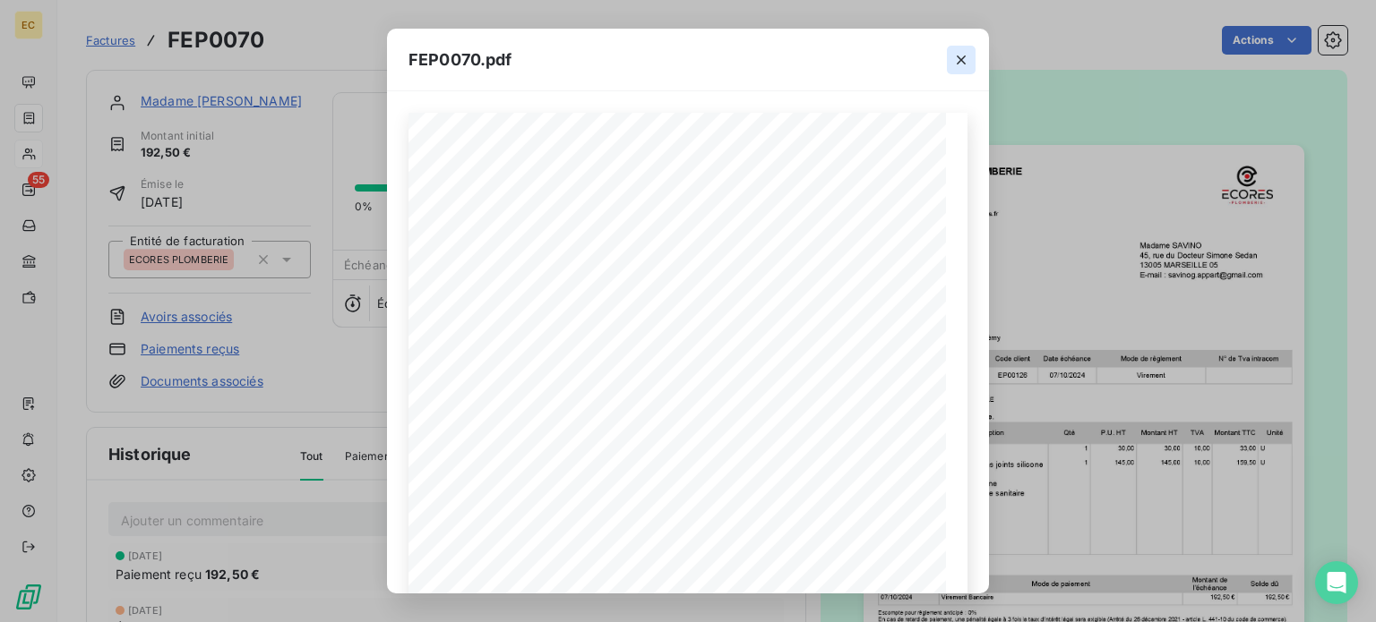
click at [961, 64] on icon "button" at bounding box center [961, 60] width 18 height 18
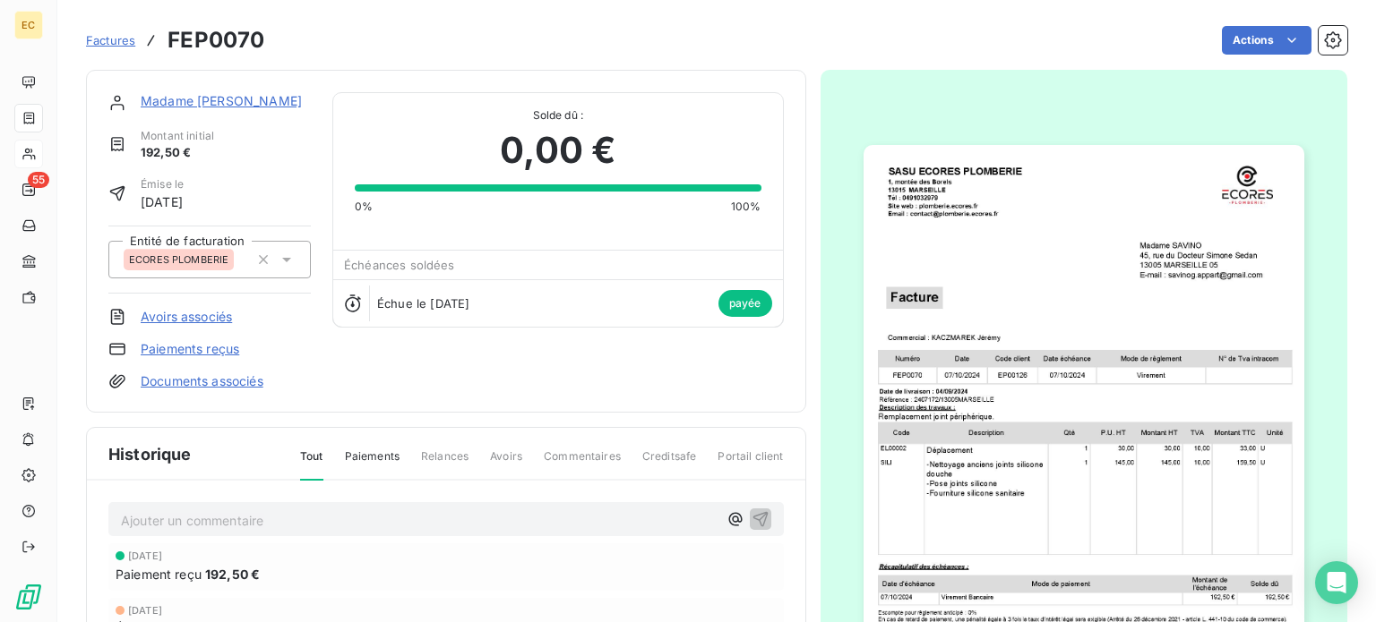
click at [107, 43] on span "Factures" at bounding box center [110, 40] width 49 height 14
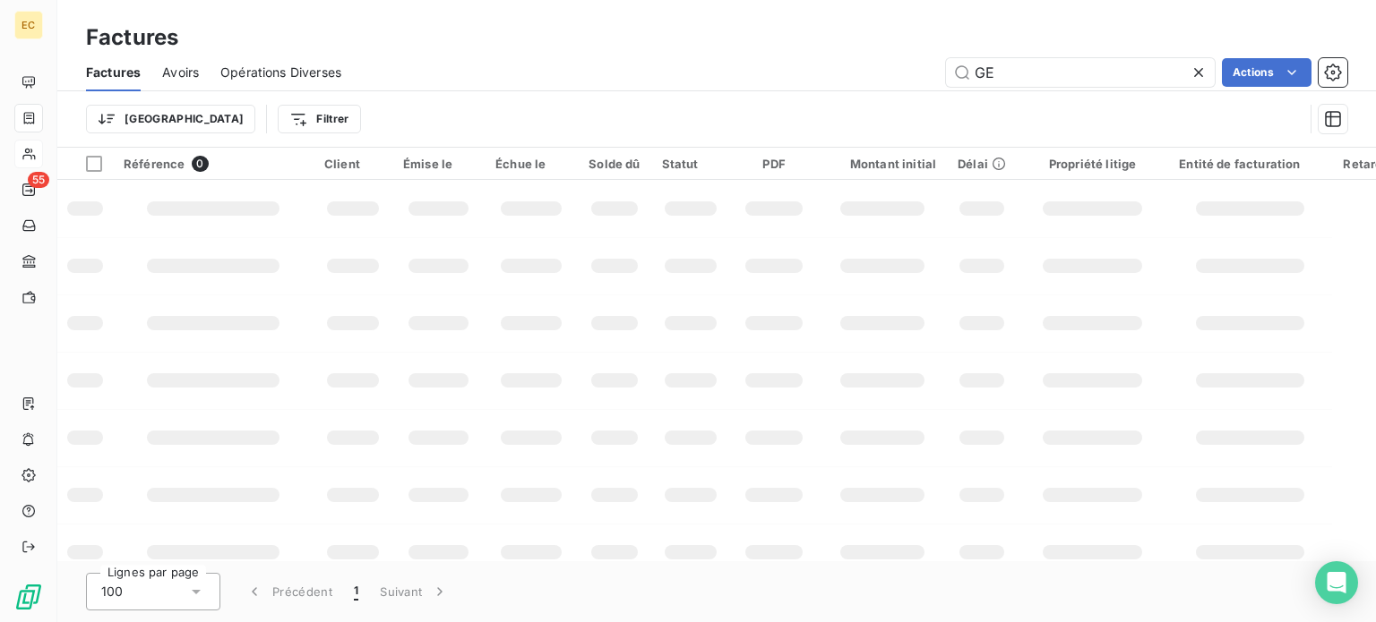
type input "G"
type input "2506"
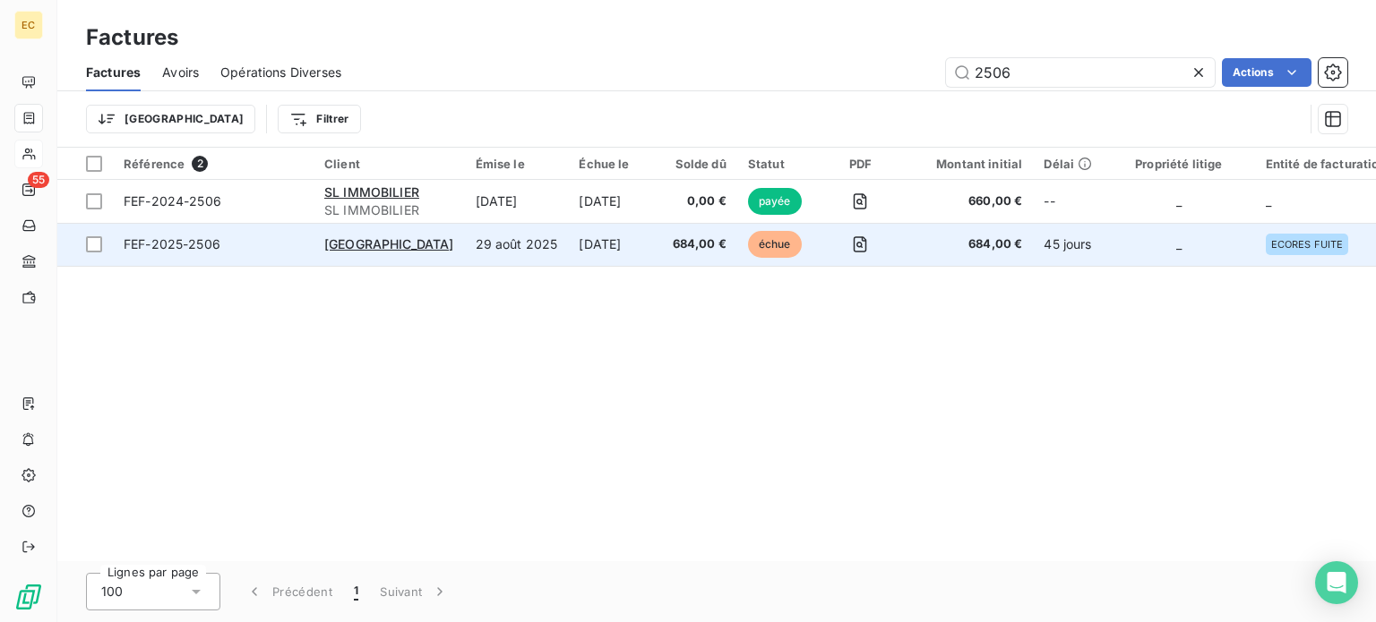
click at [268, 249] on span "FEF-2025-2506" at bounding box center [213, 245] width 179 height 18
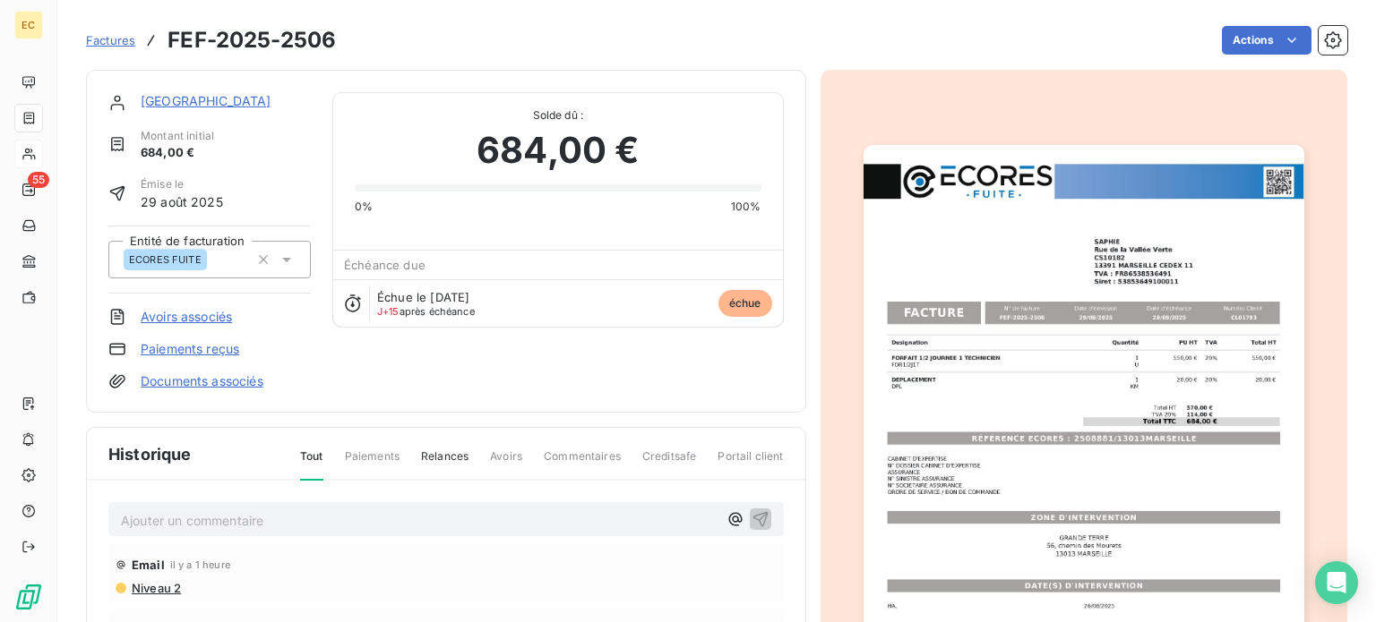
click at [468, 511] on p "Ajouter un commentaire ﻿" at bounding box center [419, 521] width 597 height 22
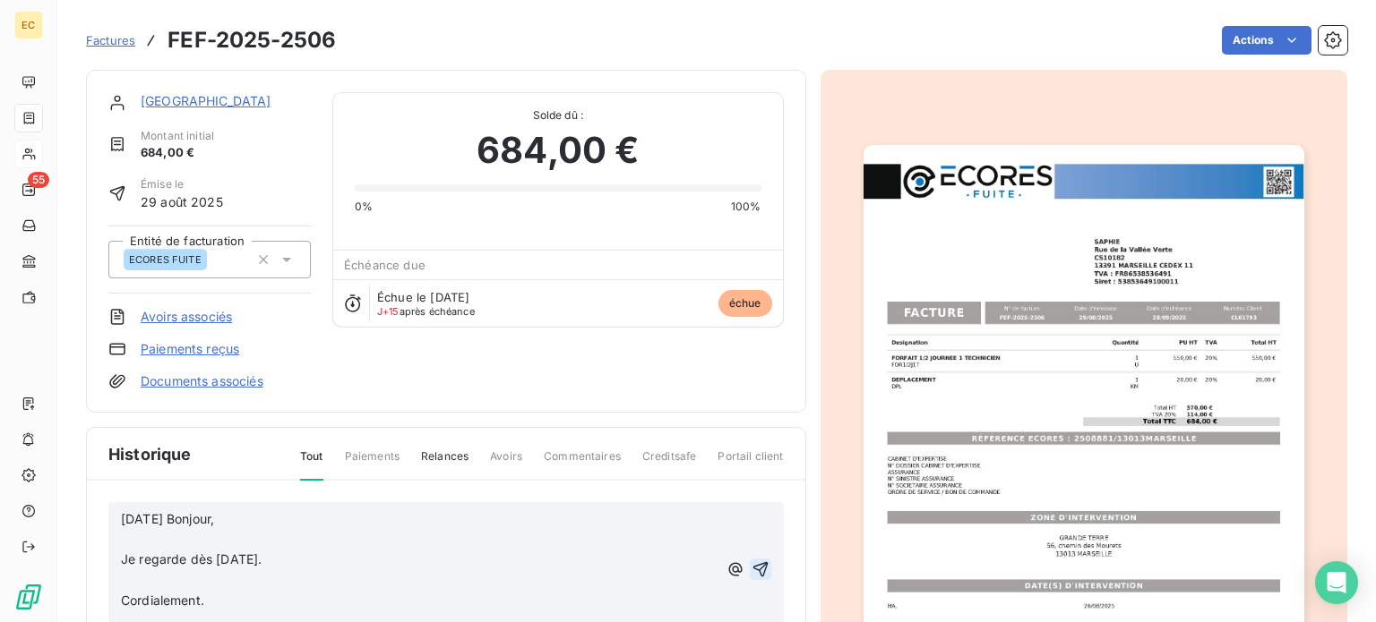
click at [751, 563] on icon "button" at bounding box center [760, 570] width 18 height 18
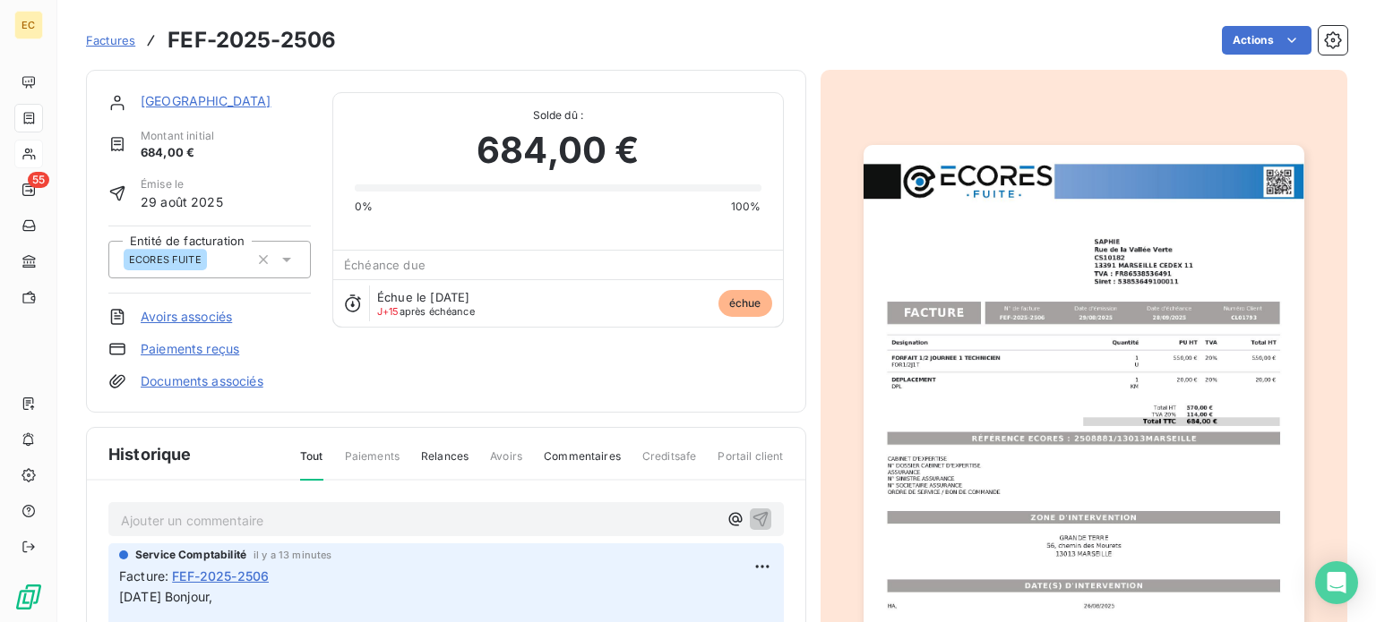
click at [106, 43] on span "Factures" at bounding box center [110, 40] width 49 height 14
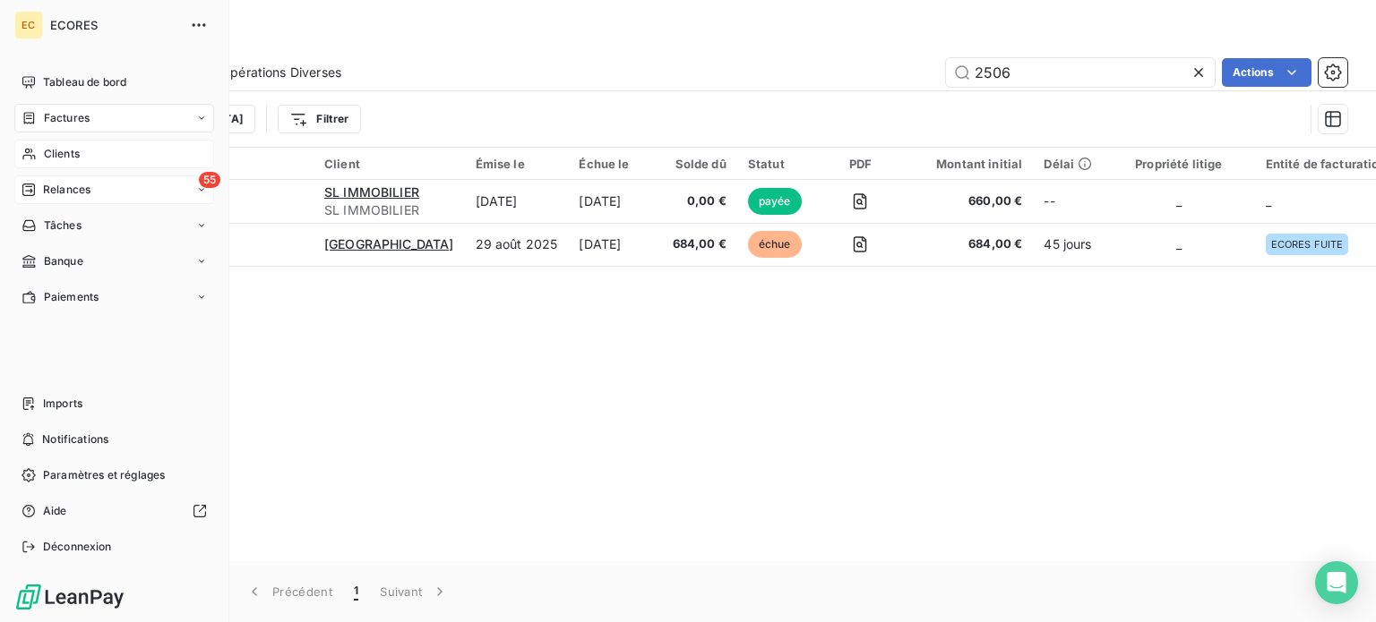
click at [64, 192] on span "Relances" at bounding box center [66, 190] width 47 height 16
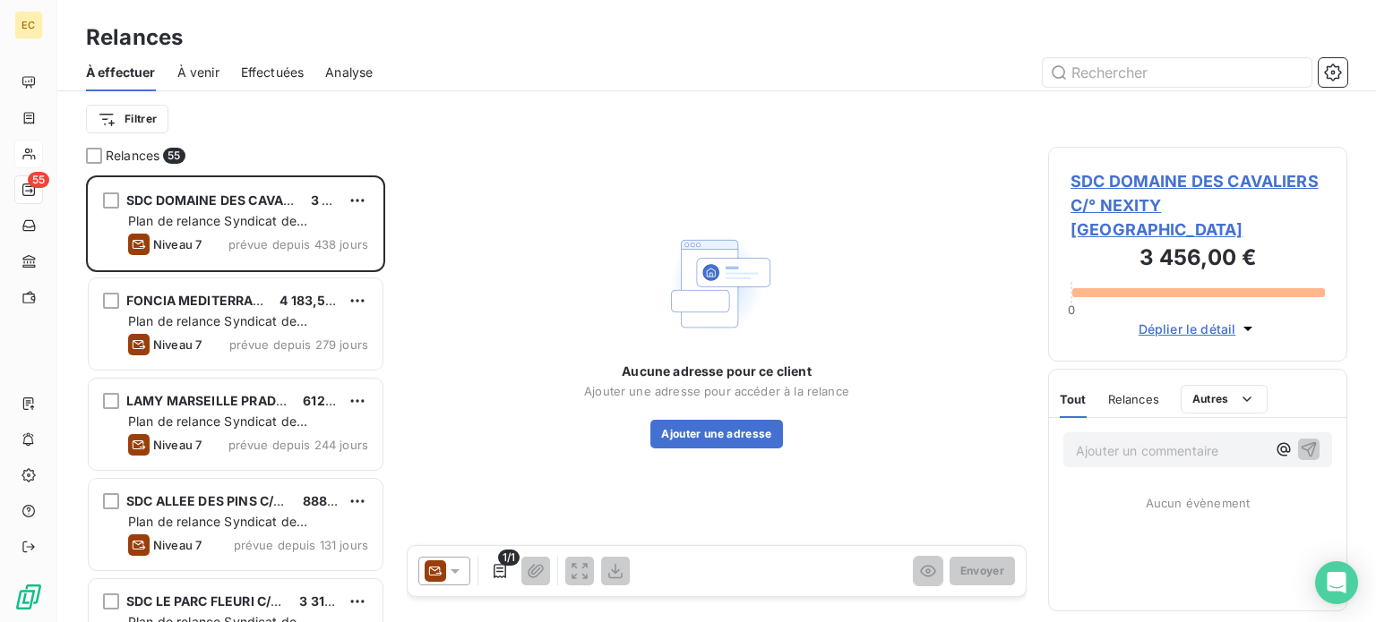
scroll to position [433, 285]
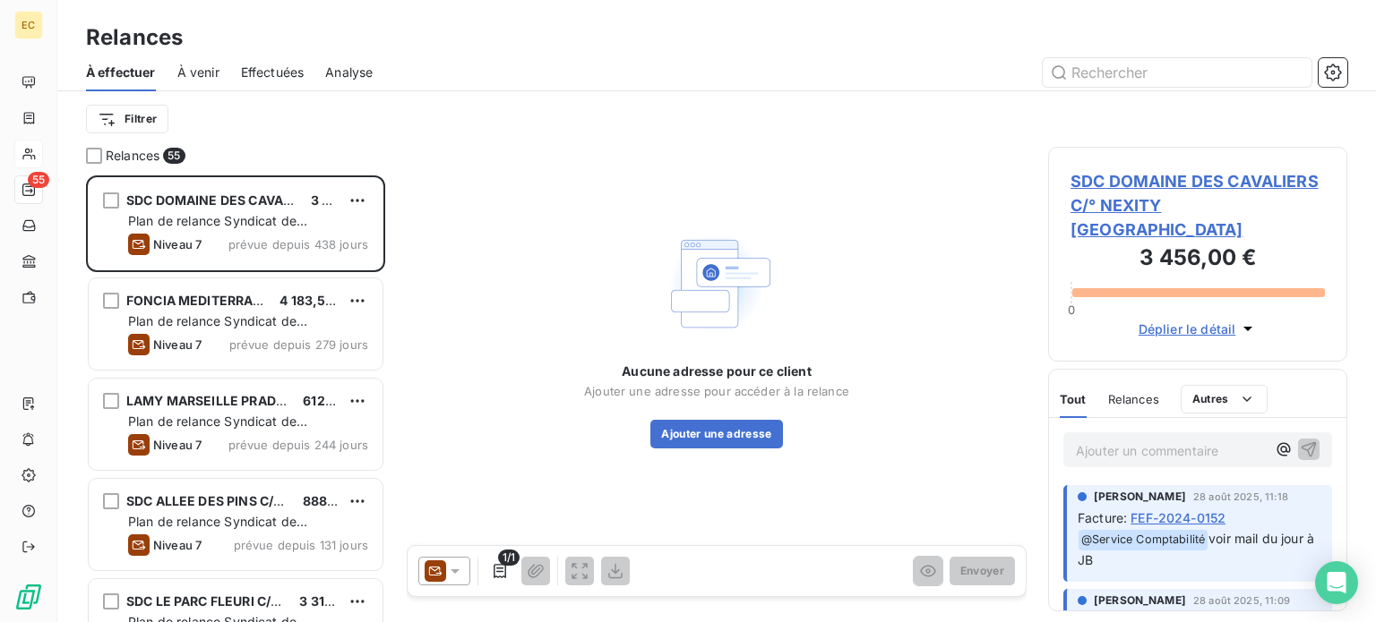
click at [263, 79] on span "Effectuées" at bounding box center [273, 73] width 64 height 18
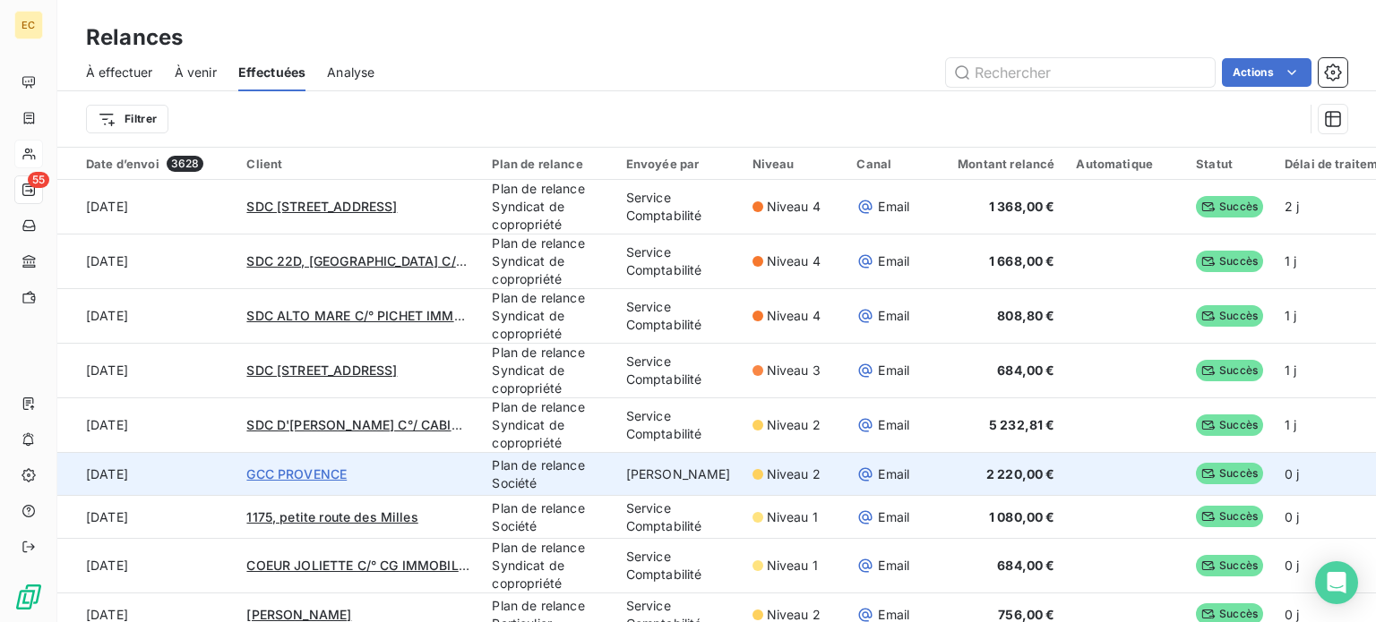
click at [283, 472] on span "GCC PROVENCE" at bounding box center [296, 474] width 100 height 15
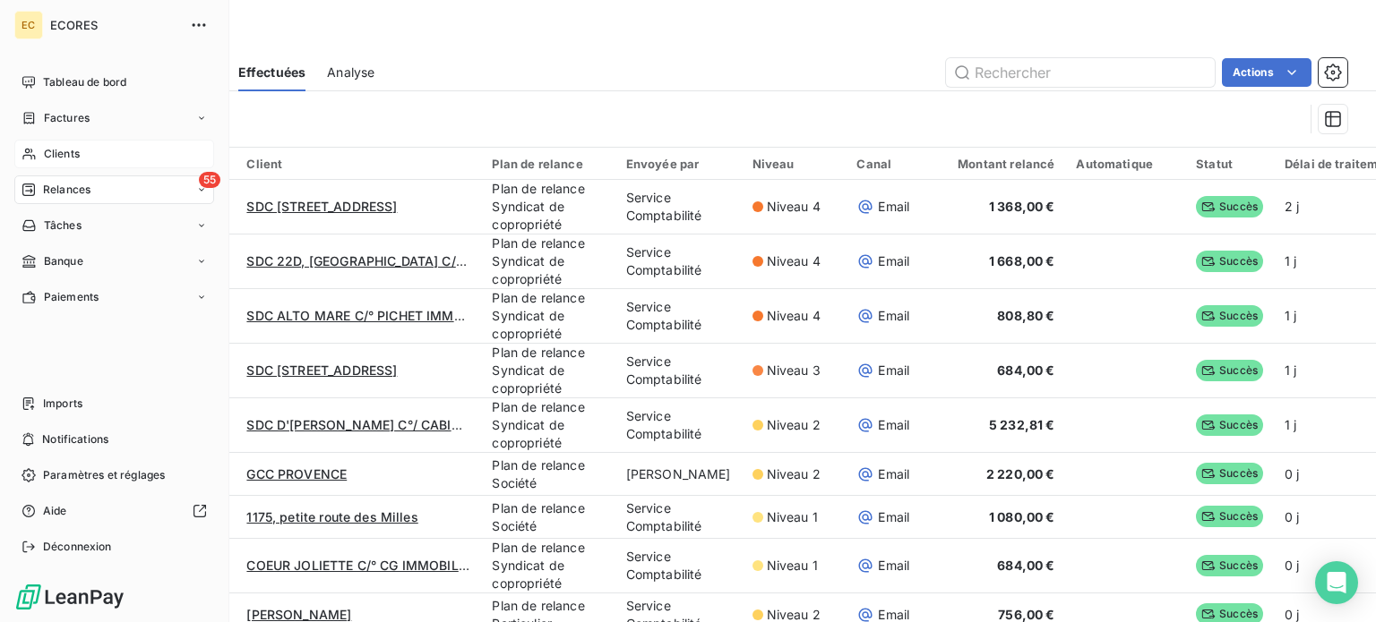
click at [71, 189] on span "Relances" at bounding box center [66, 190] width 47 height 16
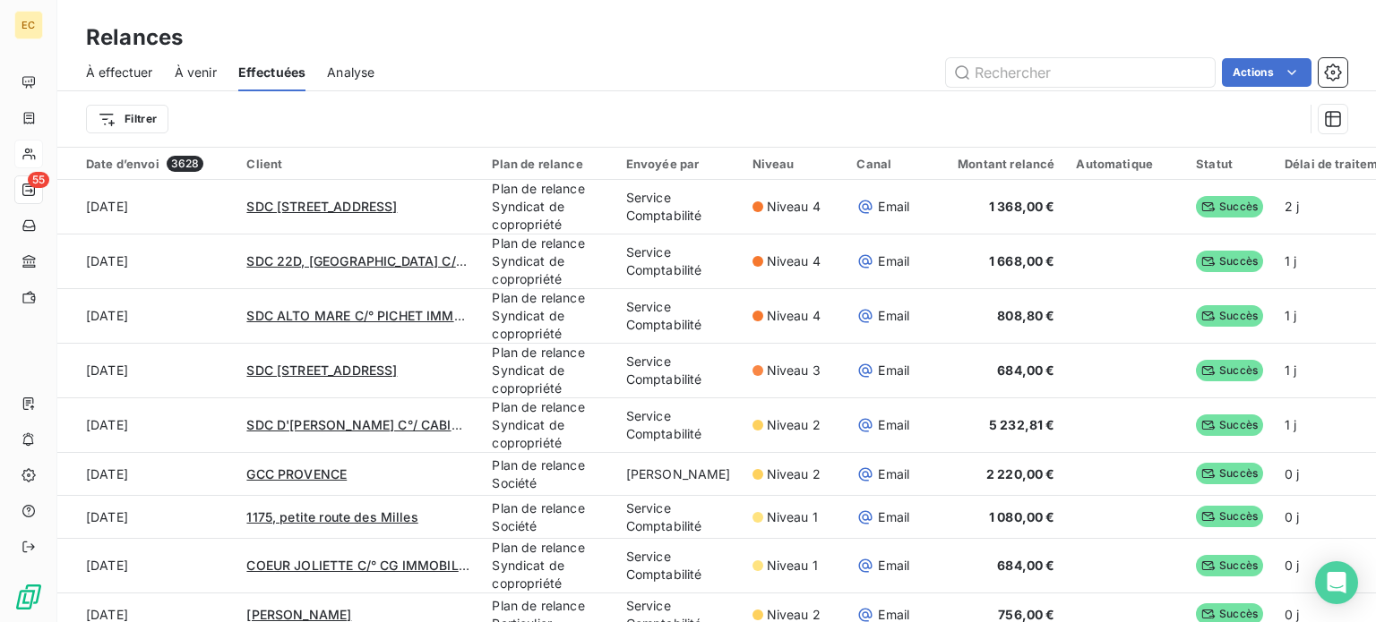
click at [121, 71] on span "À effectuer" at bounding box center [119, 73] width 67 height 18
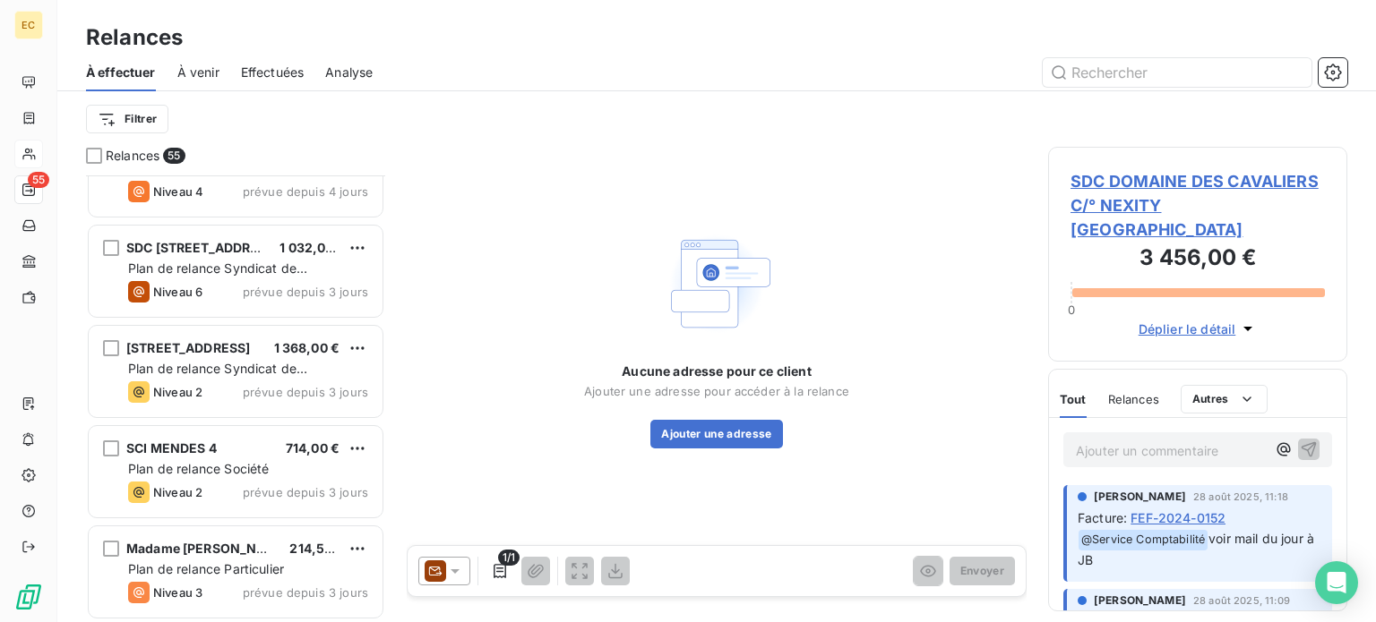
scroll to position [4657, 0]
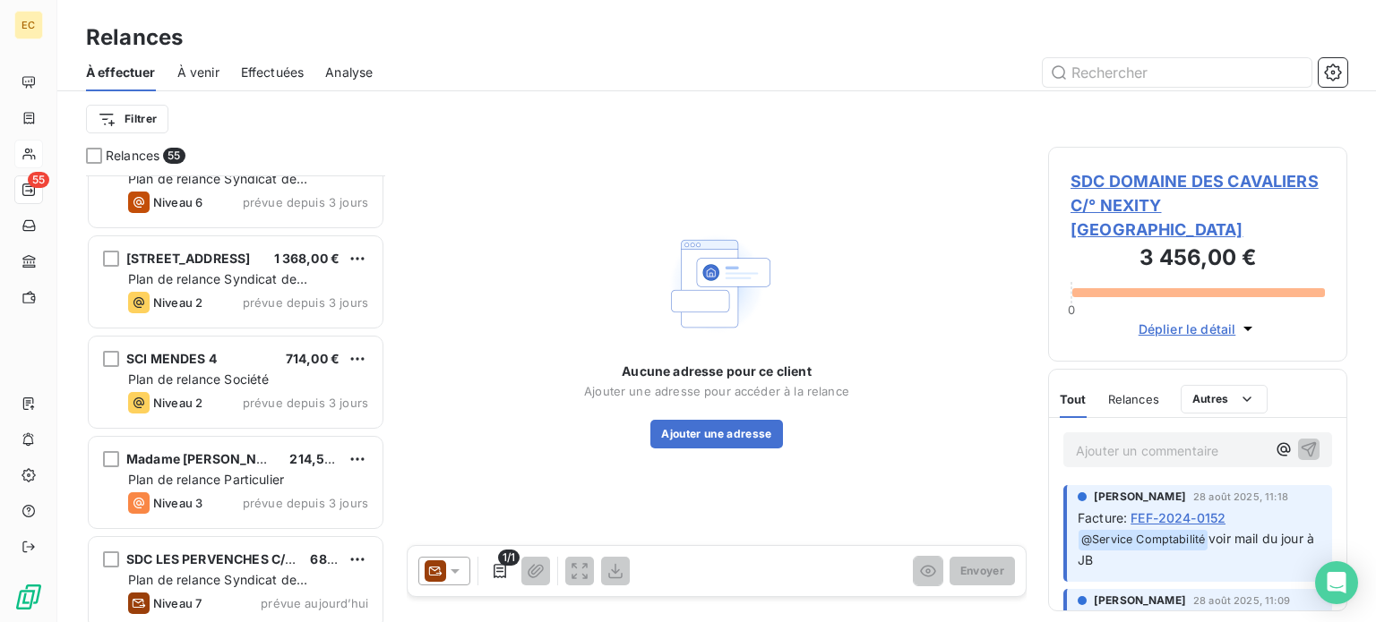
click at [216, 367] on div "SCI MENDES 4 714,00 € Plan de relance Société Niveau 2 prévue depuis 3 jours" at bounding box center [236, 382] width 294 height 91
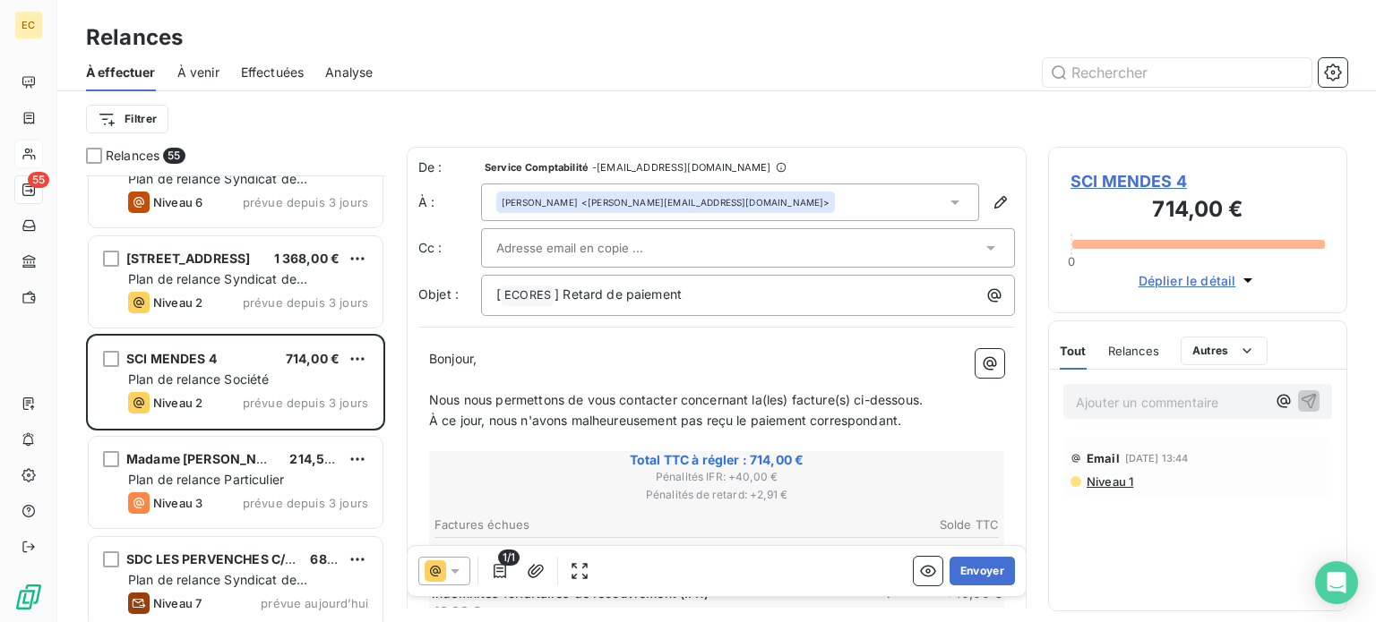
click at [1125, 181] on span "SCI MENDES 4" at bounding box center [1197, 181] width 254 height 24
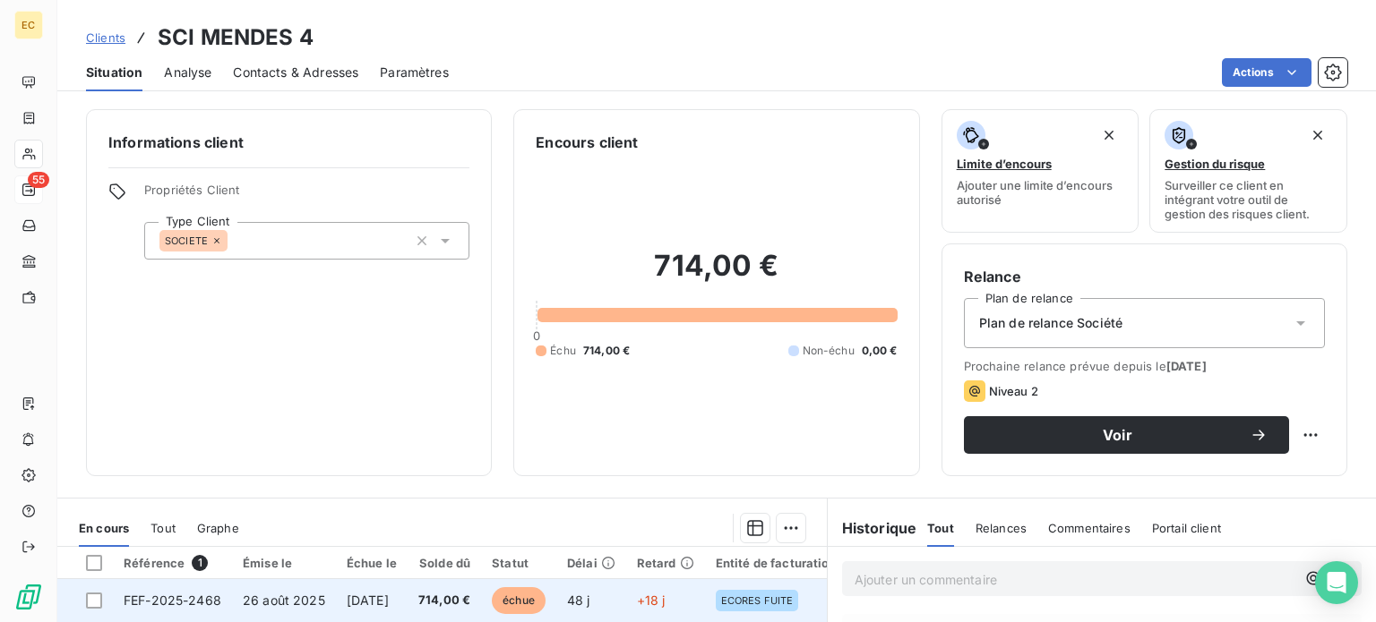
click at [233, 598] on td "26 août 2025" at bounding box center [284, 600] width 104 height 43
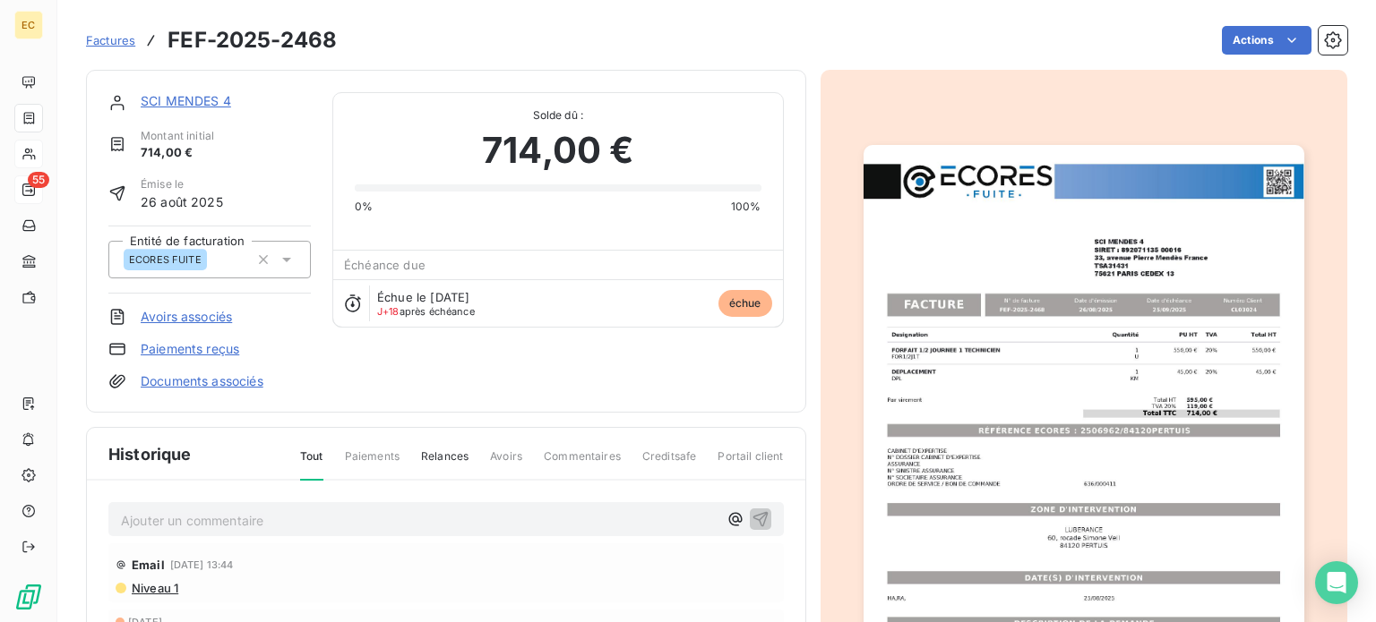
click at [1001, 418] on img "button" at bounding box center [1083, 456] width 441 height 622
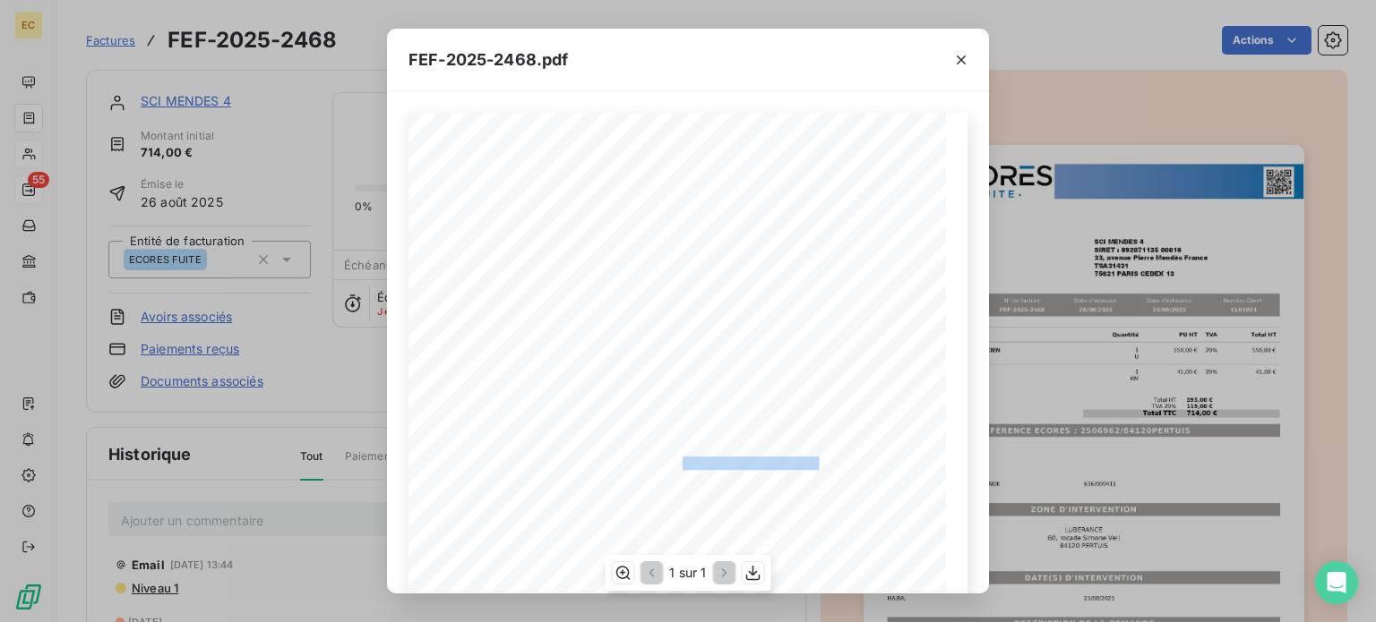
drag, startPoint x: 810, startPoint y: 461, endPoint x: 674, endPoint y: 458, distance: 135.3
click at [674, 458] on span "RÉFÉRENCE ECORES : 2506962/84120PERTUIS" at bounding box center [689, 461] width 260 height 9
drag, startPoint x: 284, startPoint y: 362, endPoint x: 222, endPoint y: 260, distance: 119.4
click at [283, 363] on div "FEF-2025-2468.pdf Designation Quantité PU HT TVA Total HT FORFAIT 1/2 JOURNEE 1…" at bounding box center [688, 311] width 1376 height 622
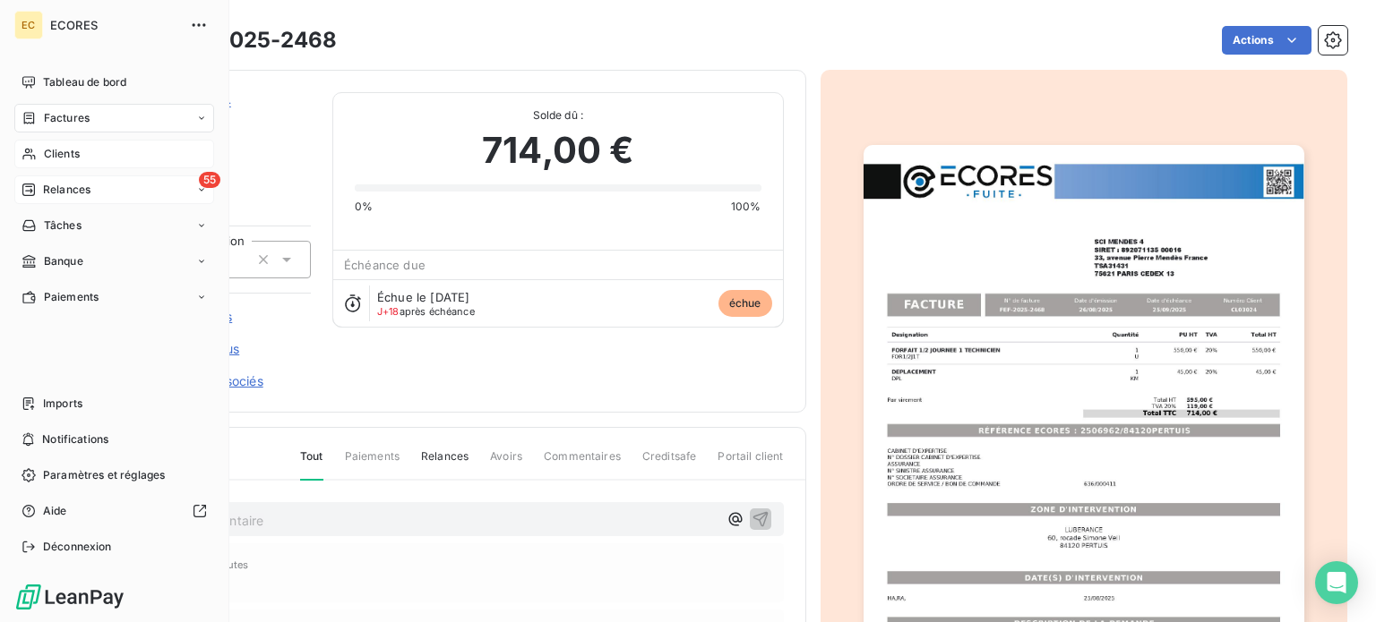
click at [58, 189] on span "Relances" at bounding box center [66, 190] width 47 height 16
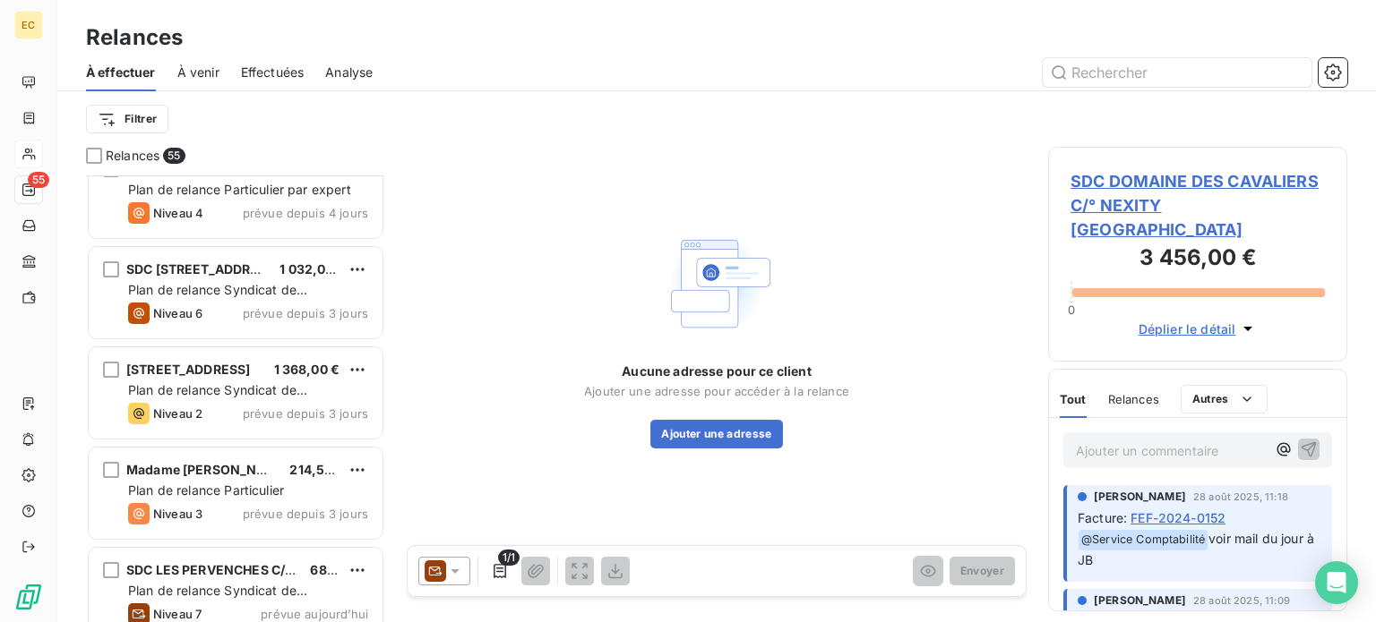
scroll to position [4657, 0]
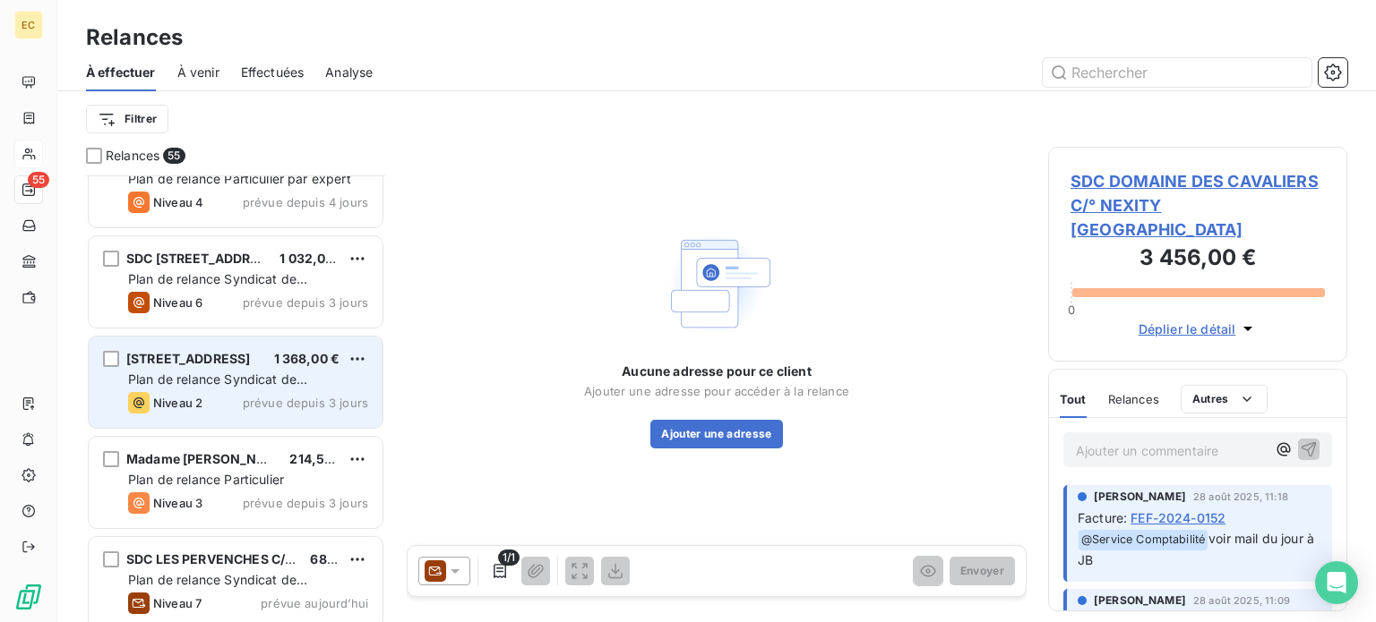
click at [234, 381] on span "Plan de relance Syndicat de copropriété" at bounding box center [217, 388] width 179 height 33
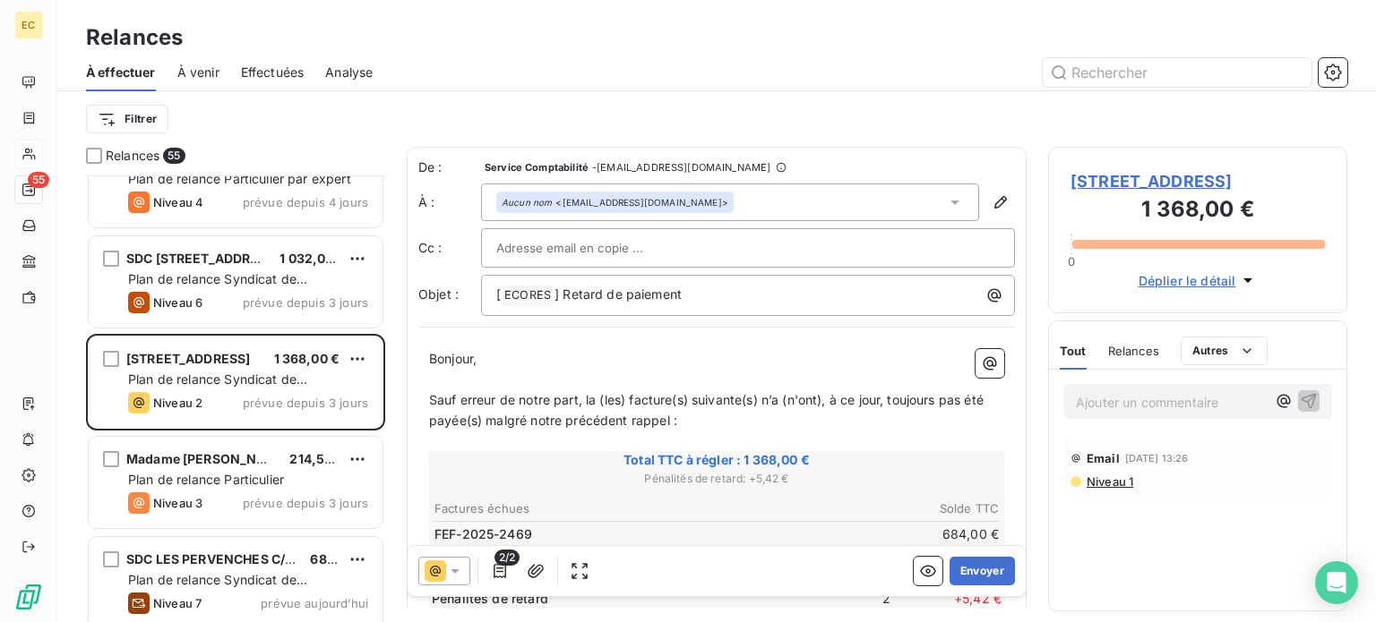
click at [1121, 185] on span "[STREET_ADDRESS]" at bounding box center [1197, 181] width 254 height 24
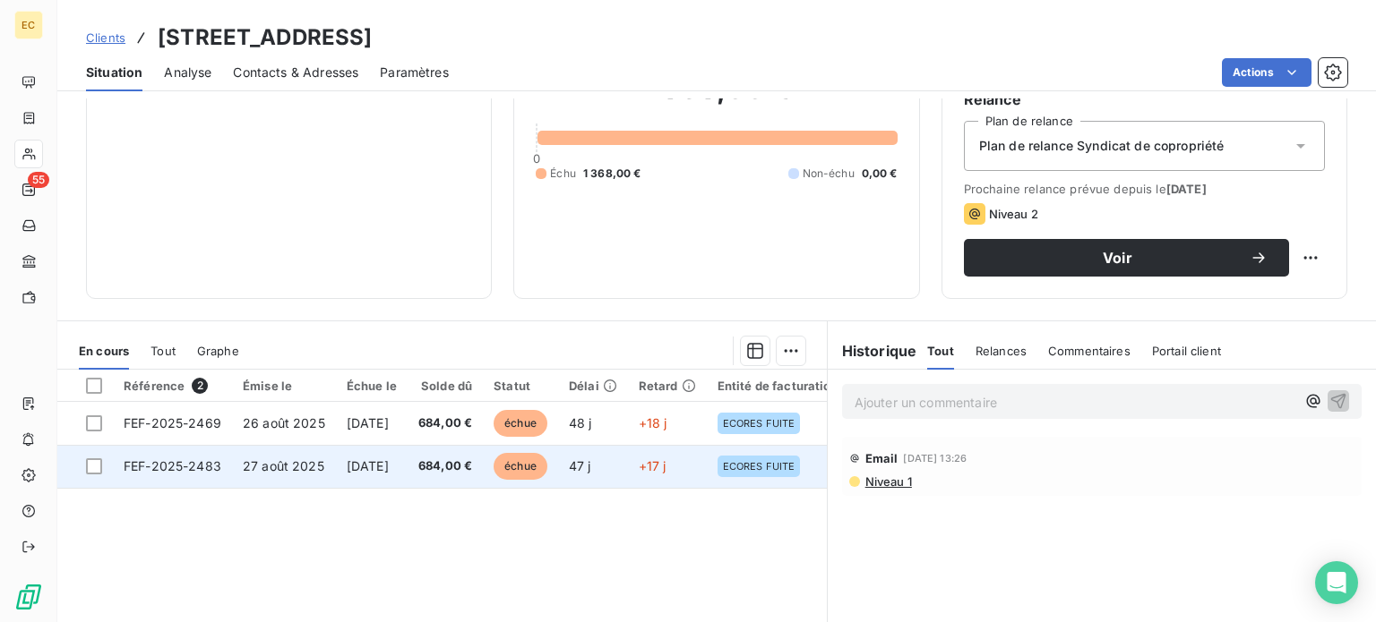
scroll to position [179, 0]
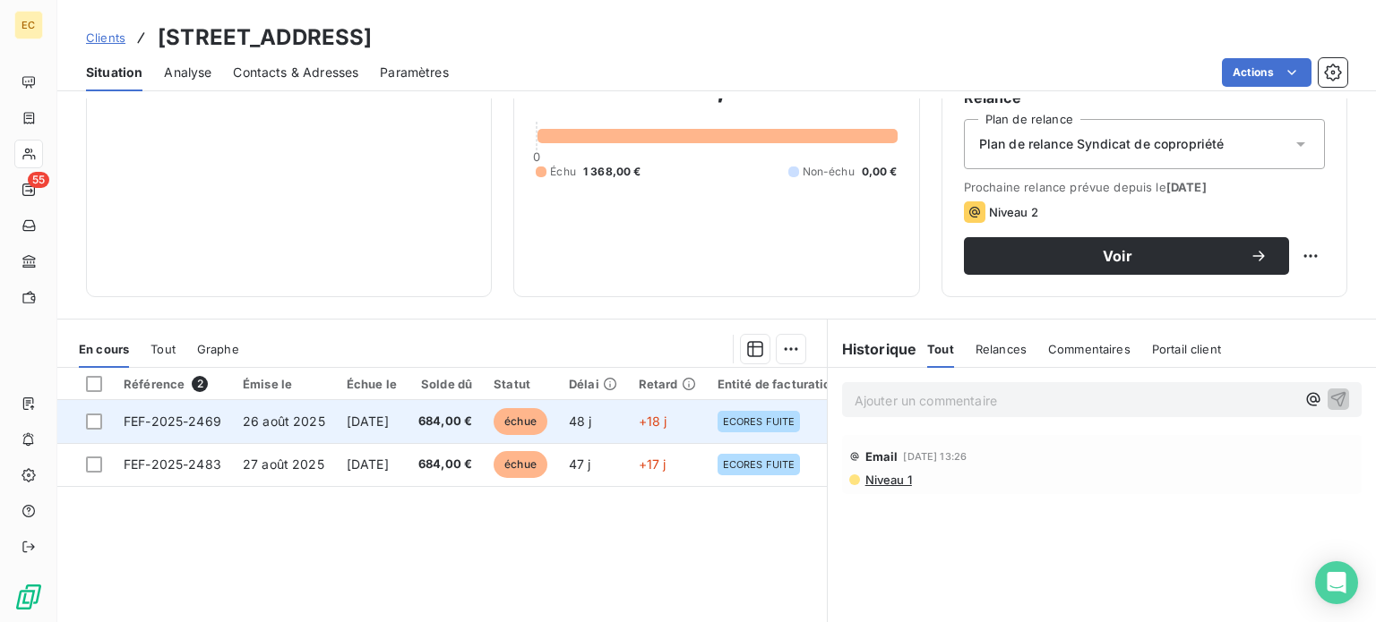
click at [207, 427] on span "FEF-2025-2469" at bounding box center [173, 421] width 98 height 15
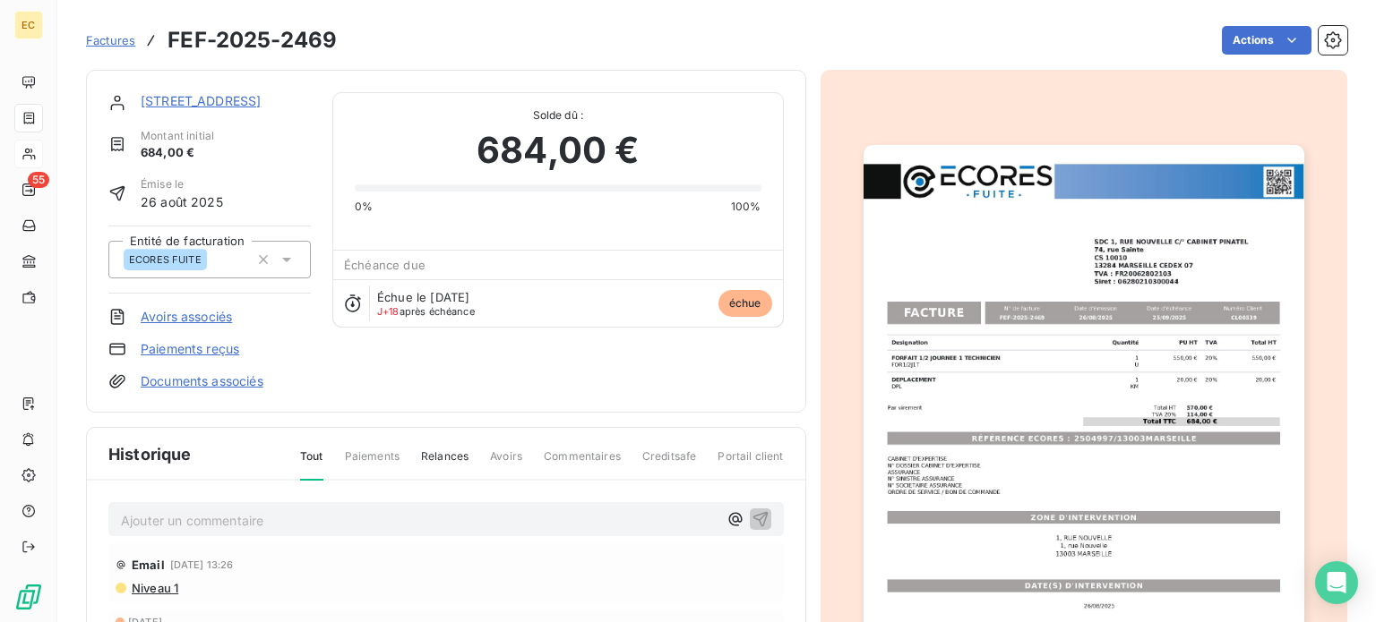
click at [1032, 431] on img "button" at bounding box center [1083, 456] width 441 height 622
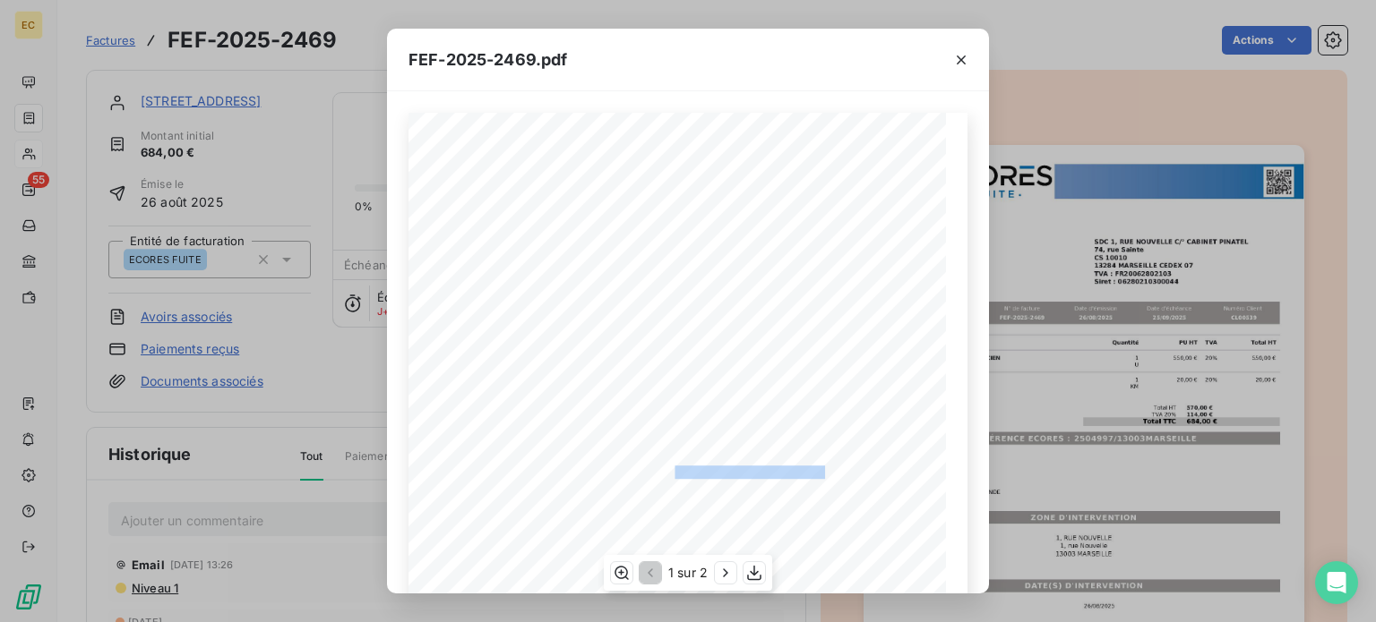
drag, startPoint x: 817, startPoint y: 475, endPoint x: 674, endPoint y: 465, distance: 142.8
click at [666, 469] on span "RÉFÉRENCE ECORES : 2504997/13003MARSEILLE" at bounding box center [688, 471] width 274 height 9
click at [956, 61] on icon "button" at bounding box center [961, 60] width 18 height 18
